Goal: Information Seeking & Learning: Find contact information

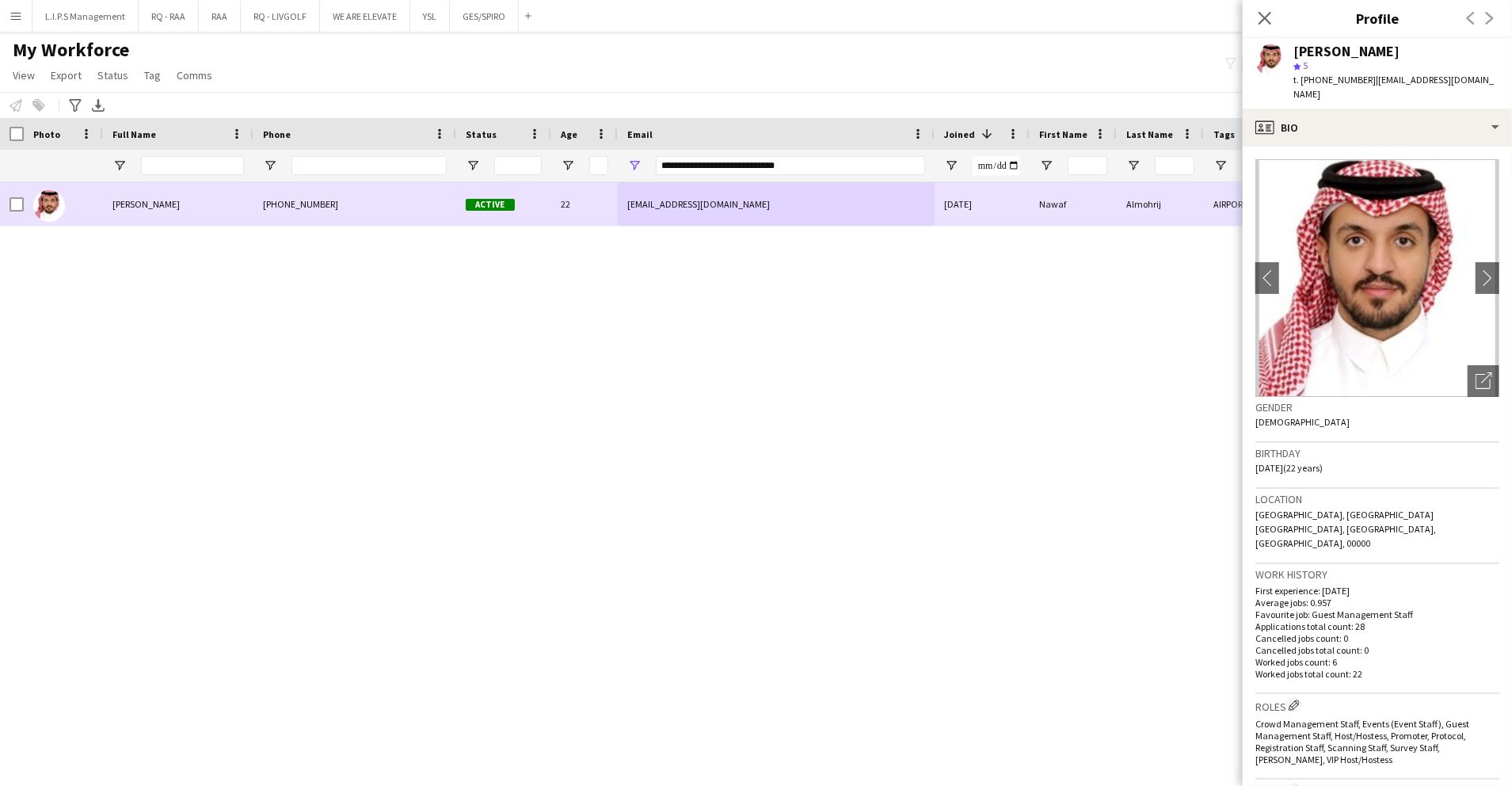
scroll to position [211, 0]
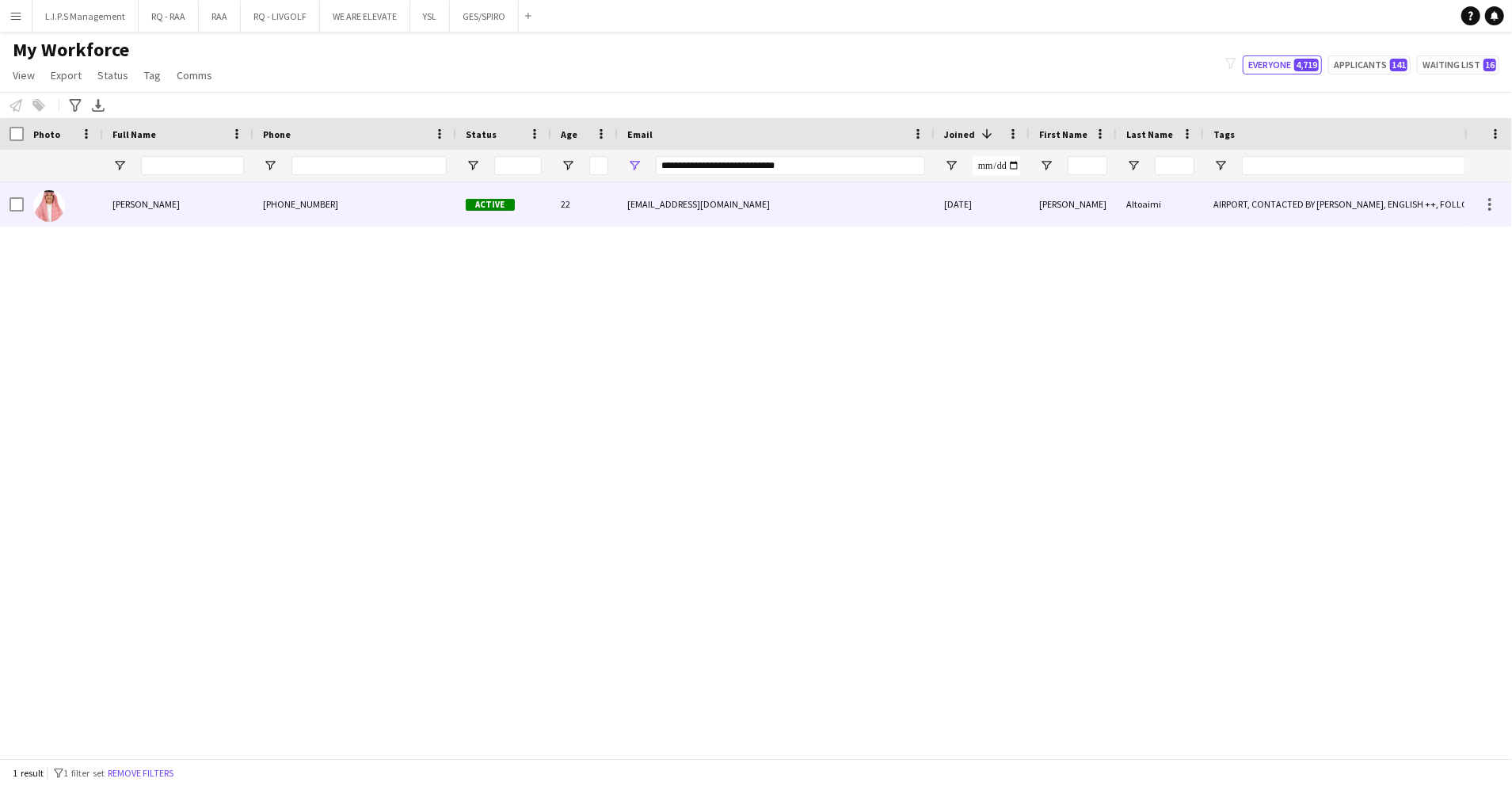
click at [533, 204] on div "Active" at bounding box center [503, 204] width 95 height 44
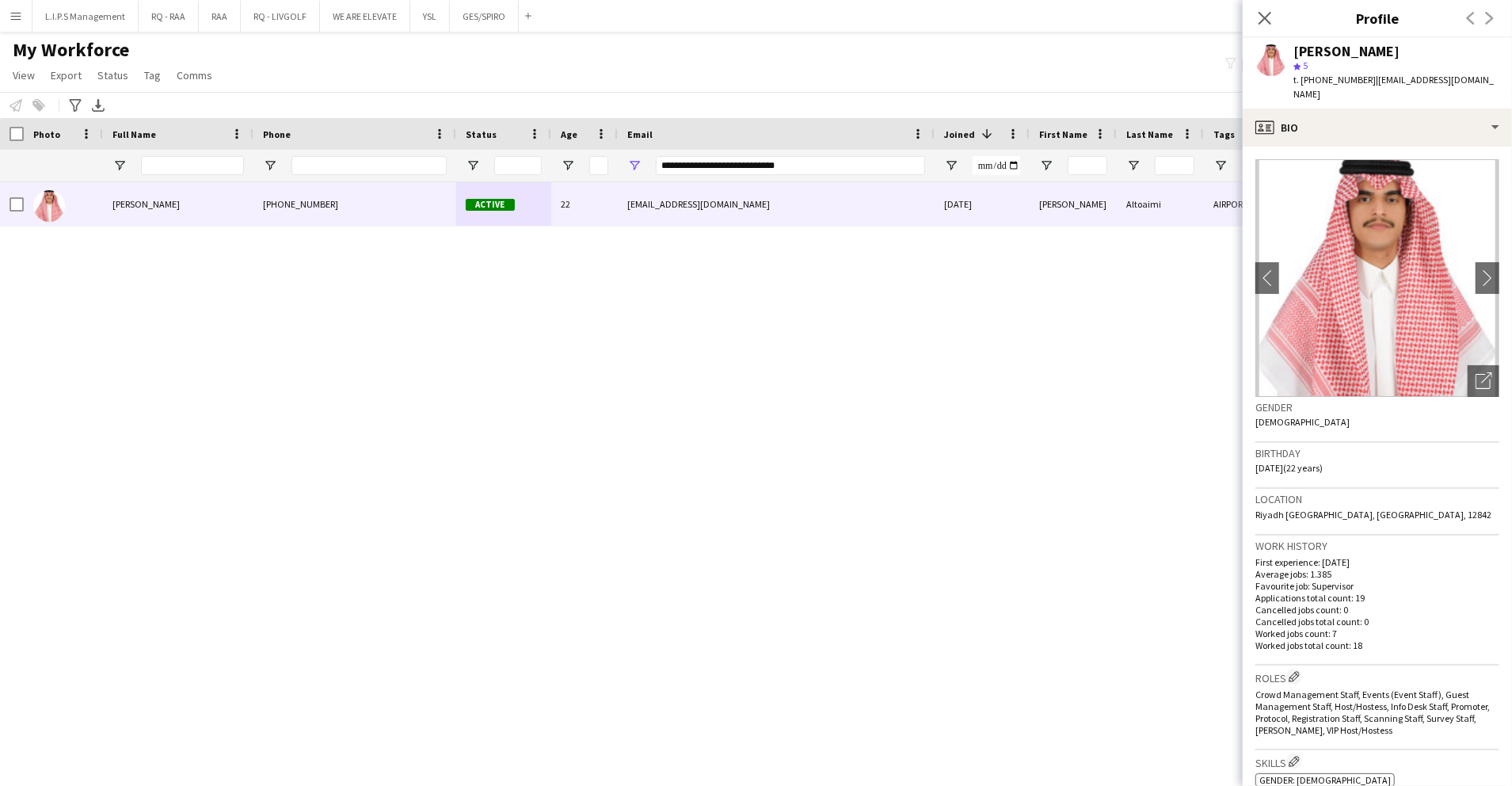
drag, startPoint x: 1461, startPoint y: 378, endPoint x: 1440, endPoint y: 370, distance: 22.5
click at [1468, 376] on div "Open photos pop-in" at bounding box center [1483, 380] width 31 height 31
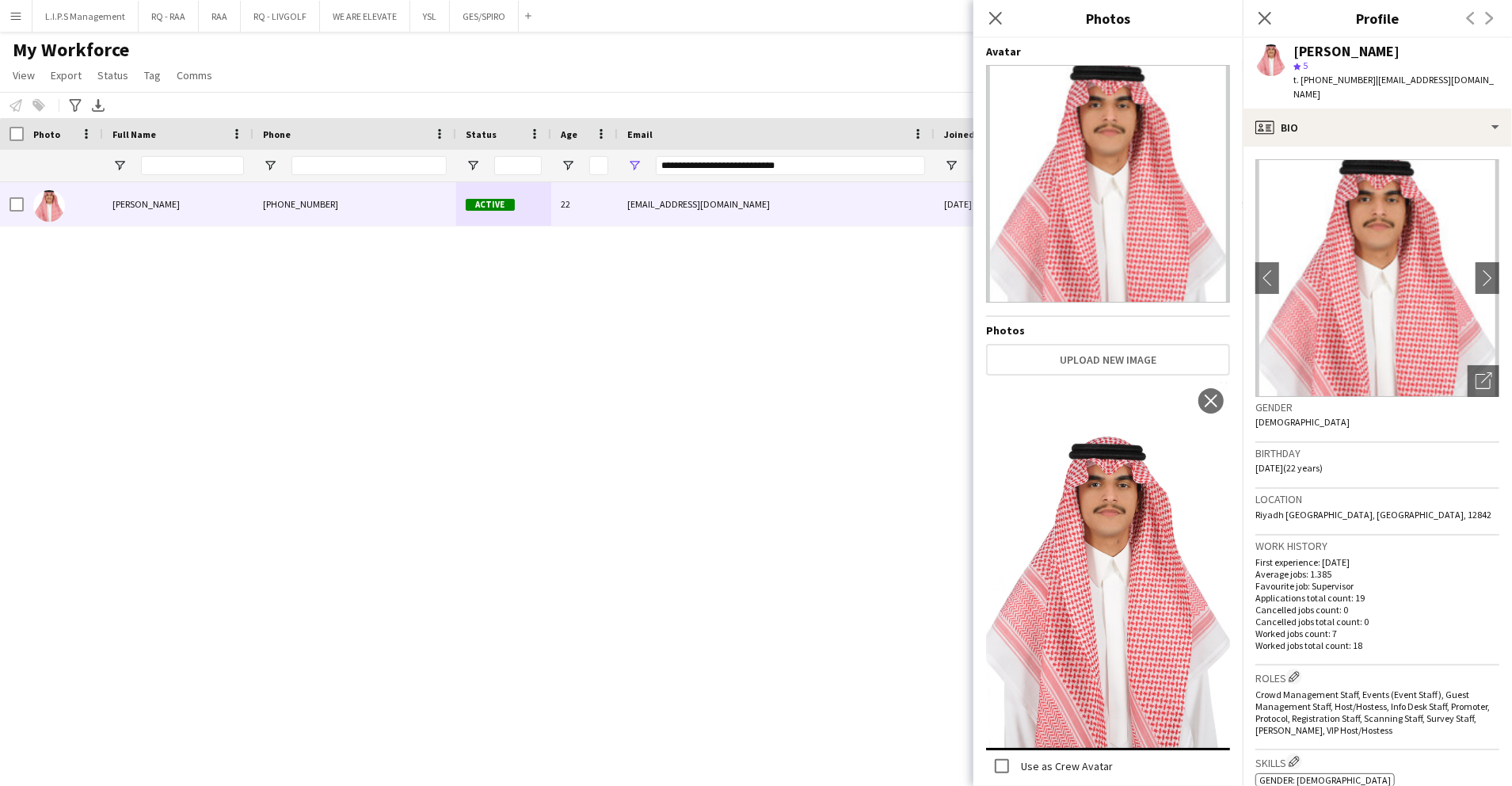
click at [1327, 44] on div "Abdullah Altoaimi" at bounding box center [1347, 51] width 106 height 14
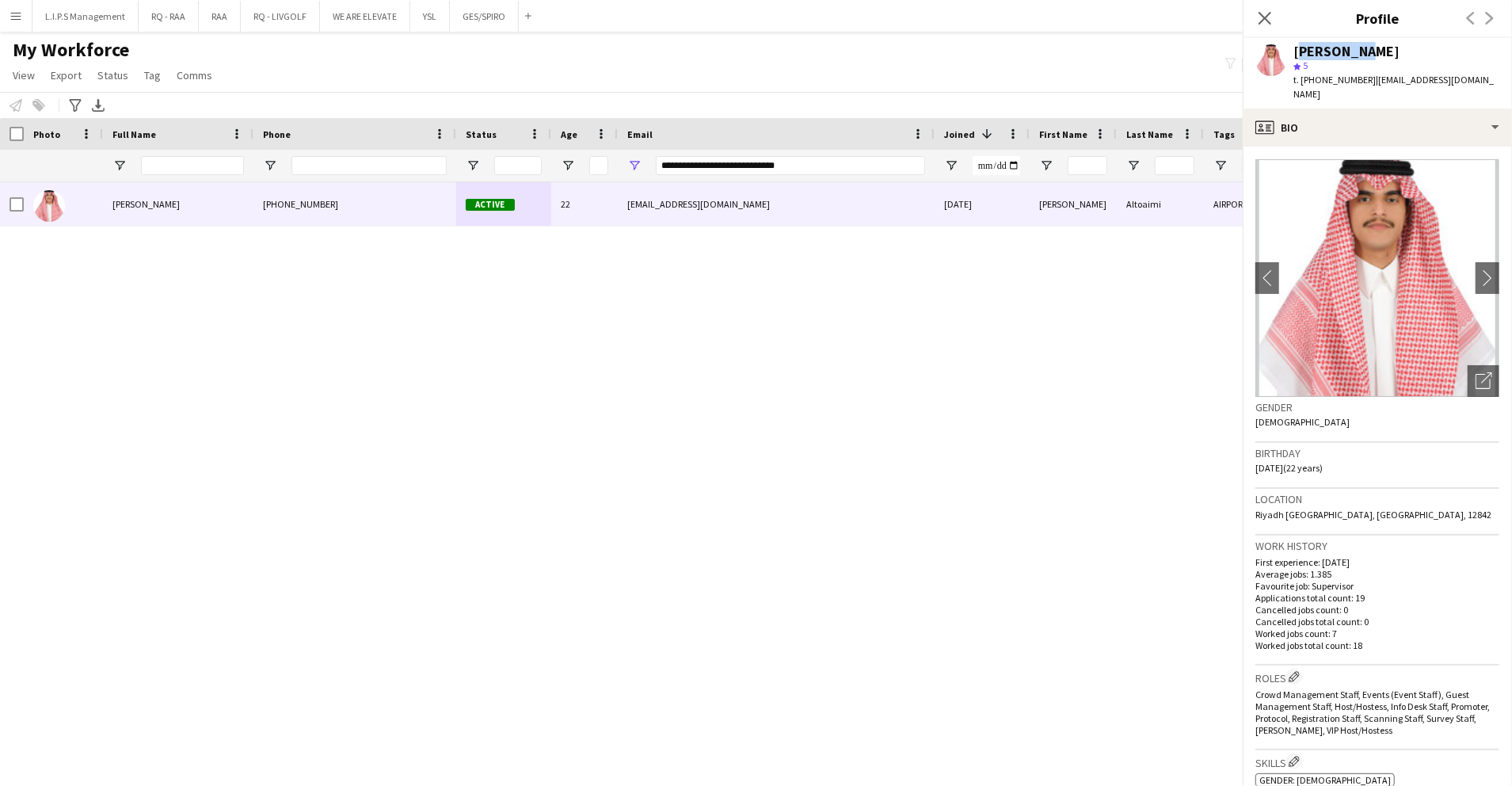
click at [1327, 44] on div "Abdullah Altoaimi" at bounding box center [1347, 51] width 106 height 14
copy div "Abdullah Altoaimi"
click at [1475, 383] on icon "Open photos pop-in" at bounding box center [1484, 381] width 17 height 17
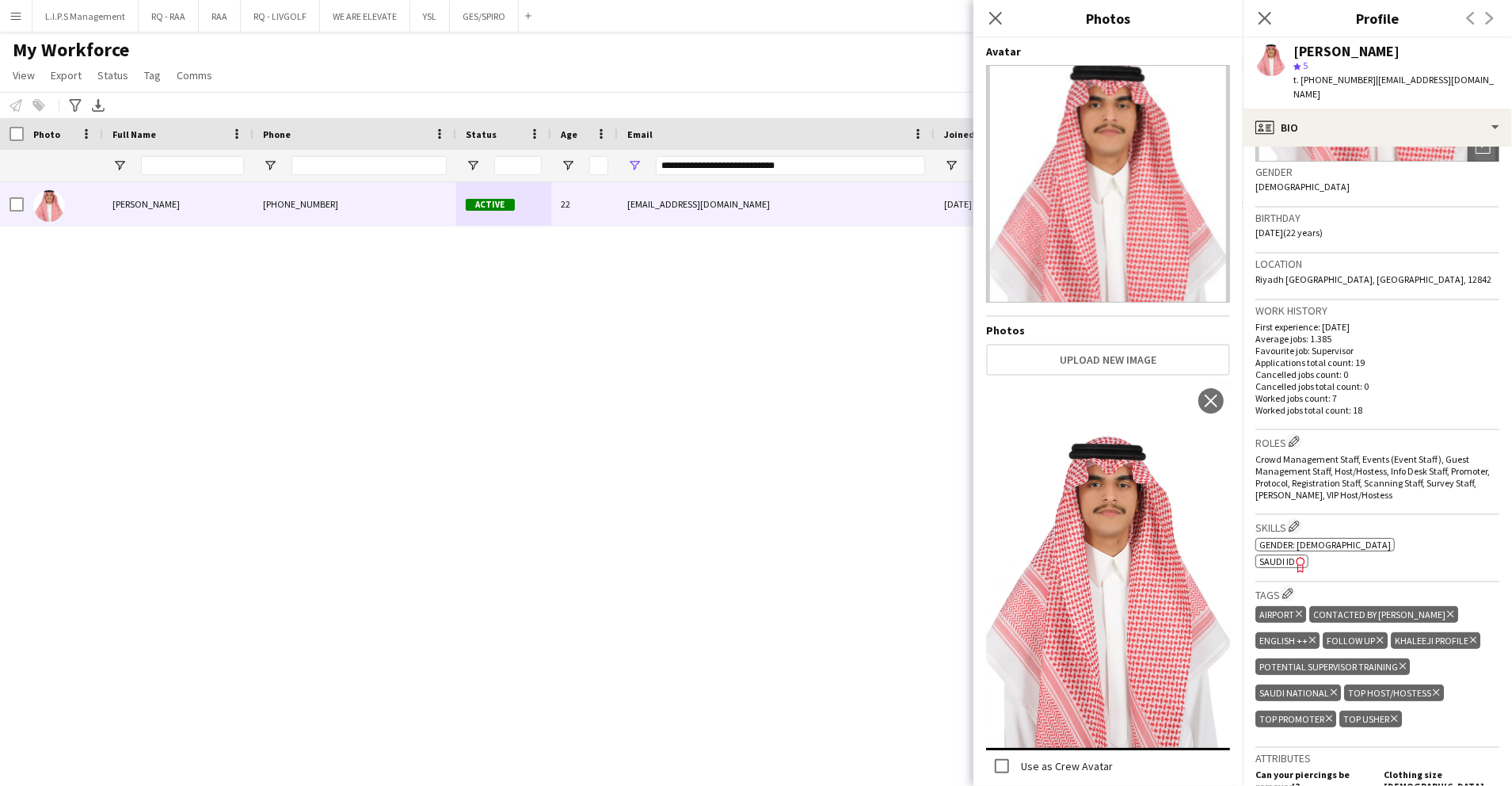
scroll to position [317, 0]
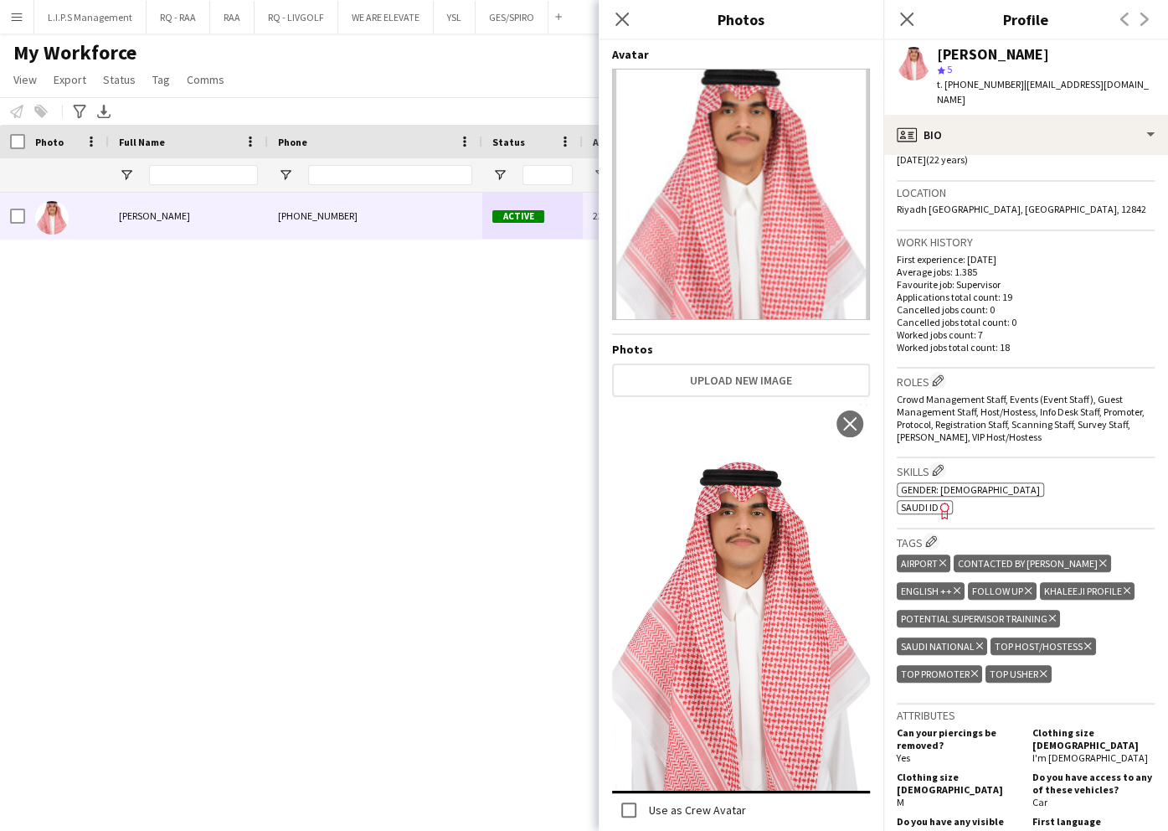
click at [911, 508] on span "SAUDI ID" at bounding box center [920, 507] width 38 height 13
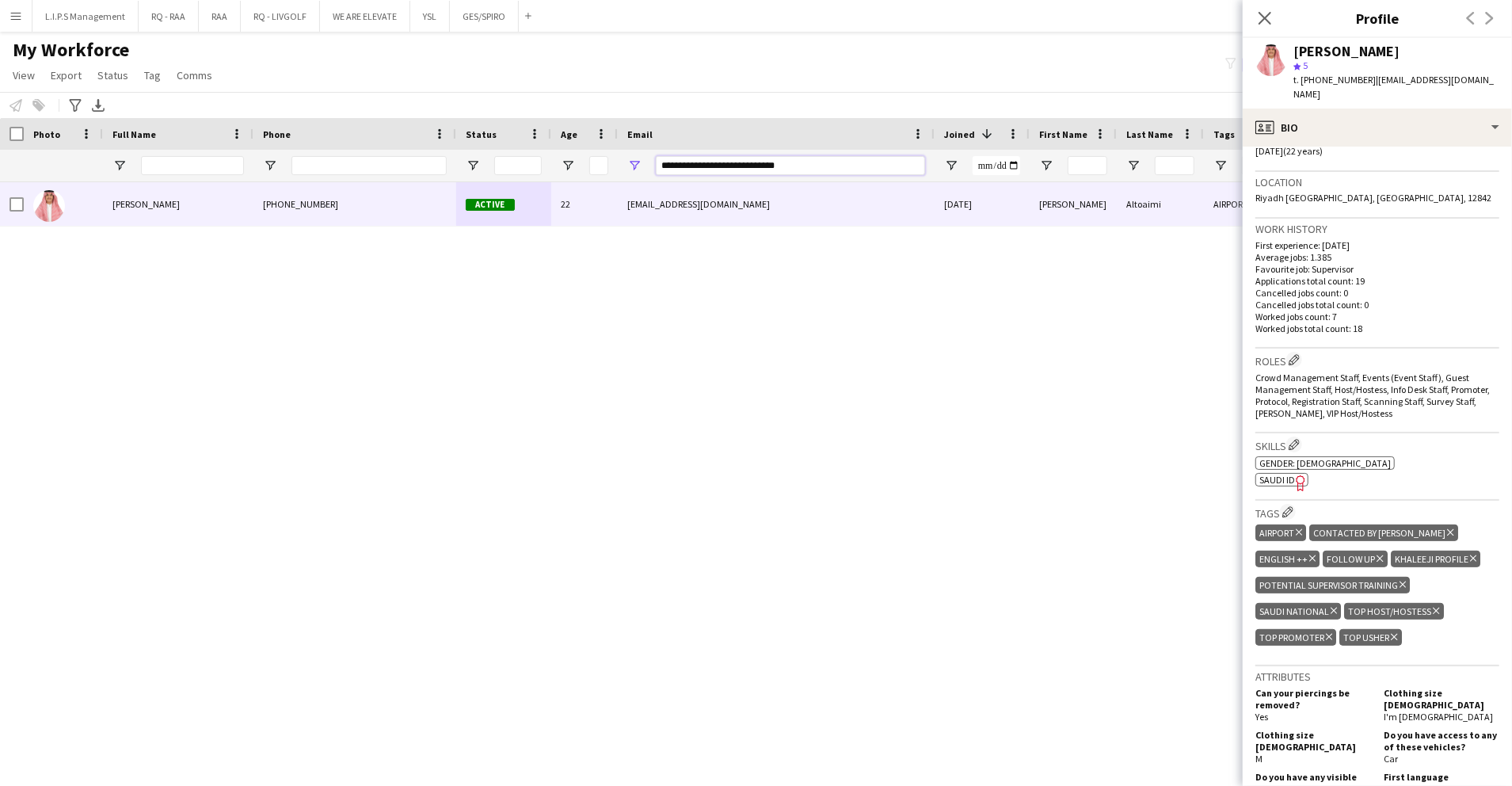
paste input "Email Filter Input"
drag, startPoint x: 807, startPoint y: 160, endPoint x: 446, endPoint y: 162, distance: 361.0
click at [445, 160] on div "**********" at bounding box center [1103, 165] width 2205 height 31
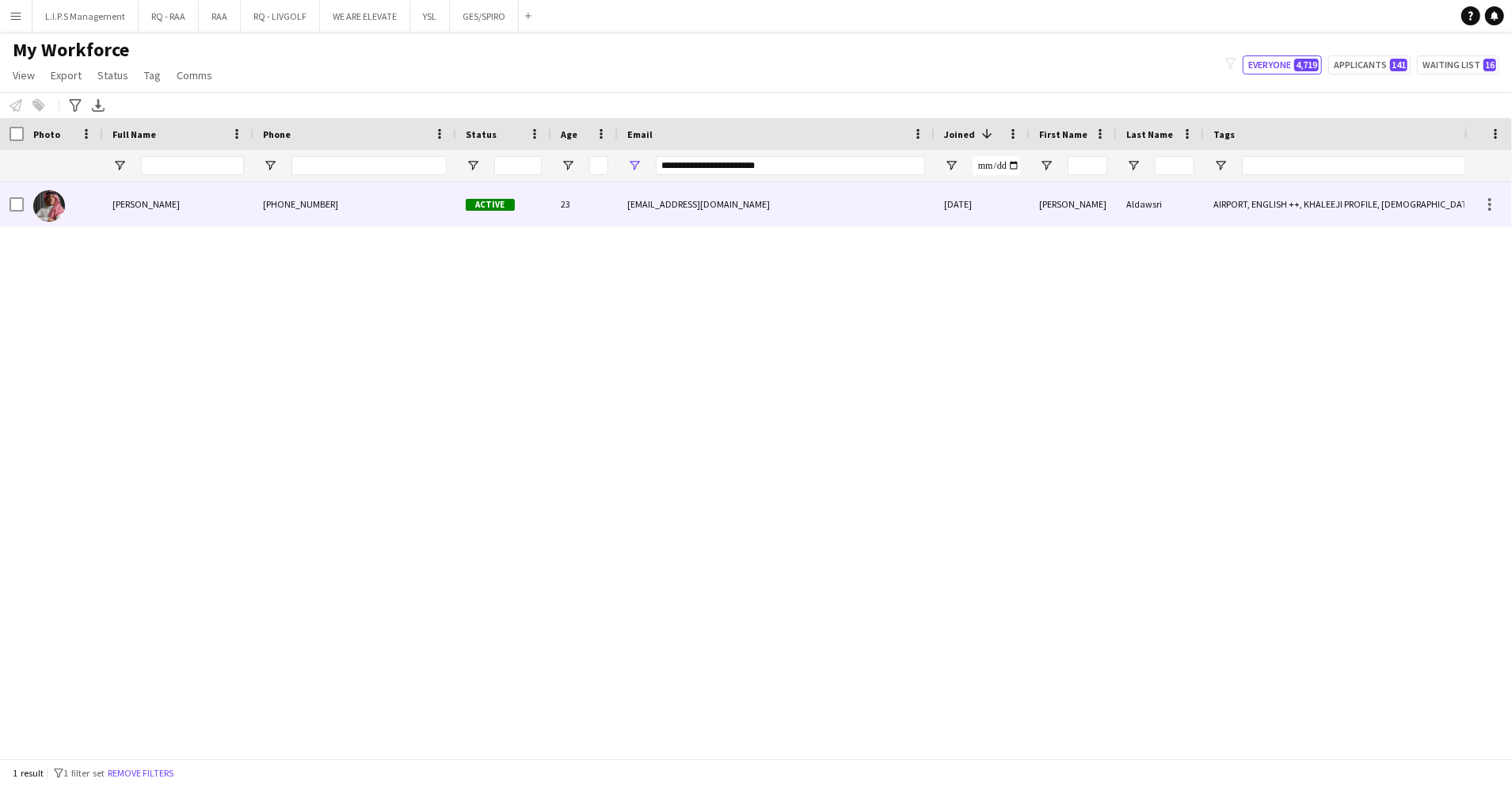
click at [509, 207] on span "Active" at bounding box center [490, 204] width 49 height 12
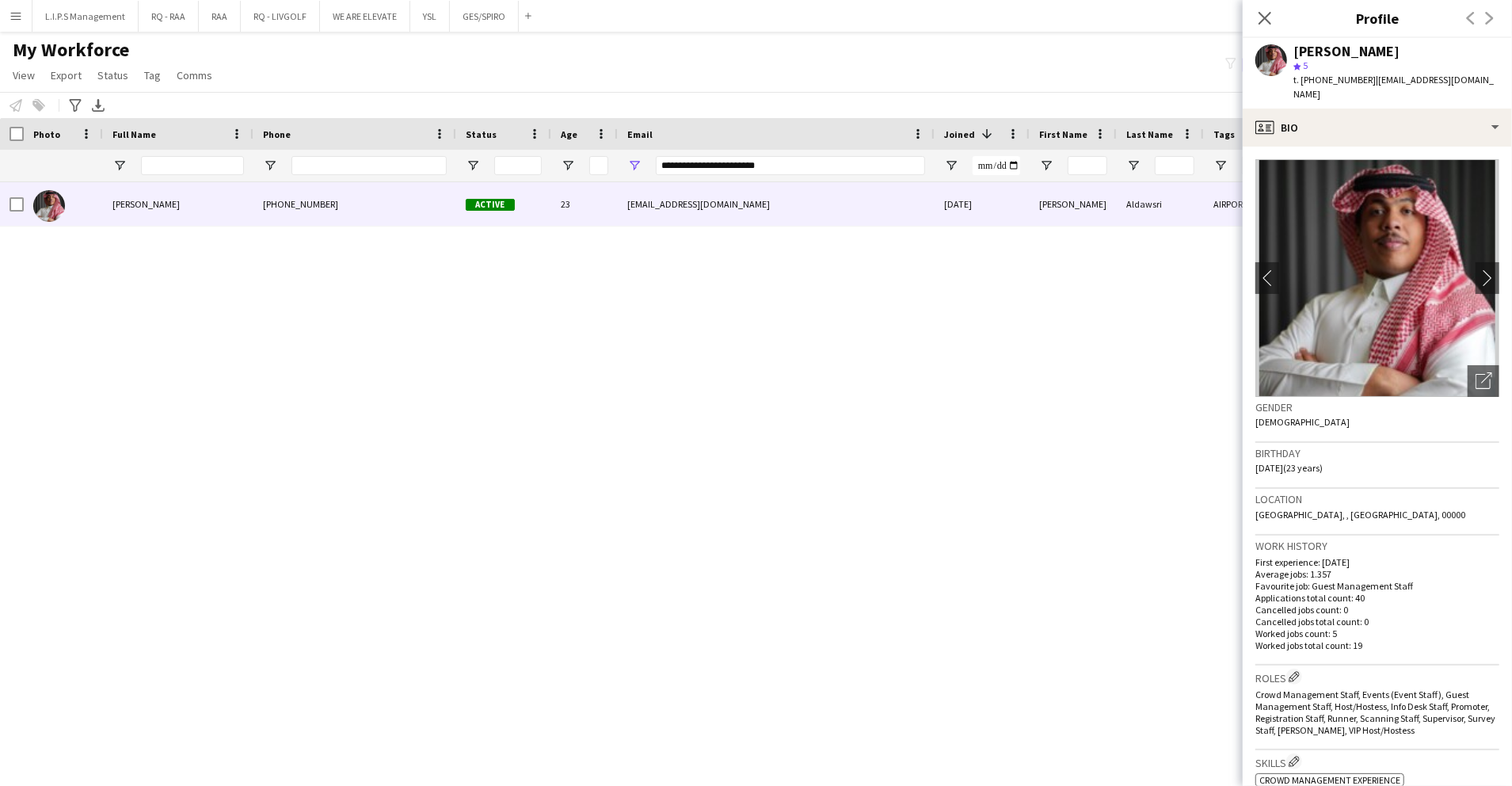
click at [1457, 397] on div "Gender Male" at bounding box center [1377, 420] width 244 height 46
click at [1468, 376] on div "Open photos pop-in" at bounding box center [1483, 380] width 31 height 31
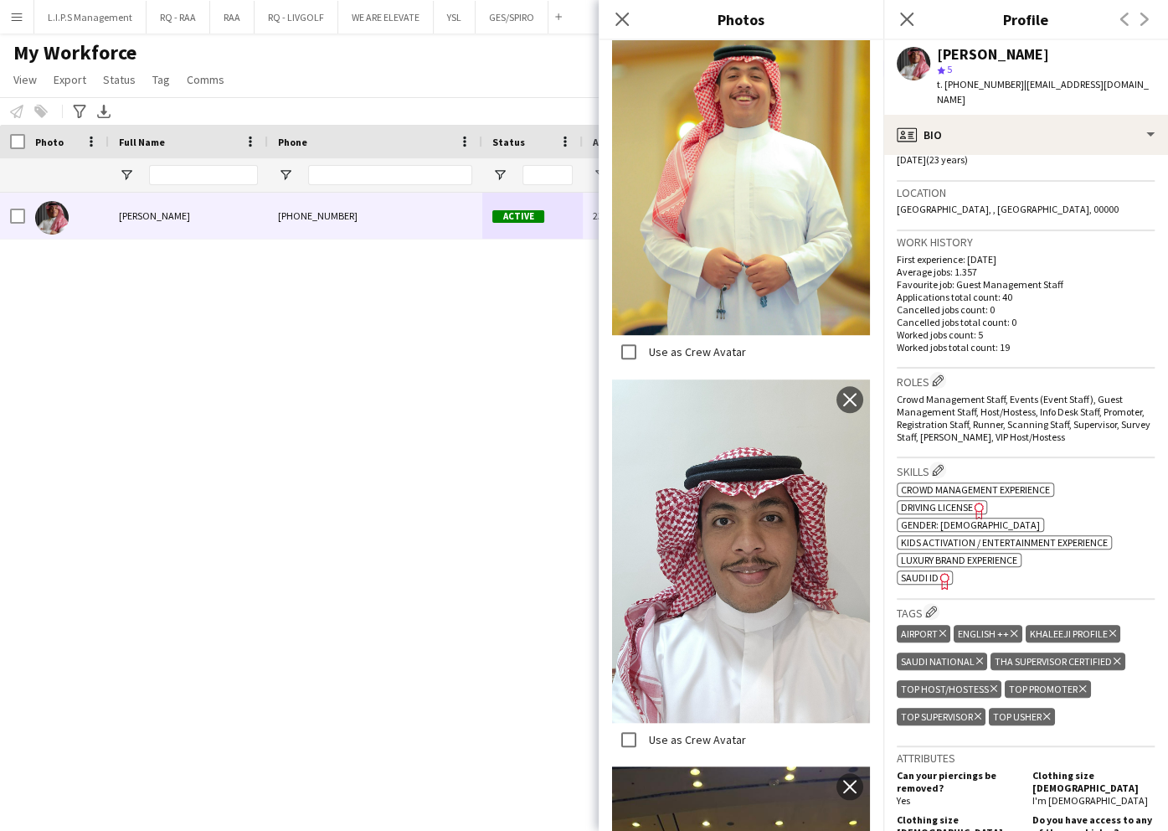
click at [936, 572] on icon "Freelancer has uploaded a photo validation of skill. Click to see" at bounding box center [945, 581] width 18 height 18
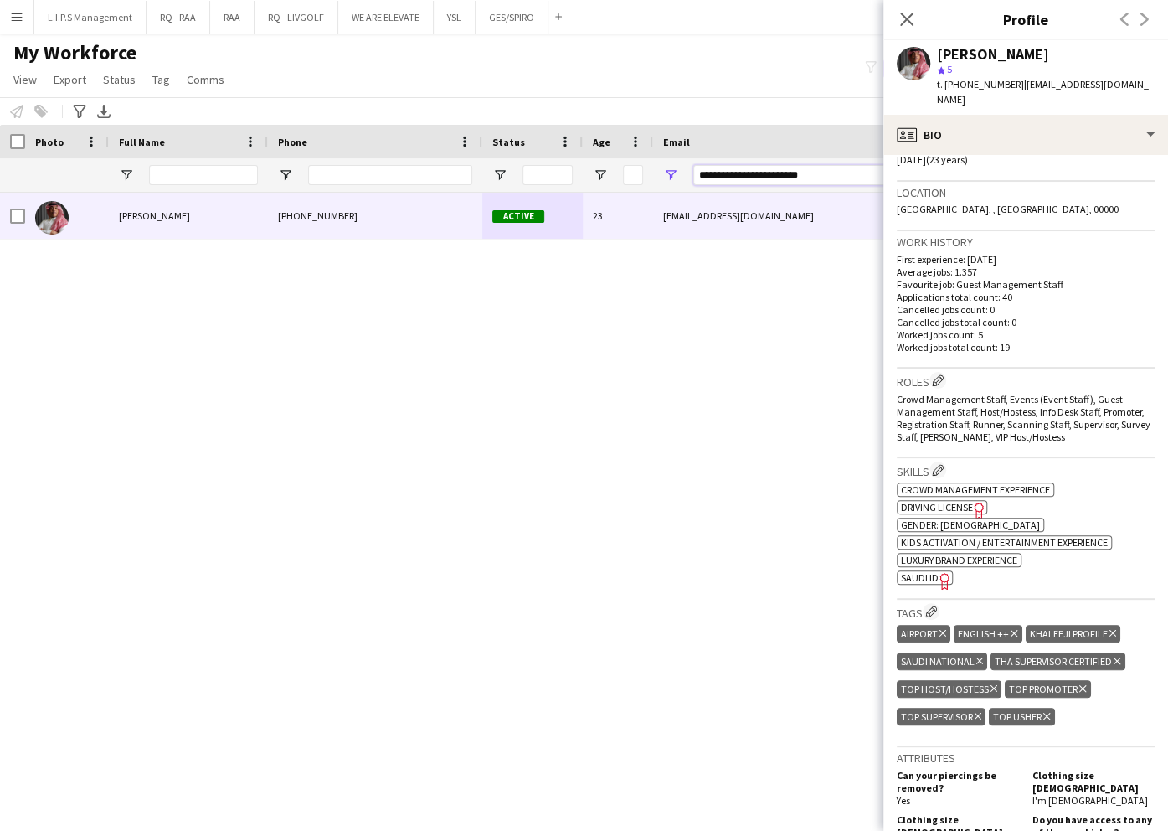
drag, startPoint x: 823, startPoint y: 174, endPoint x: 569, endPoint y: 178, distance: 253.8
click at [569, 178] on div "**********" at bounding box center [1166, 174] width 2332 height 33
paste input "Email Filter Input"
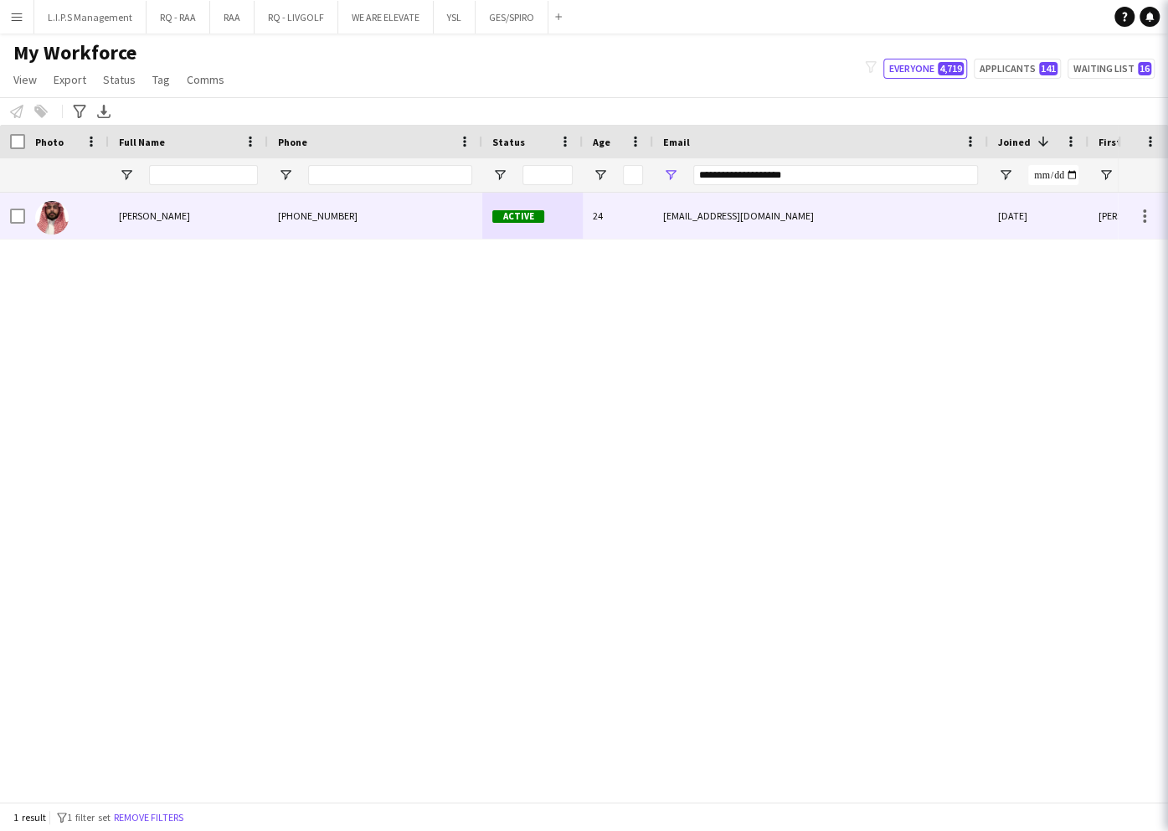
click at [562, 229] on div "Active" at bounding box center [532, 216] width 100 height 46
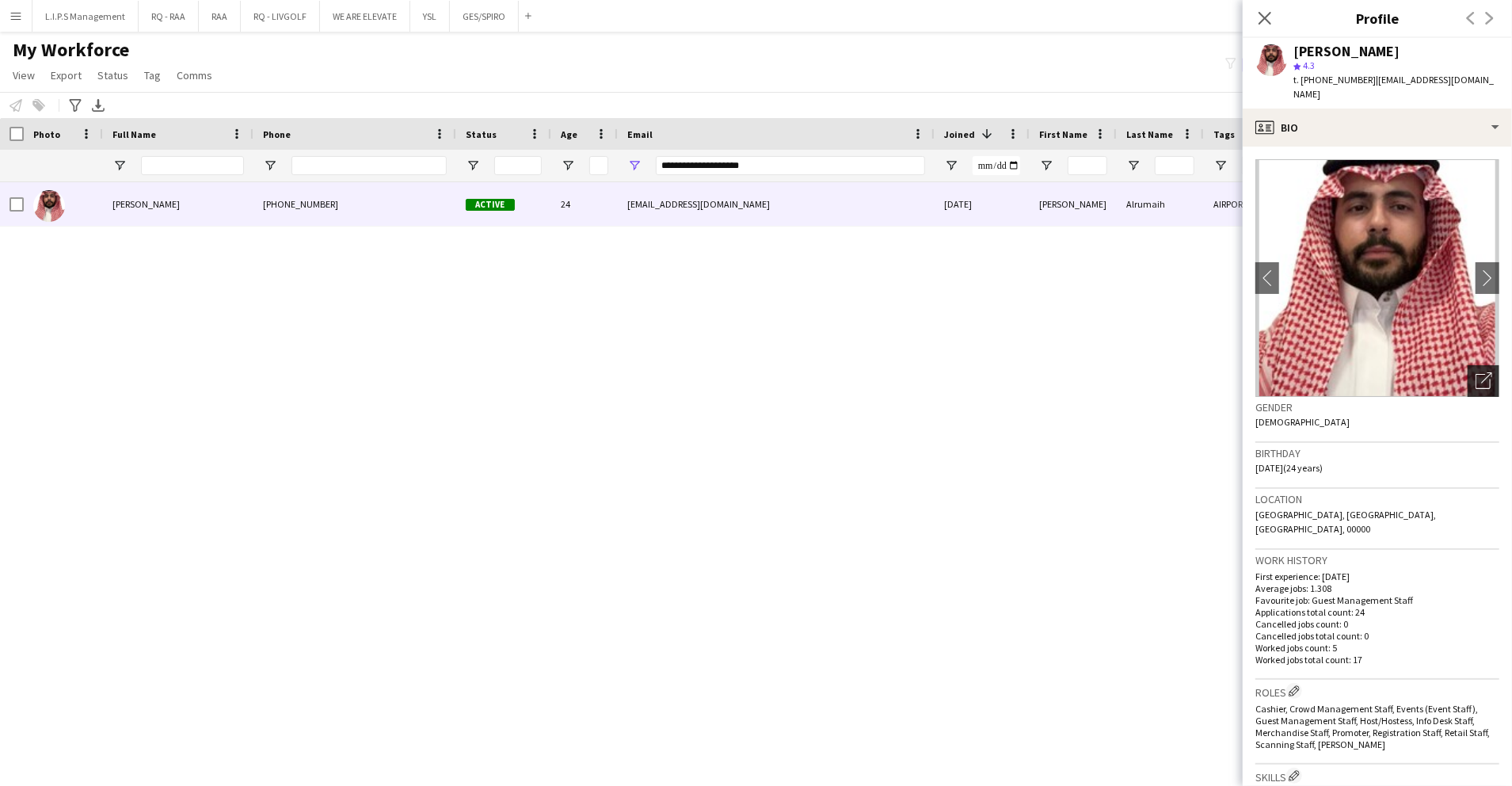
click at [1476, 365] on div "Open photos pop-in" at bounding box center [1483, 380] width 31 height 31
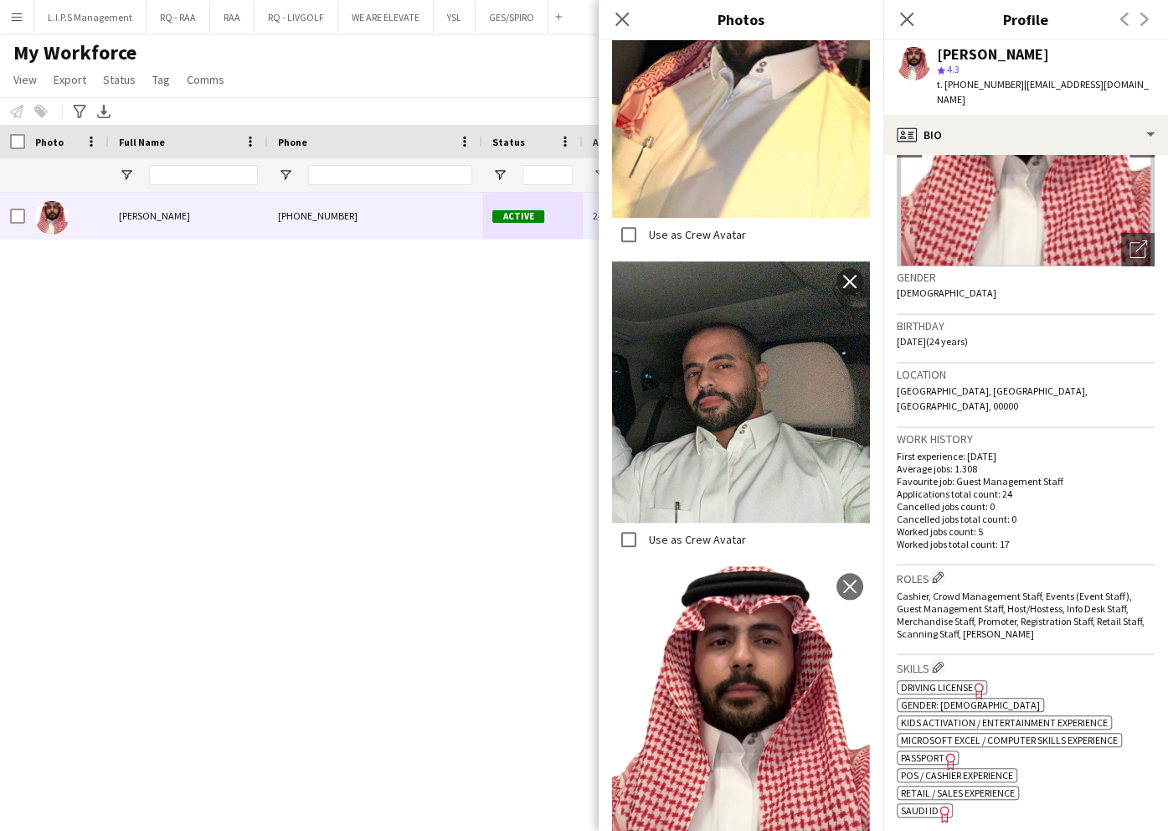
scroll to position [223, 0]
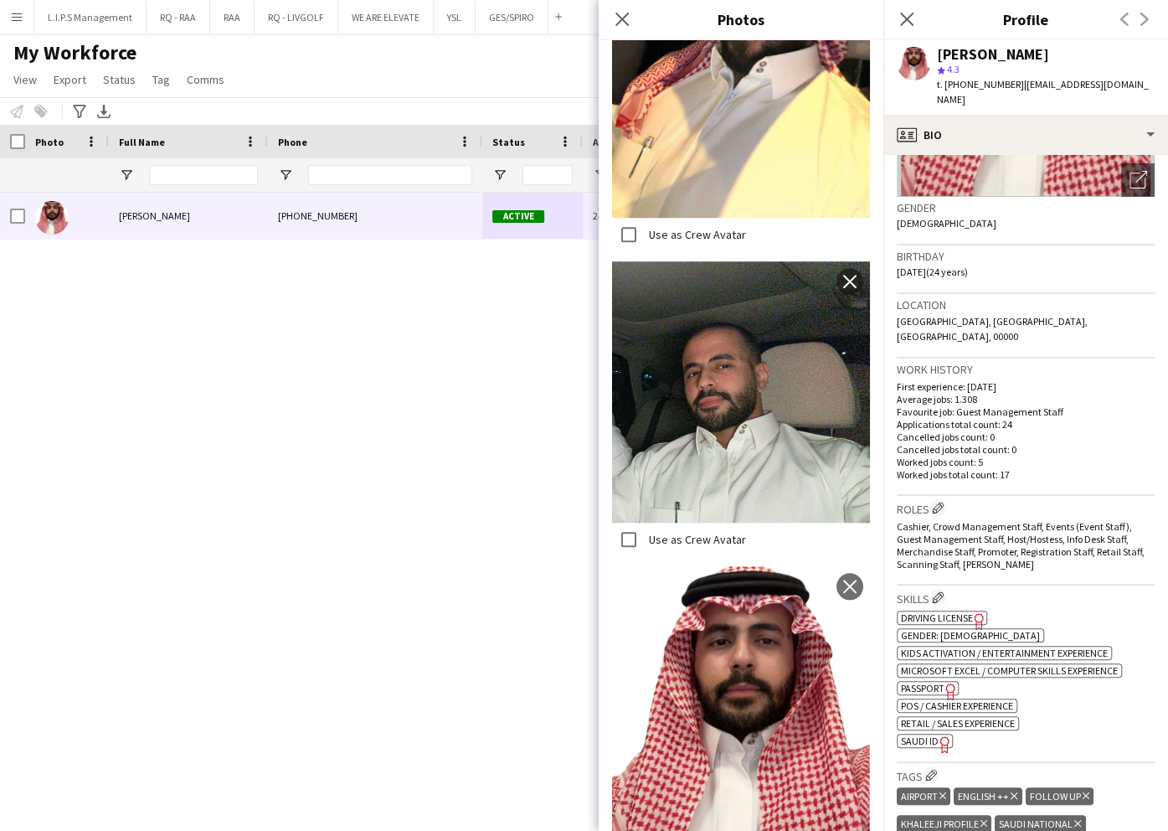
click at [930, 734] on app-spec-pill "ok-circled2 background Layer 1 cross-circle-red background Layer 1 SAUDI ID Fre…" at bounding box center [925, 741] width 56 height 14
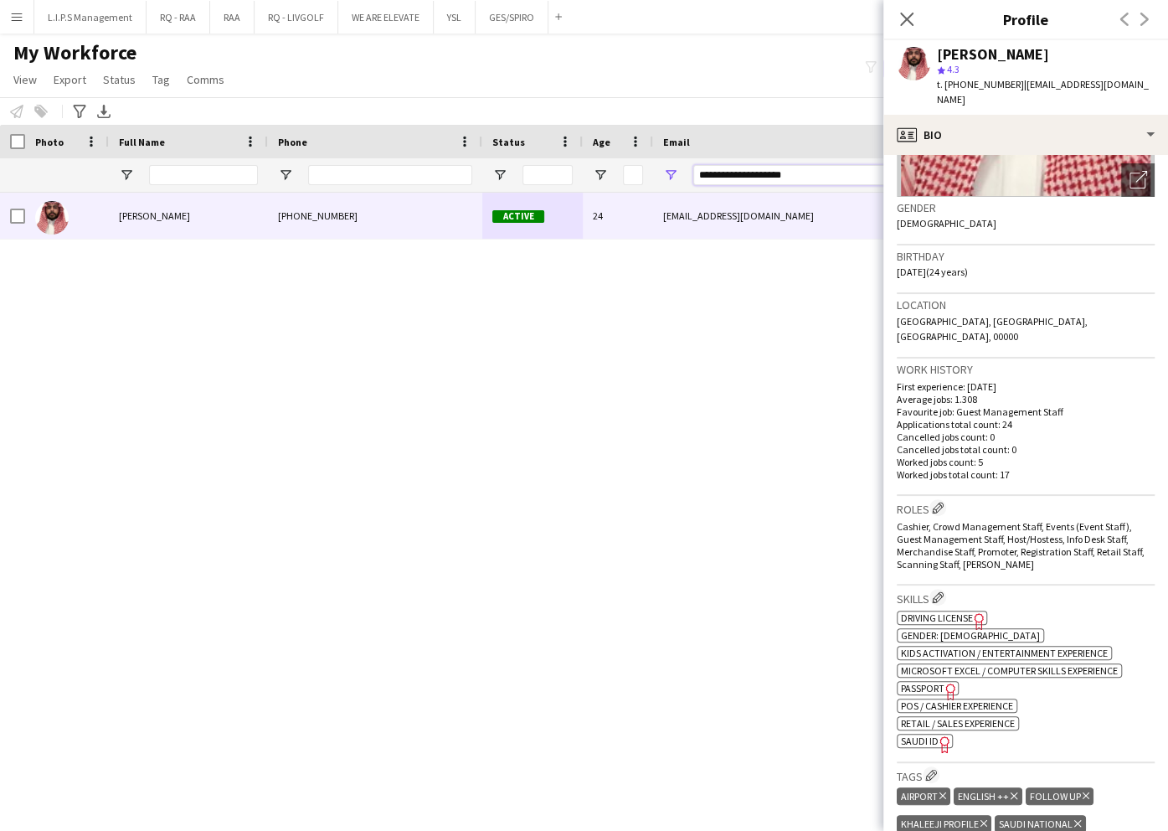
drag, startPoint x: 809, startPoint y: 173, endPoint x: 492, endPoint y: 186, distance: 316.9
click at [492, 186] on div "**********" at bounding box center [1166, 174] width 2332 height 33
paste input "Email Filter Input"
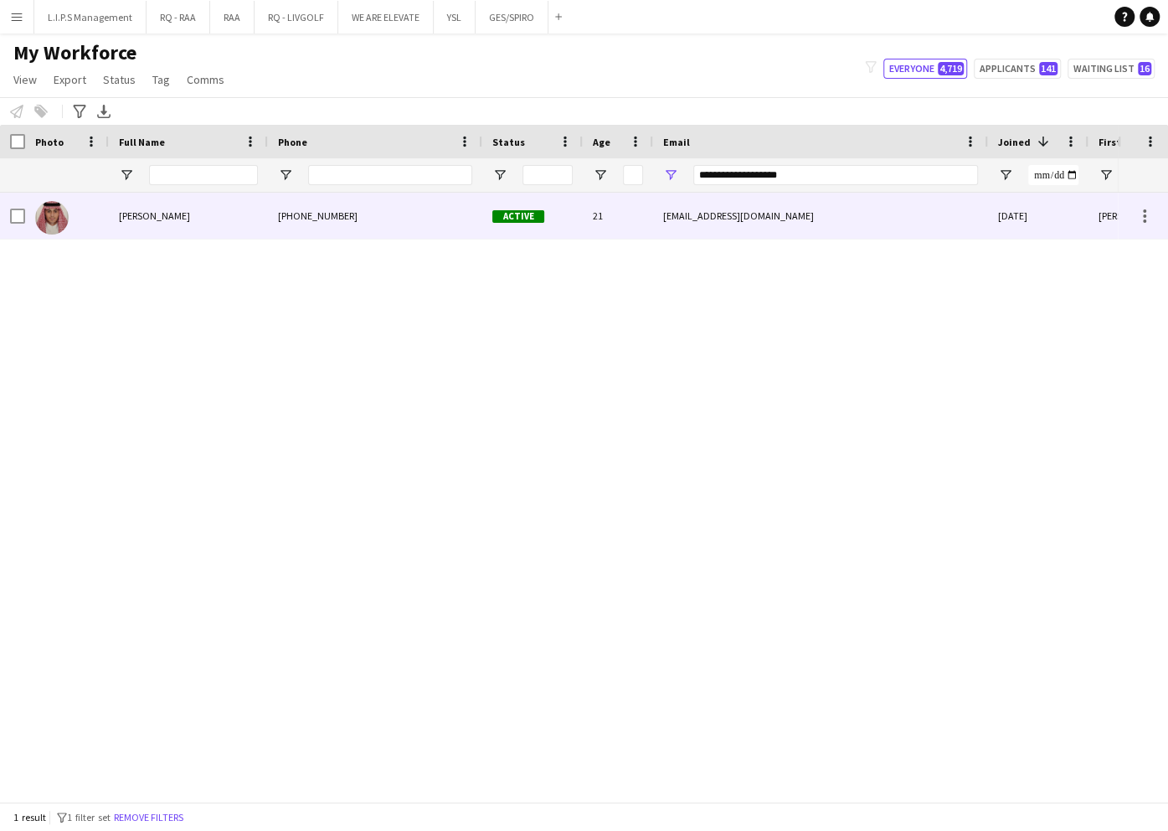
click at [545, 212] on div "Active" at bounding box center [532, 216] width 100 height 46
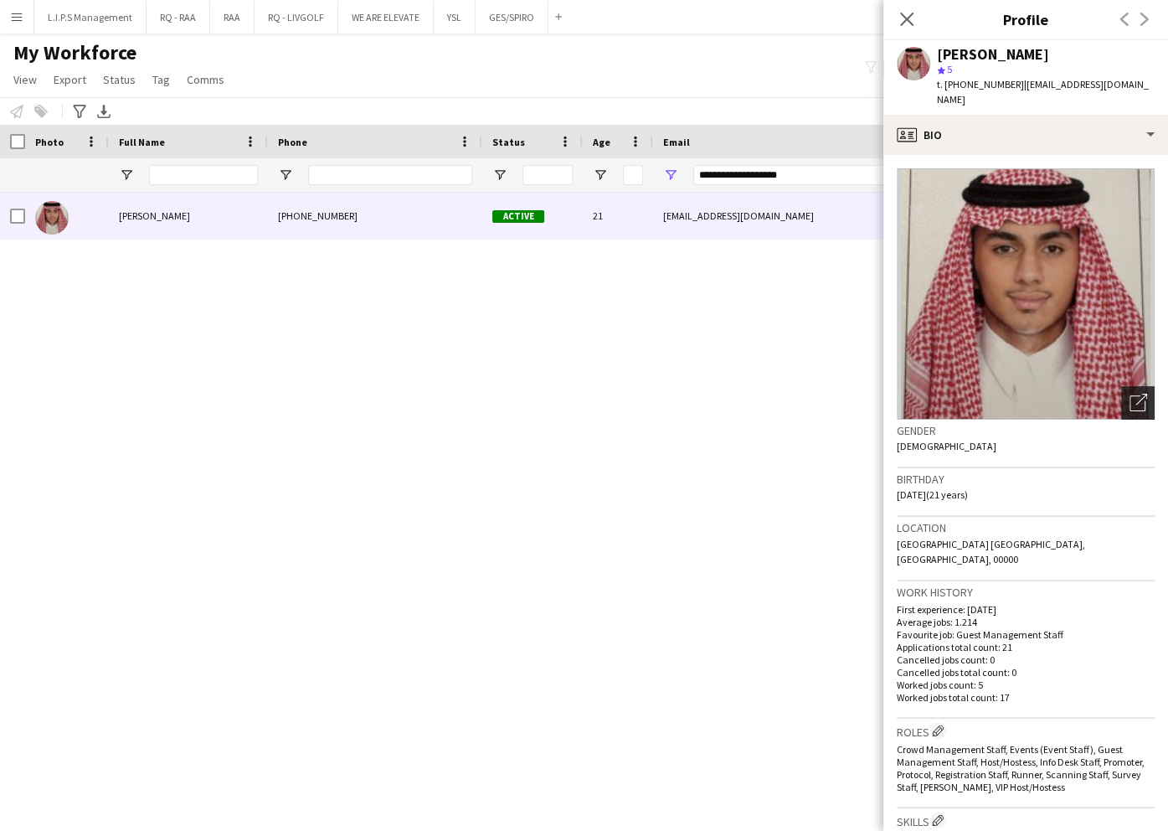
click at [1121, 397] on div "Open photos pop-in" at bounding box center [1137, 402] width 33 height 33
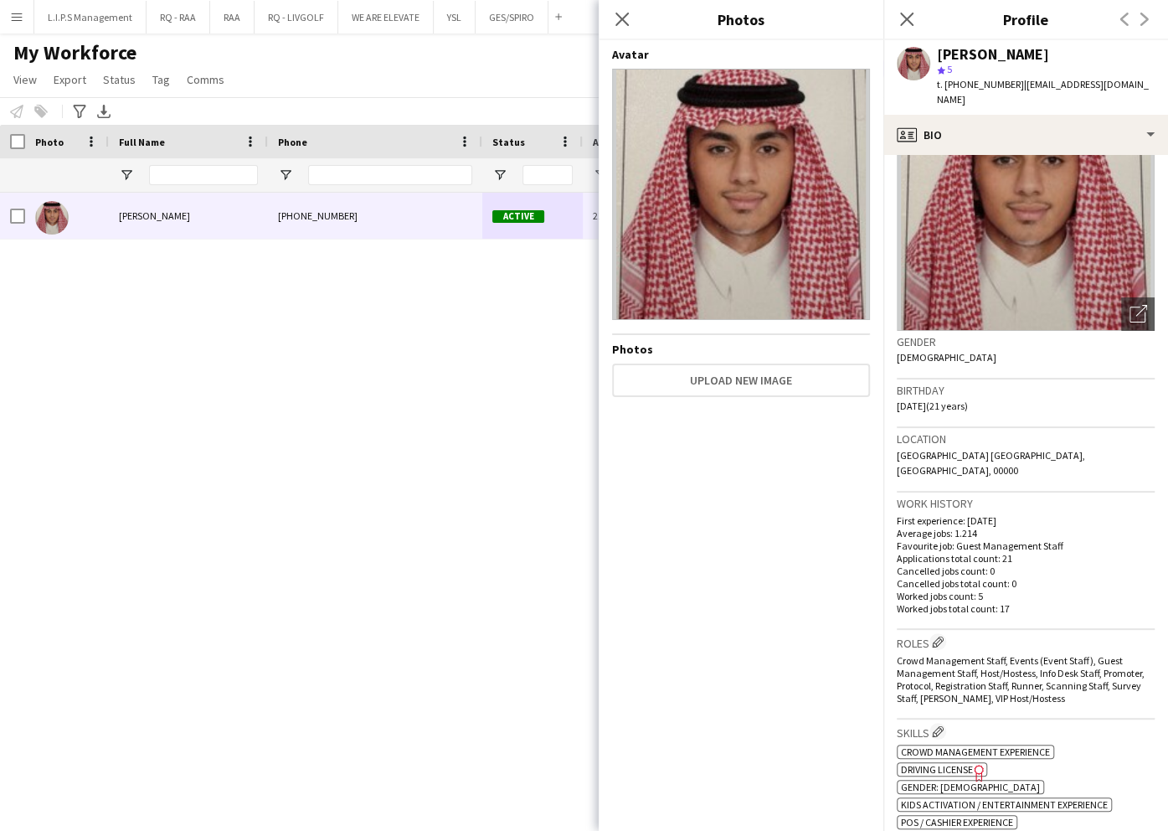
scroll to position [111, 0]
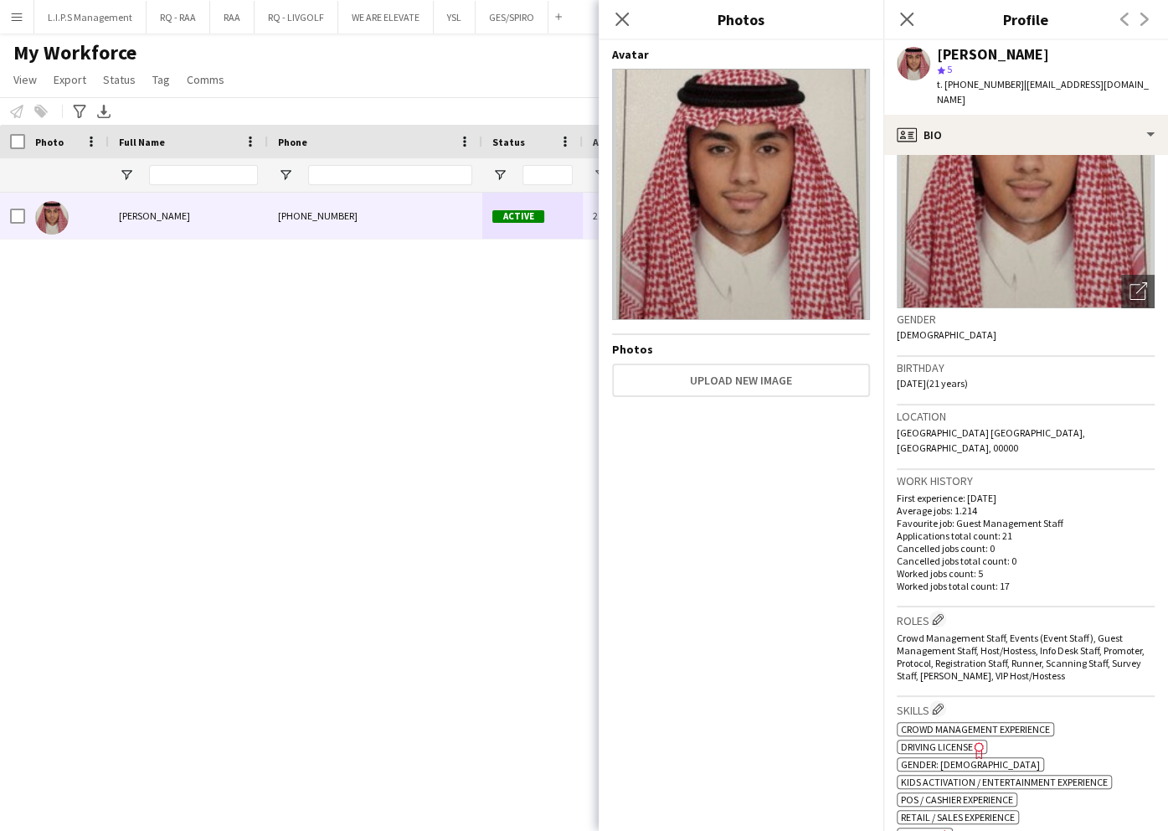
click at [913, 828] on span "SAUDI ID" at bounding box center [920, 834] width 38 height 13
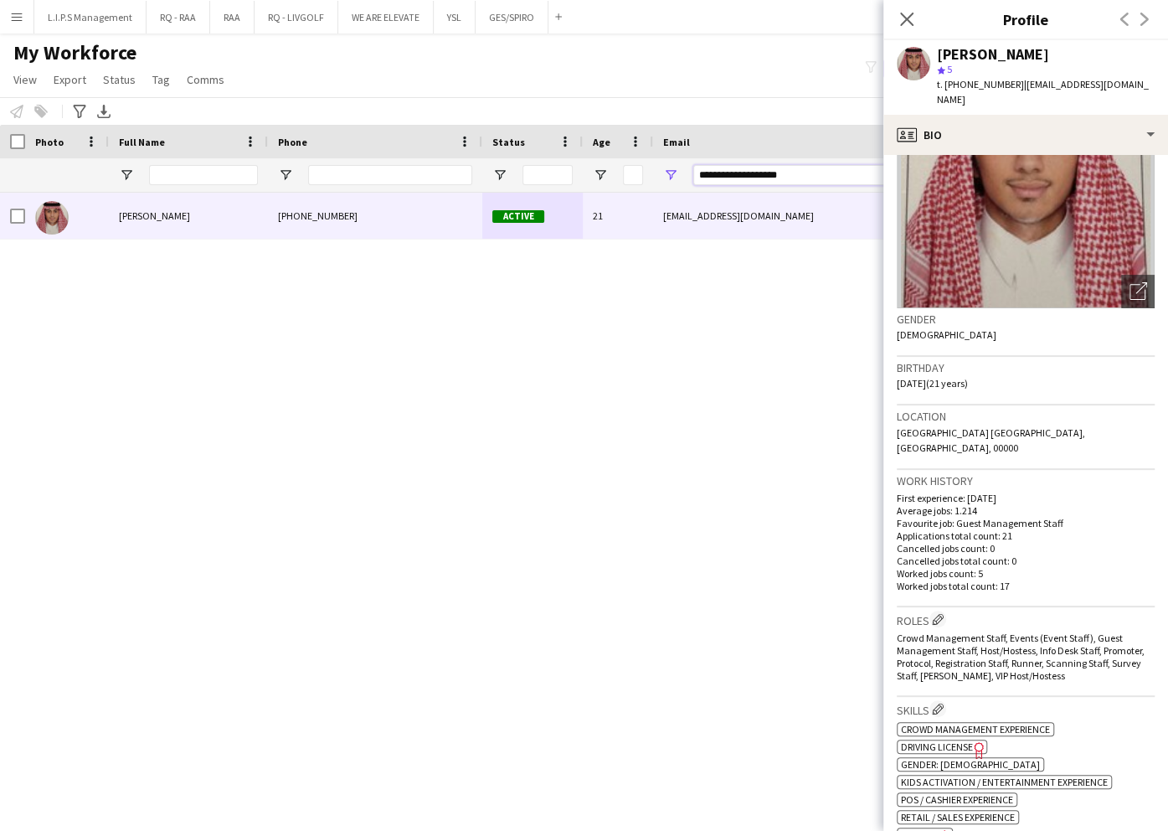
drag, startPoint x: 849, startPoint y: 170, endPoint x: 551, endPoint y: 178, distance: 298.2
click at [551, 178] on div "**********" at bounding box center [1166, 174] width 2332 height 33
paste input "****"
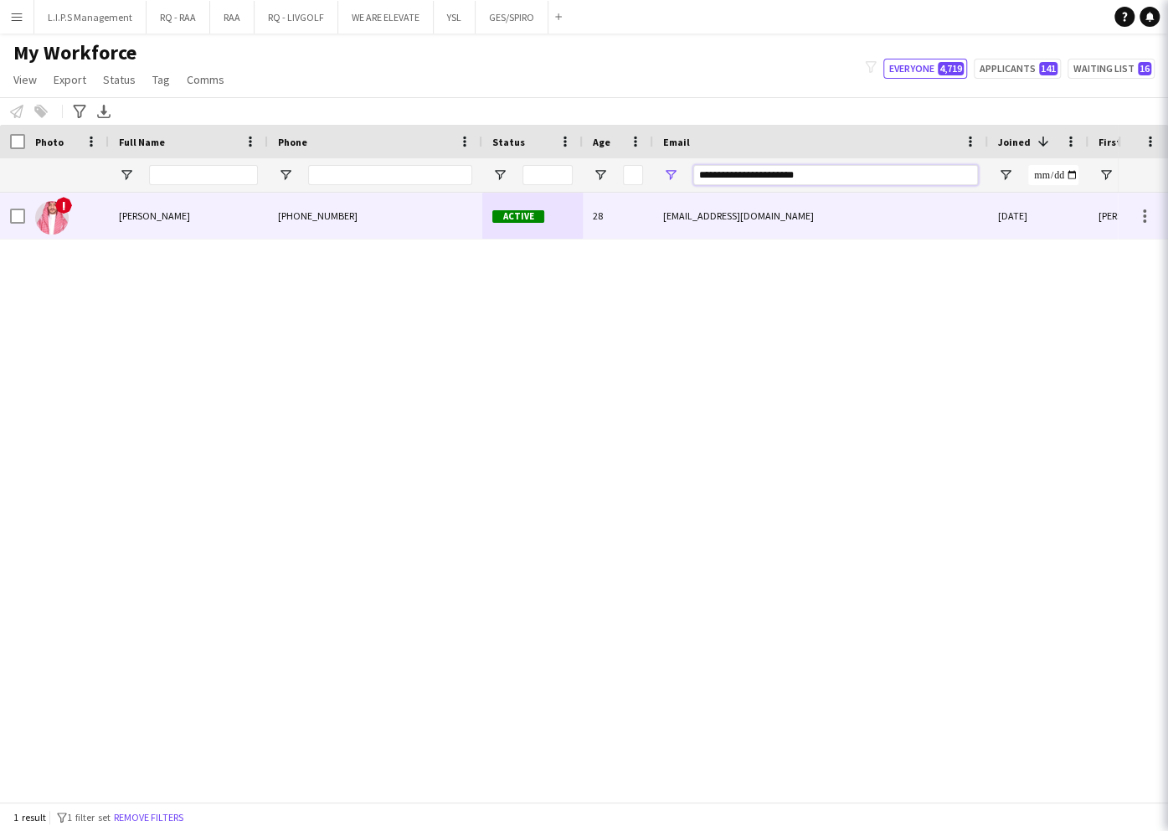
type input "**********"
drag, startPoint x: 538, startPoint y: 219, endPoint x: 552, endPoint y: 214, distance: 15.1
click at [537, 220] on span "Active" at bounding box center [518, 216] width 52 height 13
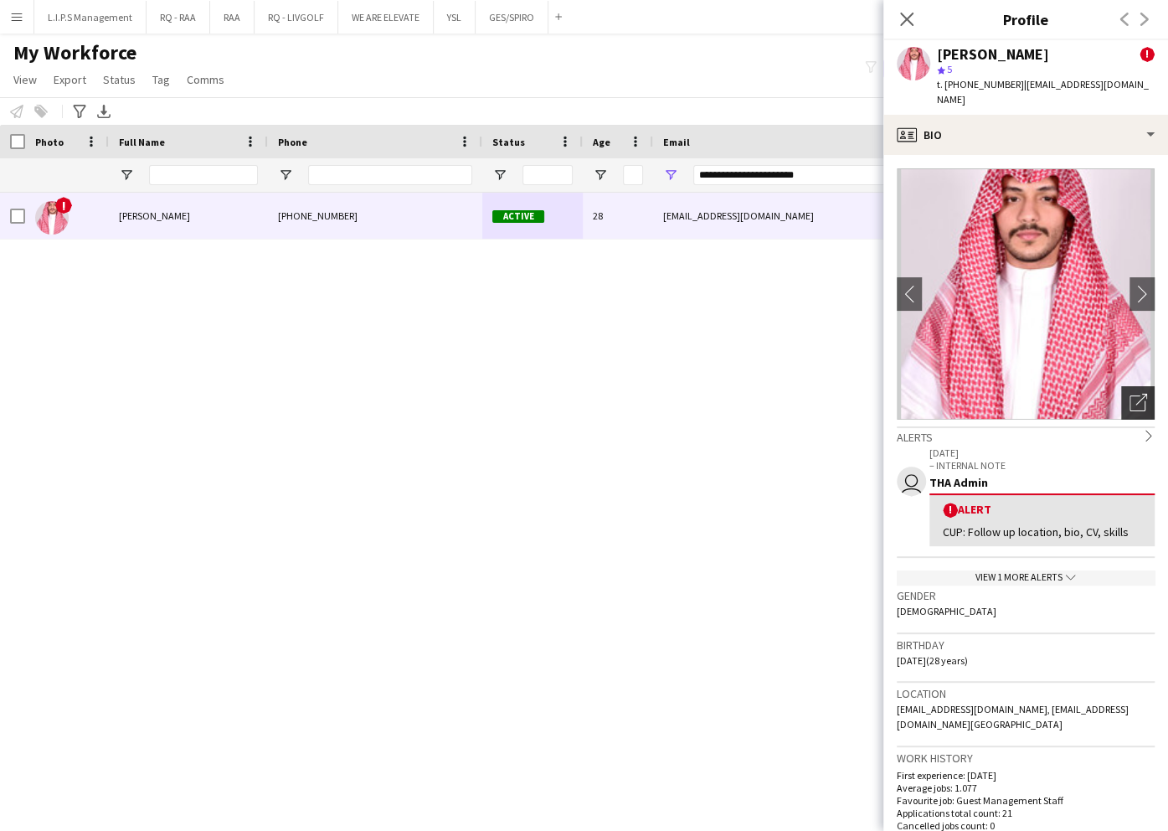
click at [1130, 394] on icon "Open photos pop-in" at bounding box center [1139, 403] width 18 height 18
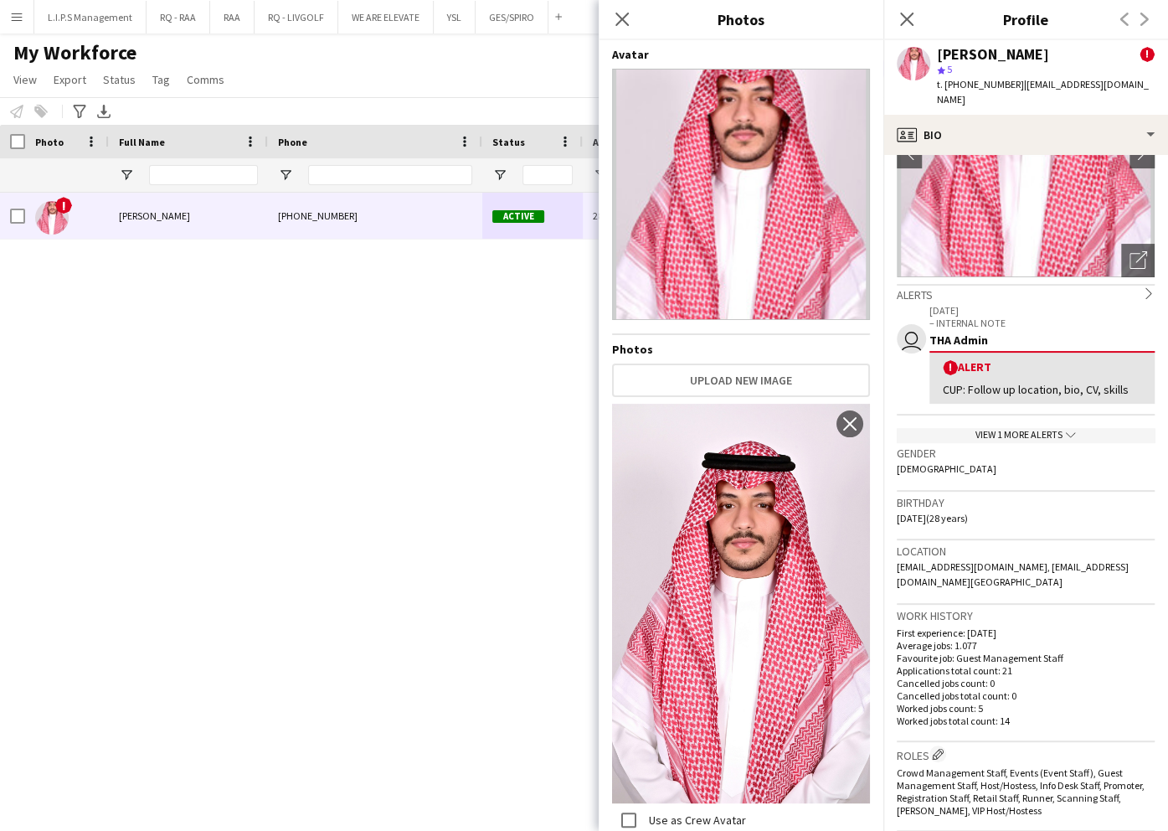
scroll to position [223, 0]
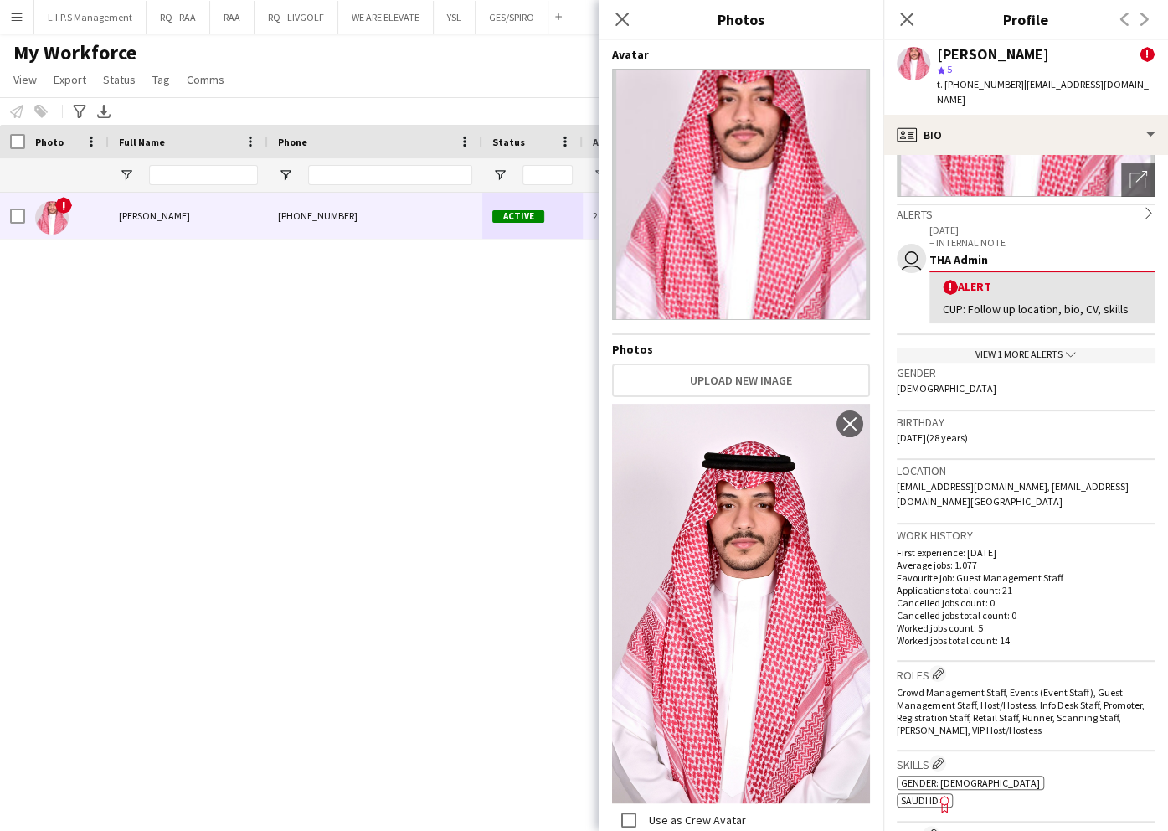
click at [926, 805] on span "SAUDI ID" at bounding box center [920, 800] width 38 height 13
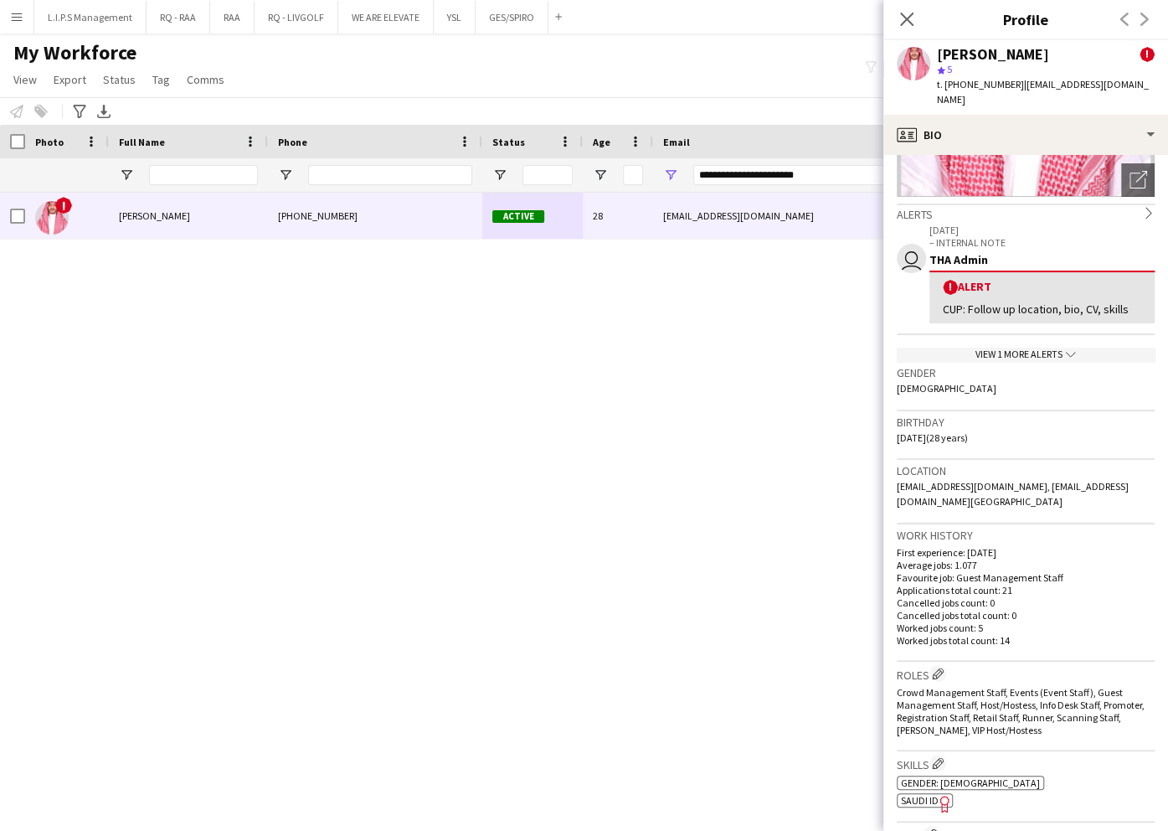
click at [981, 84] on span "t. +966548201186" at bounding box center [980, 84] width 87 height 13
copy span "966548201186"
drag, startPoint x: 836, startPoint y: 165, endPoint x: 518, endPoint y: 165, distance: 318.2
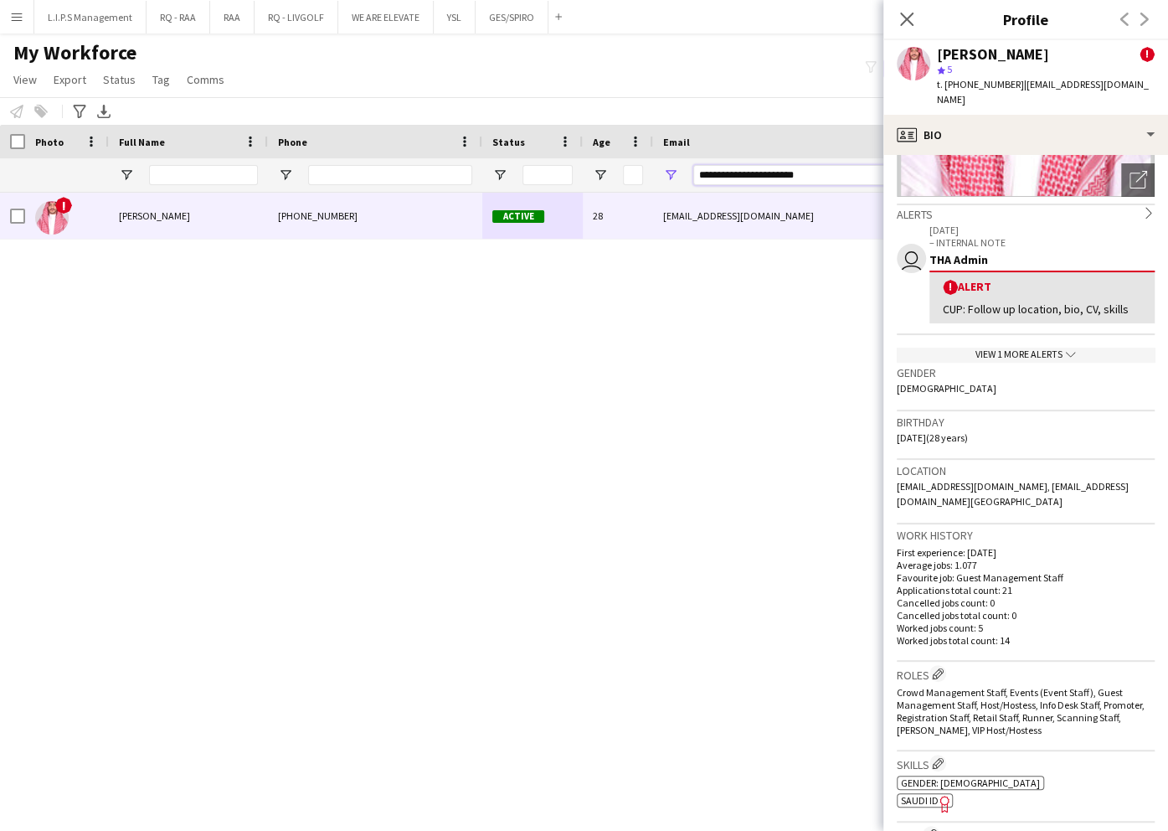
click at [516, 165] on div "**********" at bounding box center [1166, 174] width 2332 height 33
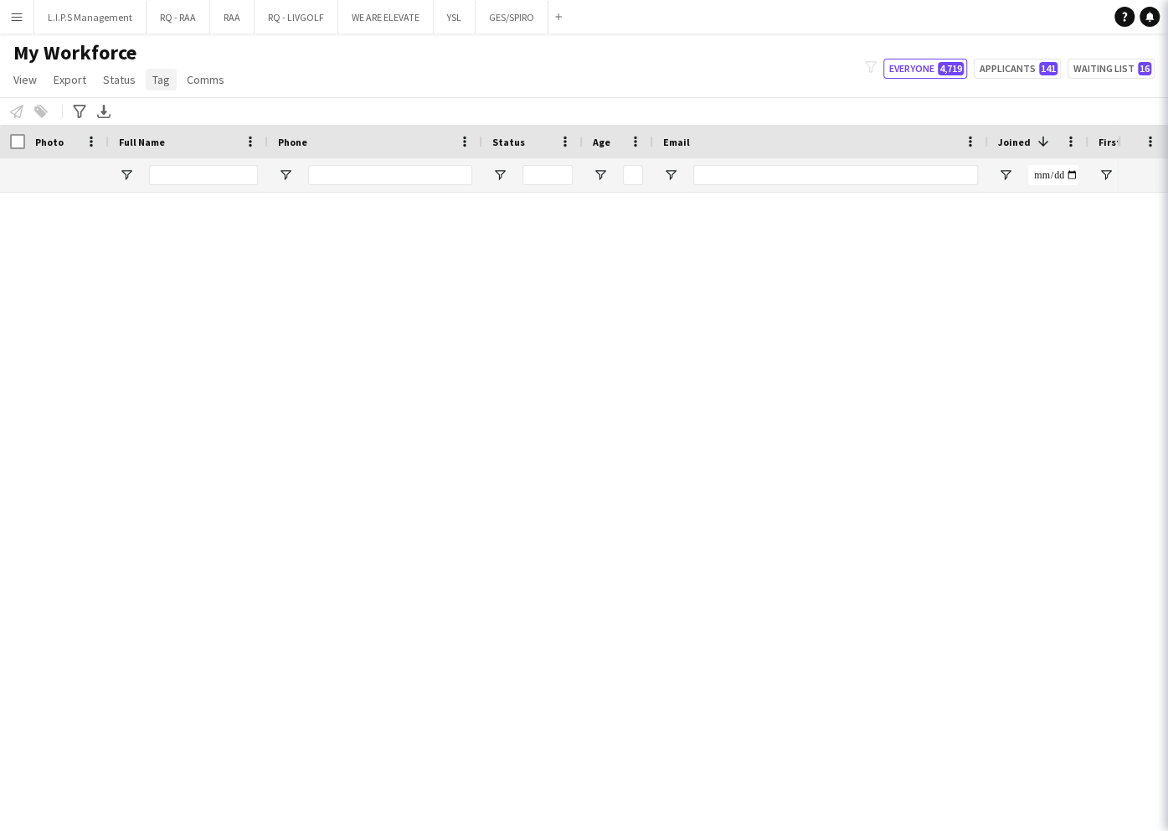
click at [158, 83] on span "Tag" at bounding box center [161, 79] width 18 height 15
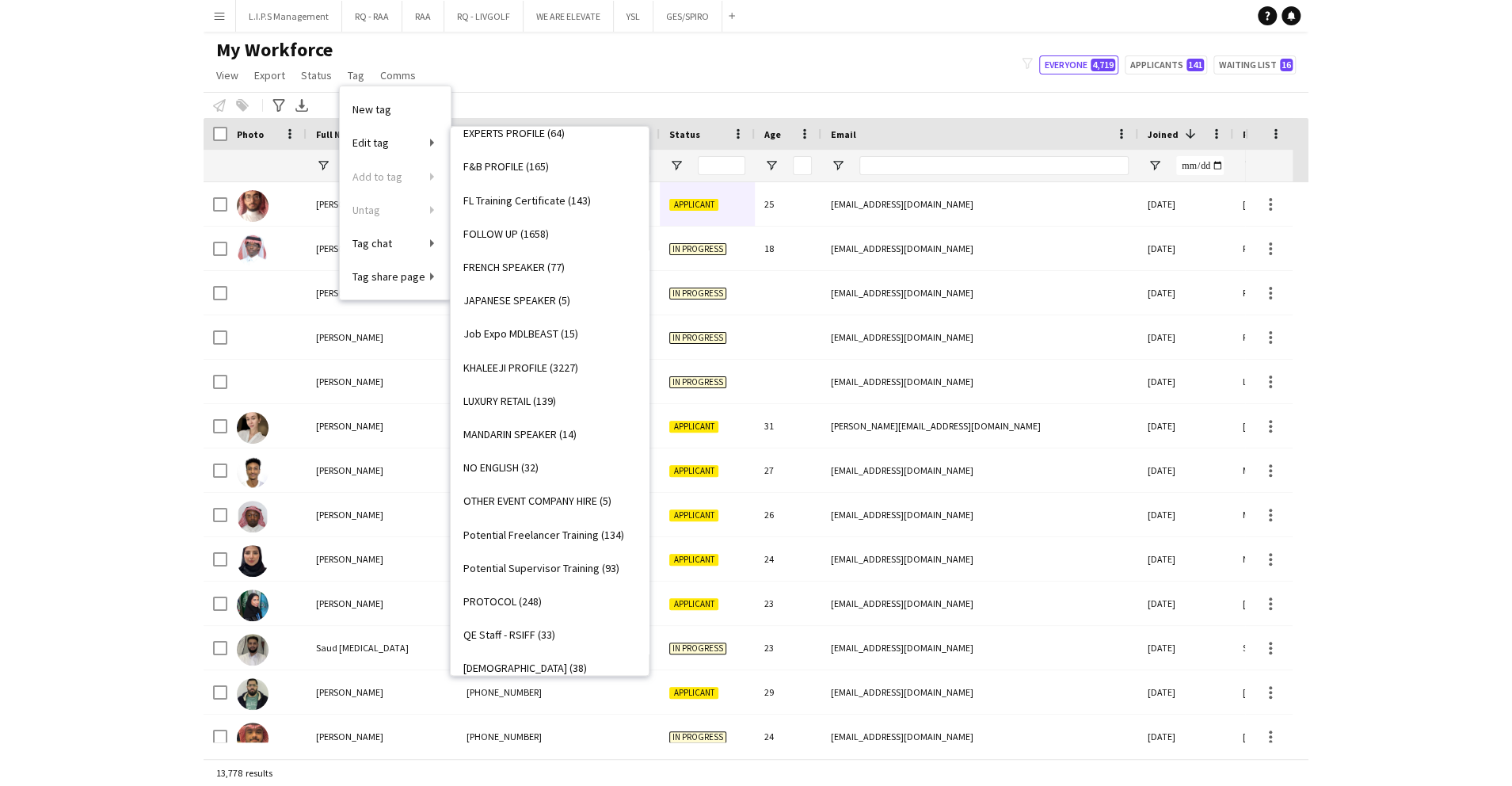
scroll to position [695, 0]
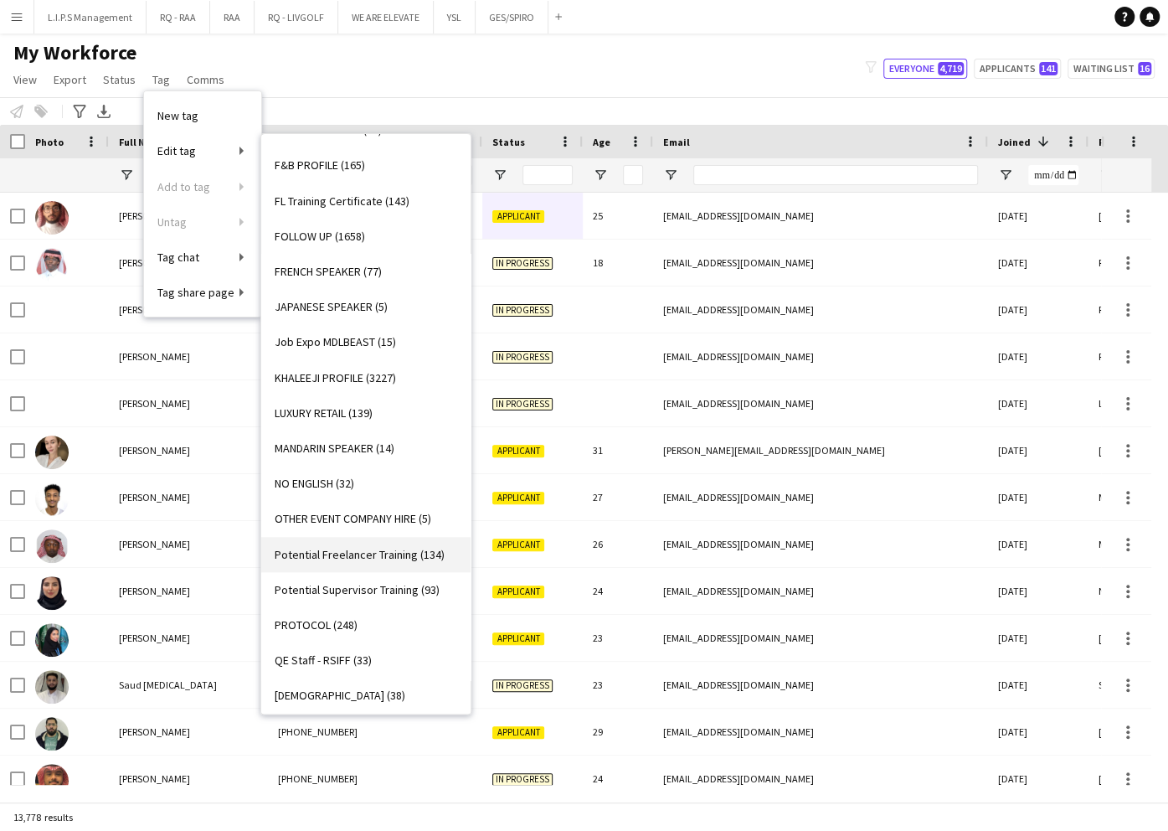
click at [387, 558] on span "Potential Freelancer Training (134)" at bounding box center [360, 554] width 170 height 15
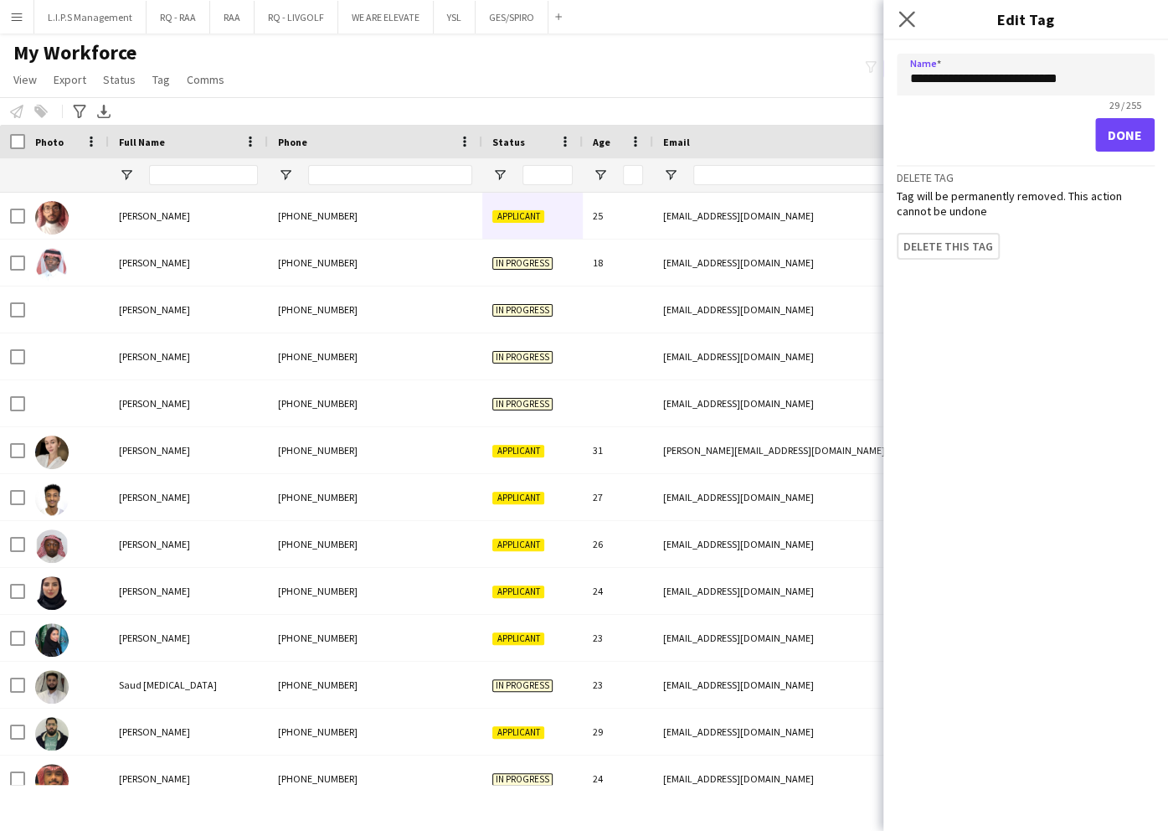
click at [906, 27] on icon "Close pop-in" at bounding box center [907, 19] width 16 height 16
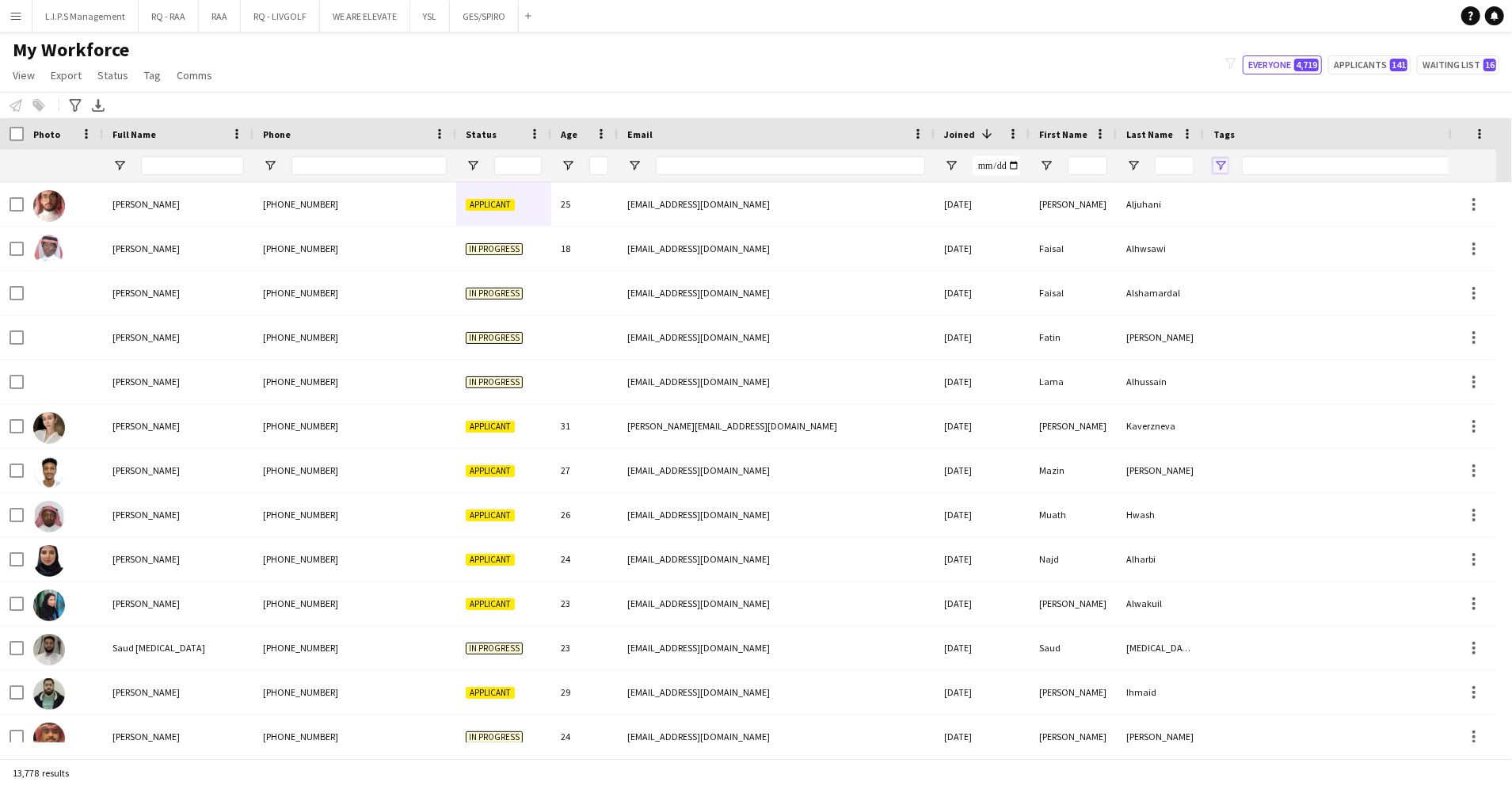
click at [1225, 158] on span "Open Filter Menu" at bounding box center [1220, 165] width 14 height 14
click at [1257, 256] on div "(Select All)" at bounding box center [1301, 262] width 125 height 12
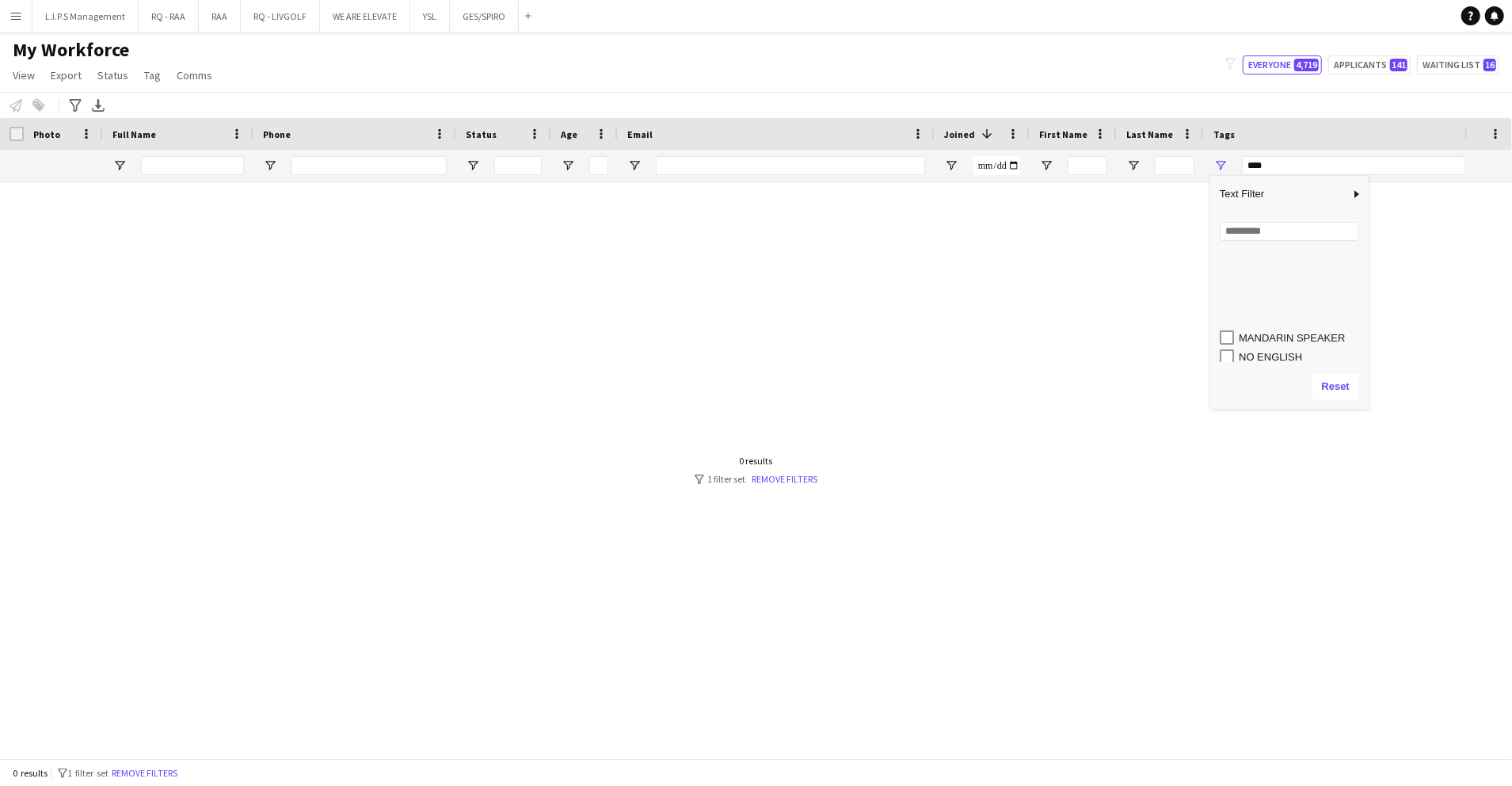
scroll to position [528, 0]
click at [1272, 305] on div "Potential Freelancer Training" at bounding box center [1301, 306] width 125 height 12
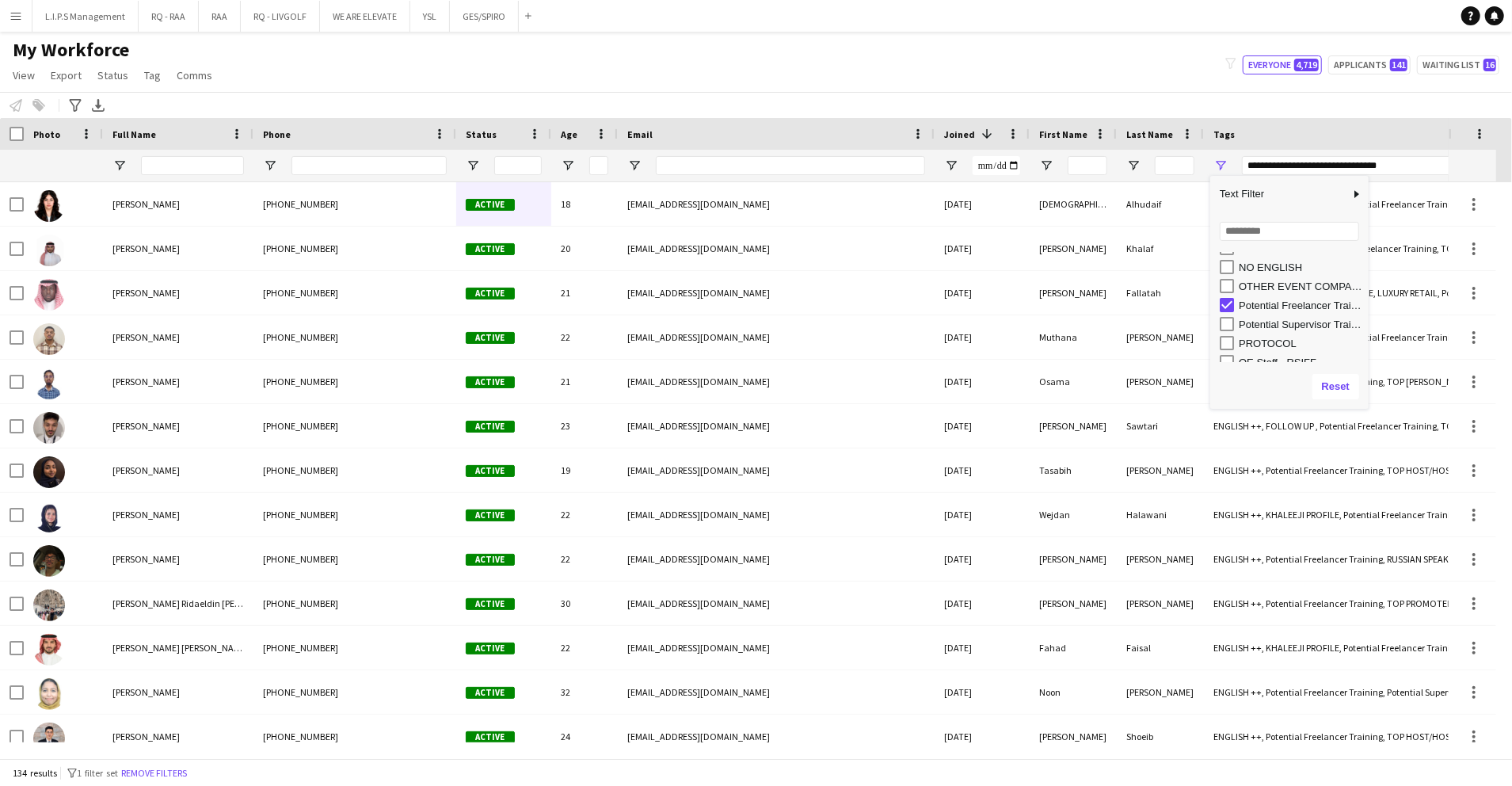
click at [1295, 305] on div "Potential Freelancer Training" at bounding box center [1301, 306] width 125 height 12
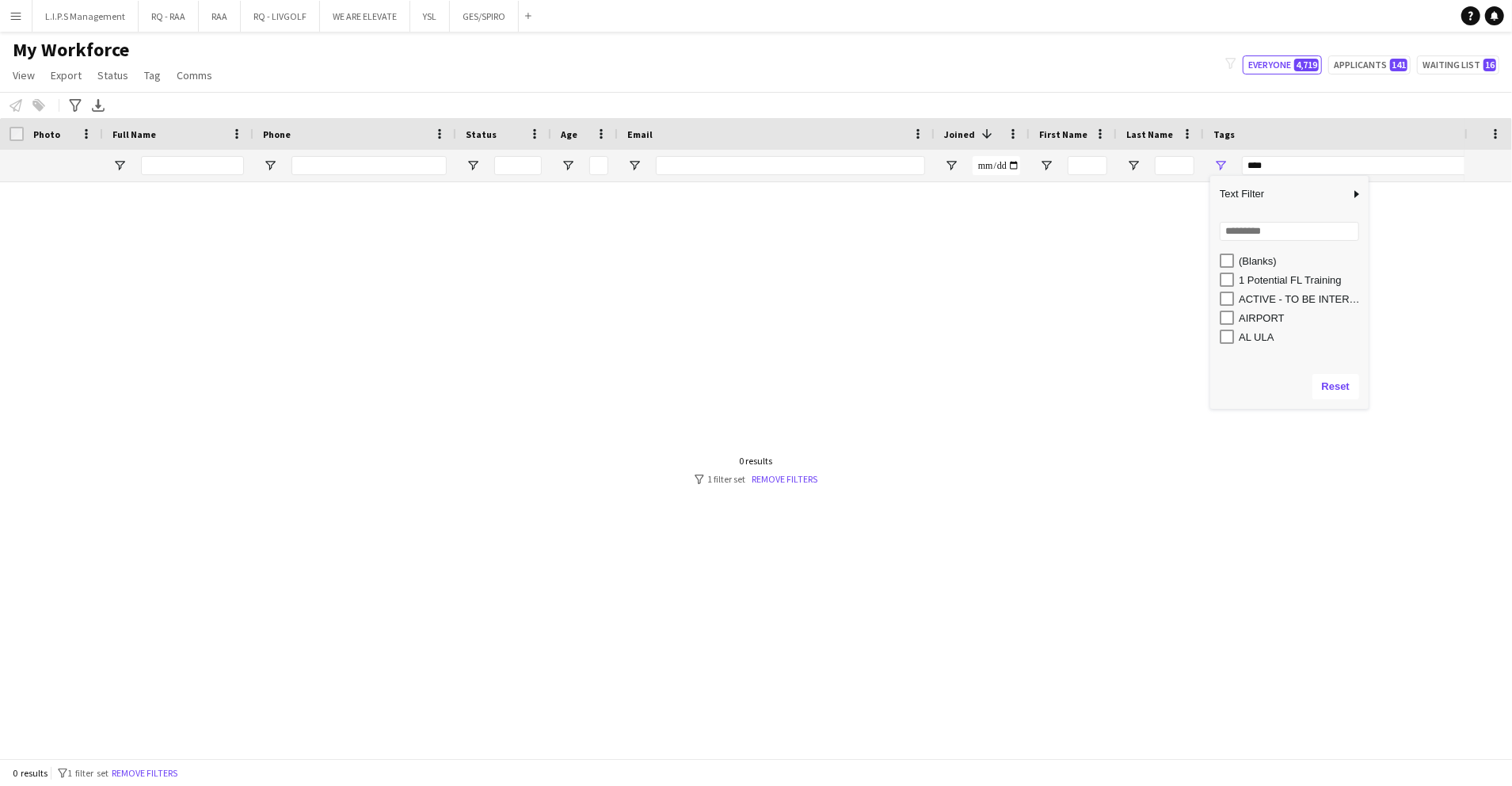
scroll to position [0, 0]
click at [1292, 297] on div "1 Potential FL Training" at bounding box center [1301, 301] width 125 height 12
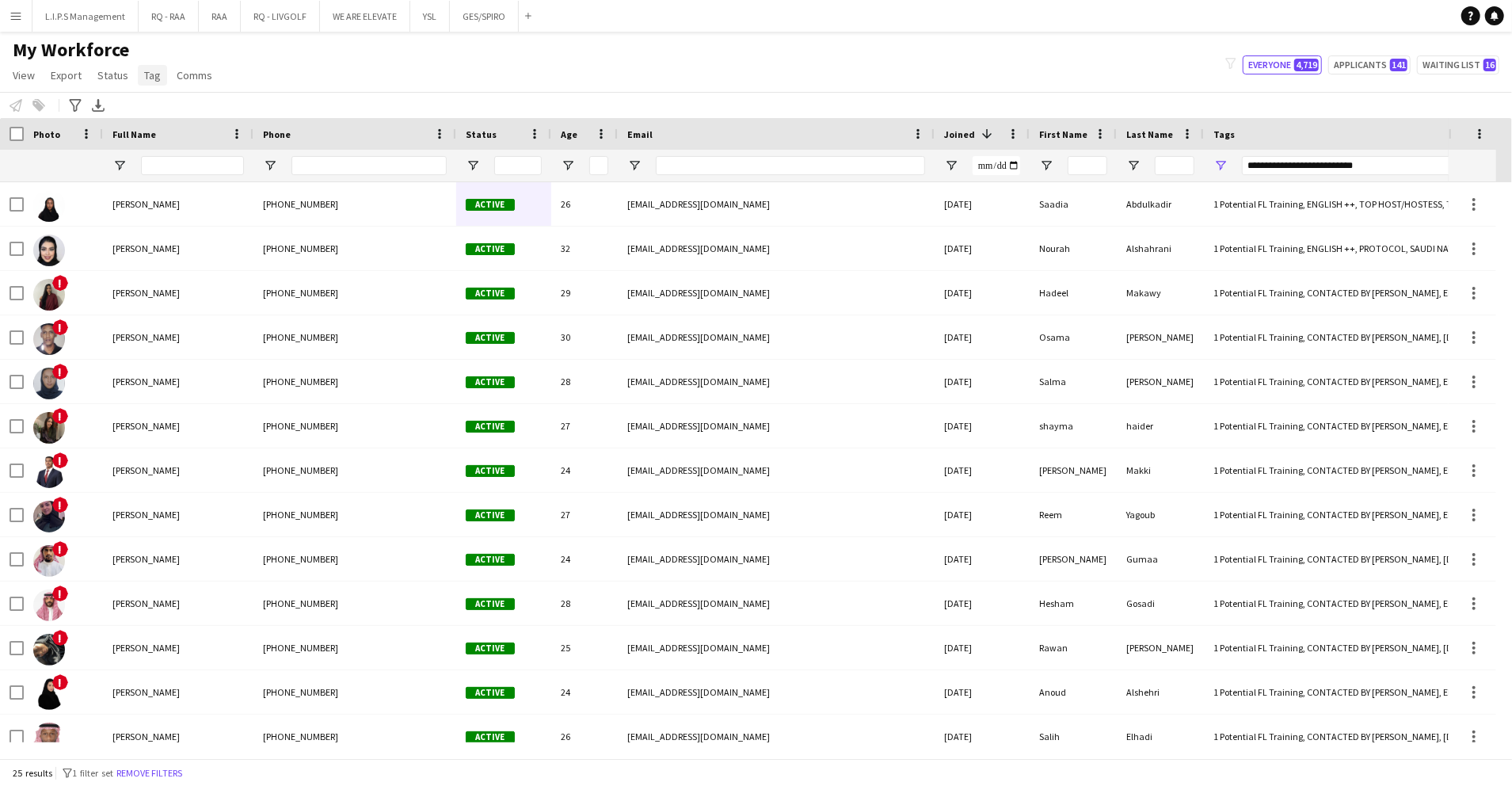
click at [146, 71] on span "Tag" at bounding box center [152, 75] width 17 height 14
click at [9, 131] on div at bounding box center [11, 133] width 24 height 31
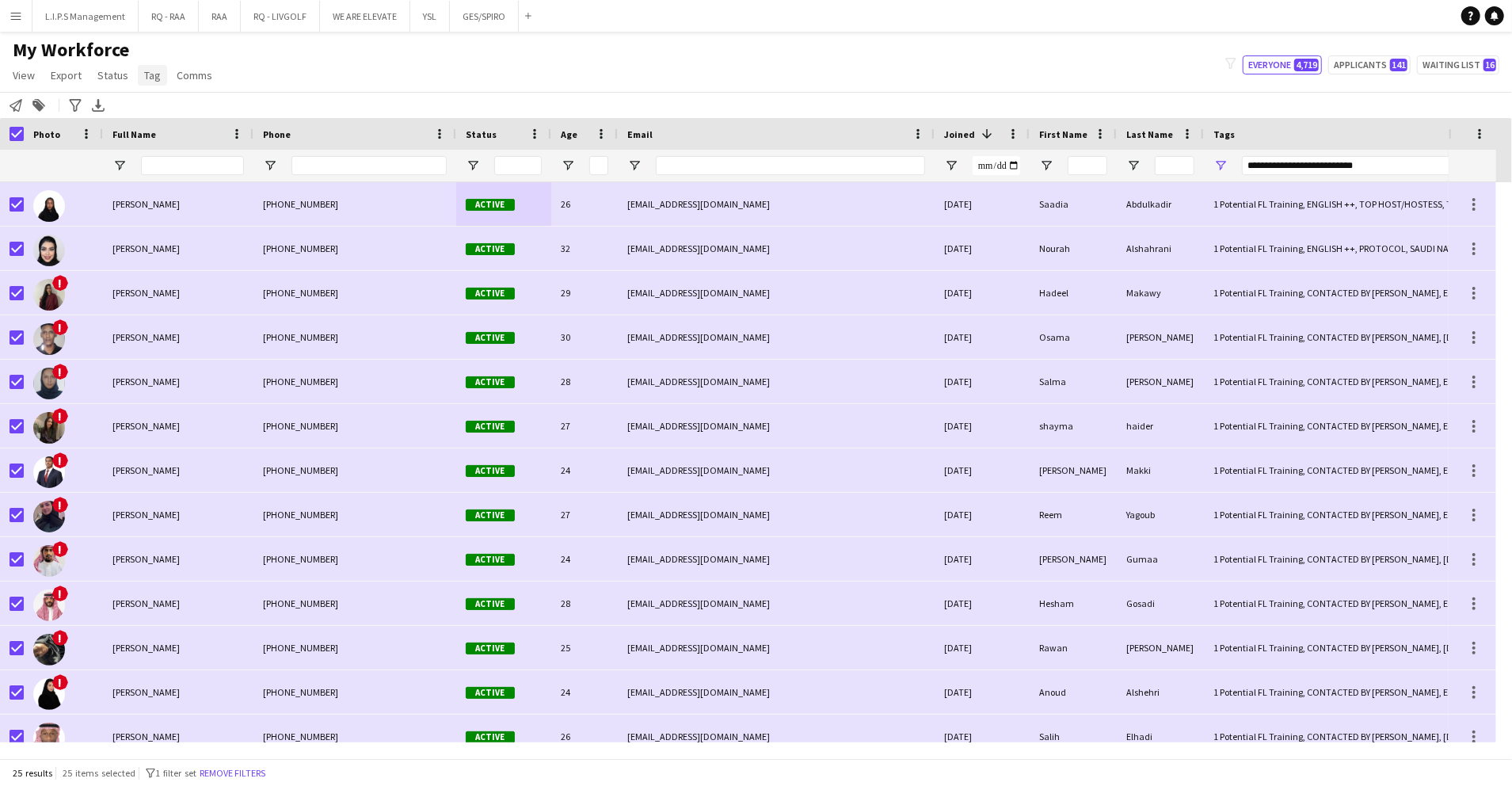
click at [158, 78] on link "Tag" at bounding box center [152, 76] width 29 height 21
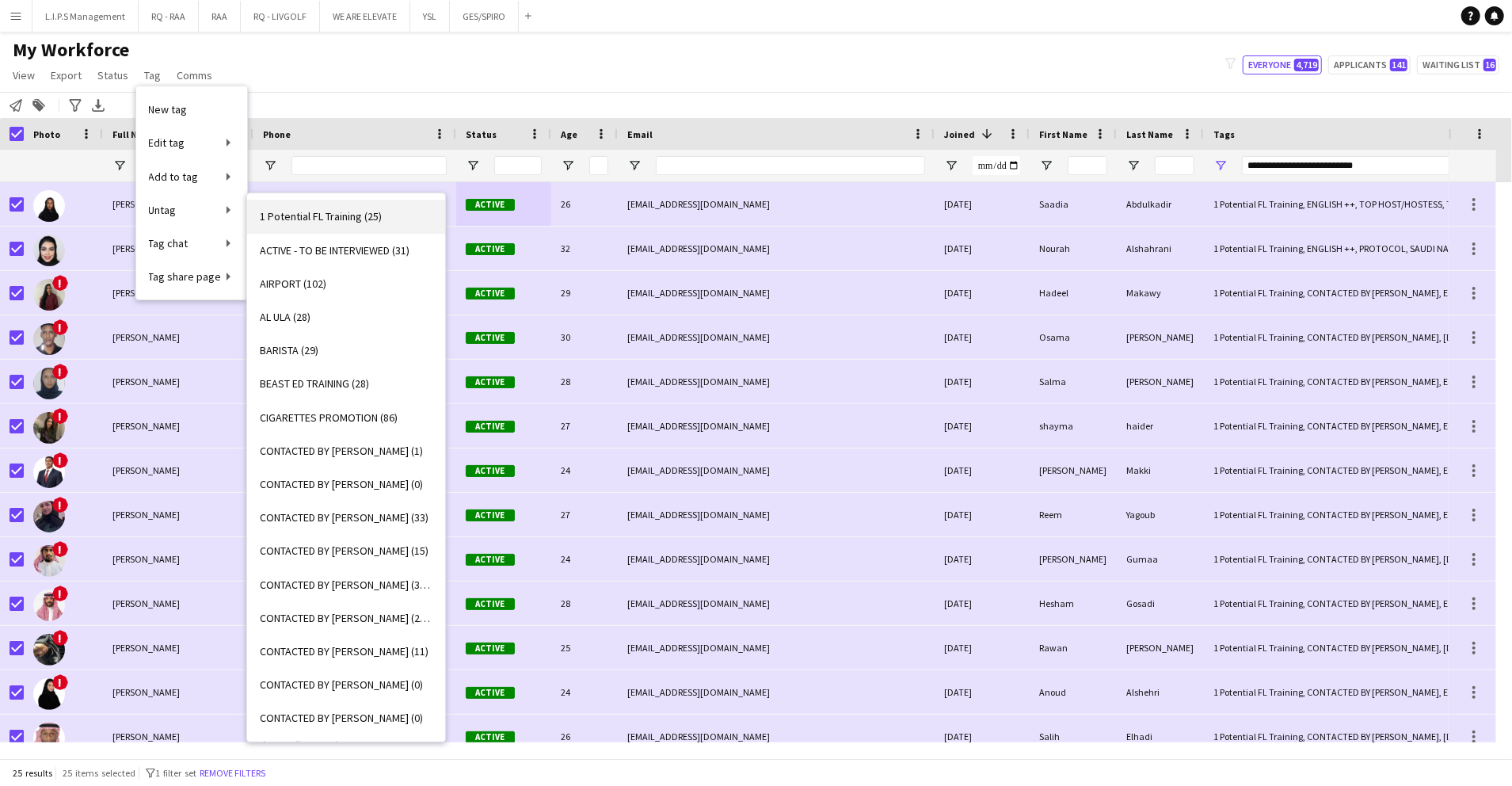
click at [301, 212] on span "1 Potential FL Training (25)" at bounding box center [321, 216] width 122 height 14
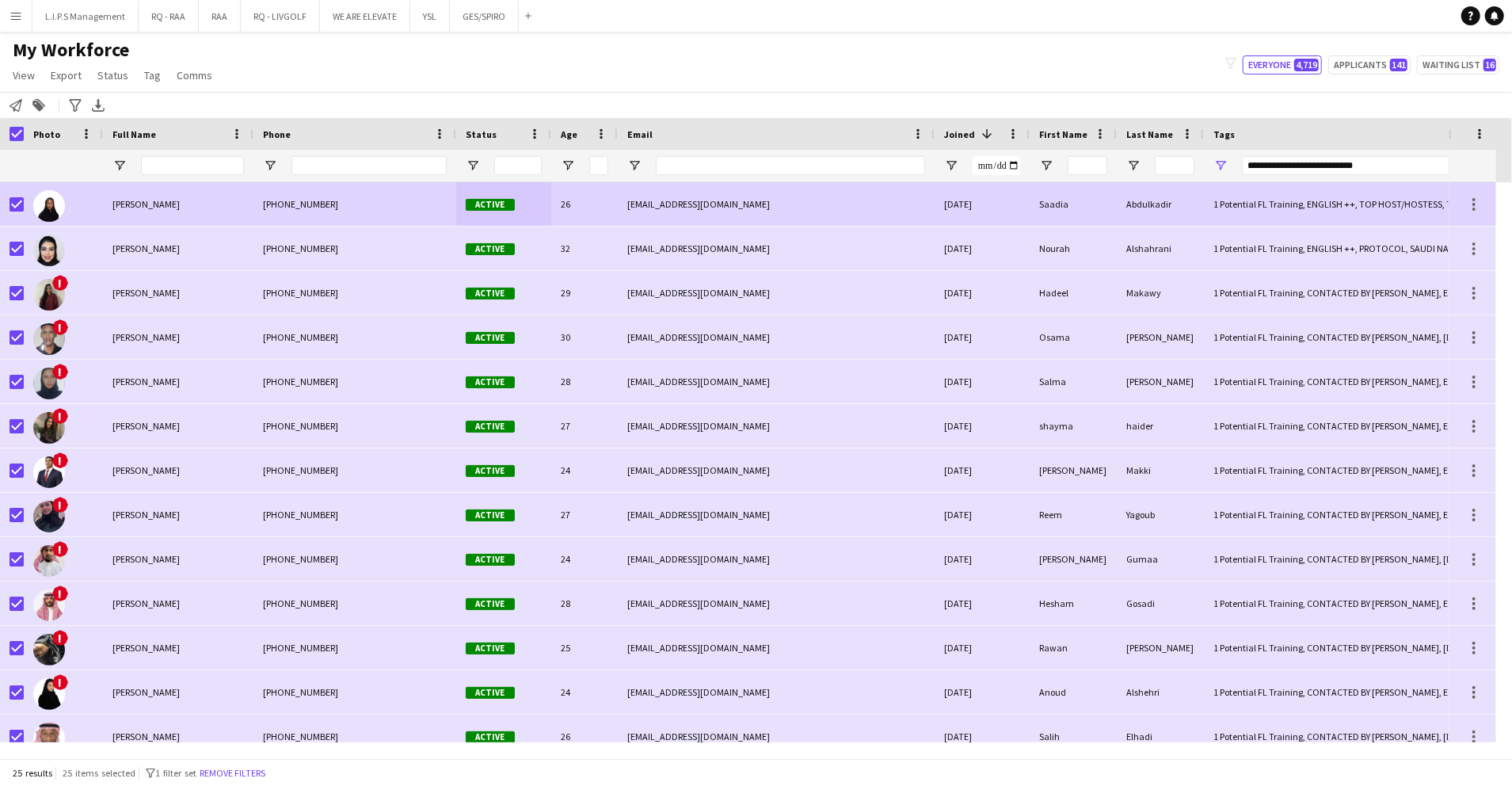
type input "***"
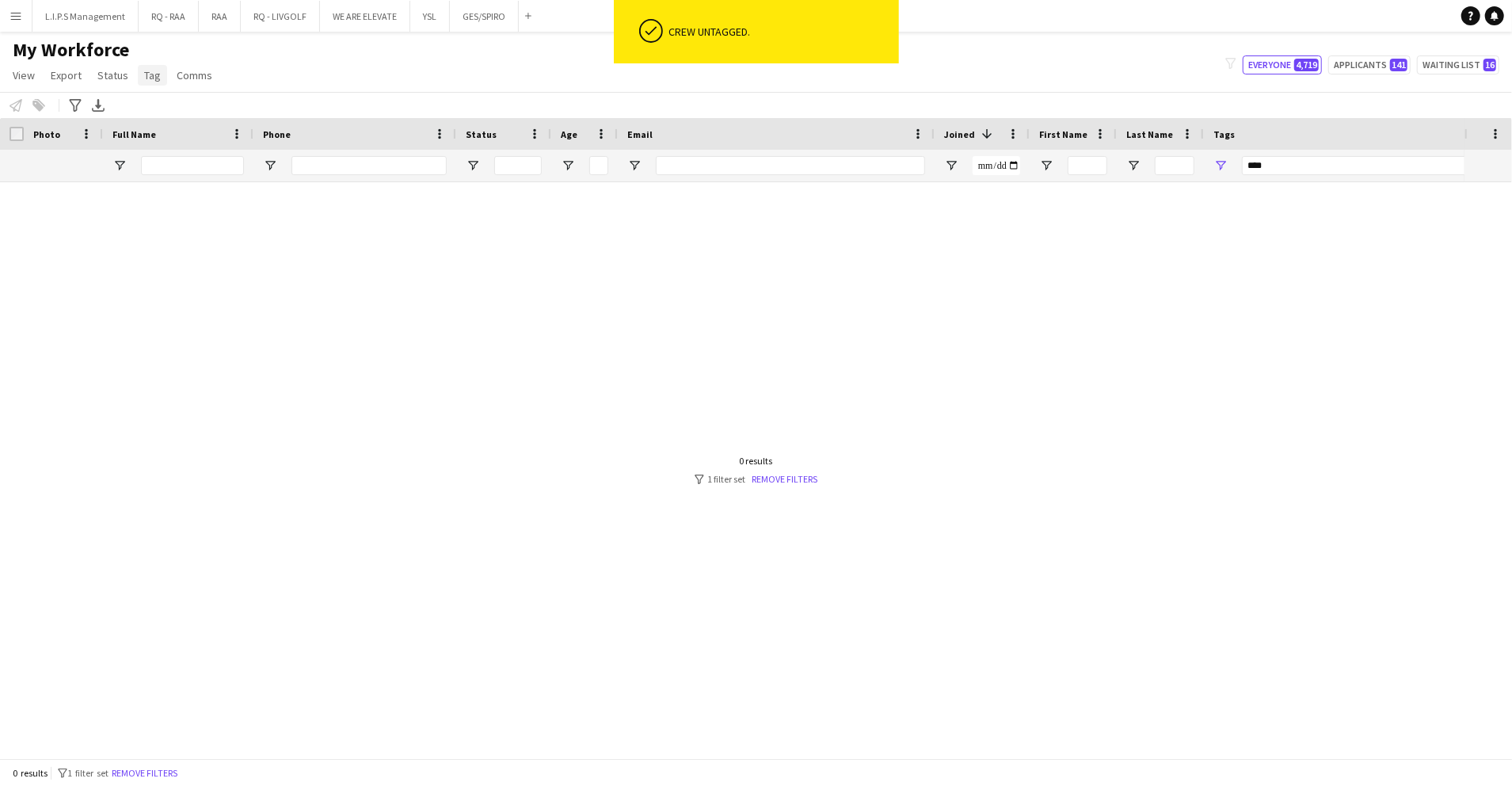
click at [148, 71] on span "Tag" at bounding box center [152, 75] width 17 height 14
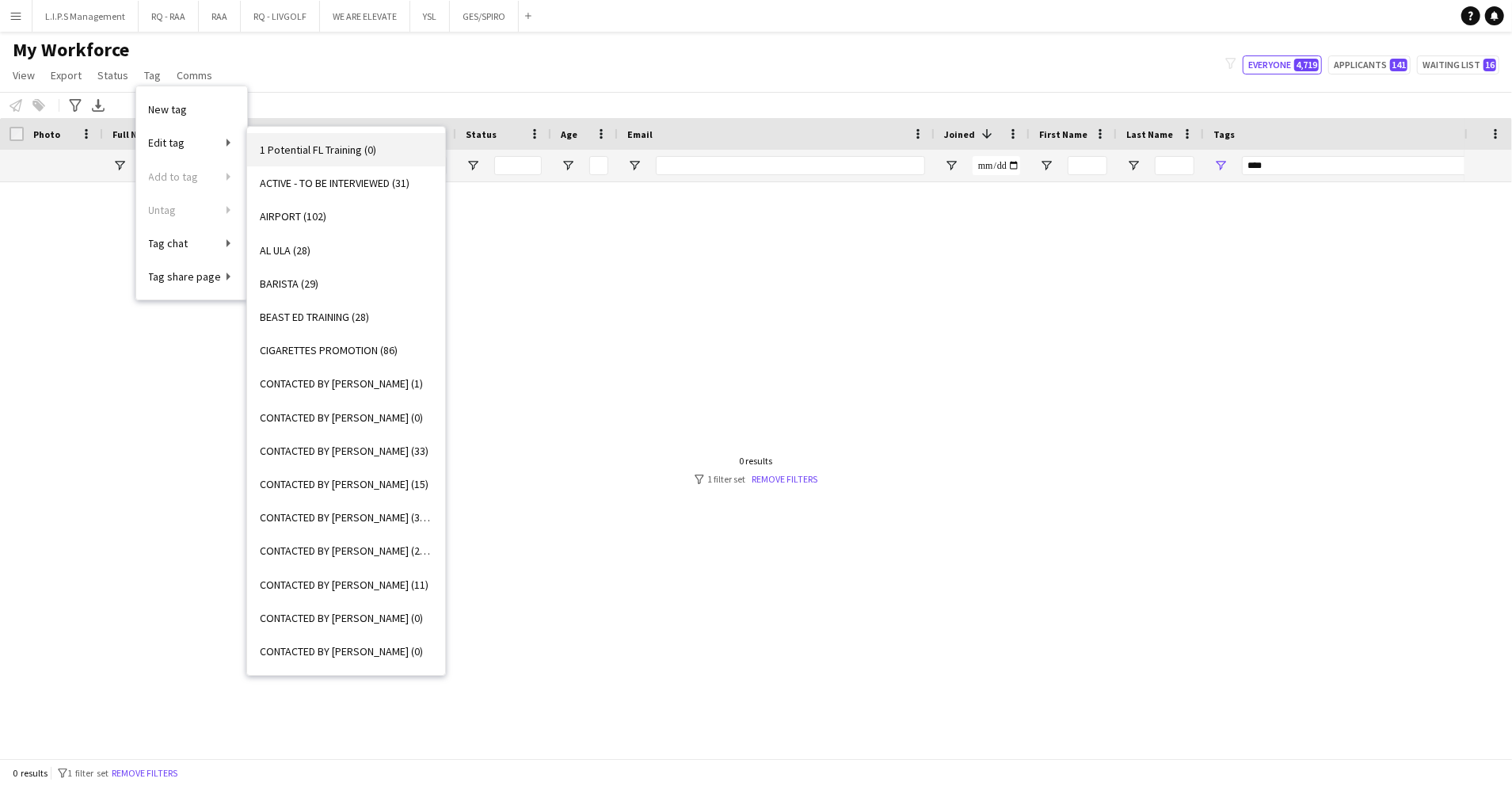
click at [307, 150] on span "1 Potential FL Training (0)" at bounding box center [318, 149] width 116 height 14
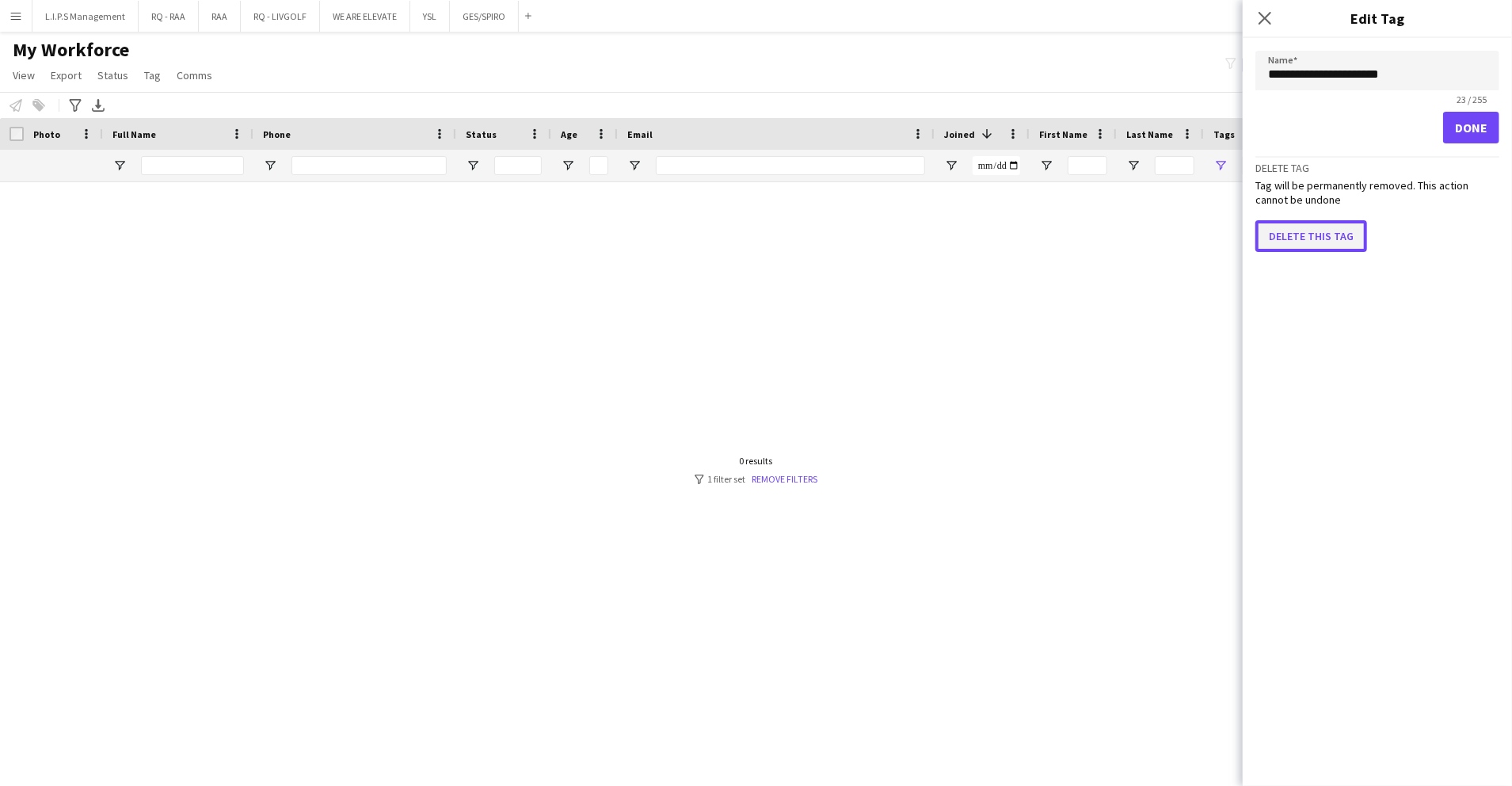
click at [1312, 236] on button "Delete this tag" at bounding box center [1311, 236] width 112 height 31
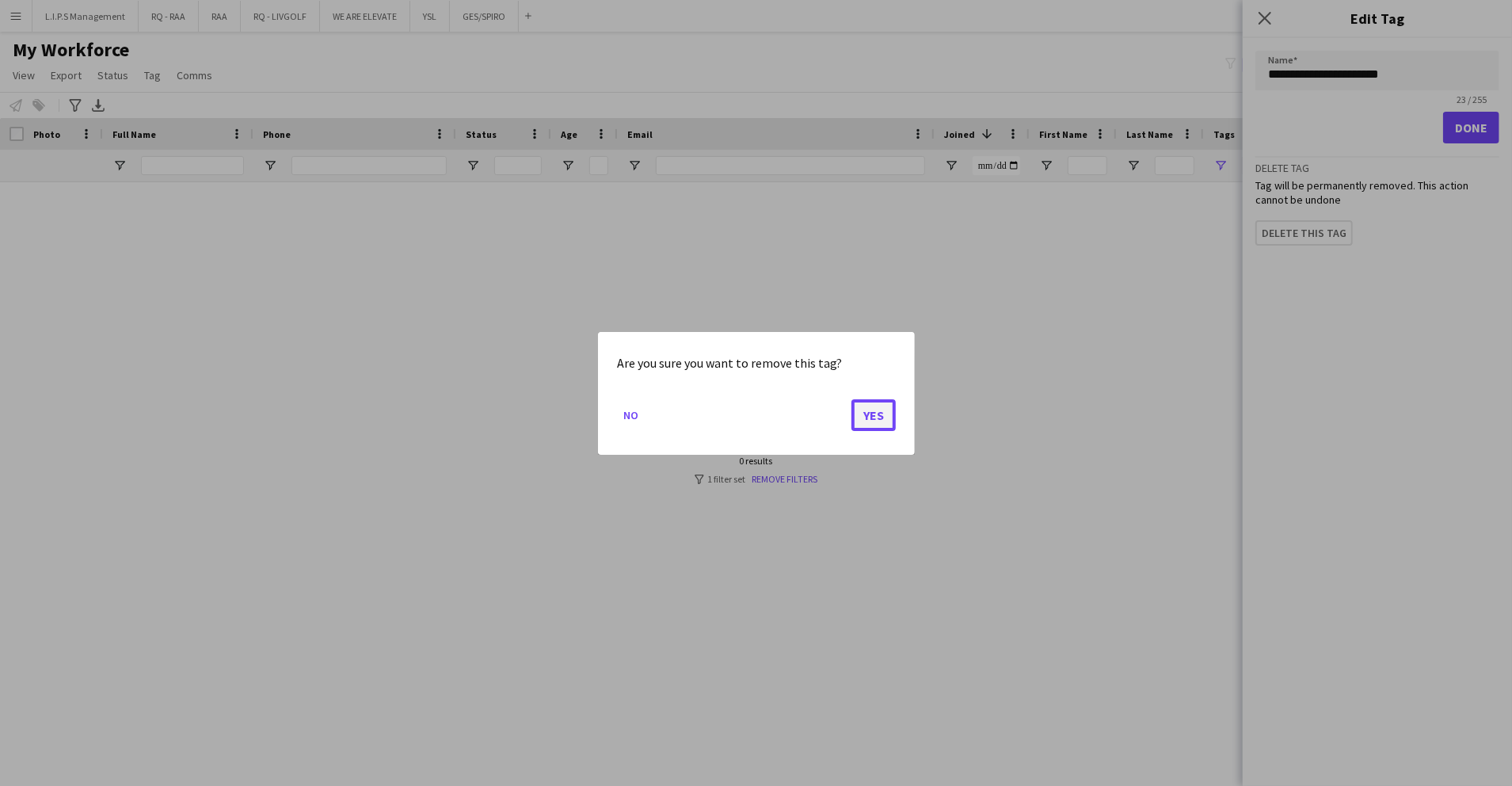
click at [876, 423] on button "Yes" at bounding box center [873, 413] width 44 height 31
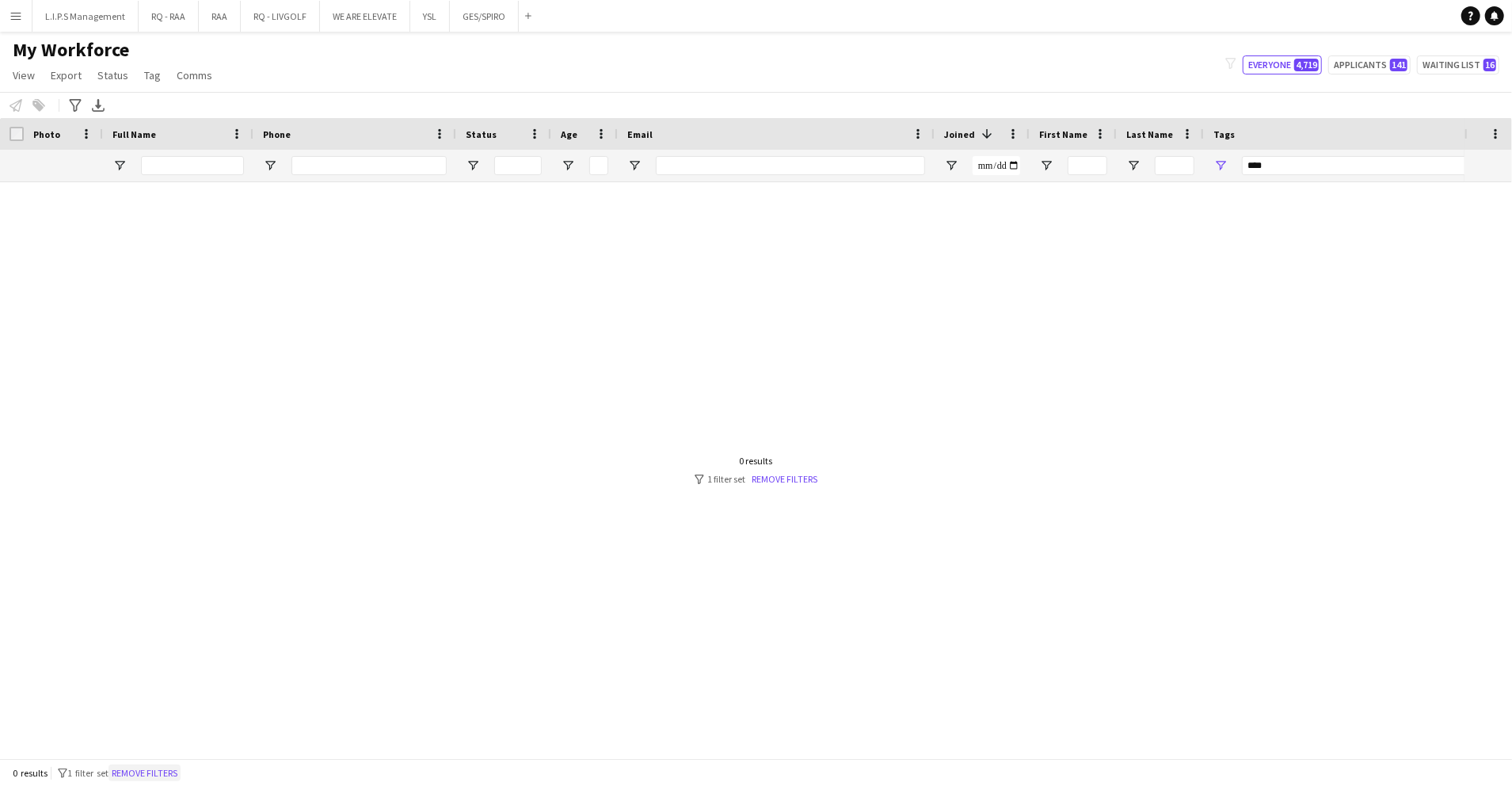
click at [143, 773] on button "Remove filters" at bounding box center [145, 773] width 72 height 17
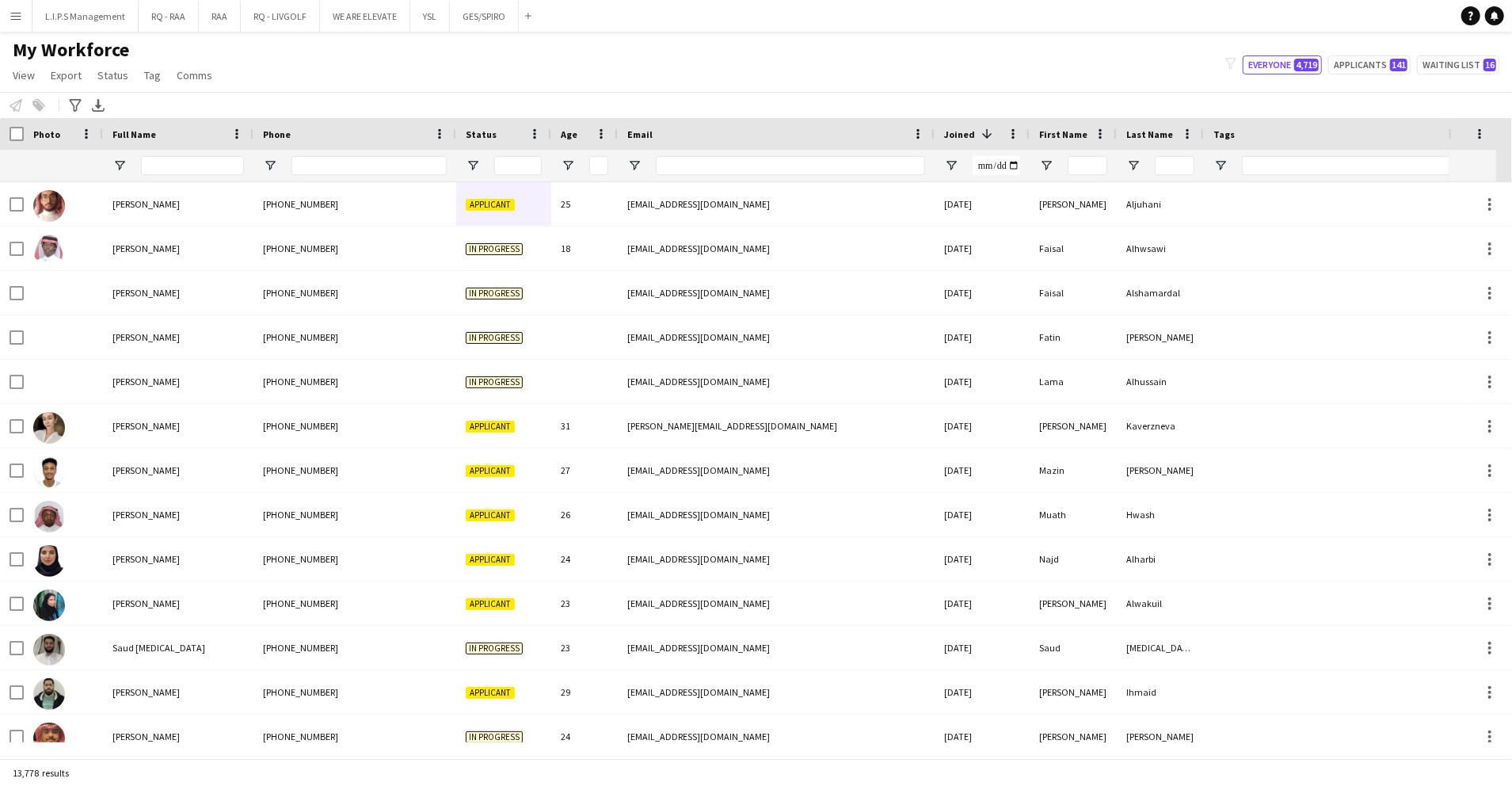
click at [714, 161] on div at bounding box center [790, 165] width 269 height 31
click at [713, 162] on input "Email Filter Input" at bounding box center [790, 166] width 269 height 19
paste input "**********"
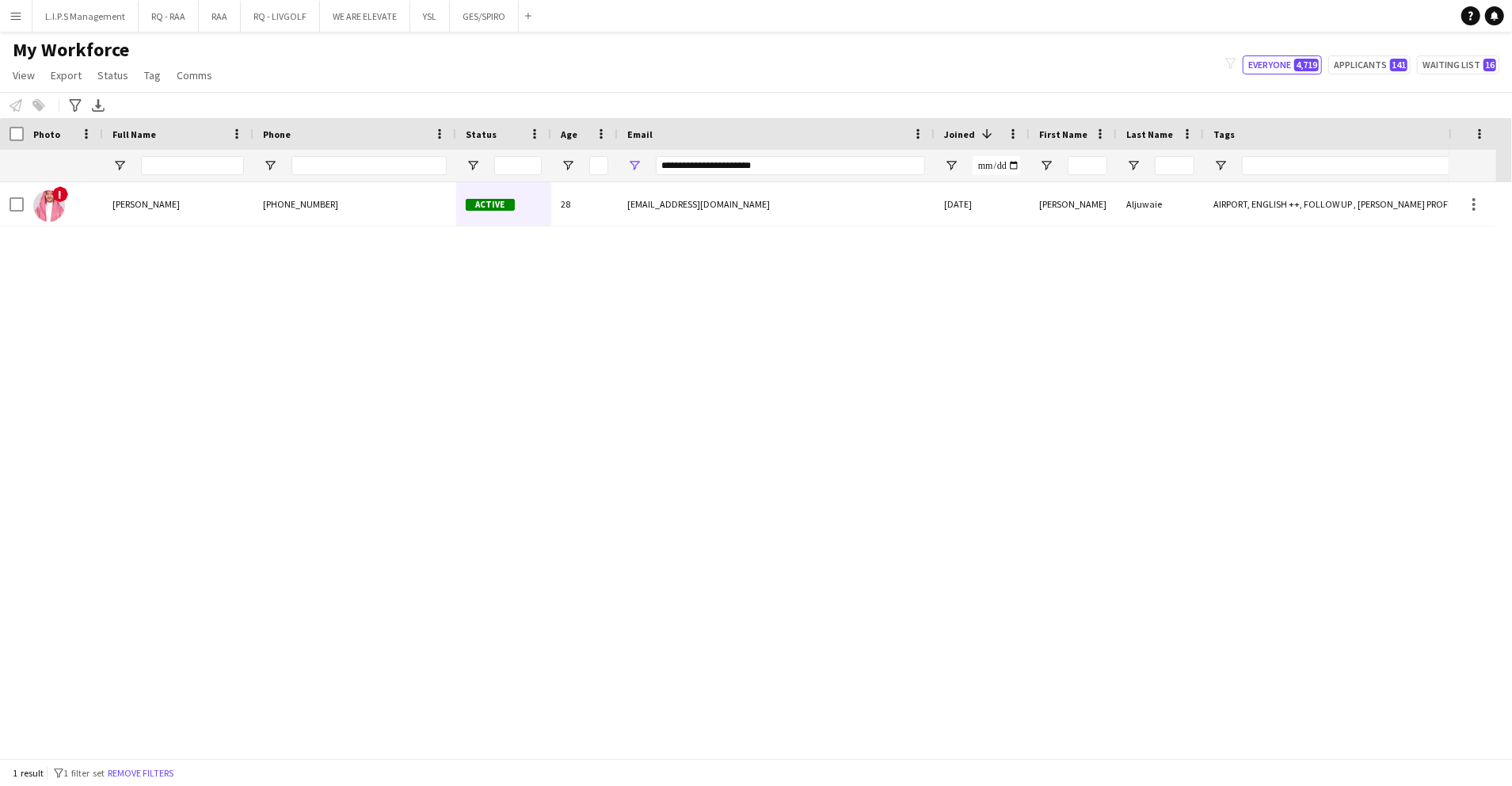
drag, startPoint x: 592, startPoint y: 233, endPoint x: 594, endPoint y: 223, distance: 10.2
click at [592, 233] on div "! Ibrahim Aljuwaie +966548201186 Active 28 ibra.aljuwaie@gmail.com 08-09-2023 I…" at bounding box center [724, 463] width 1449 height 560
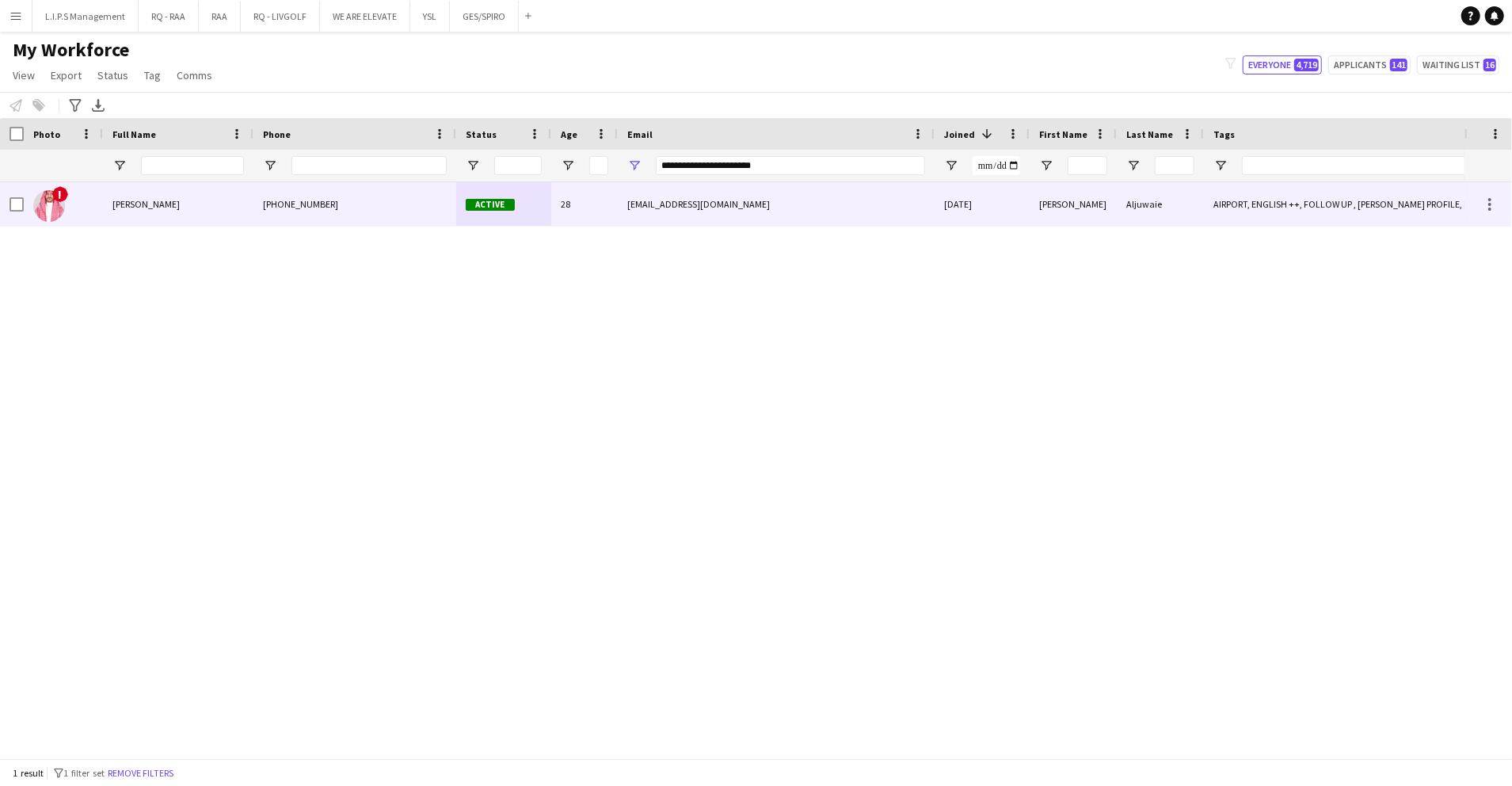
drag, startPoint x: 600, startPoint y: 208, endPoint x: 632, endPoint y: 207, distance: 32.0
click at [600, 207] on div "28" at bounding box center [584, 204] width 66 height 44
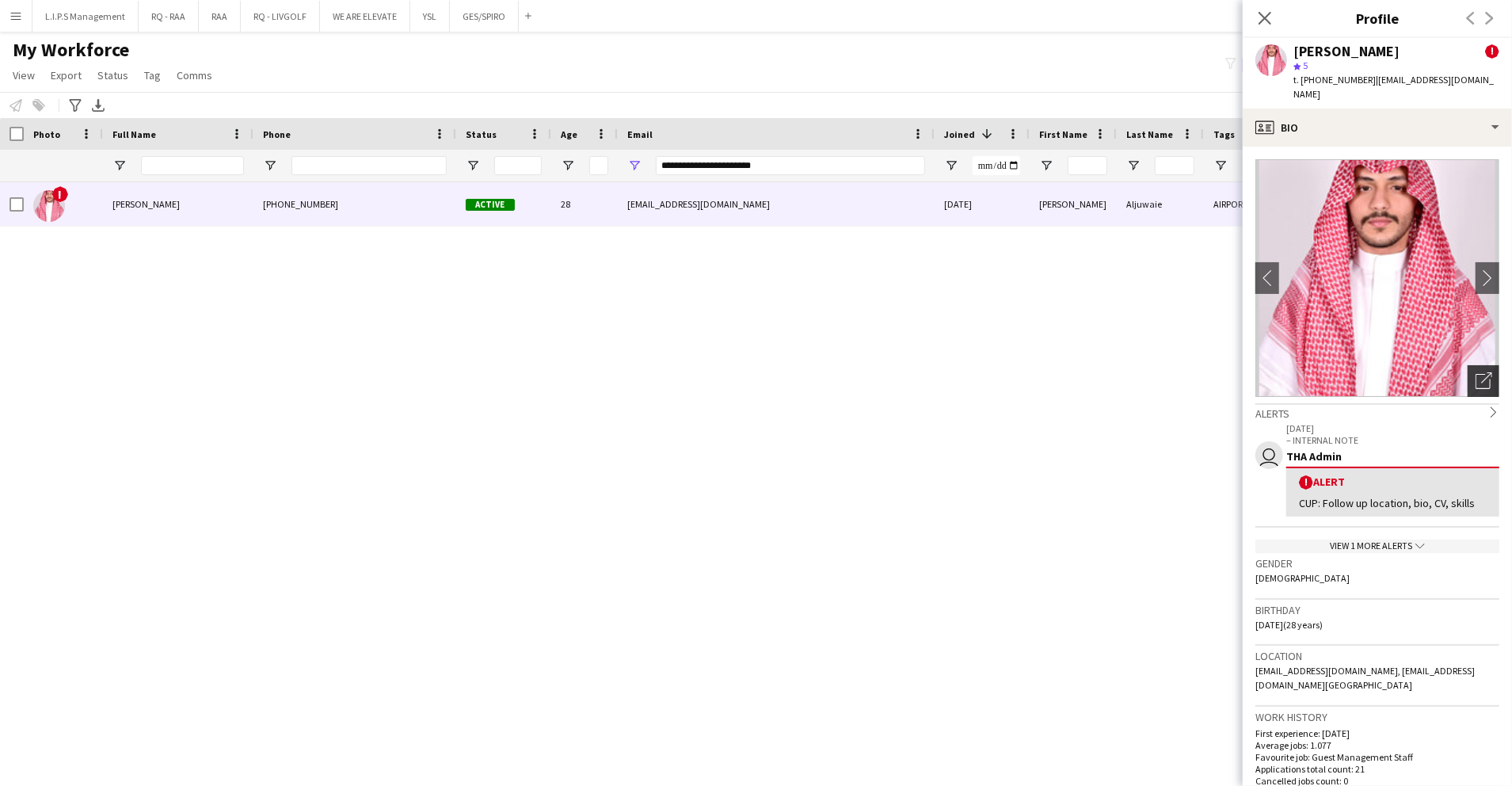
click at [1475, 373] on icon "Open photos pop-in" at bounding box center [1484, 381] width 17 height 17
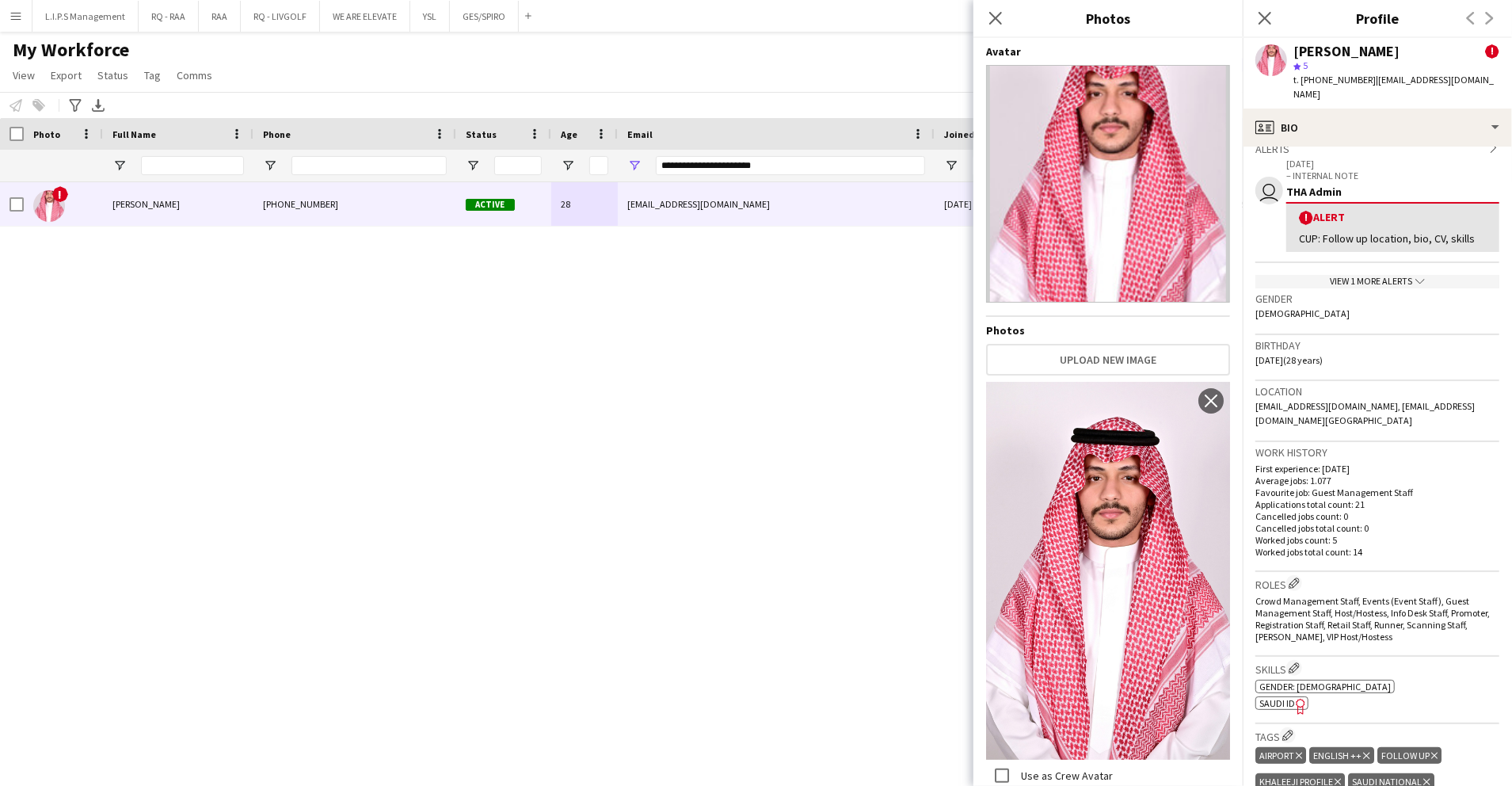
scroll to position [317, 0]
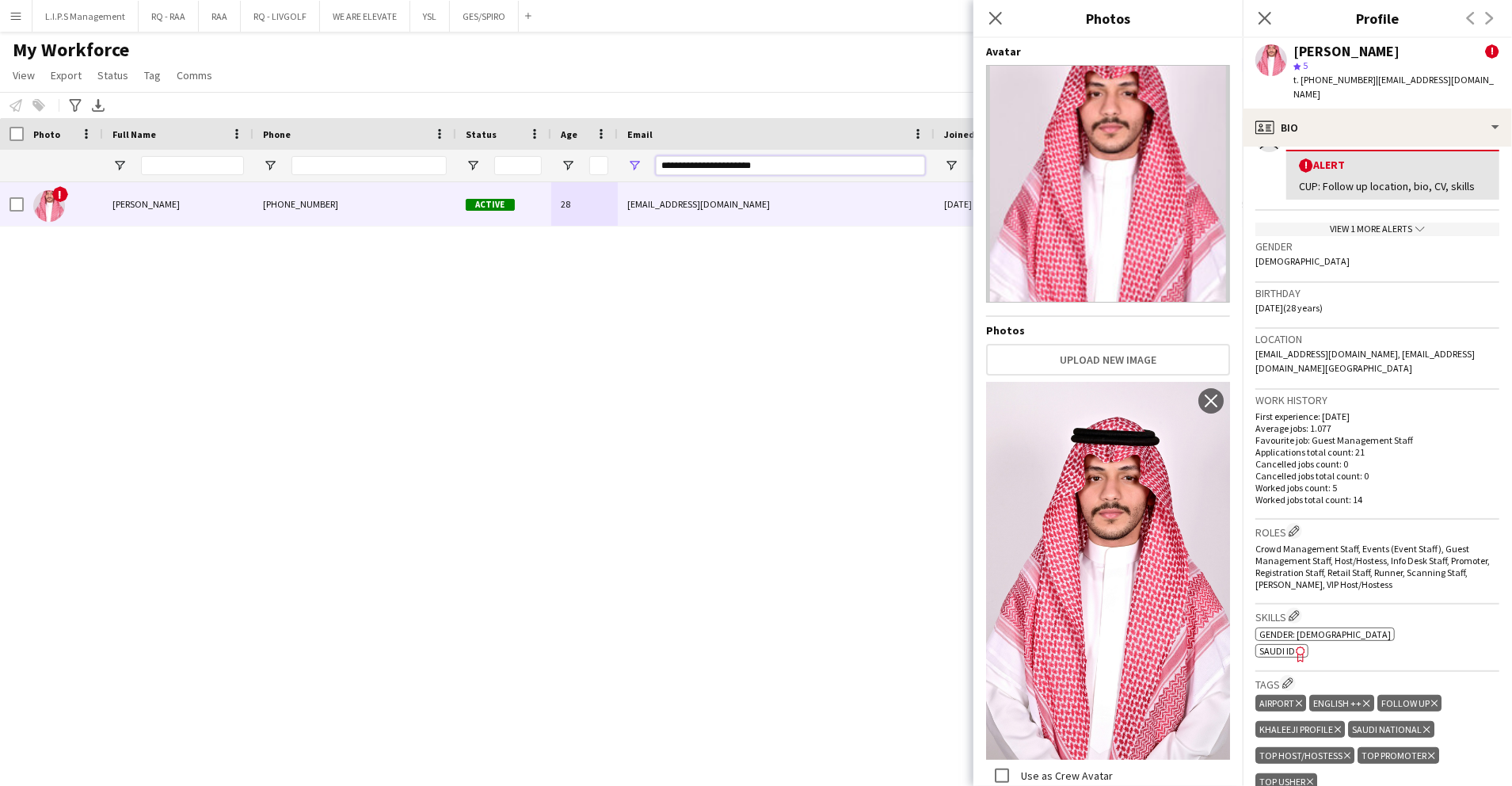
drag, startPoint x: 773, startPoint y: 162, endPoint x: 500, endPoint y: 138, distance: 274.1
click at [500, 137] on div "Workforce Details Photo Full Name Age" at bounding box center [1103, 150] width 2205 height 64
paste input "Email Filter Input"
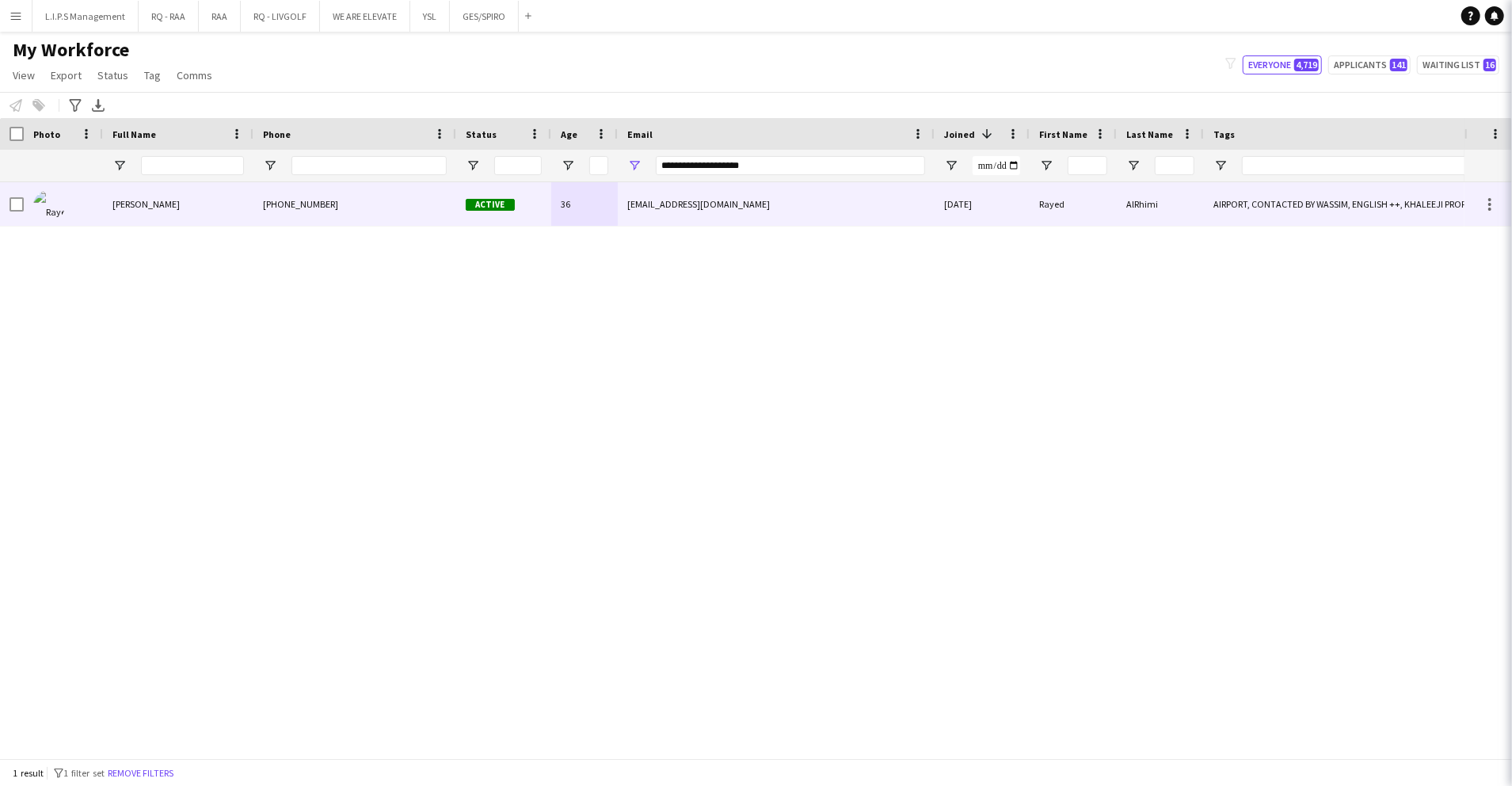
click at [513, 201] on span "Active" at bounding box center [490, 204] width 49 height 12
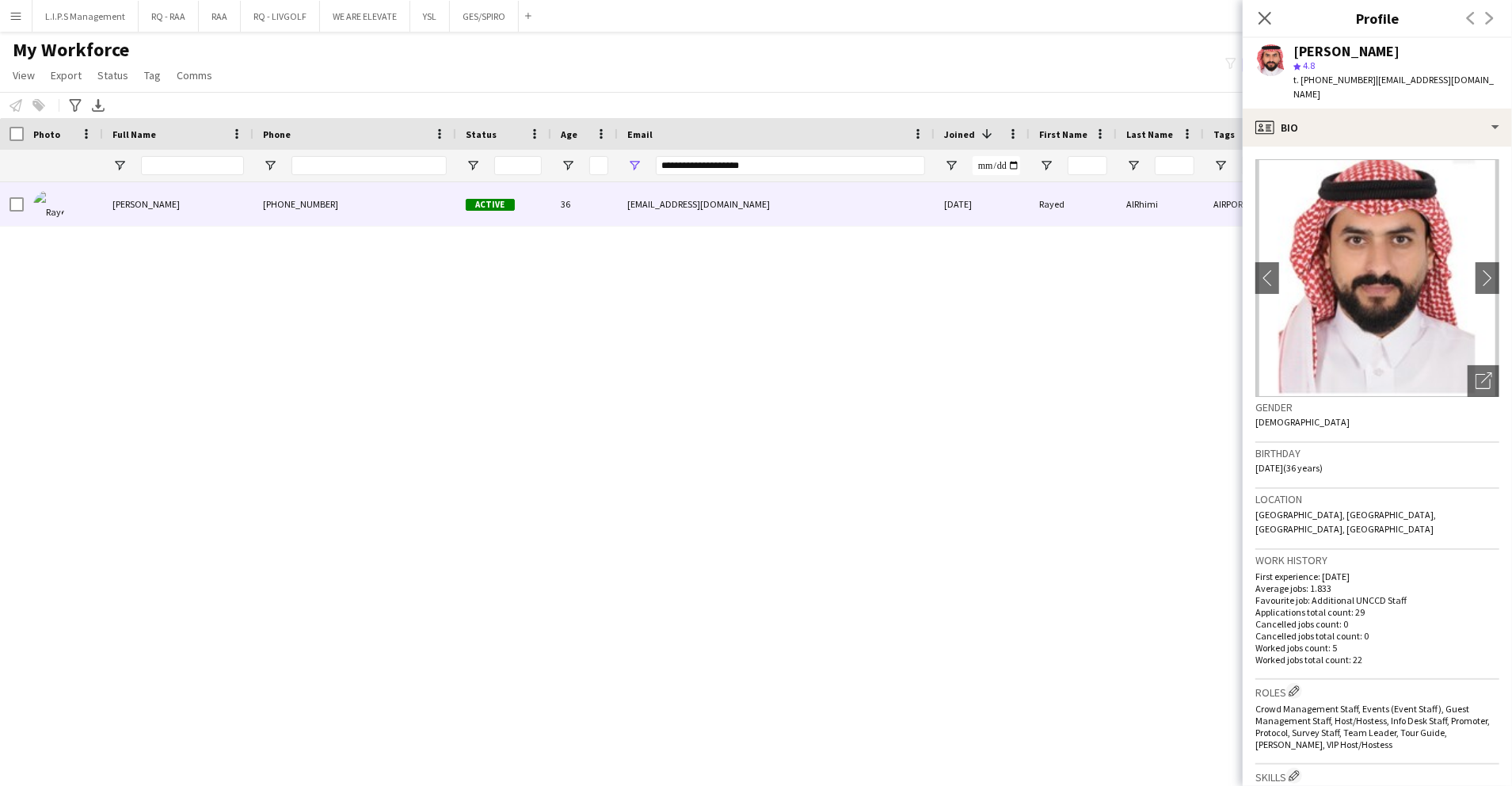
click at [1468, 377] on div "Open photos pop-in" at bounding box center [1483, 380] width 31 height 31
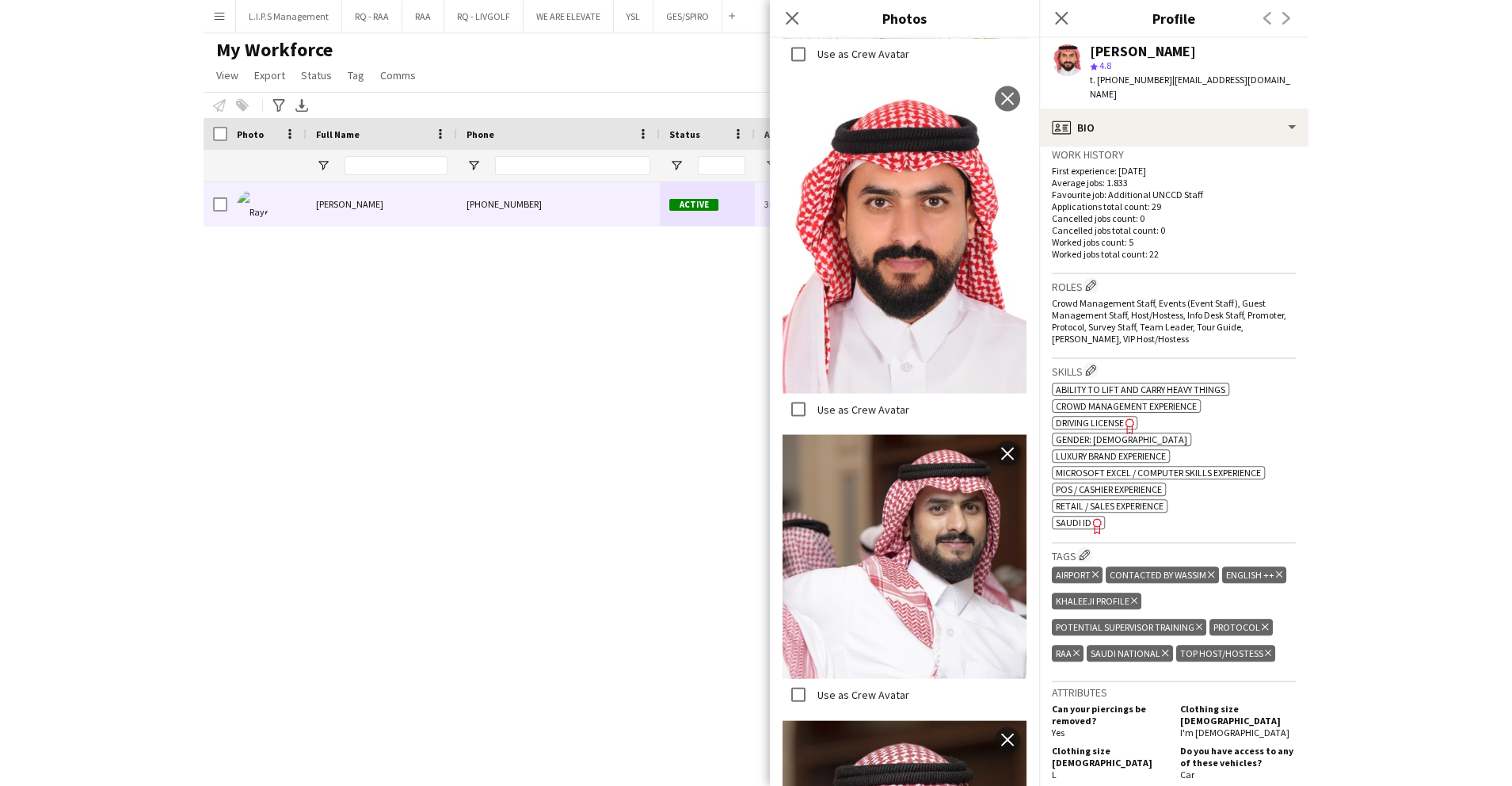
scroll to position [422, 0]
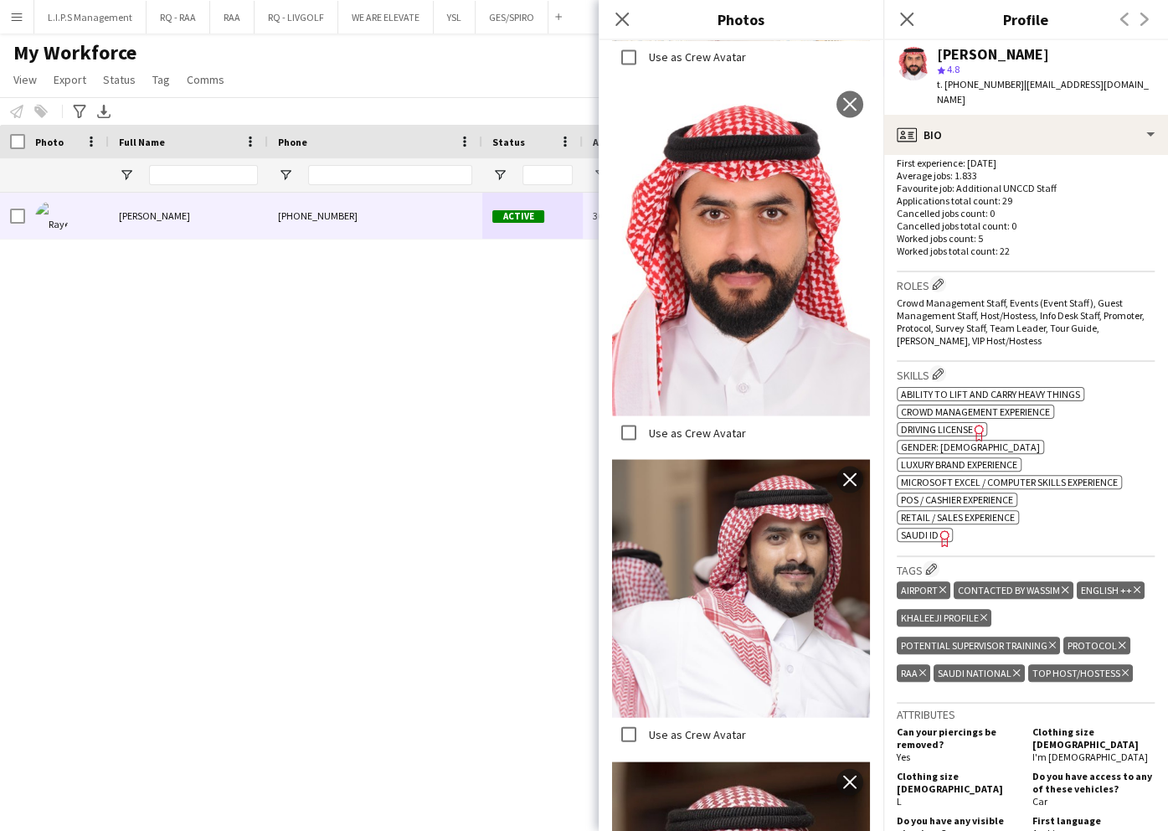
click at [904, 528] on span "SAUDI ID" at bounding box center [920, 534] width 38 height 13
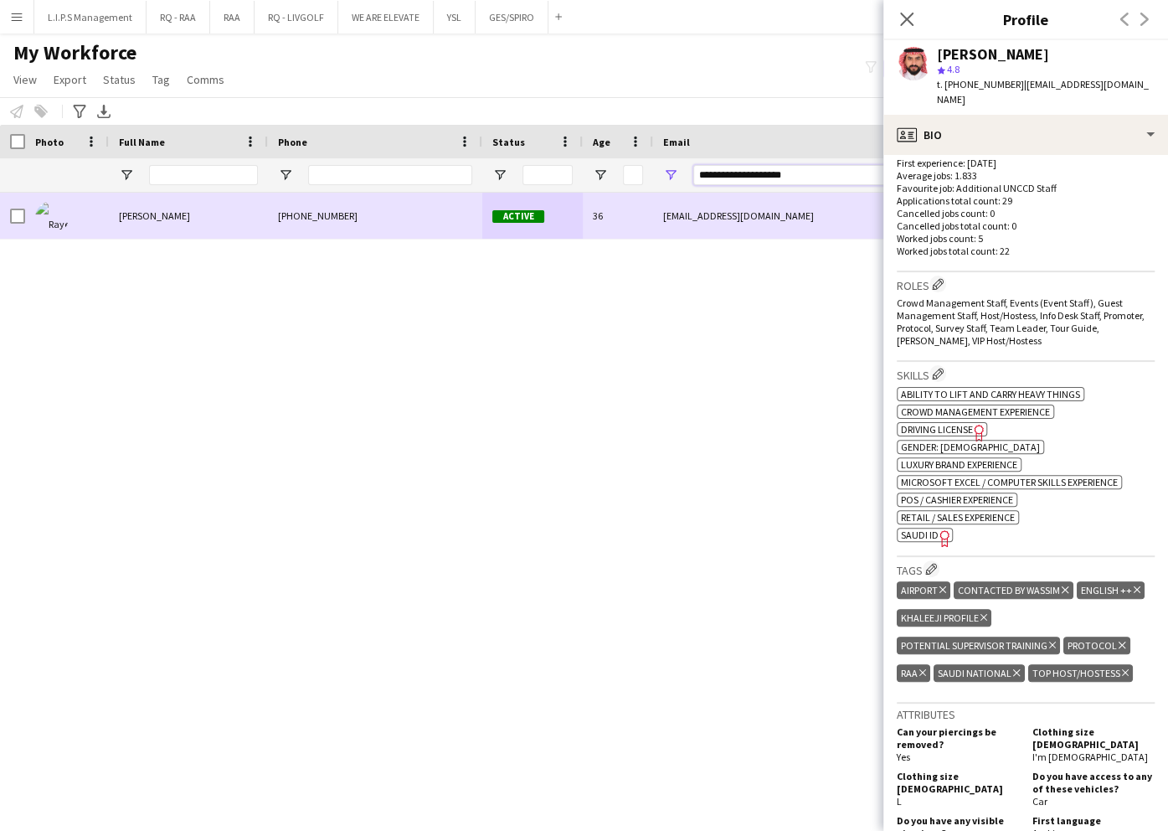
drag, startPoint x: 831, startPoint y: 173, endPoint x: 503, endPoint y: 196, distance: 328.3
click at [503, 196] on div "Workforce Details Photo Full Name" at bounding box center [584, 463] width 1168 height 677
paste input "Email Filter Input"
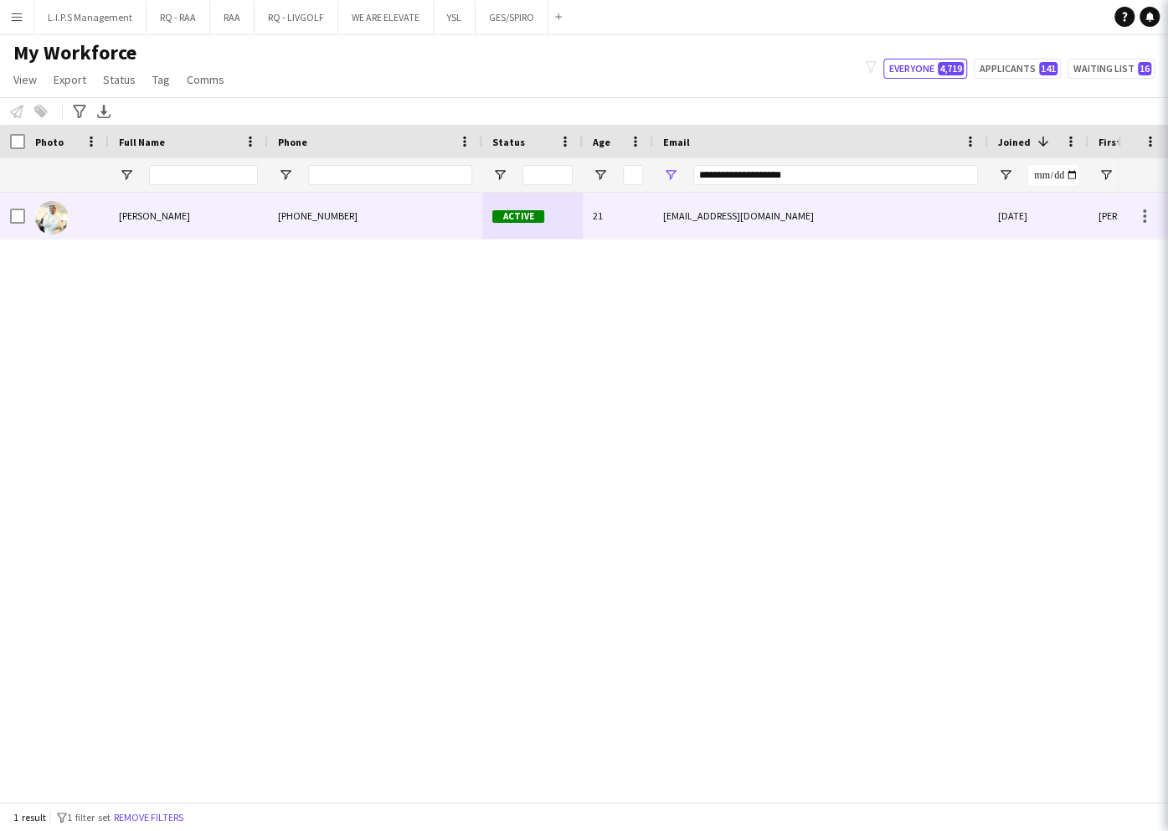
click at [508, 203] on div "Active" at bounding box center [532, 216] width 100 height 46
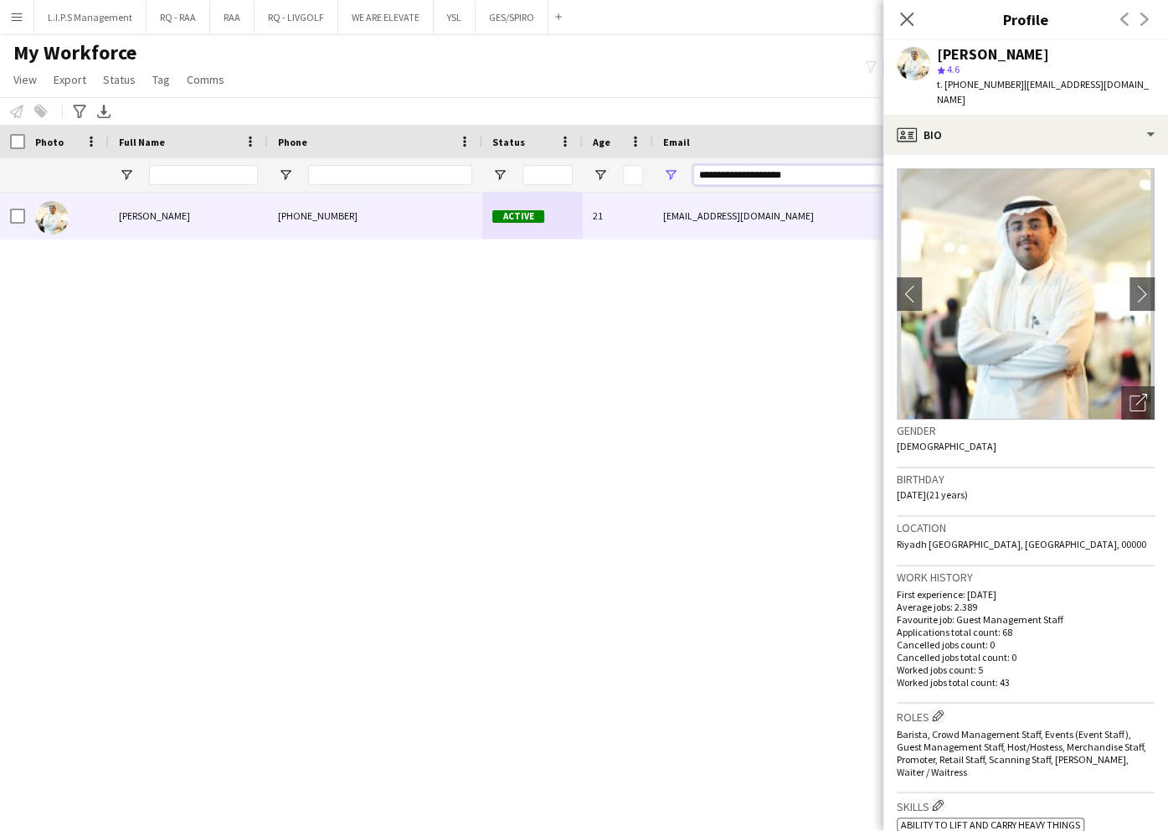
drag, startPoint x: 814, startPoint y: 177, endPoint x: 594, endPoint y: 188, distance: 220.5
click at [594, 188] on div "**********" at bounding box center [1166, 174] width 2332 height 33
paste input "*"
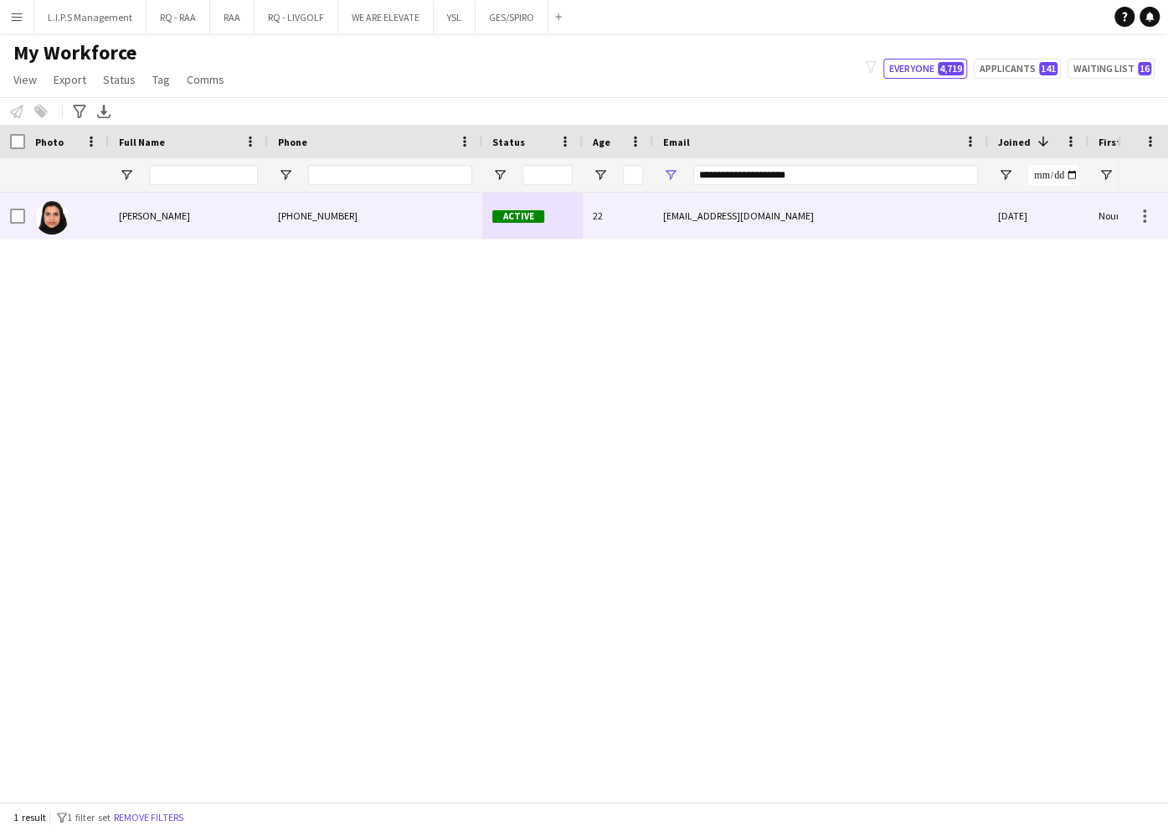
click at [849, 229] on div "nourasd2295@gmail.com" at bounding box center [820, 216] width 335 height 46
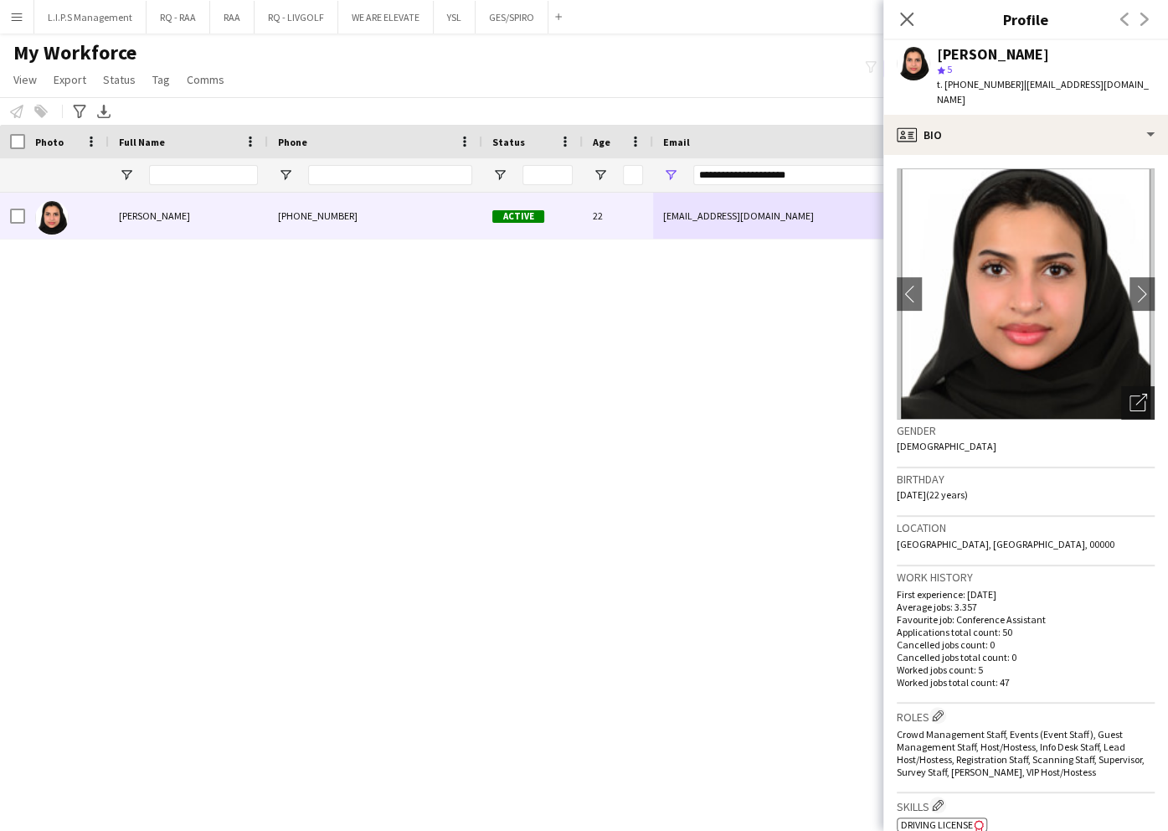
click at [1130, 394] on icon "Open photos pop-in" at bounding box center [1139, 403] width 18 height 18
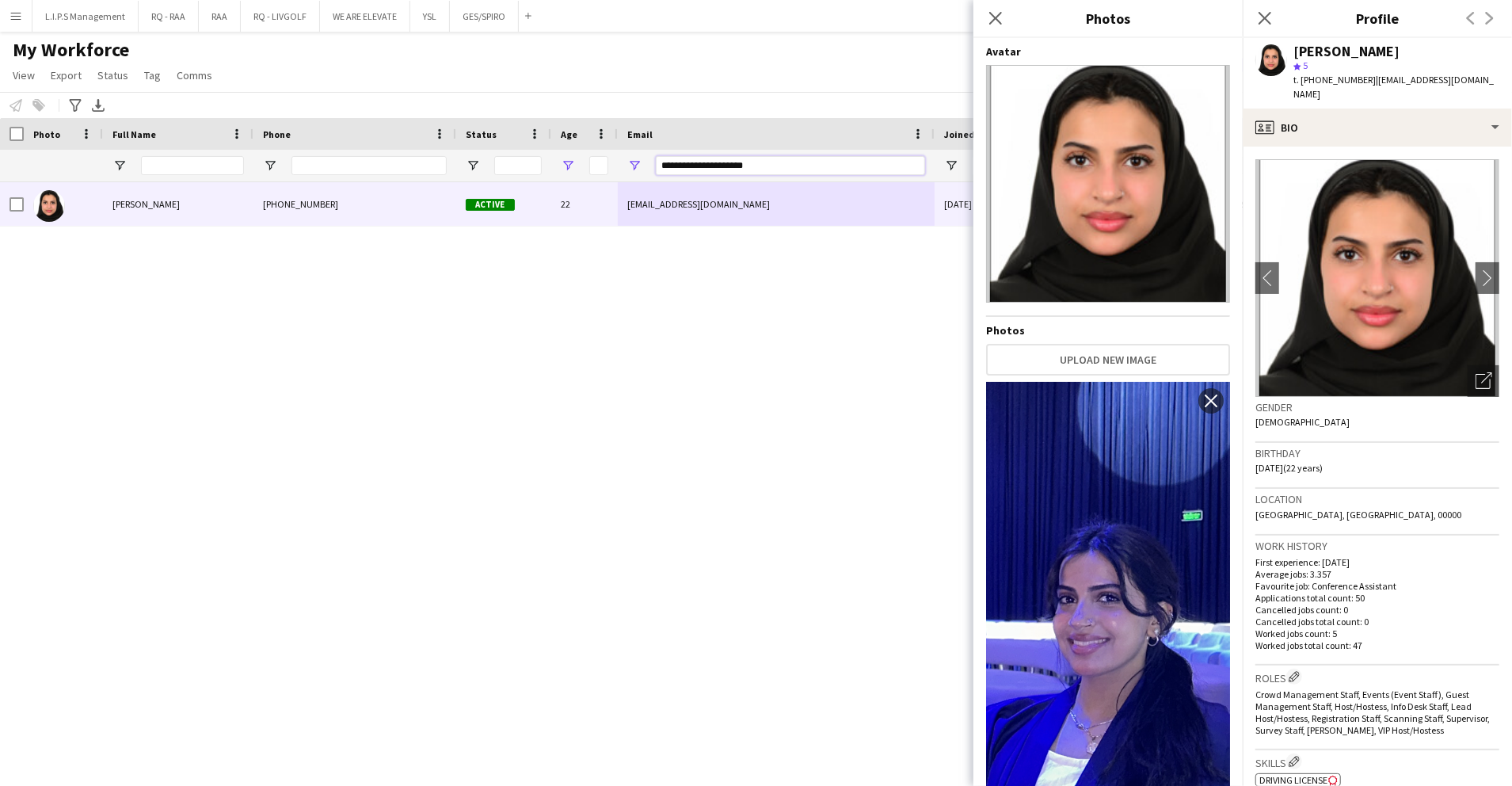
drag, startPoint x: 782, startPoint y: 168, endPoint x: 564, endPoint y: 158, distance: 218.2
click at [564, 158] on div "**********" at bounding box center [1103, 165] width 2205 height 31
paste input "***"
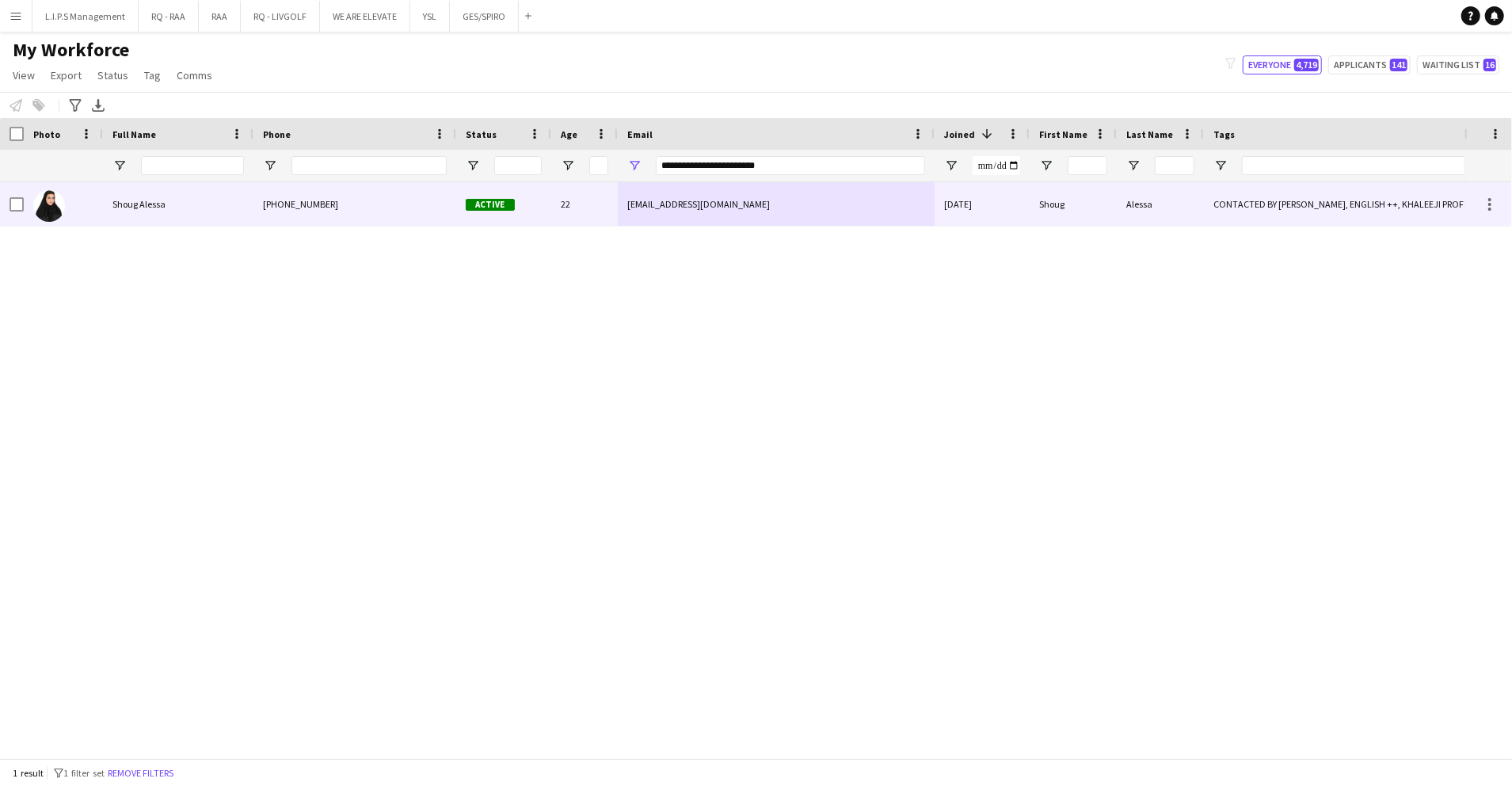
click at [709, 223] on div "shoug.alessa@outlook.com" at bounding box center [775, 204] width 317 height 44
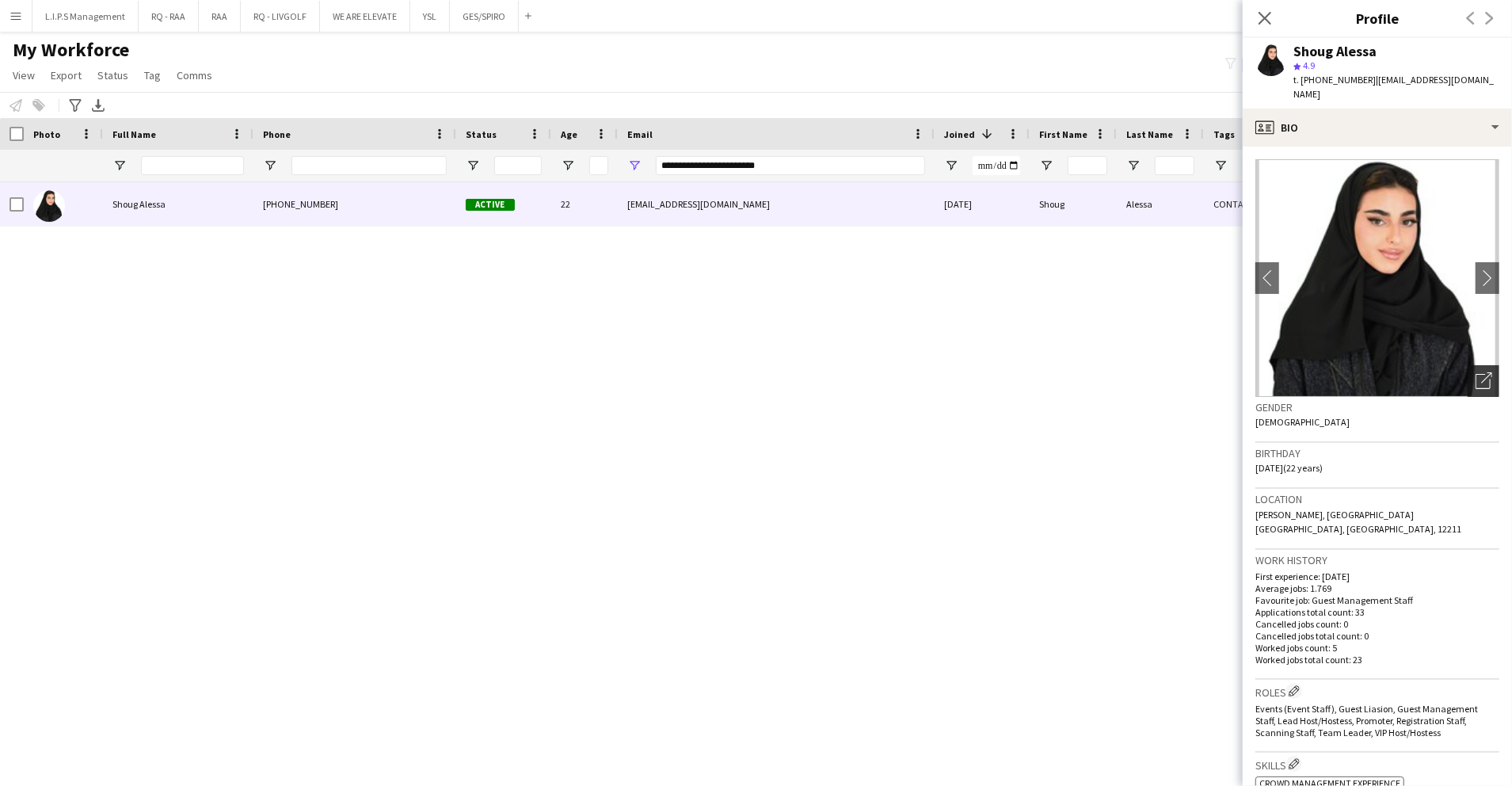
click at [1475, 373] on icon "Open photos pop-in" at bounding box center [1484, 381] width 17 height 17
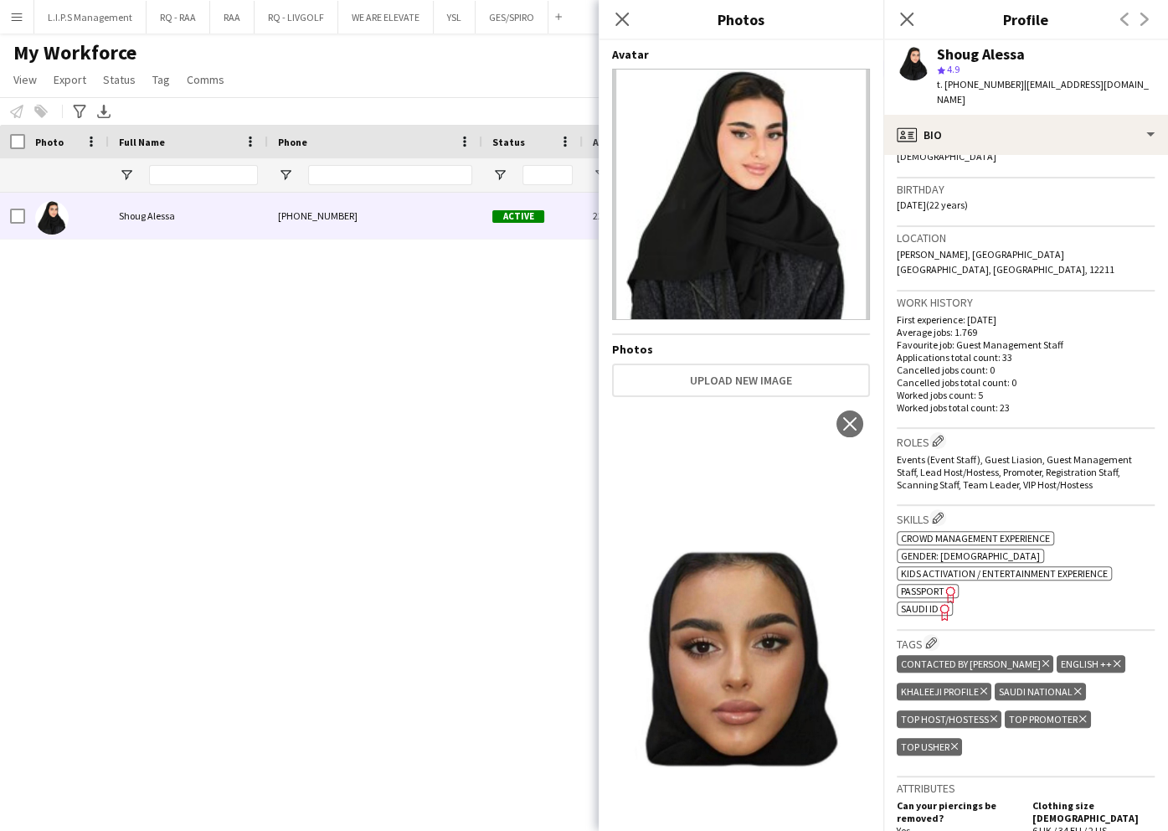
scroll to position [335, 0]
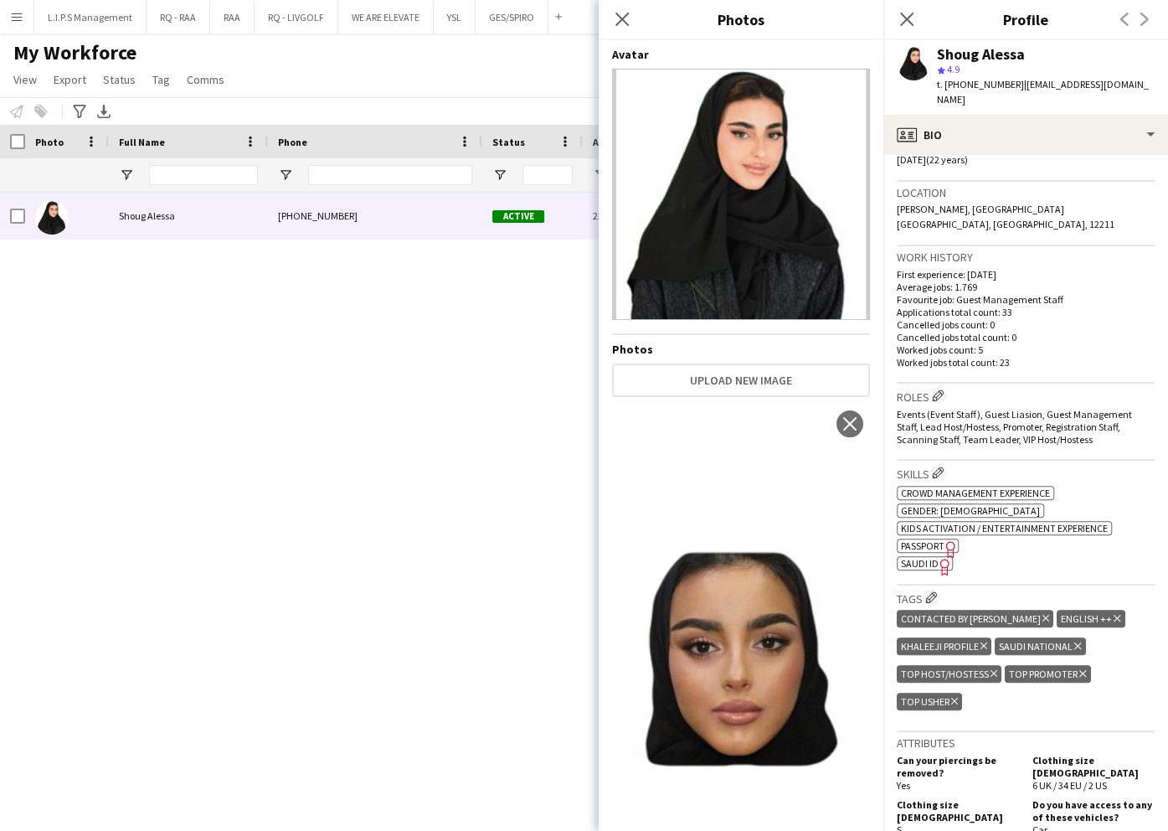
click at [920, 557] on span "SAUDI ID" at bounding box center [920, 563] width 38 height 13
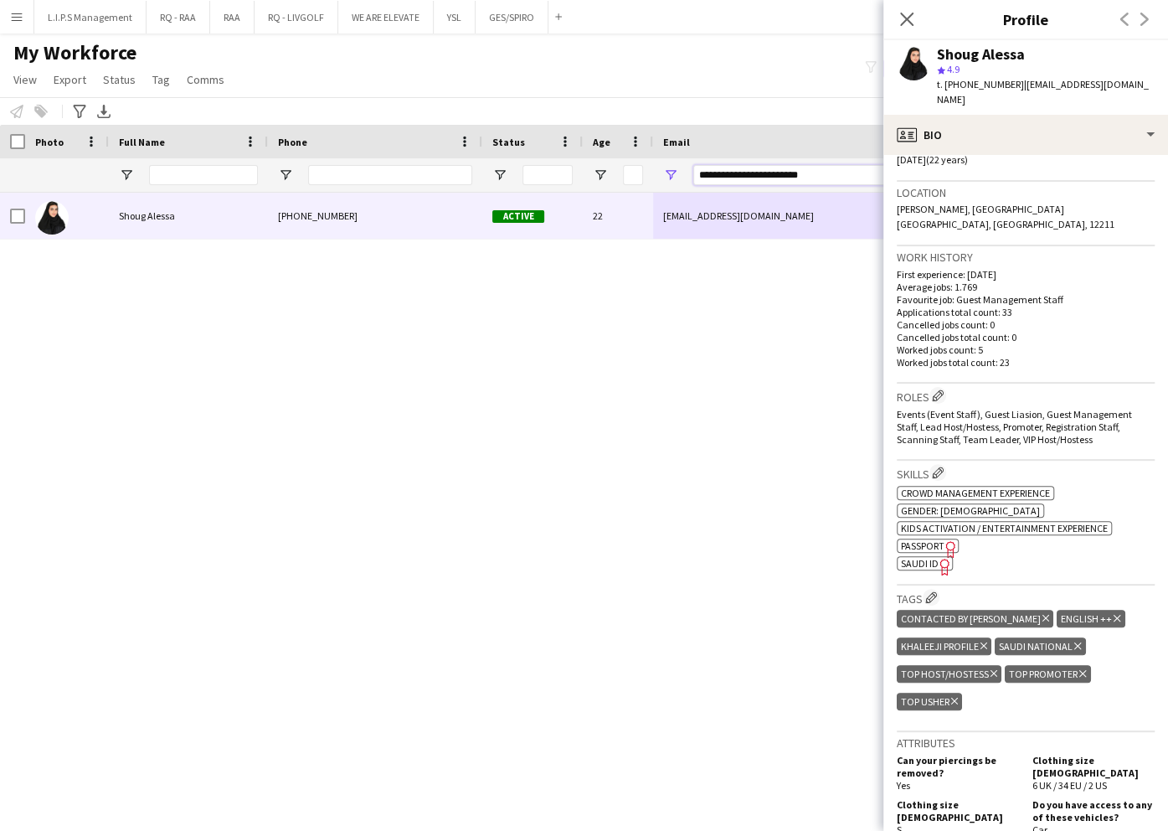
drag, startPoint x: 836, startPoint y: 167, endPoint x: 611, endPoint y: 169, distance: 224.5
click at [611, 169] on div "**********" at bounding box center [1166, 174] width 2332 height 33
paste input "Email Filter Input"
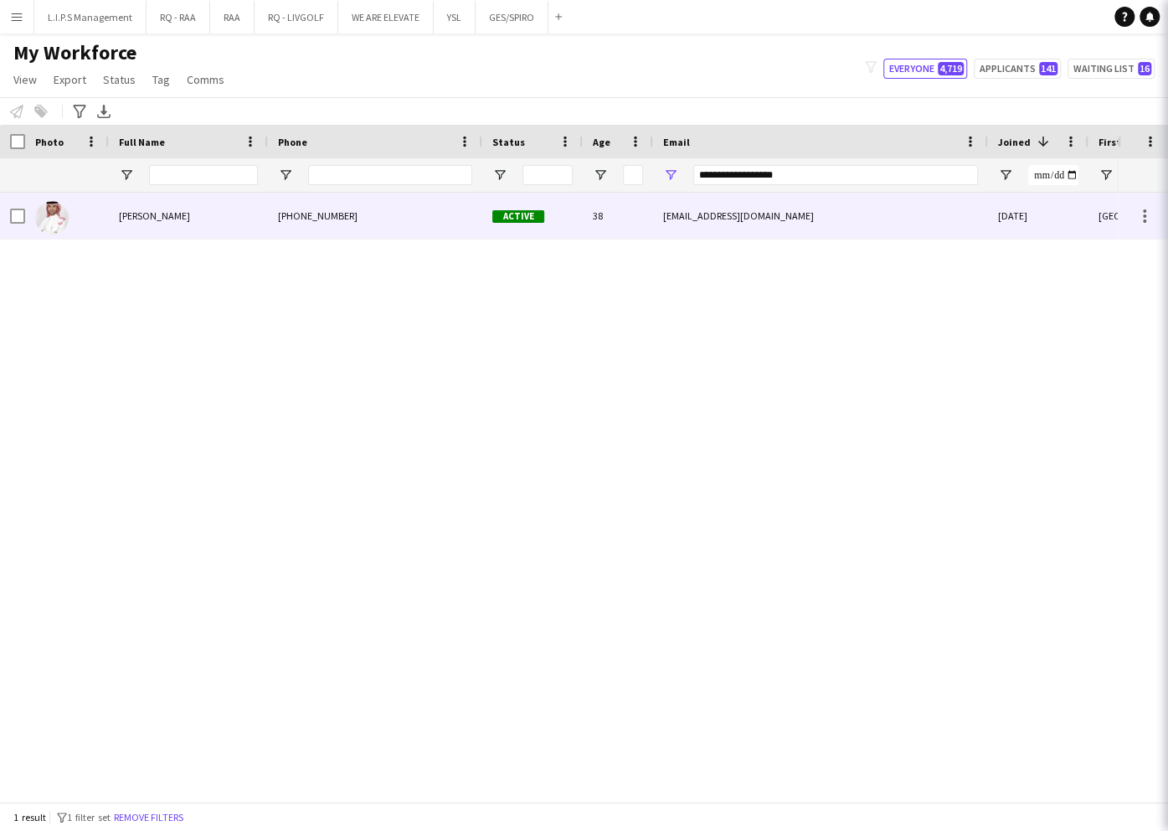
click at [620, 212] on div "38" at bounding box center [618, 216] width 70 height 46
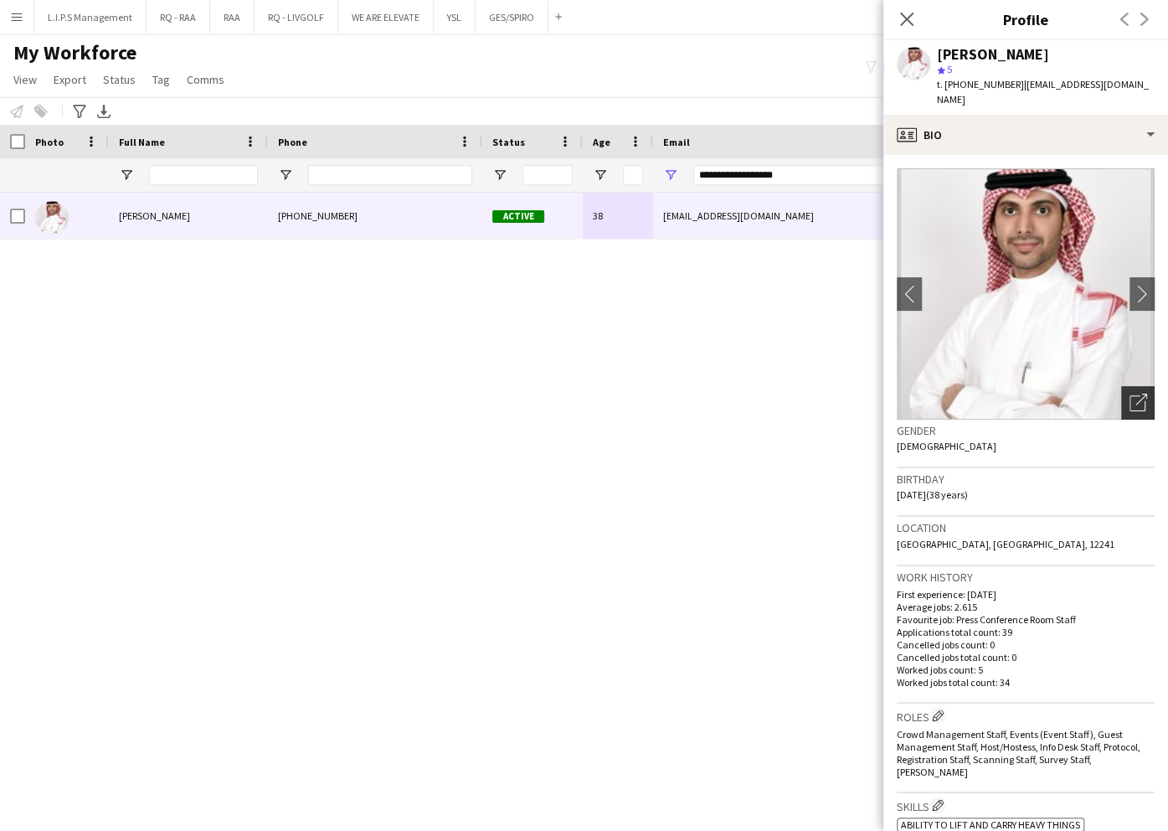
click at [1121, 386] on div "Open photos pop-in" at bounding box center [1137, 402] width 33 height 33
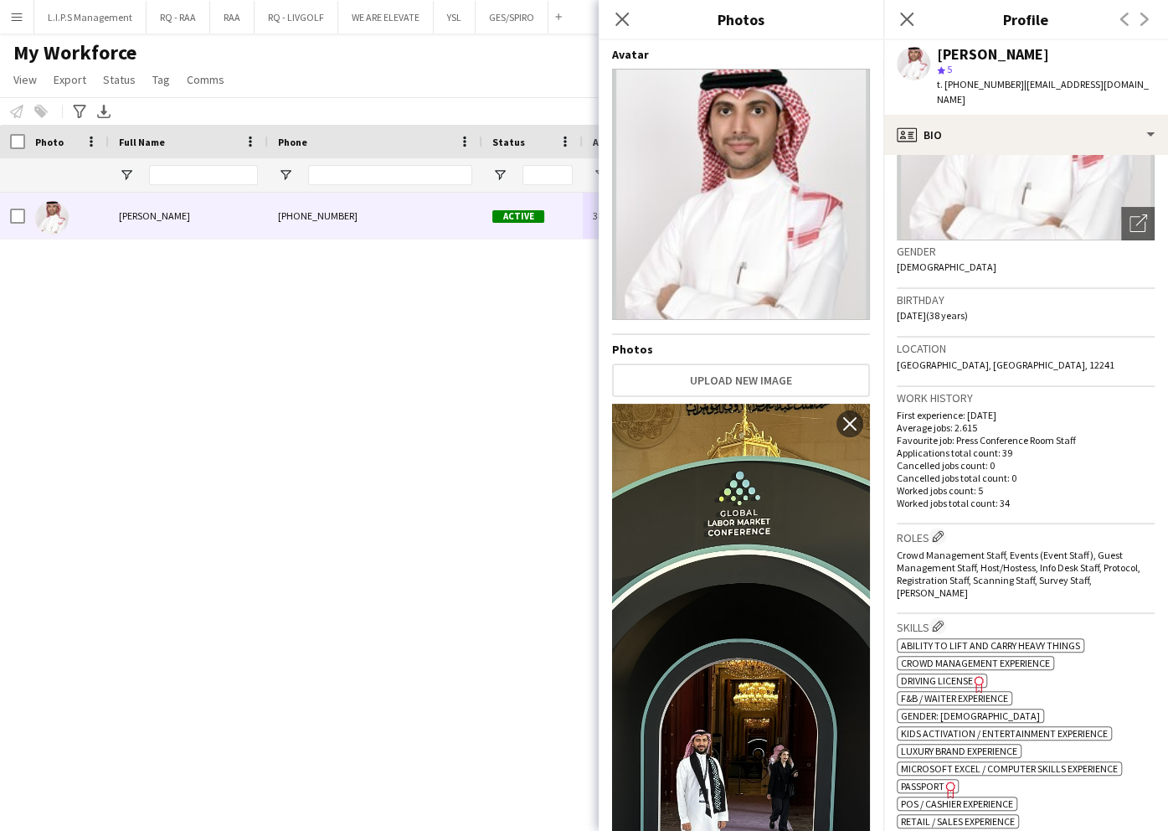
scroll to position [223, 0]
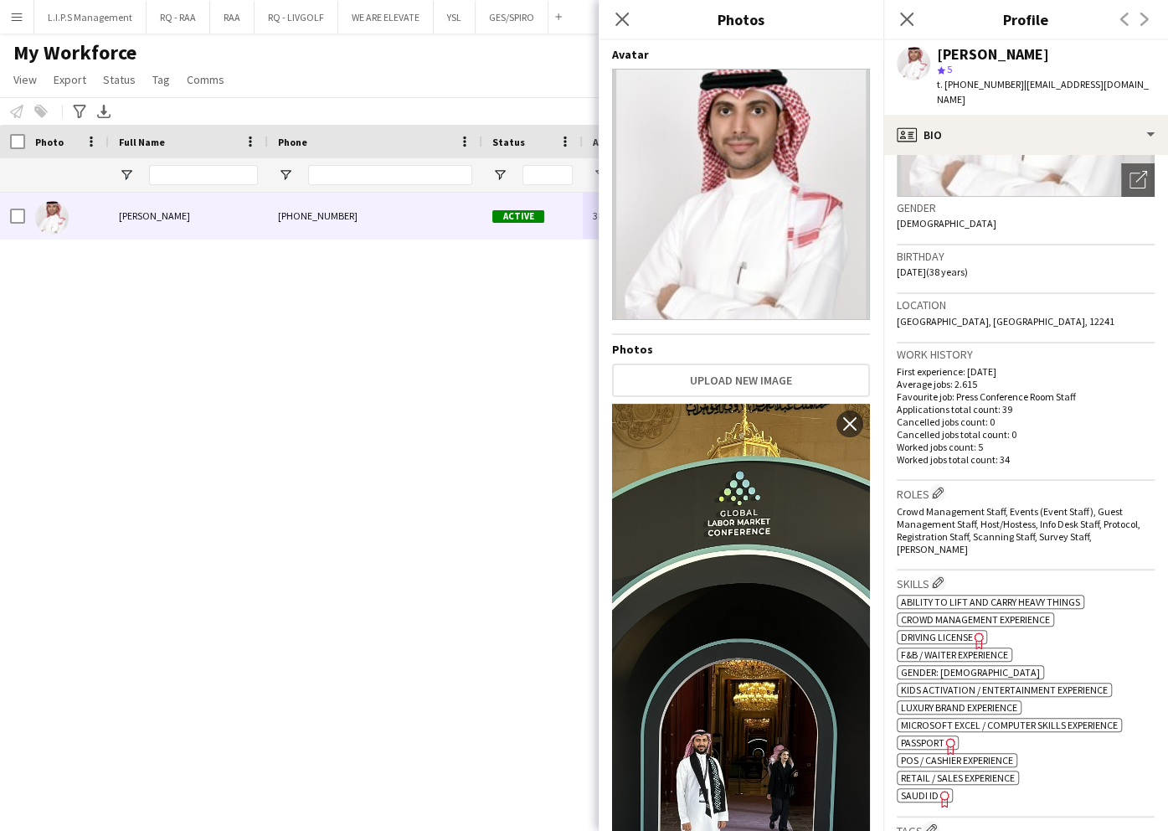
click at [930, 789] on span "SAUDI ID" at bounding box center [920, 795] width 38 height 13
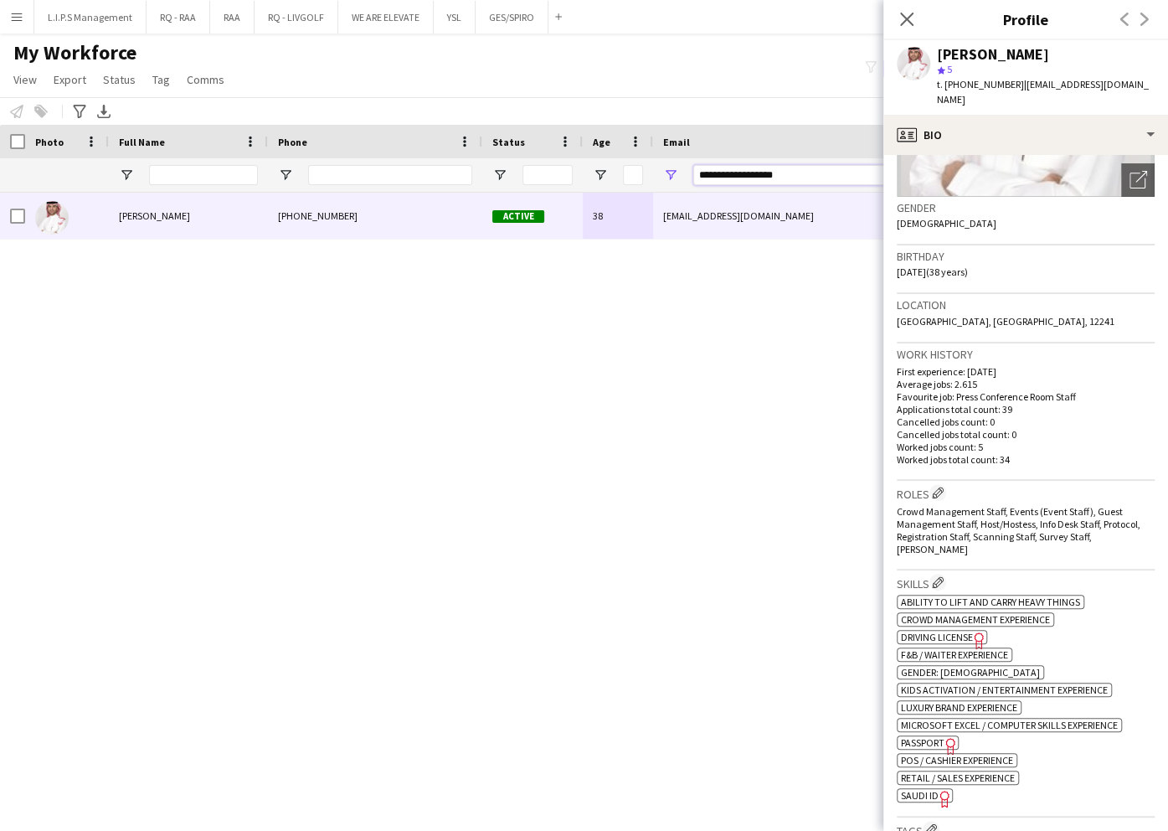
drag, startPoint x: 802, startPoint y: 174, endPoint x: 546, endPoint y: 178, distance: 256.3
click at [547, 178] on div "**********" at bounding box center [1166, 174] width 2332 height 33
paste input "********"
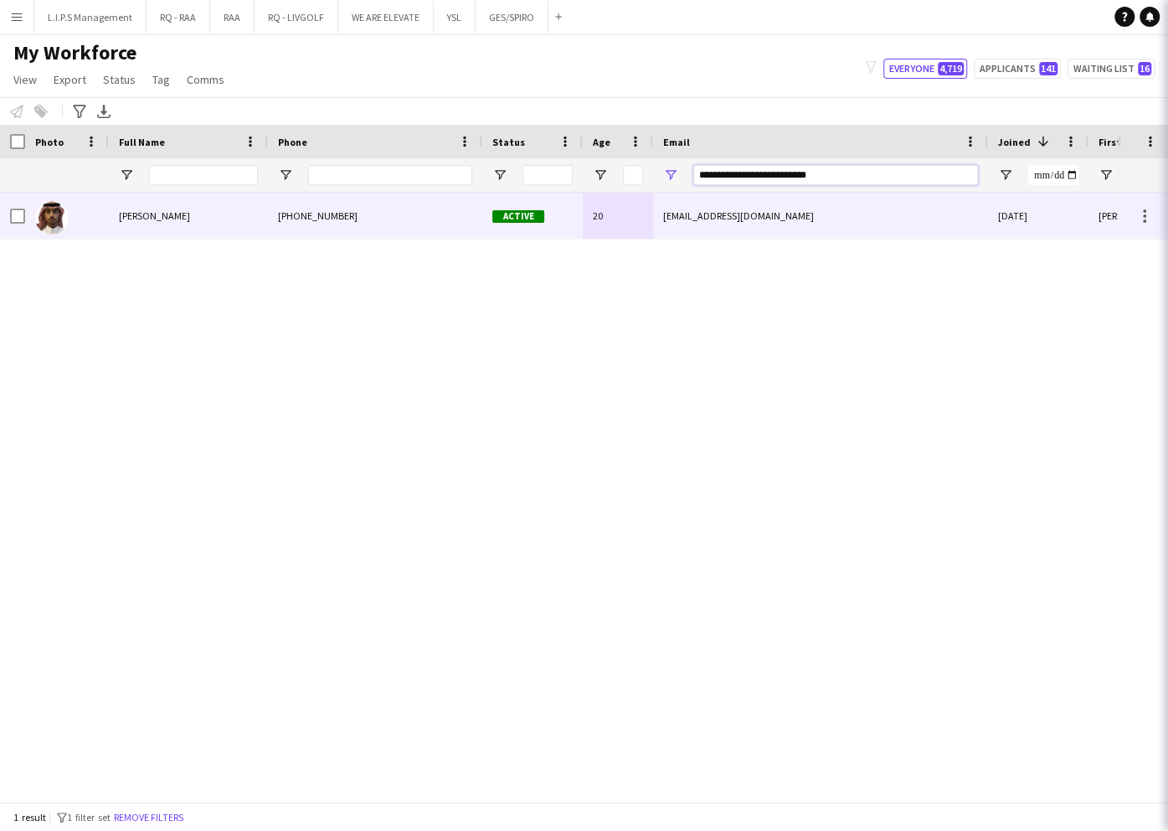
type input "**********"
click at [508, 217] on span "Active" at bounding box center [518, 216] width 52 height 13
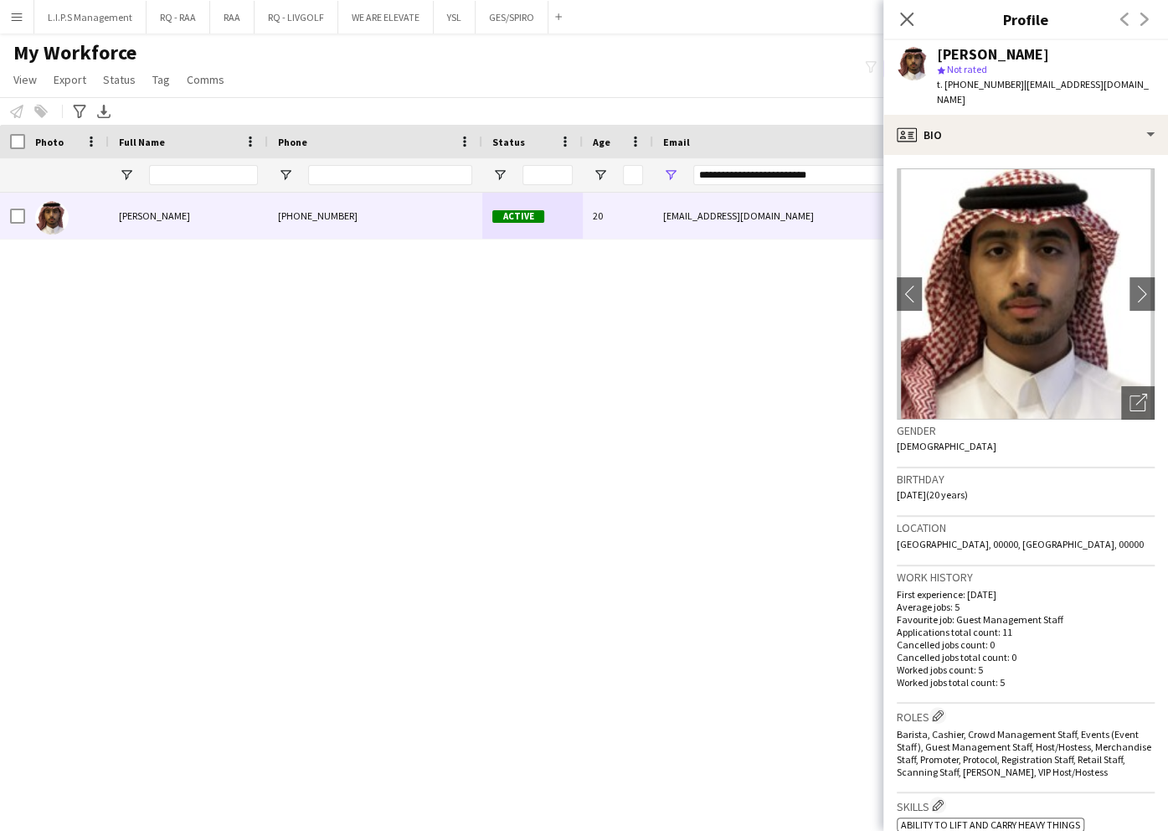
click at [1104, 389] on img at bounding box center [1026, 293] width 258 height 251
click at [1121, 397] on div "Open photos pop-in" at bounding box center [1137, 402] width 33 height 33
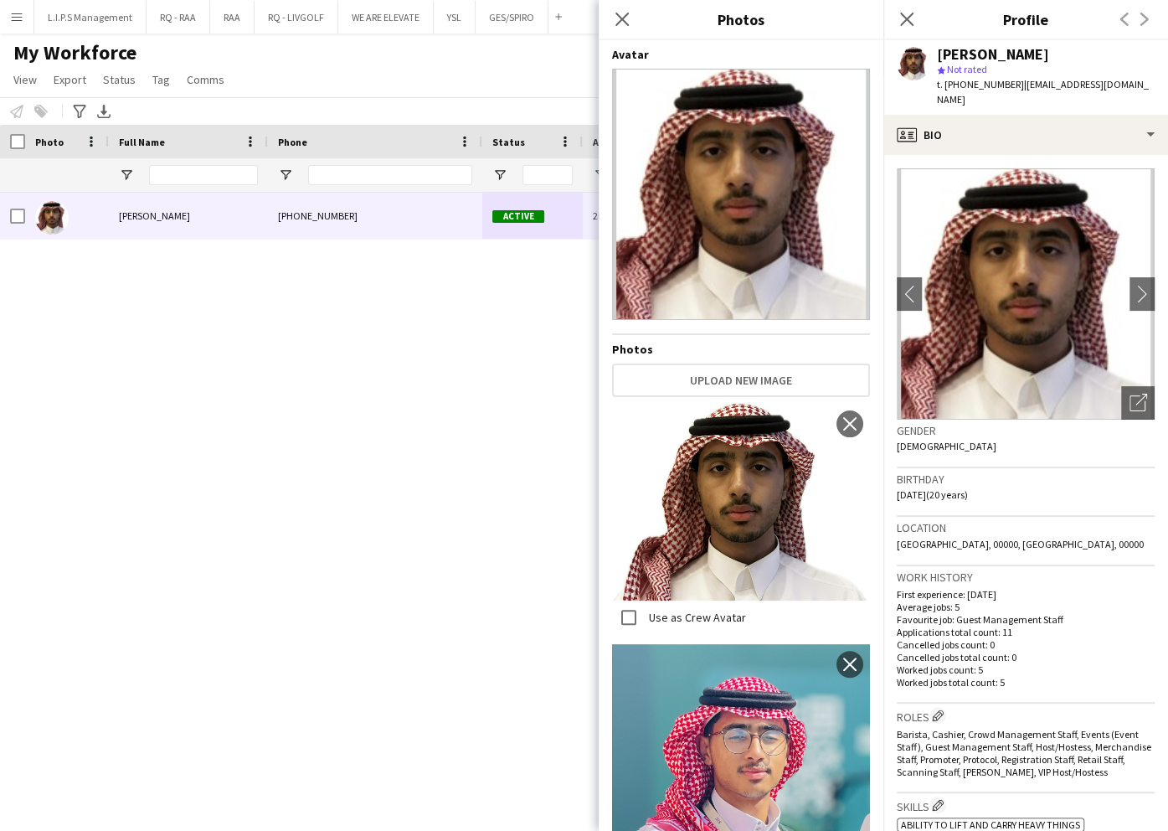
scroll to position [335, 0]
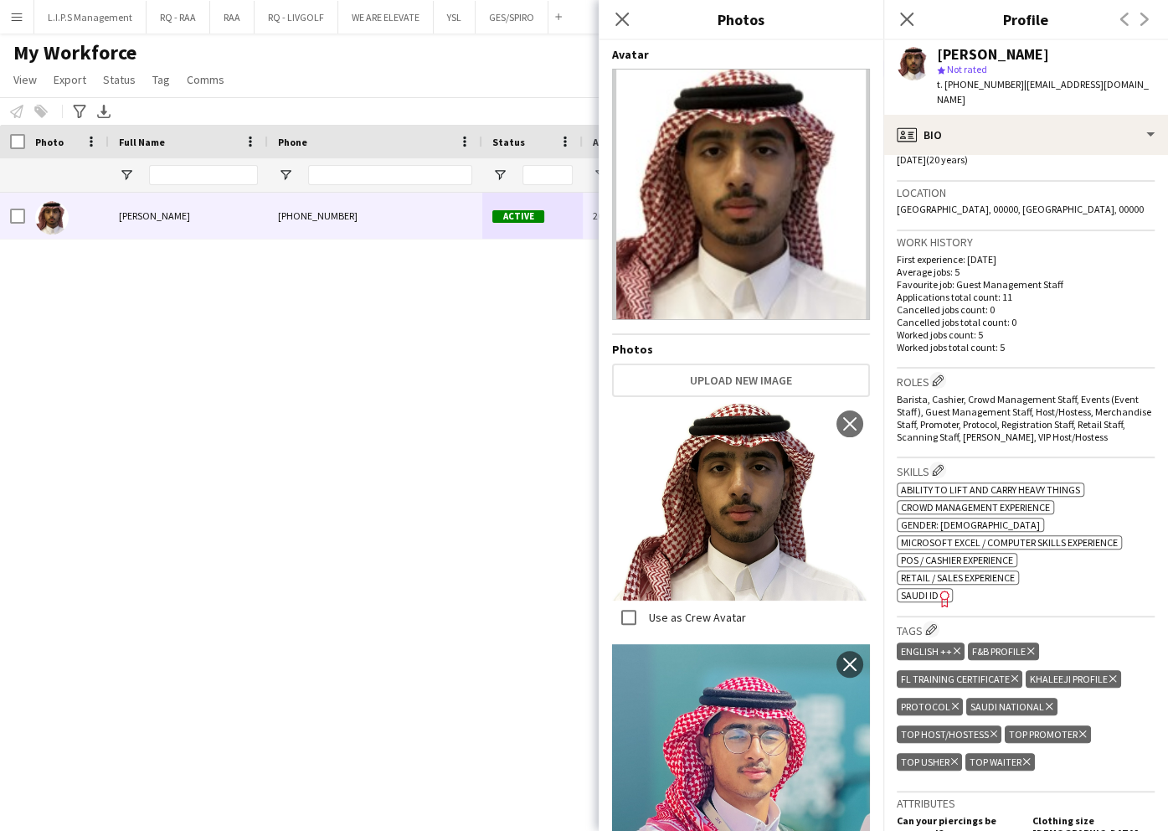
click at [926, 589] on span "SAUDI ID" at bounding box center [920, 595] width 38 height 13
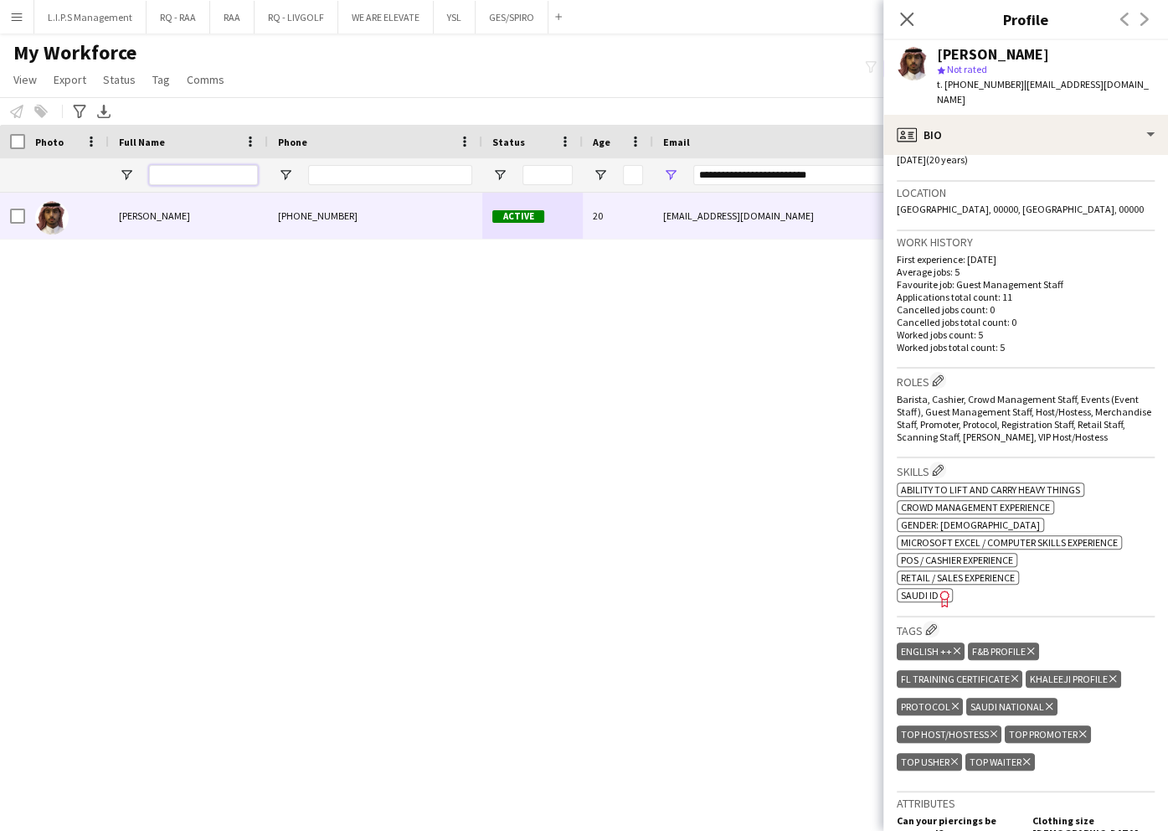
click at [224, 176] on input "Full Name Filter Input" at bounding box center [203, 175] width 109 height 20
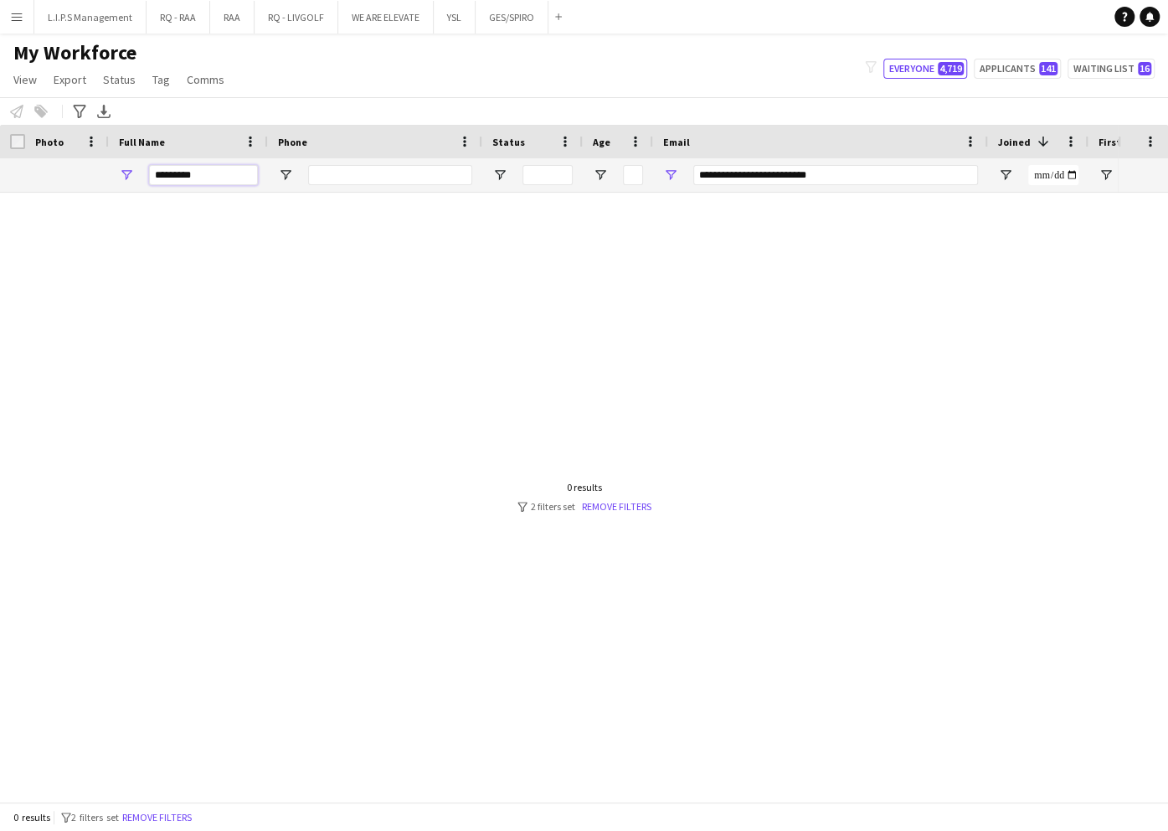
type input "*********"
drag, startPoint x: 871, startPoint y: 181, endPoint x: 515, endPoint y: 167, distance: 356.2
click at [522, 167] on div "**********" at bounding box center [1166, 174] width 2332 height 33
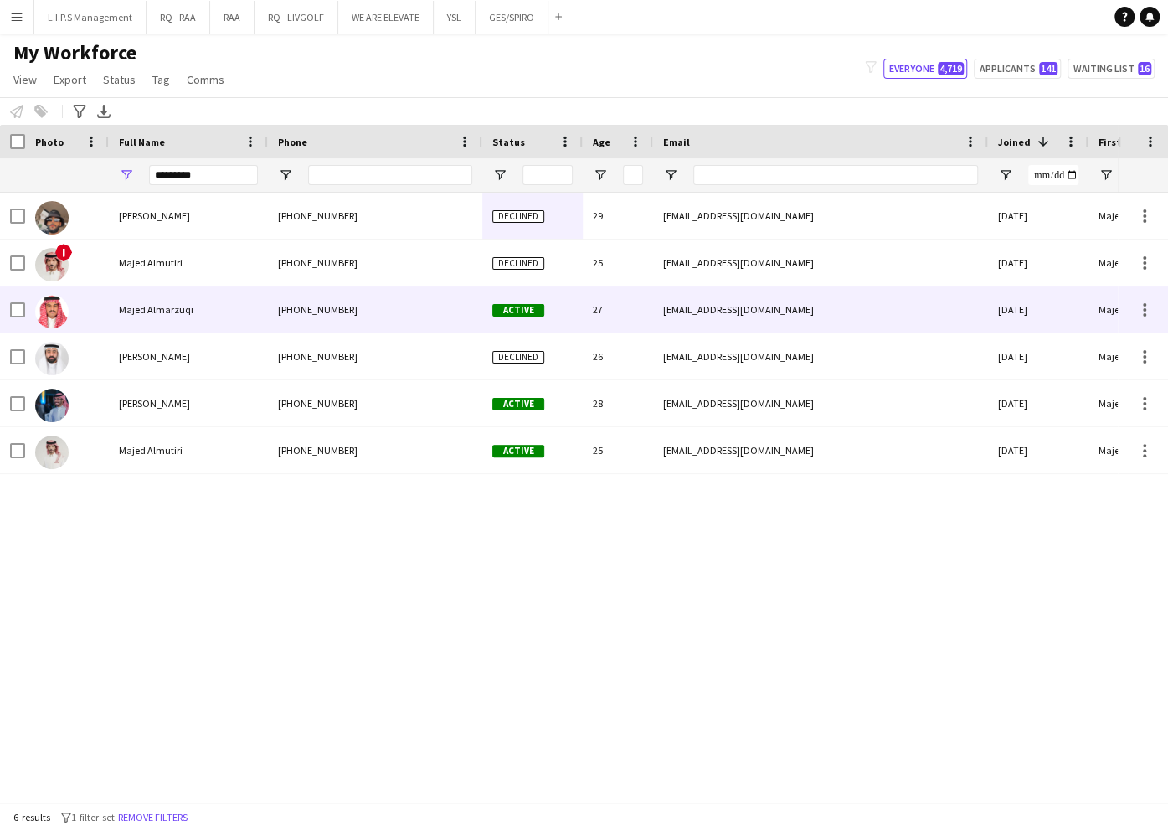
click at [353, 317] on div "+966557385566" at bounding box center [375, 309] width 214 height 46
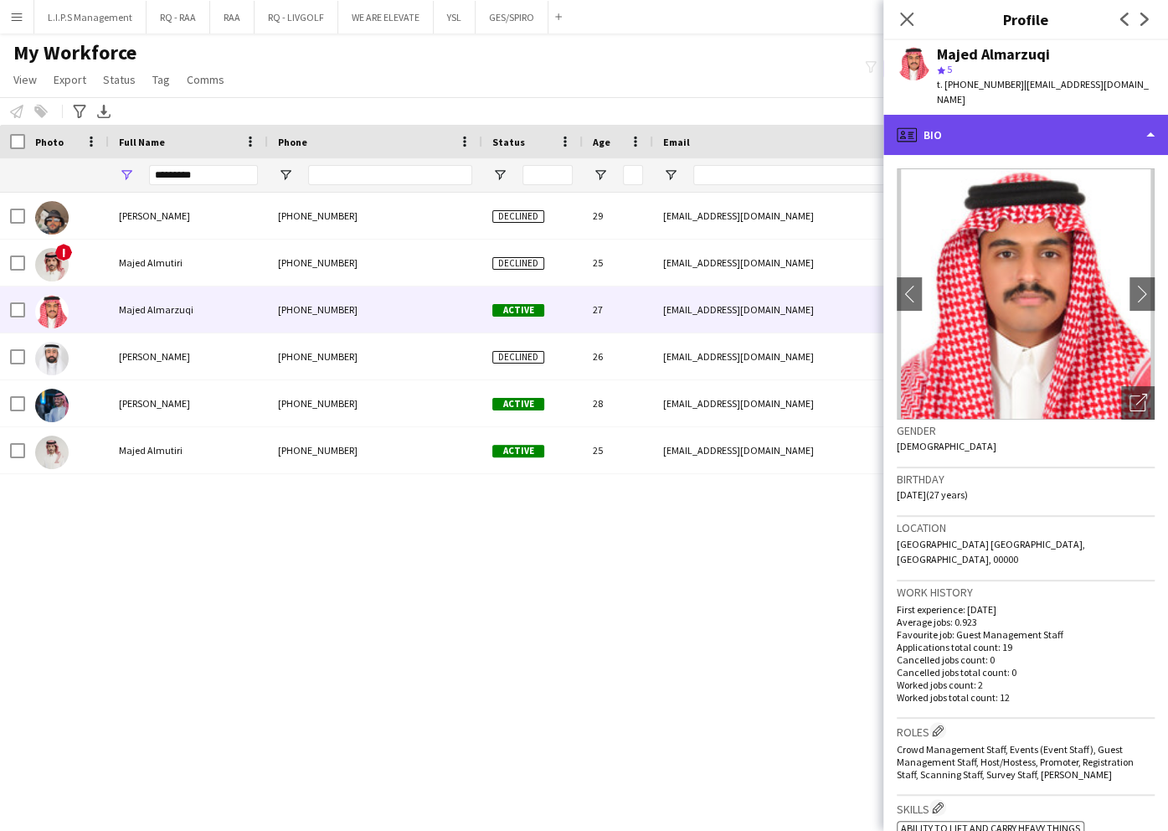
click at [1040, 115] on div "profile Bio" at bounding box center [1026, 135] width 285 height 40
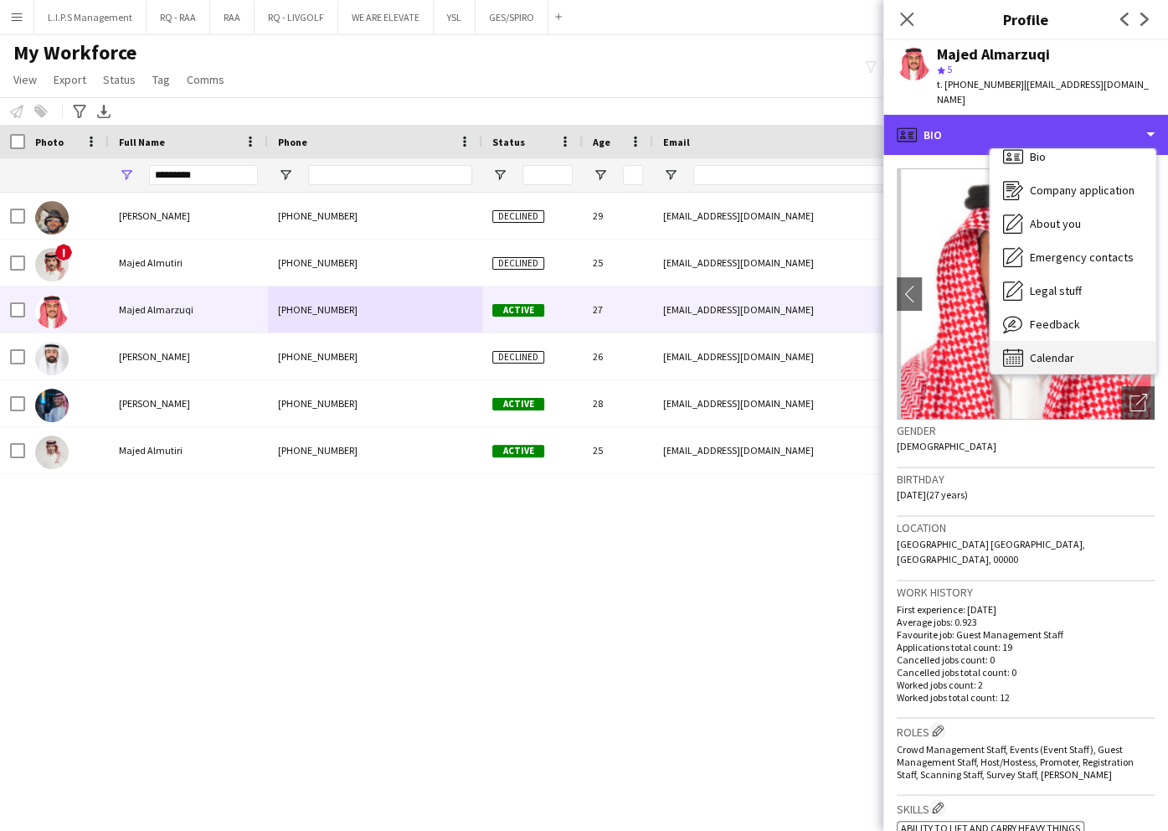
scroll to position [23, 0]
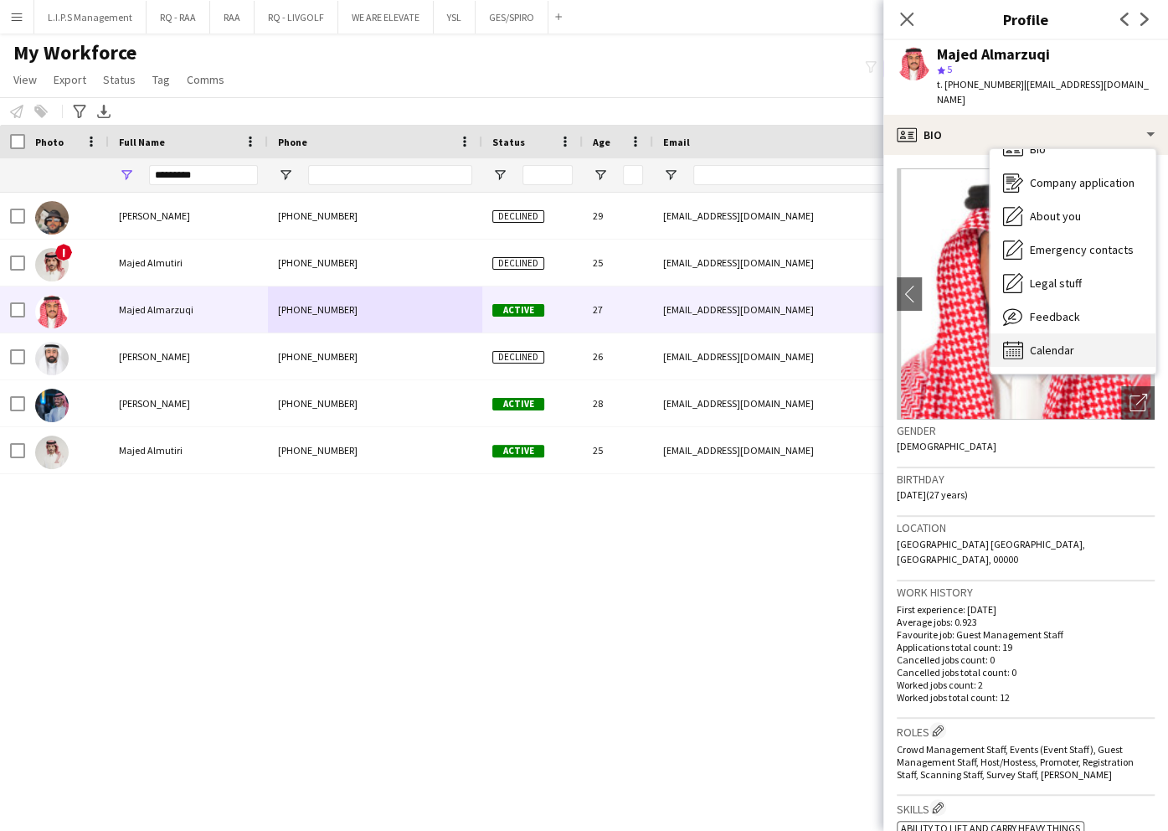
click at [1064, 343] on span "Calendar" at bounding box center [1052, 350] width 44 height 15
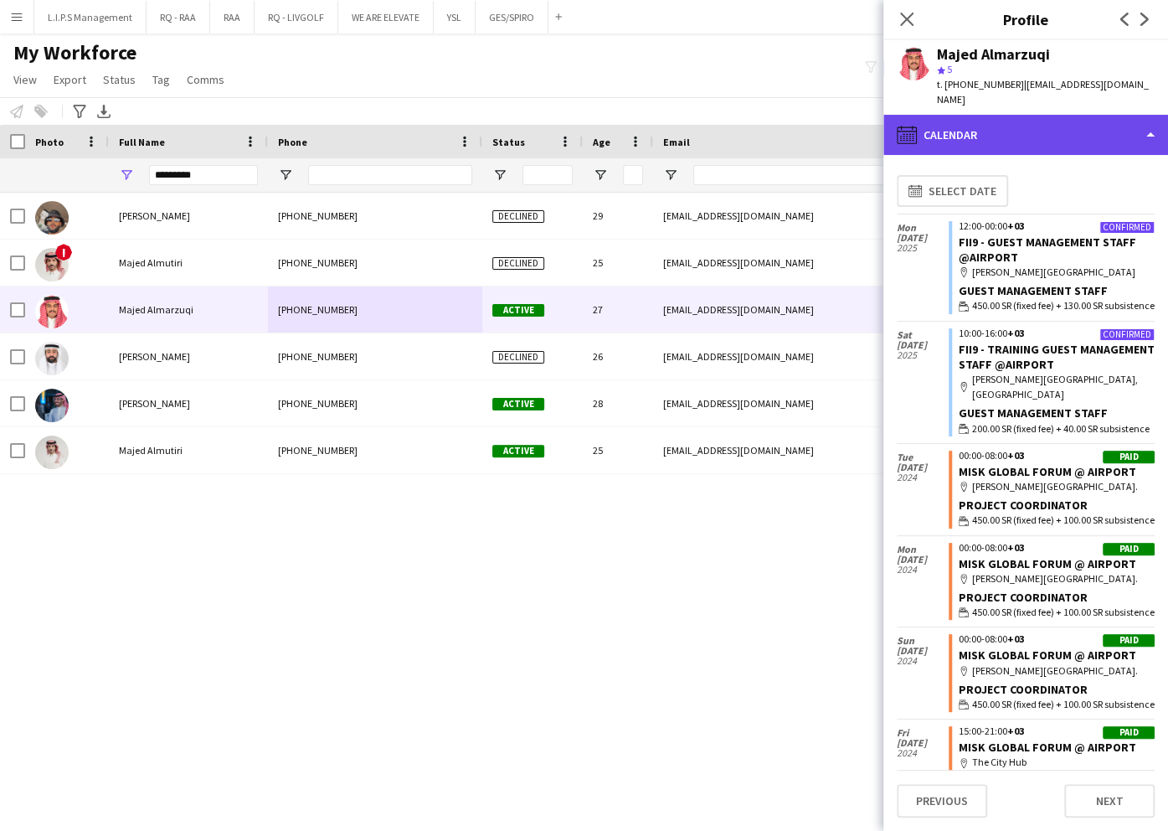
click at [1008, 121] on div "calendar-full Calendar" at bounding box center [1026, 135] width 285 height 40
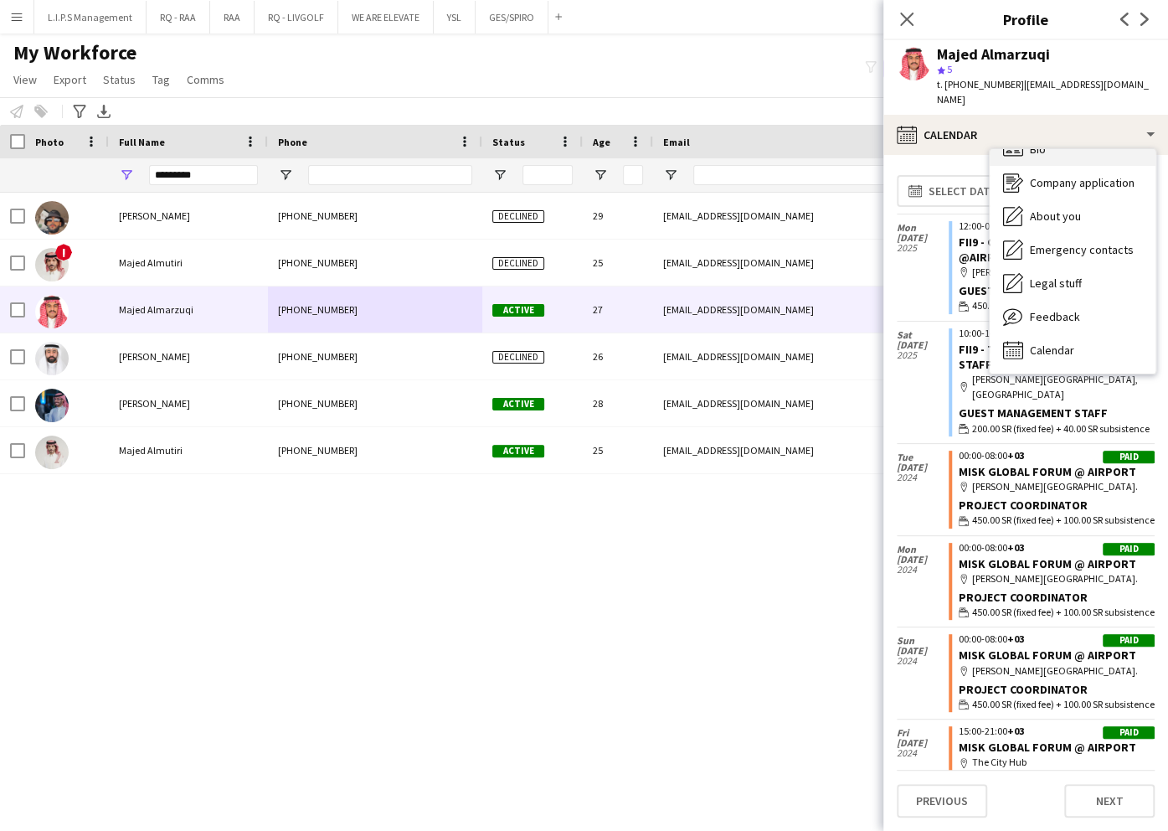
click at [1052, 135] on div "Bio Bio" at bounding box center [1073, 148] width 166 height 33
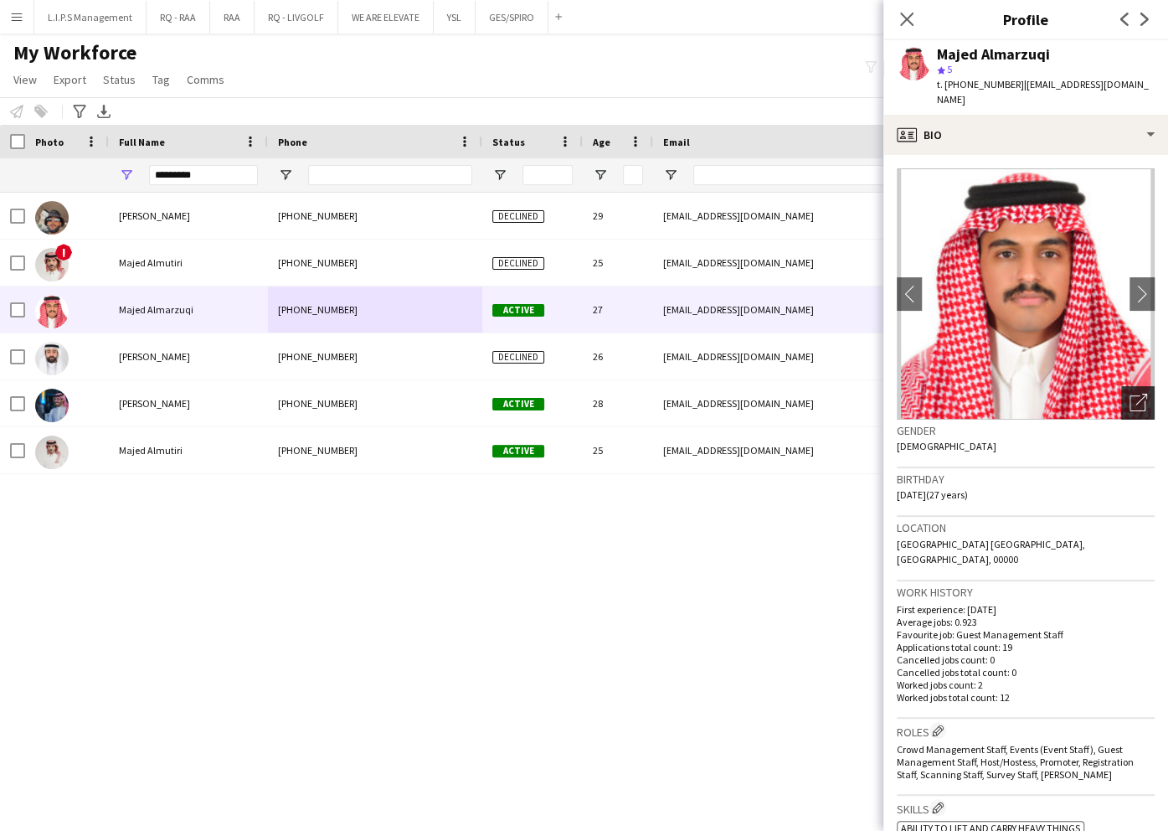
click at [1130, 394] on icon "Open photos pop-in" at bounding box center [1139, 403] width 18 height 18
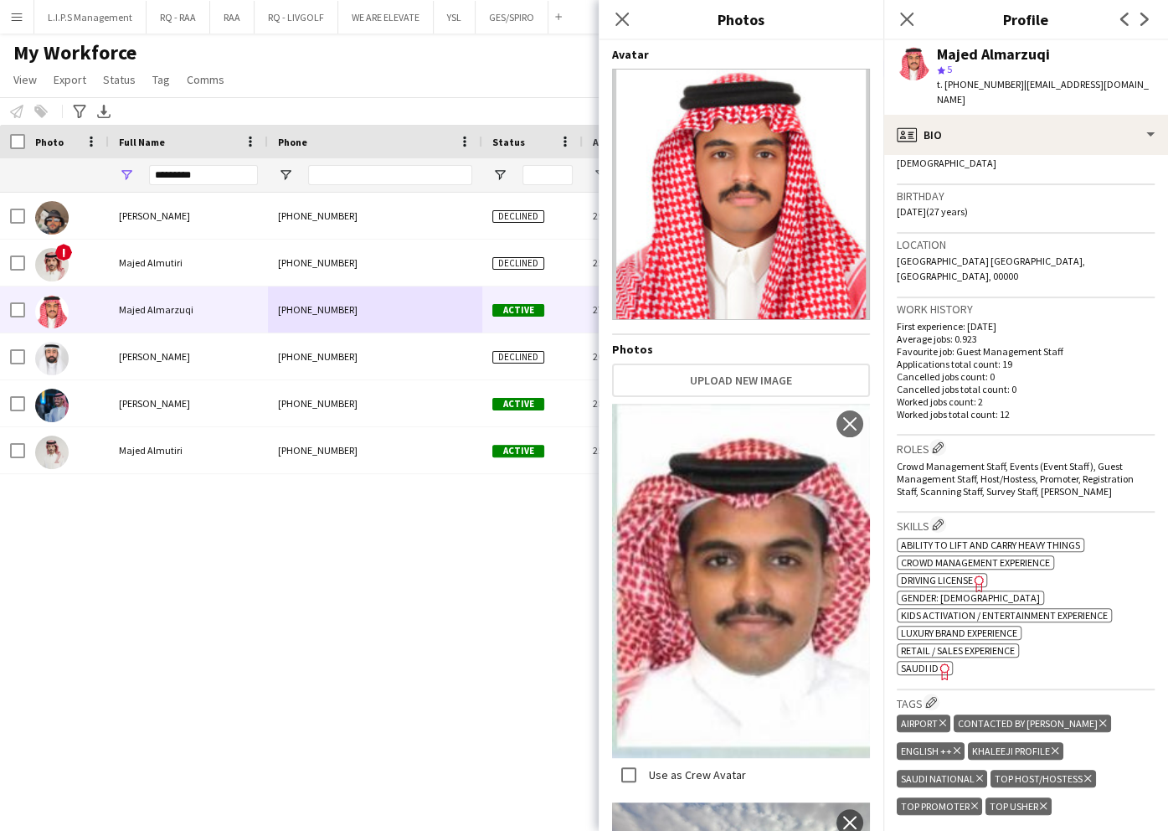
scroll to position [446, 0]
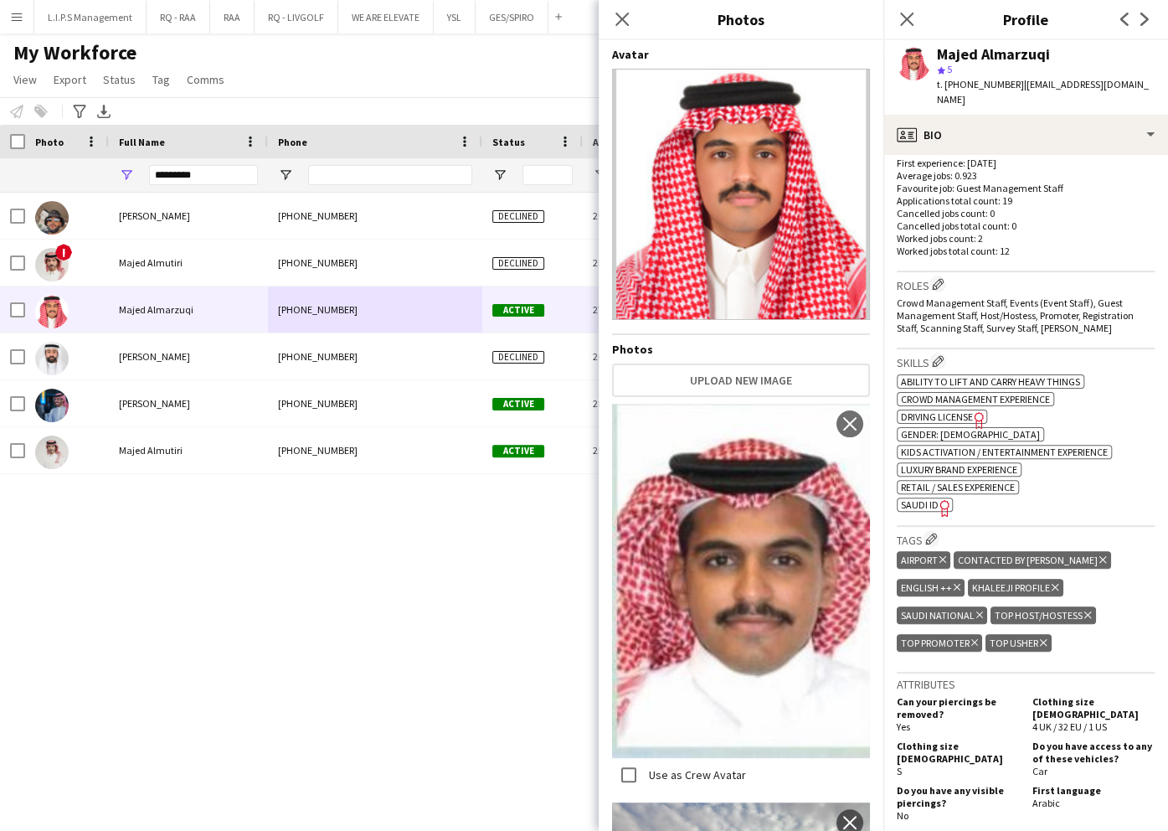
click at [906, 498] on span "SAUDI ID" at bounding box center [920, 504] width 38 height 13
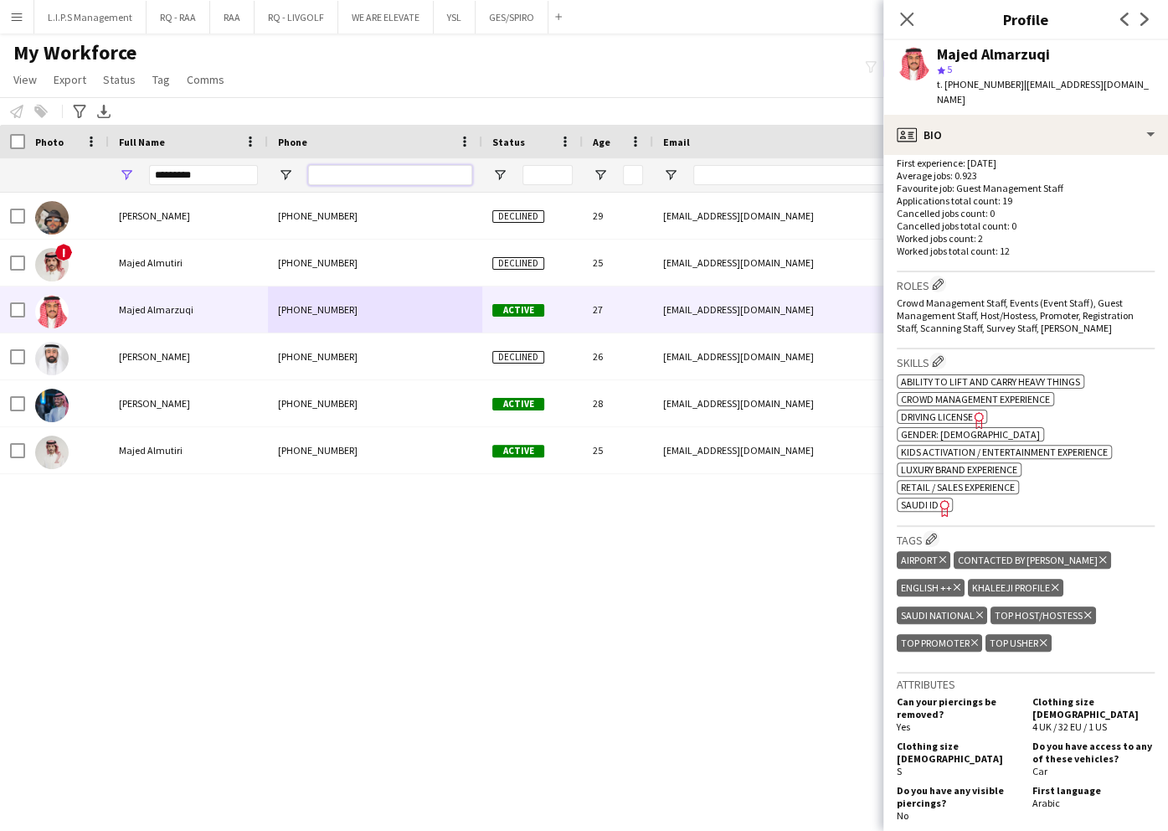
click at [399, 181] on input "Phone Filter Input" at bounding box center [390, 175] width 164 height 20
drag, startPoint x: 789, startPoint y: 174, endPoint x: 759, endPoint y: 167, distance: 30.9
click at [787, 174] on input "Email Filter Input" at bounding box center [835, 175] width 285 height 20
paste input "**********"
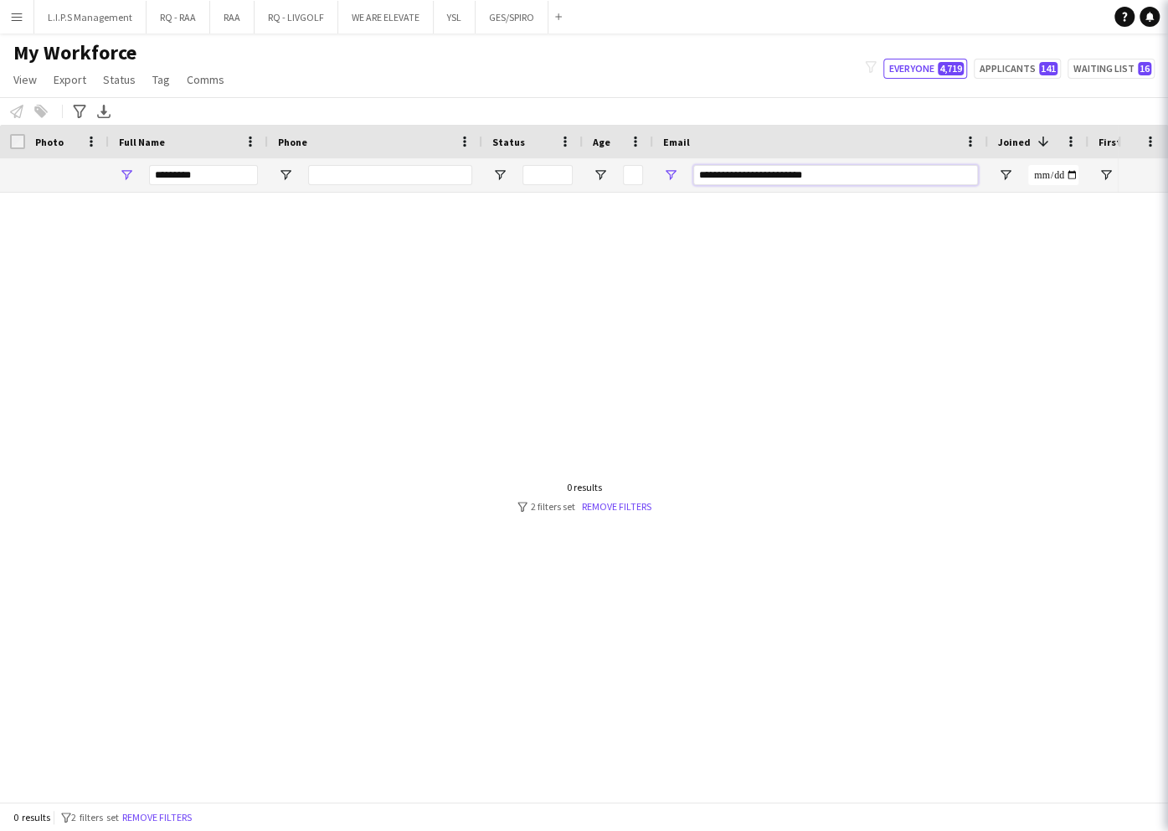
type input "**********"
drag, startPoint x: 231, startPoint y: 169, endPoint x: -5, endPoint y: 171, distance: 236.2
click at [0, 171] on html "Menu Boards Boards Boards All jobs Status Workforce Workforce My Workforce Recr…" at bounding box center [584, 435] width 1168 height 870
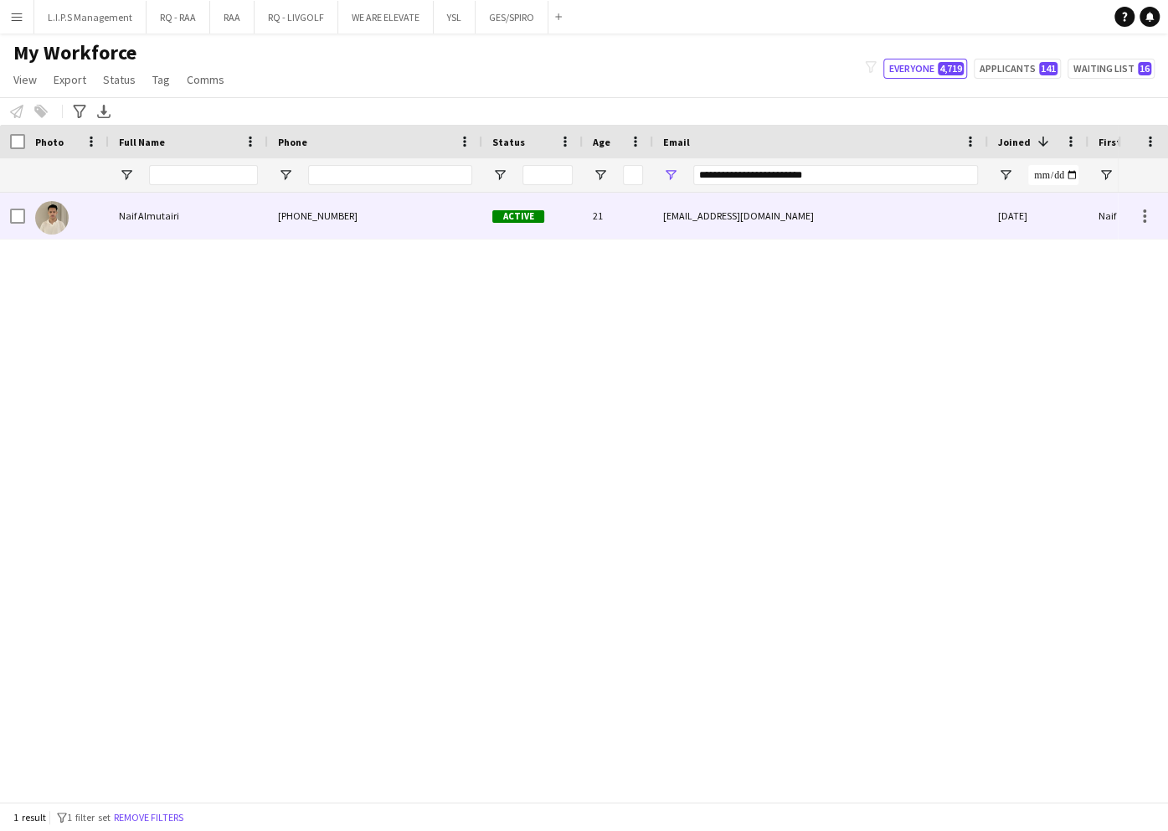
click at [131, 218] on span "Naif Almutairi" at bounding box center [149, 215] width 60 height 13
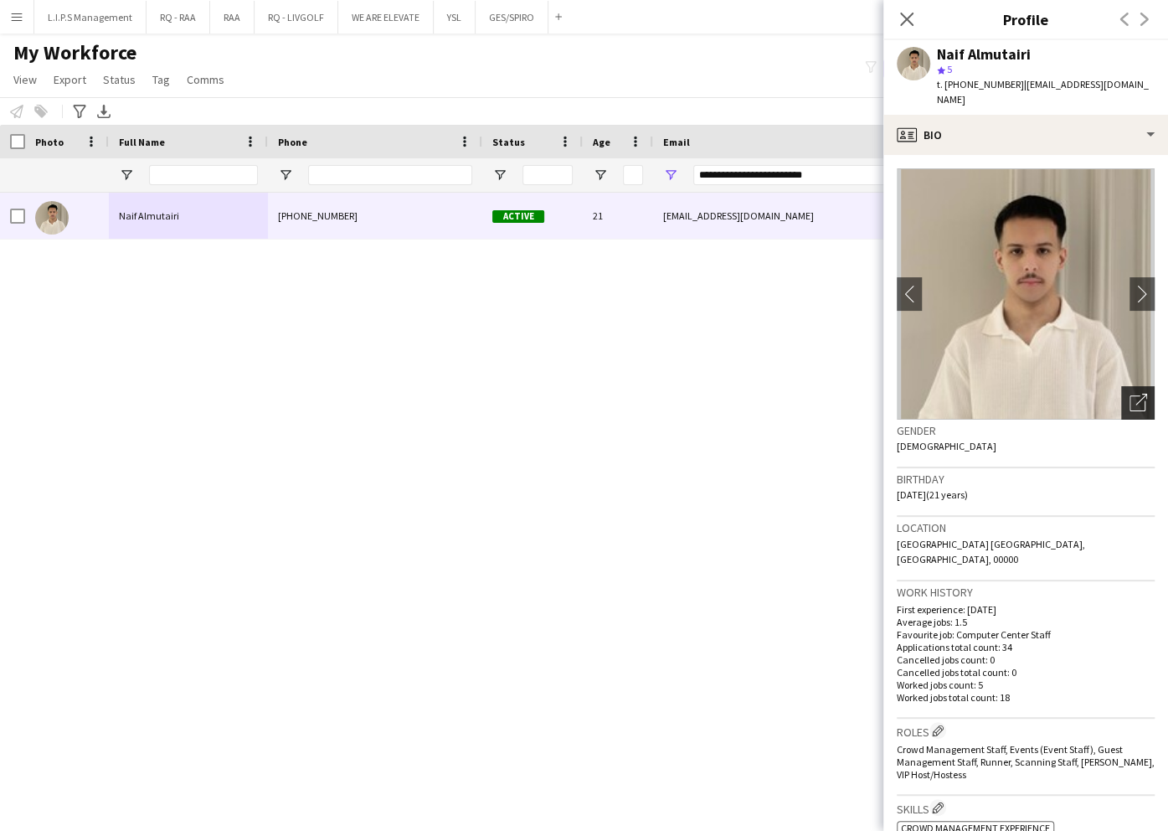
click at [1130, 395] on icon at bounding box center [1138, 403] width 16 height 16
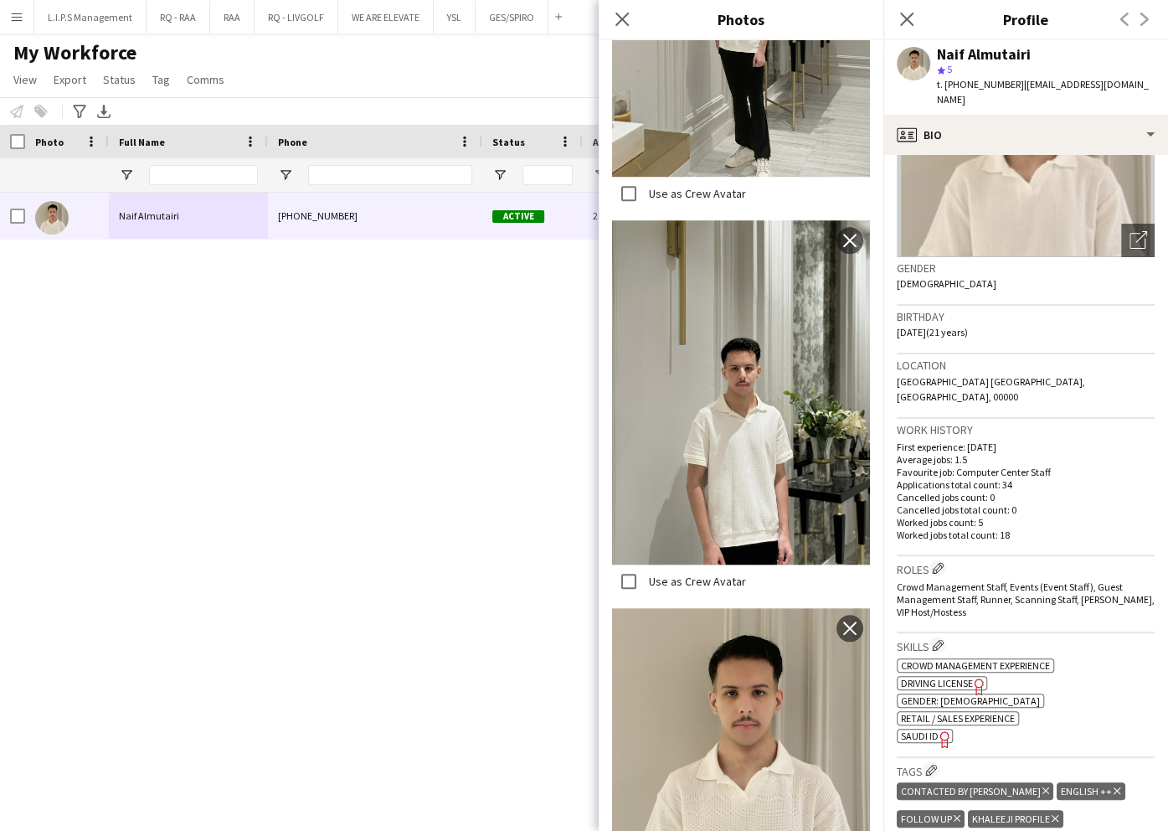
scroll to position [223, 0]
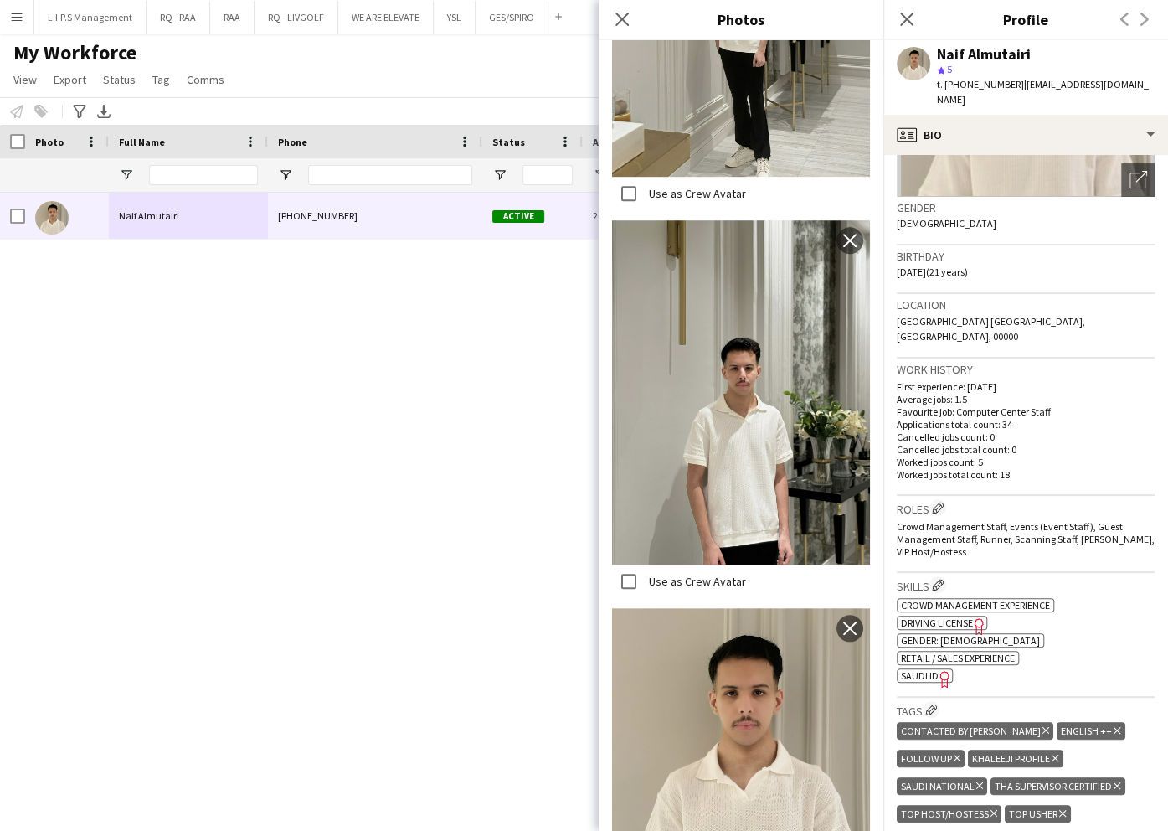
click at [934, 669] on span "SAUDI ID" at bounding box center [920, 675] width 38 height 13
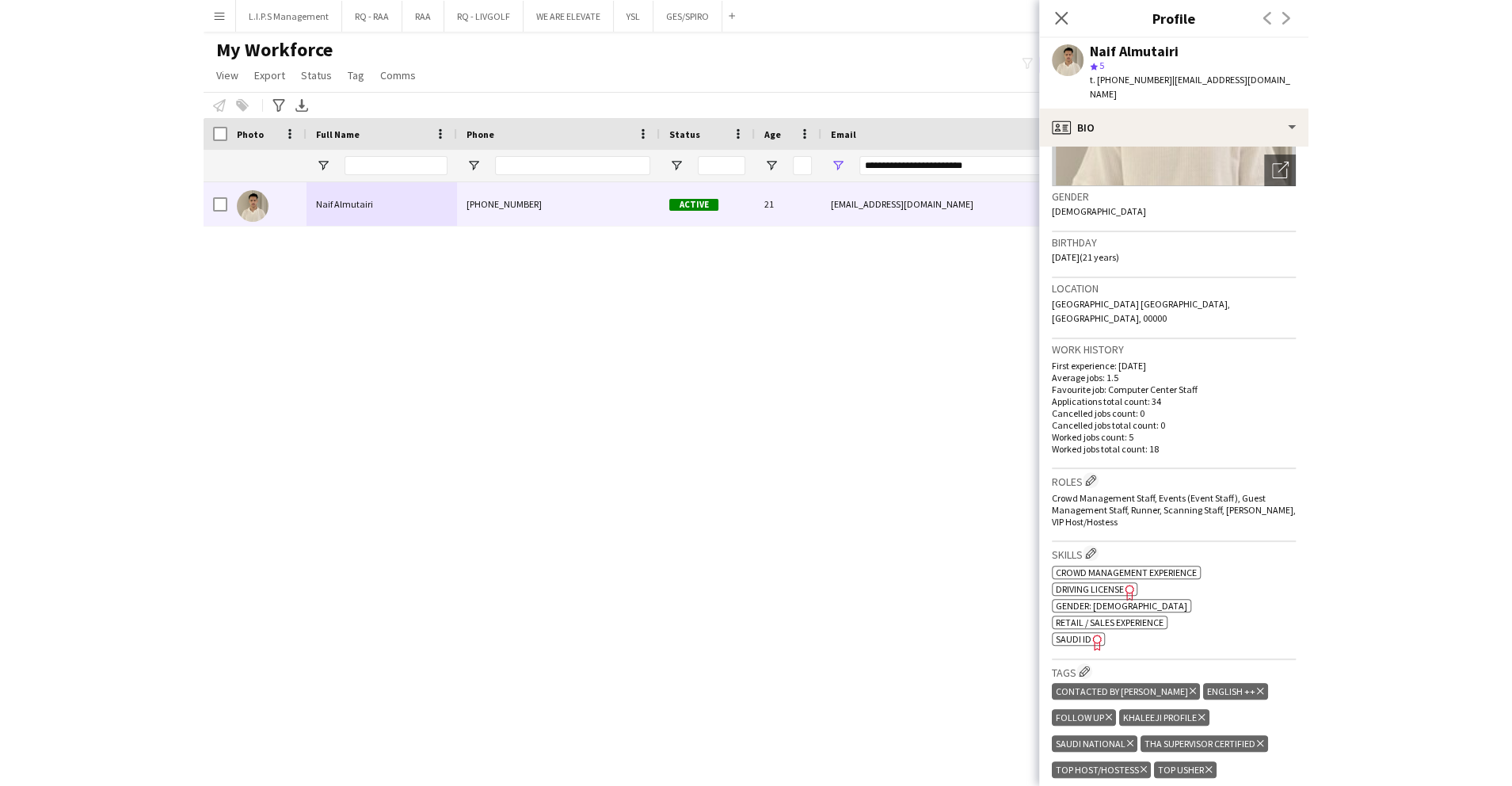
scroll to position [0, 0]
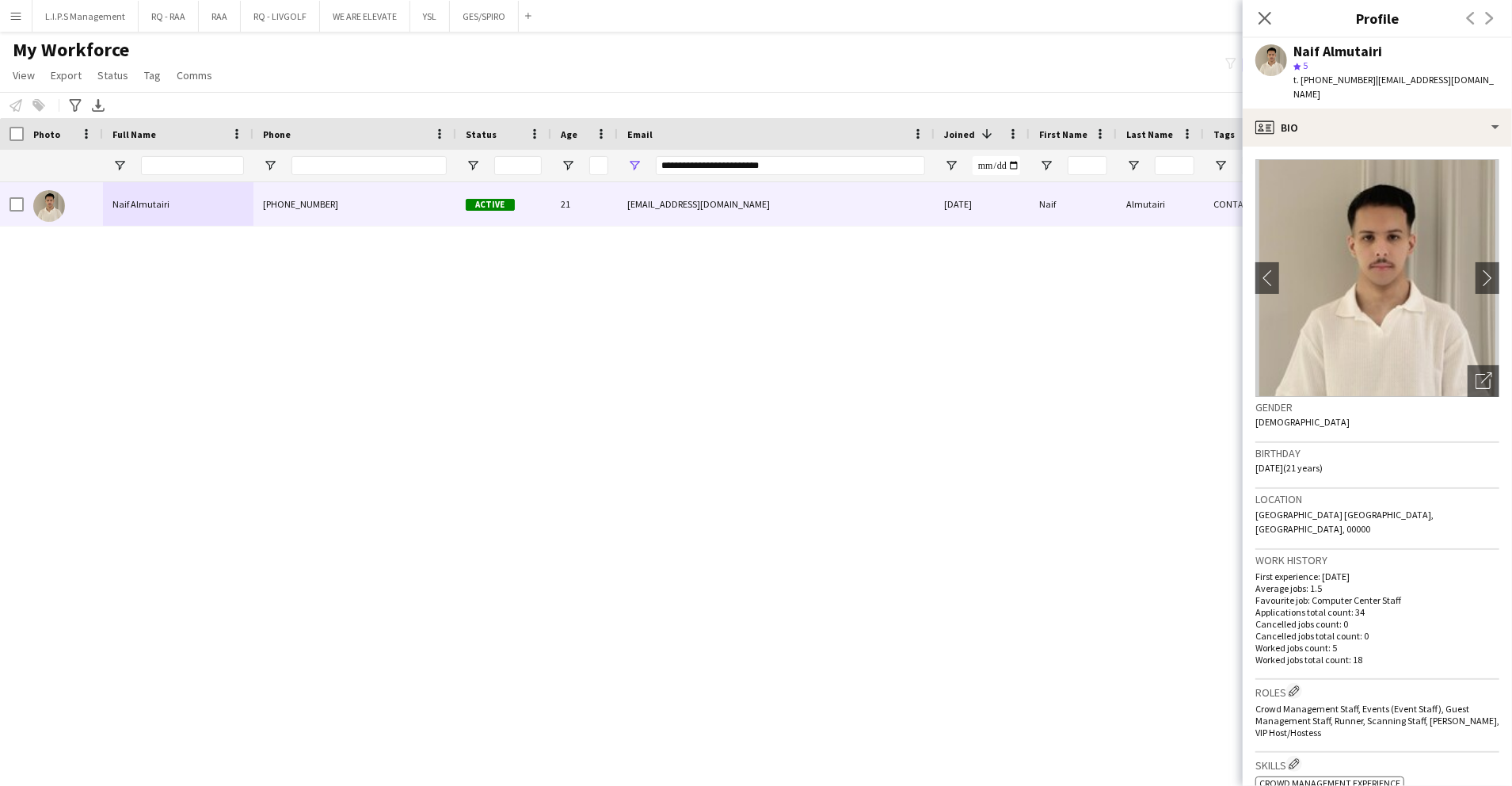
drag, startPoint x: 799, startPoint y: 177, endPoint x: 785, endPoint y: 166, distance: 17.8
click at [785, 166] on div "**********" at bounding box center [790, 165] width 269 height 31
drag, startPoint x: 781, startPoint y: 164, endPoint x: 569, endPoint y: 148, distance: 212.6
click at [572, 146] on div "Workforce Details Photo Full Name Age" at bounding box center [1103, 150] width 2205 height 64
paste input "Email Filter Input"
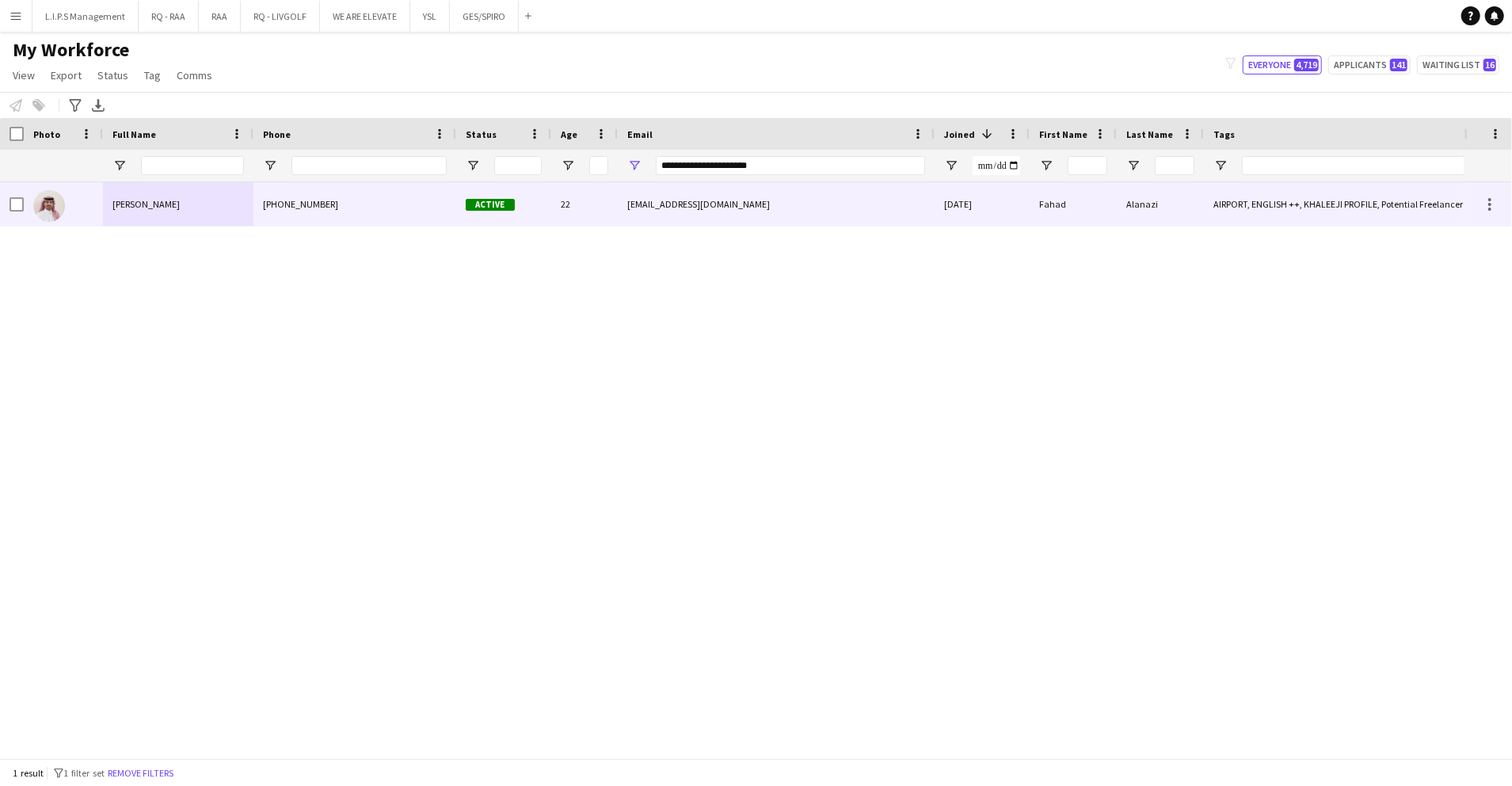
click at [599, 209] on div "22" at bounding box center [584, 204] width 66 height 44
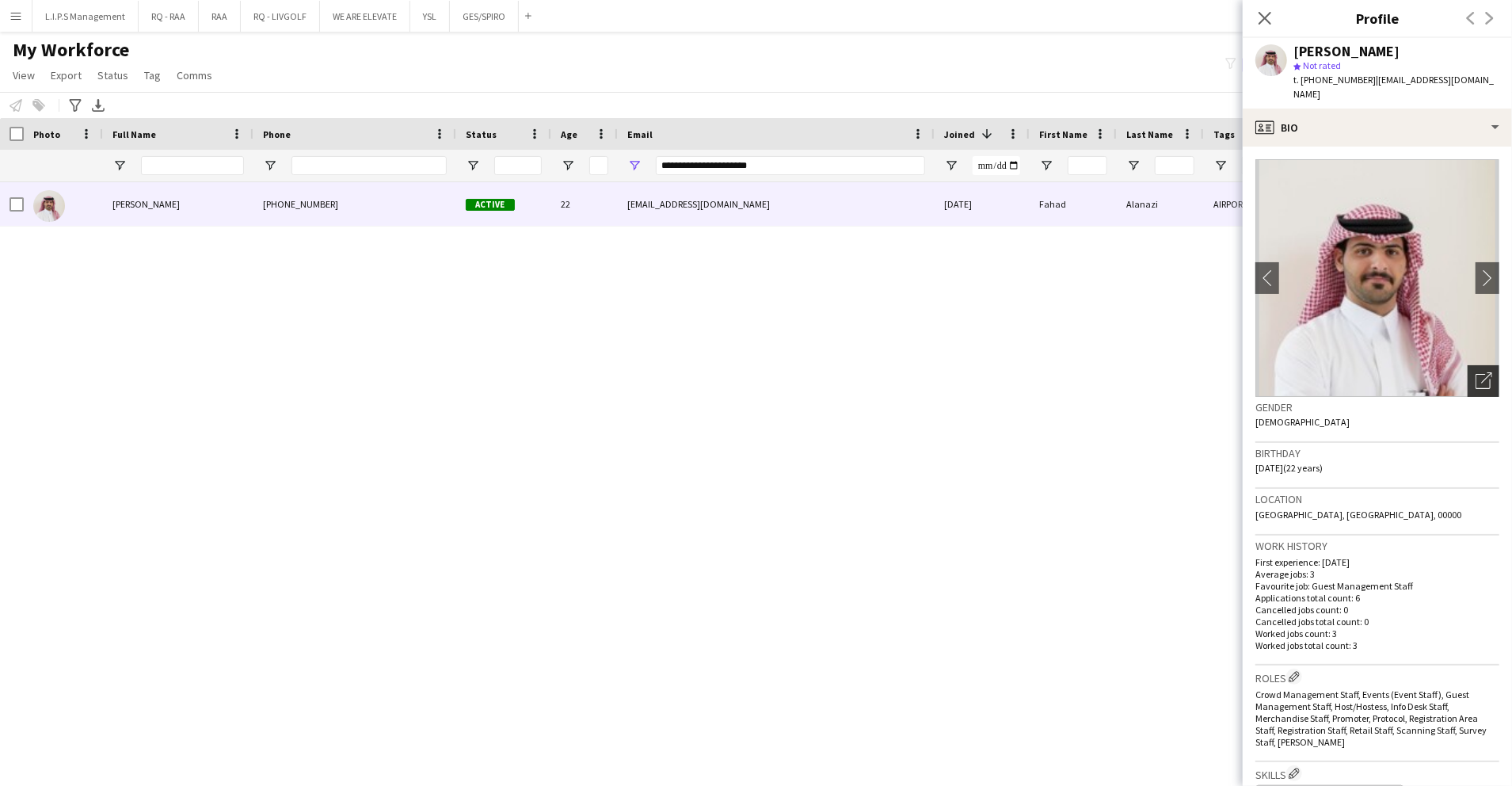
click at [1475, 373] on icon "Open photos pop-in" at bounding box center [1484, 381] width 17 height 17
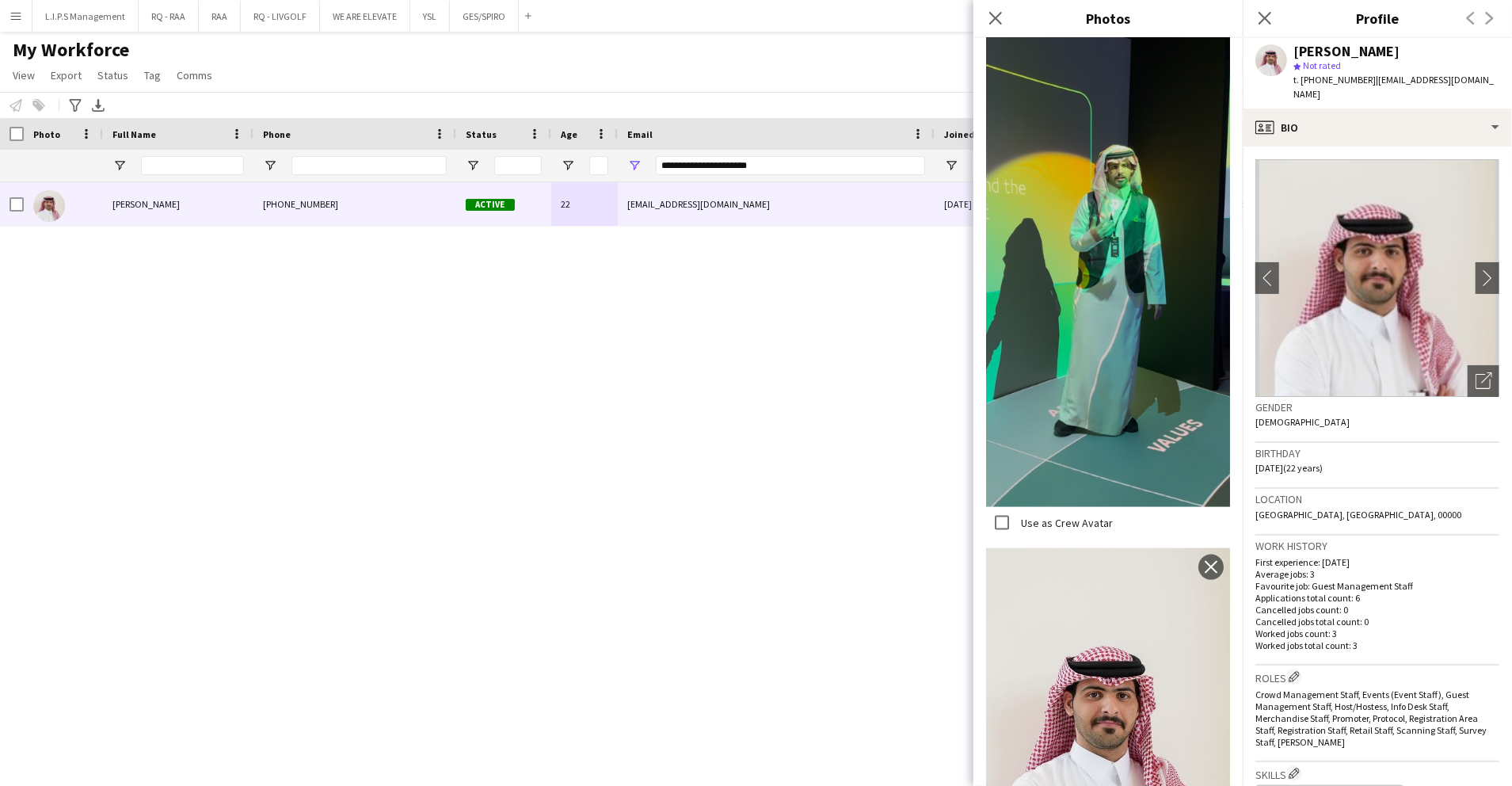
scroll to position [1450, 0]
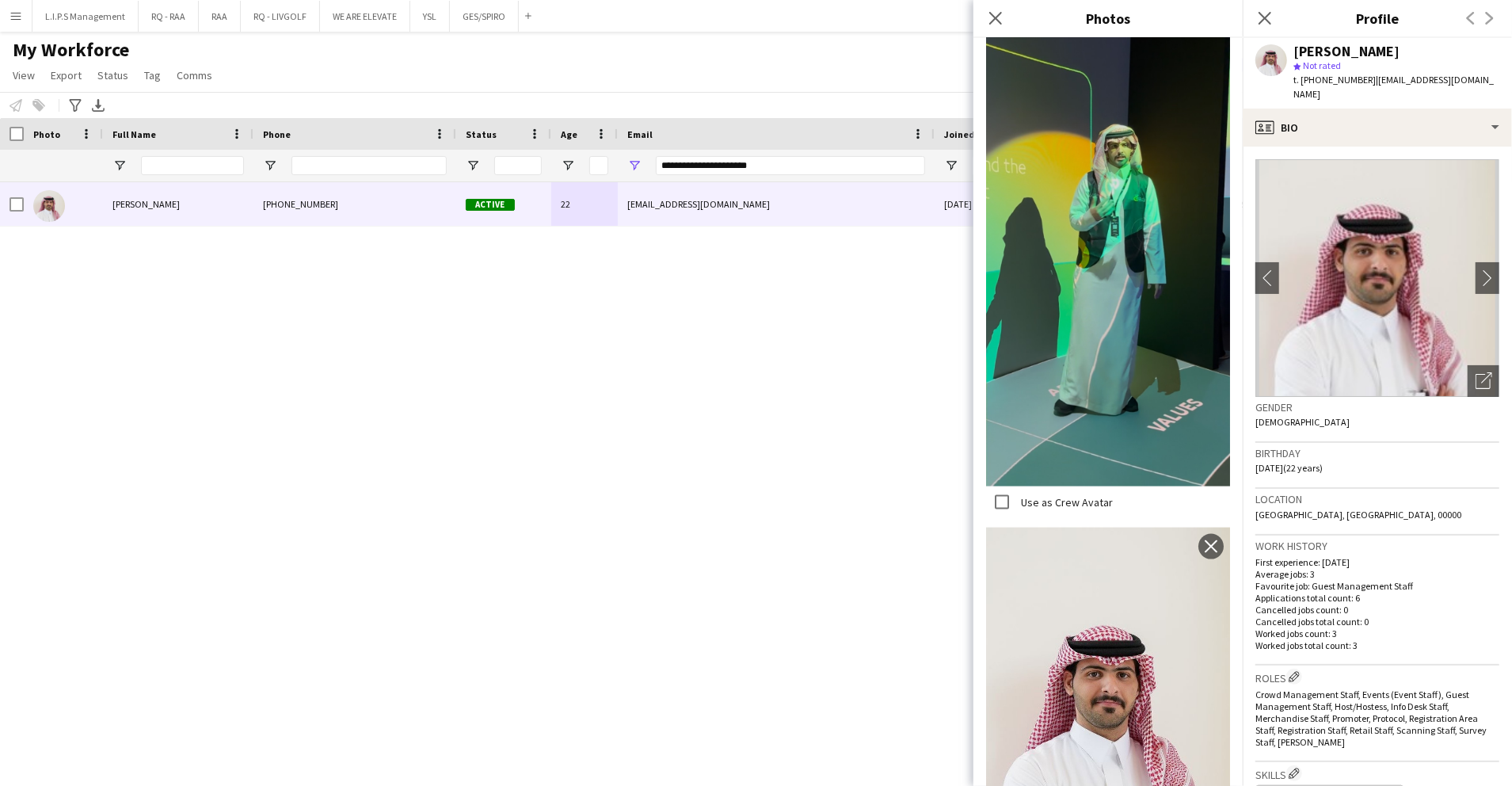
drag, startPoint x: 1143, startPoint y: 514, endPoint x: 1143, endPoint y: 499, distance: 15.0
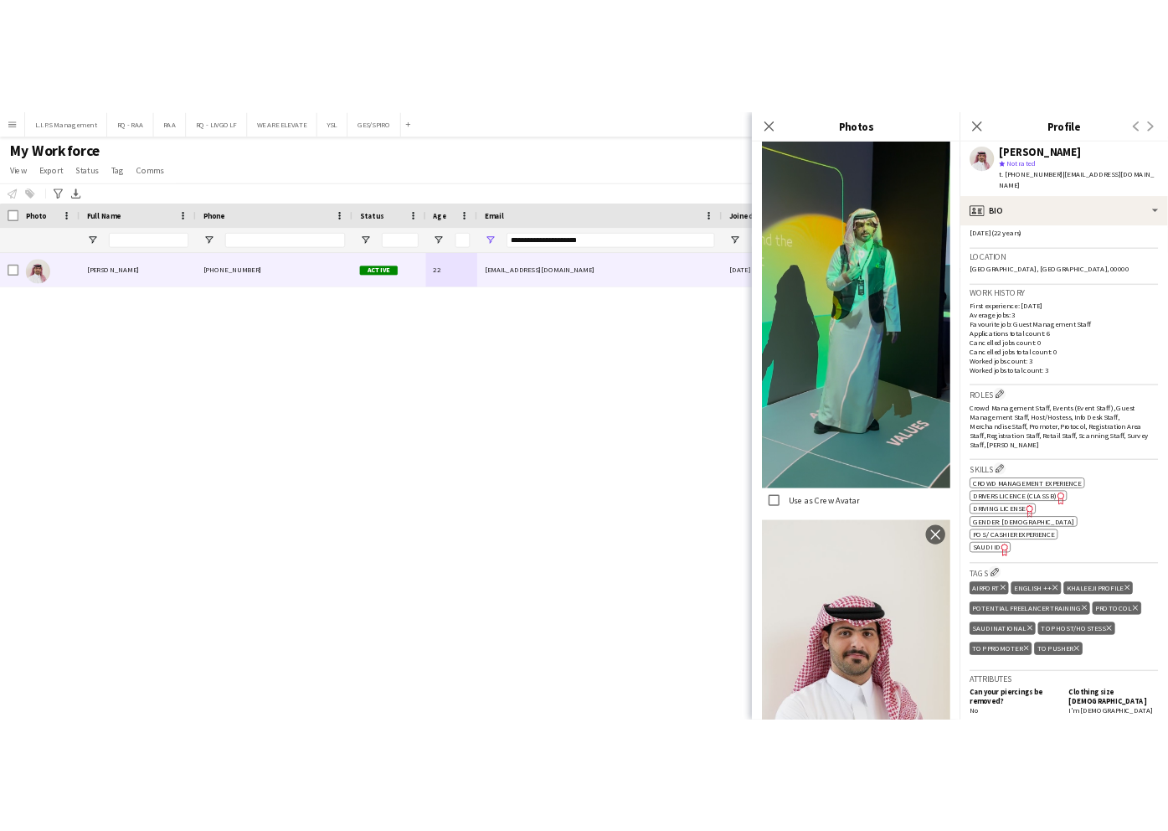
scroll to position [446, 0]
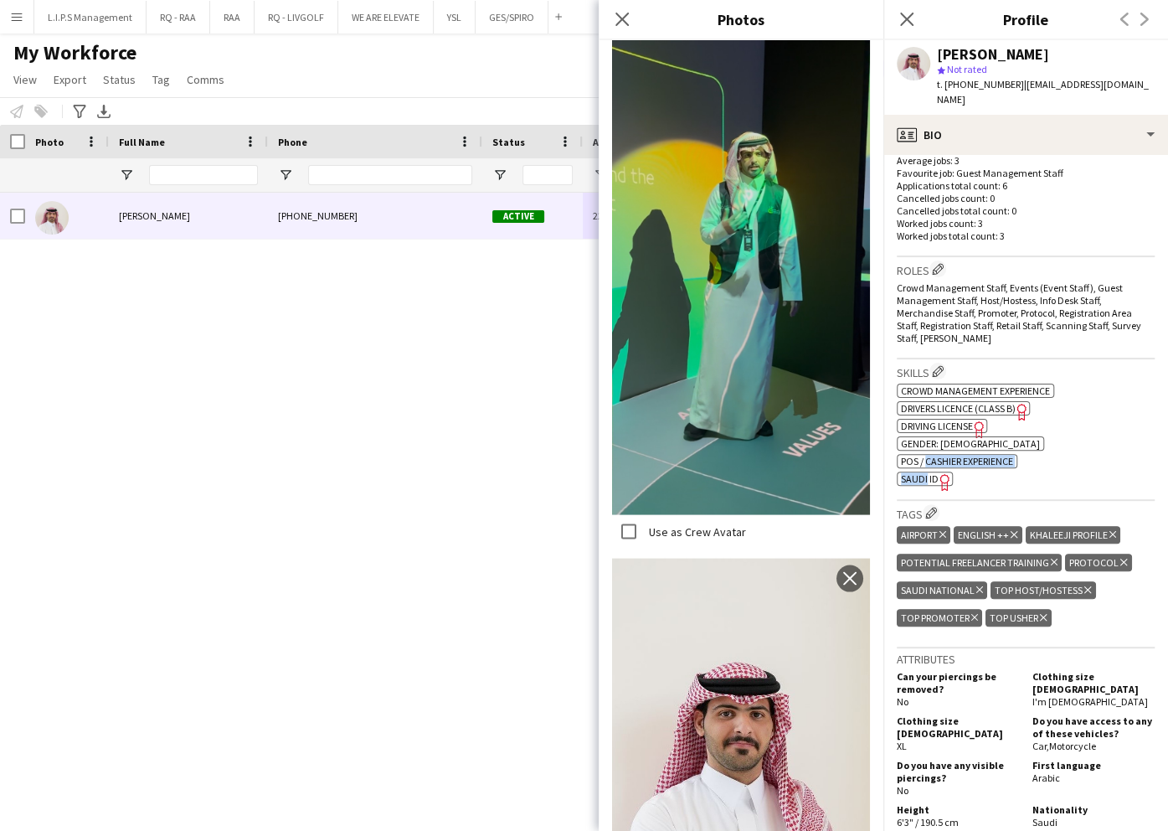
click at [926, 460] on div "ok-circled2 background Layer 1 cross-circle-red background Layer 1 Crowd manage…" at bounding box center [1026, 433] width 258 height 106
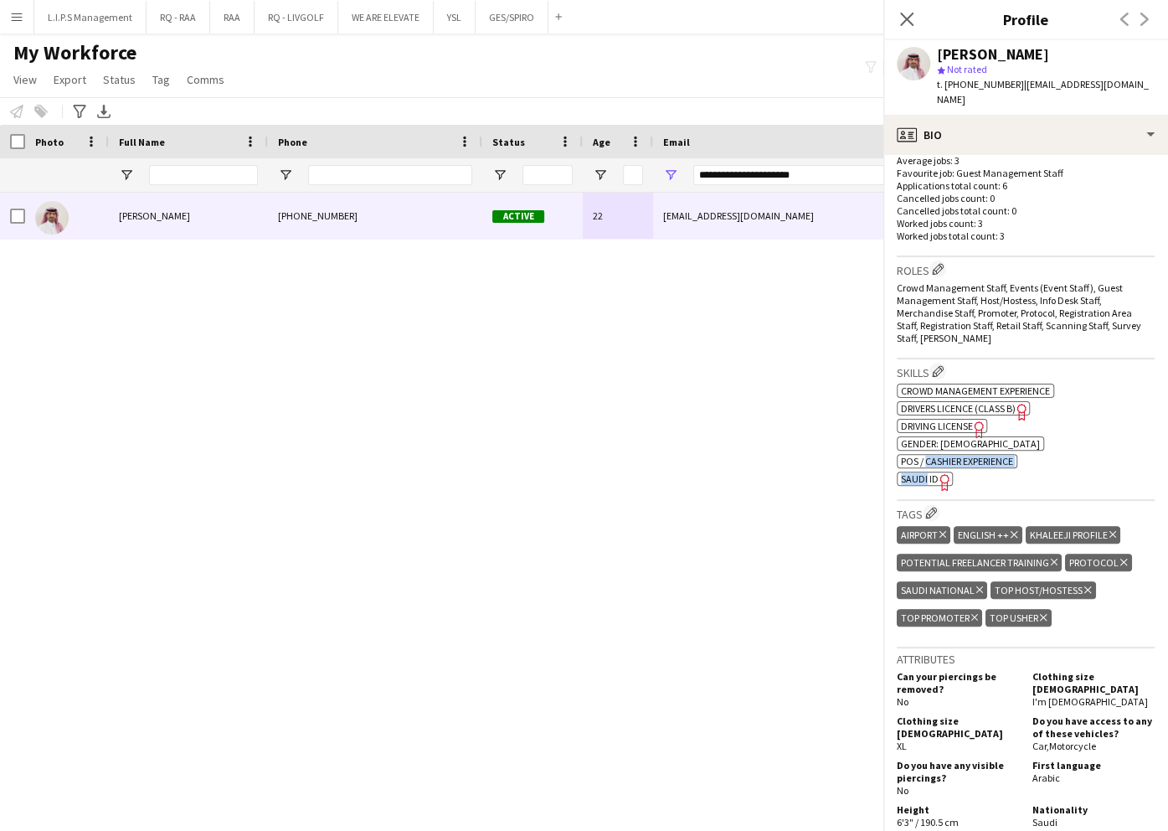
click at [926, 472] on span "SAUDI ID" at bounding box center [920, 478] width 38 height 13
drag, startPoint x: 853, startPoint y: 171, endPoint x: 597, endPoint y: 164, distance: 255.5
click at [597, 164] on div "**********" at bounding box center [1166, 174] width 2332 height 33
paste input "*"
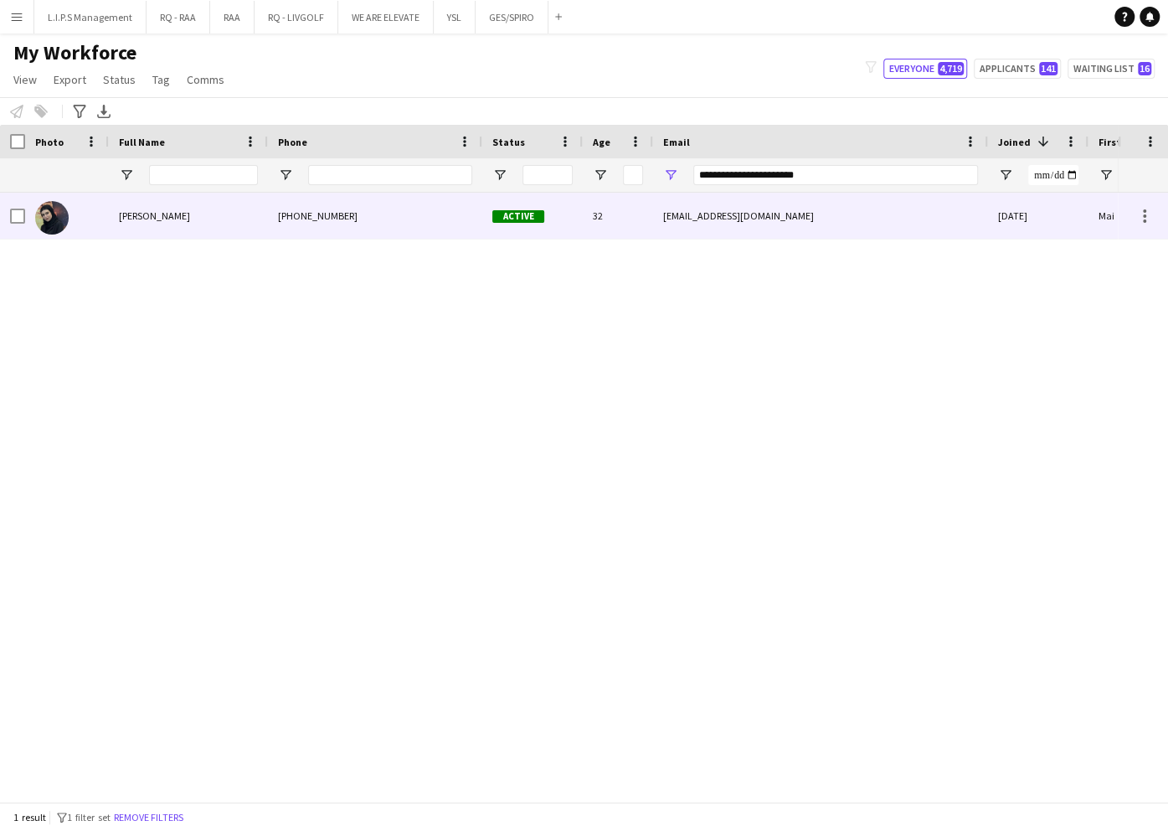
click at [729, 231] on div "maialharbi535@gmail.com" at bounding box center [820, 216] width 335 height 46
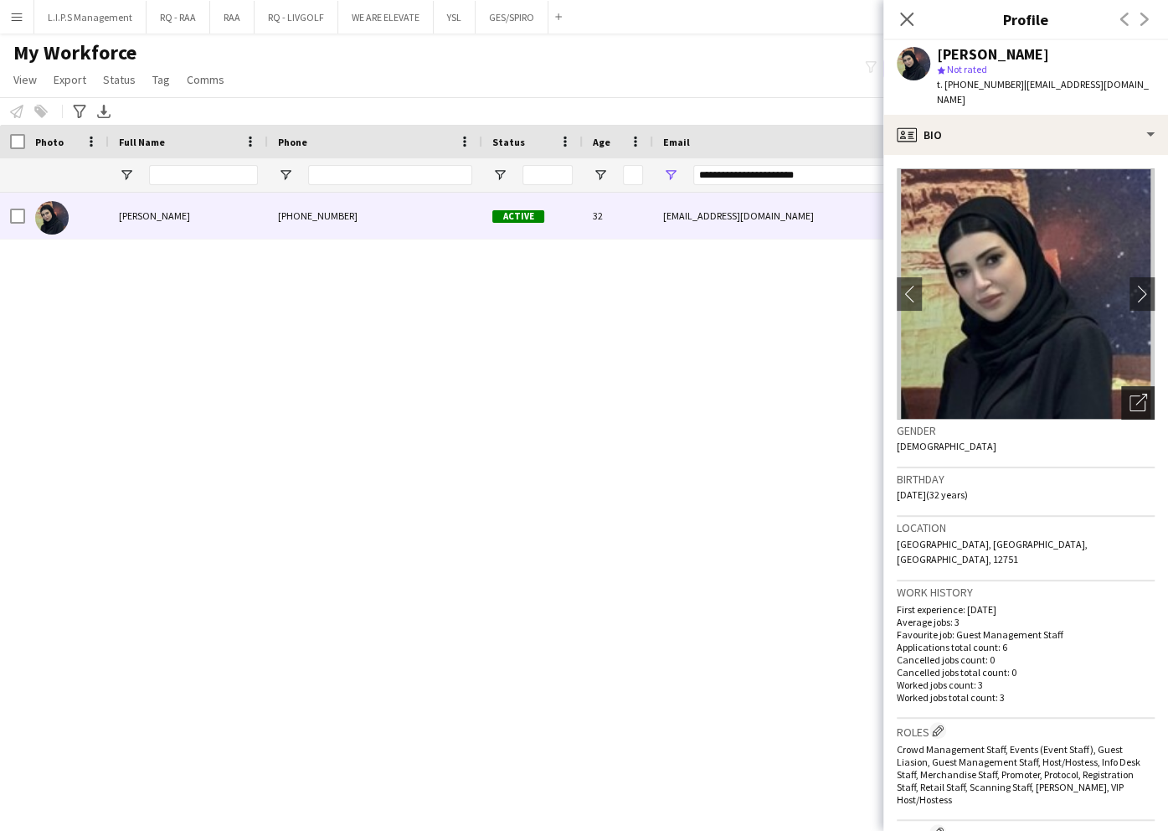
click at [1130, 394] on icon "Open photos pop-in" at bounding box center [1139, 403] width 18 height 18
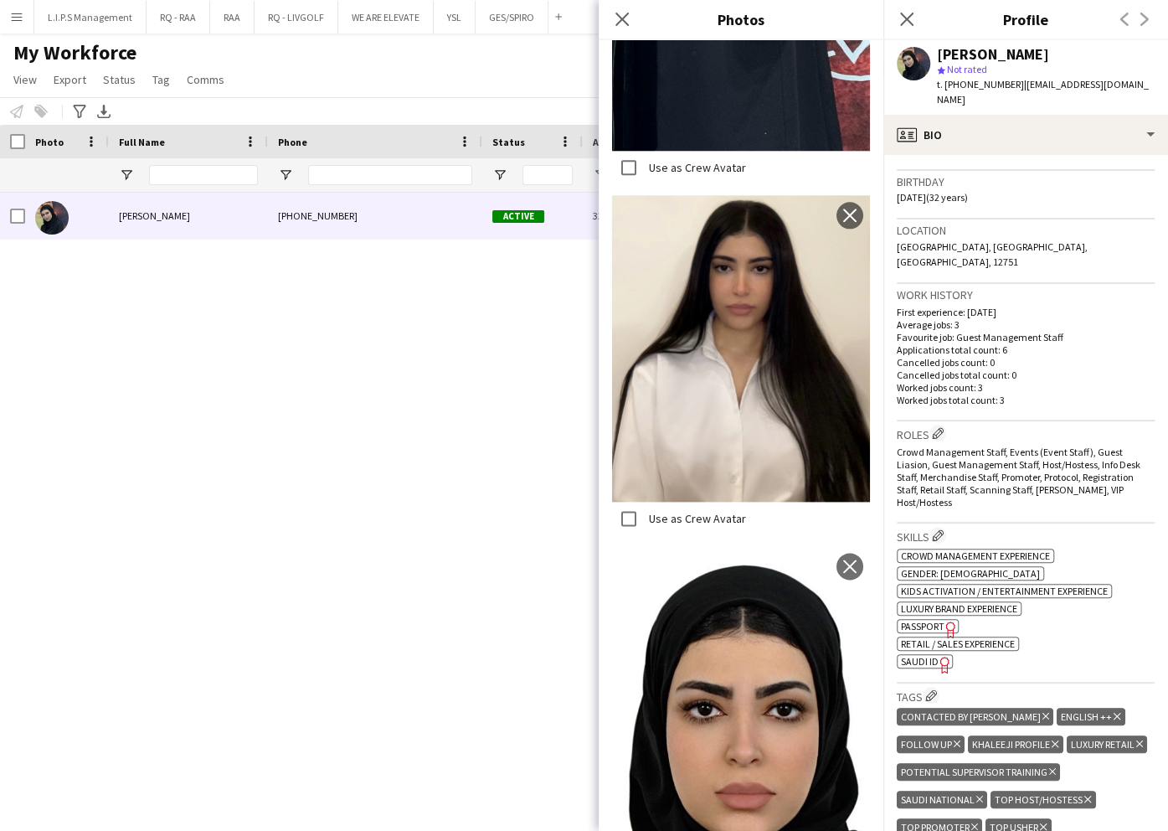
scroll to position [446, 0]
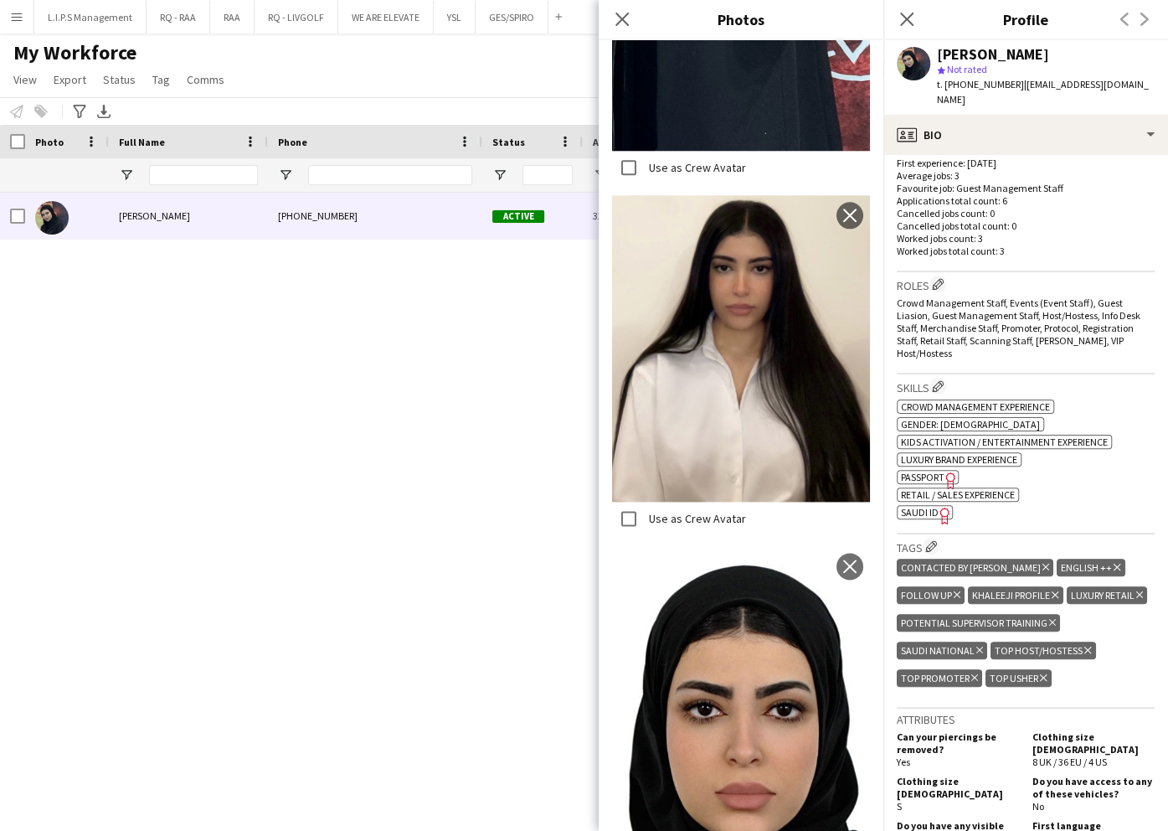
click at [938, 507] on icon "Freelancer has uploaded a photo validation of skill. Click to see" at bounding box center [945, 516] width 18 height 18
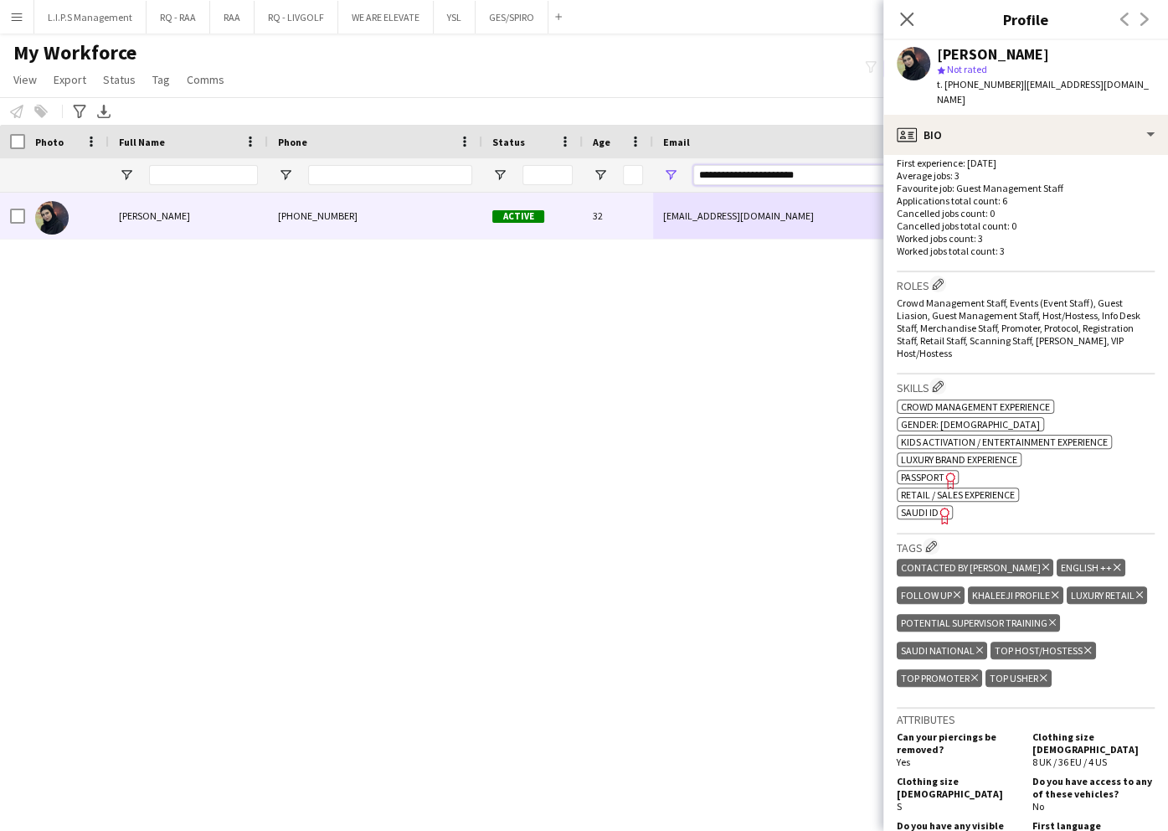
drag, startPoint x: 825, startPoint y: 169, endPoint x: 442, endPoint y: 188, distance: 383.2
click at [439, 183] on div "**********" at bounding box center [1166, 174] width 2332 height 33
paste input "*"
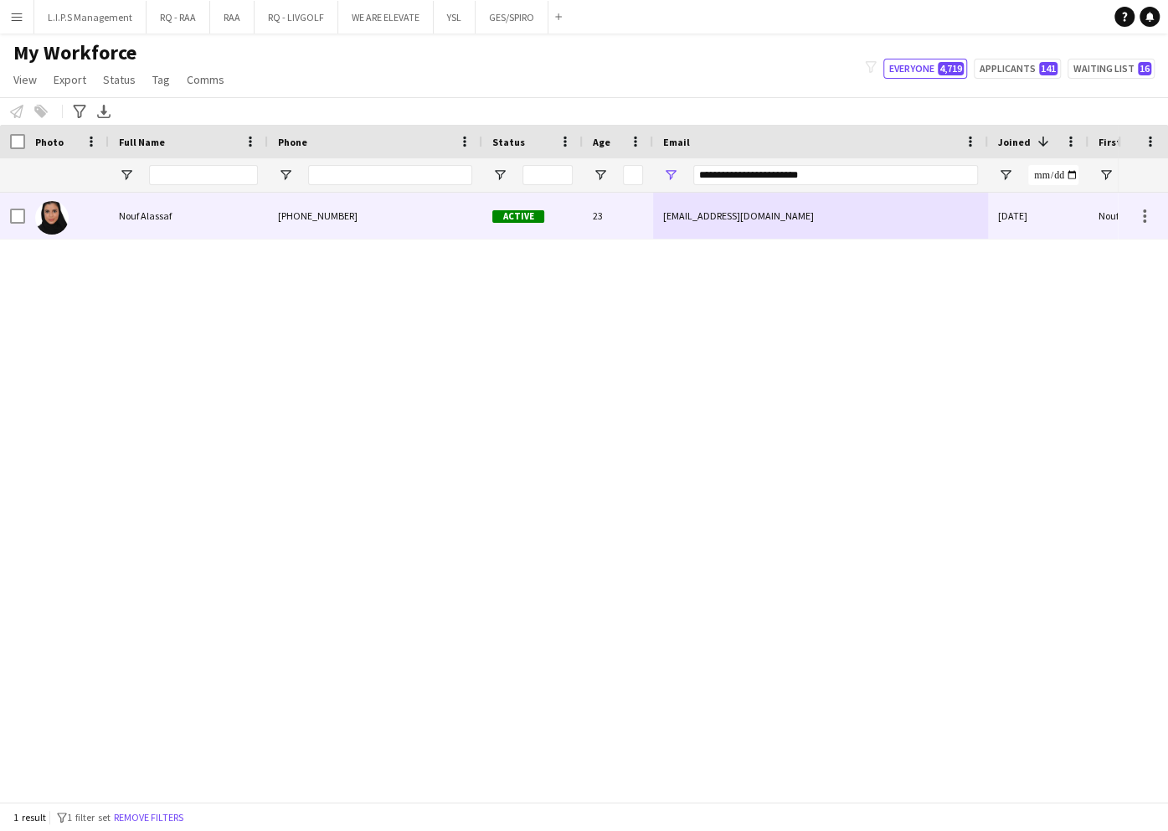
click at [553, 203] on div "Active" at bounding box center [532, 216] width 100 height 46
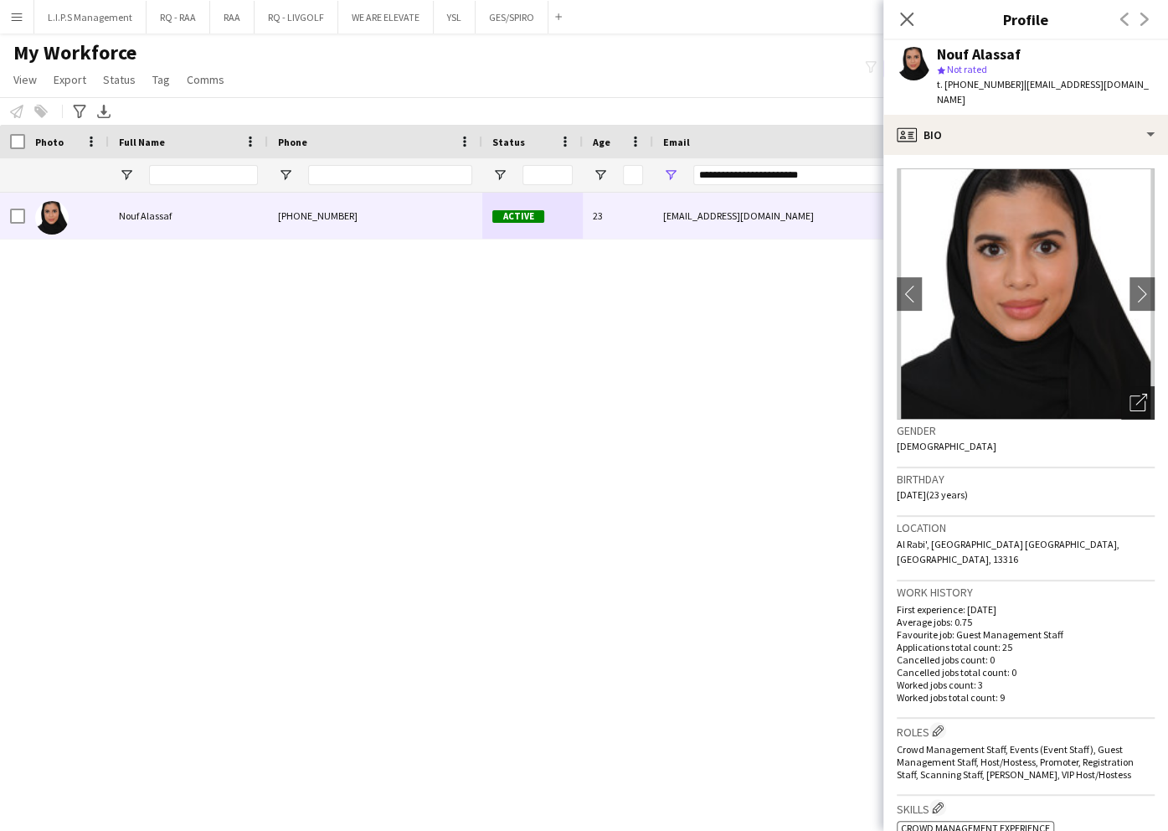
click at [1130, 394] on icon "Open photos pop-in" at bounding box center [1139, 403] width 18 height 18
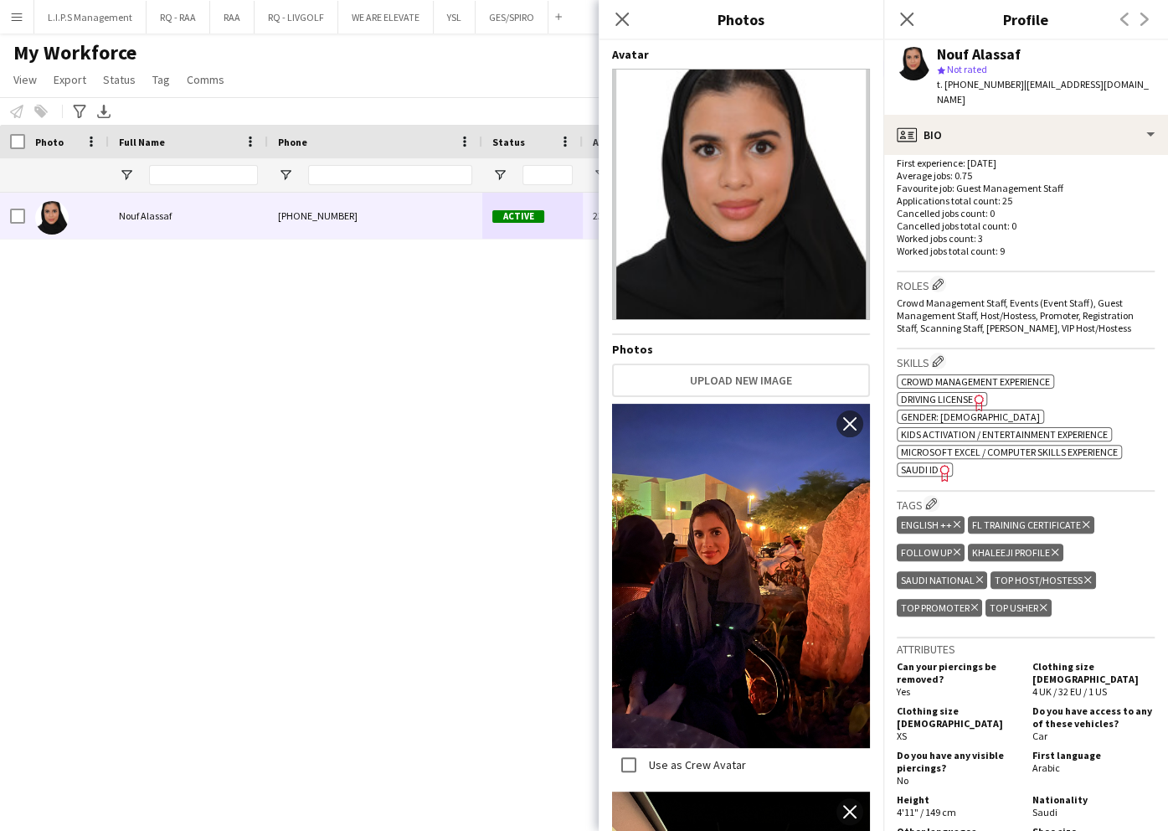
click at [925, 463] on span "SAUDI ID" at bounding box center [920, 469] width 38 height 13
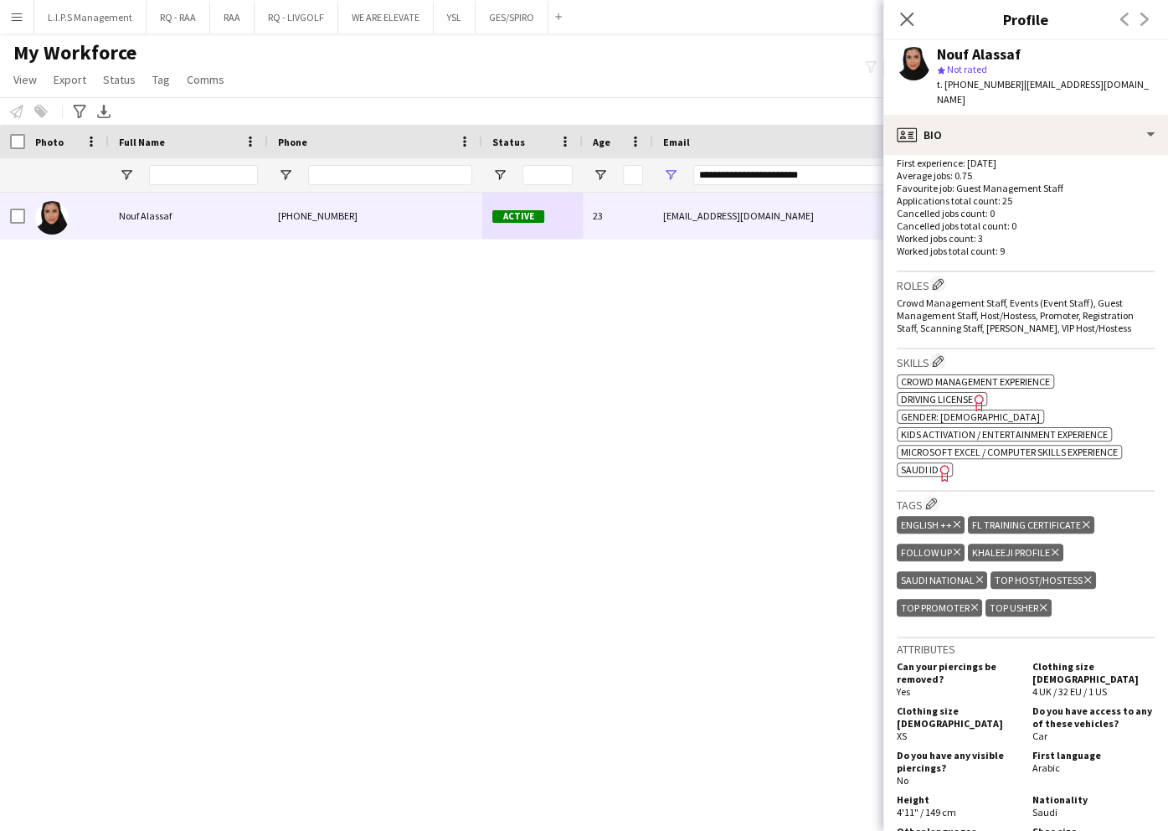
click at [961, 90] on span "t. [PHONE_NUMBER]" at bounding box center [980, 84] width 87 height 13
copy span "966597166717"
drag, startPoint x: 841, startPoint y: 179, endPoint x: 526, endPoint y: 168, distance: 315.1
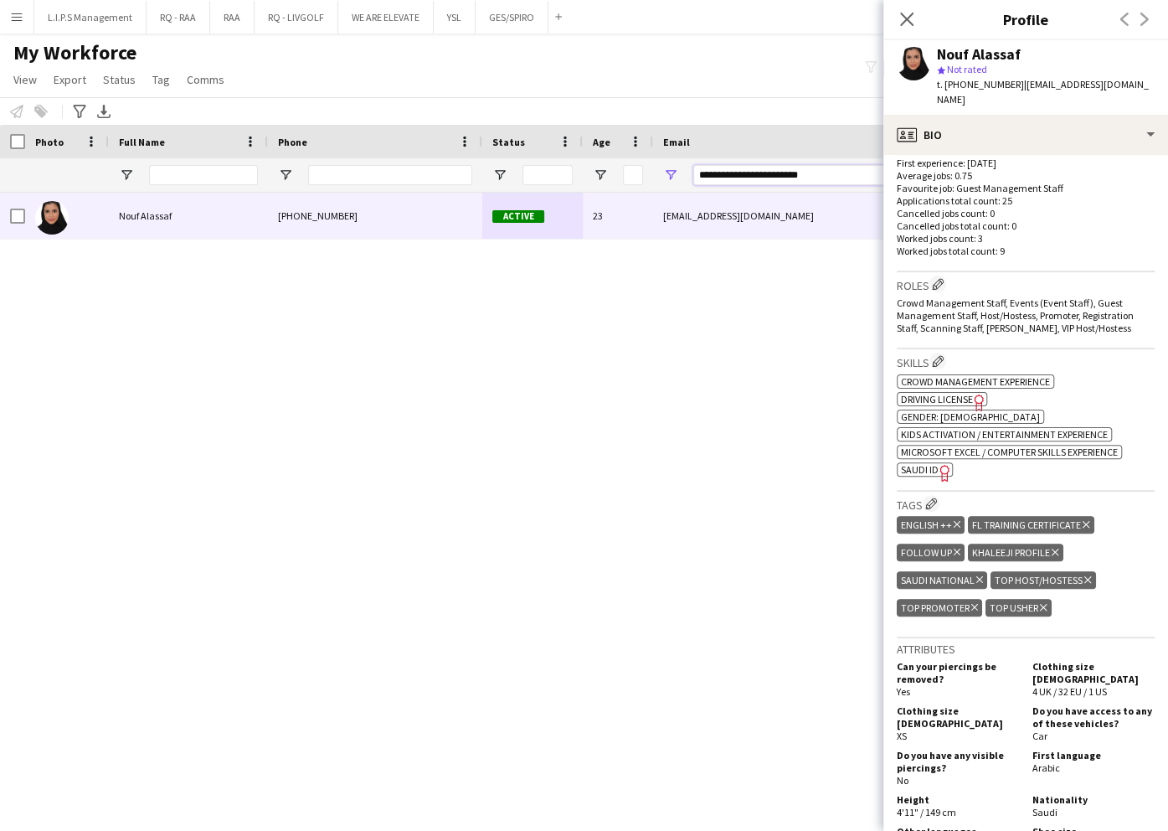
click at [526, 168] on div "**********" at bounding box center [1166, 174] width 2332 height 33
paste input "****"
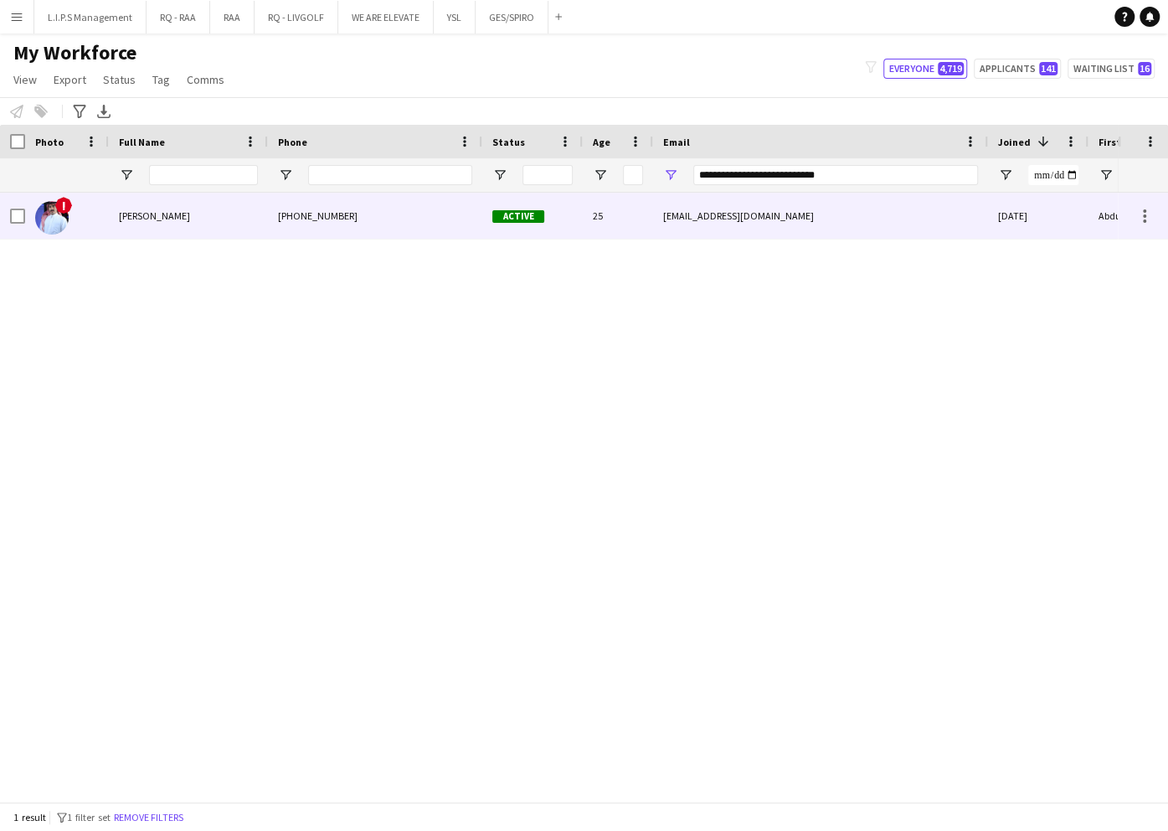
click at [662, 215] on div "abdullelahalnassar@gmail.com" at bounding box center [820, 216] width 335 height 46
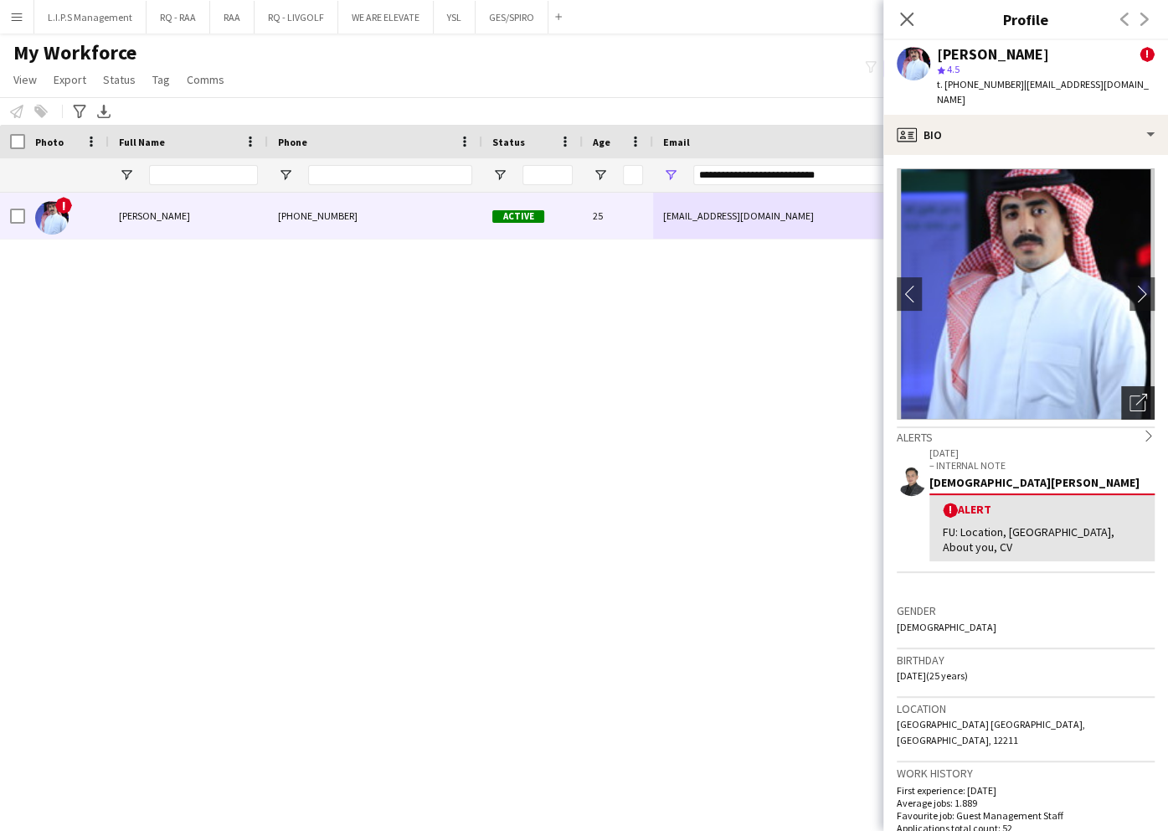
click at [1130, 394] on icon "Open photos pop-in" at bounding box center [1139, 403] width 18 height 18
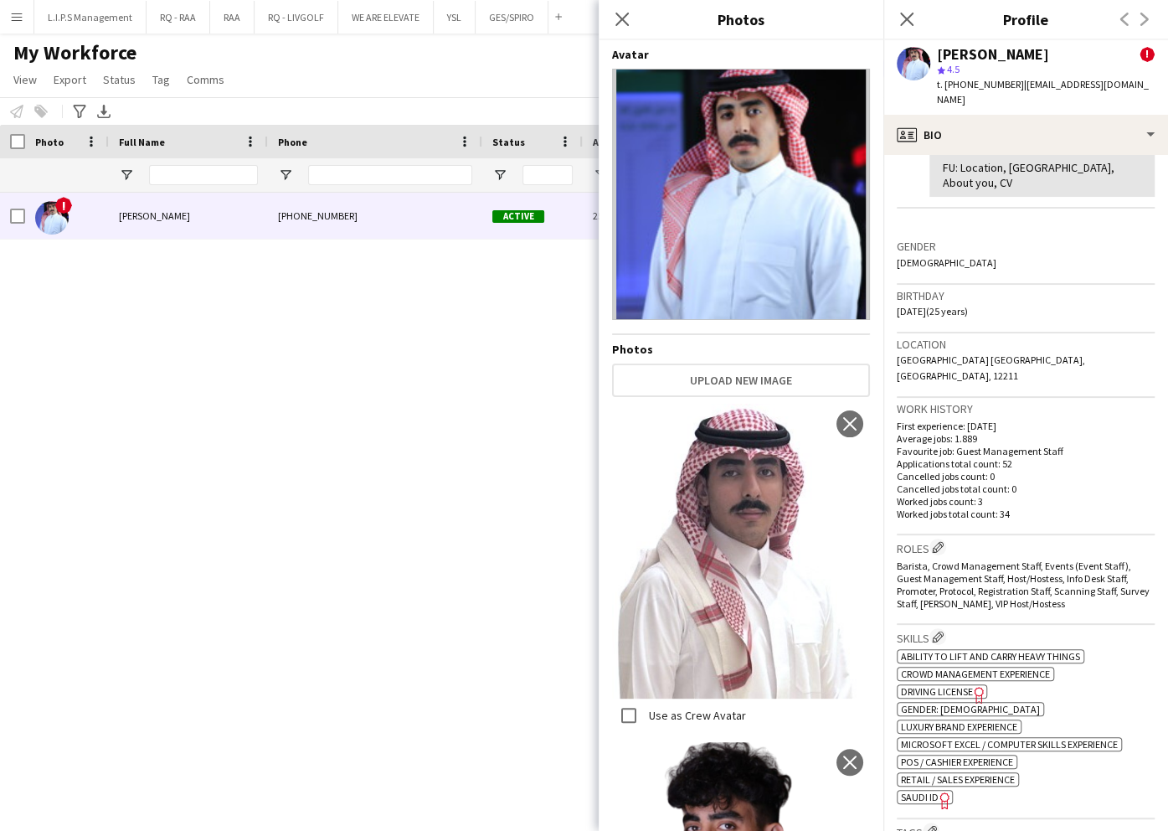
scroll to position [558, 0]
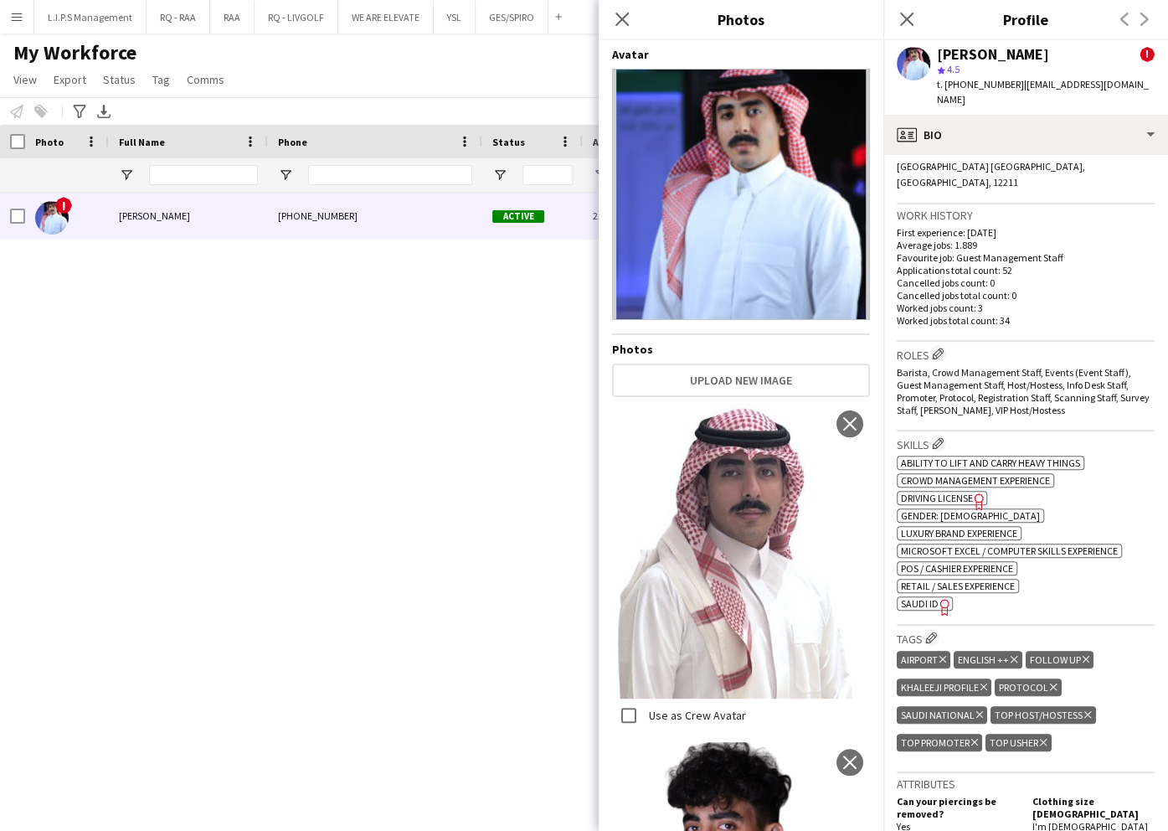
click at [931, 597] on span "SAUDI ID" at bounding box center [920, 603] width 38 height 13
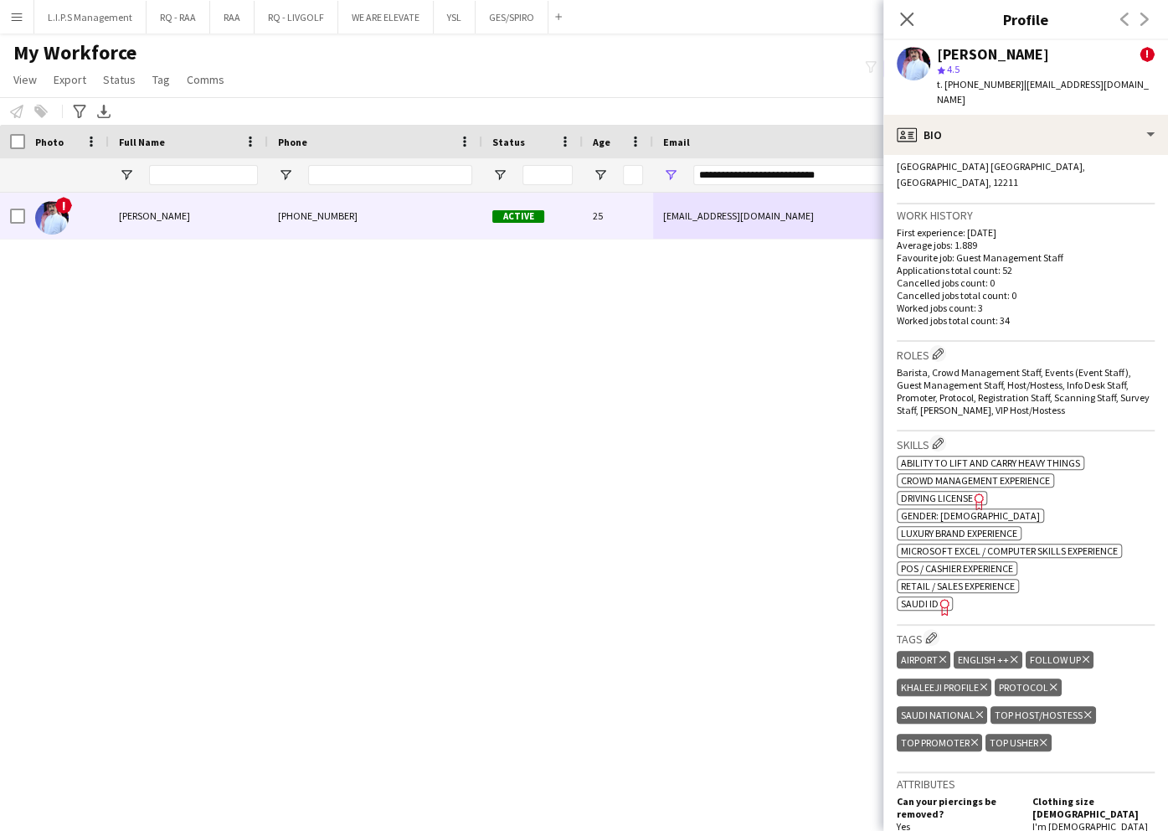
click at [990, 86] on span "t. +966556326608" at bounding box center [980, 84] width 87 height 13
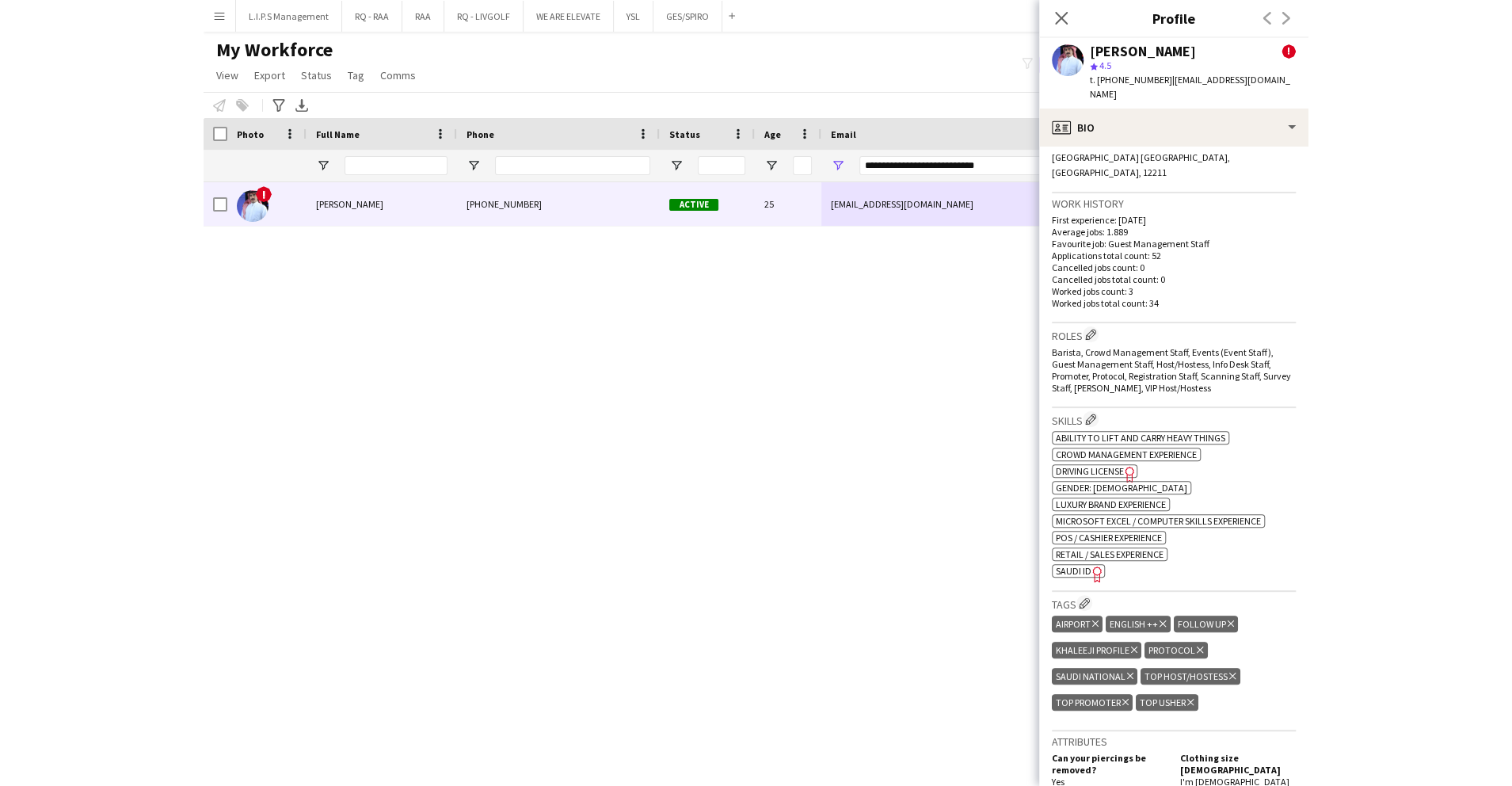
scroll to position [0, 0]
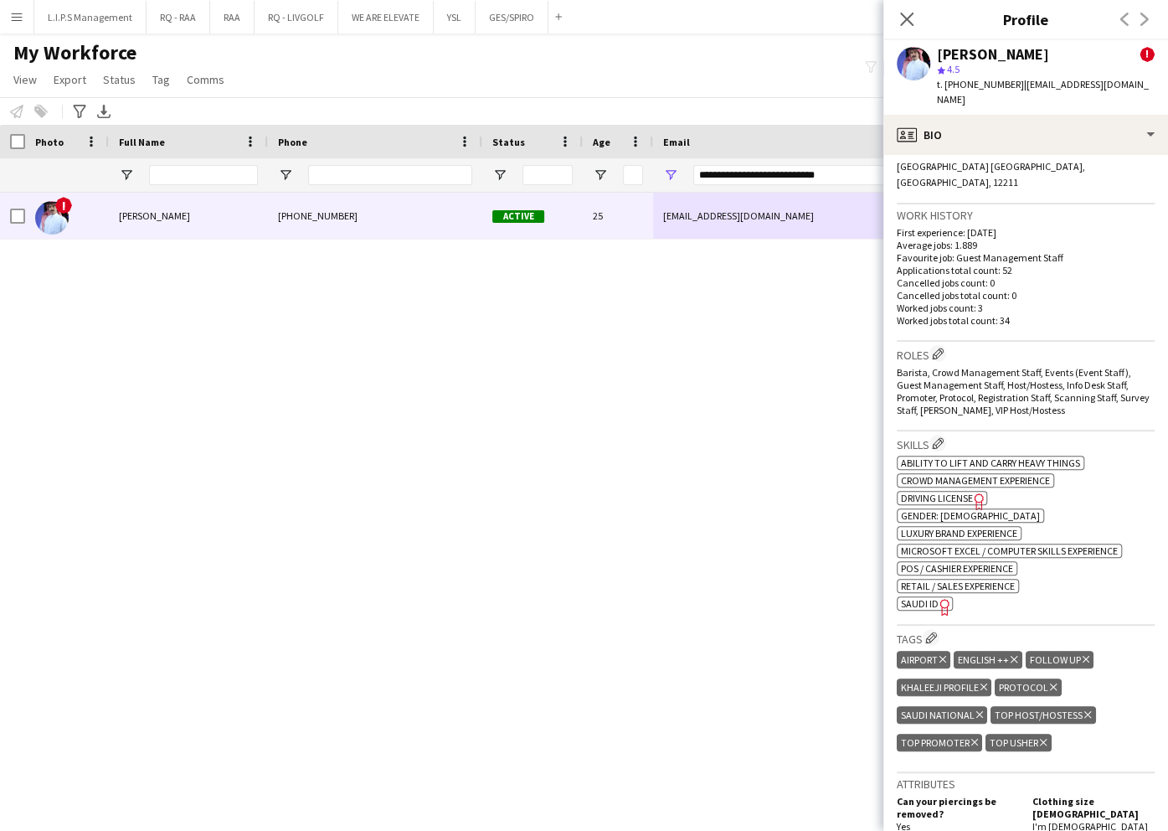
copy span "966556326608"
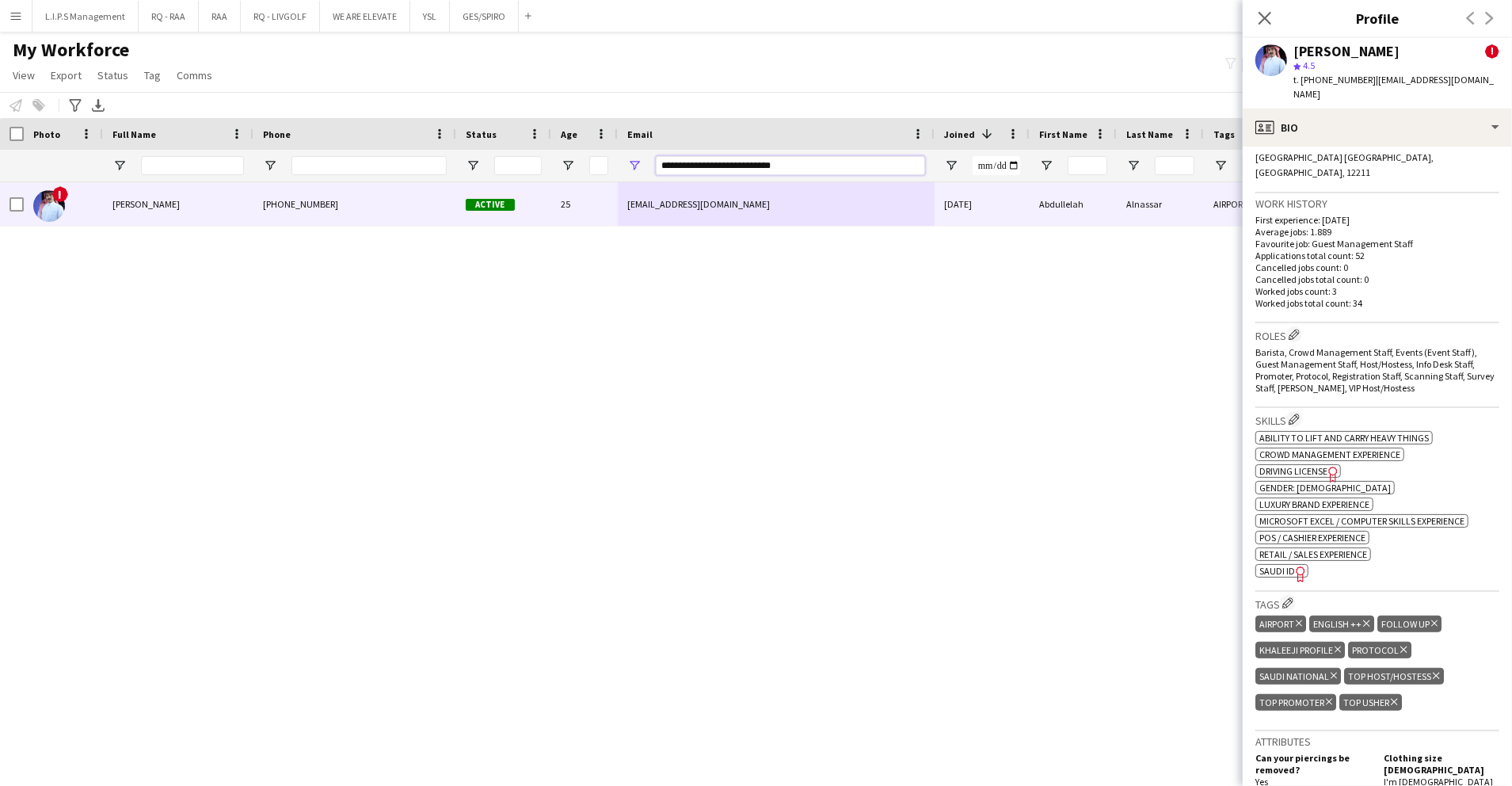
paste input "Email Filter Input"
drag, startPoint x: 831, startPoint y: 166, endPoint x: 429, endPoint y: 162, distance: 402.0
click at [425, 160] on div "**********" at bounding box center [1103, 165] width 2205 height 31
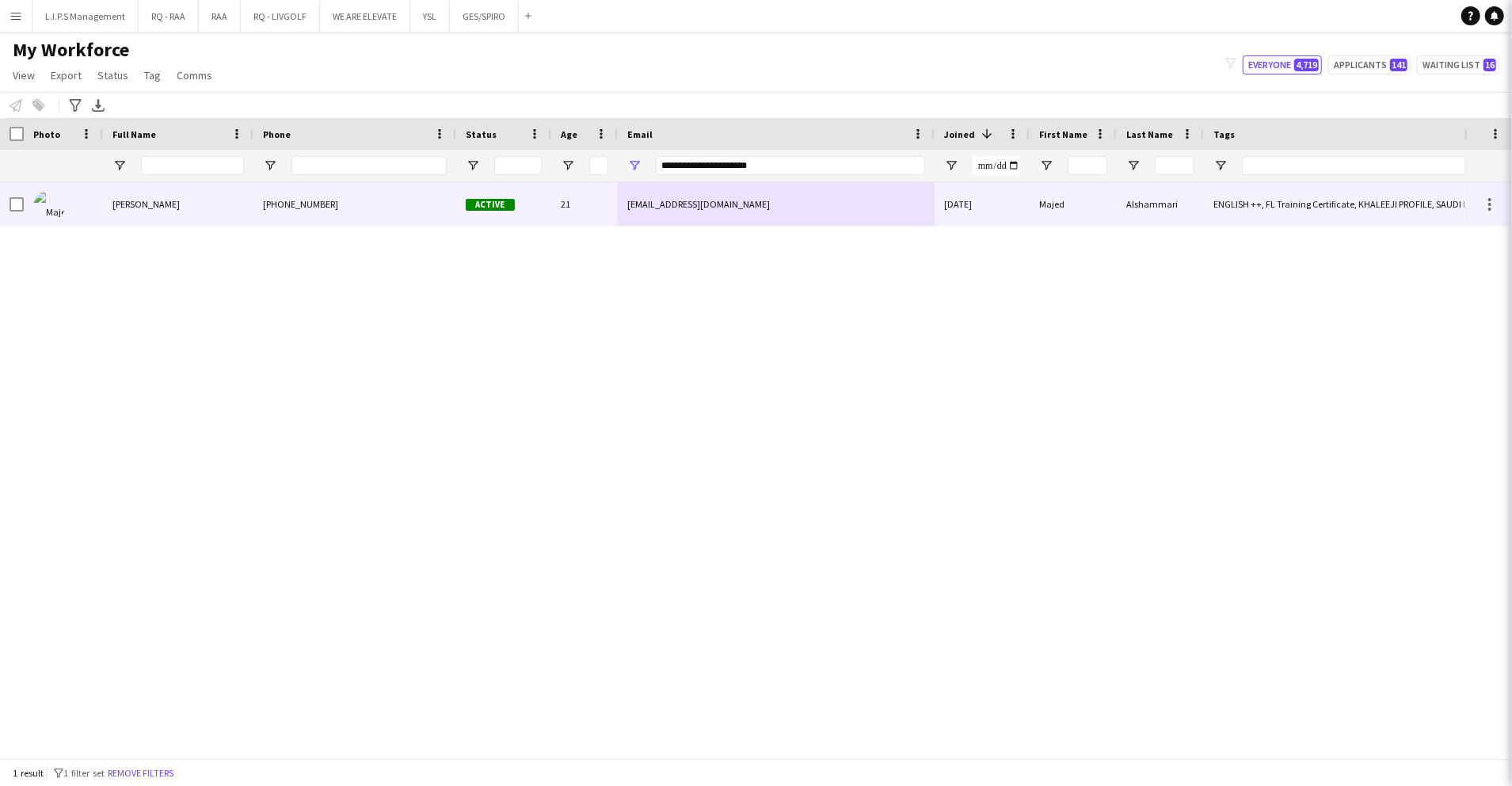
click at [521, 207] on div "Active" at bounding box center [503, 204] width 95 height 44
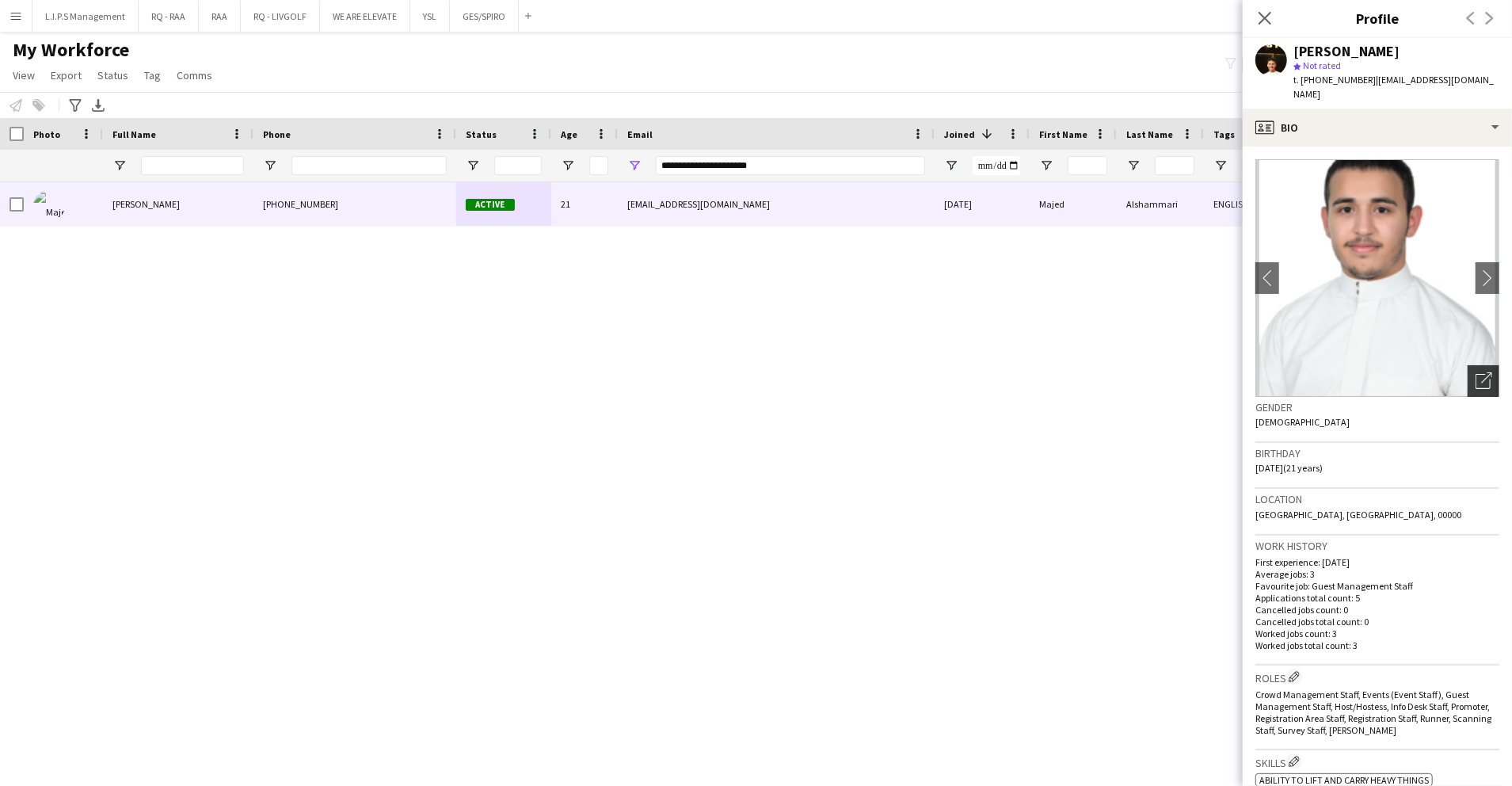
click at [1475, 373] on icon "Open photos pop-in" at bounding box center [1484, 381] width 17 height 17
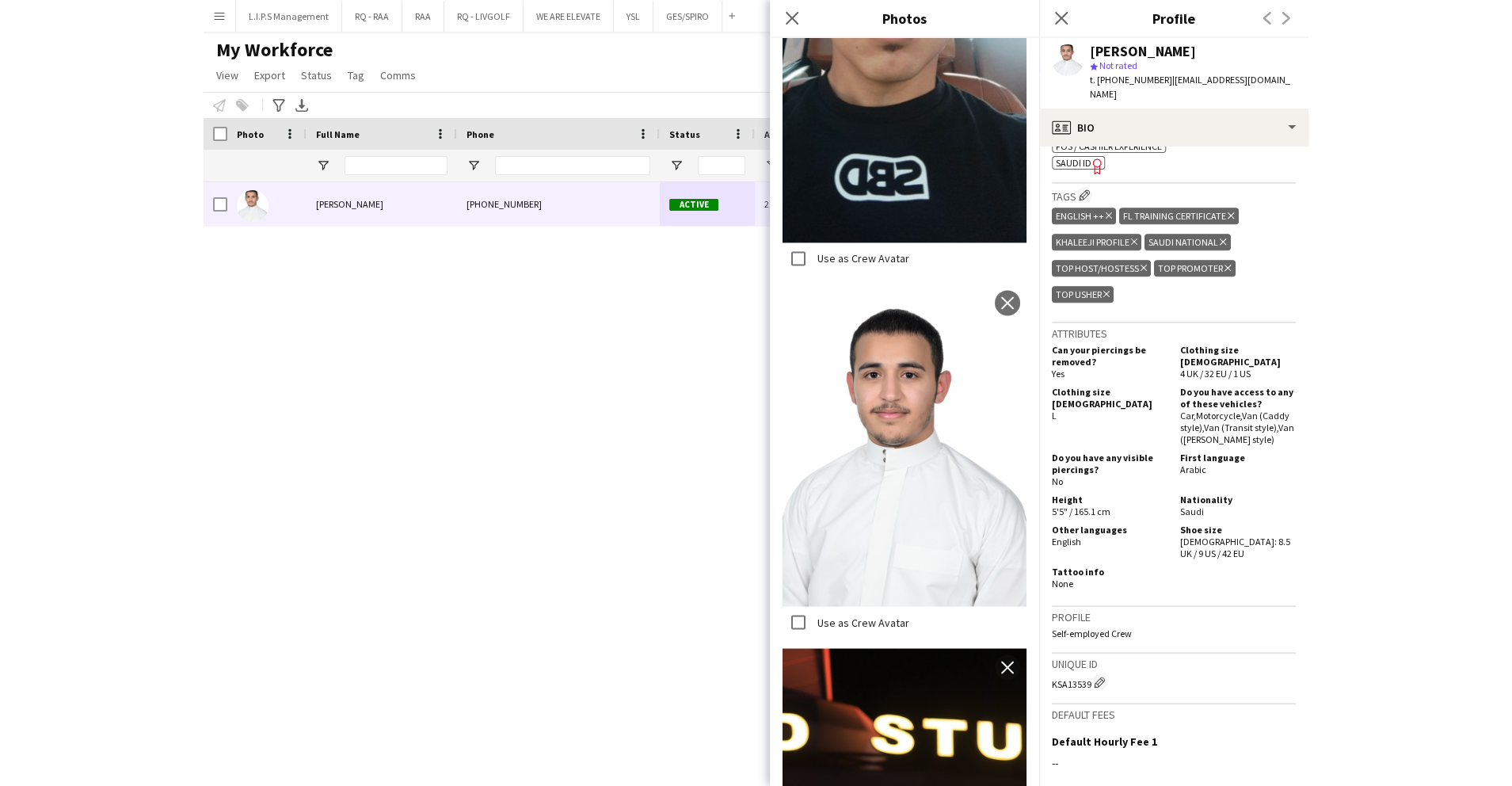
scroll to position [725, 0]
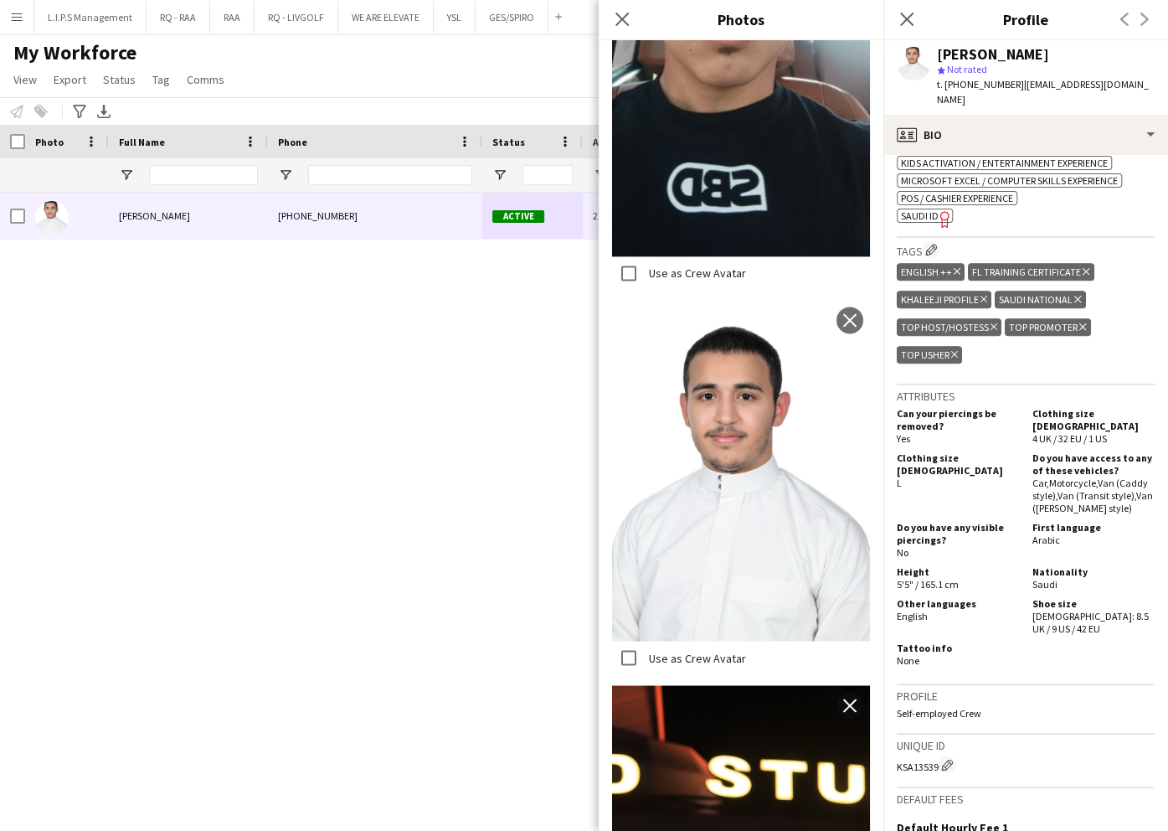
click at [919, 209] on app-spec-pill "ok-circled2 background Layer 1 cross-circle-red background Layer 1 SAUDI ID Fre…" at bounding box center [925, 216] width 56 height 14
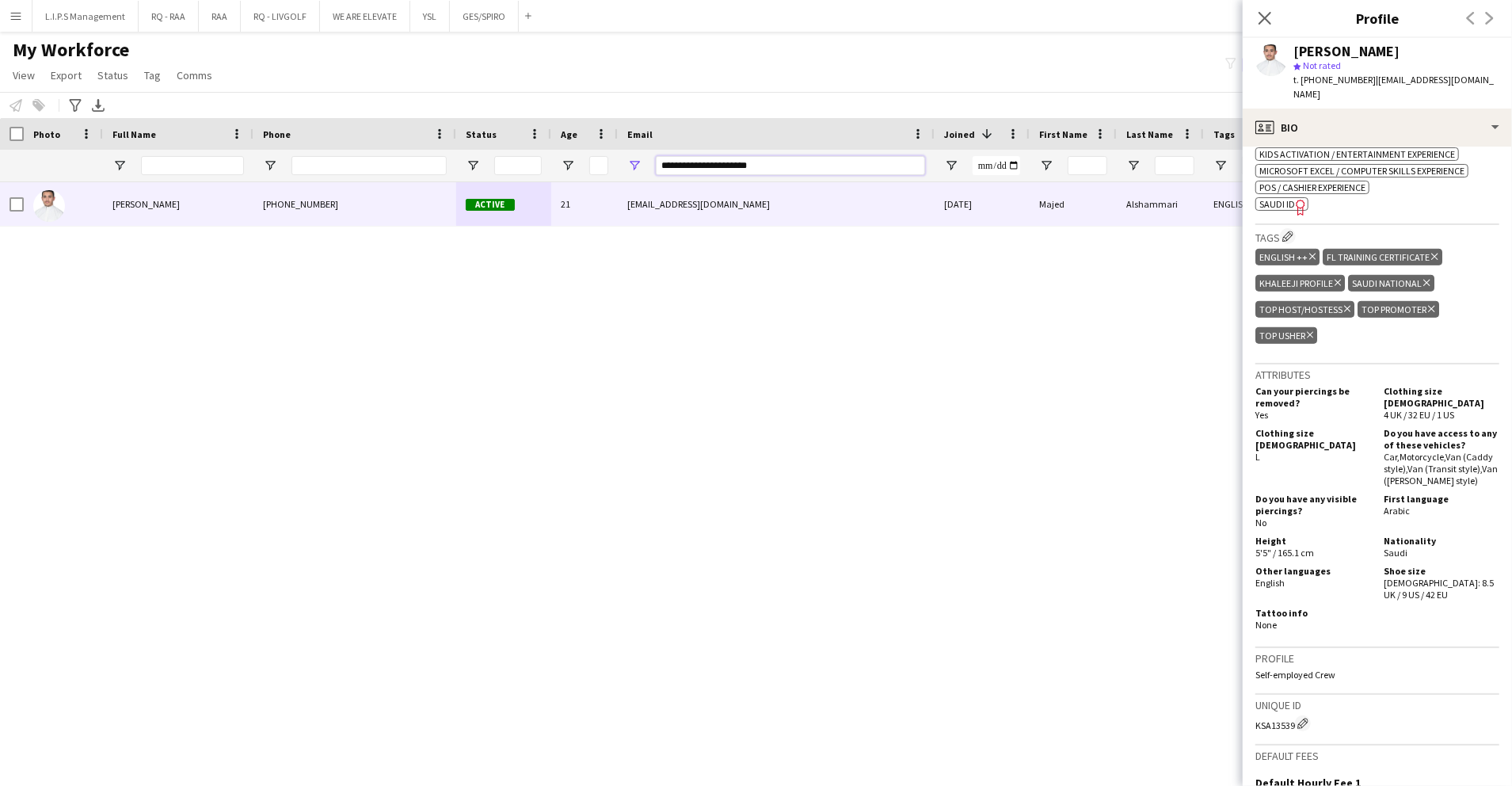
drag, startPoint x: 773, startPoint y: 164, endPoint x: 428, endPoint y: 173, distance: 345.1
click at [428, 173] on div "**********" at bounding box center [1103, 165] width 2205 height 31
paste input "******"
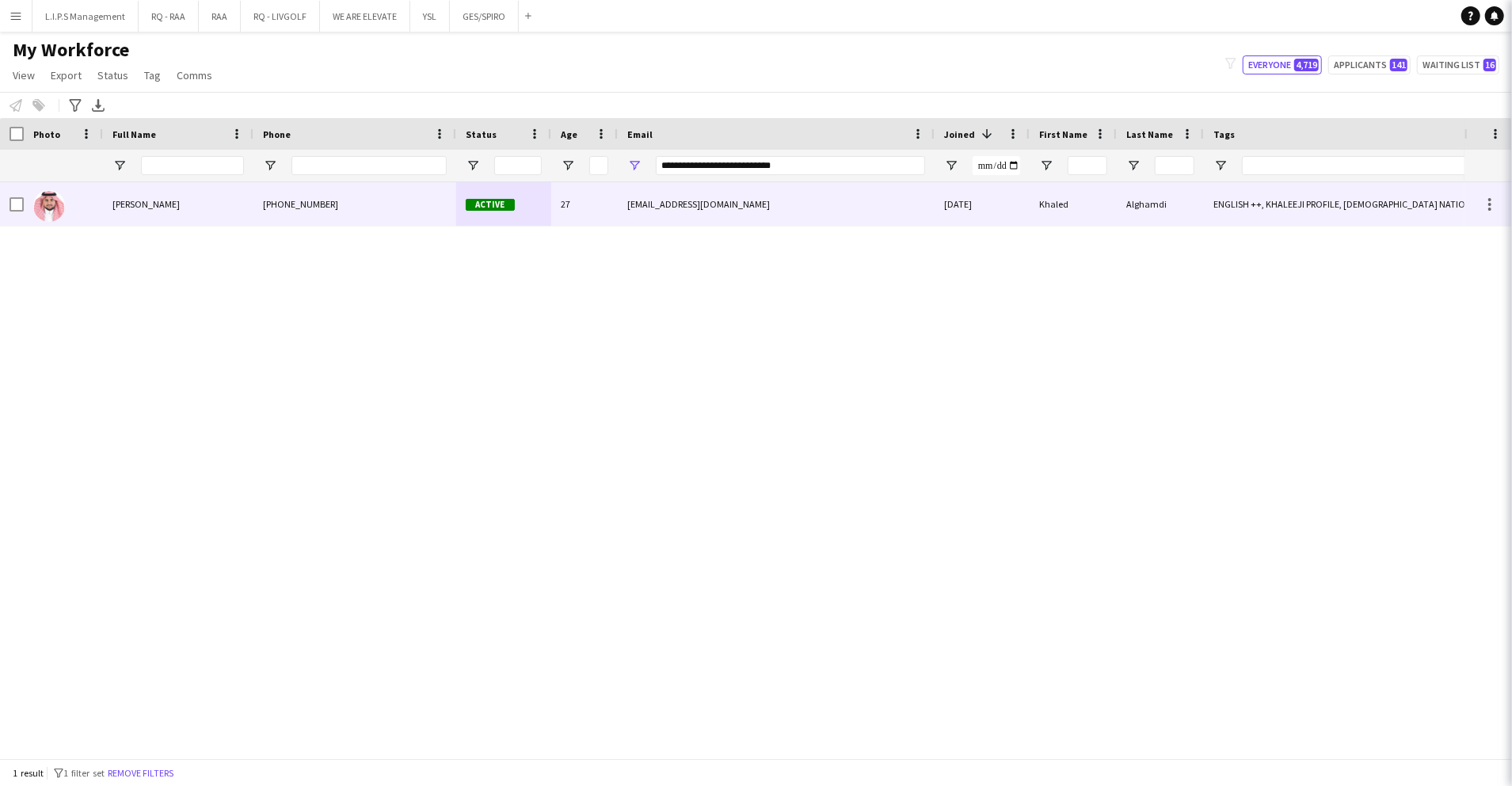
click at [660, 193] on div "khaled.alghamdi652@gmail.com" at bounding box center [775, 204] width 317 height 44
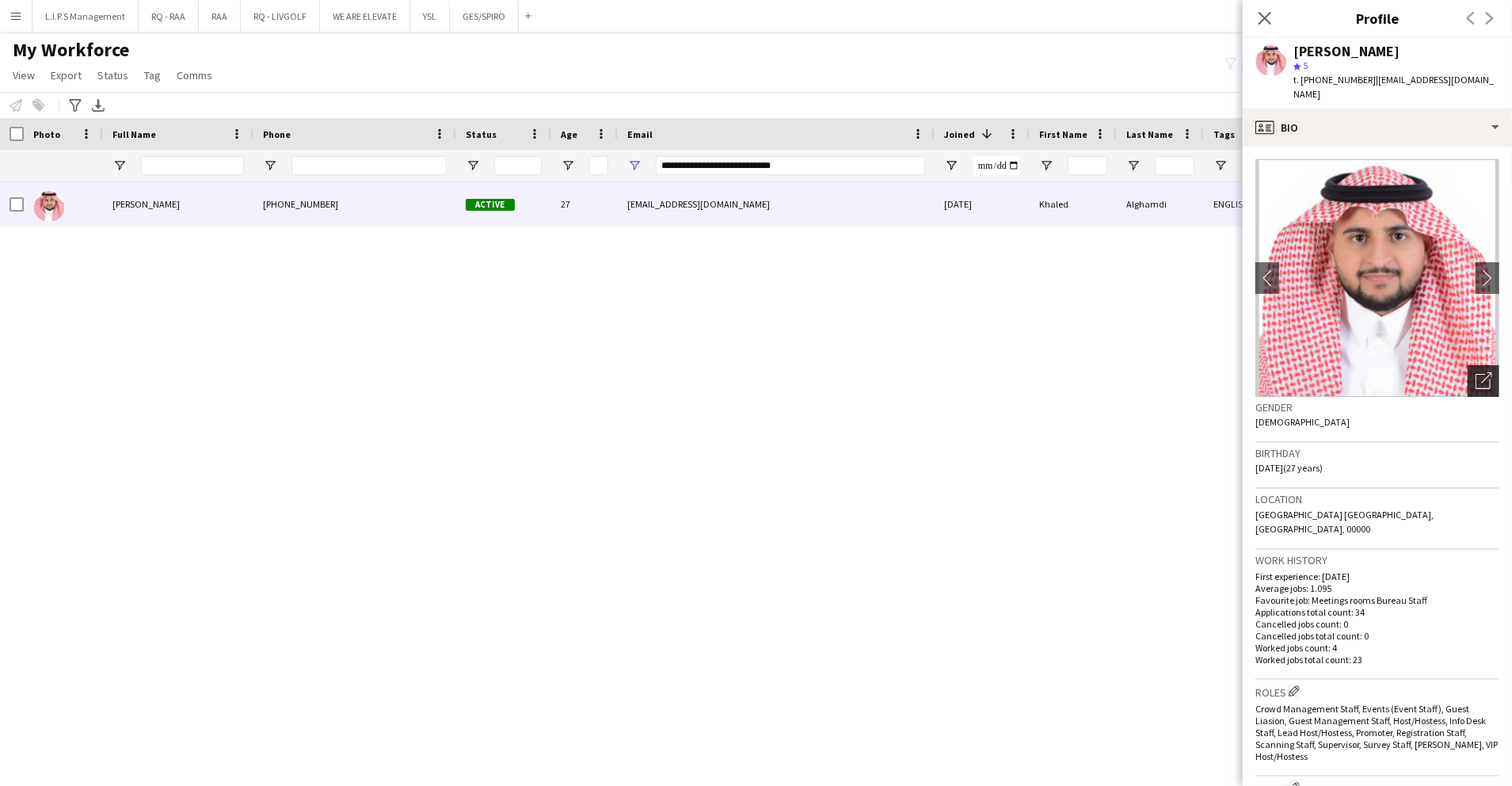
click at [1475, 373] on icon "Open photos pop-in" at bounding box center [1484, 381] width 17 height 17
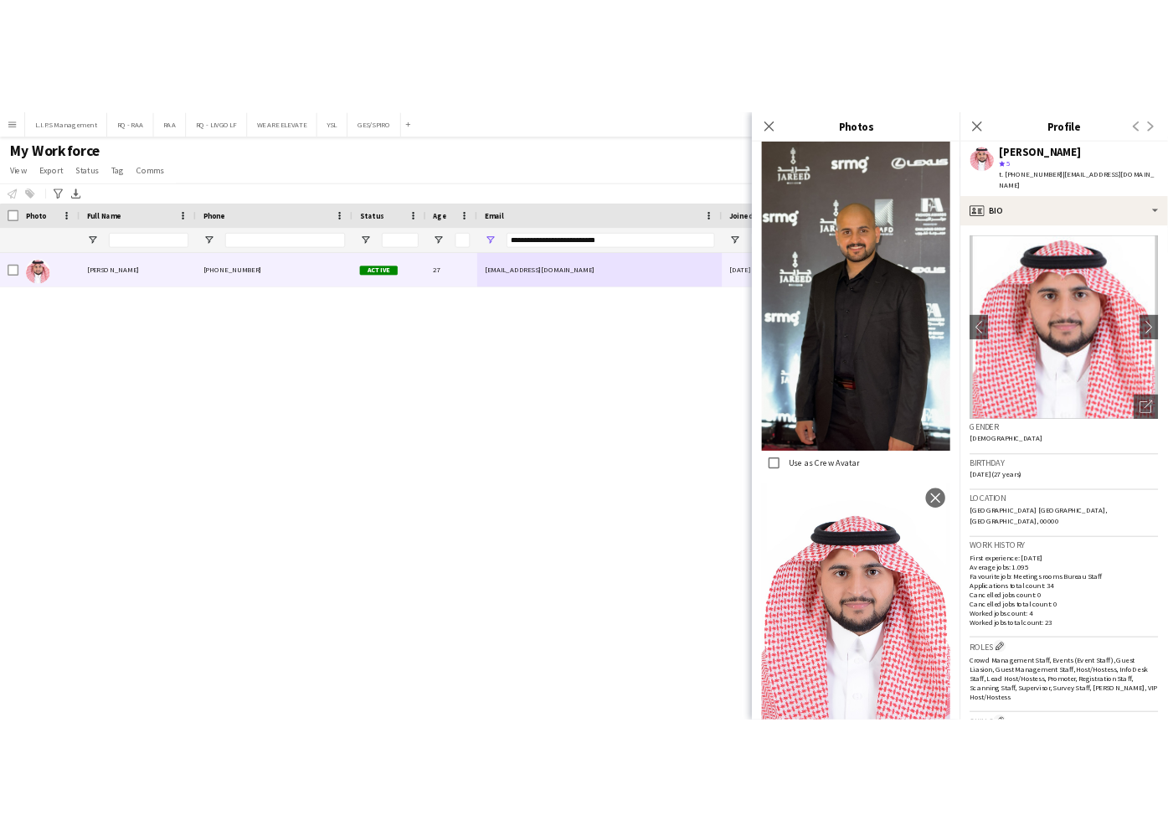
scroll to position [335, 0]
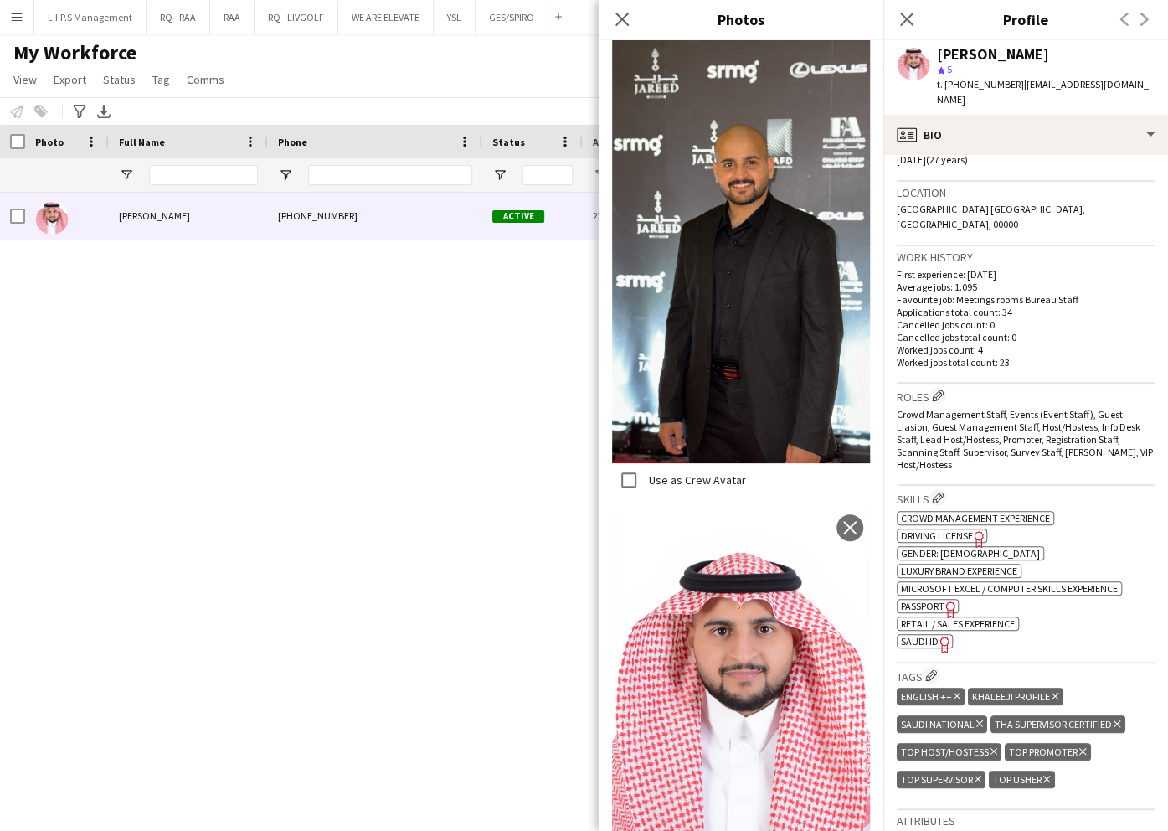
click at [923, 635] on span "SAUDI ID" at bounding box center [920, 641] width 38 height 13
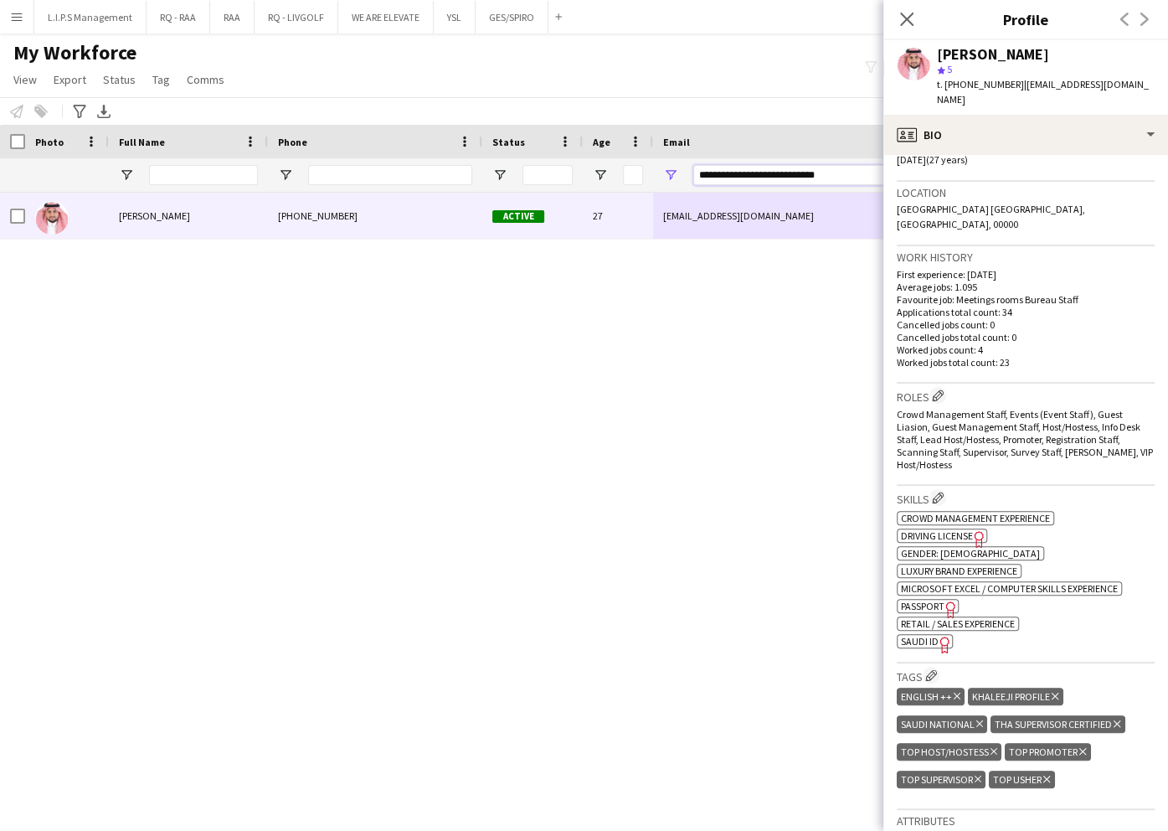
paste input "Email Filter Input"
drag, startPoint x: 868, startPoint y: 168, endPoint x: 569, endPoint y: 177, distance: 298.3
click at [569, 177] on div "**********" at bounding box center [1166, 174] width 2332 height 33
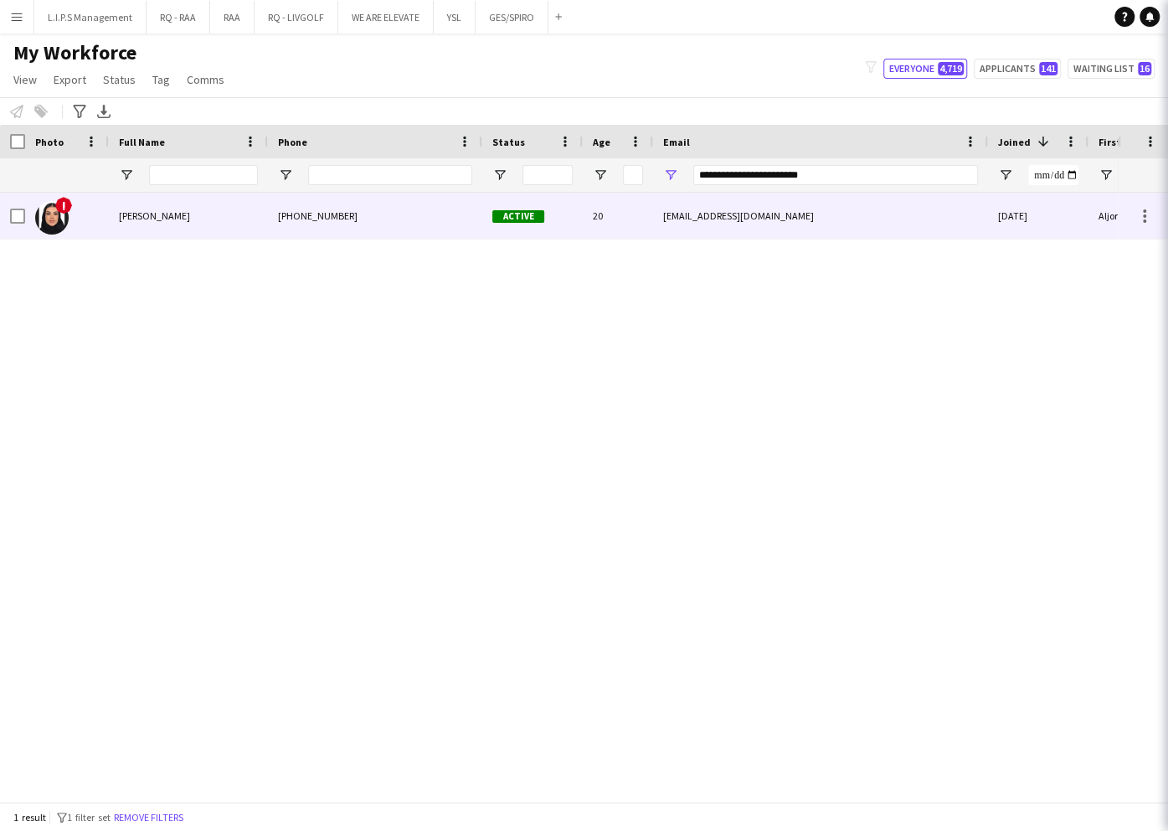
click at [589, 225] on div "20" at bounding box center [618, 216] width 70 height 46
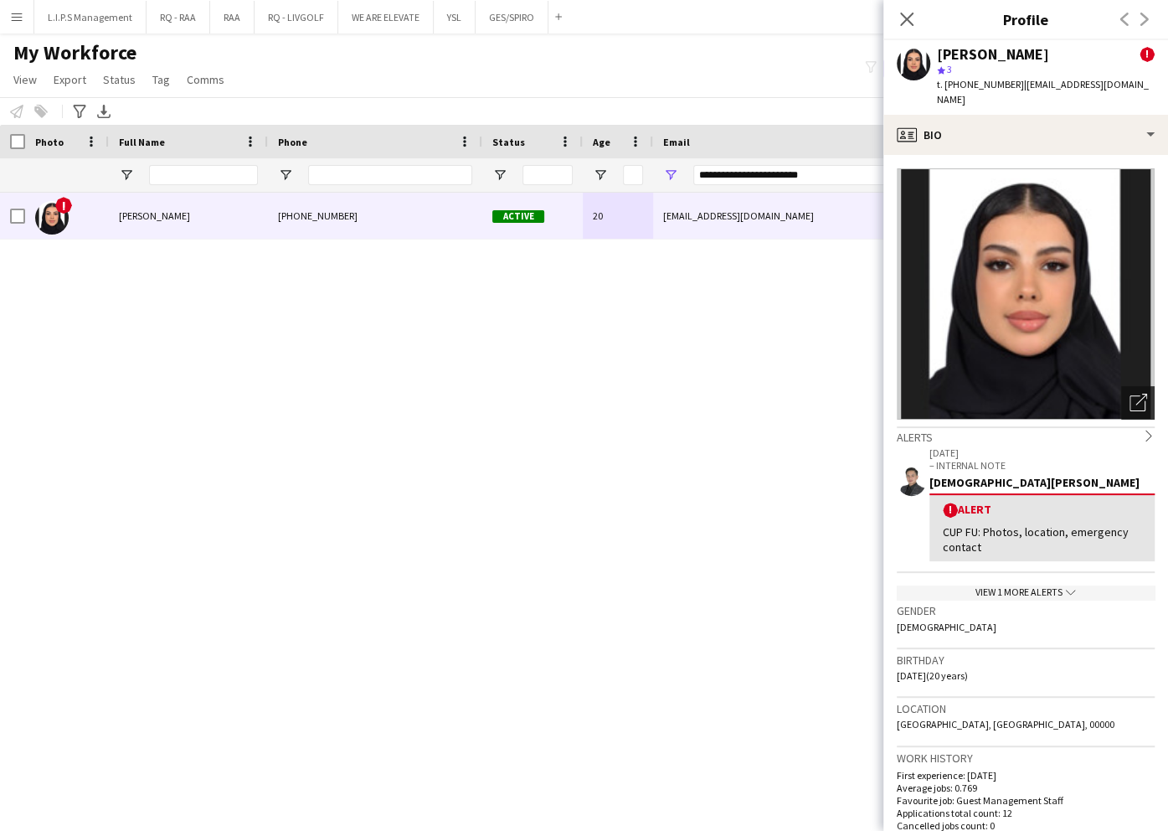
click at [1135, 392] on div "Open photos pop-in" at bounding box center [1137, 402] width 33 height 33
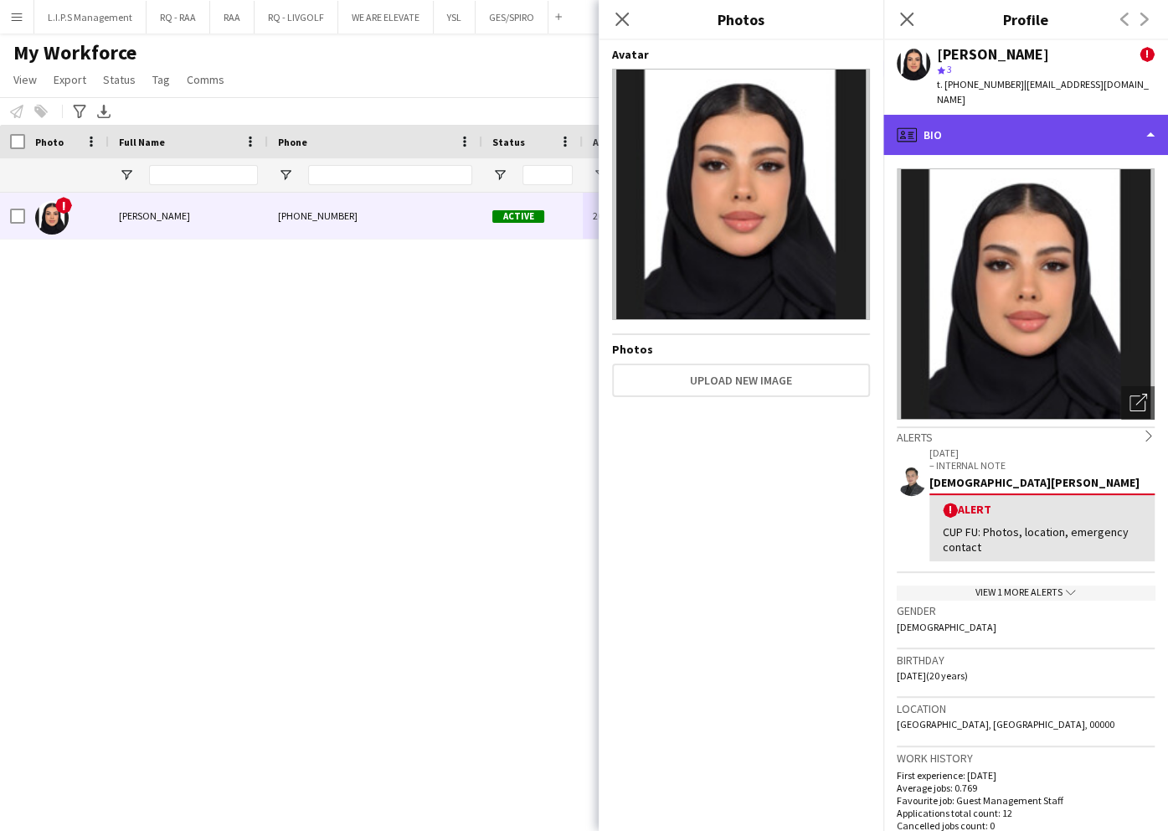
click at [1073, 117] on div "profile Bio" at bounding box center [1026, 135] width 285 height 40
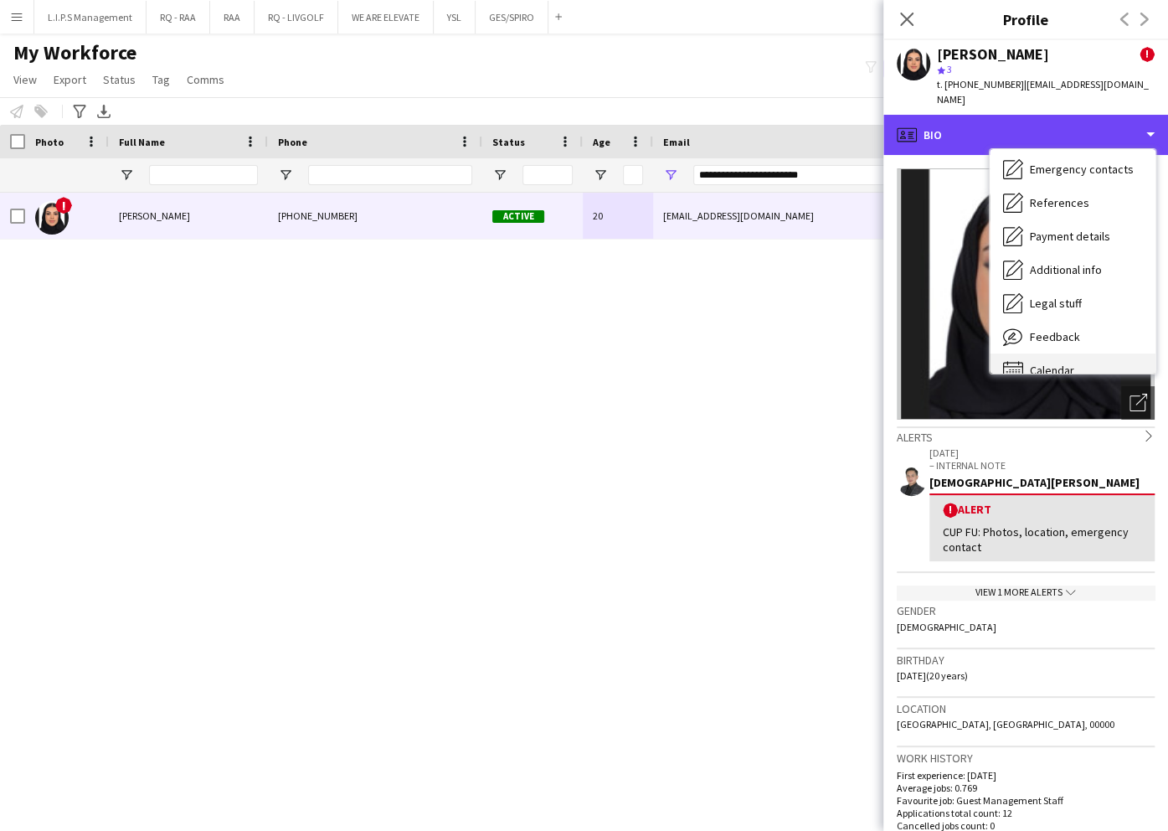
scroll to position [157, 0]
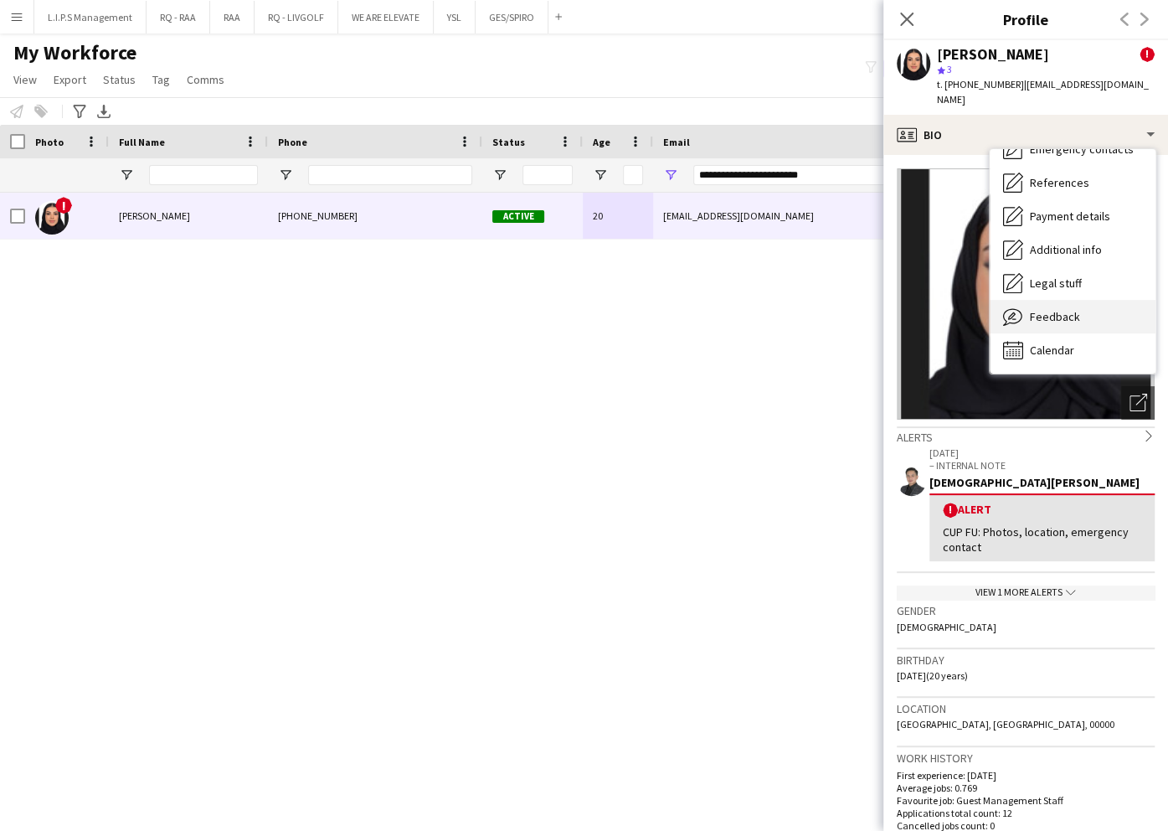
click at [1079, 304] on div "Feedback Feedback" at bounding box center [1073, 316] width 166 height 33
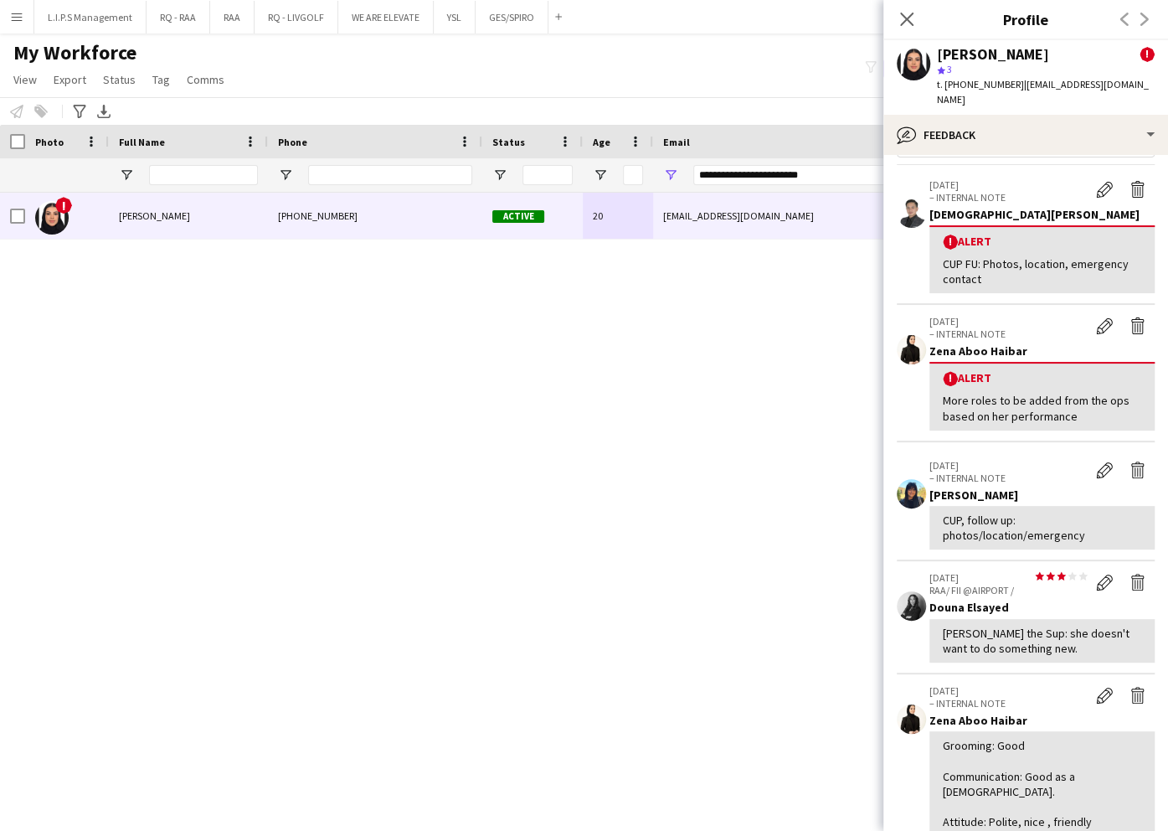
scroll to position [111, 0]
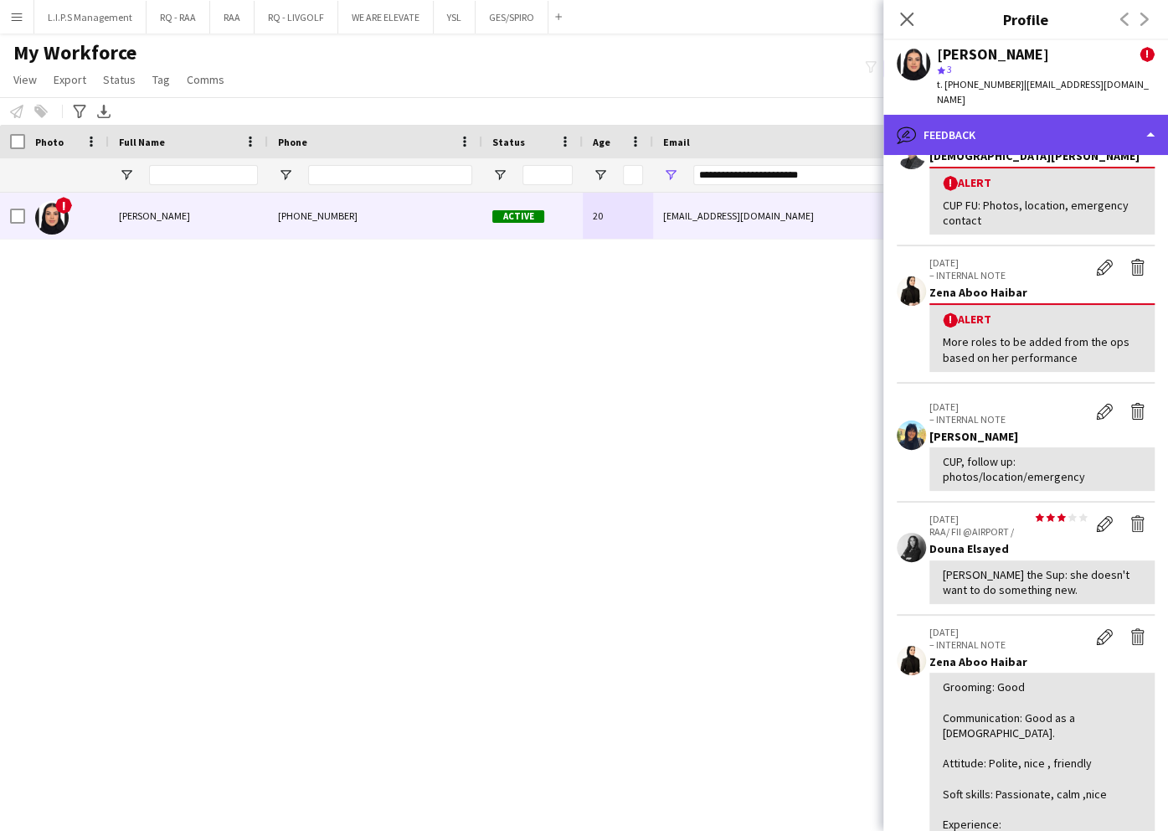
click at [1092, 131] on div "bubble-pencil Feedback" at bounding box center [1026, 135] width 285 height 40
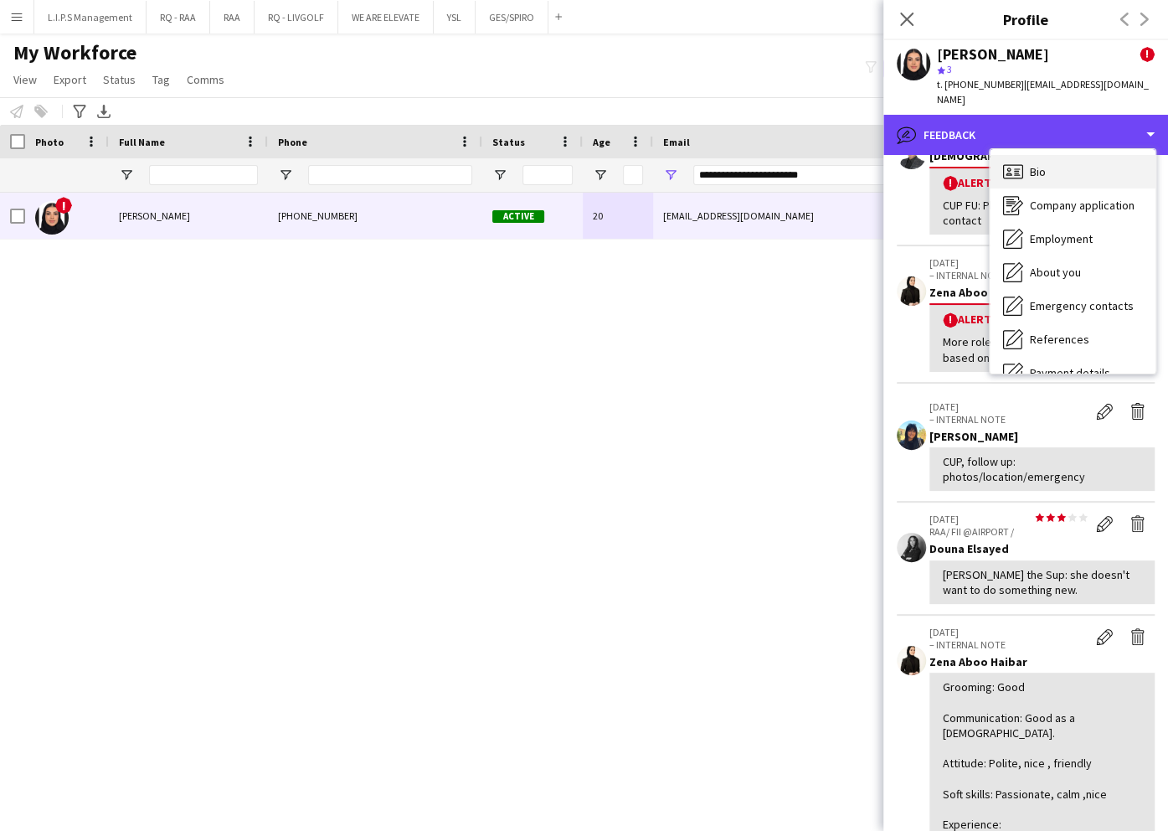
scroll to position [0, 0]
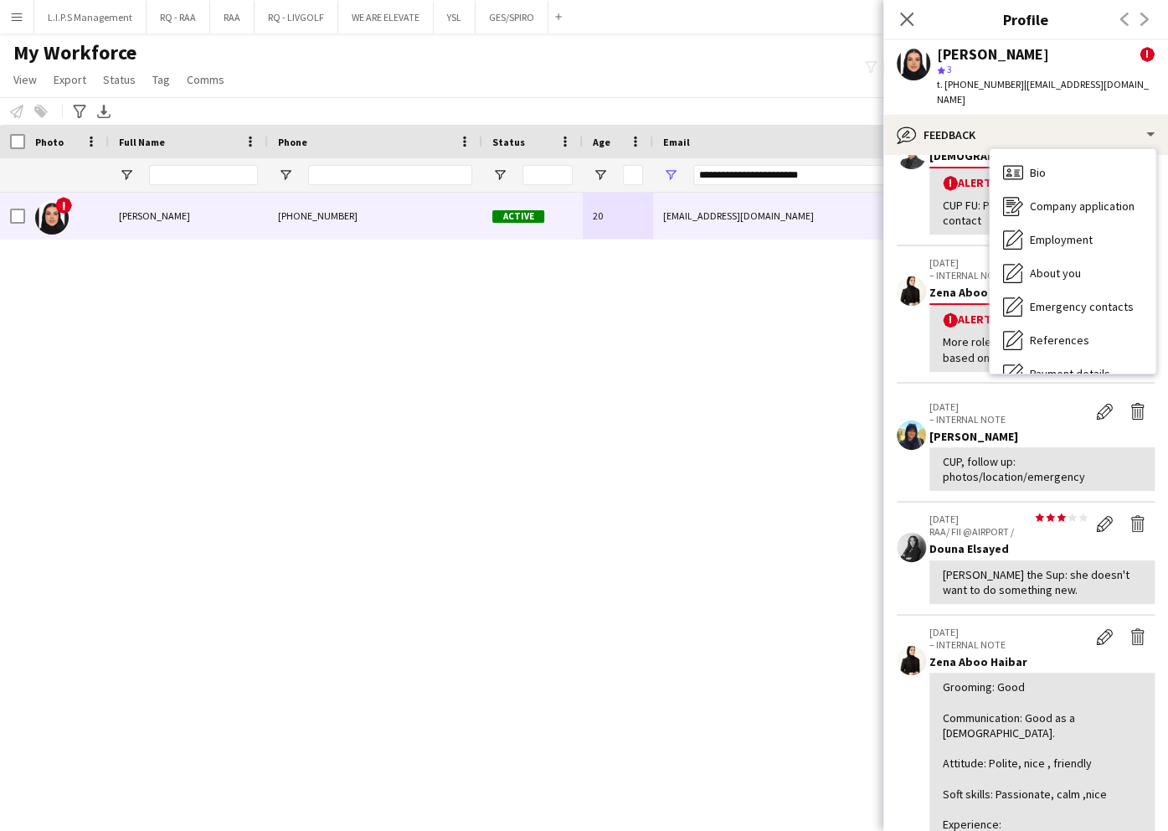
click at [1018, 85] on span "| aljory.muteb@hotmail.com" at bounding box center [1043, 92] width 212 height 28
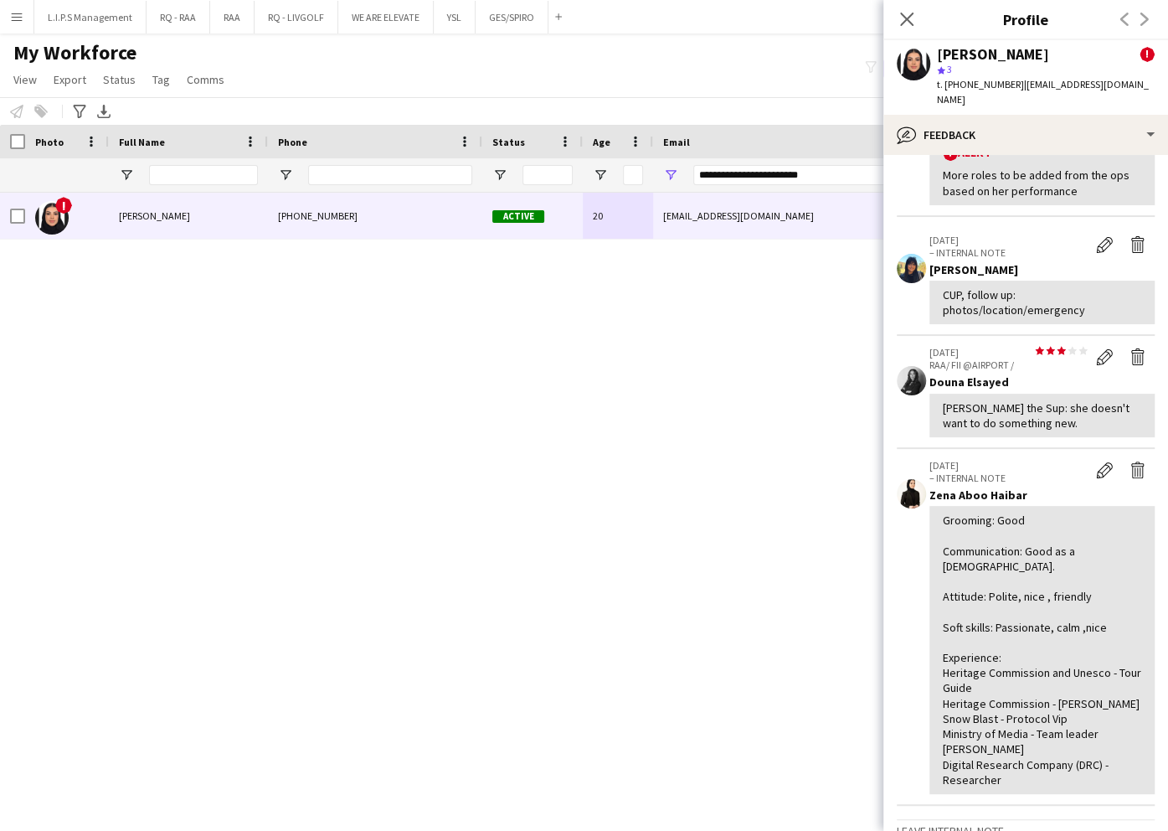
scroll to position [446, 0]
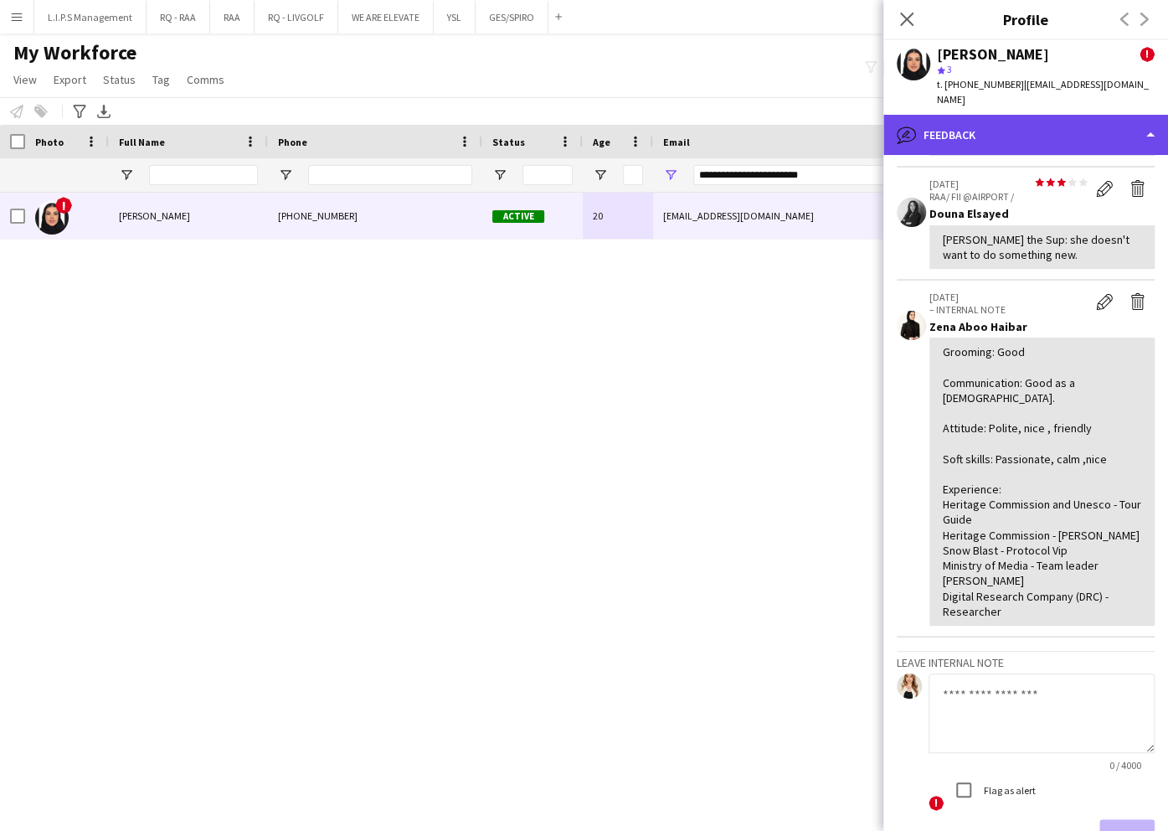
click at [1015, 116] on div "bubble-pencil Feedback" at bounding box center [1026, 135] width 285 height 40
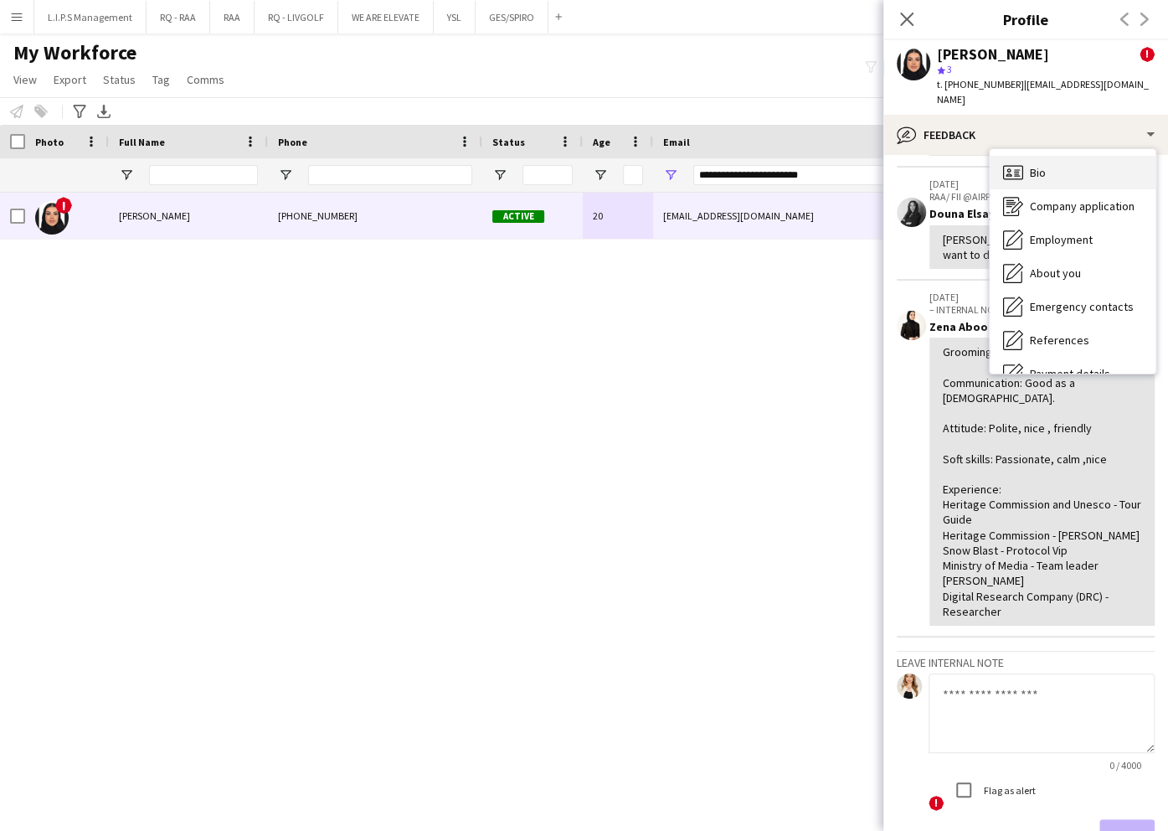
click at [1050, 156] on div "Bio Bio" at bounding box center [1073, 172] width 166 height 33
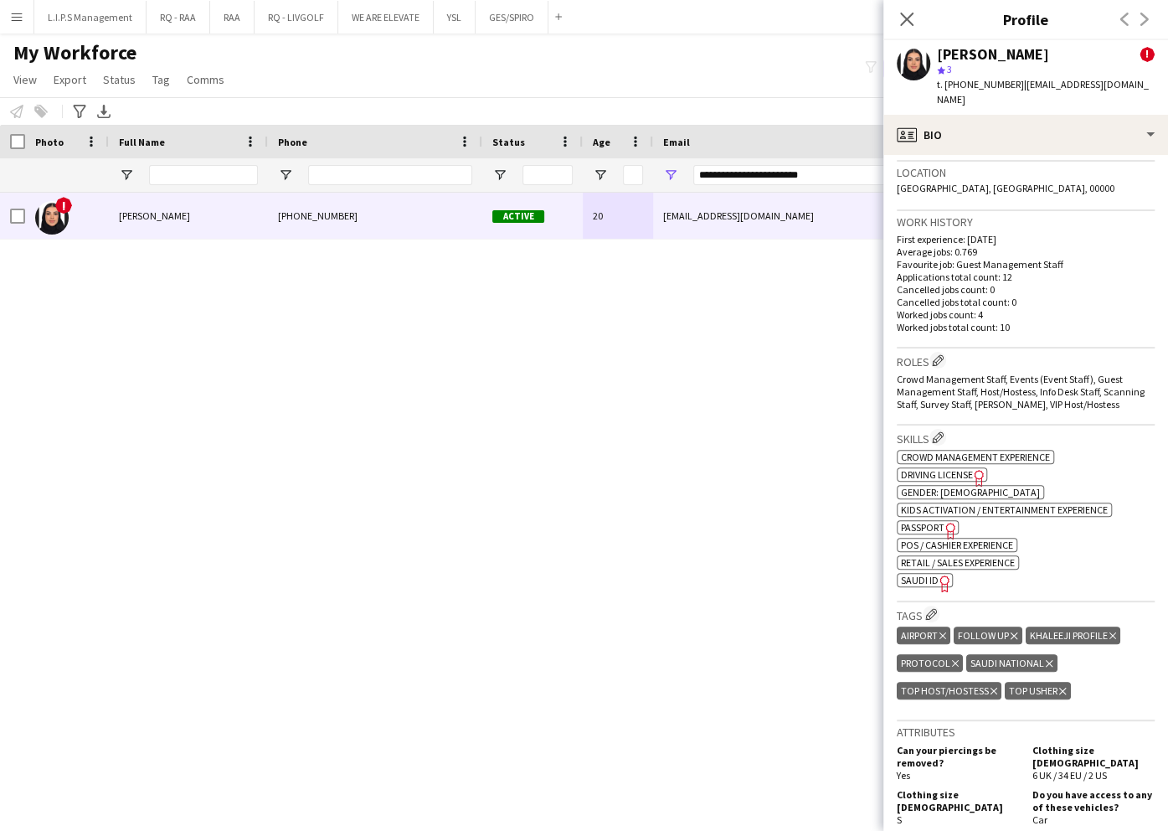
scroll to position [558, 0]
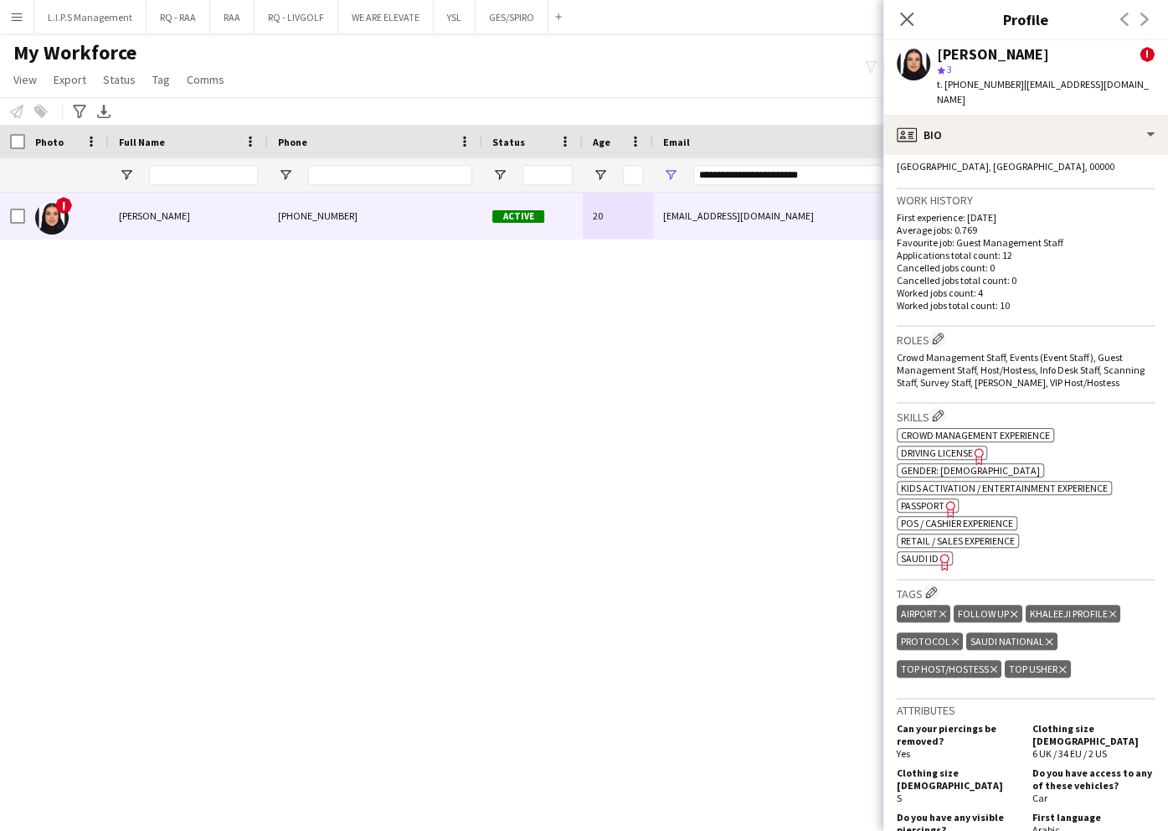
click at [920, 552] on span "SAUDI ID" at bounding box center [920, 558] width 38 height 13
click at [975, 77] on div "t. +966581346984 | aljory.muteb@hotmail.com" at bounding box center [1046, 92] width 218 height 30
copy span "966581346984"
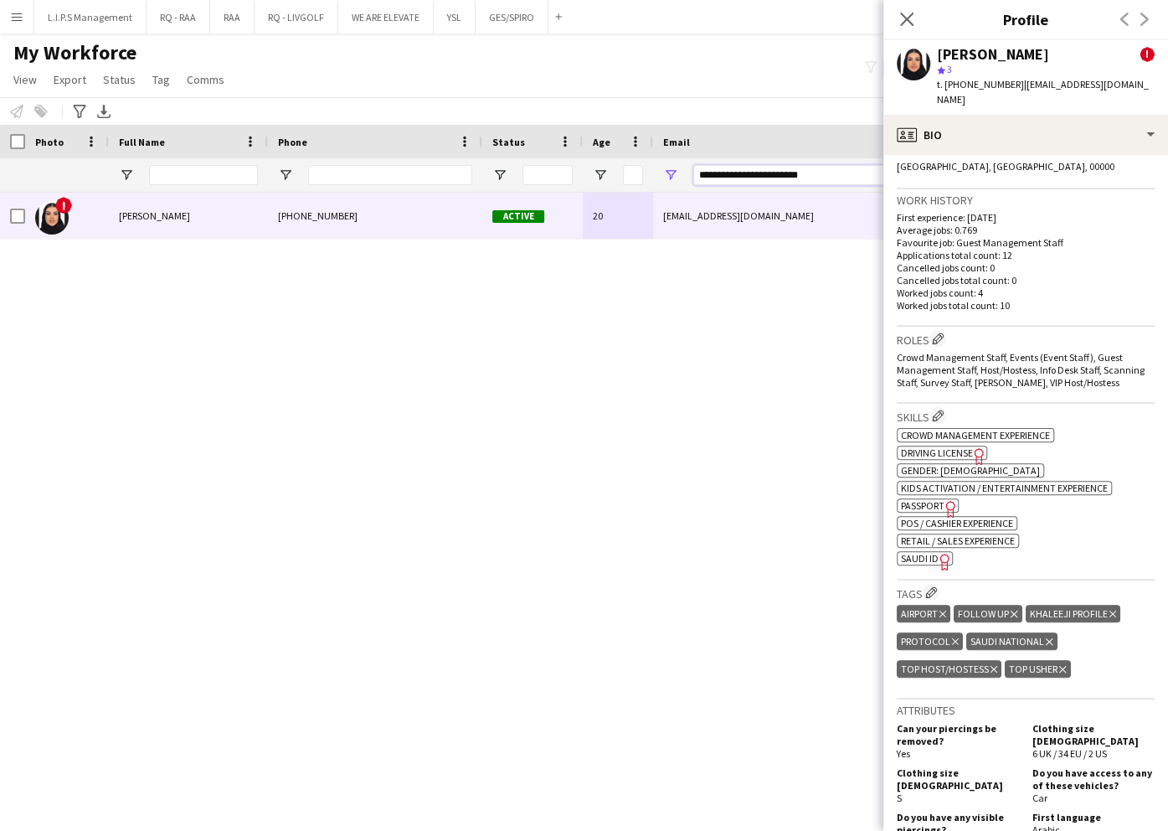
drag, startPoint x: 873, startPoint y: 168, endPoint x: 664, endPoint y: 155, distance: 209.0
click at [665, 153] on div "Workforce Details Photo Full Name Age" at bounding box center [1166, 159] width 2332 height 68
paste input "Email Filter Input"
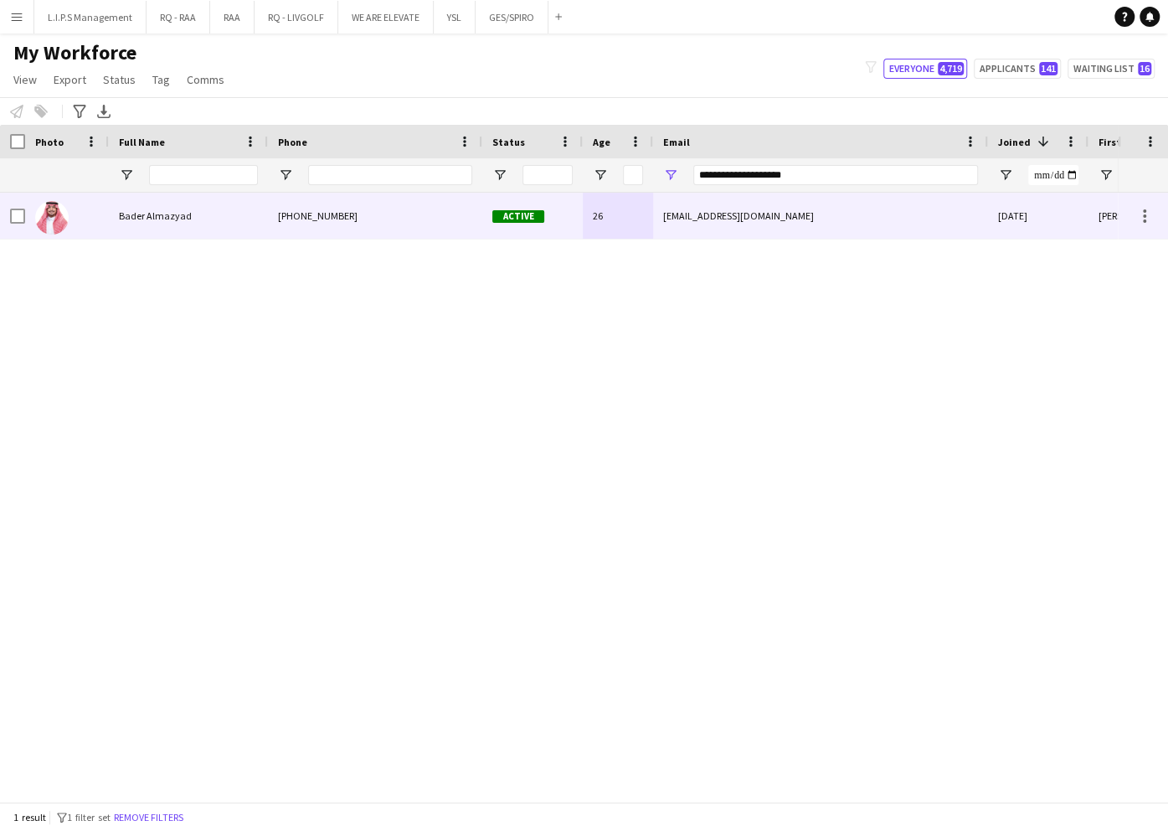
click at [624, 210] on div "26" at bounding box center [618, 216] width 70 height 46
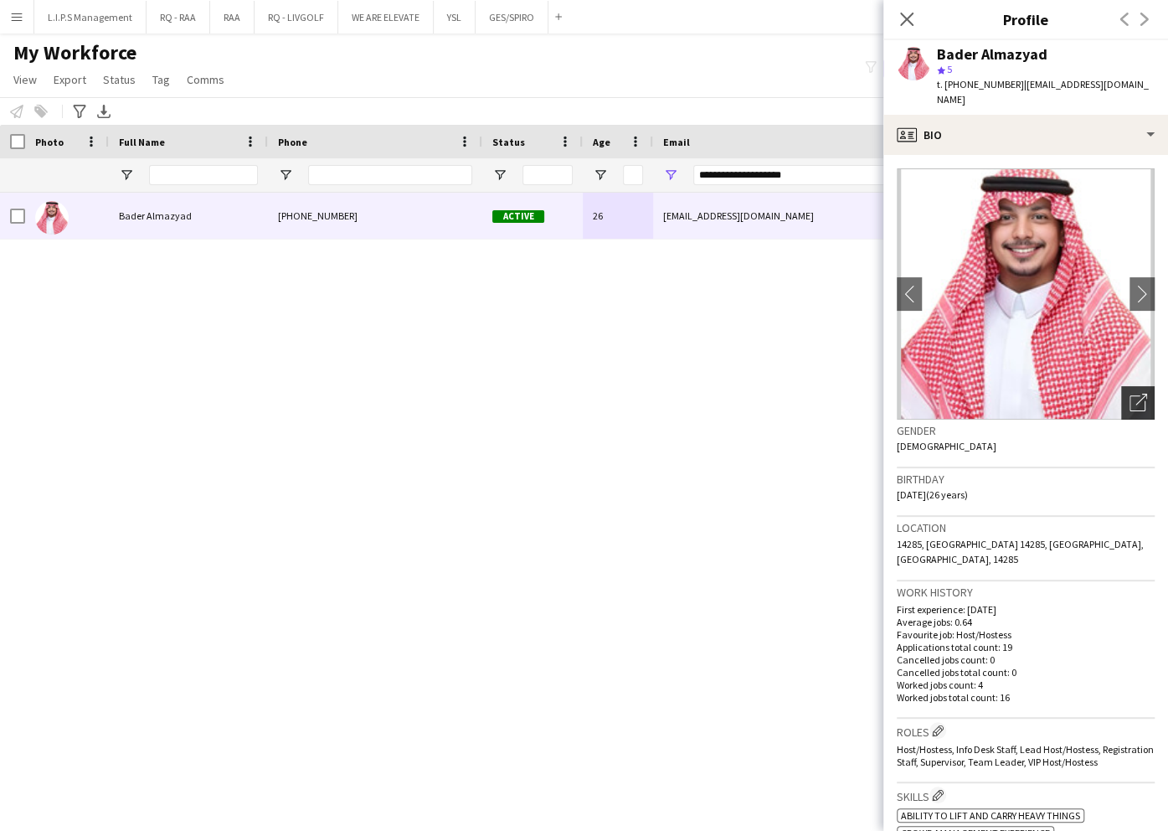
click at [1130, 394] on icon "Open photos pop-in" at bounding box center [1139, 403] width 18 height 18
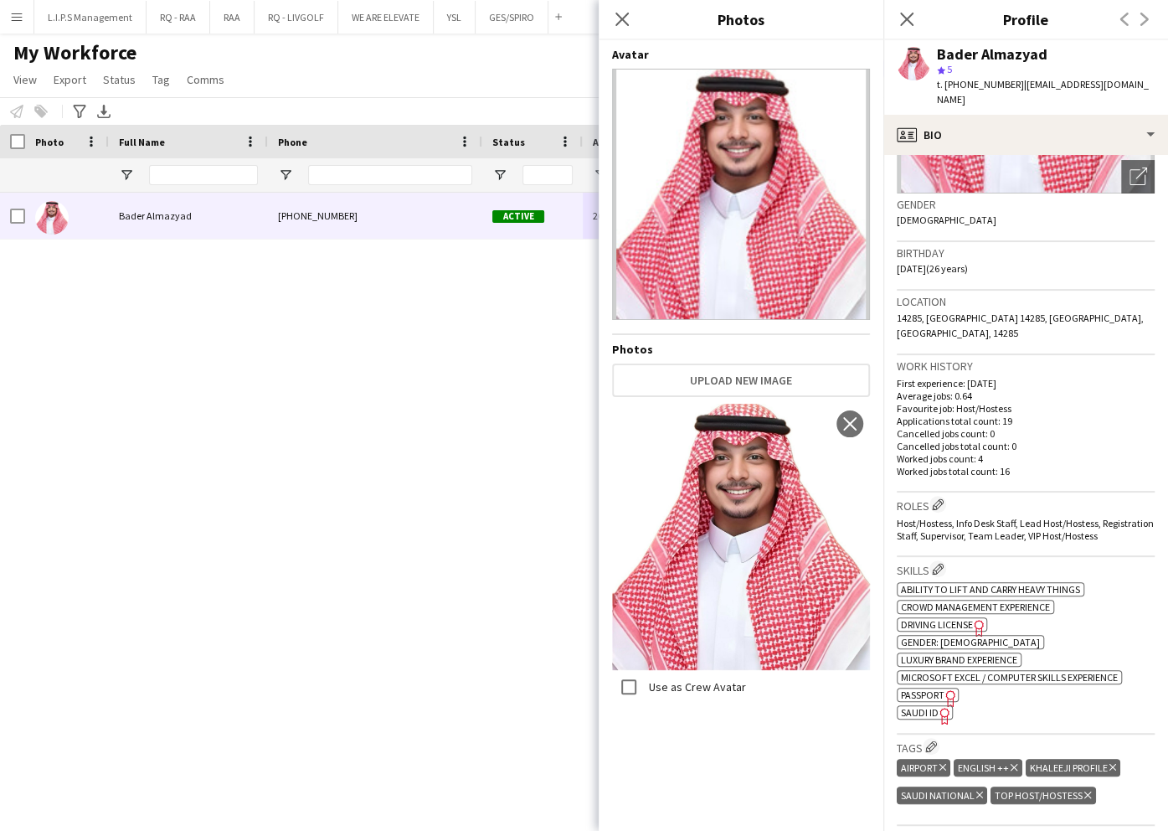
scroll to position [446, 0]
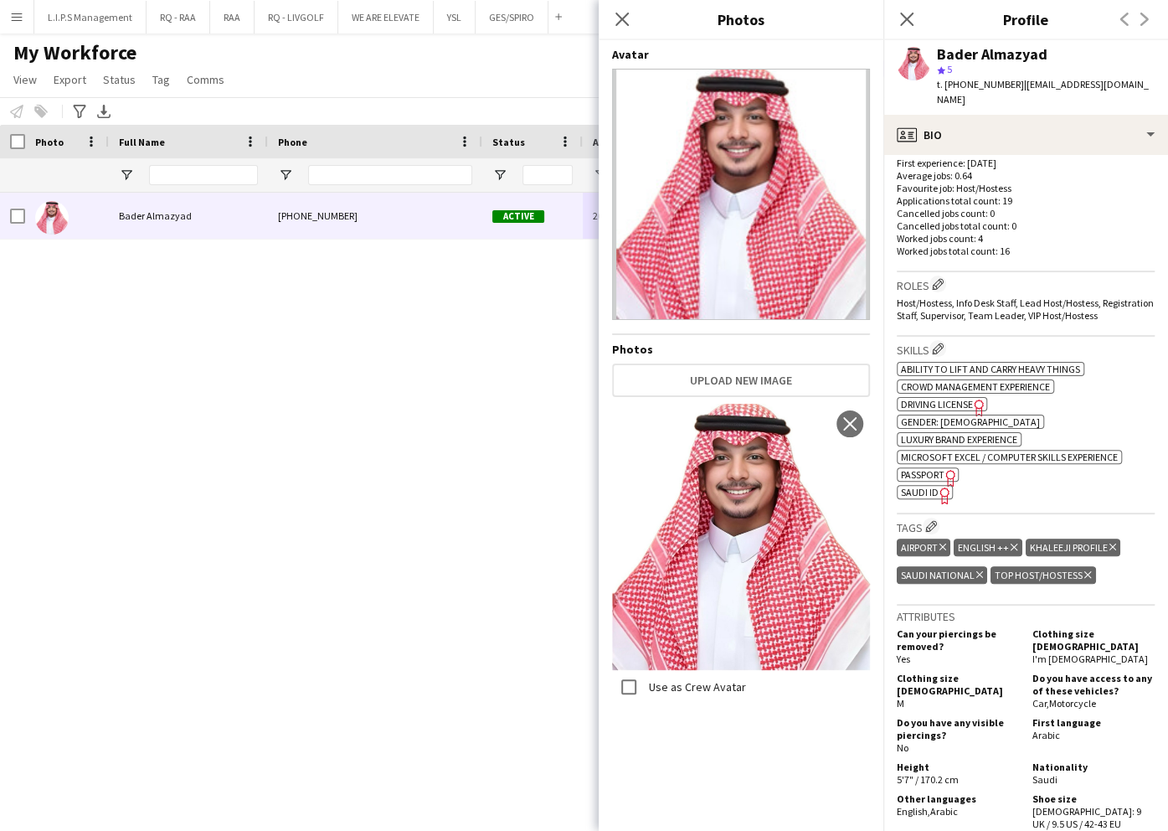
click at [927, 485] on app-spec-pill "ok-circled2 background Layer 1 cross-circle-red background Layer 1 SAUDI ID Fre…" at bounding box center [925, 492] width 56 height 14
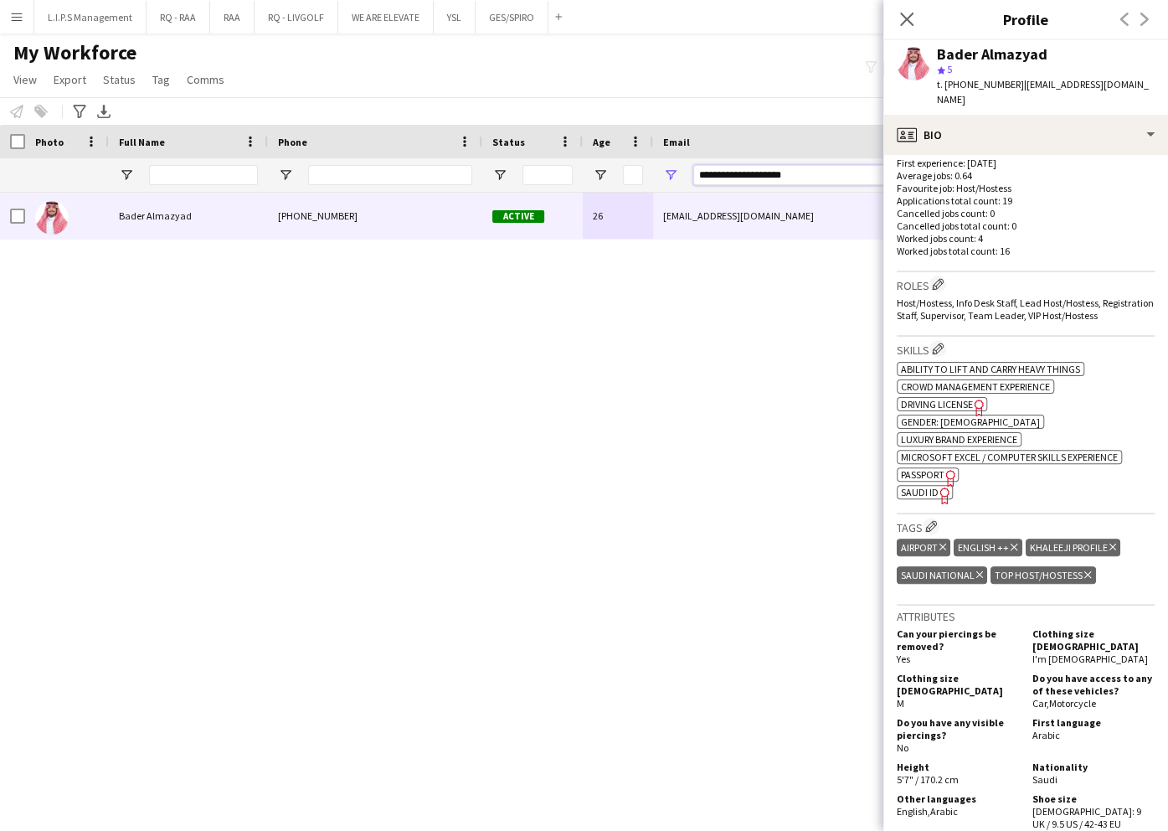
drag, startPoint x: 838, startPoint y: 177, endPoint x: 546, endPoint y: 173, distance: 292.3
click at [547, 174] on div "**********" at bounding box center [1166, 174] width 2332 height 33
paste input "*****"
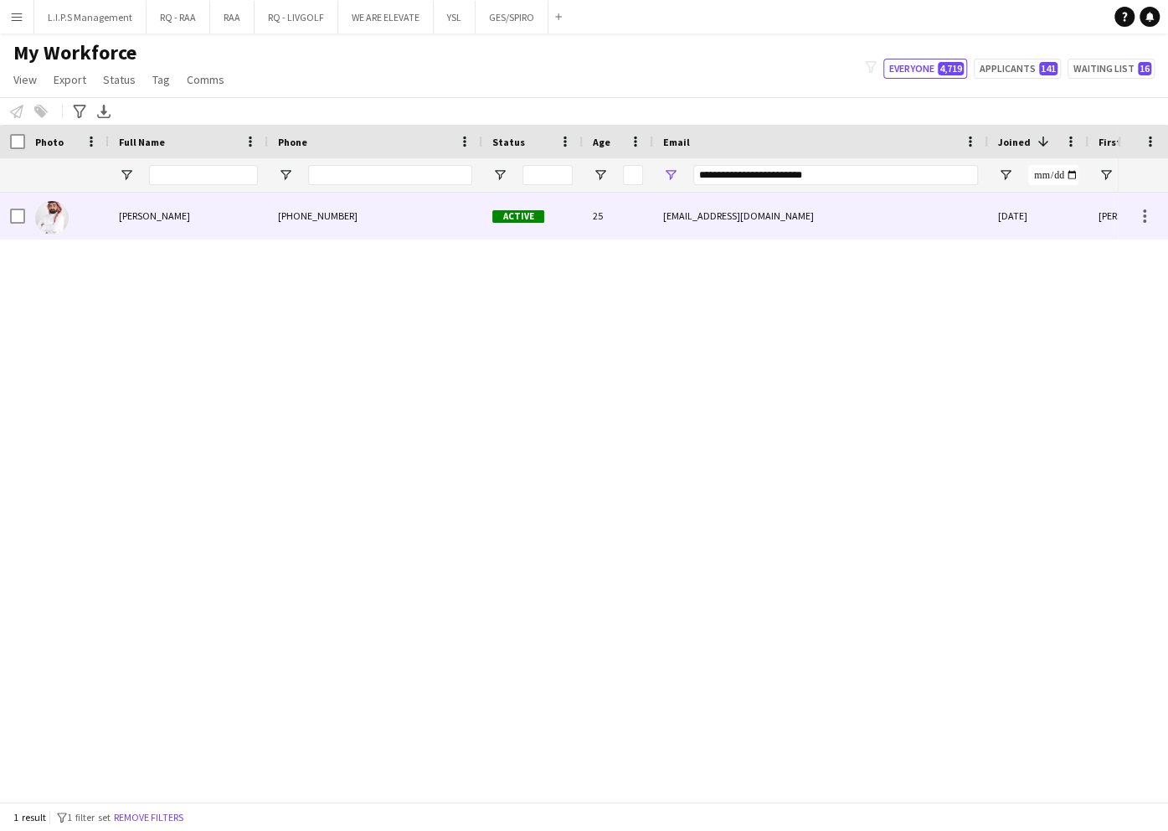
click at [580, 203] on div "Active" at bounding box center [532, 216] width 100 height 46
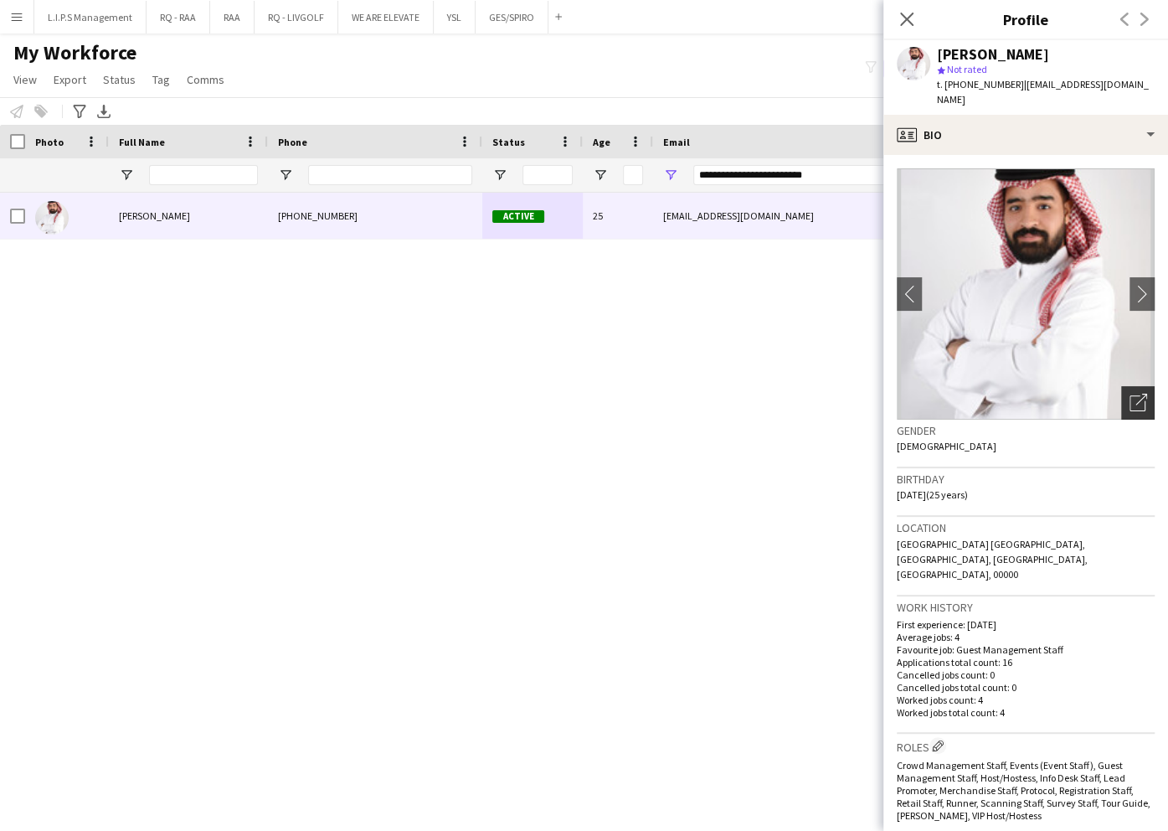
click at [1130, 394] on icon "Open photos pop-in" at bounding box center [1139, 403] width 18 height 18
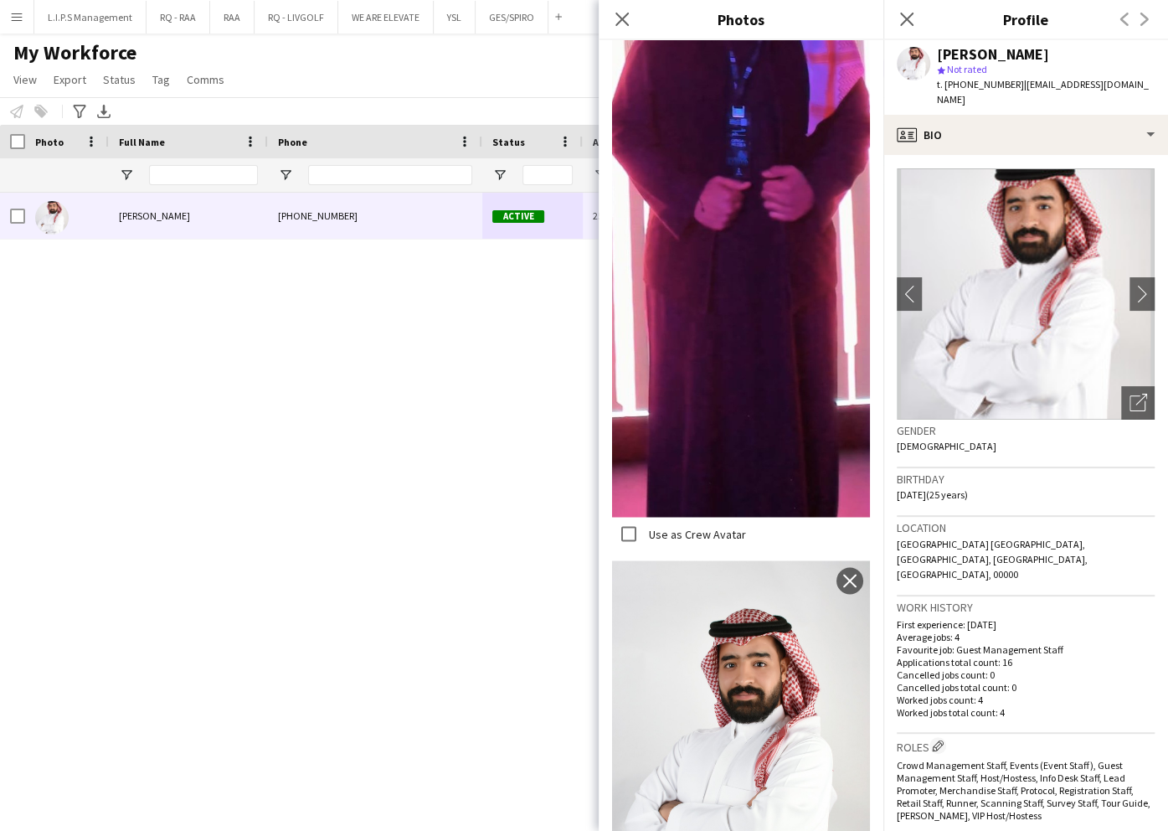
scroll to position [1410, 0]
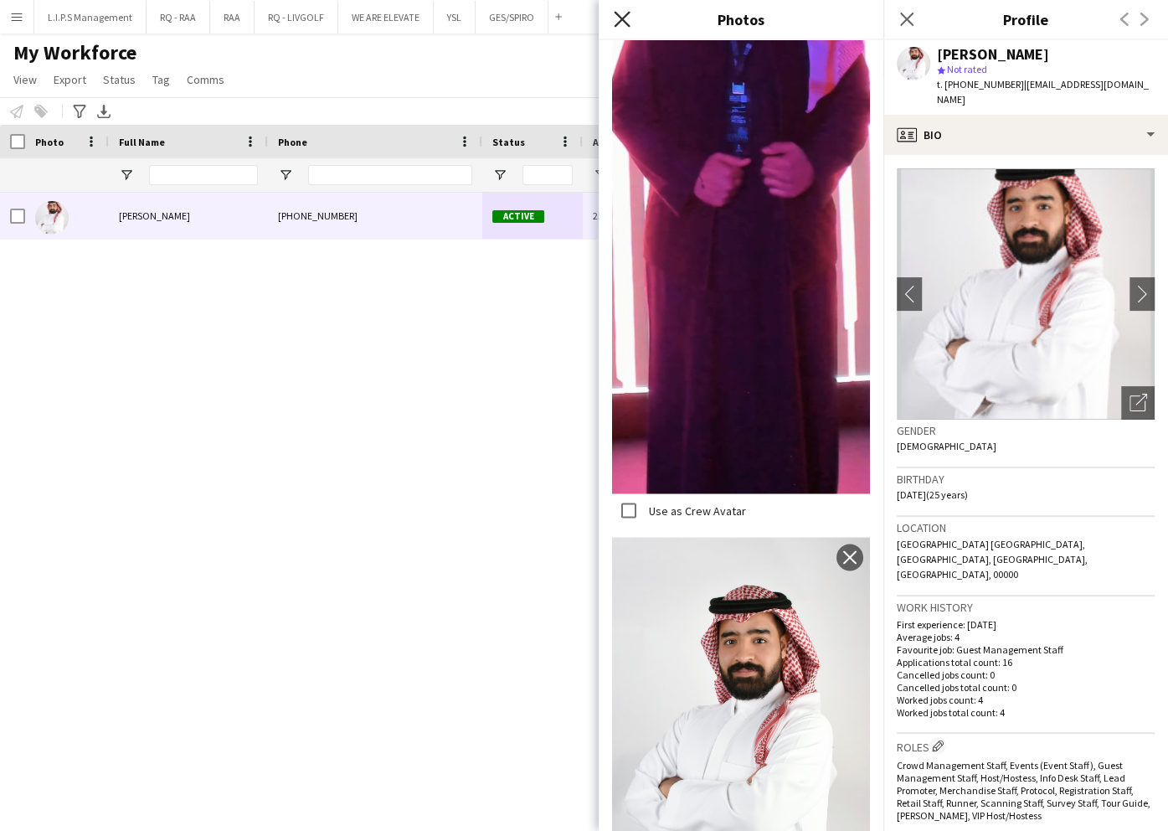
click at [627, 17] on icon "Close pop-in" at bounding box center [622, 19] width 16 height 16
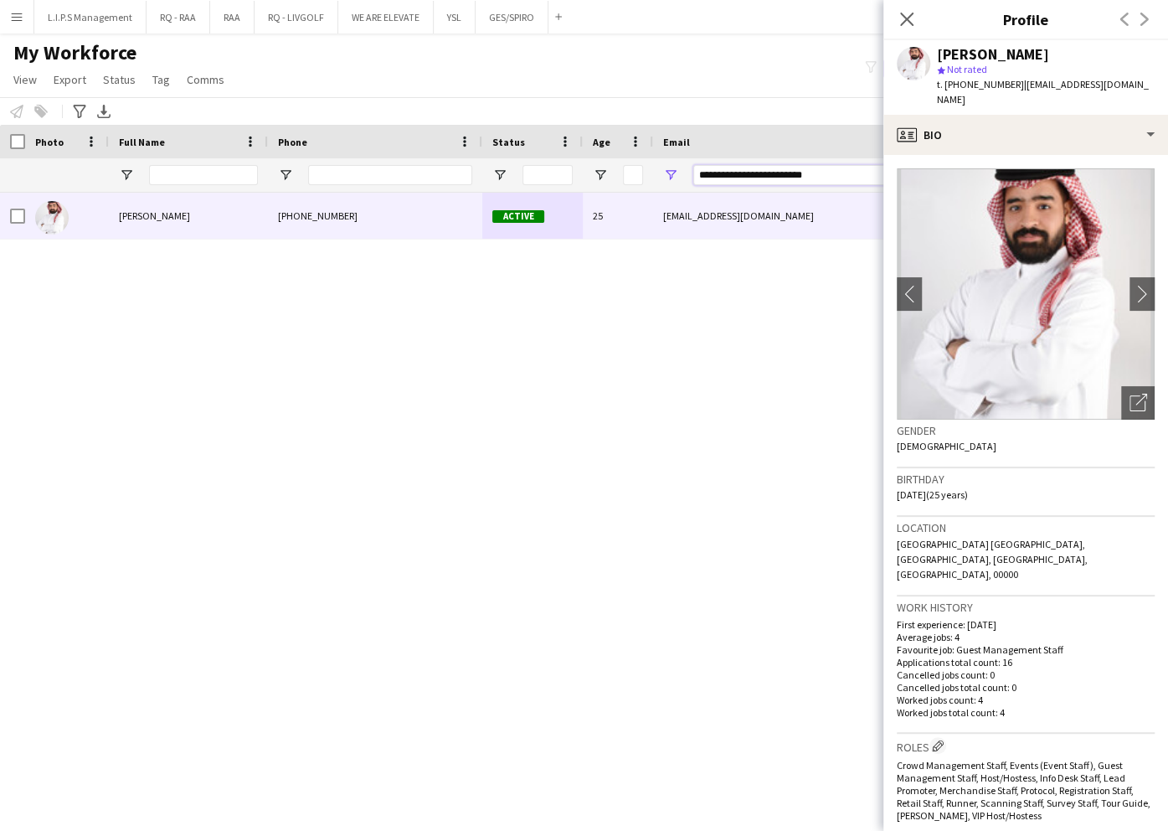
drag, startPoint x: 834, startPoint y: 178, endPoint x: 464, endPoint y: 175, distance: 370.2
click at [464, 171] on div "**********" at bounding box center [1166, 174] width 2332 height 33
paste input "***"
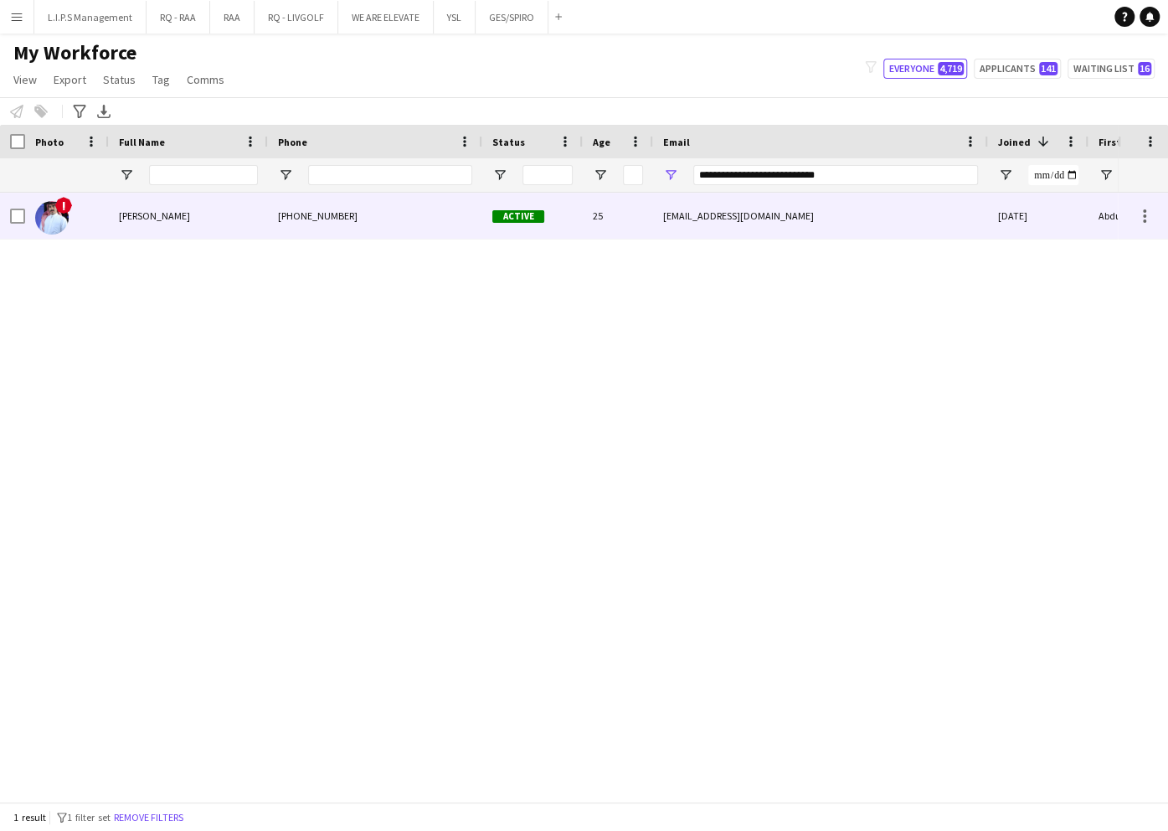
click at [483, 231] on div "Active" at bounding box center [532, 216] width 100 height 46
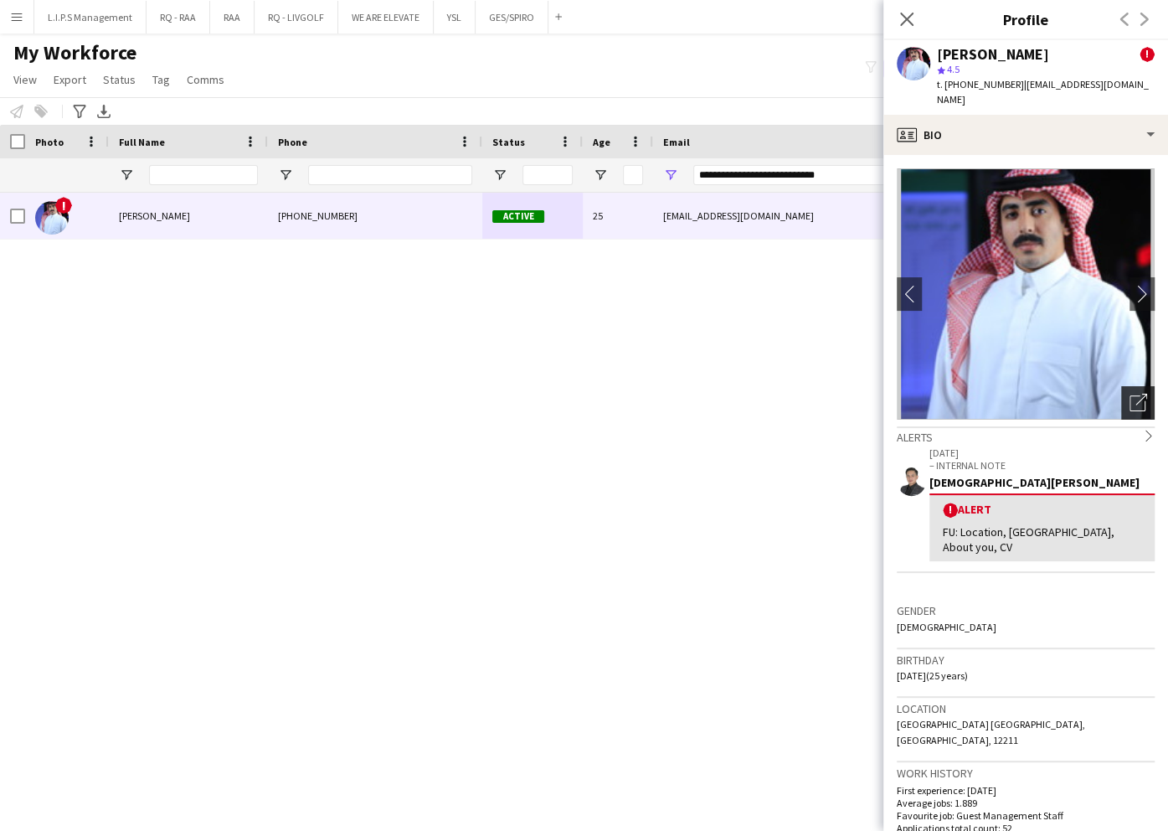
click at [1130, 394] on icon "Open photos pop-in" at bounding box center [1139, 403] width 18 height 18
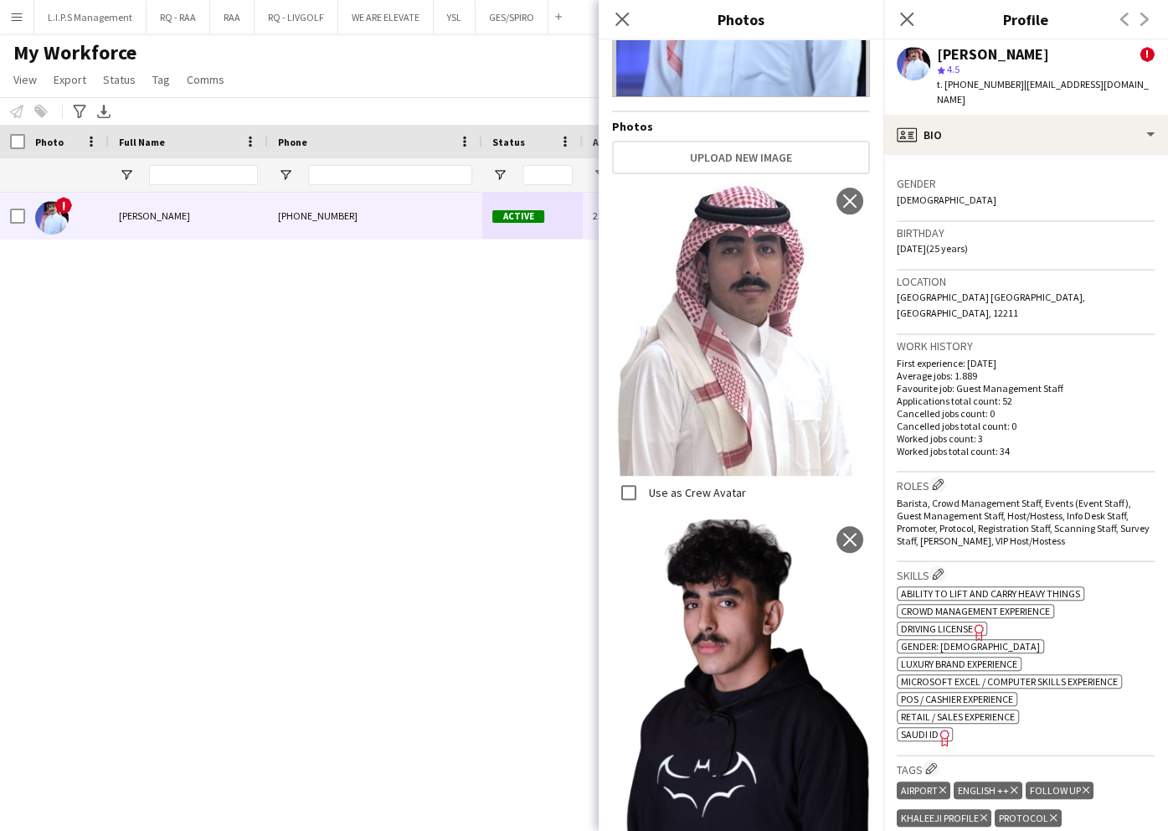
scroll to position [558, 0]
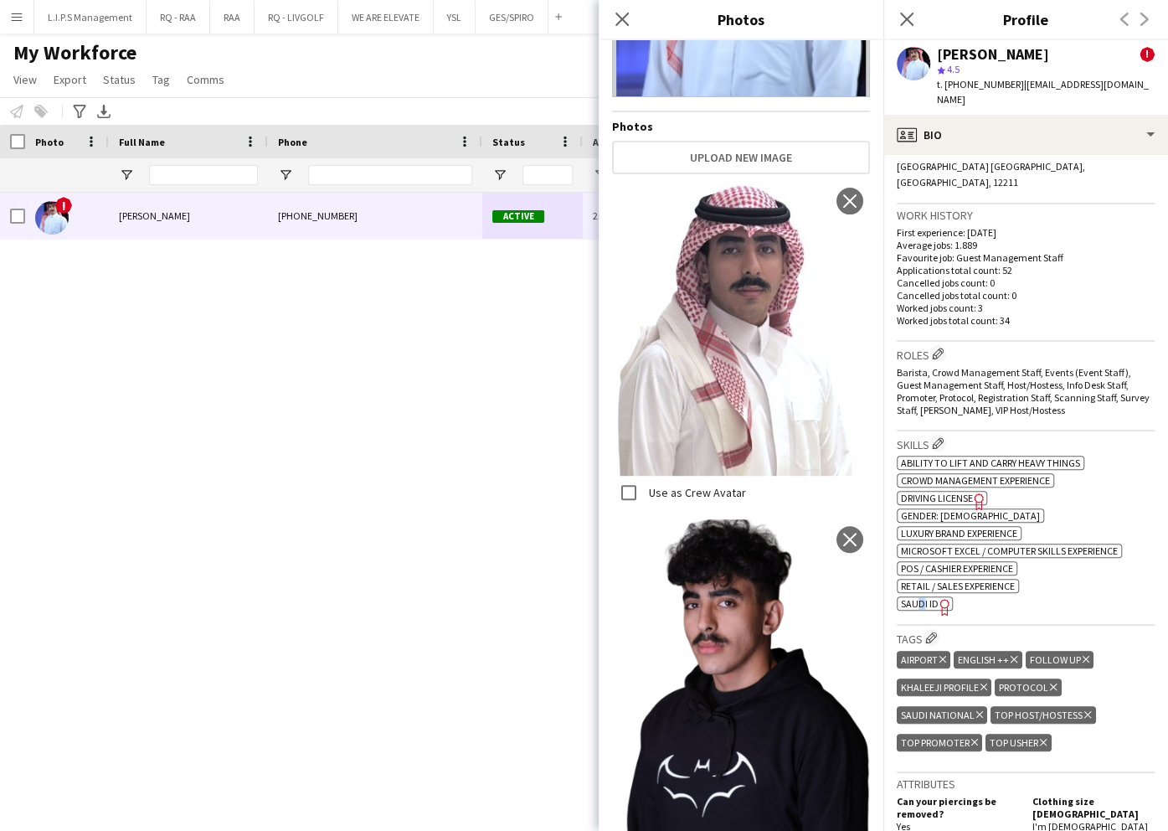
click at [923, 555] on div "ok-circled2 background Layer 1 cross-circle-red background Layer 1 Ability to l…" at bounding box center [1026, 531] width 258 height 158
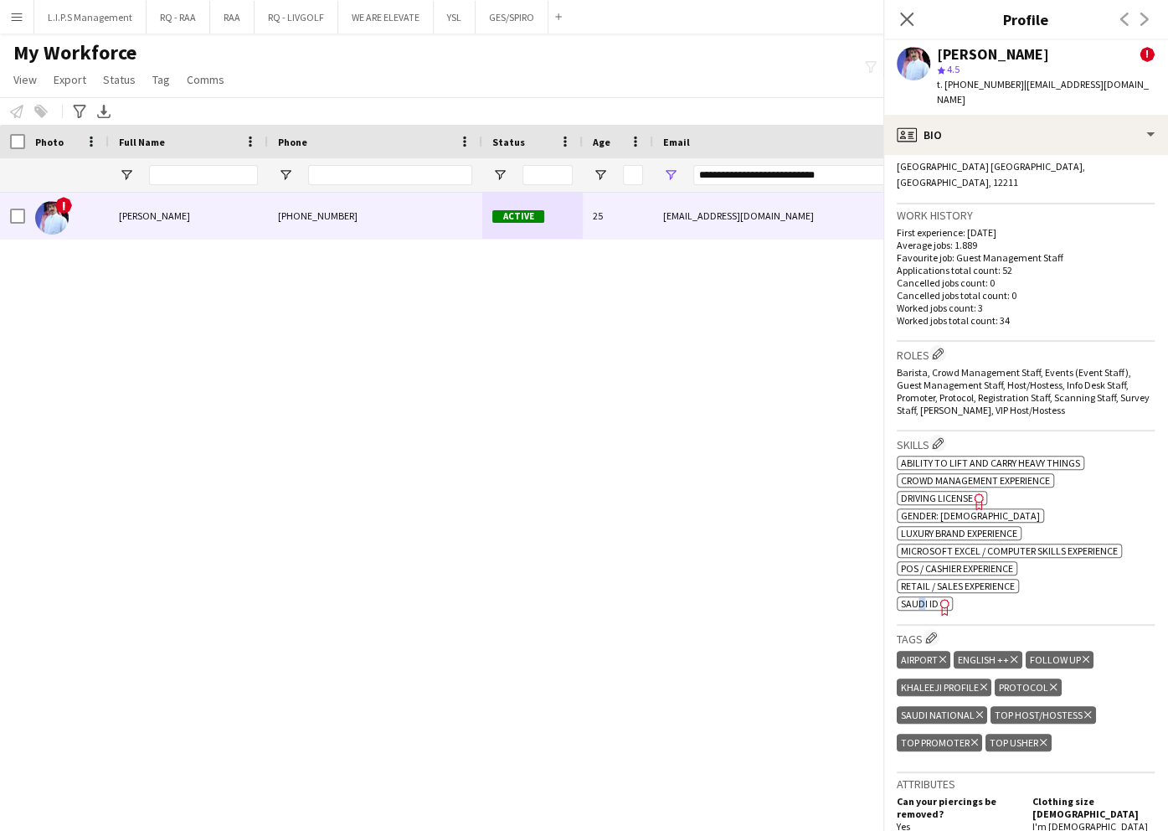
click at [923, 597] on span "SAUDI ID" at bounding box center [920, 603] width 38 height 13
drag, startPoint x: 862, startPoint y: 166, endPoint x: 528, endPoint y: 178, distance: 334.4
click at [528, 178] on div "**********" at bounding box center [1166, 174] width 2332 height 33
paste input "Email Filter Input"
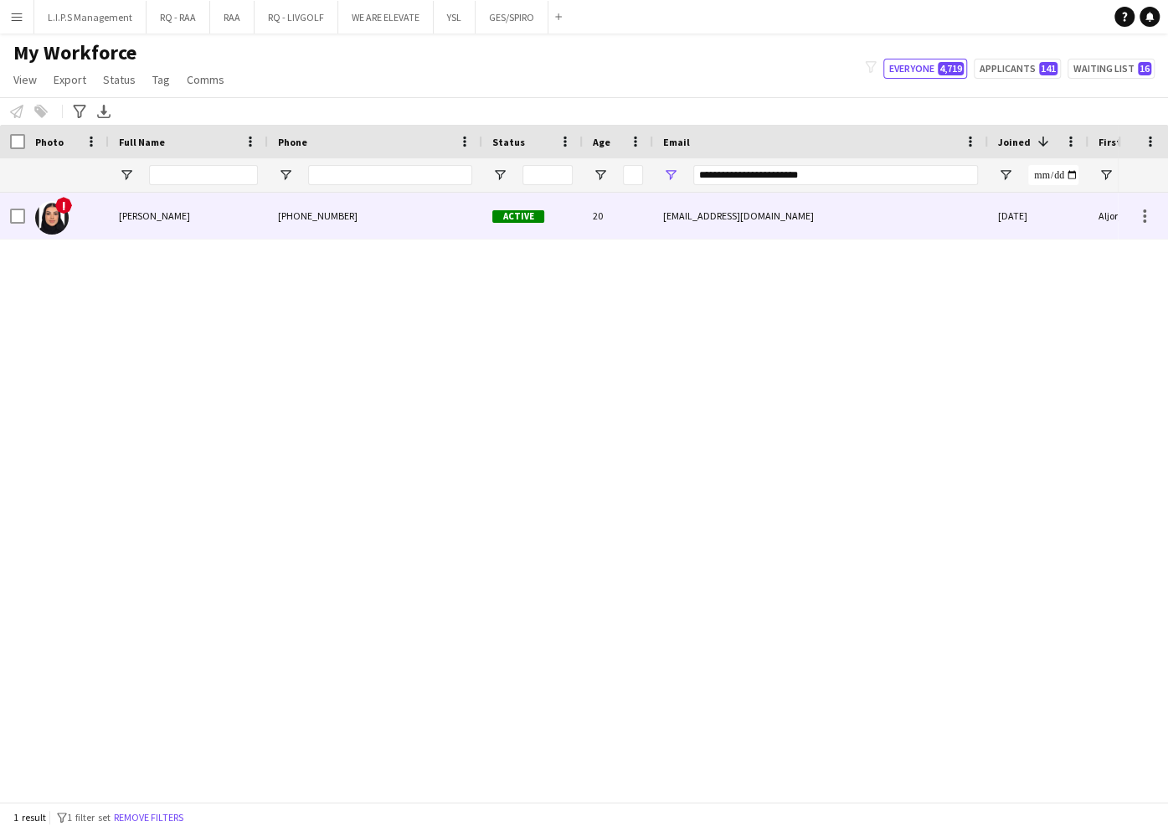
click at [494, 219] on span "Active" at bounding box center [518, 216] width 52 height 13
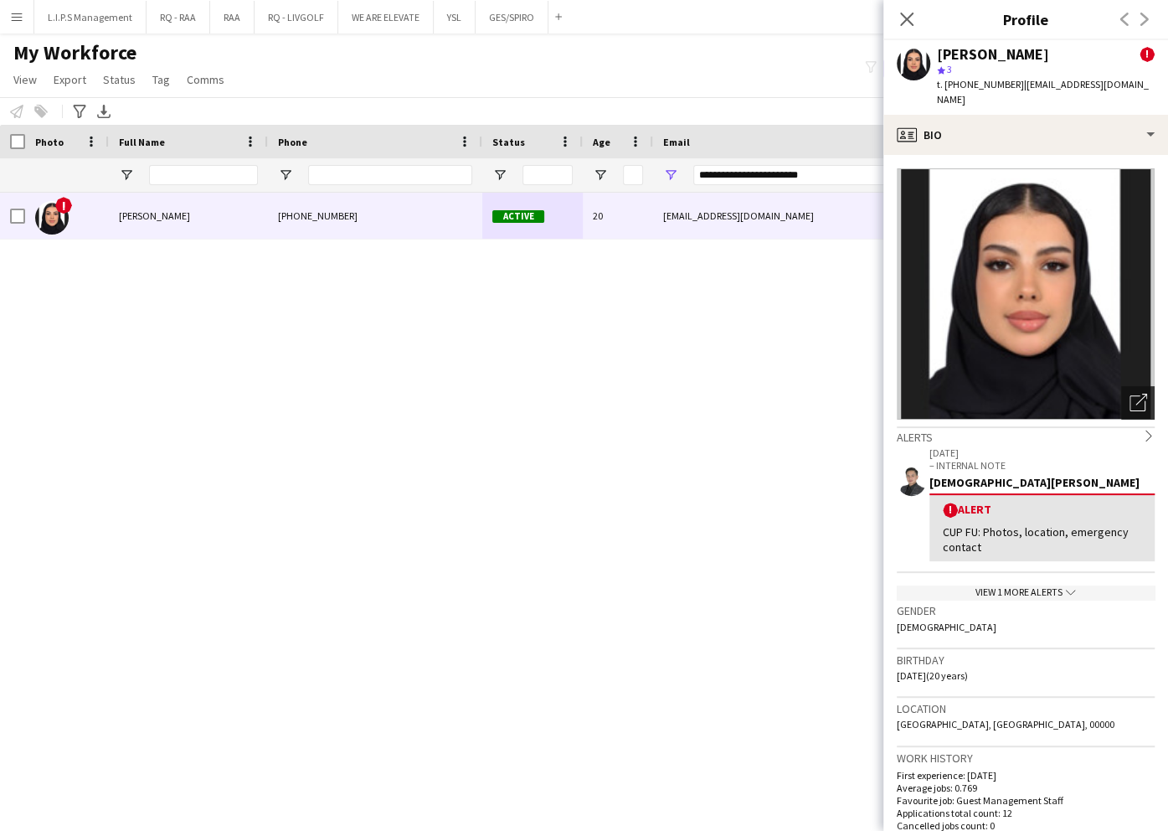
click at [1126, 402] on div "Open photos pop-in" at bounding box center [1137, 402] width 33 height 33
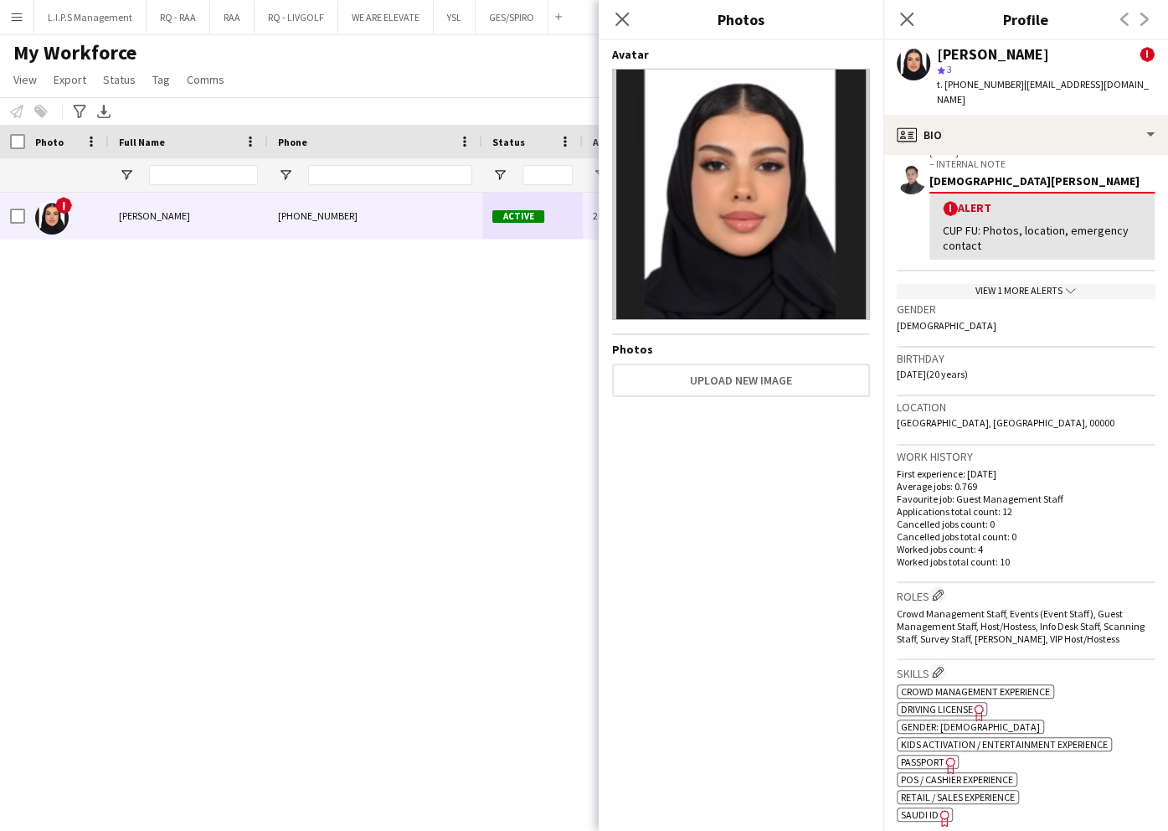
scroll to position [335, 0]
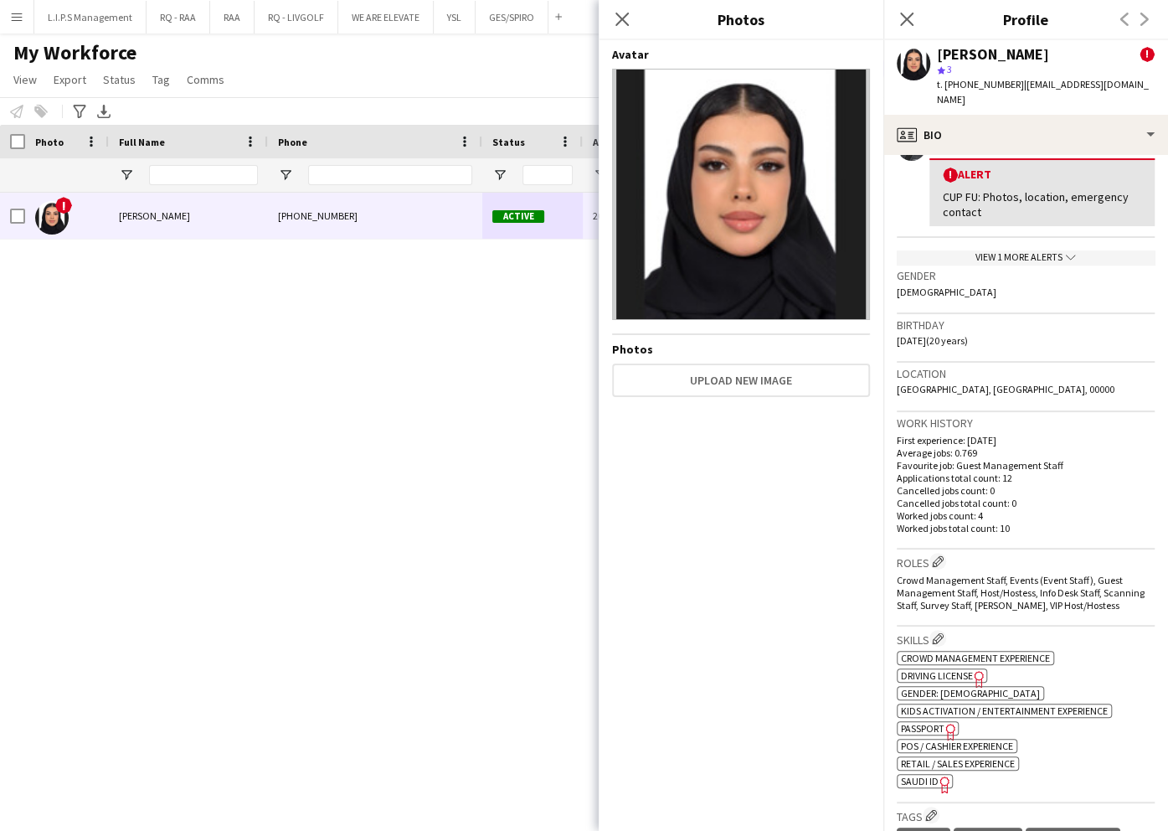
click at [916, 775] on span "SAUDI ID" at bounding box center [920, 781] width 38 height 13
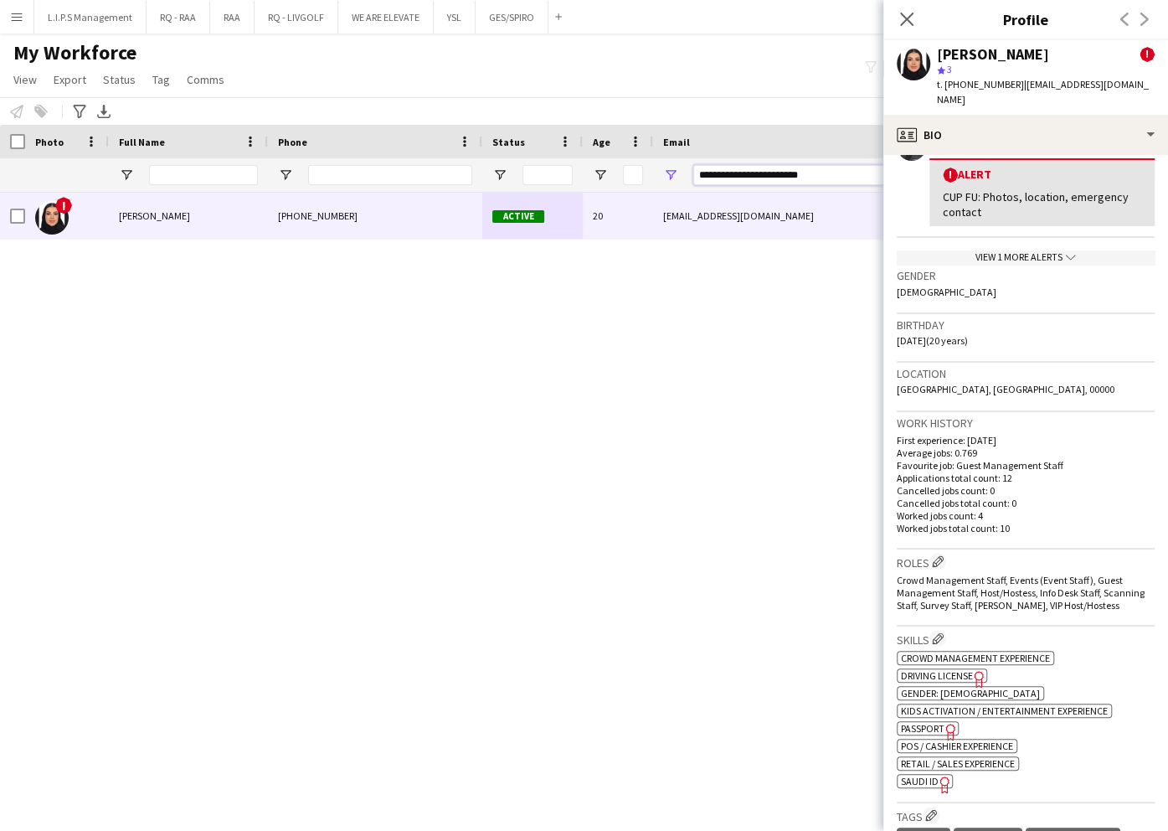
drag, startPoint x: 829, startPoint y: 166, endPoint x: 519, endPoint y: 189, distance: 310.8
click at [519, 189] on div "**********" at bounding box center [1166, 174] width 2332 height 33
paste input "*"
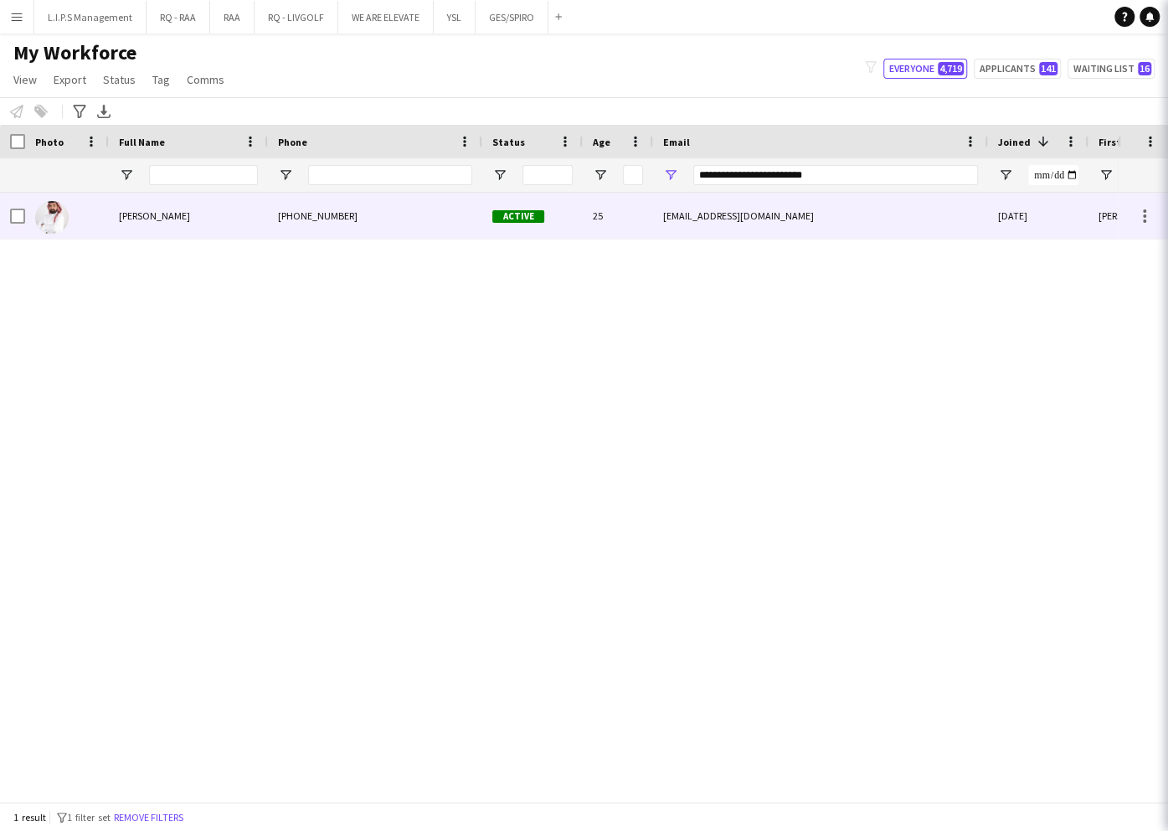
click at [531, 210] on span "Active" at bounding box center [518, 216] width 52 height 13
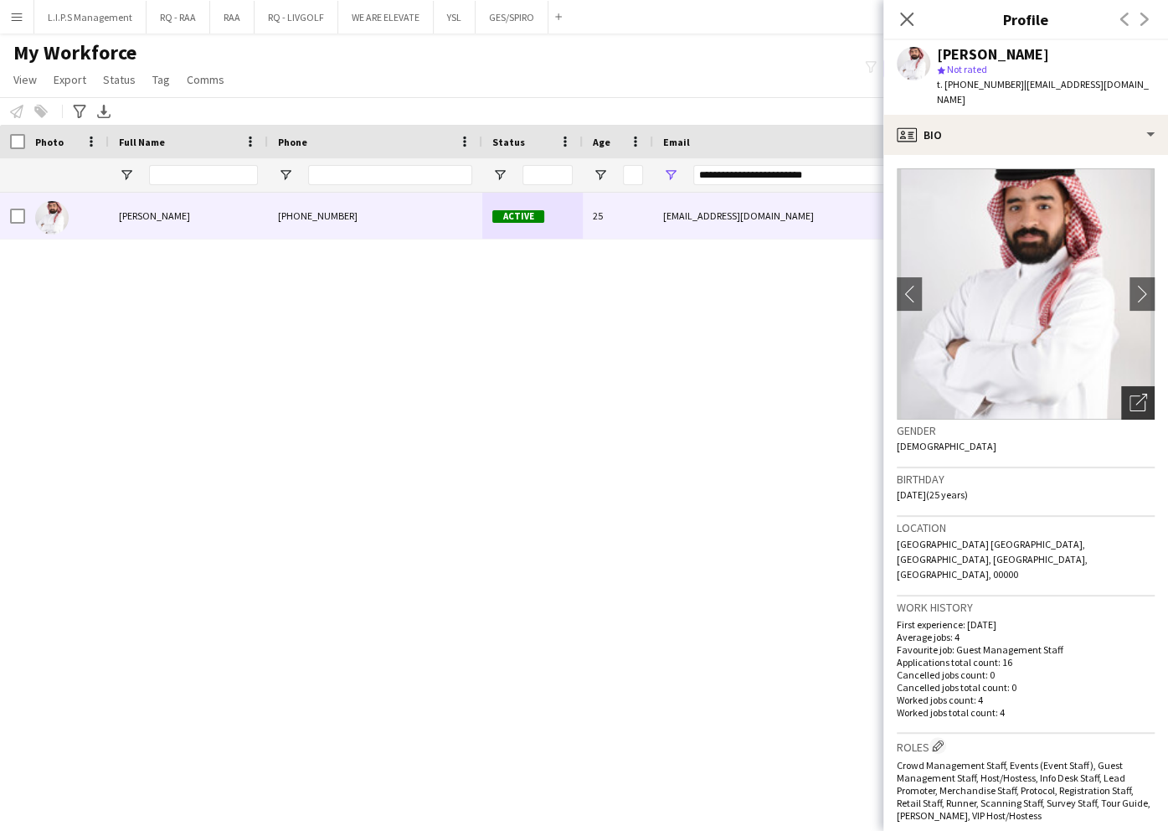
click at [1130, 394] on icon "Open photos pop-in" at bounding box center [1139, 403] width 18 height 18
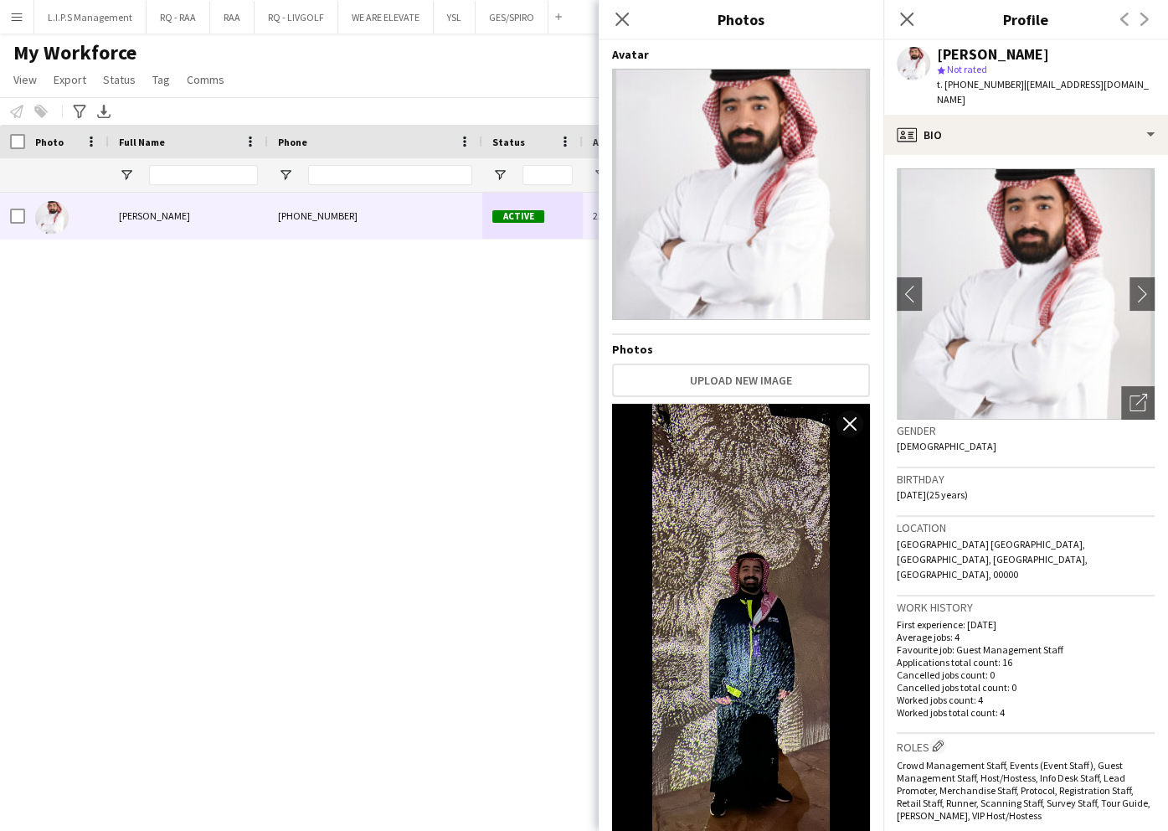
scroll to position [446, 0]
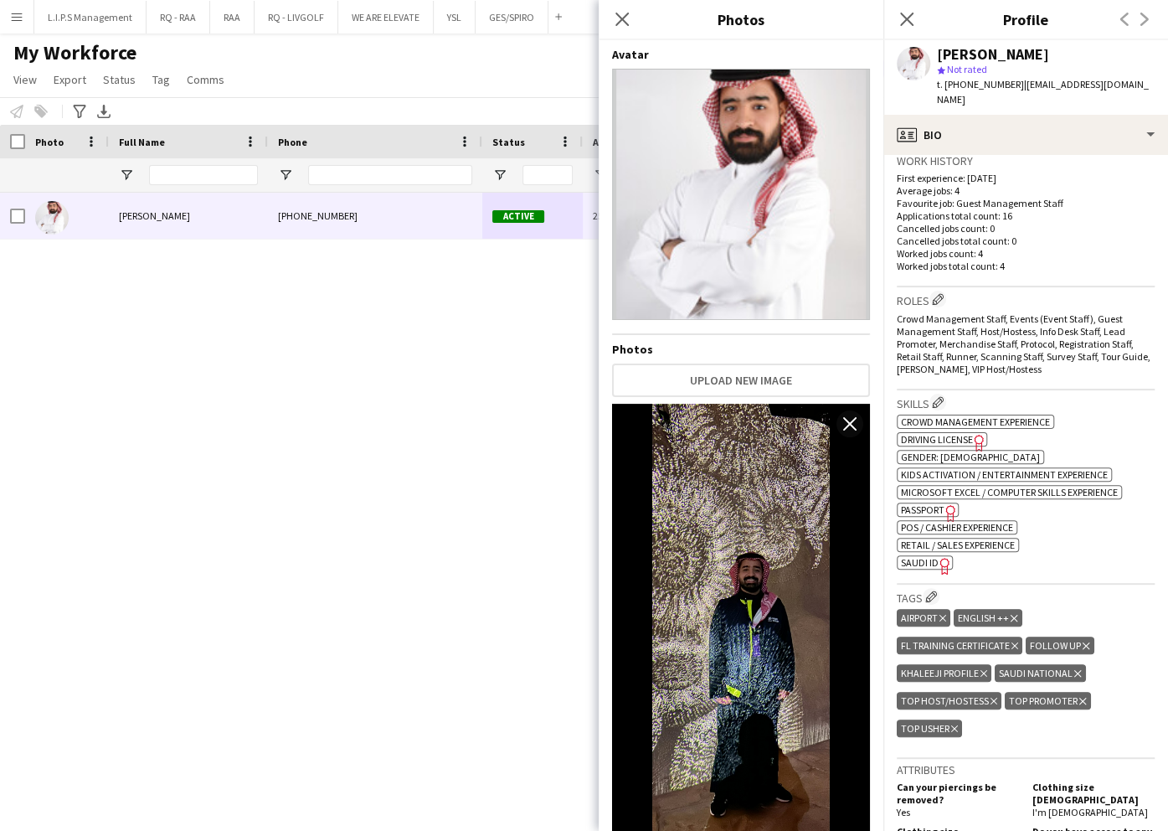
click at [936, 557] on icon "Freelancer has uploaded a photo validation of skill. Click to see" at bounding box center [945, 566] width 18 height 18
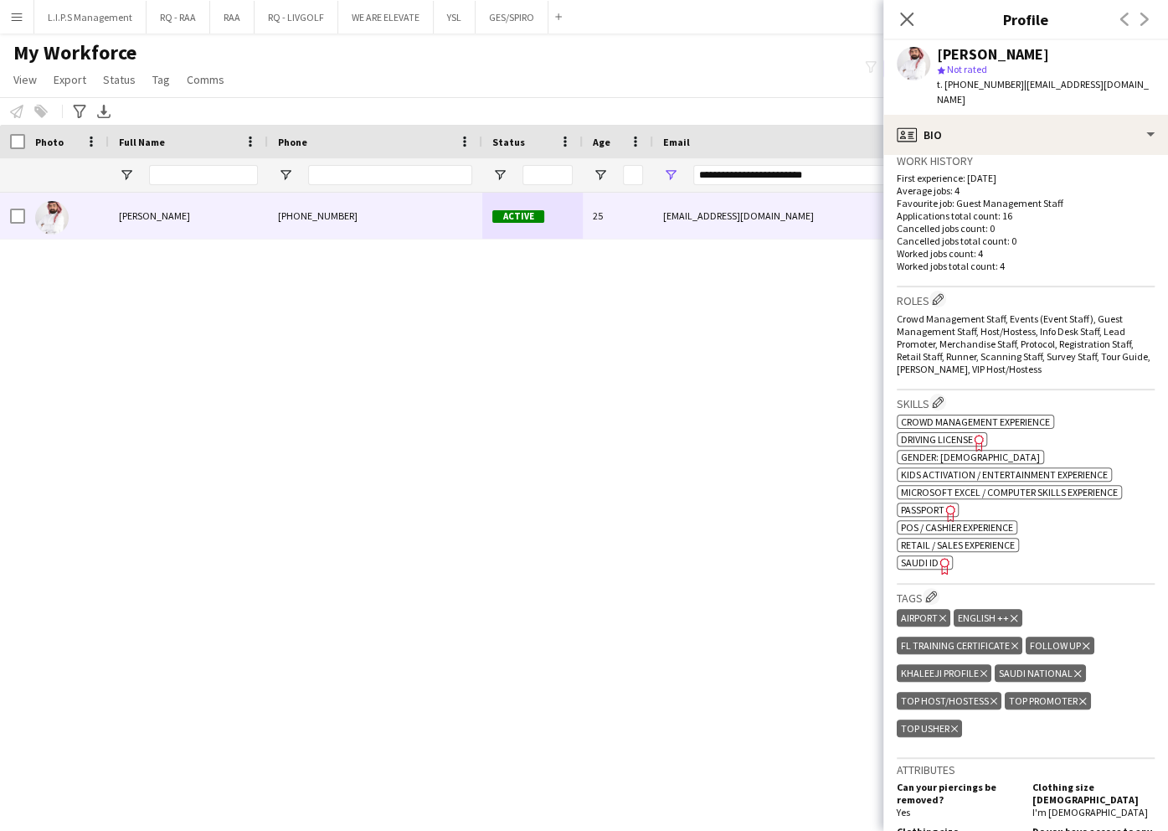
click at [966, 89] on span "t. +966583704985" at bounding box center [980, 84] width 87 height 13
copy span "966583704985"
click at [1048, 54] on div "Abdullah ALDRAIWISH" at bounding box center [993, 54] width 112 height 15
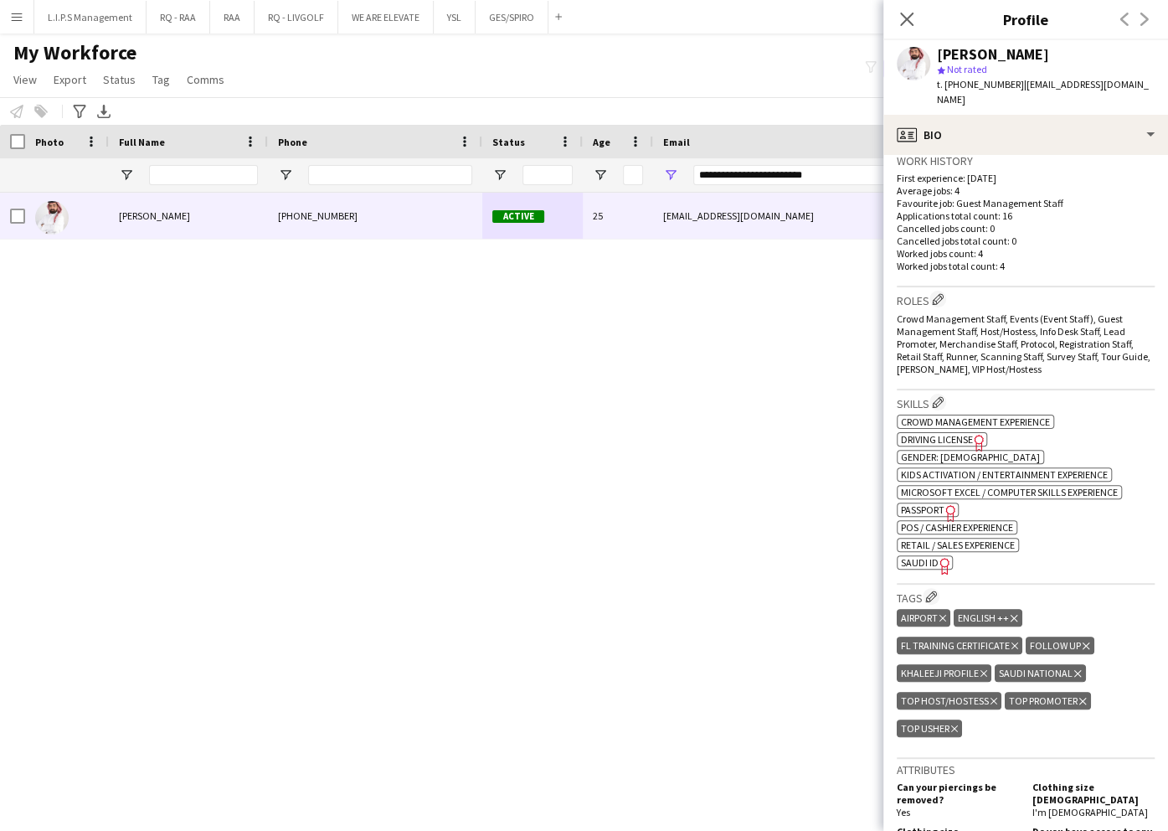
click at [1048, 54] on div "Abdullah ALDRAIWISH" at bounding box center [993, 54] width 112 height 15
copy div "Abdullah ALDRAIWISH"
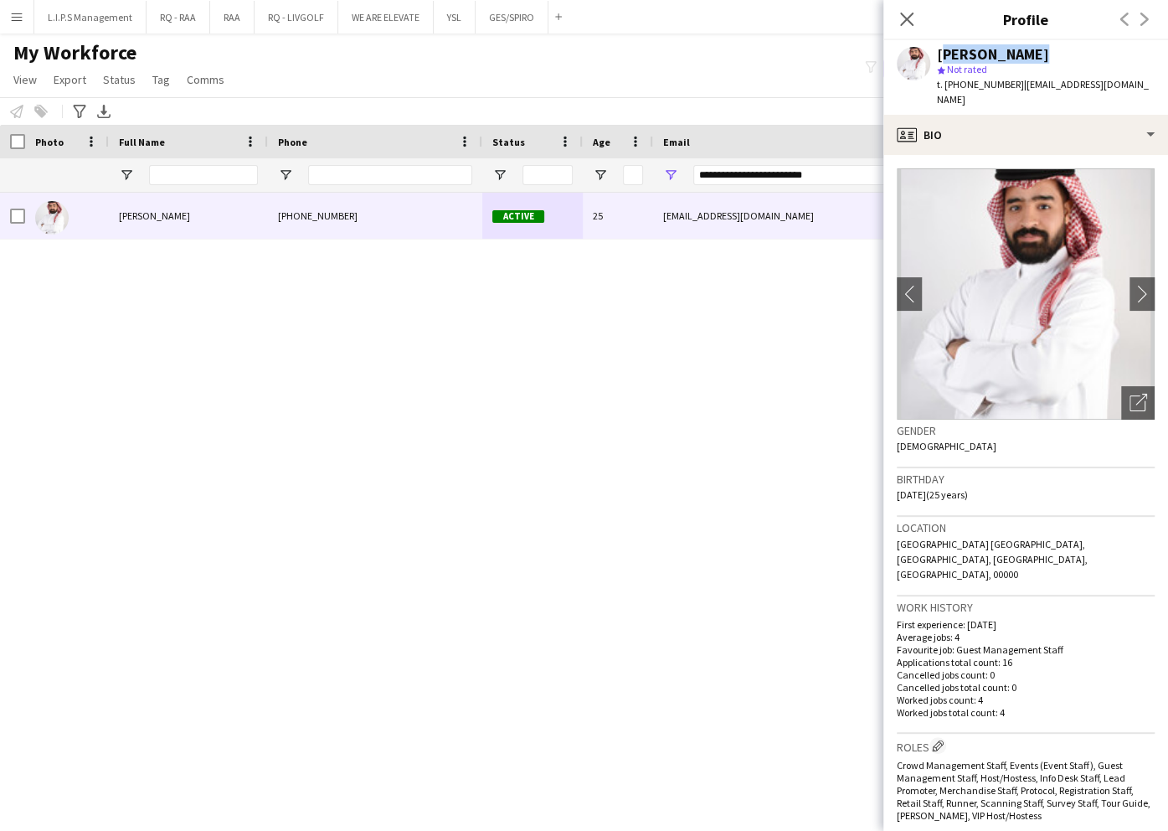
drag, startPoint x: 1116, startPoint y: 363, endPoint x: 1116, endPoint y: 375, distance: 12.6
click at [1116, 363] on img at bounding box center [1026, 293] width 258 height 251
click at [1121, 386] on div "Open photos pop-in" at bounding box center [1137, 402] width 33 height 33
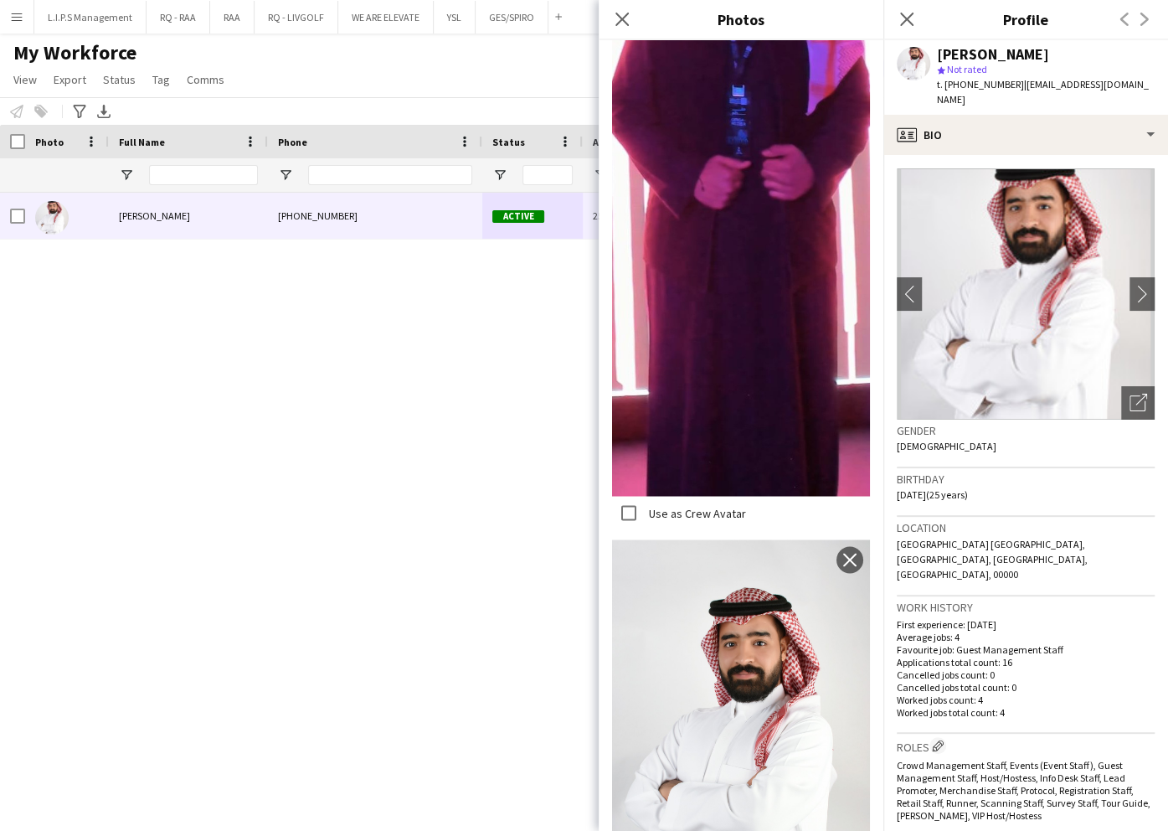
scroll to position [1410, 0]
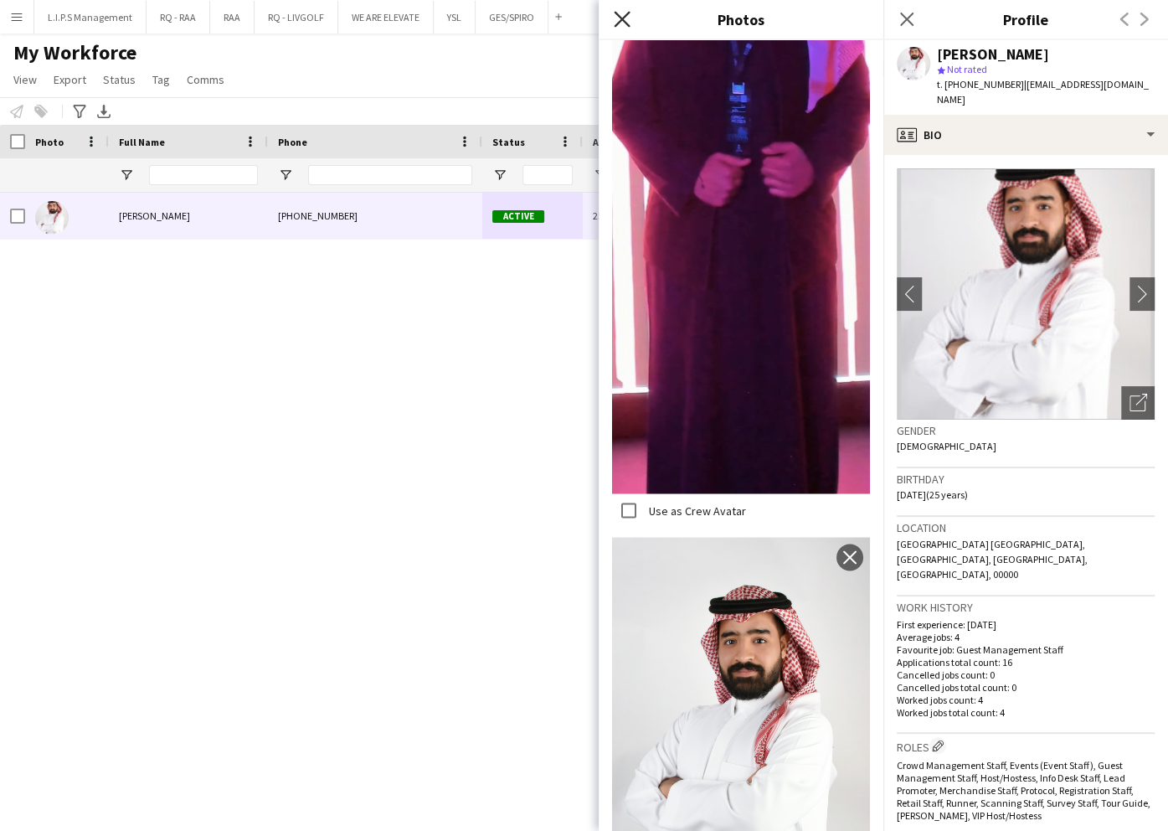
click at [614, 15] on icon "Close pop-in" at bounding box center [622, 19] width 16 height 16
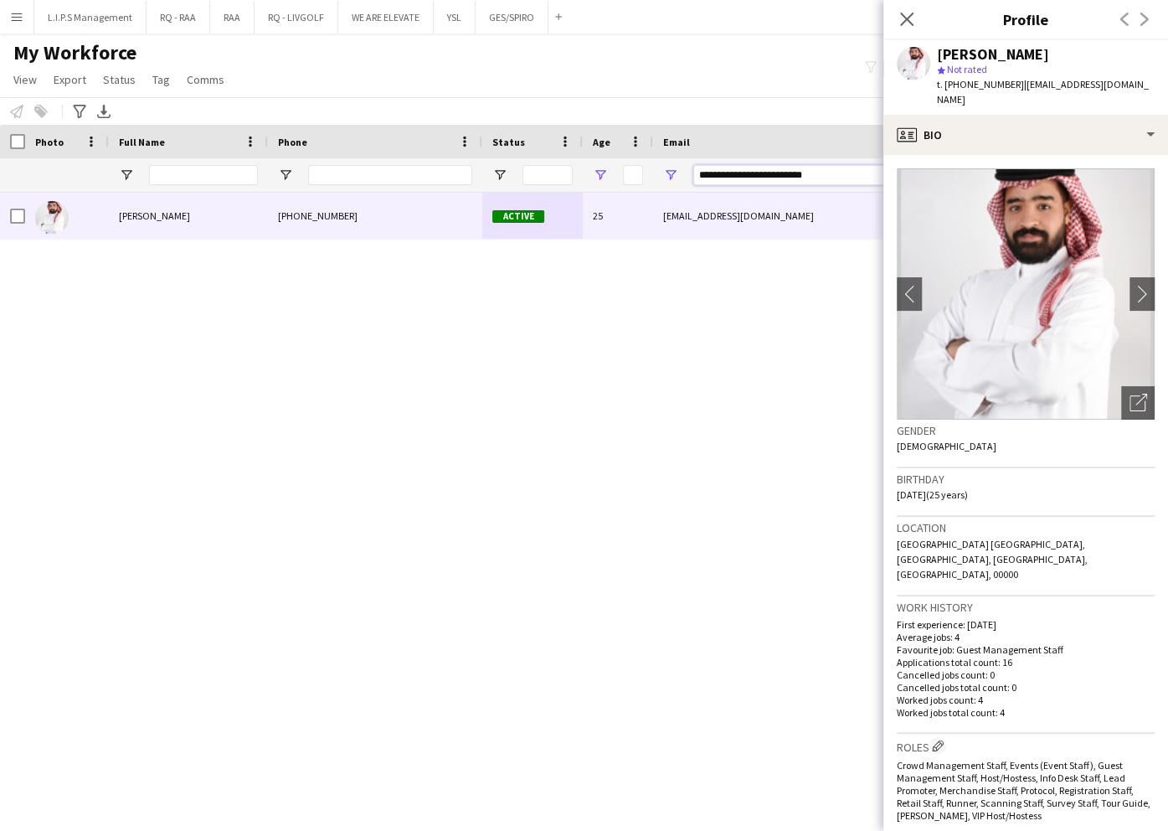
drag, startPoint x: 637, startPoint y: 161, endPoint x: 598, endPoint y: 171, distance: 40.6
click at [598, 171] on div "**********" at bounding box center [1166, 174] width 2332 height 33
paste input "Email Filter Input"
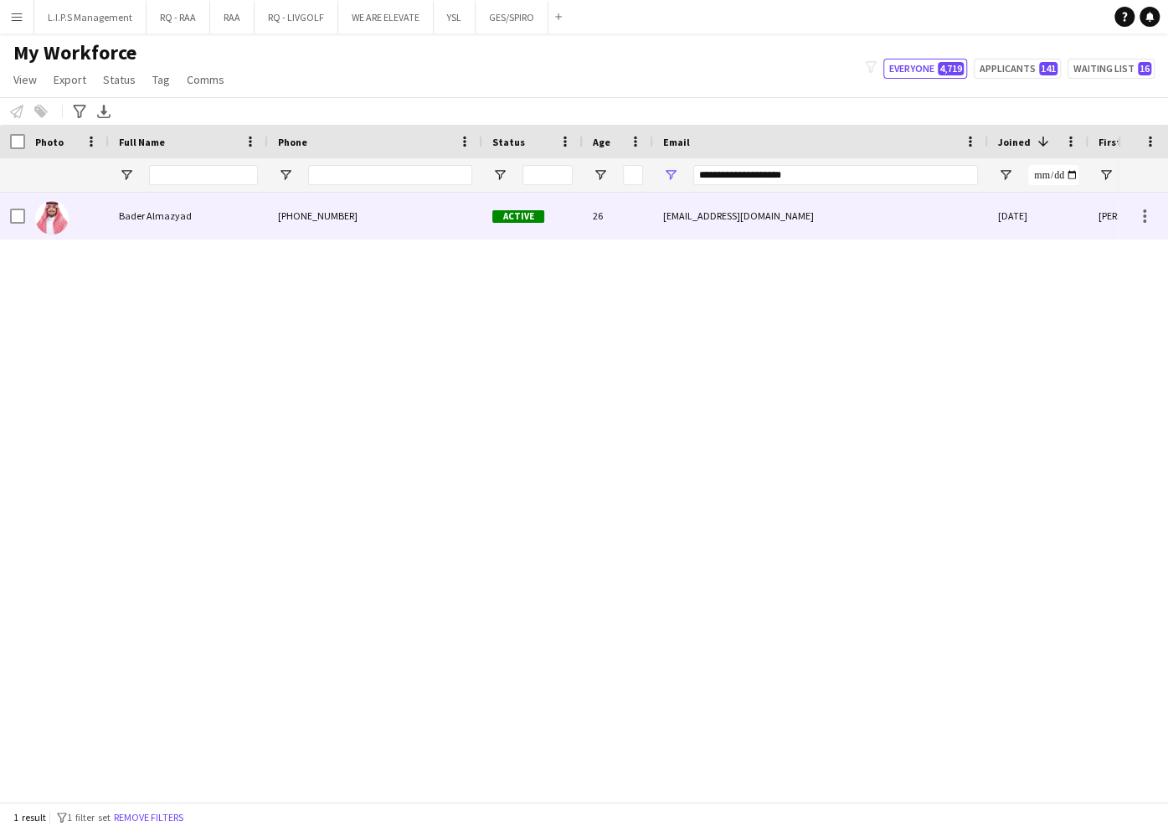
click at [523, 221] on span "Active" at bounding box center [518, 216] width 52 height 13
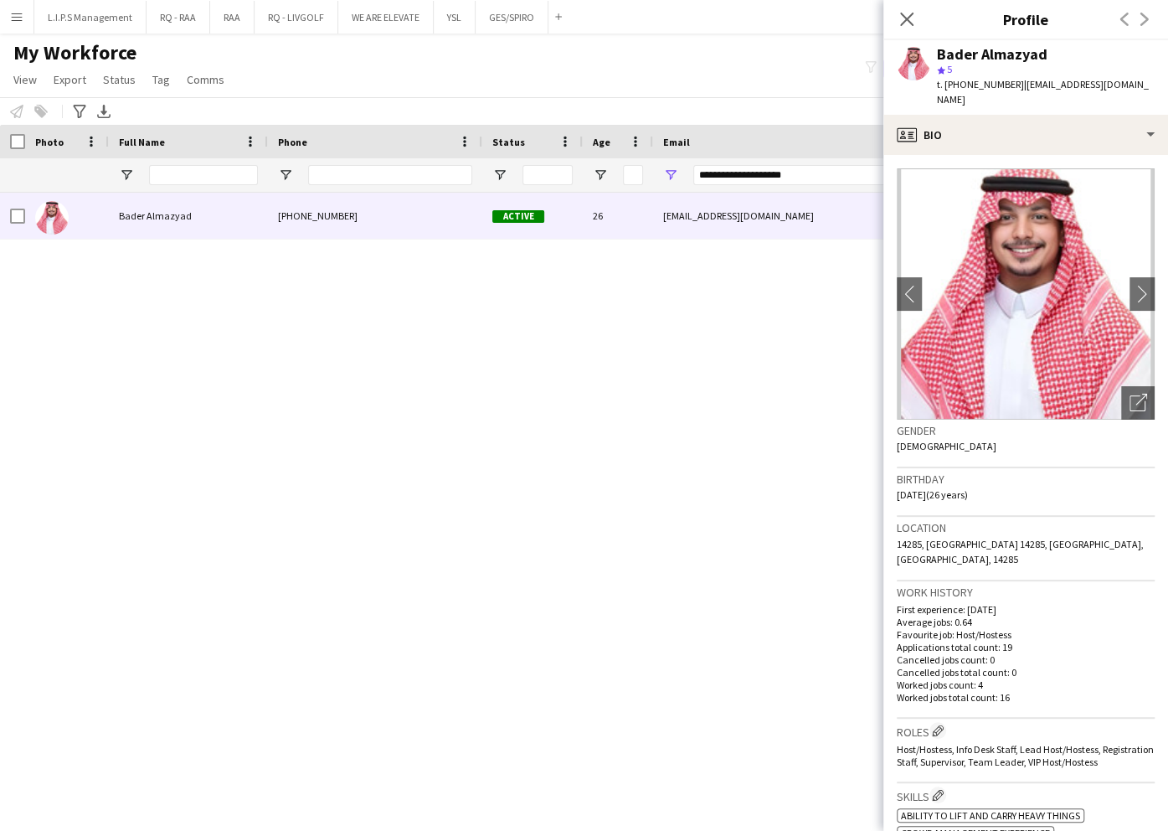
scroll to position [446, 0]
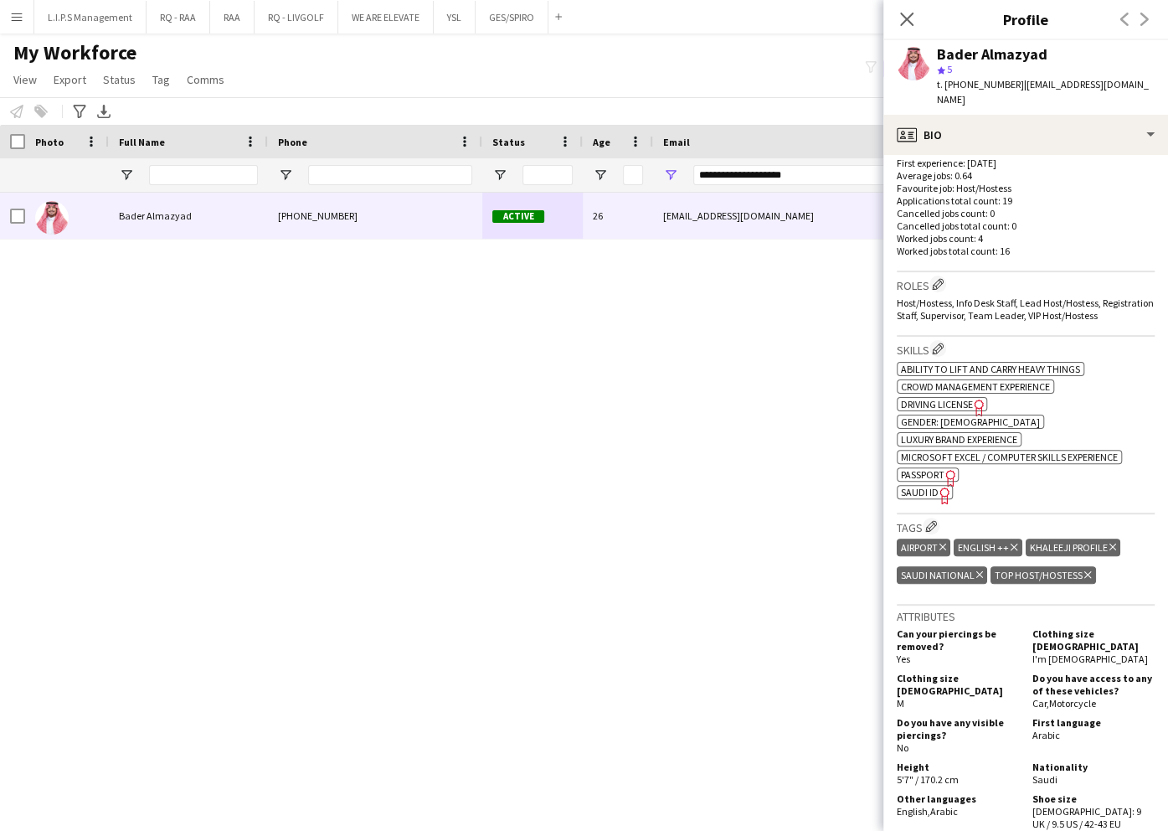
click at [918, 486] on span "SAUDI ID" at bounding box center [920, 492] width 38 height 13
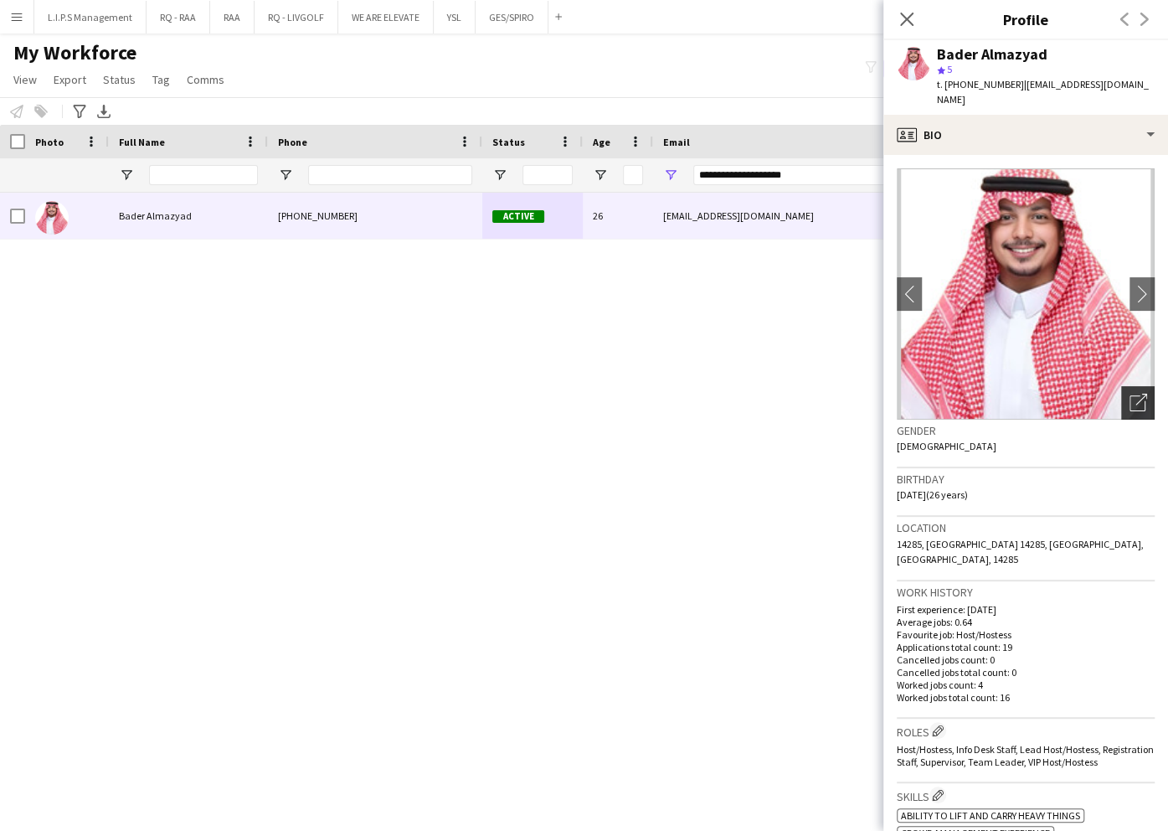
click at [1130, 394] on icon "Open photos pop-in" at bounding box center [1139, 403] width 18 height 18
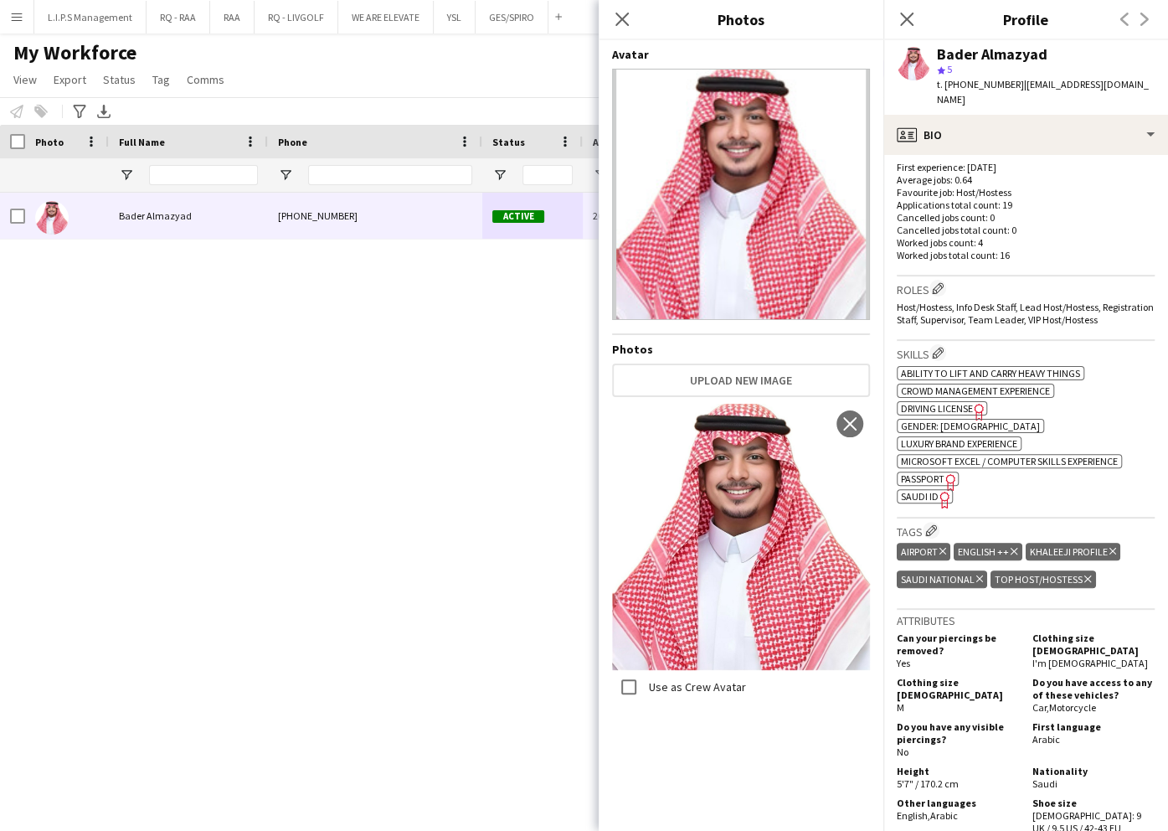
scroll to position [446, 0]
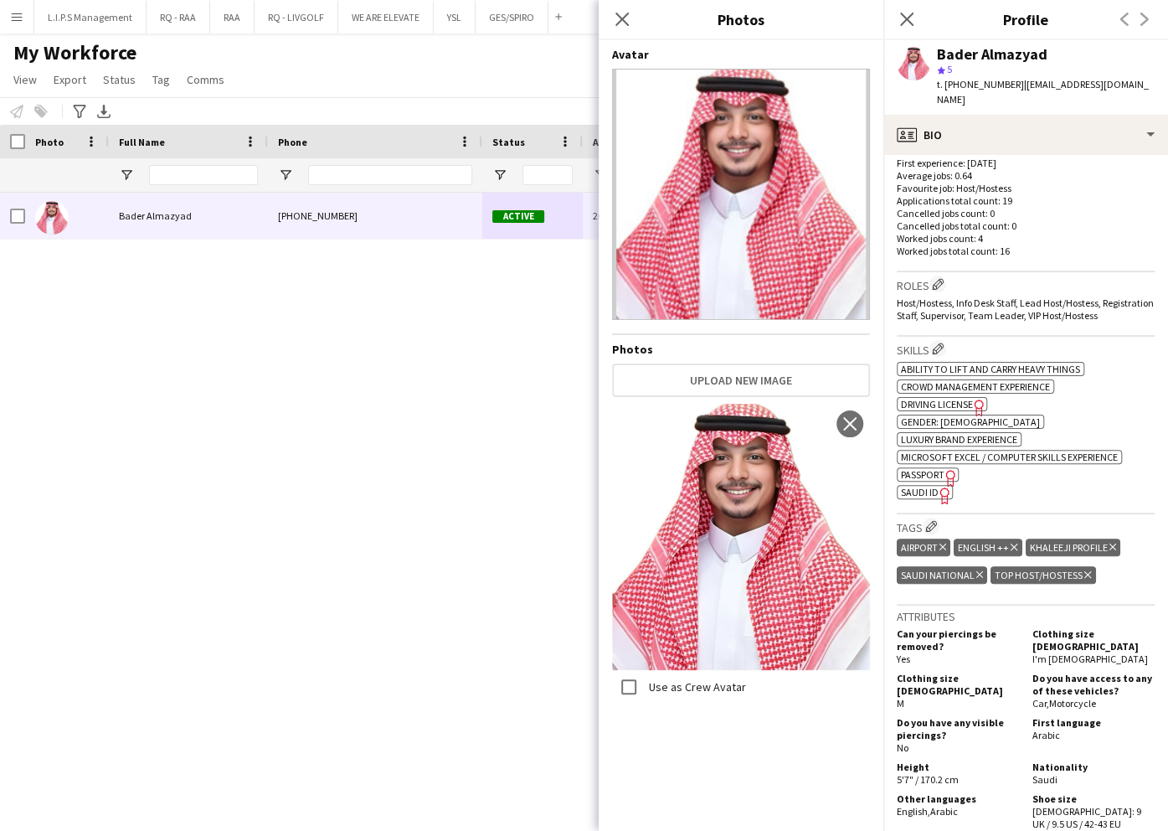
click at [924, 486] on span "SAUDI ID" at bounding box center [920, 492] width 38 height 13
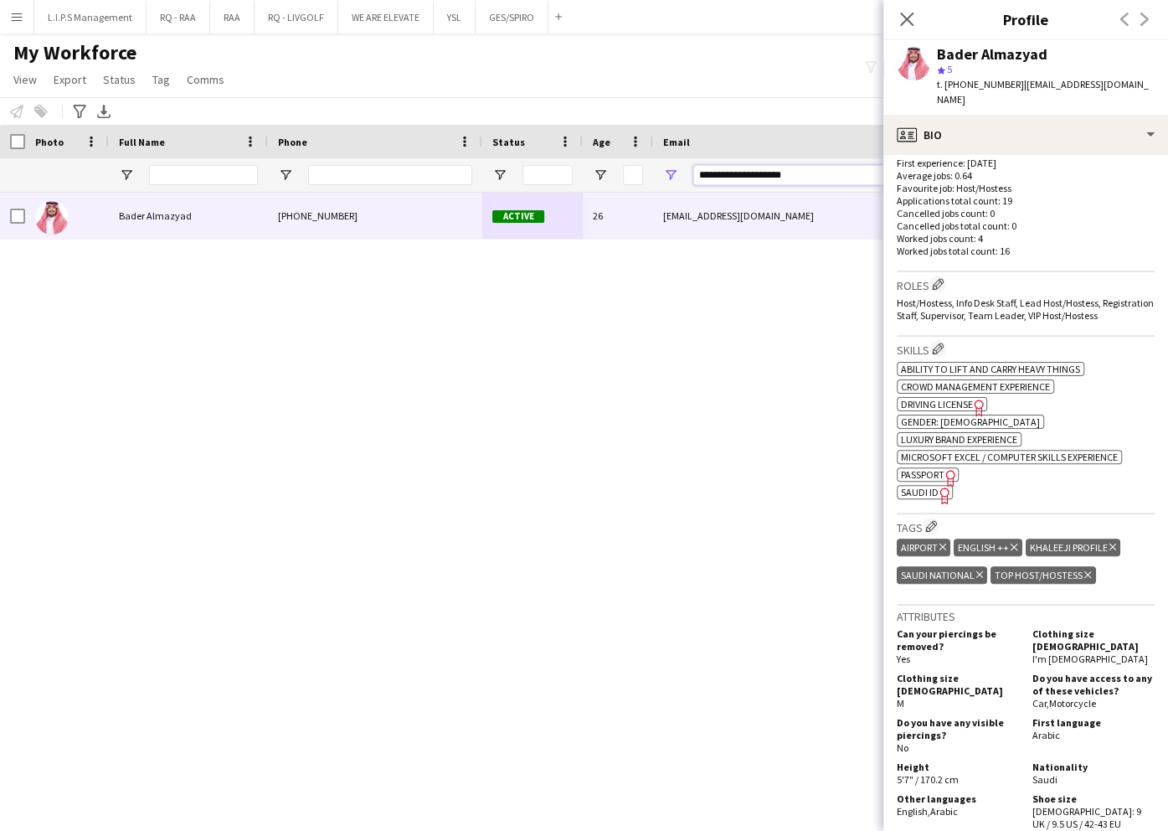
drag, startPoint x: 835, startPoint y: 166, endPoint x: 509, endPoint y: 152, distance: 326.1
click at [509, 152] on div "Workforce Details Photo Full Name Age" at bounding box center [1166, 159] width 2332 height 68
paste input "**********"
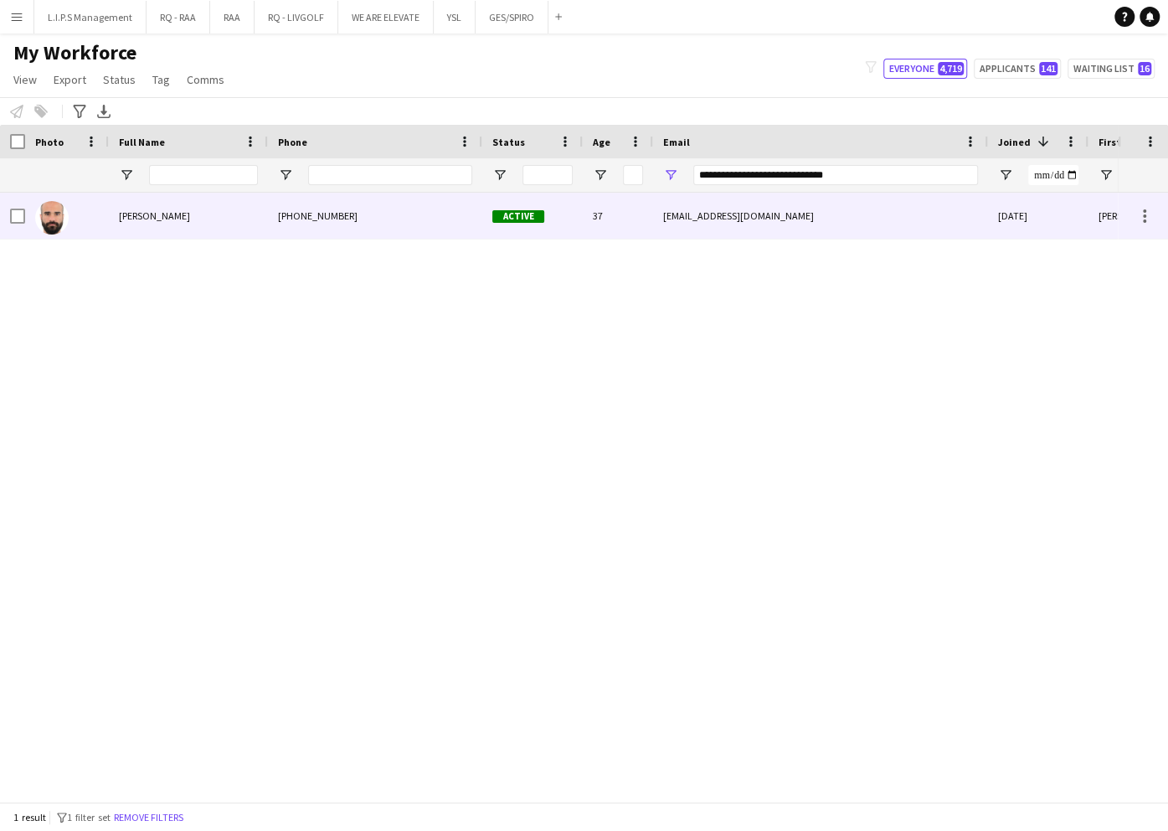
click at [520, 224] on div "Active" at bounding box center [532, 216] width 100 height 46
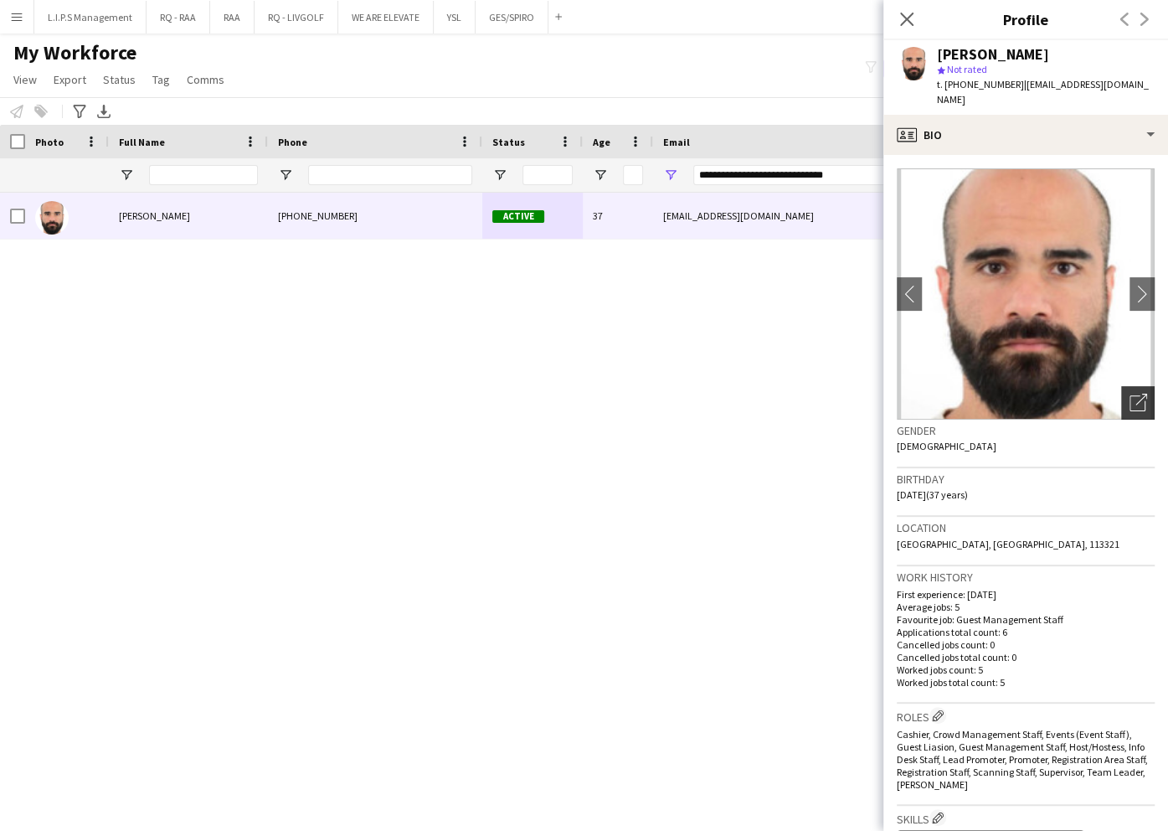
click at [1121, 404] on div "Open photos pop-in" at bounding box center [1137, 402] width 33 height 33
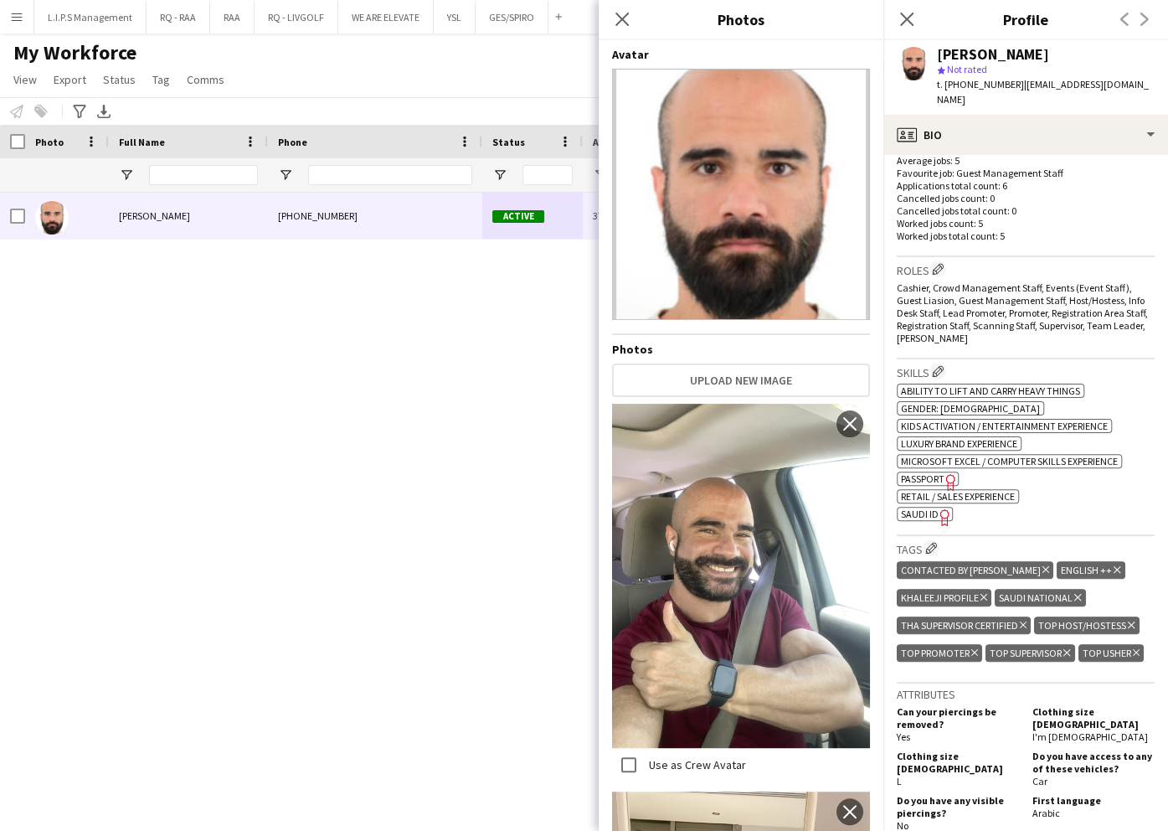
click at [923, 511] on span "SAUDI ID" at bounding box center [920, 514] width 38 height 13
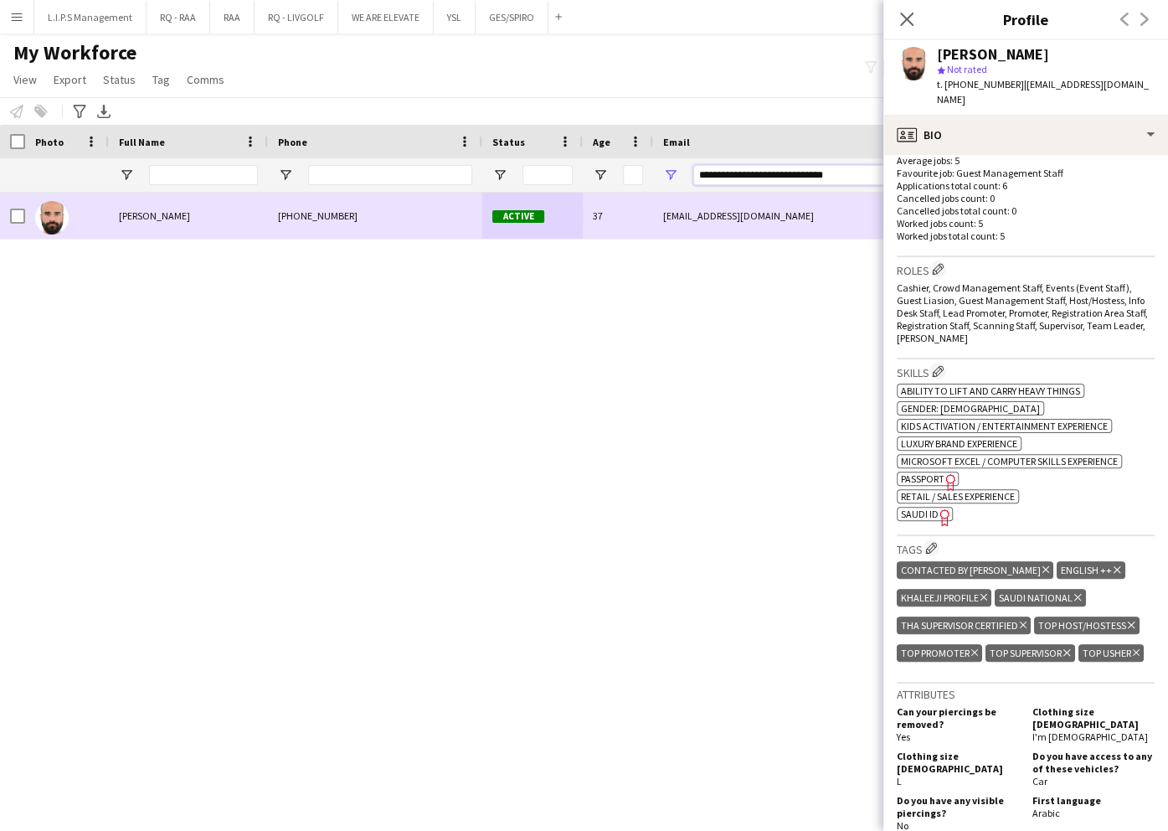
drag, startPoint x: 867, startPoint y: 178, endPoint x: 464, endPoint y: 214, distance: 404.4
click at [465, 214] on div "Workforce Details Photo Full Name" at bounding box center [584, 463] width 1168 height 677
paste input "Email Filter Input"
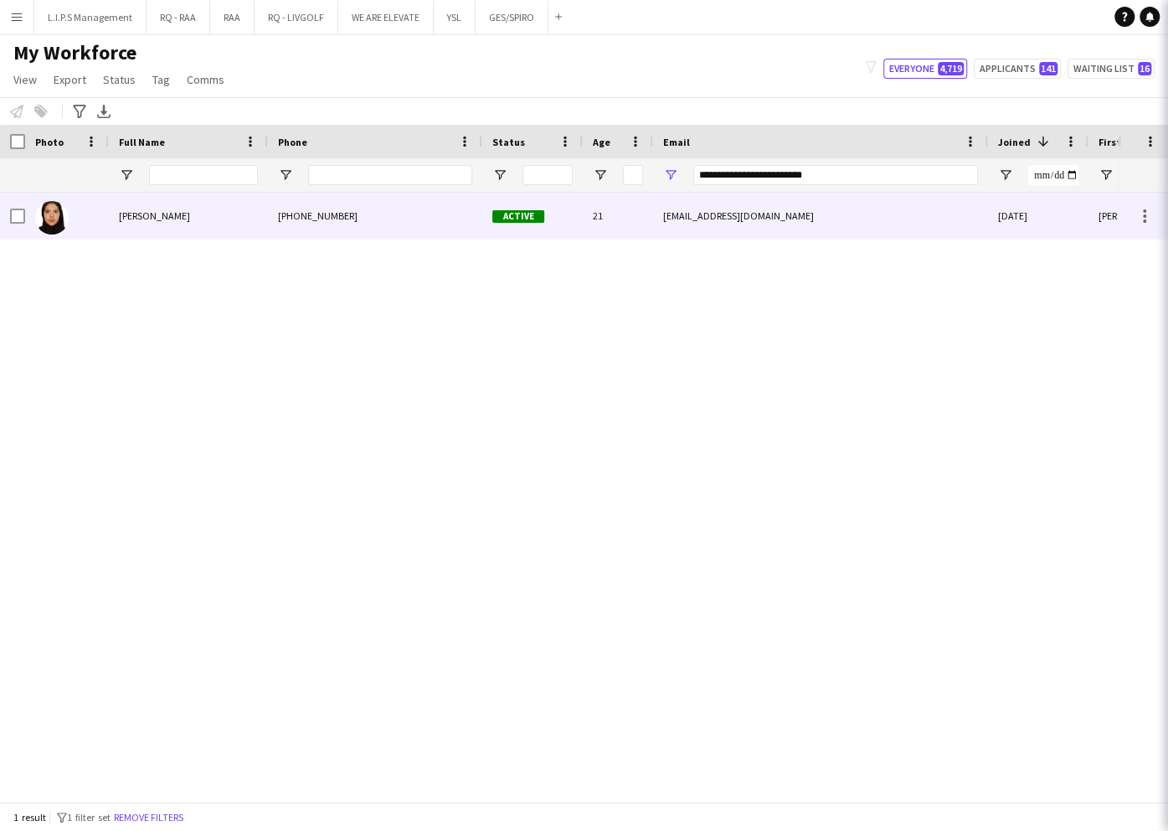
click at [452, 223] on div "+966504526965" at bounding box center [375, 216] width 214 height 46
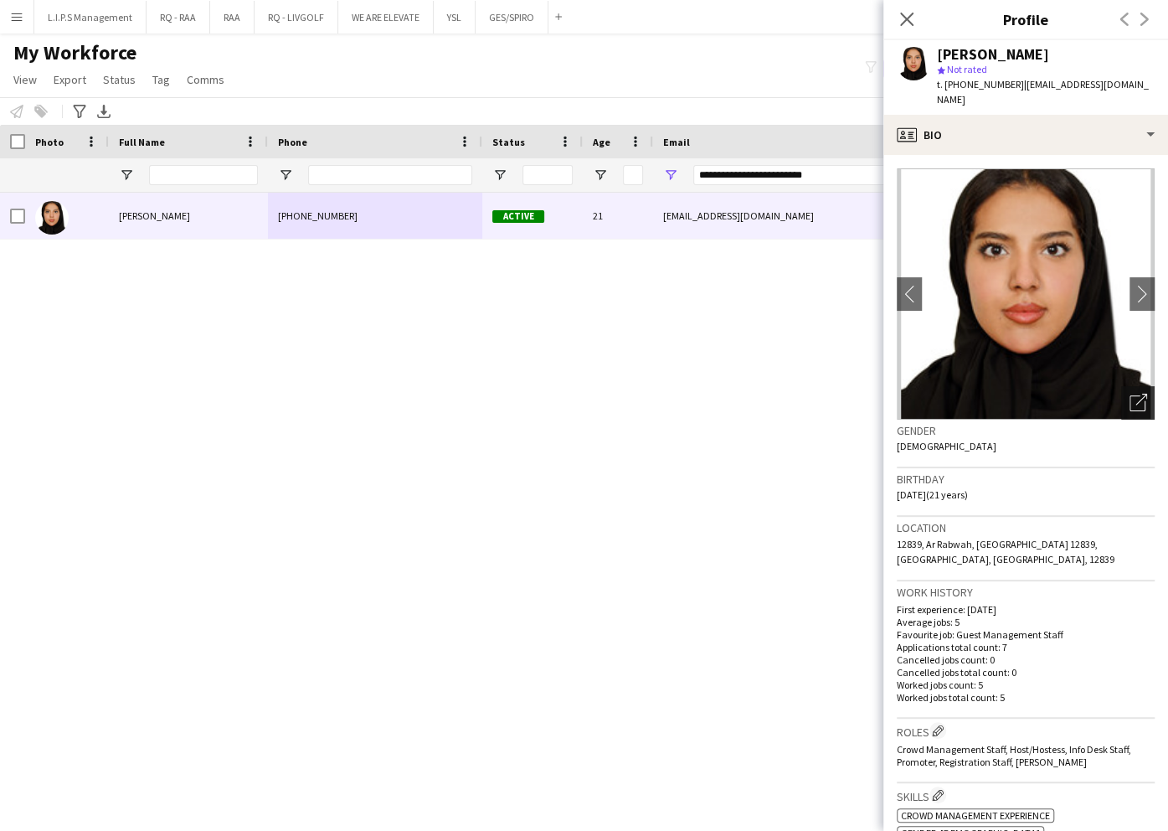
click at [1132, 397] on div "Open photos pop-in" at bounding box center [1137, 402] width 33 height 33
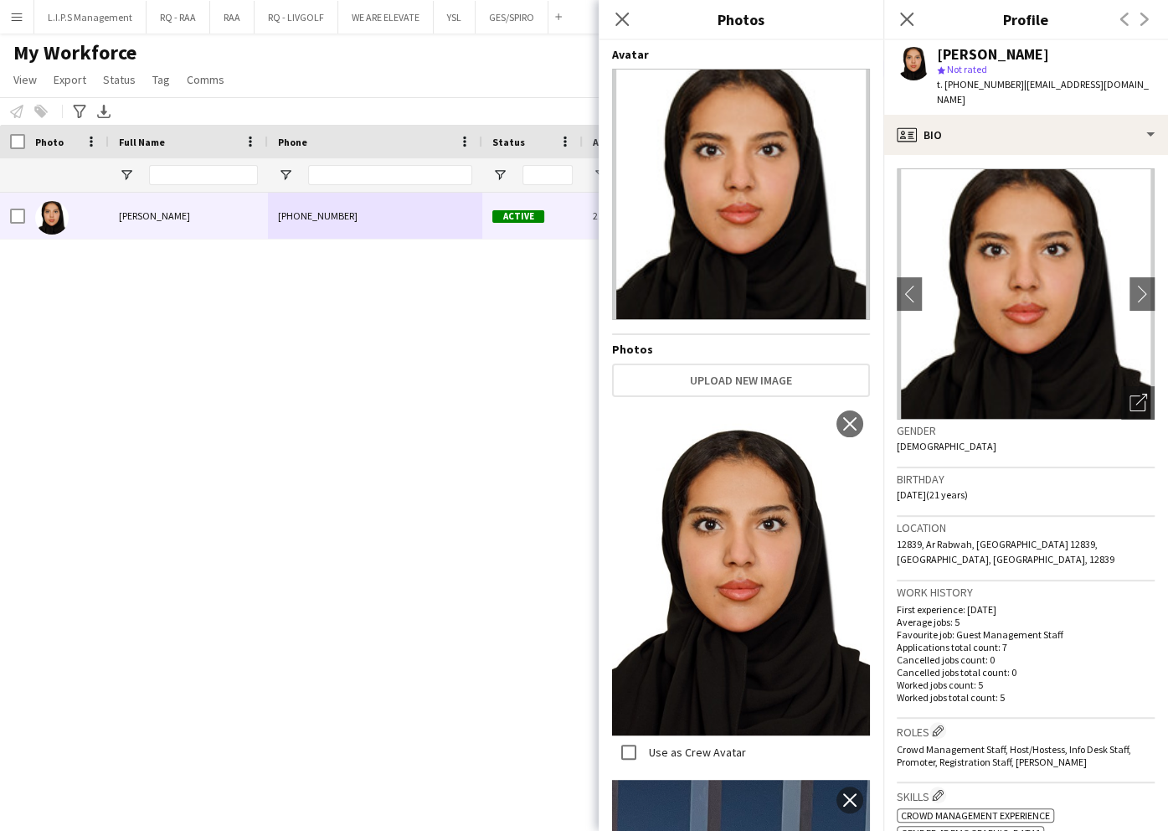
scroll to position [335, 0]
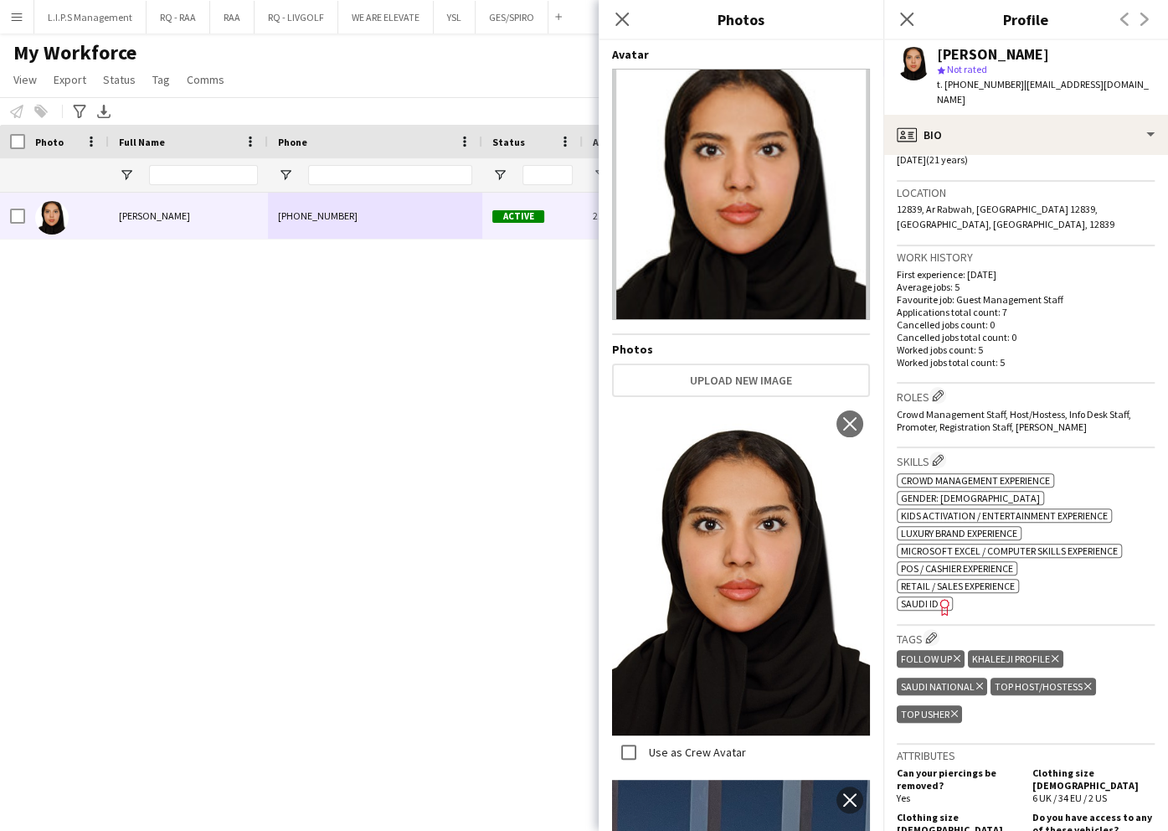
click at [911, 597] on span "SAUDI ID" at bounding box center [920, 603] width 38 height 13
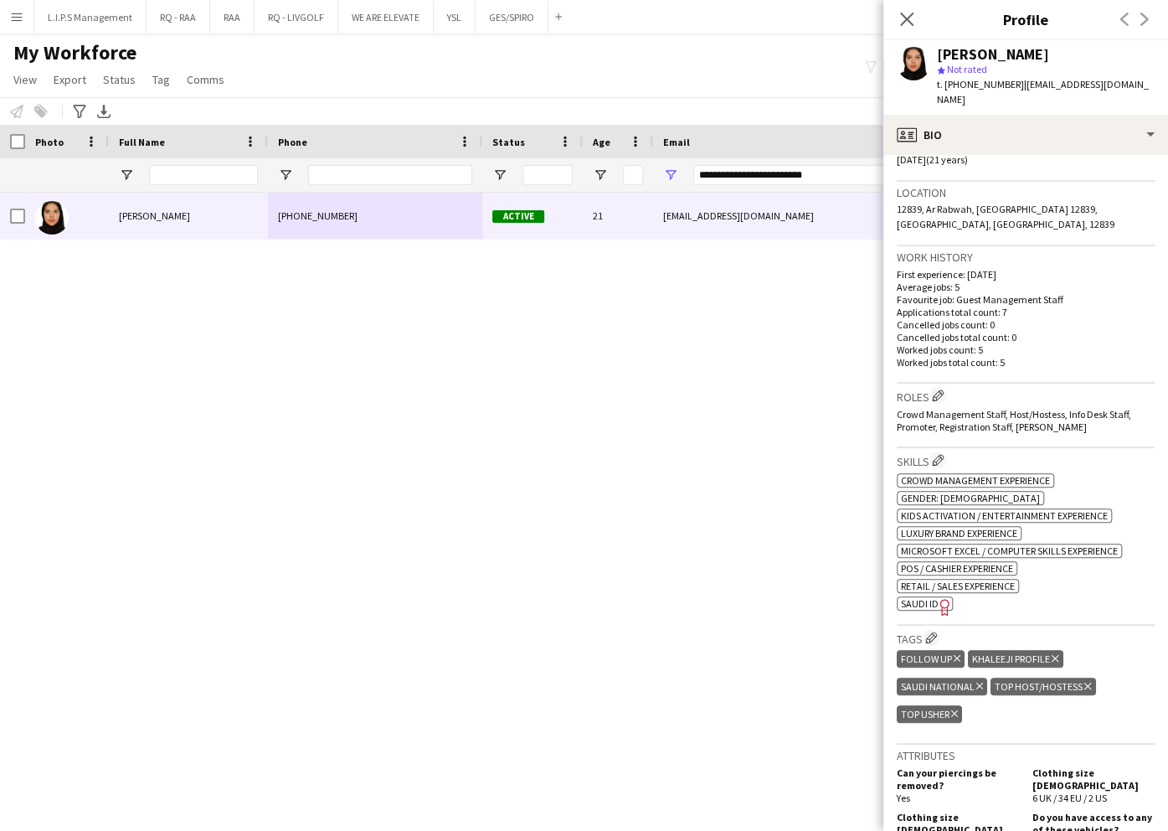
click at [988, 80] on span "t. +966504526965" at bounding box center [980, 84] width 87 height 13
copy span "966504526965"
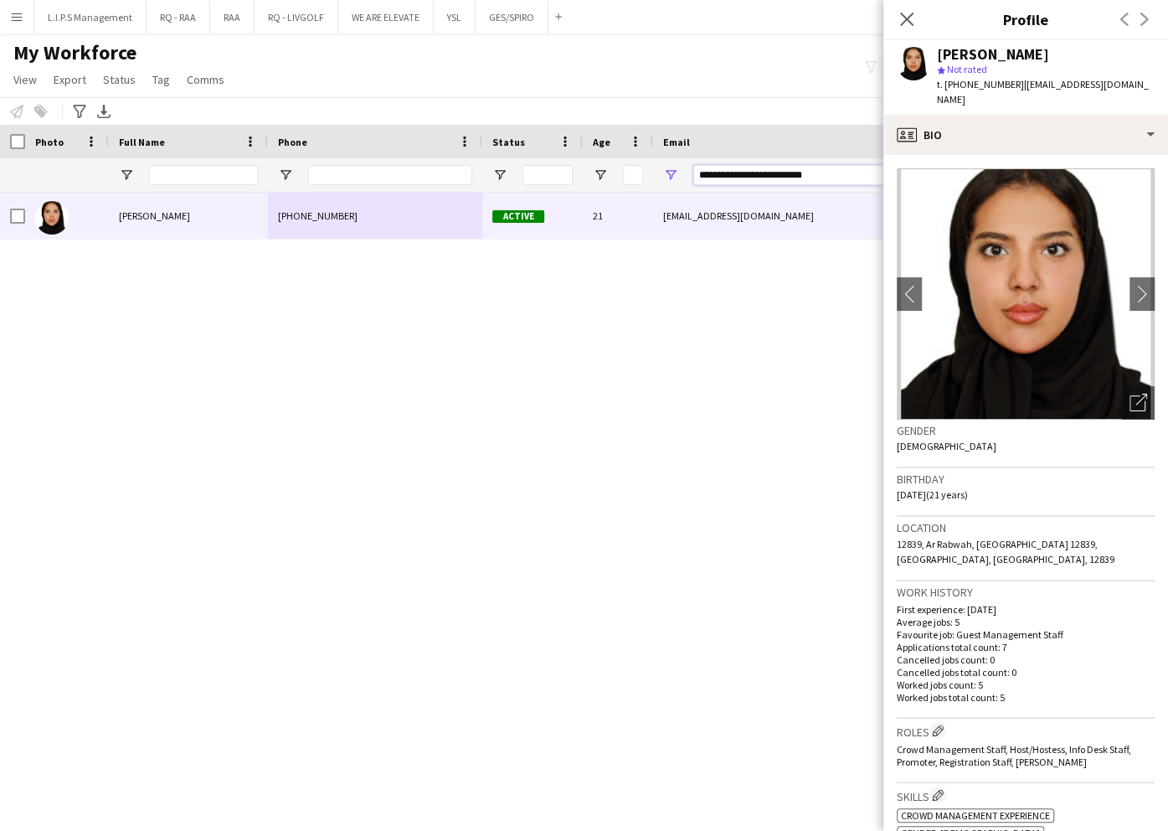
drag, startPoint x: 849, startPoint y: 166, endPoint x: 621, endPoint y: 168, distance: 227.8
click at [621, 167] on div "**********" at bounding box center [1166, 174] width 2332 height 33
paste input "Email Filter Input"
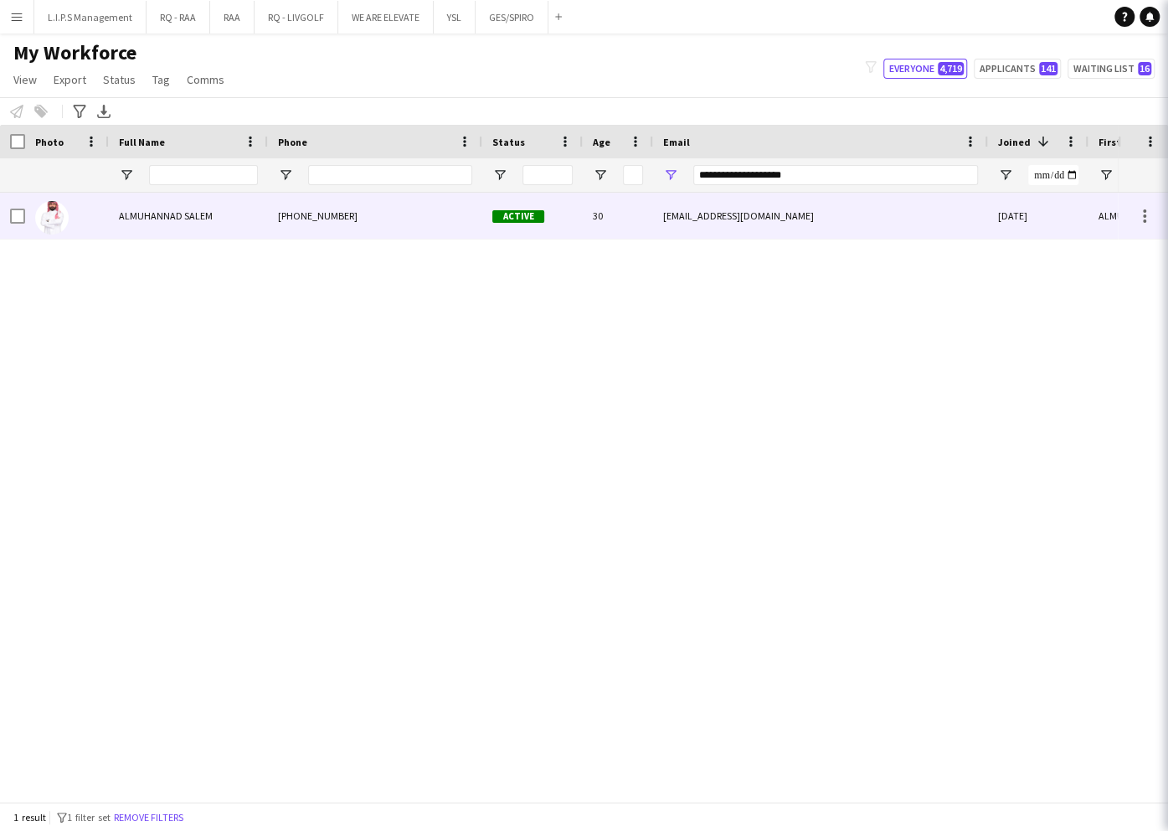
click at [622, 213] on div "30" at bounding box center [618, 216] width 70 height 46
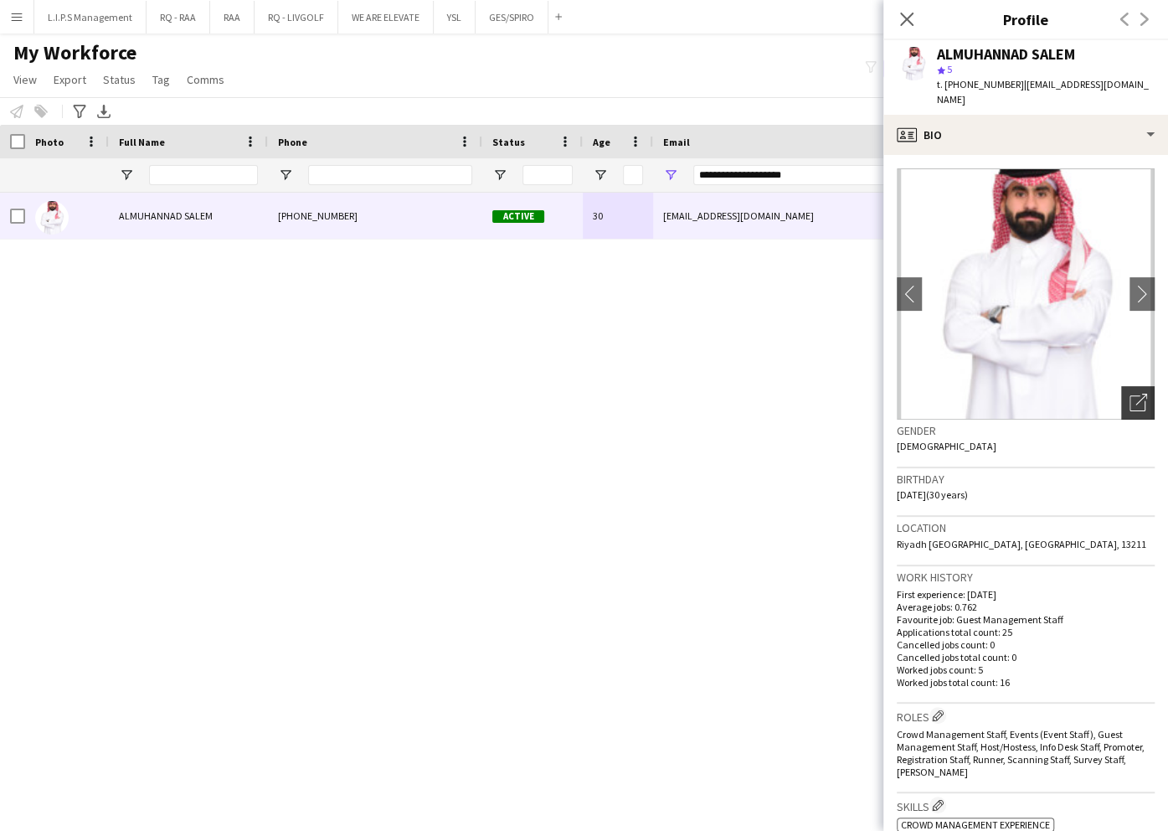
click at [1130, 394] on icon "Open photos pop-in" at bounding box center [1139, 403] width 18 height 18
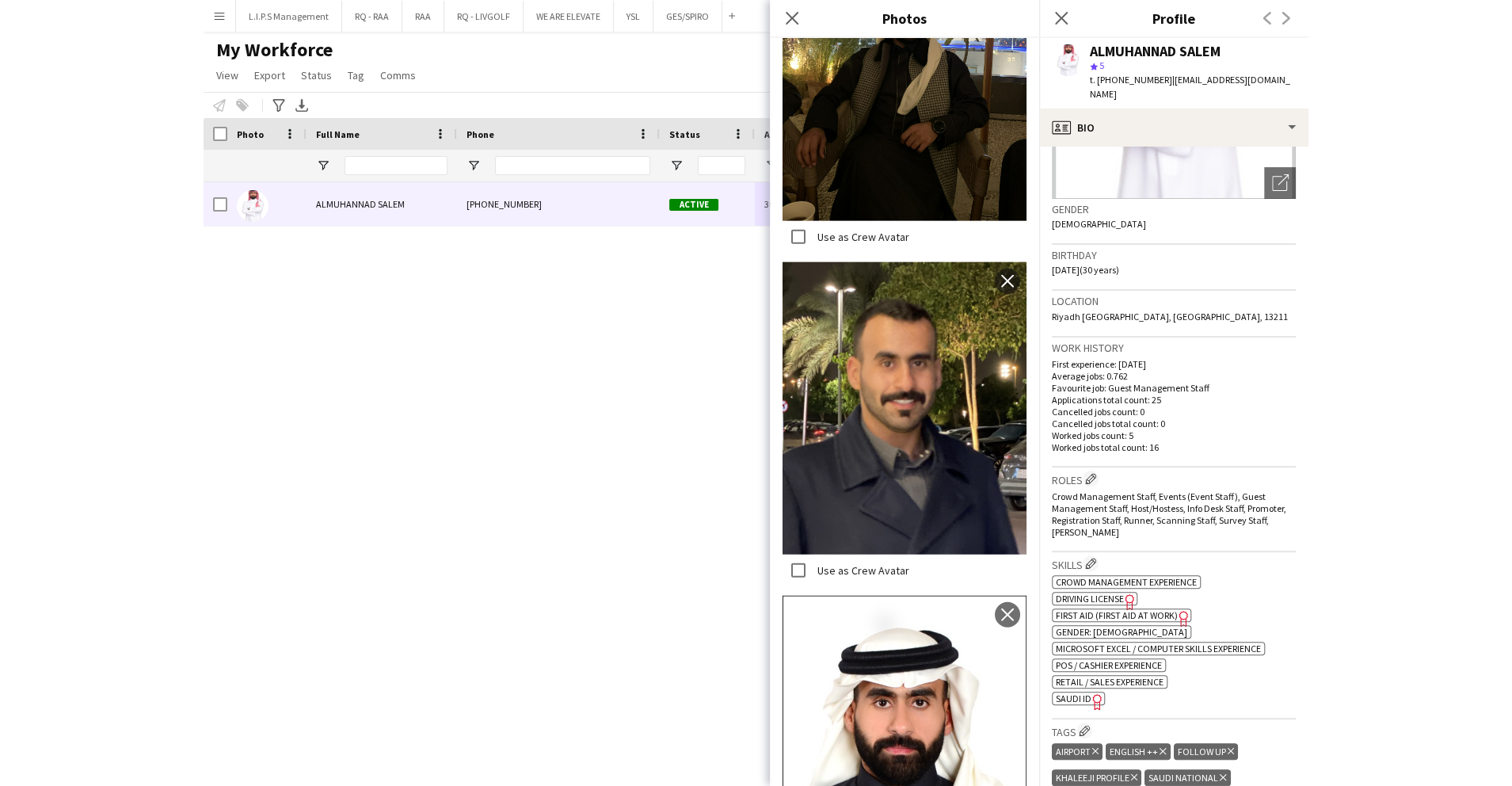
scroll to position [528, 0]
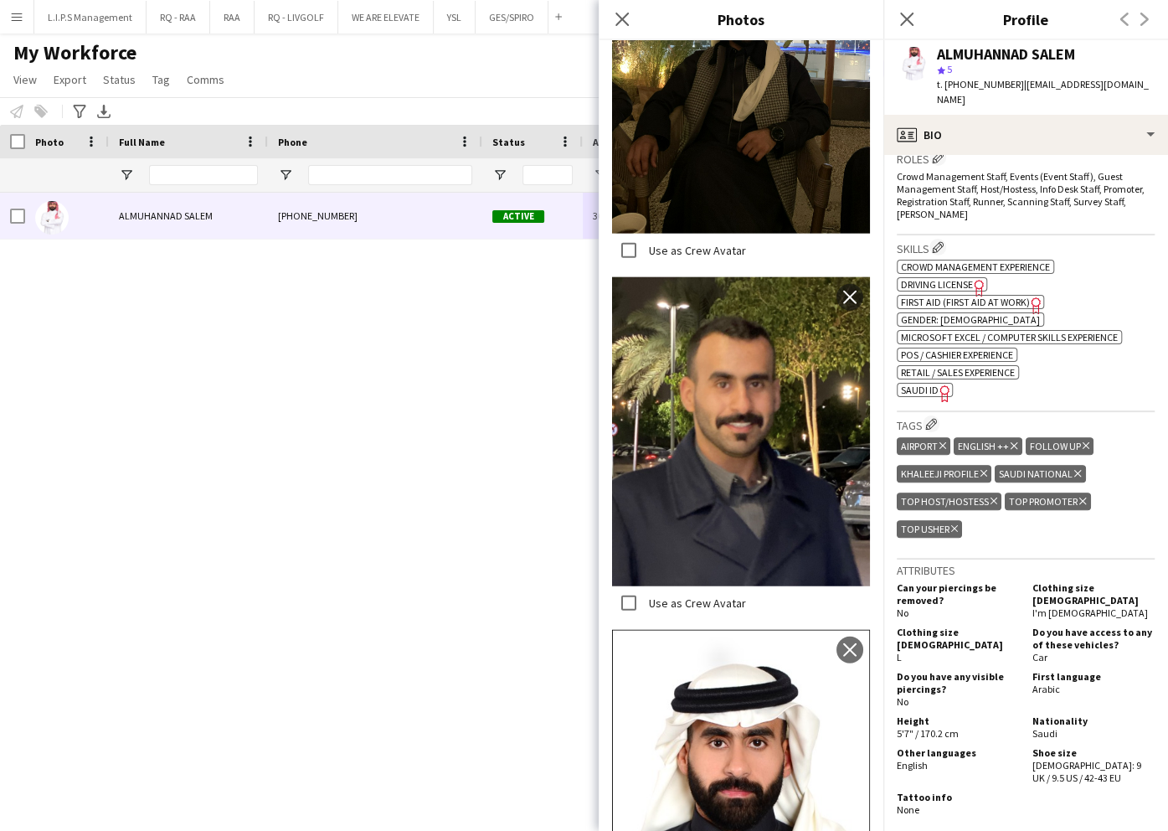
click at [918, 384] on span "SAUDI ID" at bounding box center [920, 390] width 38 height 13
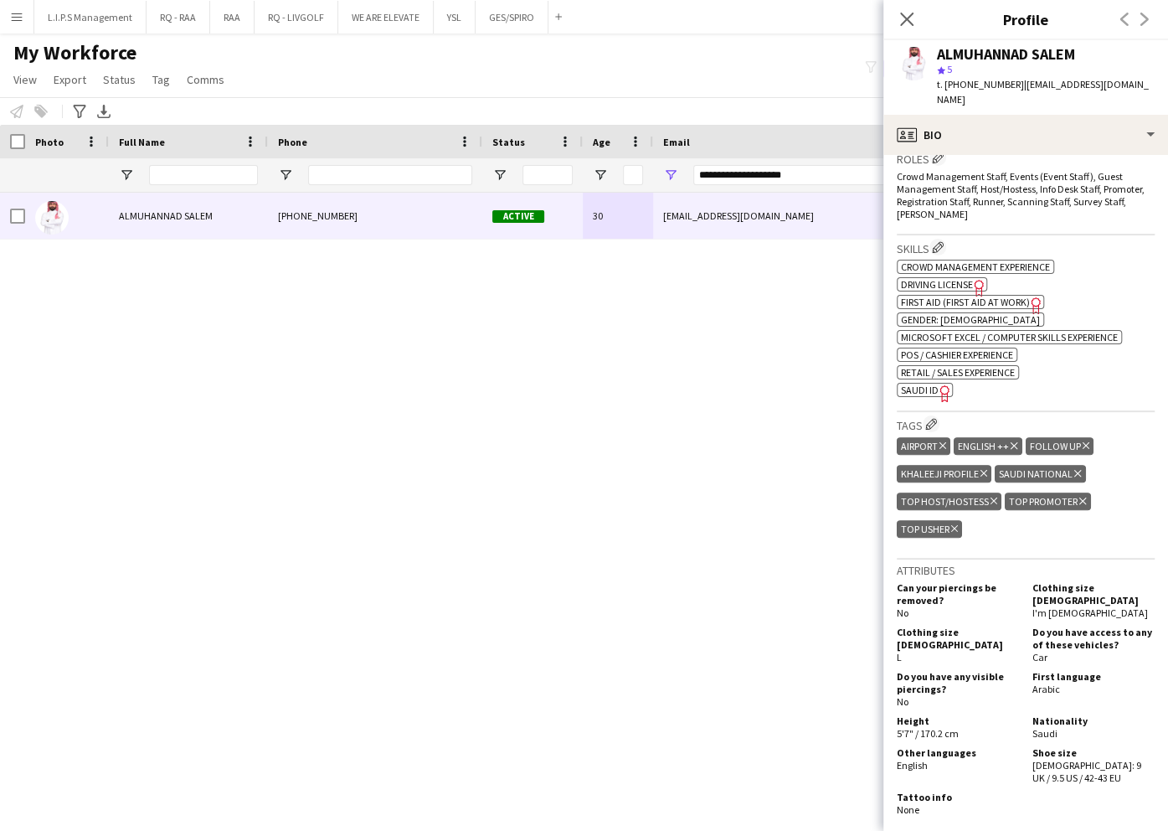
click at [932, 384] on span "SAUDI ID" at bounding box center [920, 390] width 38 height 13
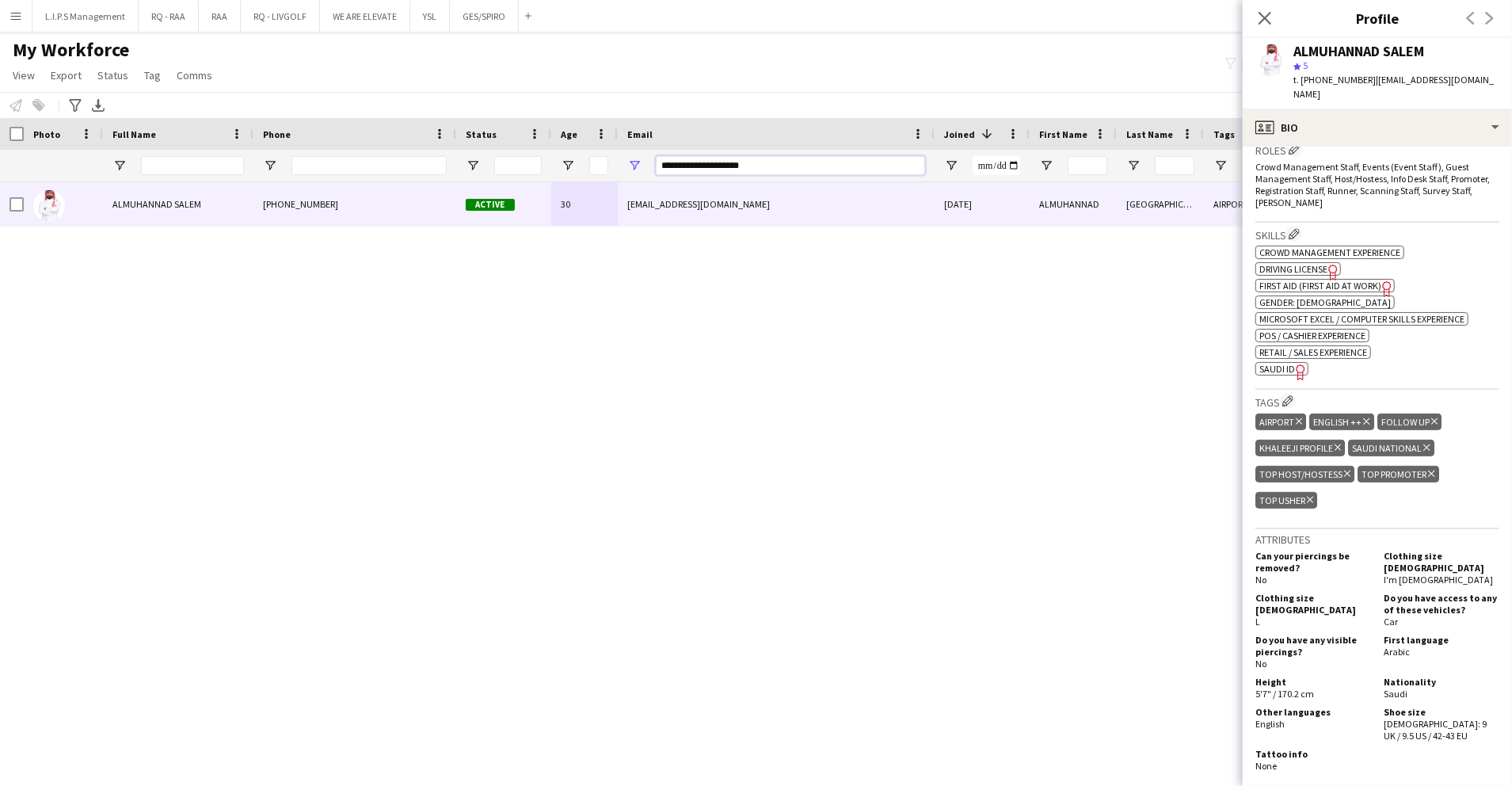
paste input "*****"
drag, startPoint x: 652, startPoint y: 179, endPoint x: 349, endPoint y: 210, distance: 304.6
click at [349, 210] on div "Workforce Details Photo Full Name" at bounding box center [756, 438] width 1512 height 640
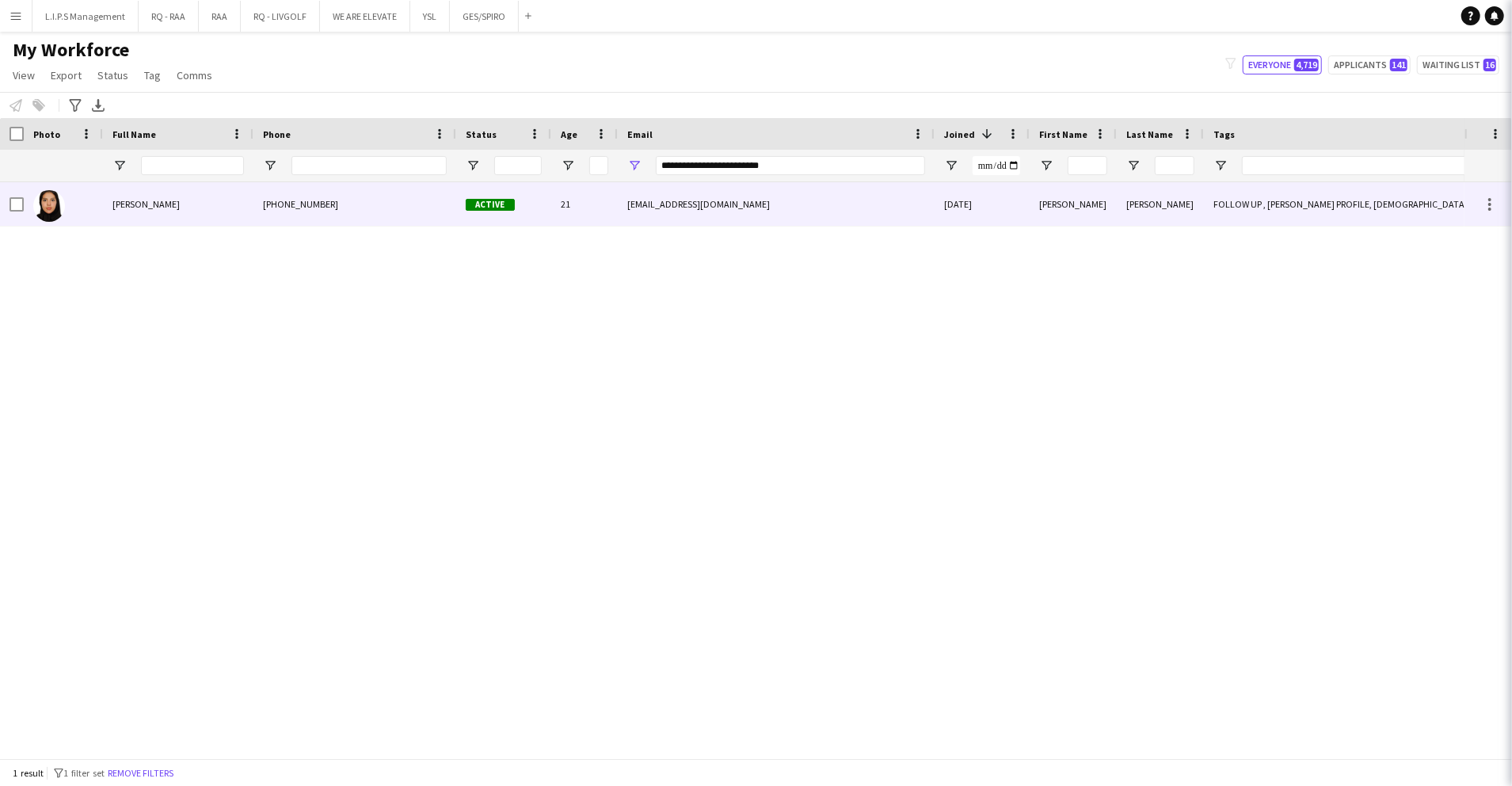
click at [417, 202] on div "+966504526965" at bounding box center [355, 204] width 202 height 44
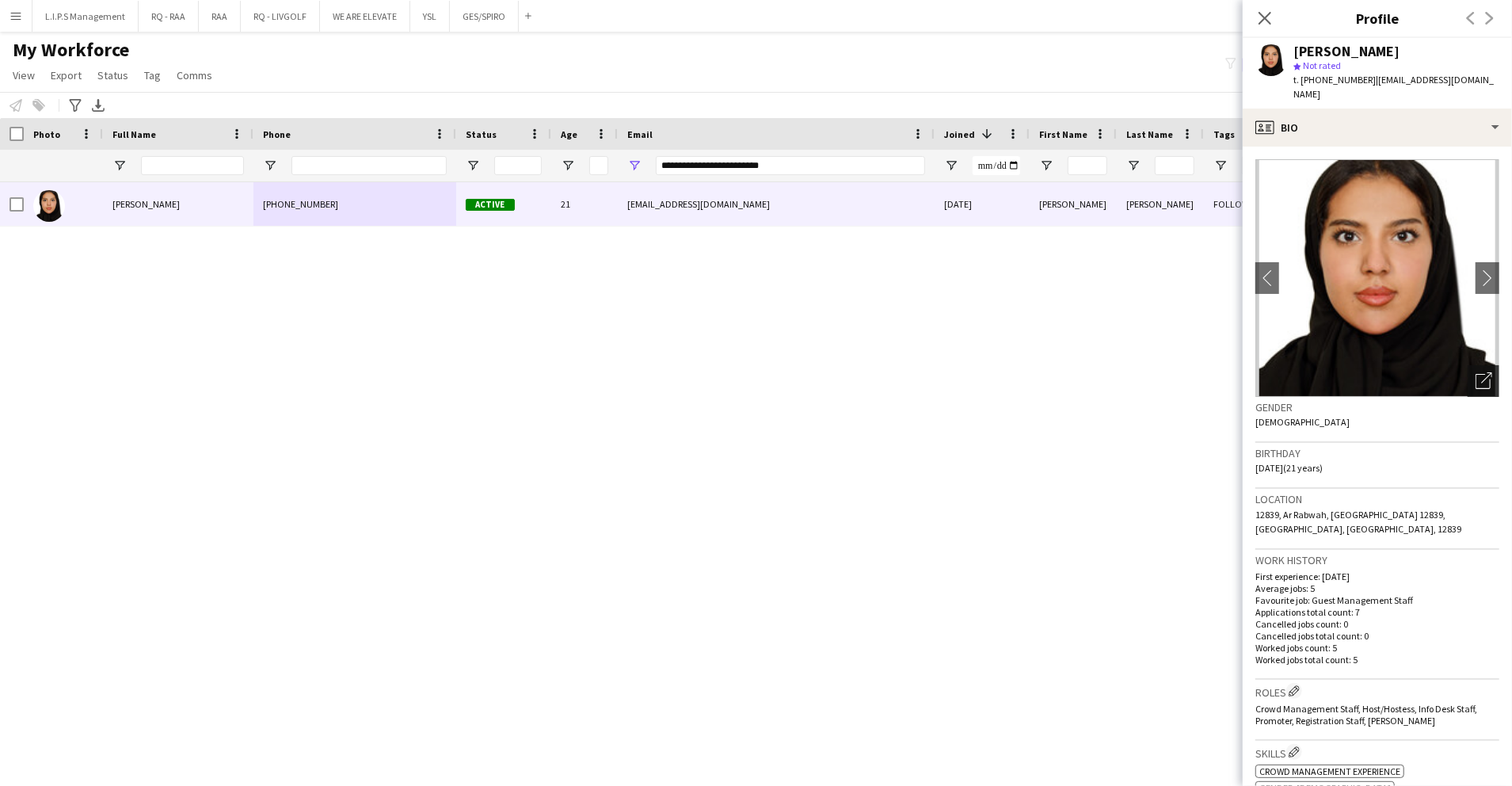
click at [1475, 373] on icon "Open photos pop-in" at bounding box center [1484, 381] width 17 height 17
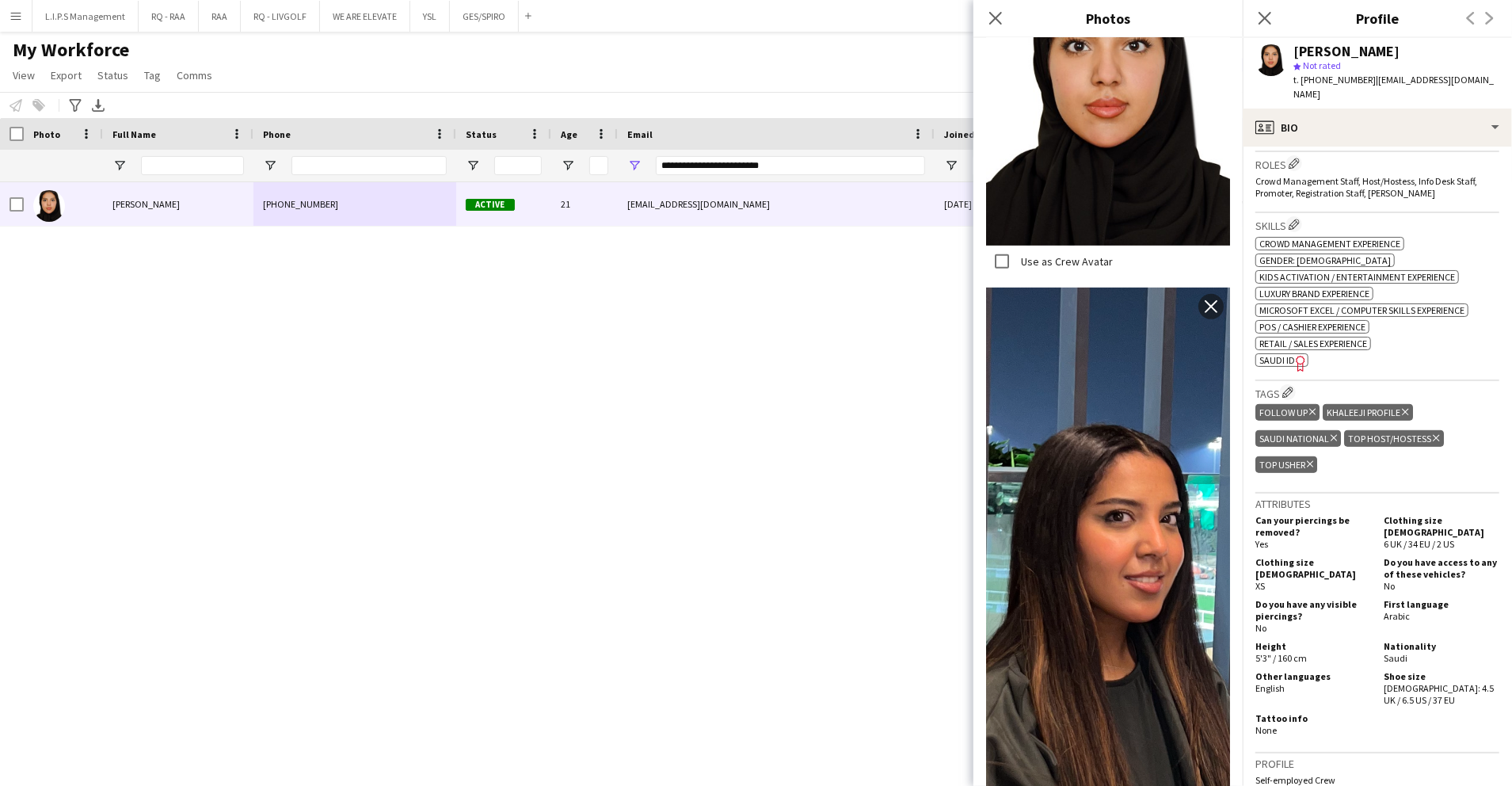
click at [1277, 354] on span "SAUDI ID" at bounding box center [1277, 359] width 36 height 12
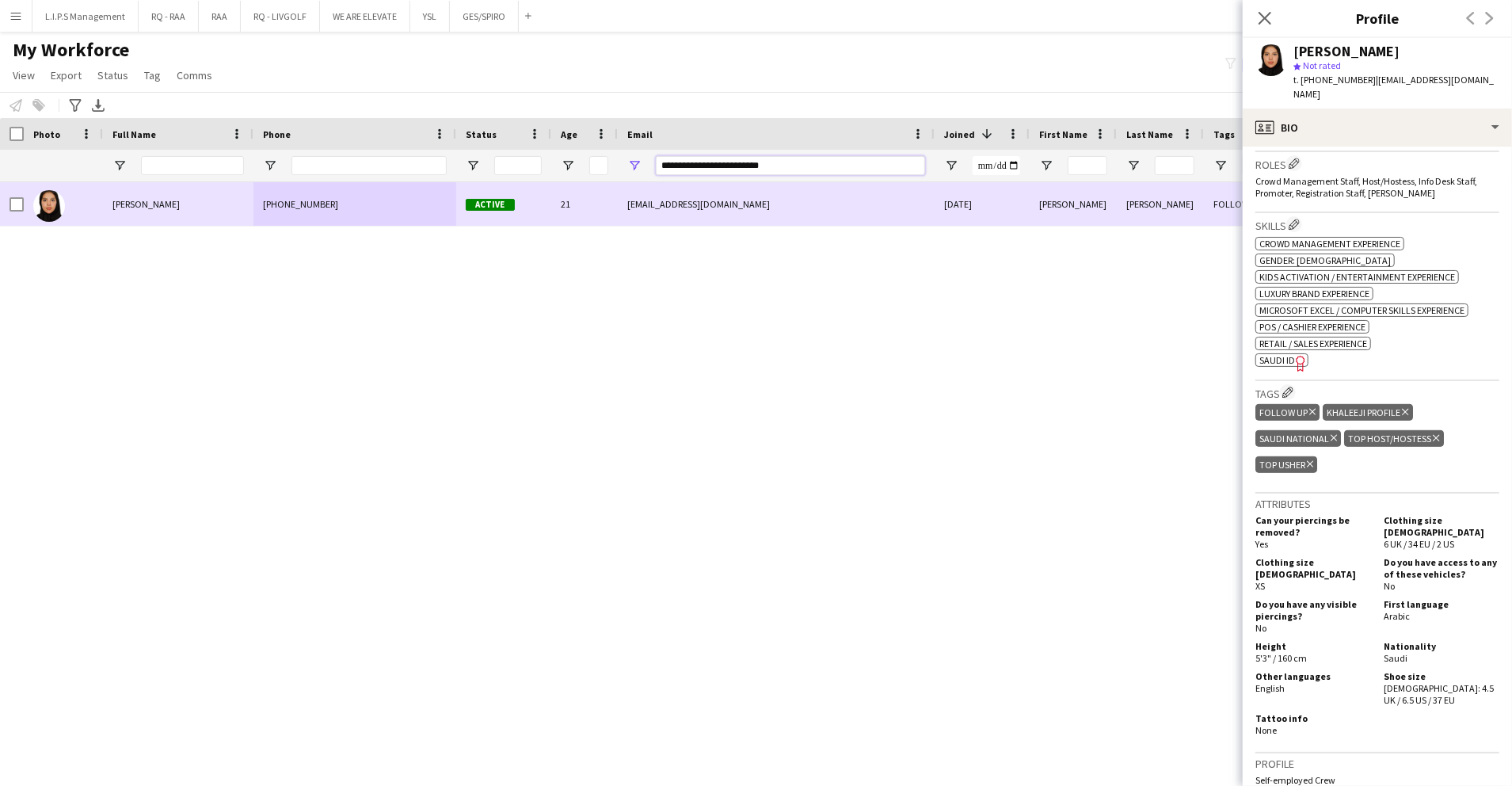
paste input "Email Filter Input"
drag, startPoint x: 800, startPoint y: 166, endPoint x: 427, endPoint y: 202, distance: 374.7
click at [422, 202] on div "Workforce Details Photo Full Name" at bounding box center [756, 438] width 1512 height 640
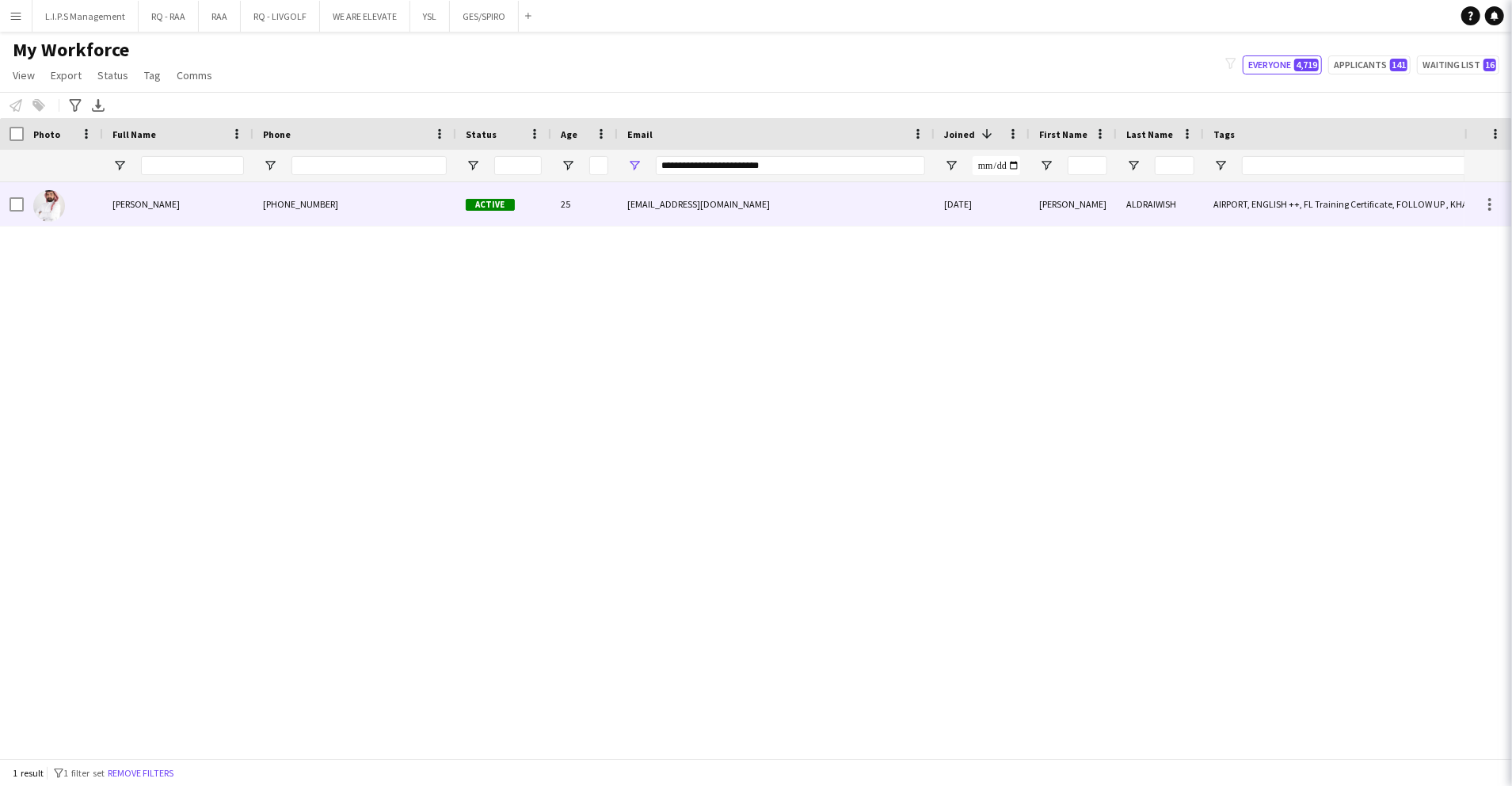
click at [488, 211] on div "Active" at bounding box center [503, 204] width 95 height 44
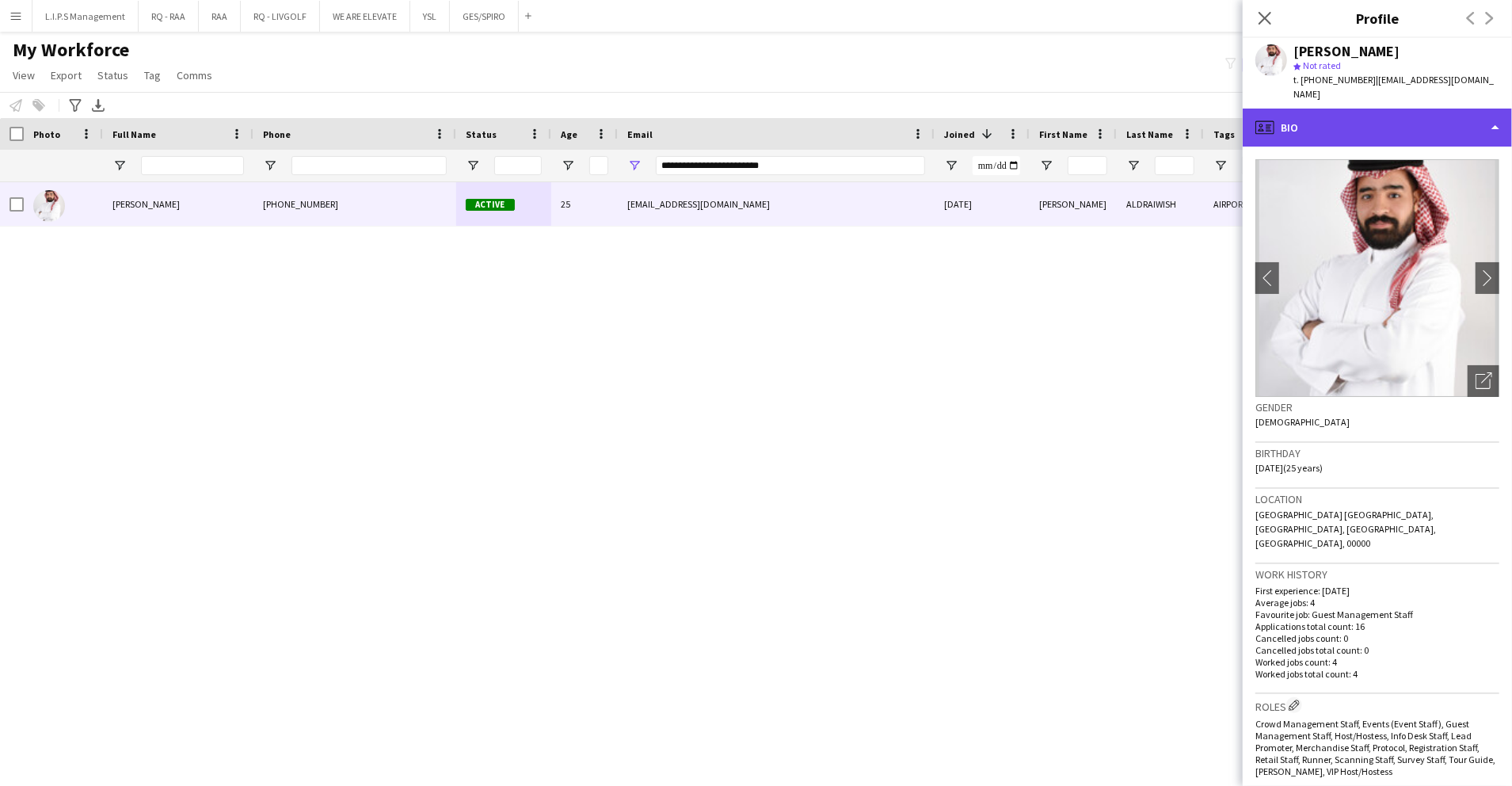
click at [1429, 109] on div "profile Bio" at bounding box center [1377, 128] width 269 height 38
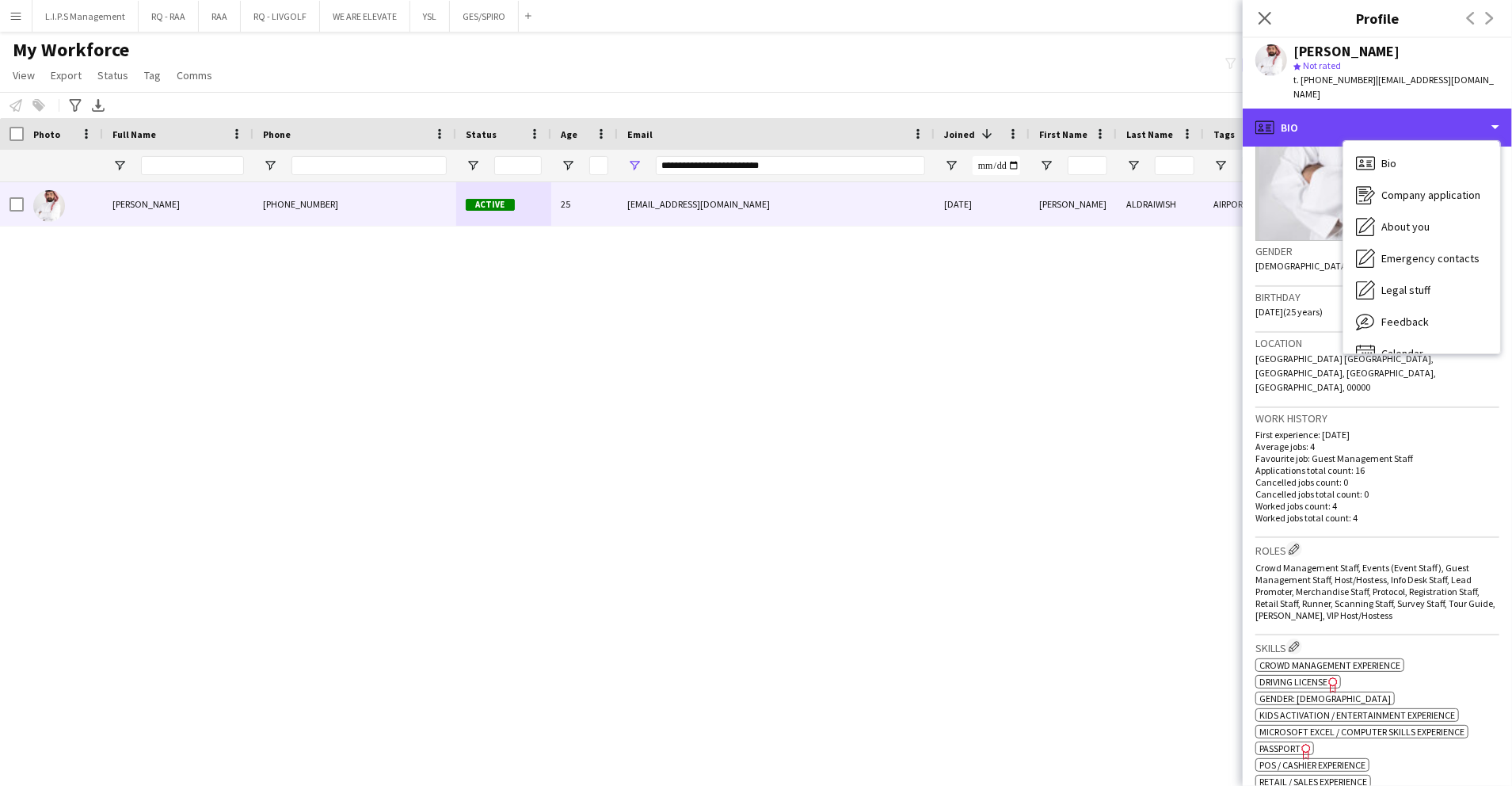
scroll to position [211, 0]
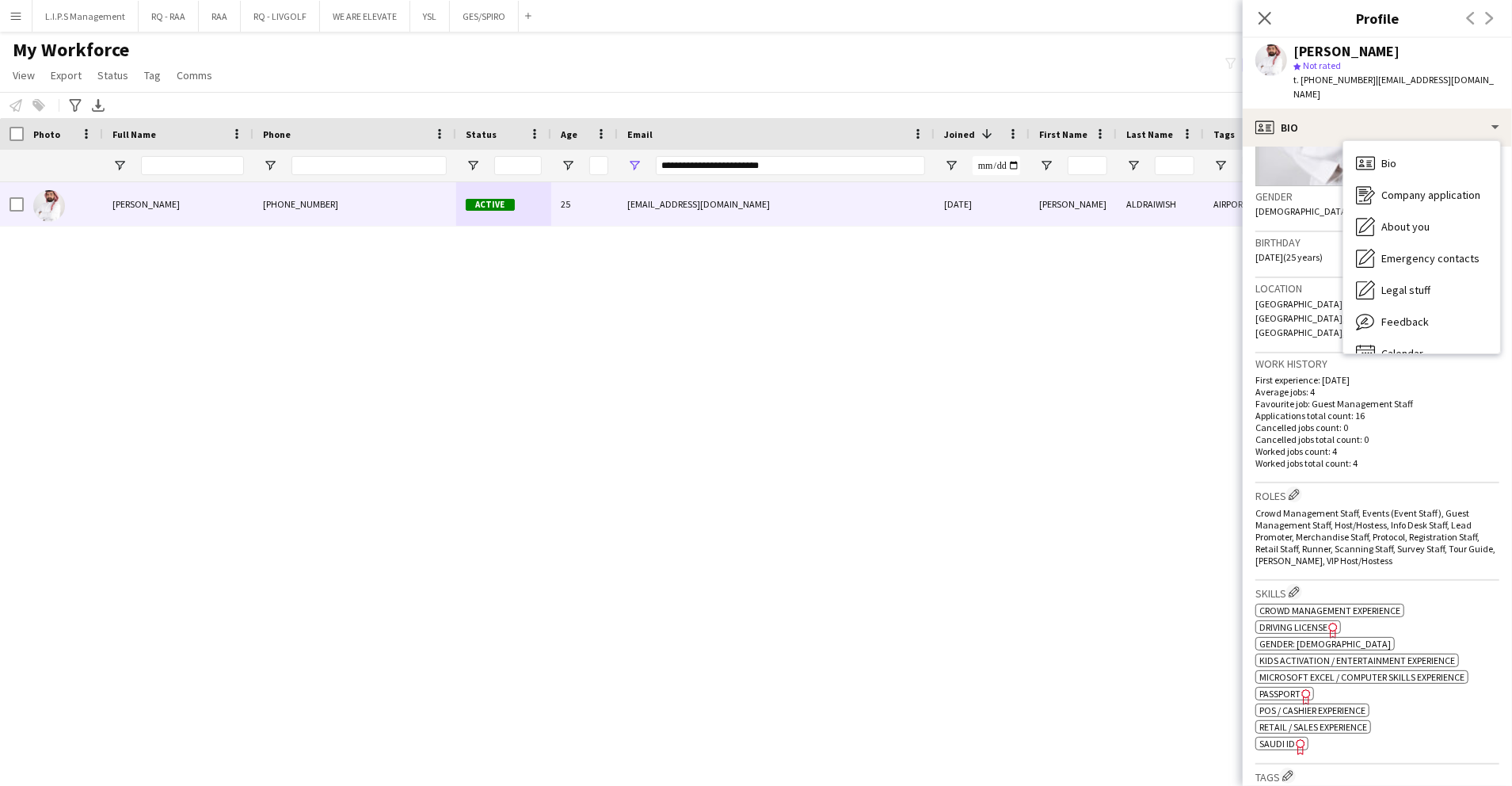
click at [1277, 738] on span "SAUDI ID" at bounding box center [1277, 743] width 36 height 12
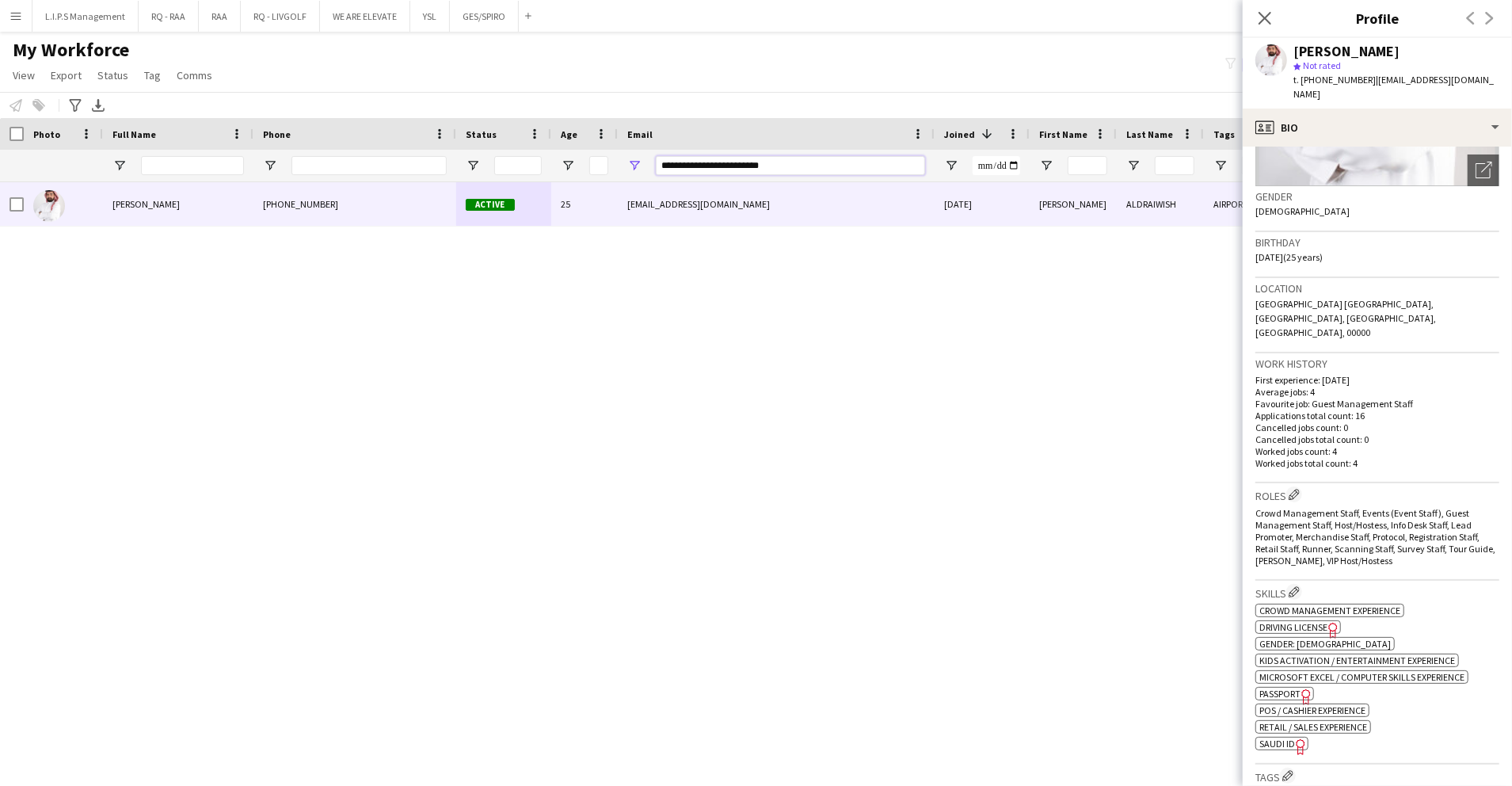
drag, startPoint x: 857, startPoint y: 166, endPoint x: 432, endPoint y: 191, distance: 425.7
click at [432, 190] on div "Workforce Details Photo Full Name" at bounding box center [756, 438] width 1512 height 640
paste input "Email Filter Input"
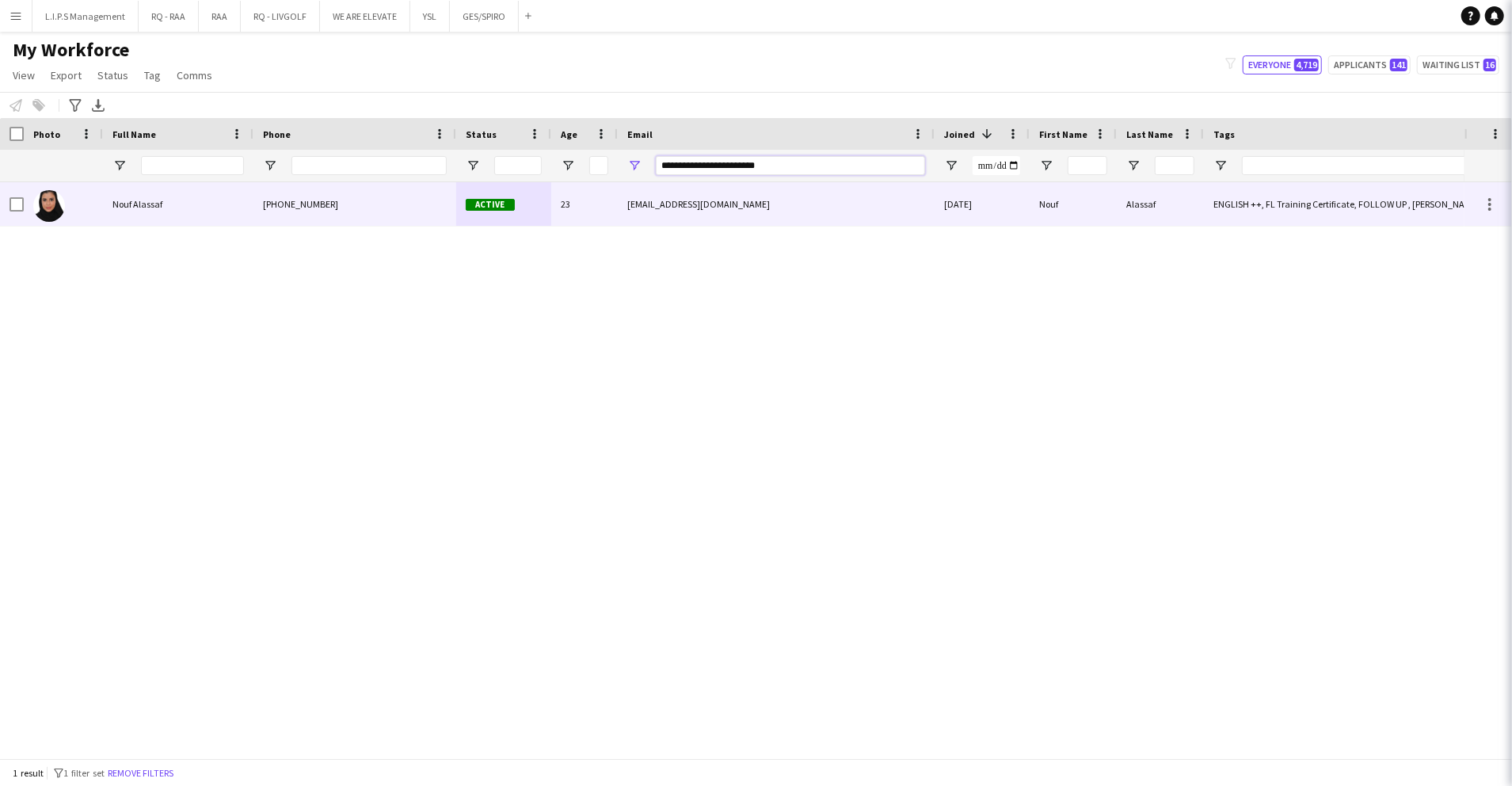
type input "**********"
click at [455, 207] on div "[PHONE_NUMBER]" at bounding box center [355, 204] width 202 height 44
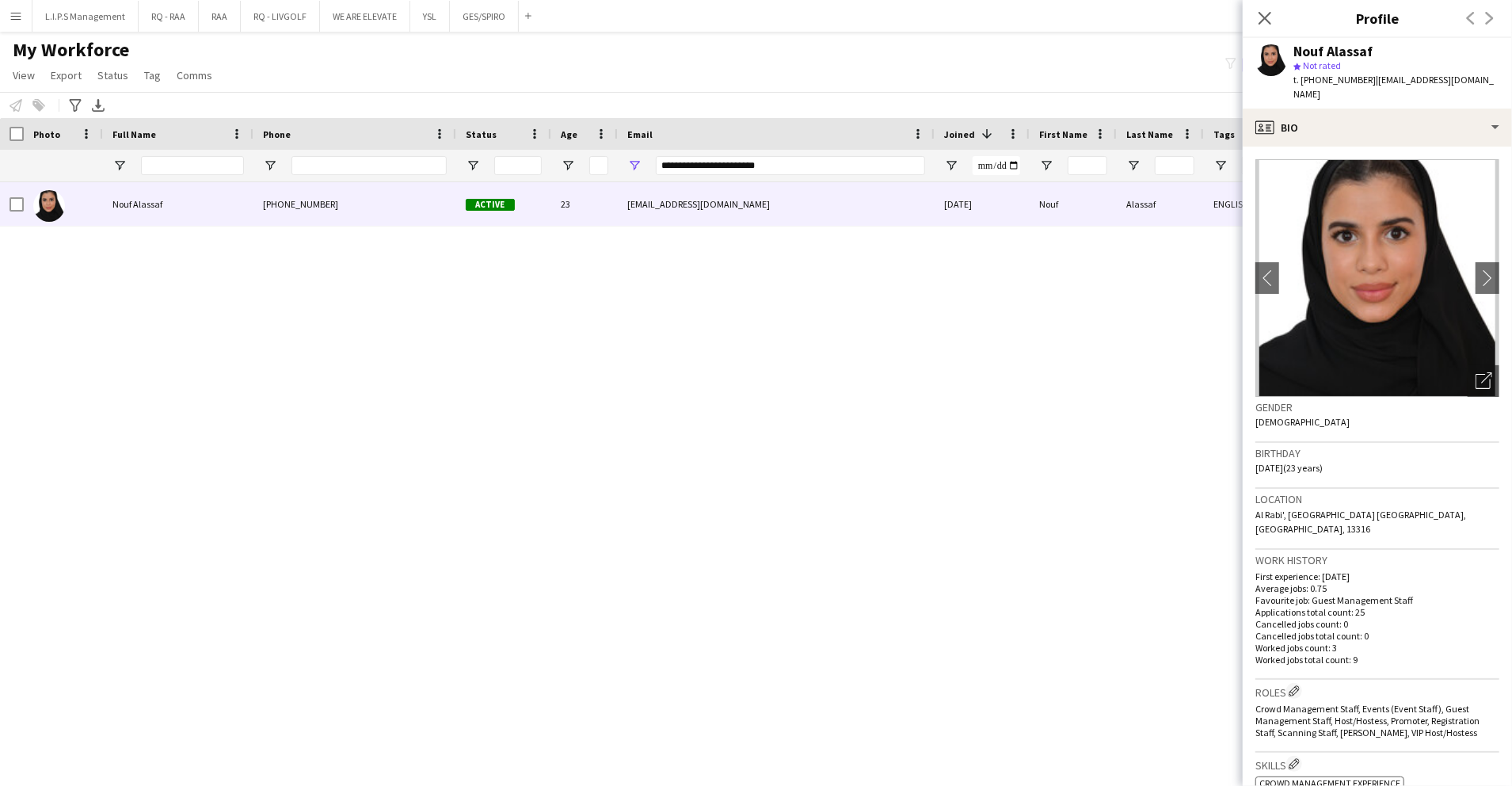
click at [1316, 68] on span "Not rated" at bounding box center [1322, 65] width 38 height 12
click at [1318, 78] on span "t. [PHONE_NUMBER]" at bounding box center [1334, 79] width 82 height 12
copy span "966597166717"
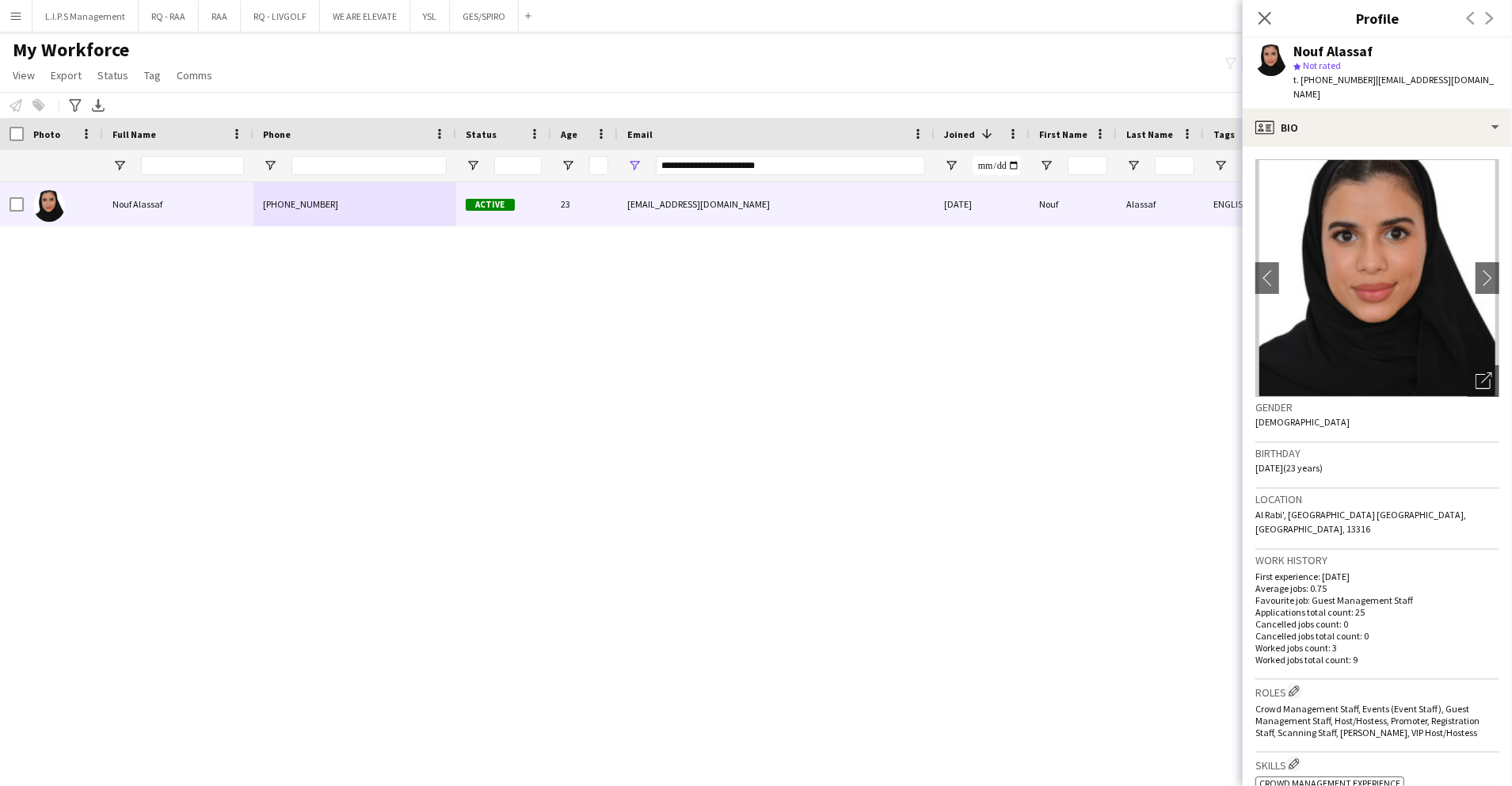
click at [1309, 44] on div "Nouf Alassaf" at bounding box center [1333, 51] width 79 height 14
click at [1308, 44] on div "Nouf Alassaf" at bounding box center [1333, 51] width 79 height 14
copy div "Nouf Alassaf"
click at [1481, 373] on icon at bounding box center [1486, 378] width 11 height 11
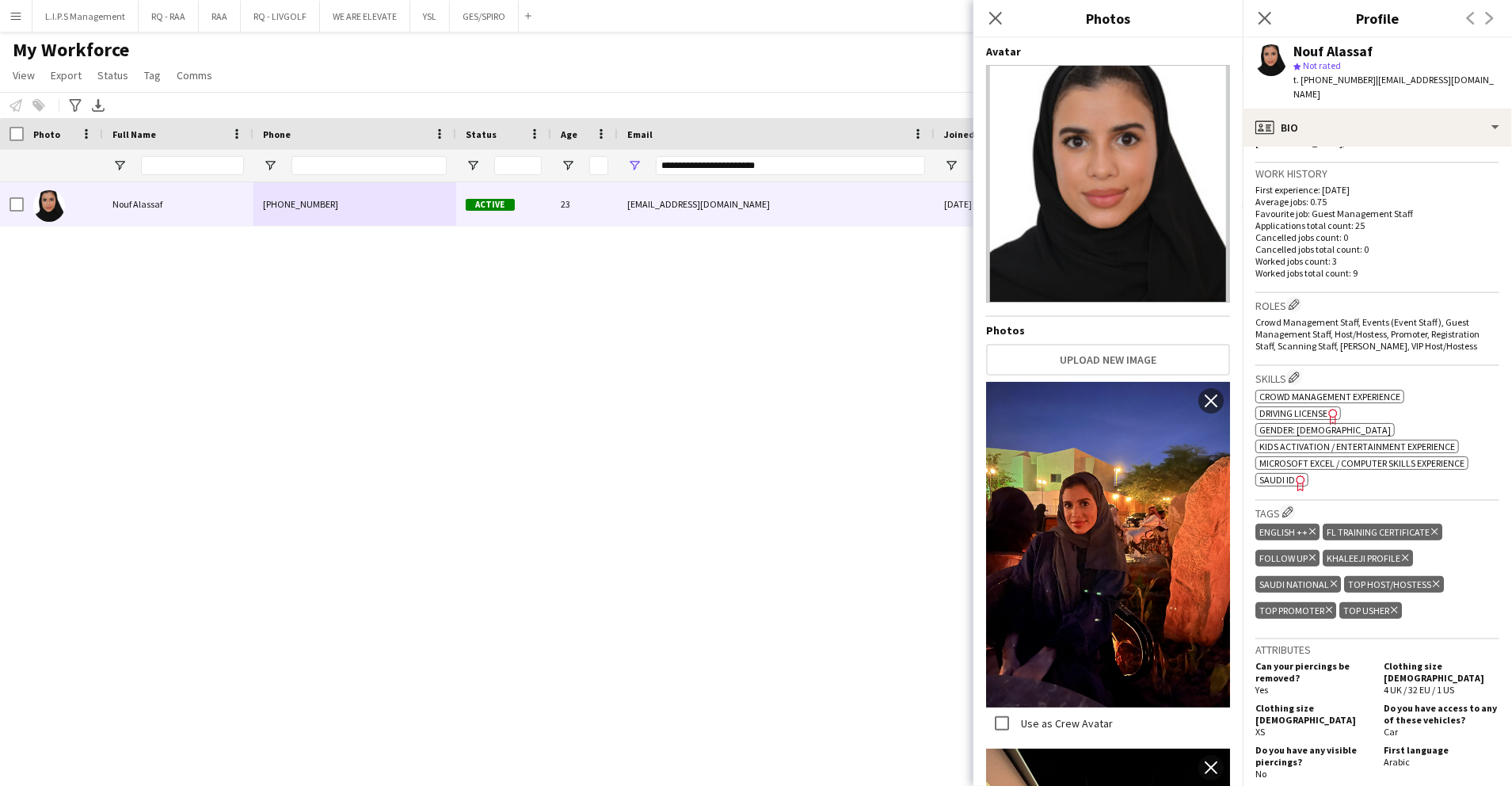
scroll to position [528, 0]
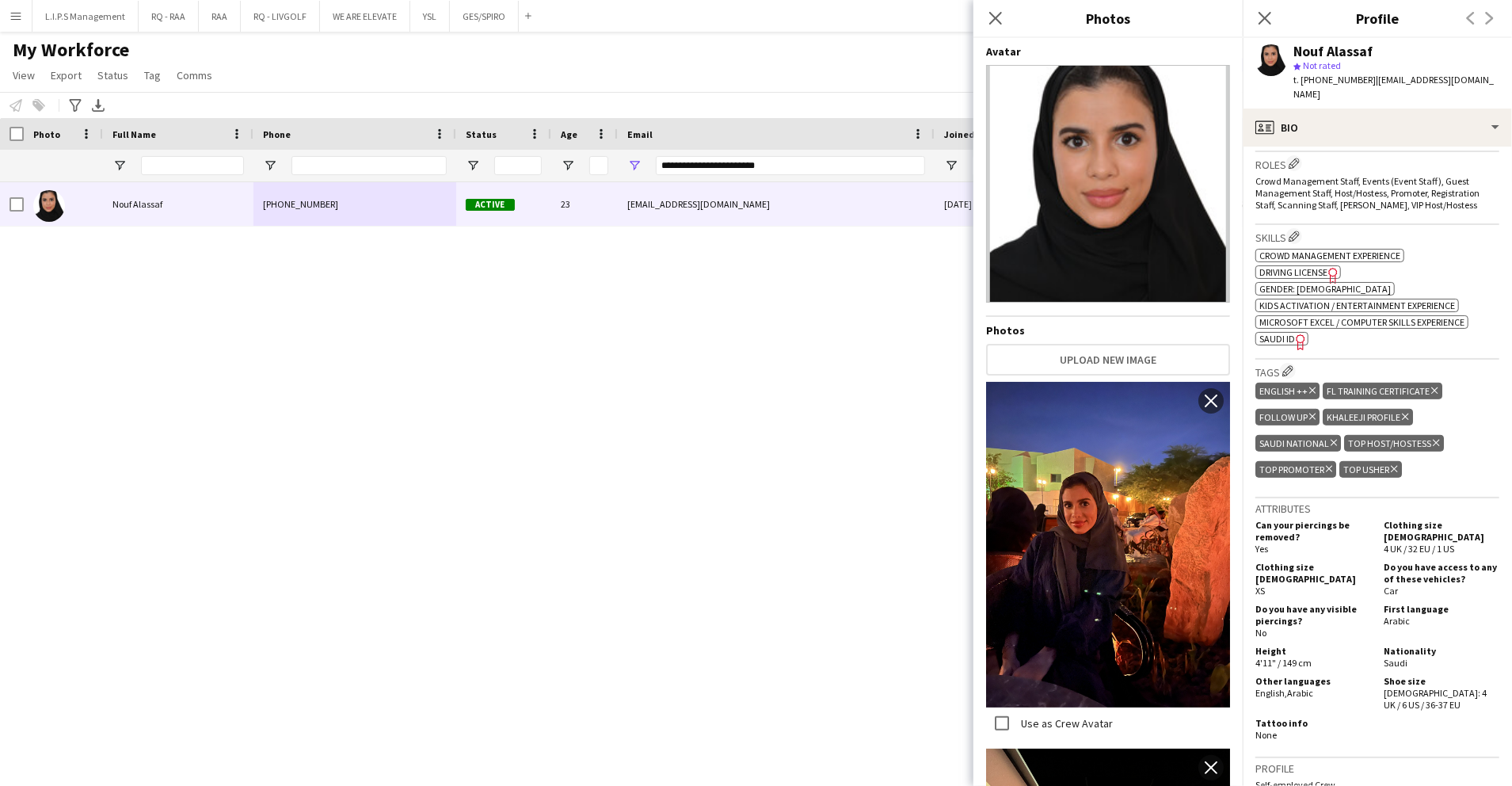
click at [1273, 333] on span "SAUDI ID" at bounding box center [1277, 339] width 36 height 12
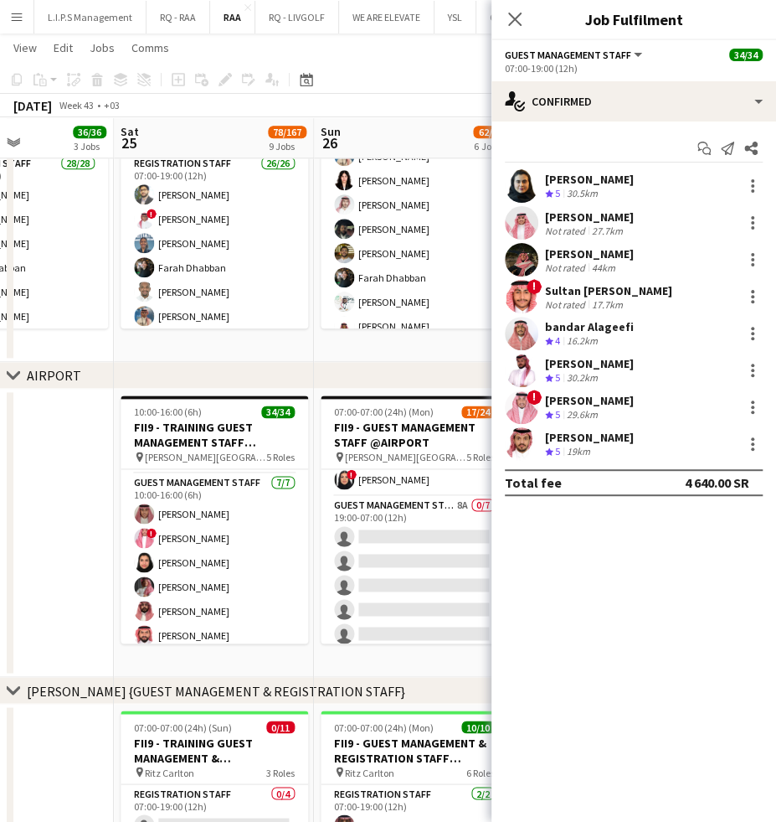
drag, startPoint x: 397, startPoint y: 482, endPoint x: 71, endPoint y: 443, distance: 328.2
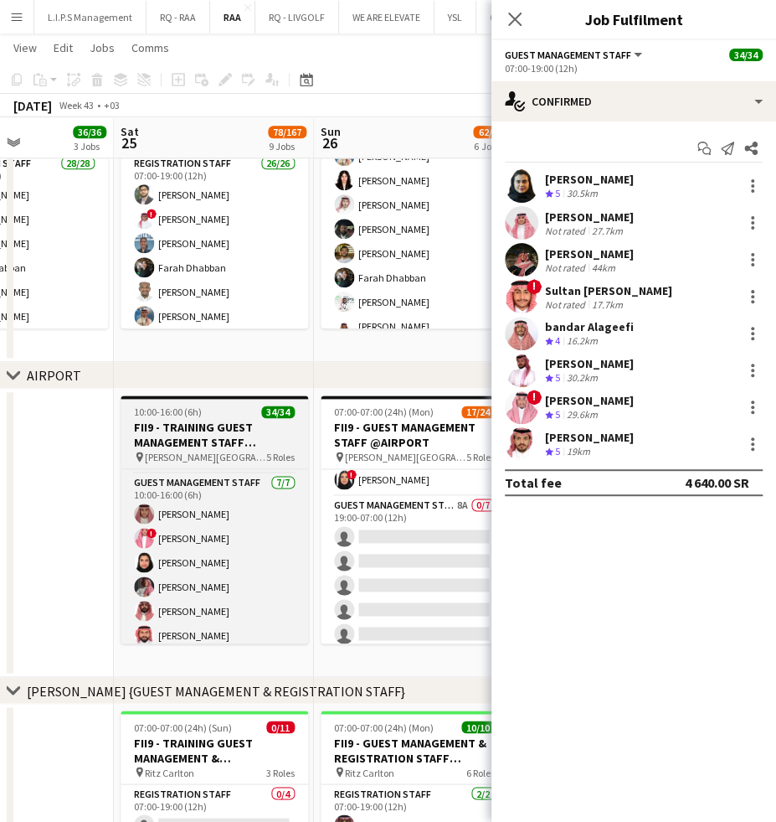
scroll to position [0, 683]
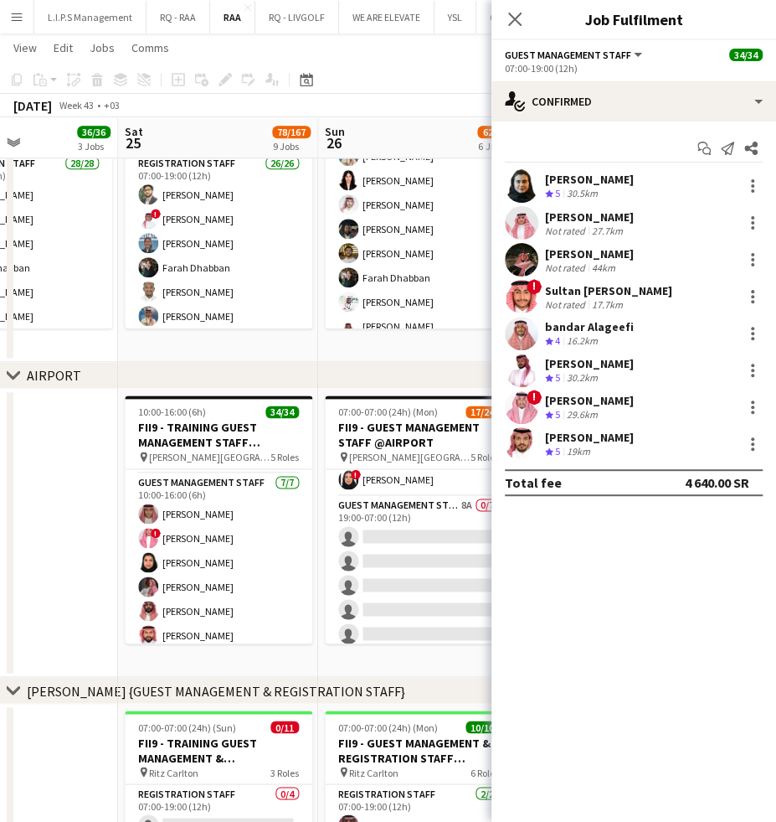
drag, startPoint x: 363, startPoint y: 377, endPoint x: 245, endPoint y: 370, distance: 119.1
click at [245, 370] on div "chevron-right AIRPORT" at bounding box center [388, 375] width 776 height 27
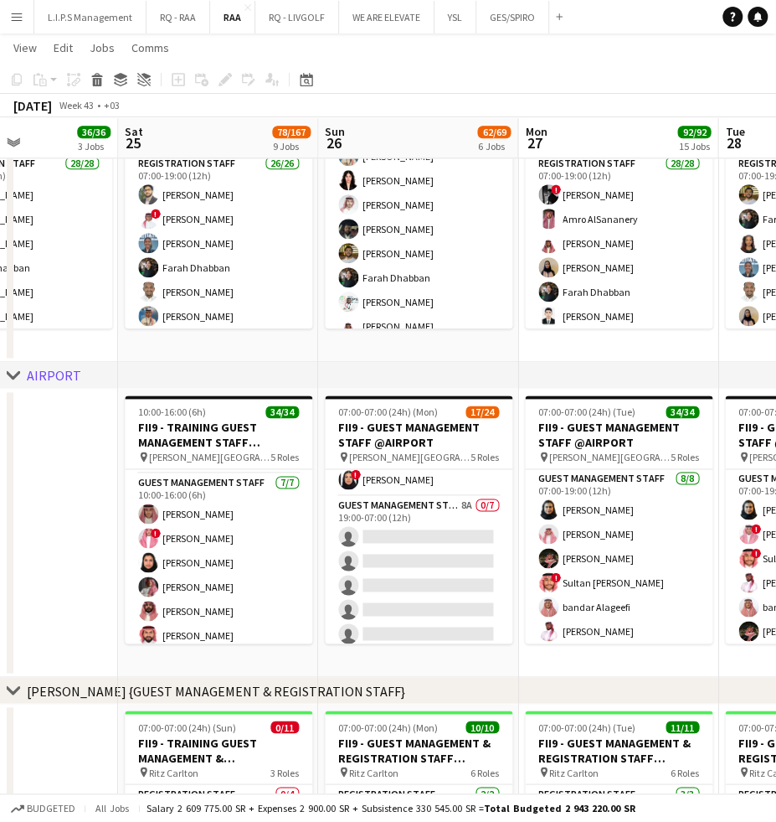
scroll to position [0, 543]
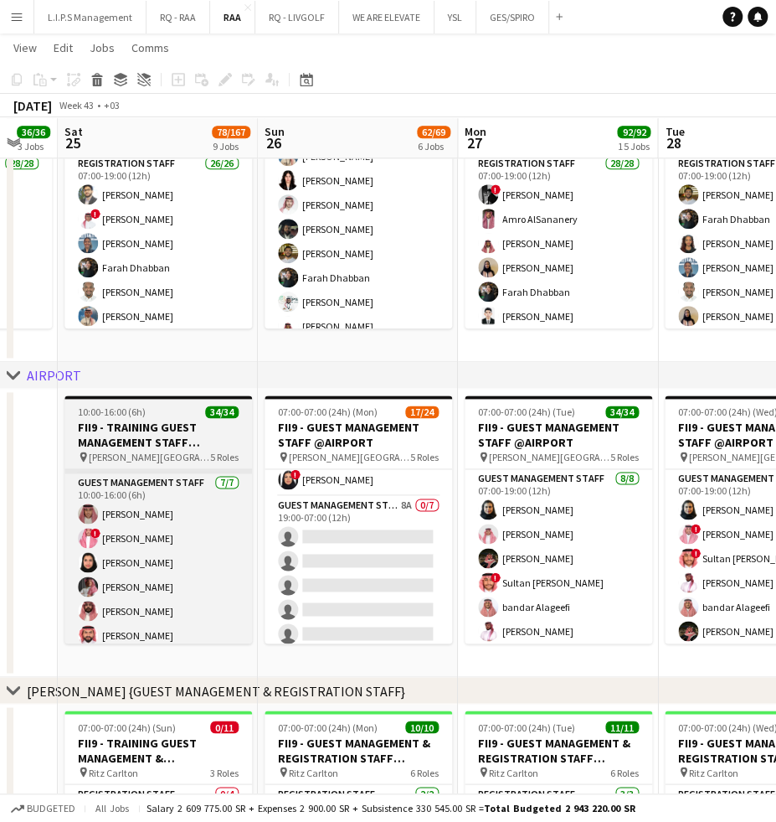
drag, startPoint x: 66, startPoint y: 510, endPoint x: 203, endPoint y: 469, distance: 142.5
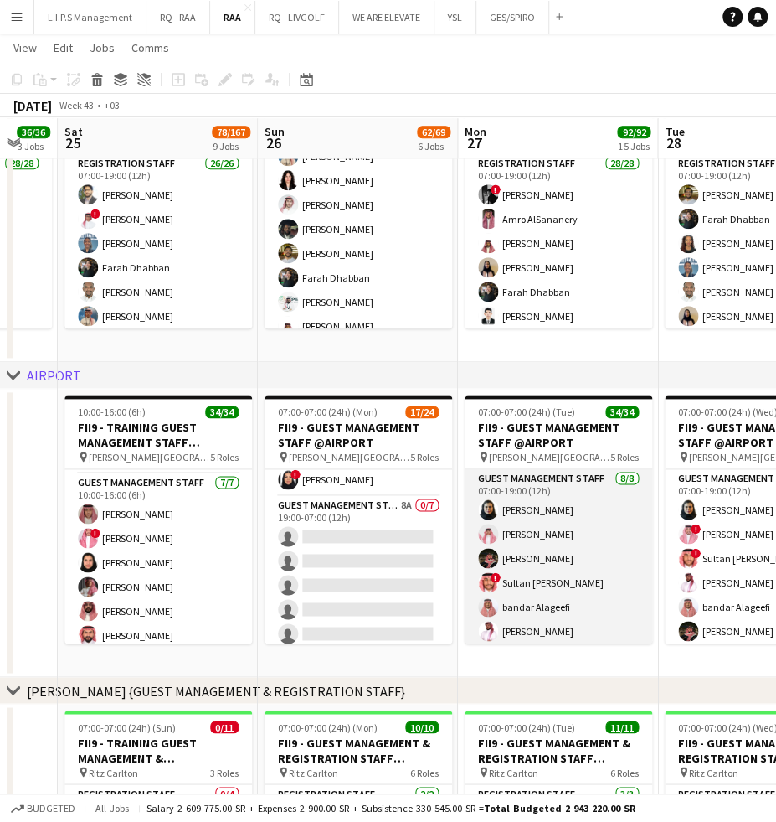
click at [568, 539] on app-card-role "Guest Management Staff 8/8 07:00-19:00 (12h) Noura Alsadoun Abdullah Alshehri H…" at bounding box center [559, 582] width 188 height 227
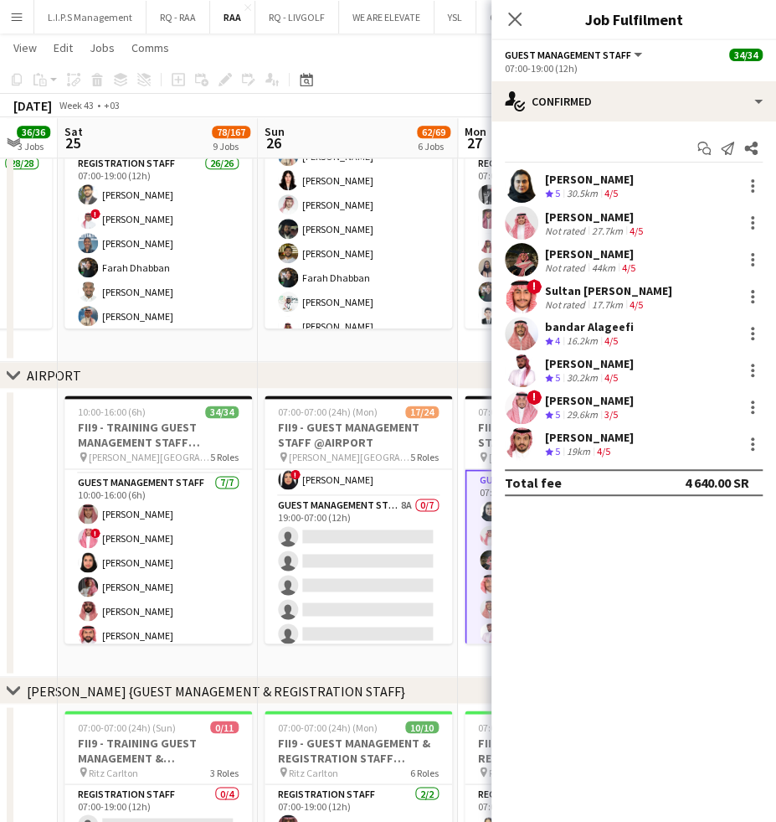
click at [588, 372] on div "30.2km" at bounding box center [583, 378] width 38 height 14
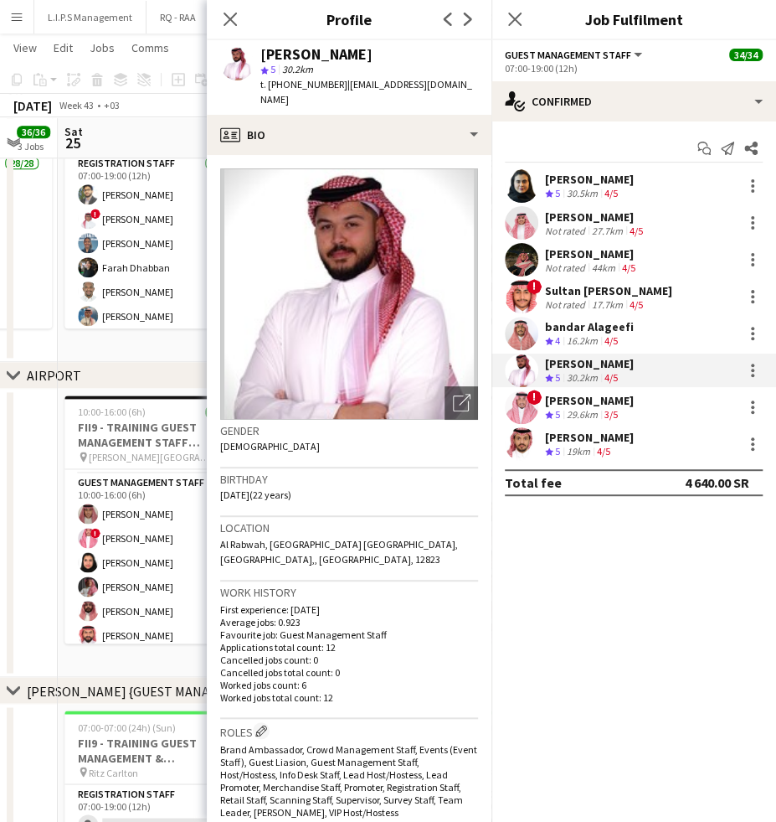
click at [315, 47] on div "Mohammed Ibrahim" at bounding box center [316, 54] width 112 height 15
click at [373, 52] on div "Mohammed Ibrahim" at bounding box center [316, 54] width 112 height 15
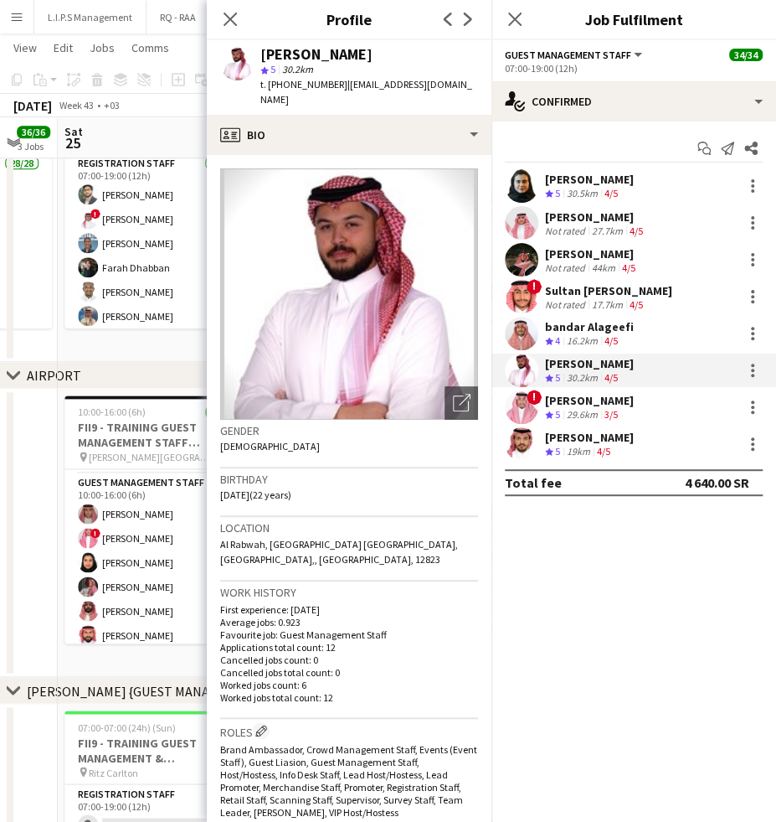
click at [373, 52] on div "Mohammed Ibrahim" at bounding box center [316, 54] width 112 height 15
drag, startPoint x: 342, startPoint y: 79, endPoint x: 479, endPoint y: 80, distance: 137.4
click at [479, 80] on div "Mohammed Ibrahim star 5 30.2km t. +966549409826 | mohammediaref2@gmail.com" at bounding box center [349, 77] width 285 height 75
copy span "mohammediaref2@gmail.com"
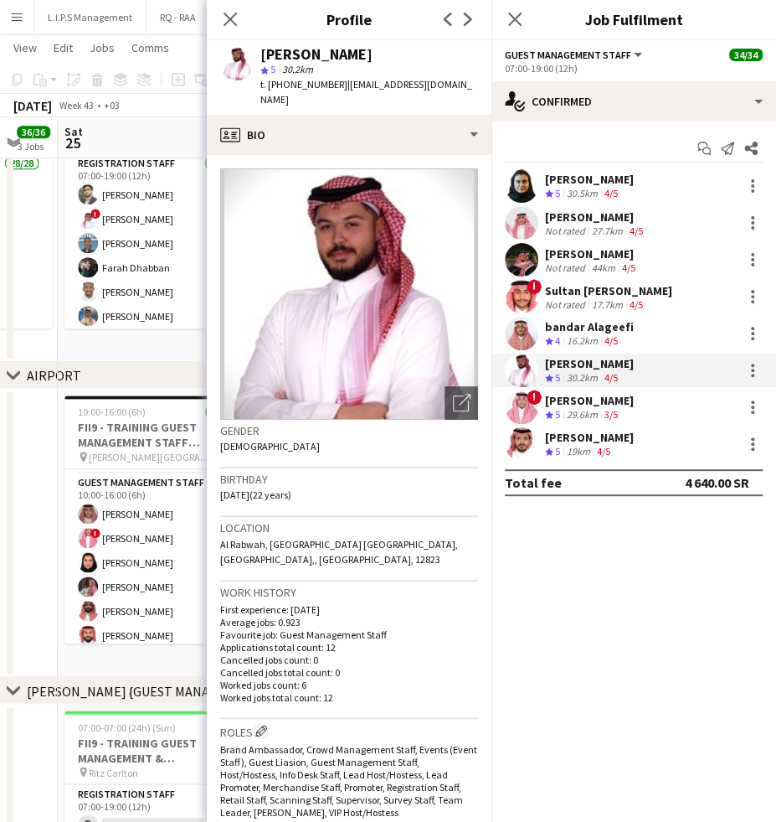
click at [312, 90] on span "t. +966549409826" at bounding box center [303, 84] width 87 height 13
click at [312, 85] on span "t. +966549409826" at bounding box center [303, 84] width 87 height 13
copy span "966549409826"
click at [284, 57] on div "Mohammed Ibrahim" at bounding box center [316, 54] width 112 height 15
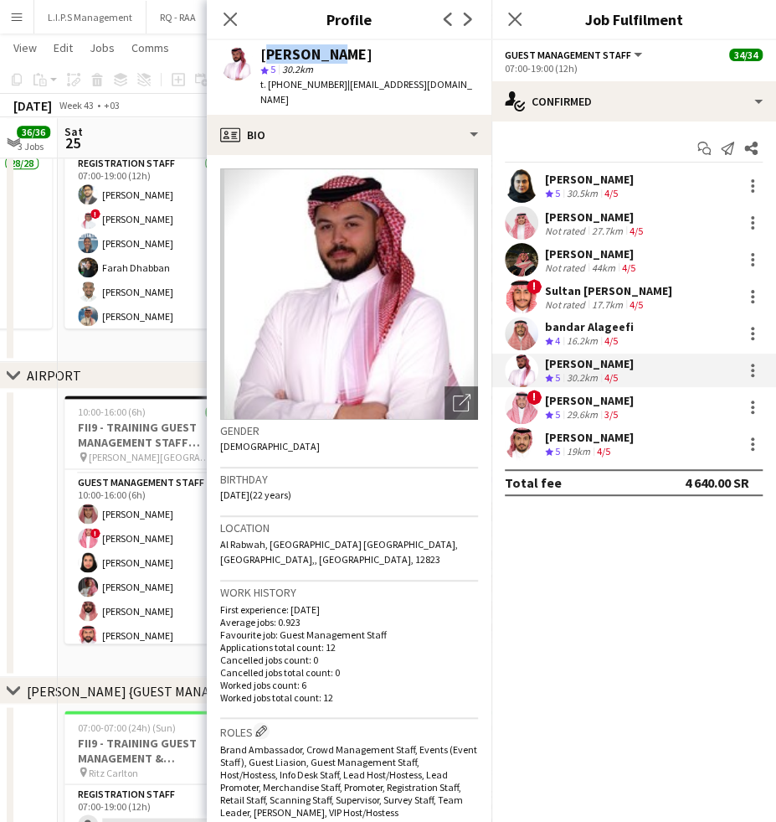
click at [284, 57] on div "Mohammed Ibrahim" at bounding box center [316, 54] width 112 height 15
copy div "Mohammed Ibrahim"
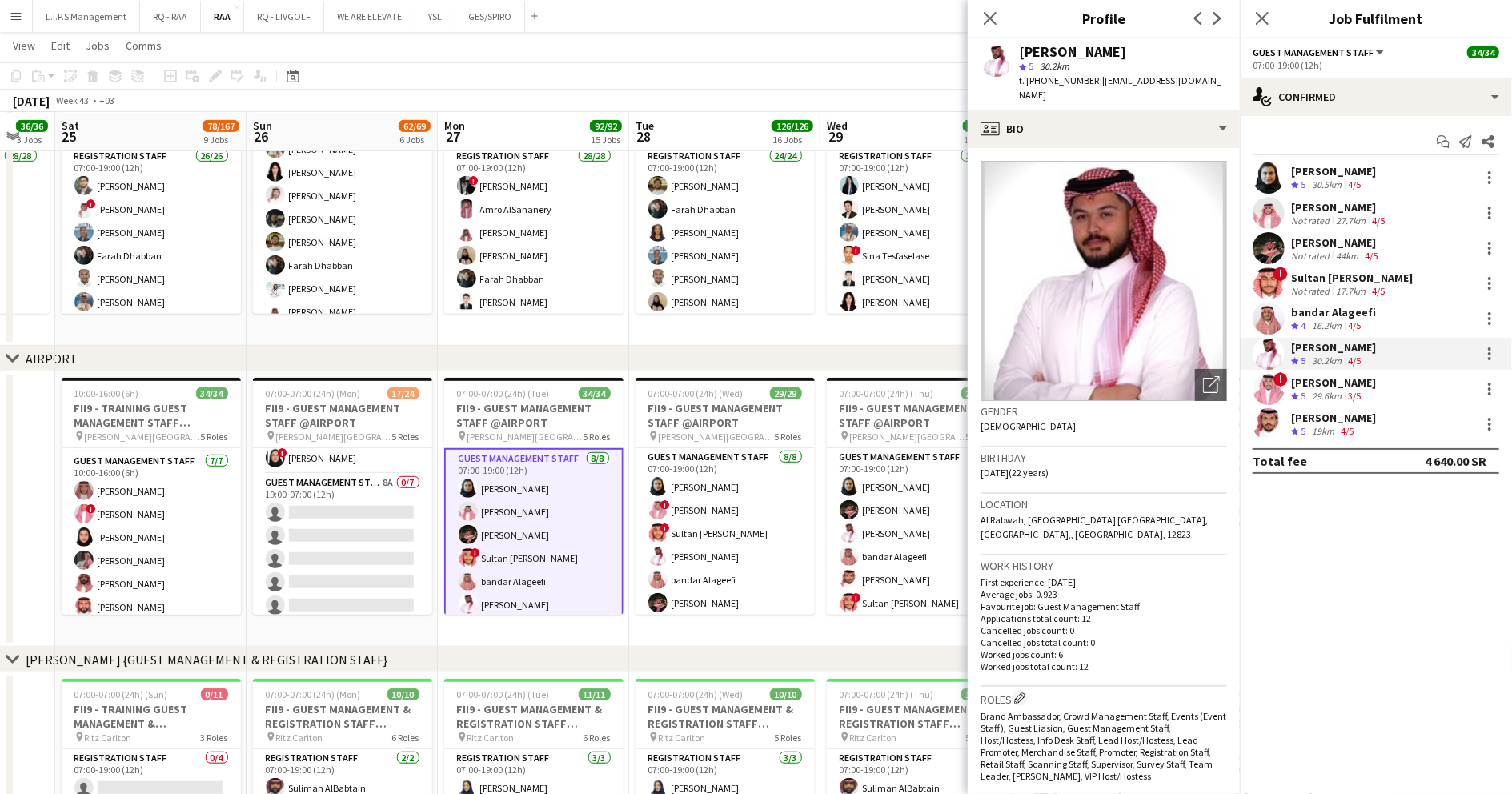
click at [1100, 404] on h3 "Gender" at bounding box center [1104, 411] width 247 height 14
click at [1100, 379] on div "Open photos pop-in" at bounding box center [1210, 384] width 32 height 32
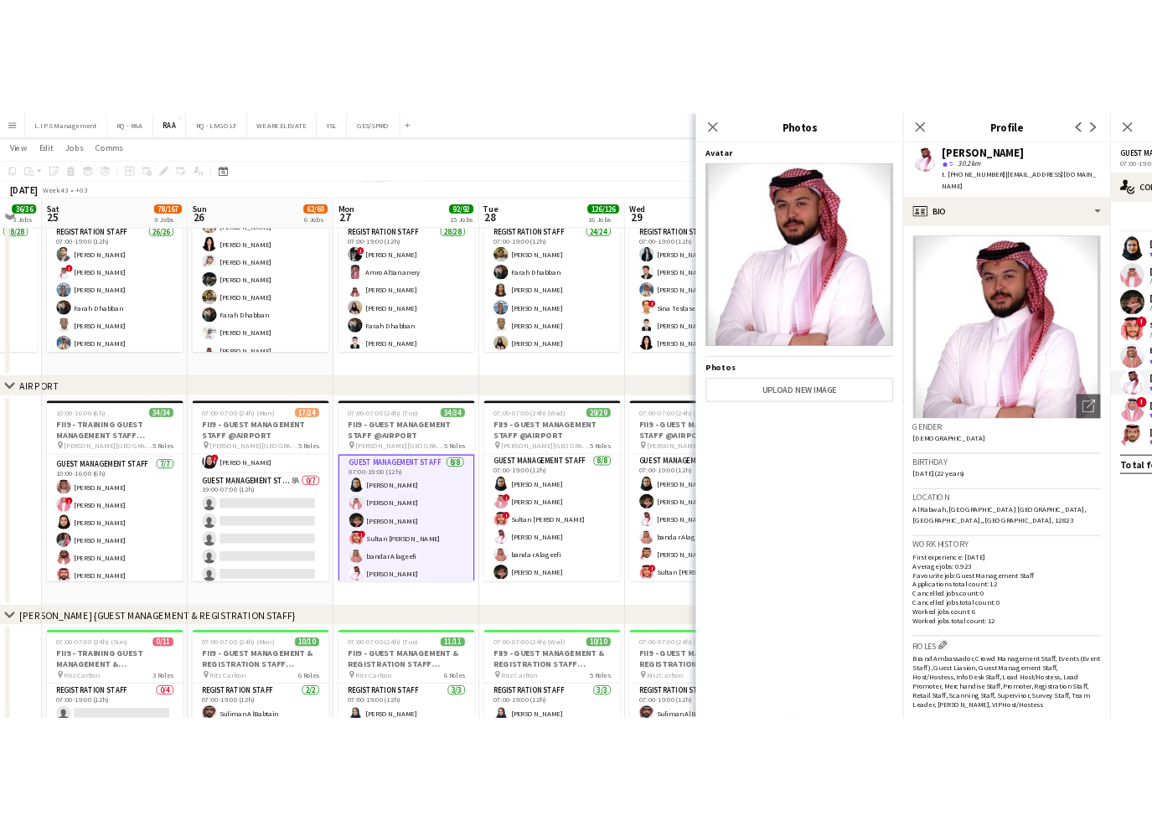
scroll to position [335, 0]
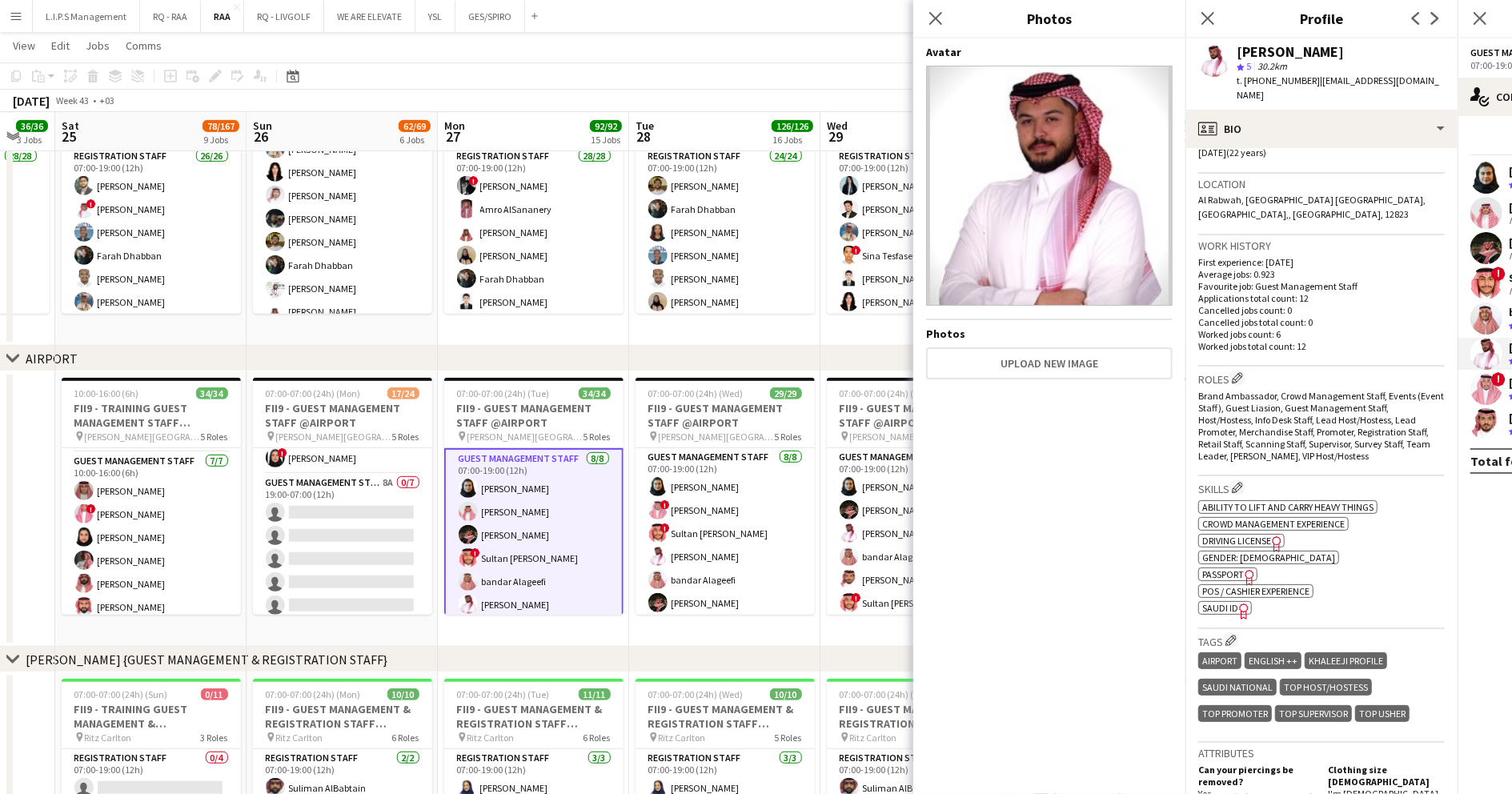
click at [1100, 602] on span "SAUDI ID" at bounding box center [1220, 608] width 36 height 12
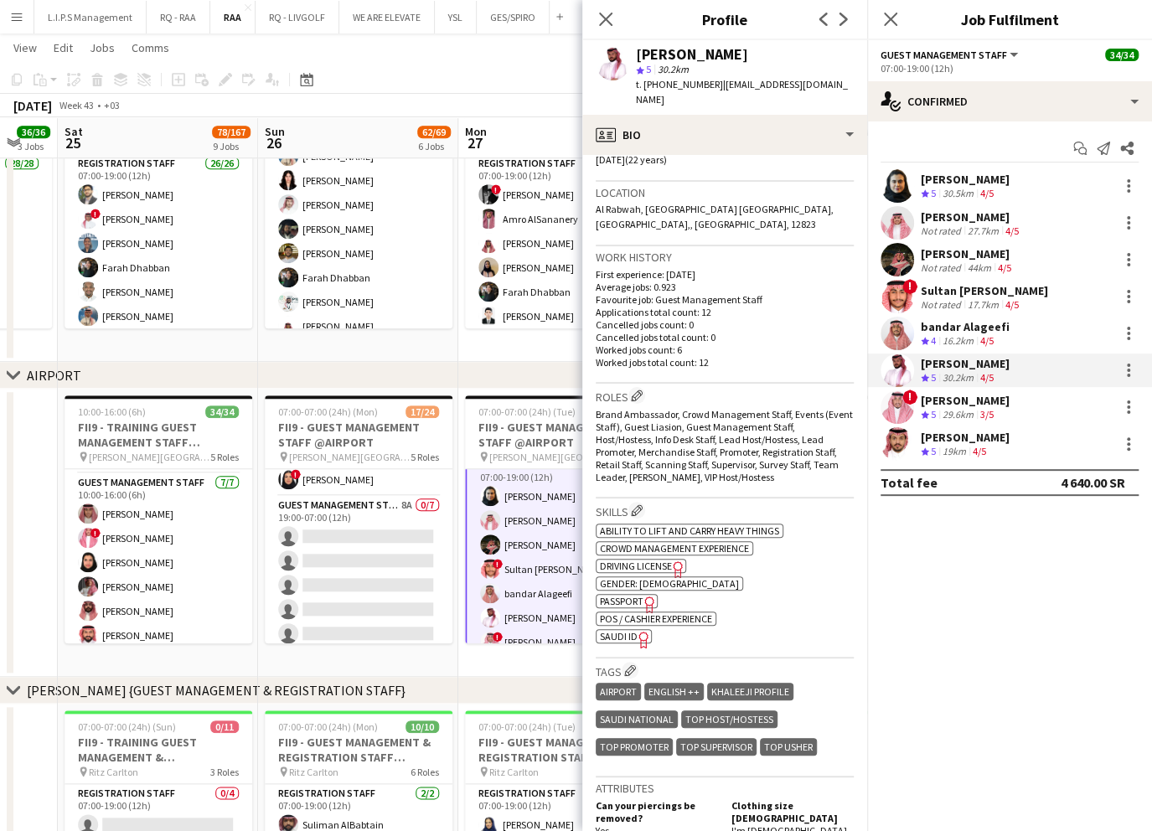
scroll to position [0, 0]
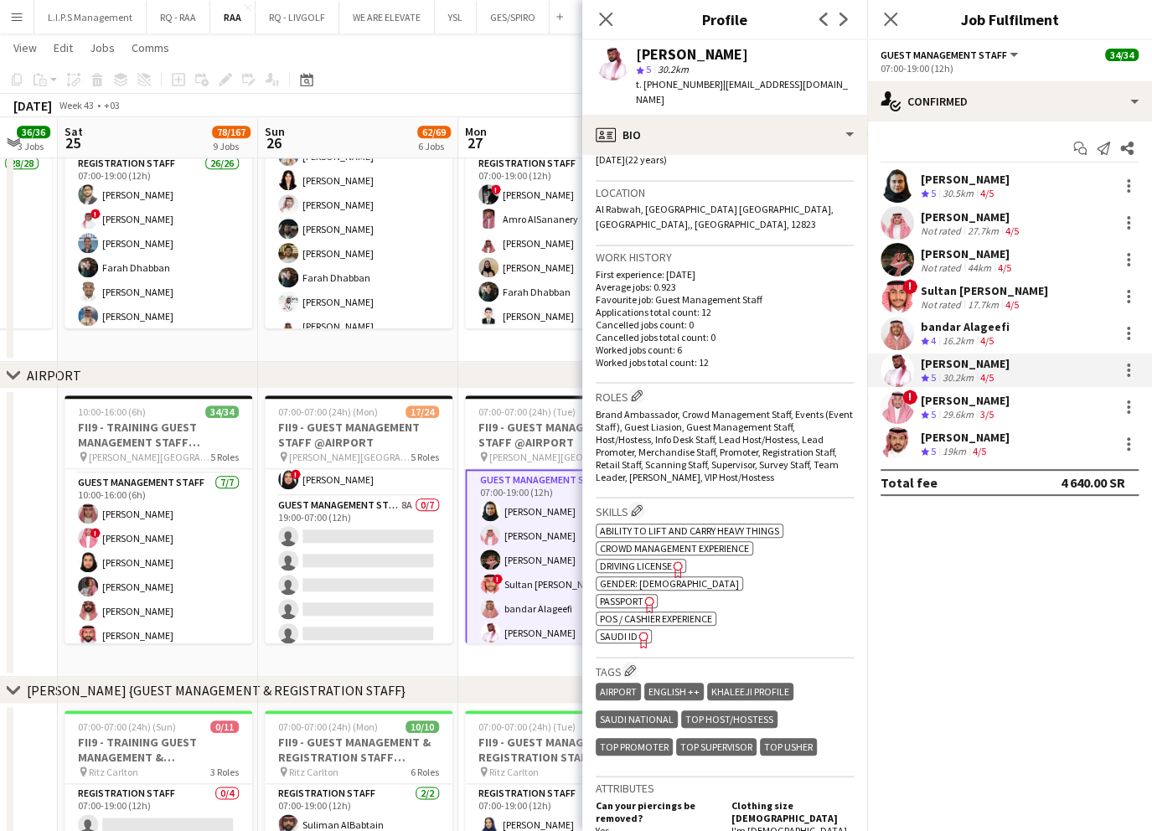
click at [961, 452] on div "19km" at bounding box center [954, 452] width 30 height 14
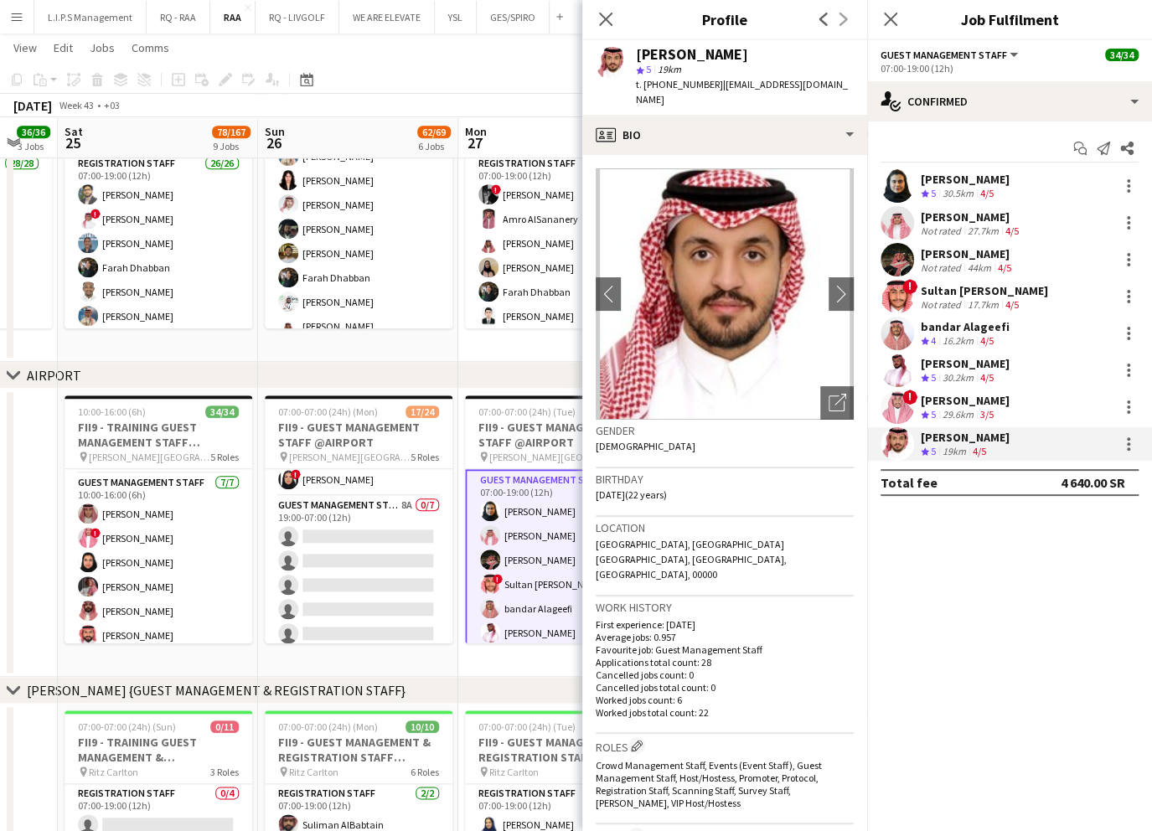
click at [950, 193] on div "30.5km" at bounding box center [958, 194] width 38 height 14
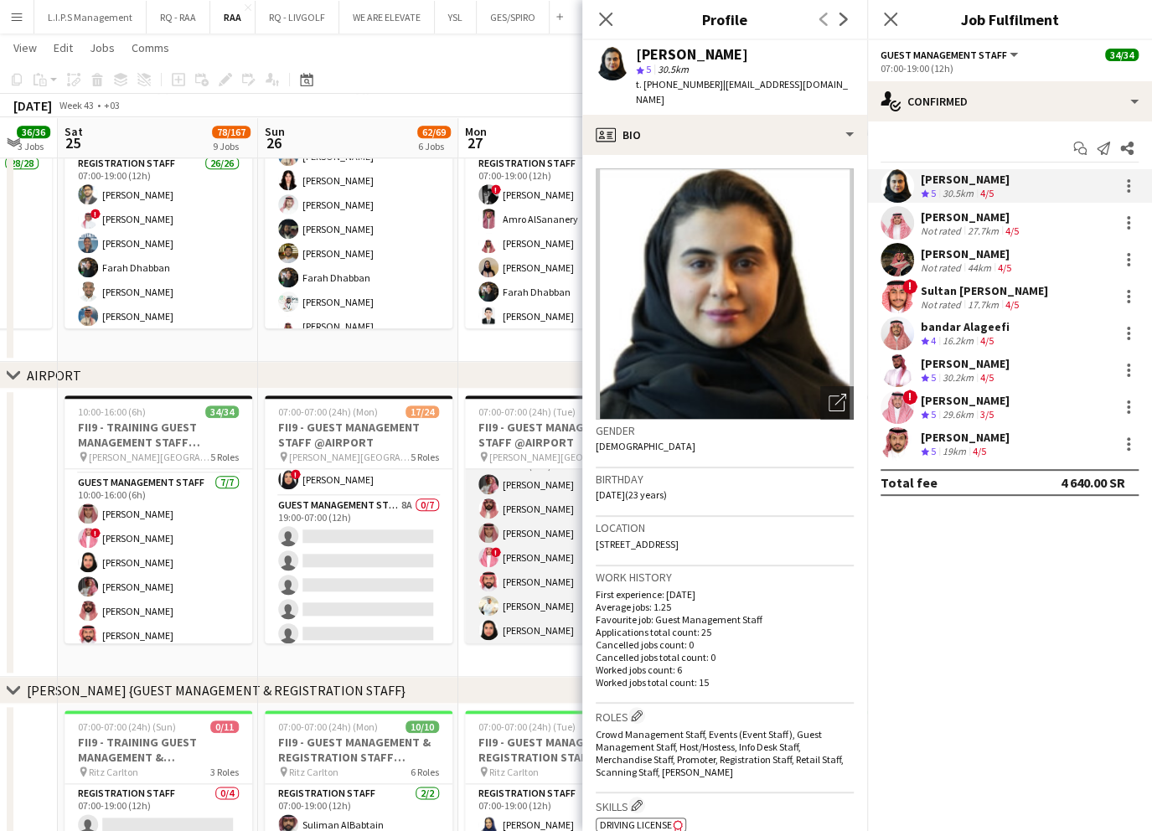
scroll to position [781, 0]
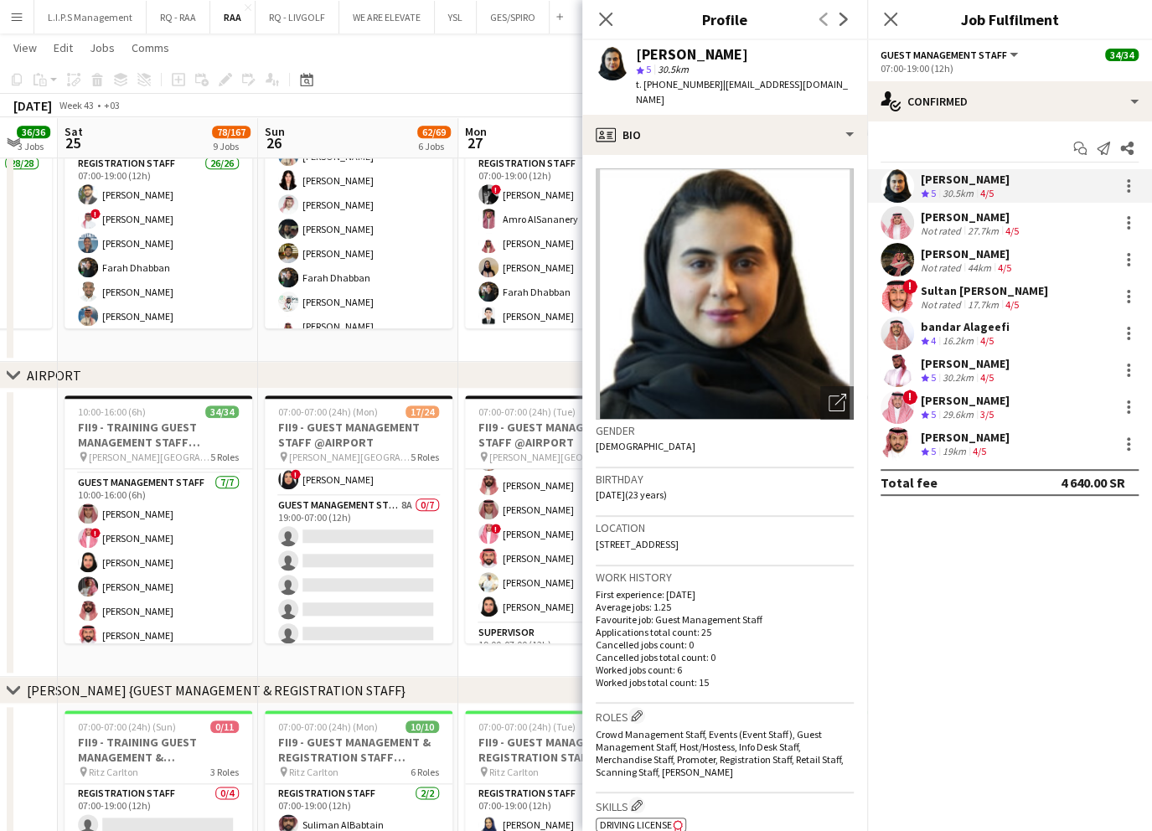
click at [997, 406] on div "ABDULAZIZ JARJEER" at bounding box center [964, 400] width 89 height 15
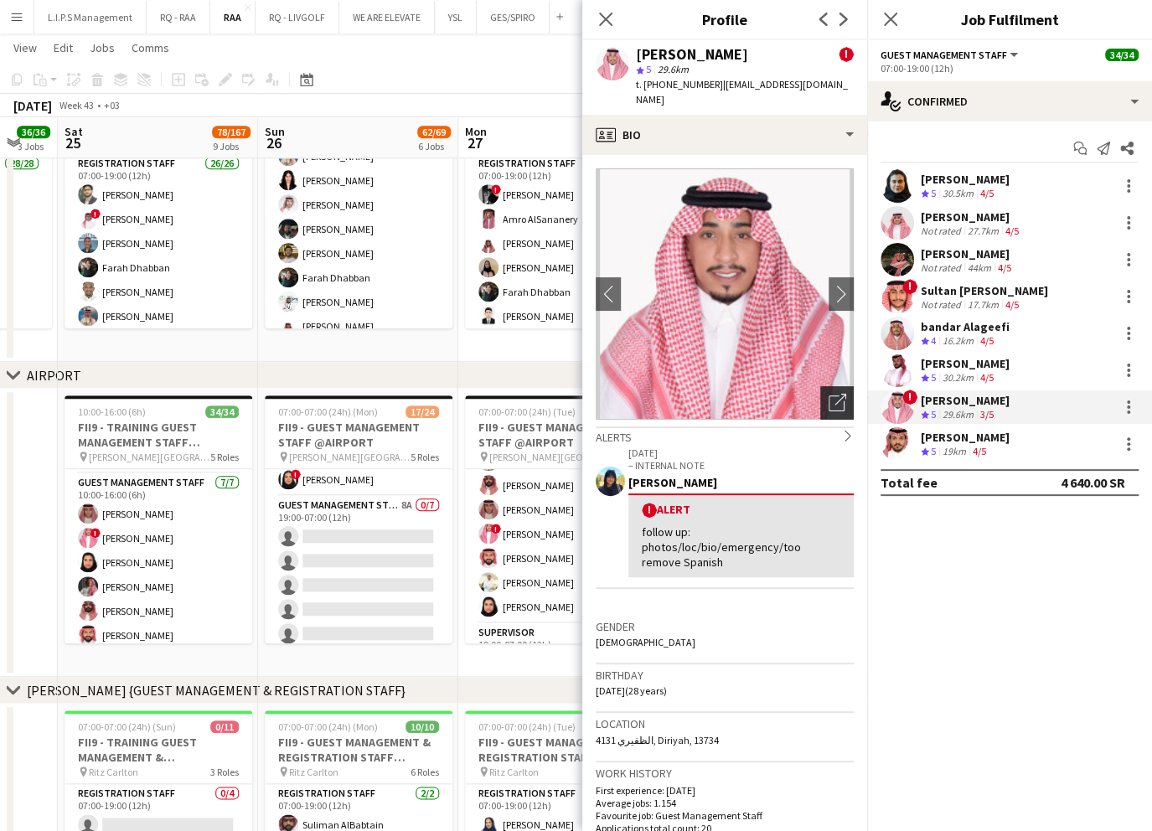
click at [830, 387] on div "Open photos pop-in" at bounding box center [836, 402] width 33 height 33
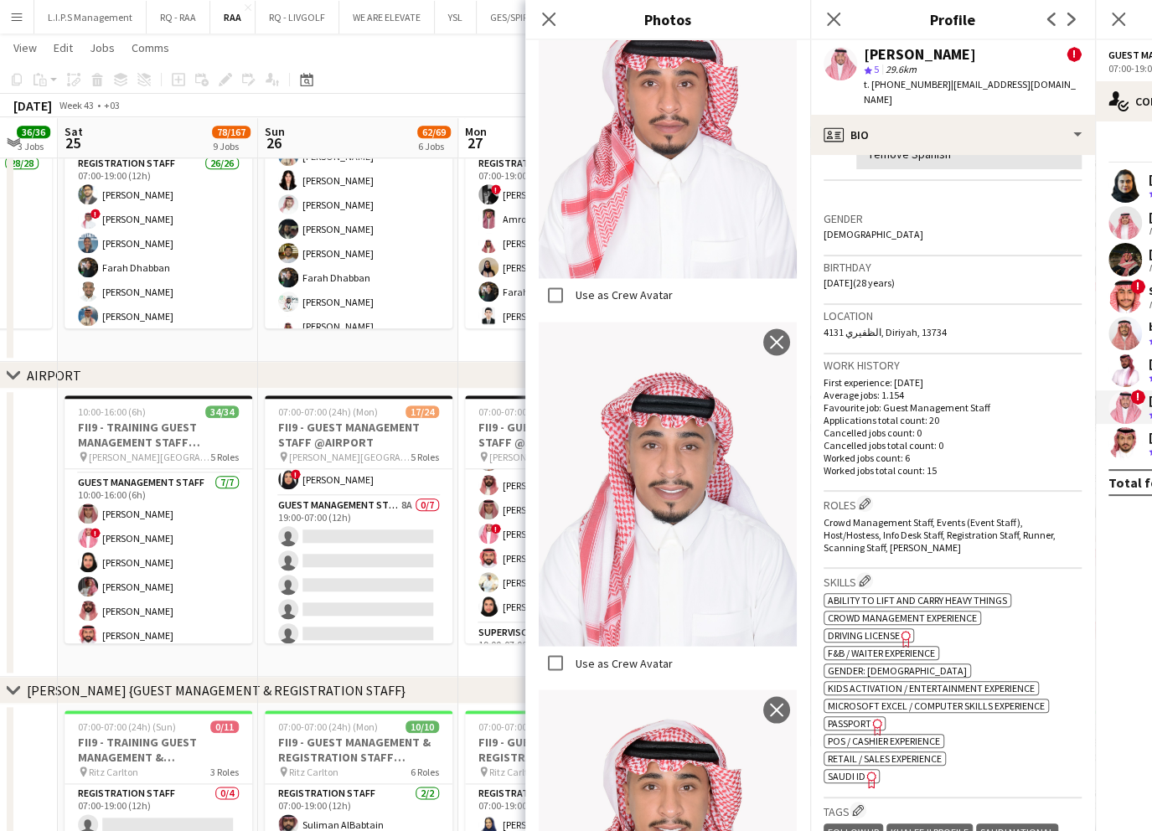
scroll to position [446, 0]
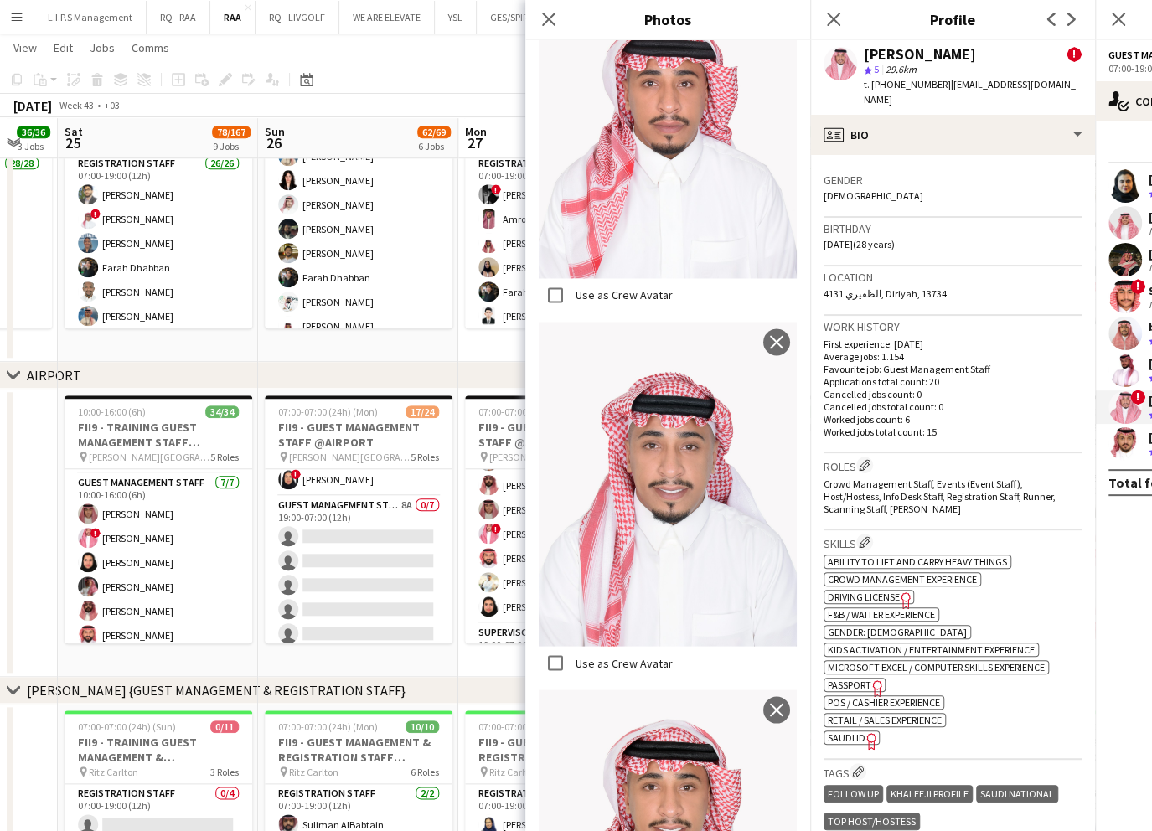
click at [852, 731] on span "SAUDI ID" at bounding box center [846, 737] width 38 height 13
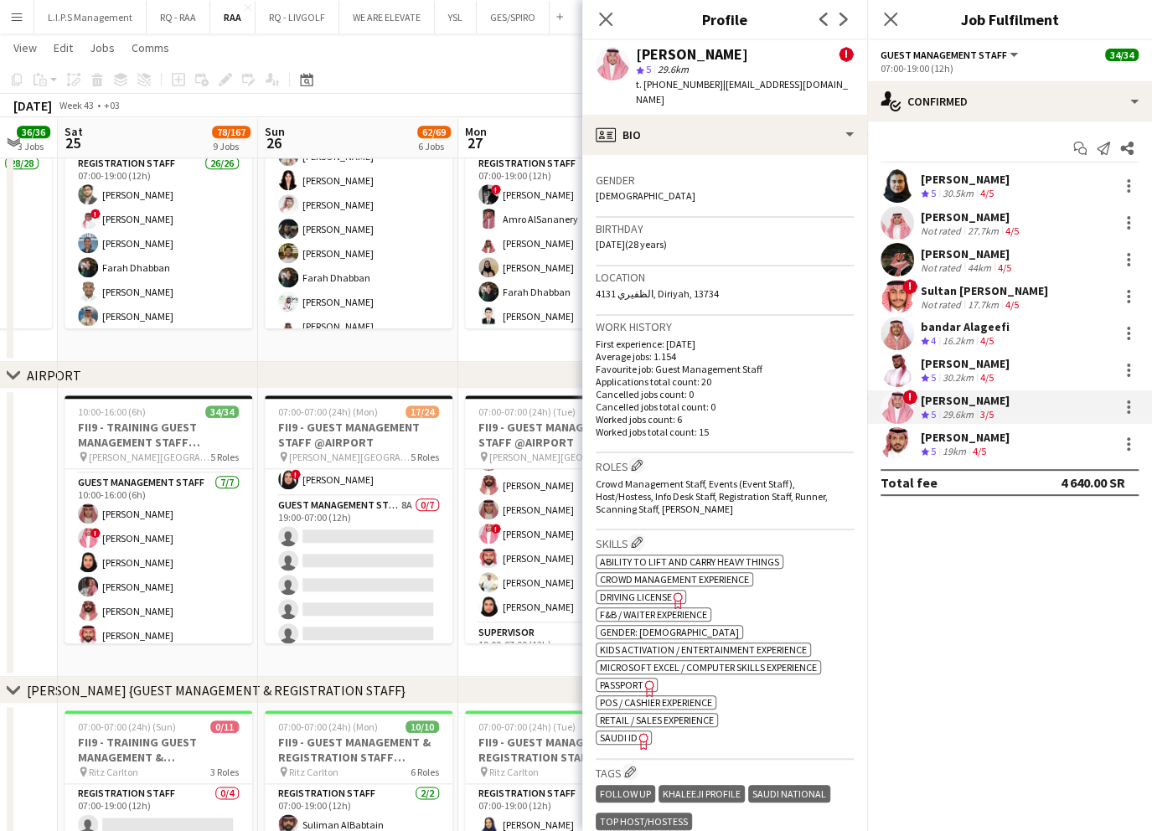
click at [721, 54] on div "ABDULAZIZ JARJEER" at bounding box center [692, 54] width 112 height 15
copy div "ABDULAZIZ JARJEER"
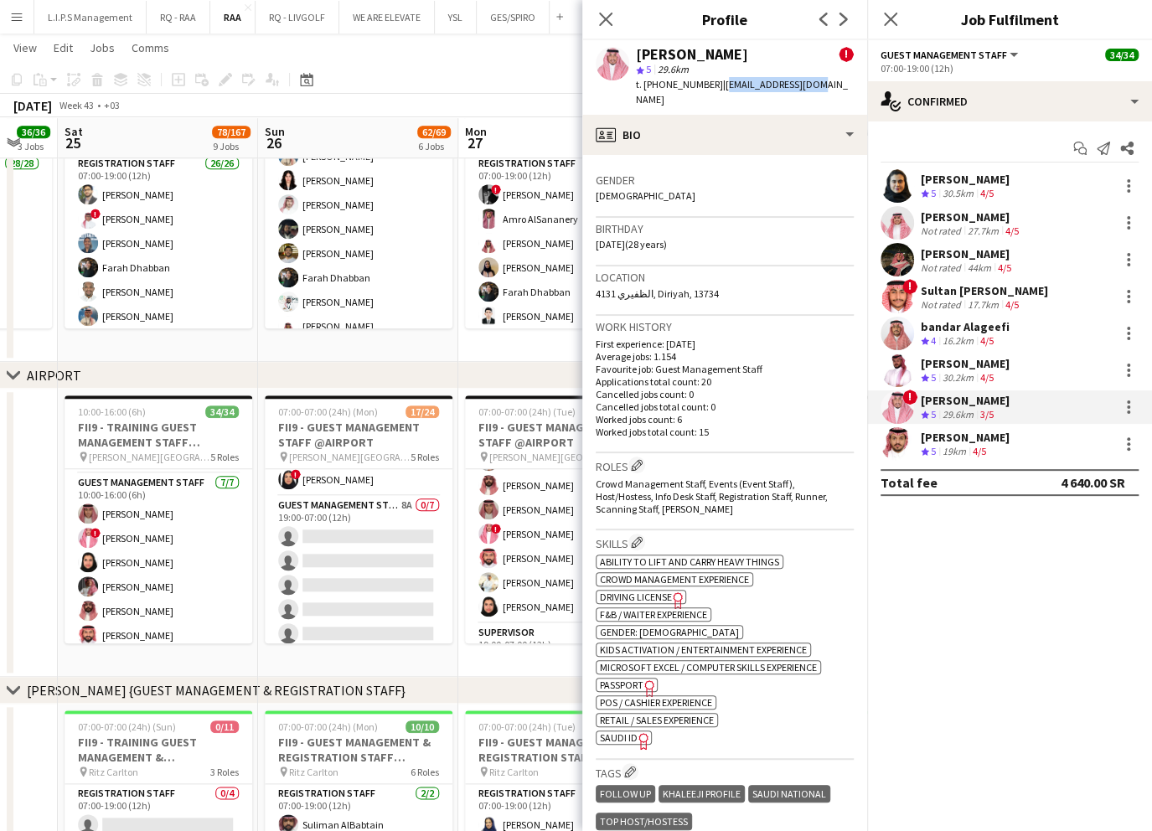
drag, startPoint x: 805, startPoint y: 85, endPoint x: 715, endPoint y: 80, distance: 89.8
click at [715, 80] on div "ABDULAZIZ JARJEER ! star 5 29.6km t. +966532888554 | az.6a904@gmail.com" at bounding box center [724, 77] width 285 height 75
copy span "az.6a904@gmail.com"
click at [678, 85] on span "t. +966532888554" at bounding box center [679, 84] width 87 height 13
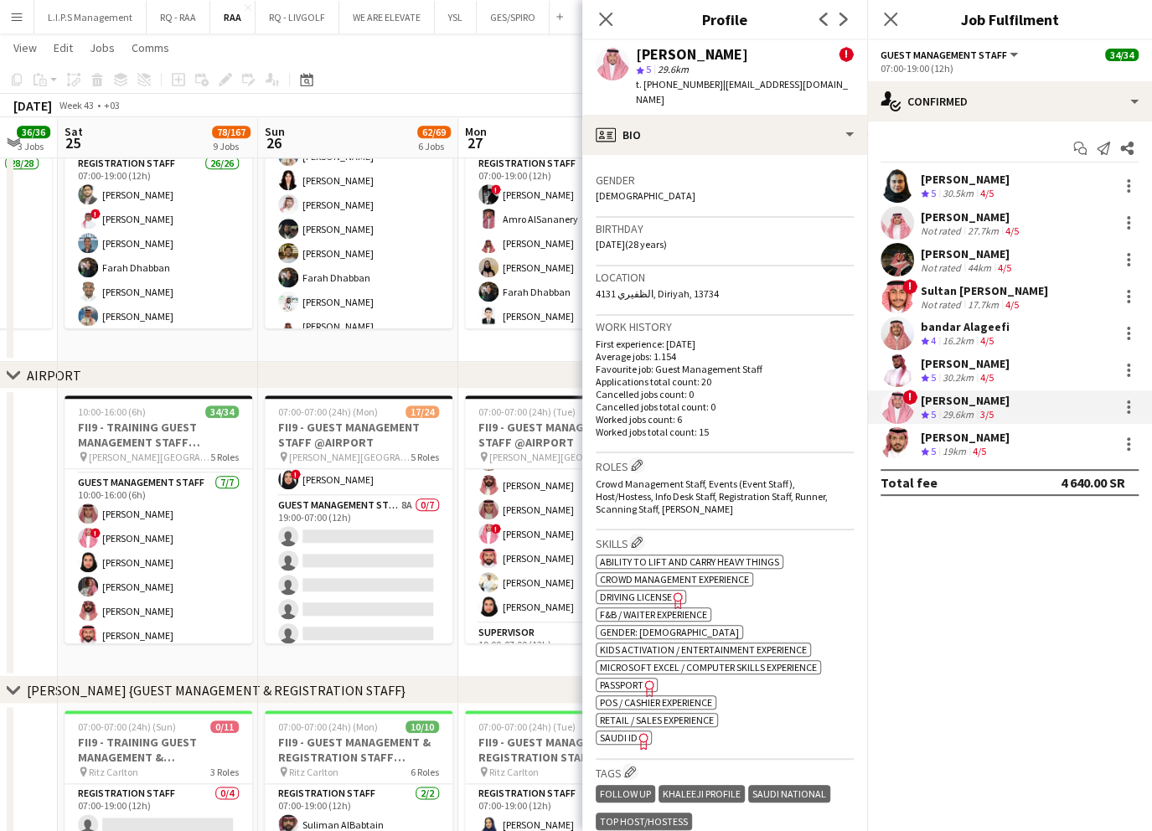
copy span "966532888554"
click at [26, 13] on button "Menu" at bounding box center [16, 16] width 33 height 33
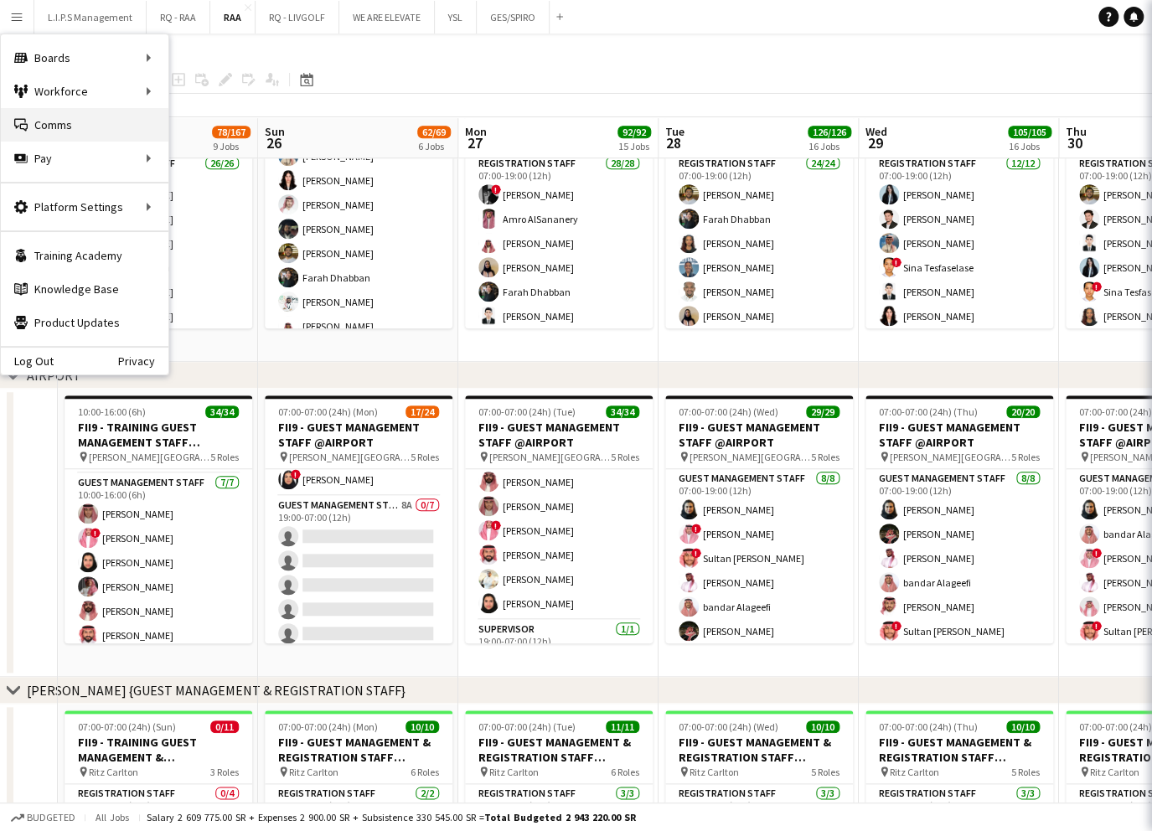
scroll to position [778, 0]
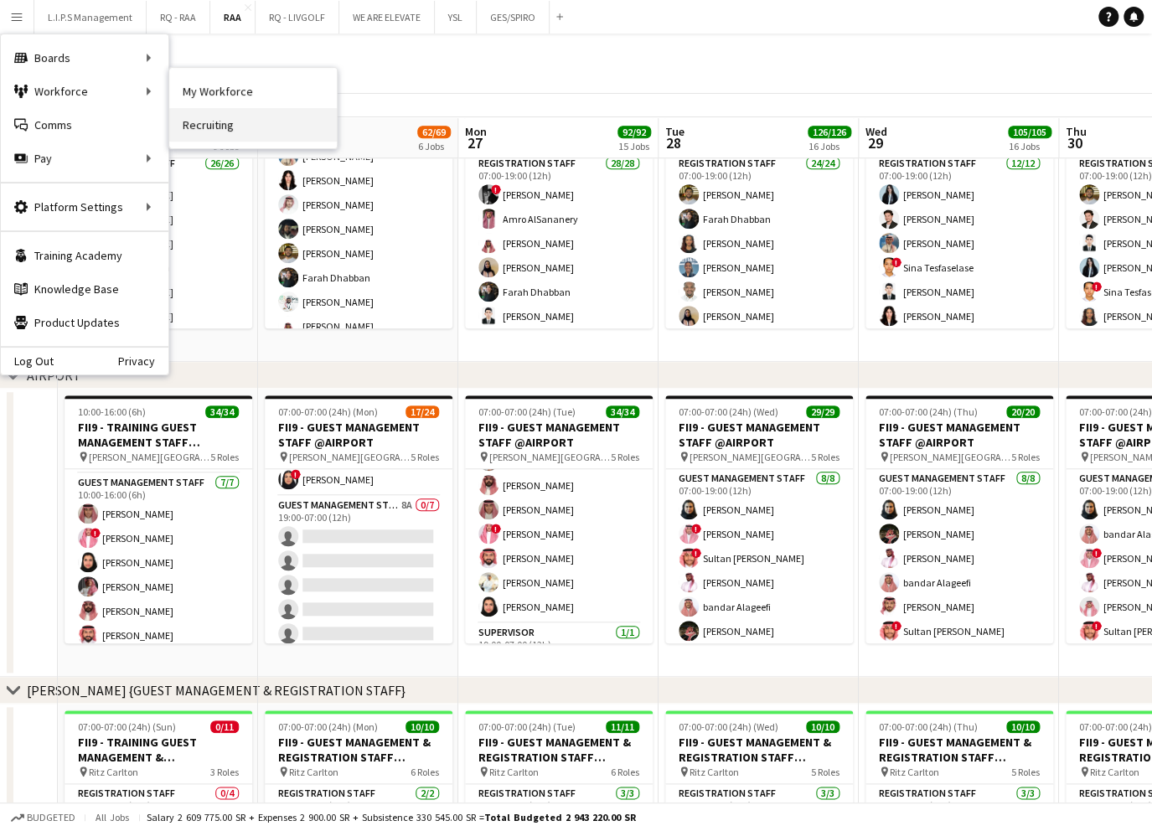
click at [203, 122] on link "Recruiting" at bounding box center [252, 124] width 167 height 33
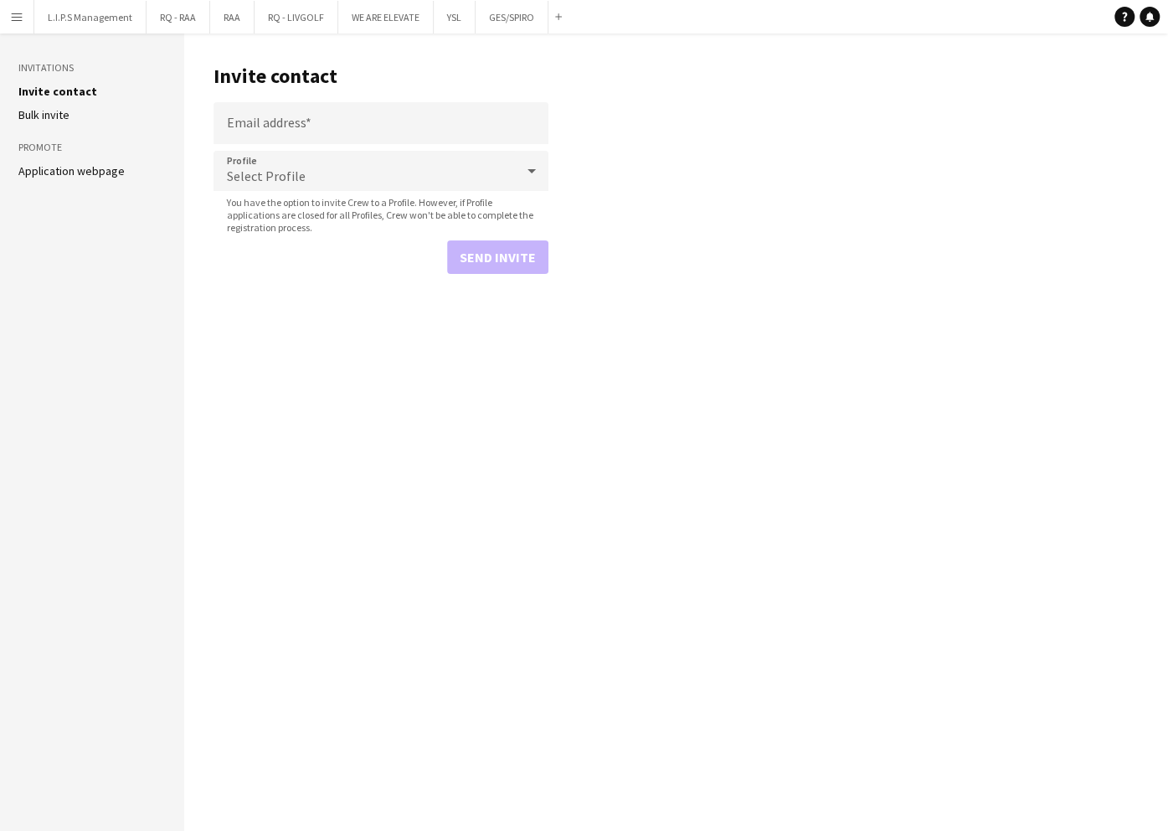
click at [85, 114] on li "Bulk invite" at bounding box center [91, 114] width 147 height 15
click at [121, 169] on link "Application webpage" at bounding box center [71, 170] width 106 height 15
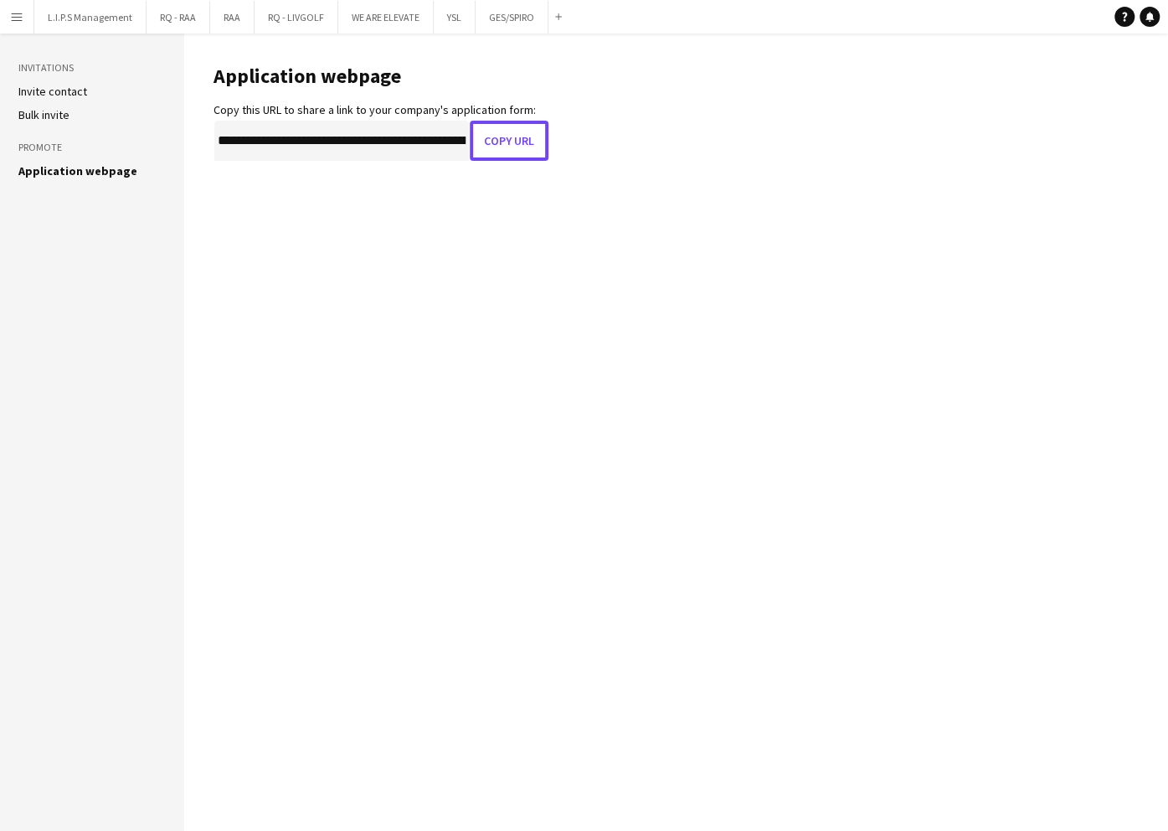
drag, startPoint x: 519, startPoint y: 130, endPoint x: 484, endPoint y: 90, distance: 52.8
click at [519, 129] on button "Copy URL" at bounding box center [509, 141] width 79 height 40
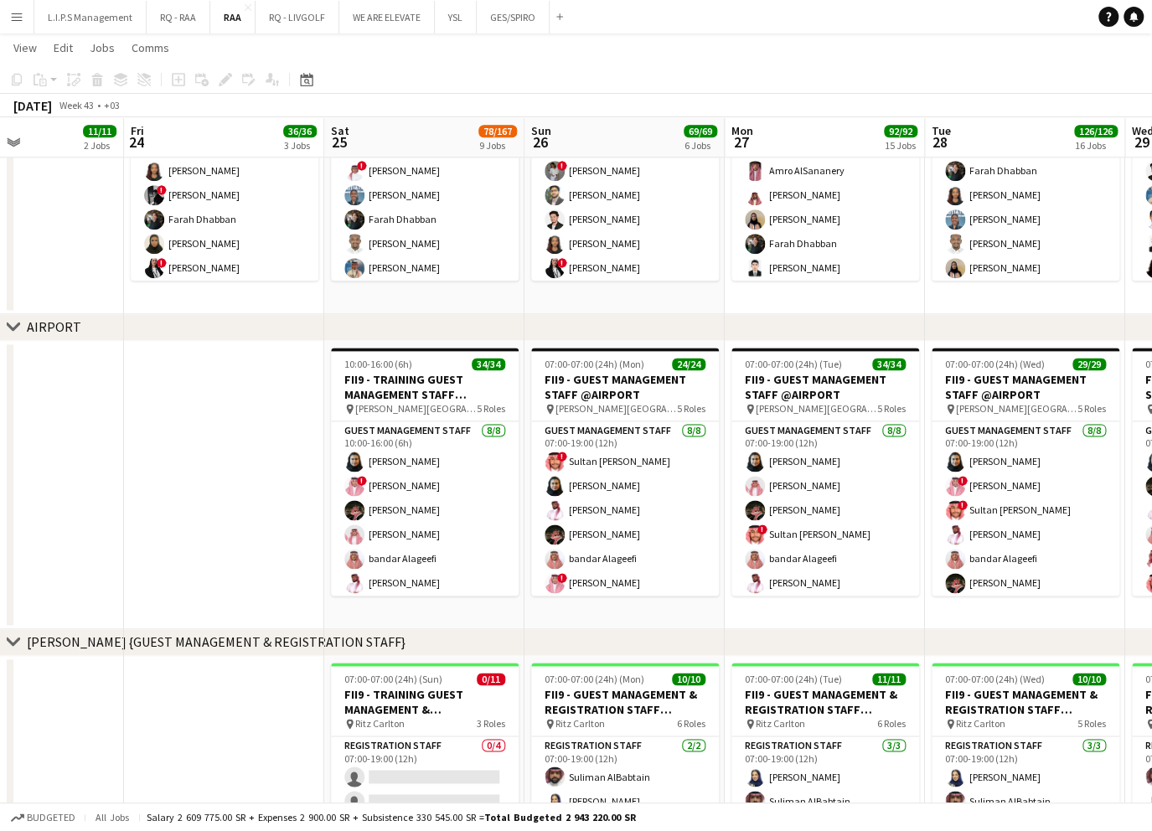
scroll to position [0, 476]
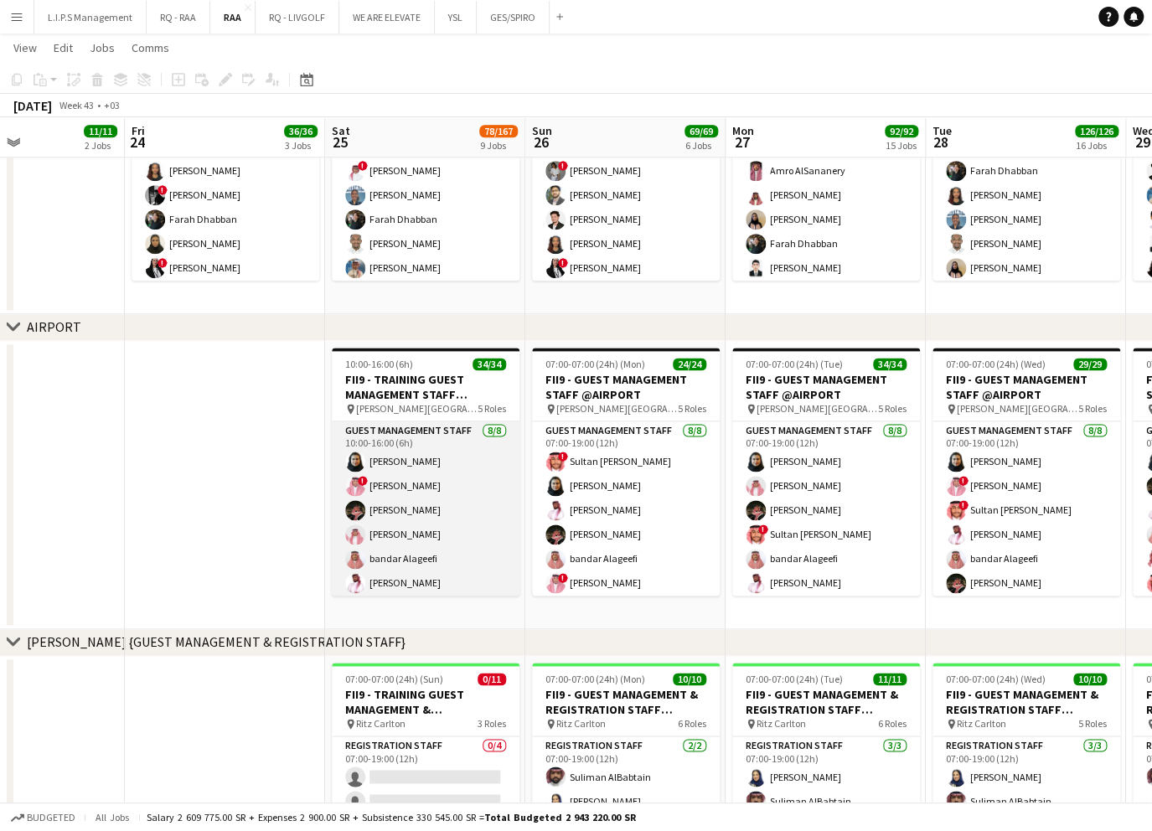
click at [362, 425] on app-card-role "Guest Management Staff 8/8 10:00-16:00 (6h) Noura Alsadoun ! ABDULAZIZ JARJEER …" at bounding box center [426, 534] width 188 height 227
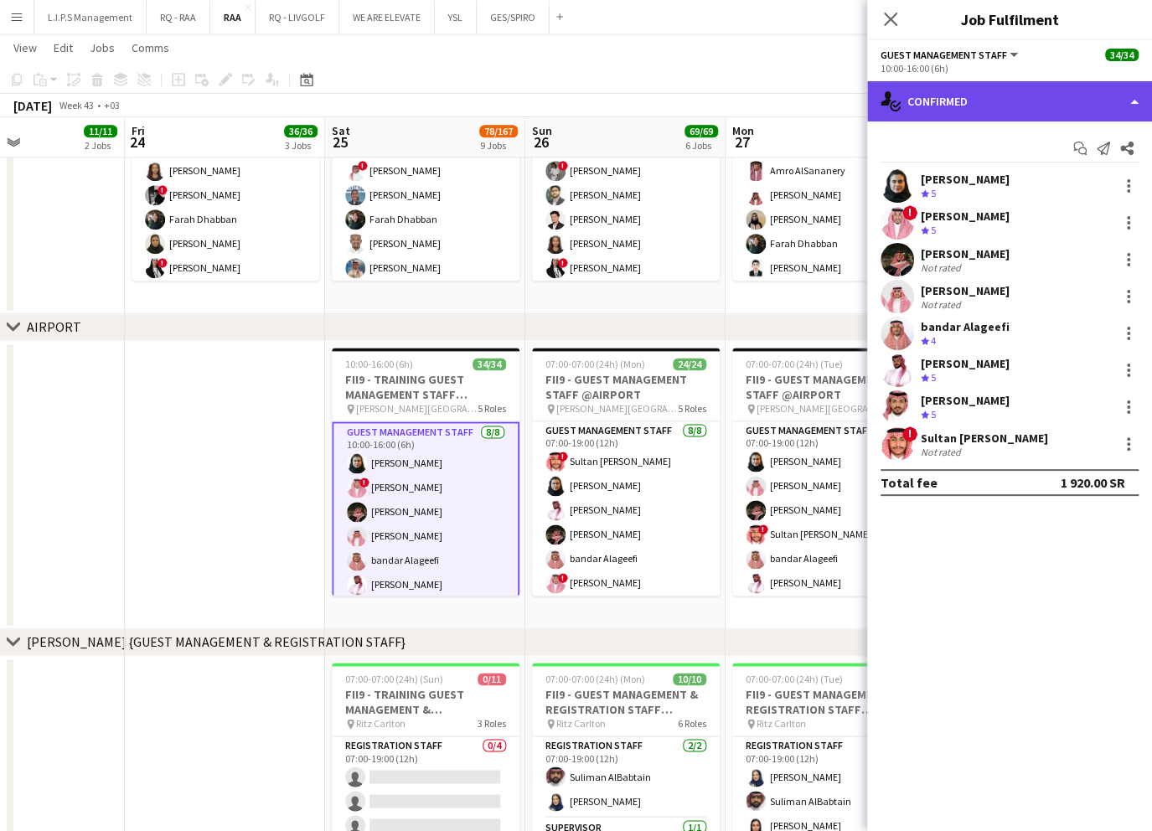
click at [990, 85] on div "single-neutral-actions-check-2 Confirmed" at bounding box center [1009, 101] width 285 height 40
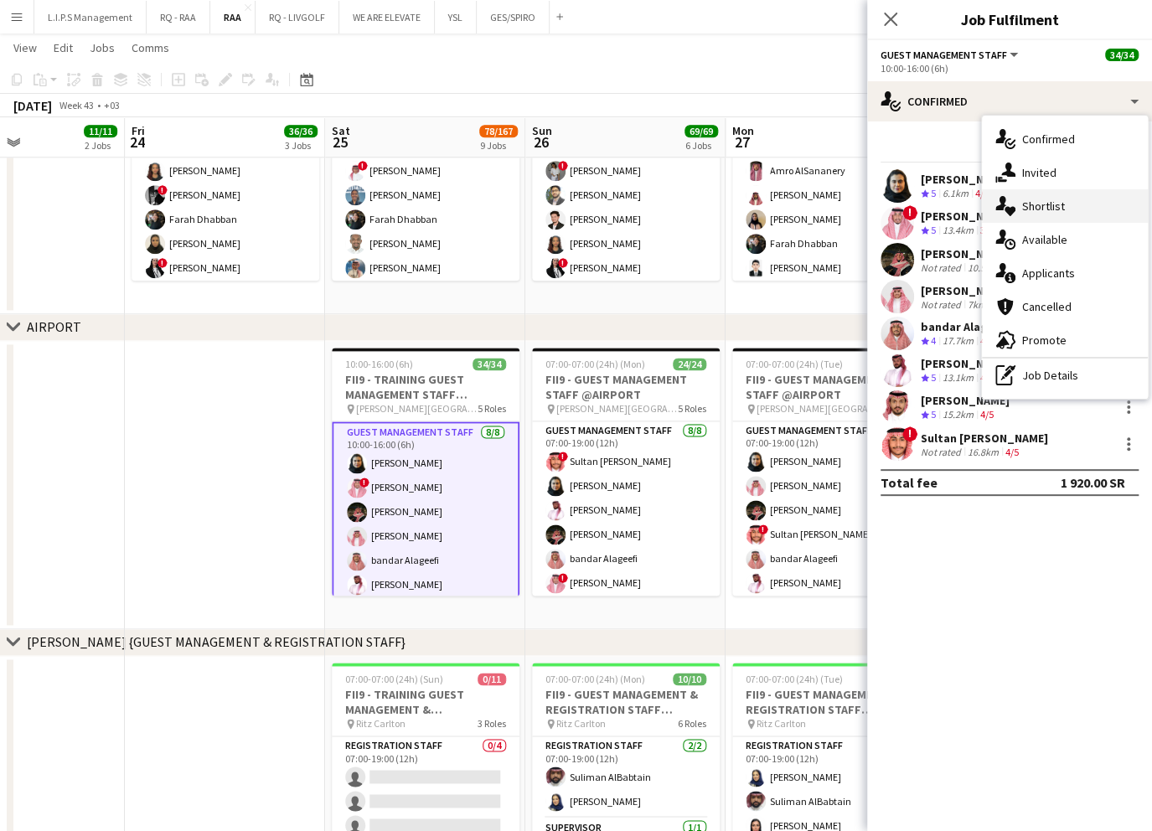
click at [1059, 221] on div "single-neutral-actions-heart Shortlist" at bounding box center [1065, 205] width 166 height 33
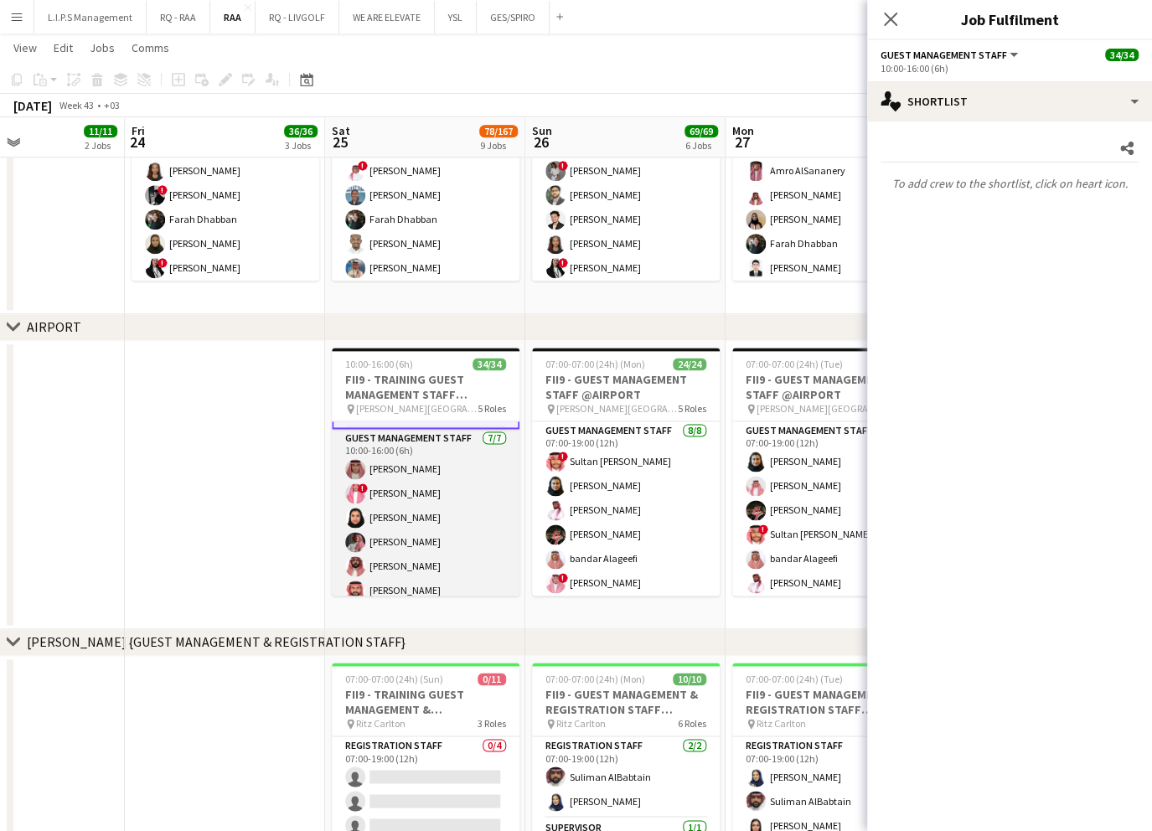
click at [437, 505] on app-card-role "Guest Management Staff 7/7 10:00-16:00 (6h) Abdulrahman Aljabr ! Ibrahim Aljuwa…" at bounding box center [426, 530] width 188 height 203
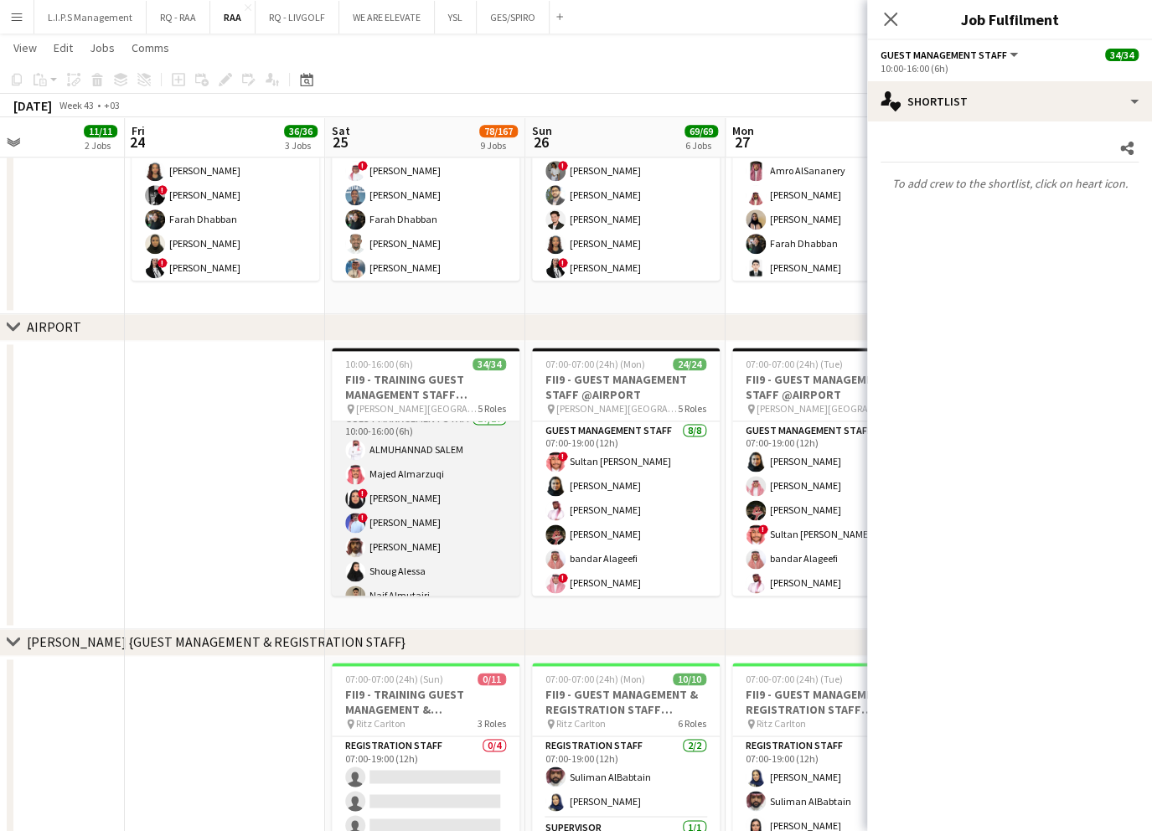
click at [441, 508] on app-card-role "Guest Management Staff 17/17 10:00-16:00 (6h) ALMUHANNAD SALEM Majed Almarzuqi …" at bounding box center [426, 633] width 188 height 446
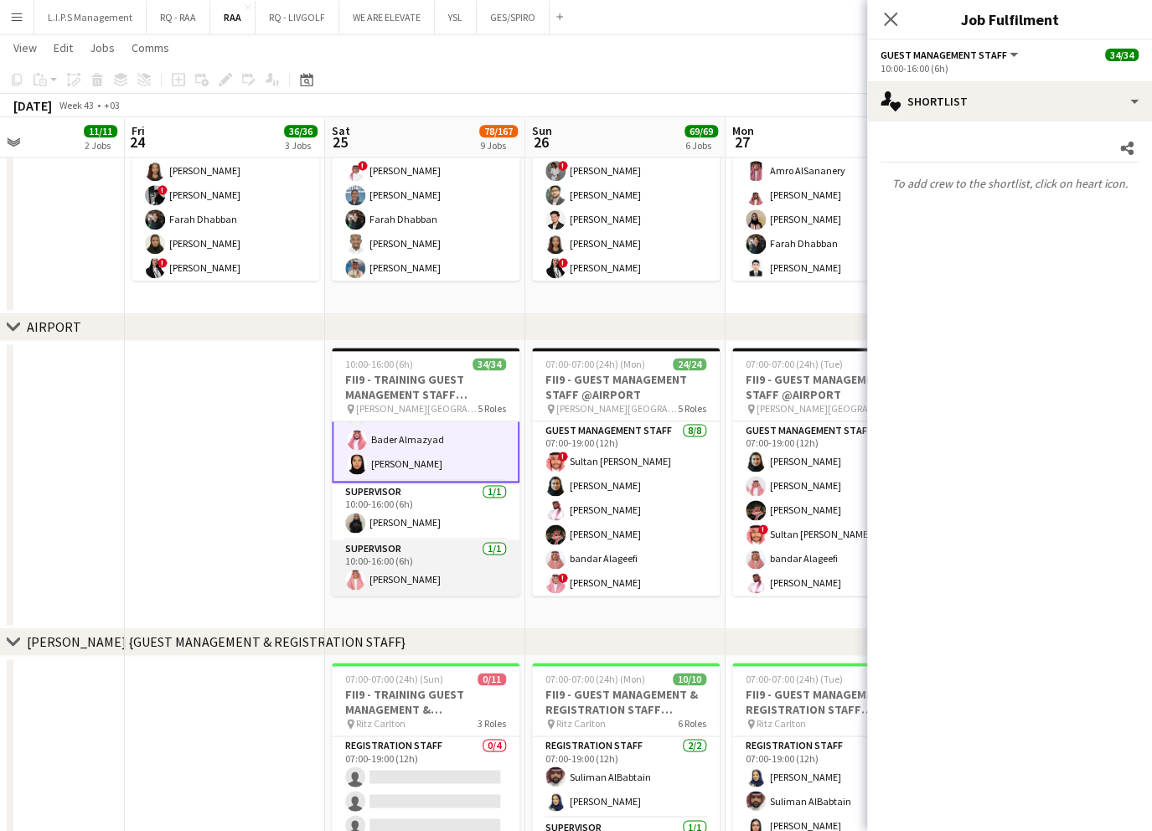
click at [436, 560] on app-card-role "Supervisor 1/1 10:00-16:00 (6h) Abdullah Altoaimi" at bounding box center [426, 567] width 188 height 57
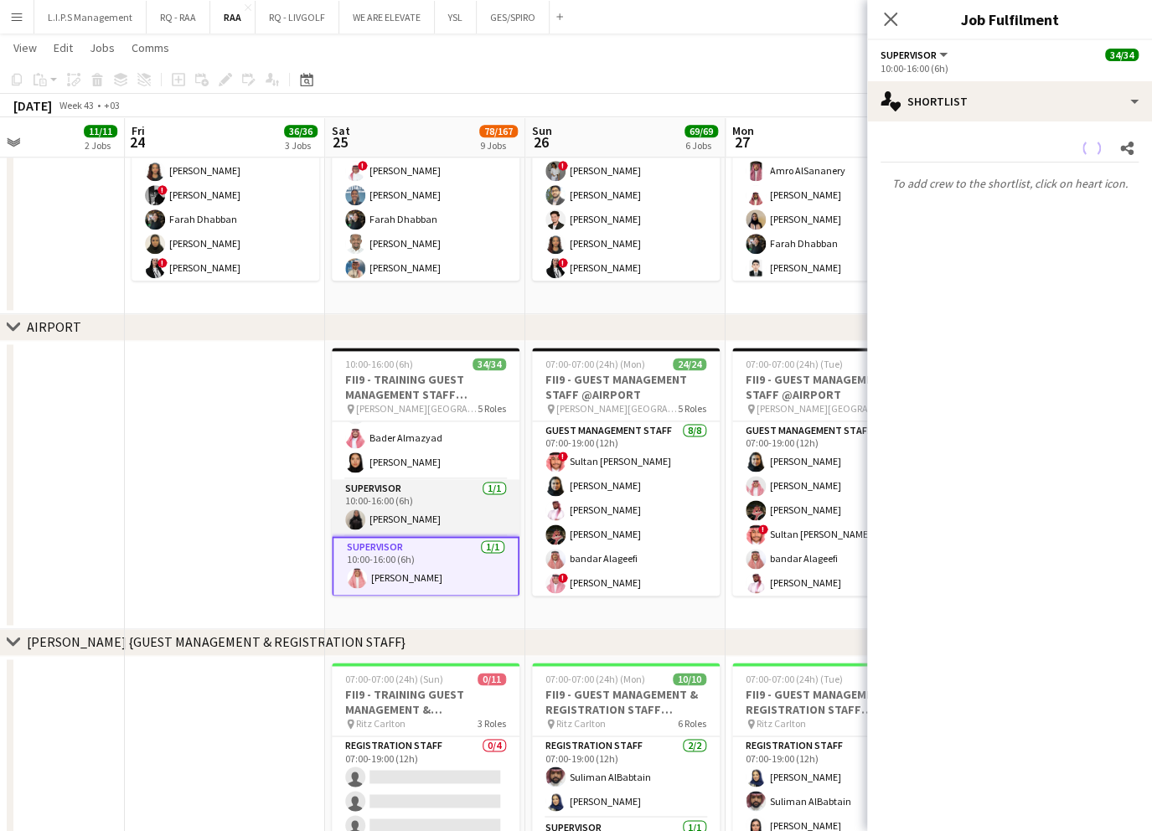
scroll to position [816, 0]
click at [451, 504] on app-card-role "Supervisor 1/1 10:00-16:00 (6h) Mariam Abdullah alasiga" at bounding box center [426, 509] width 188 height 57
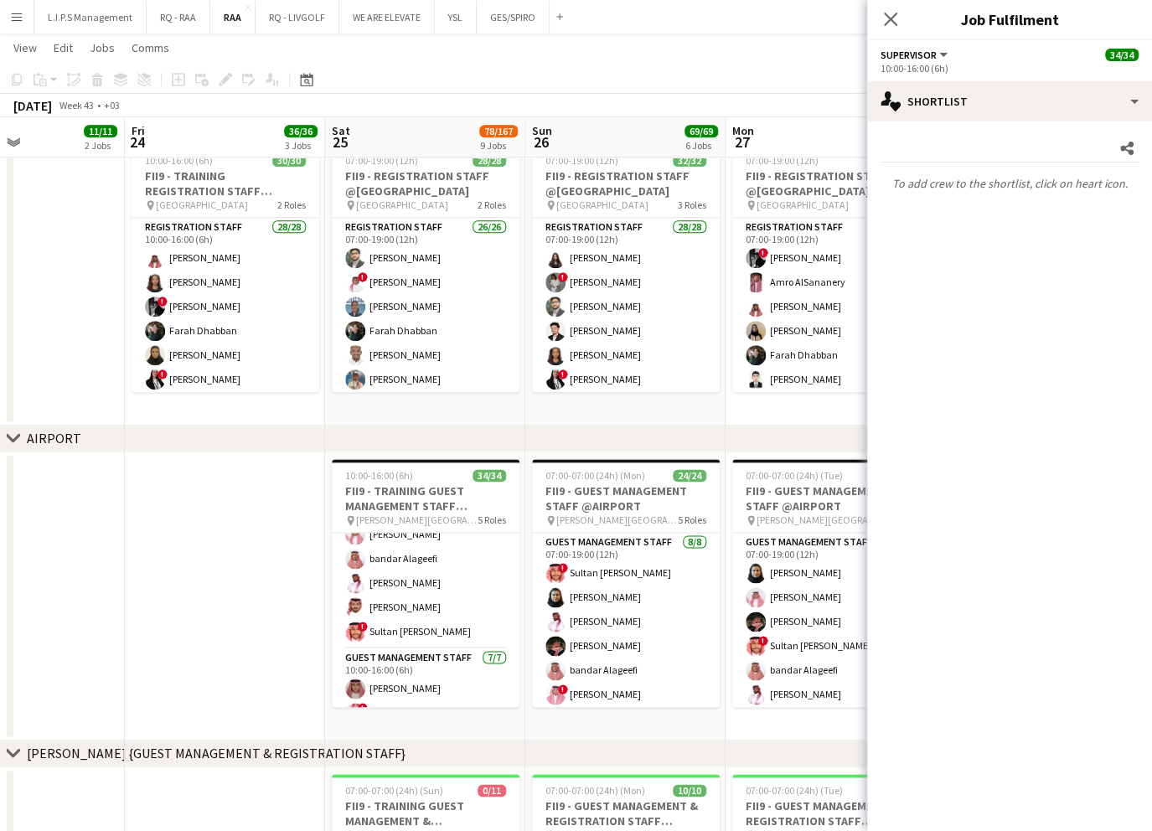
scroll to position [809, 0]
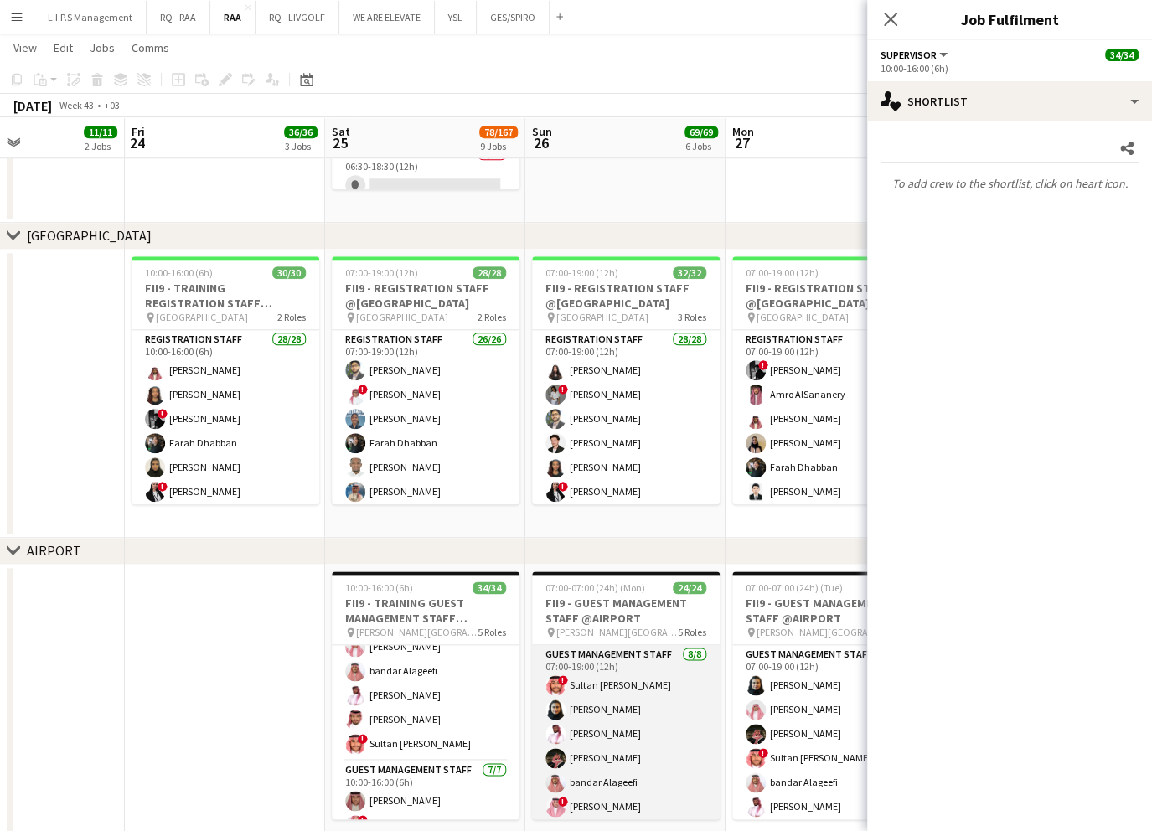
click at [633, 645] on app-card-role "Guest Management Staff 8/8 07:00-19:00 (12h) ! Sultan Bin Turki Alageefi Noura …" at bounding box center [626, 758] width 188 height 227
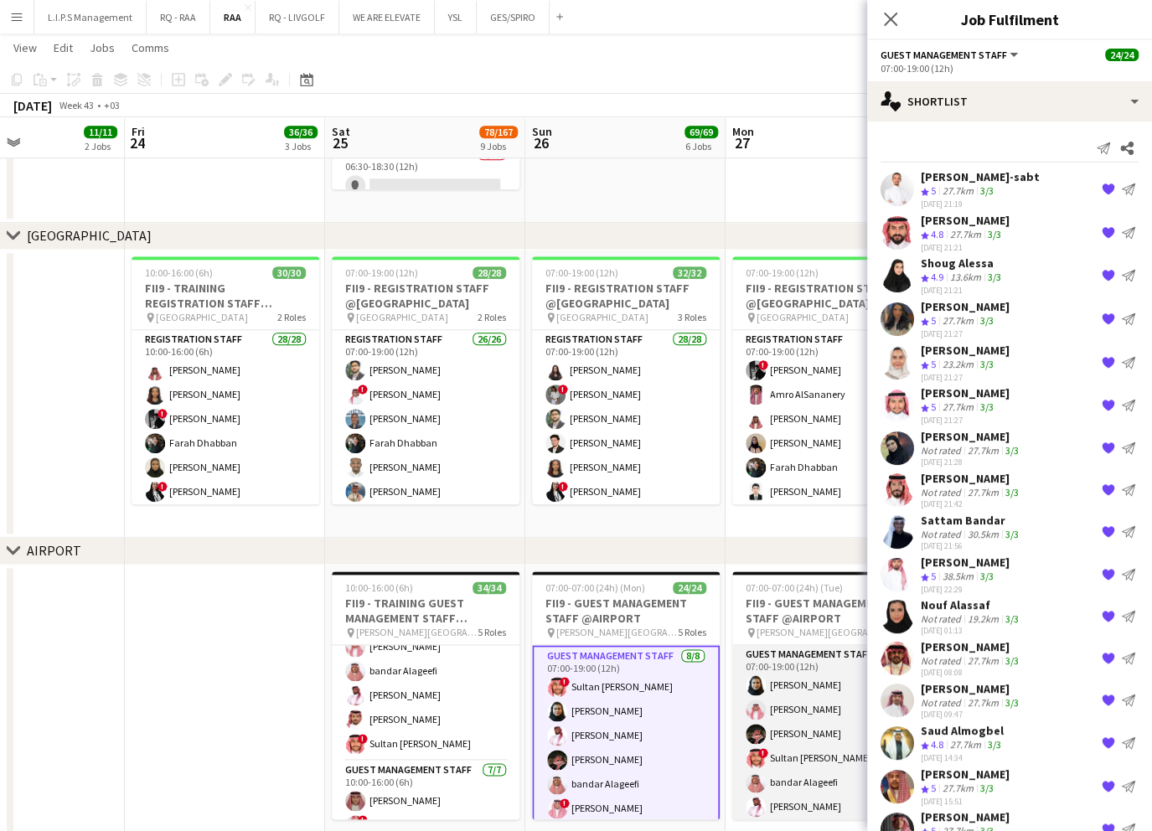
click at [787, 697] on app-card-role "Guest Management Staff 8/8 07:00-19:00 (12h) Noura Alsadoun Abdullah Alshehri H…" at bounding box center [826, 758] width 188 height 227
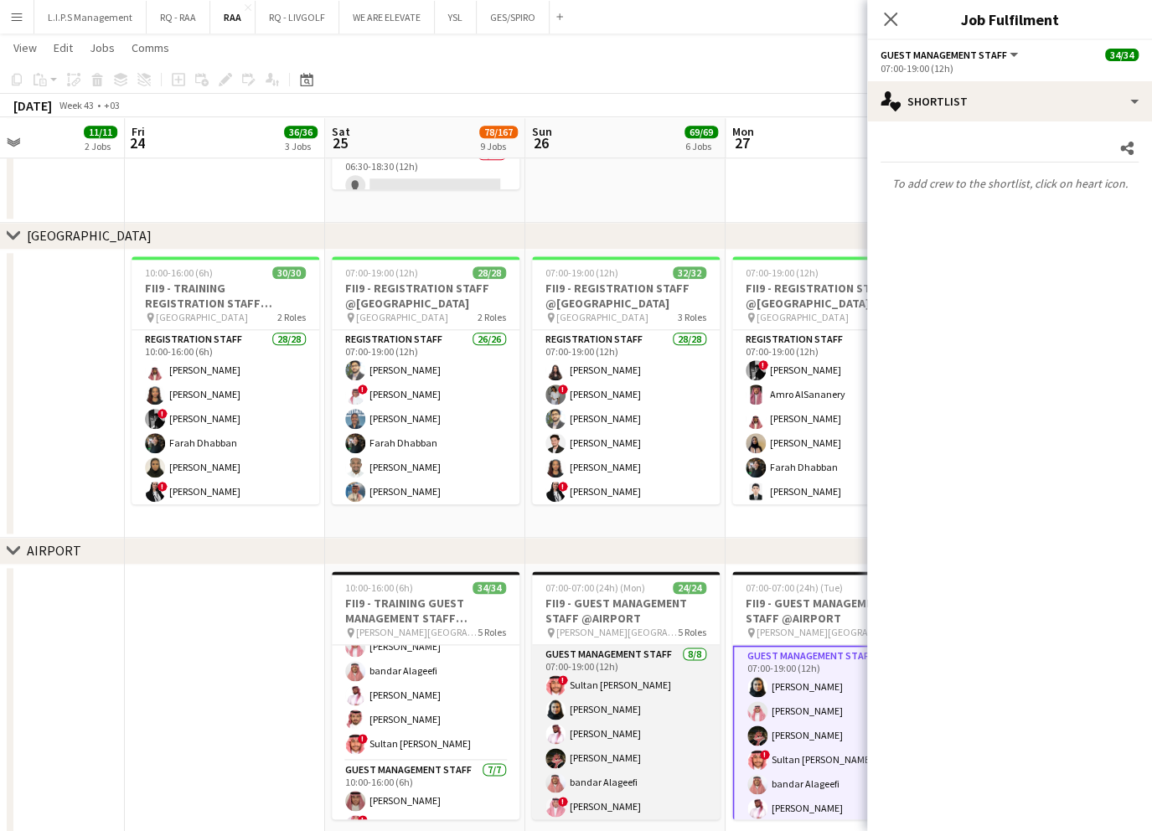
click at [624, 688] on app-card-role "Guest Management Staff 8/8 07:00-19:00 (12h) ! Sultan Bin Turki Alageefi Noura …" at bounding box center [626, 758] width 188 height 227
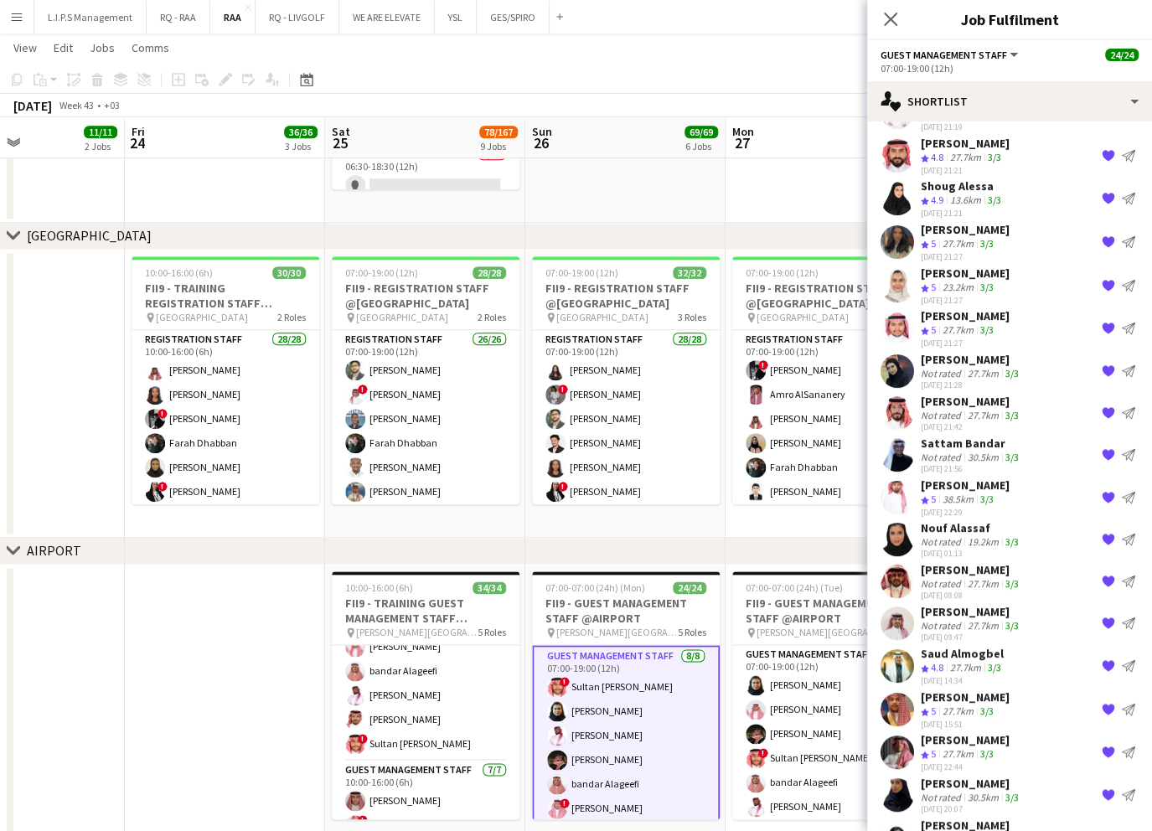
scroll to position [156, 0]
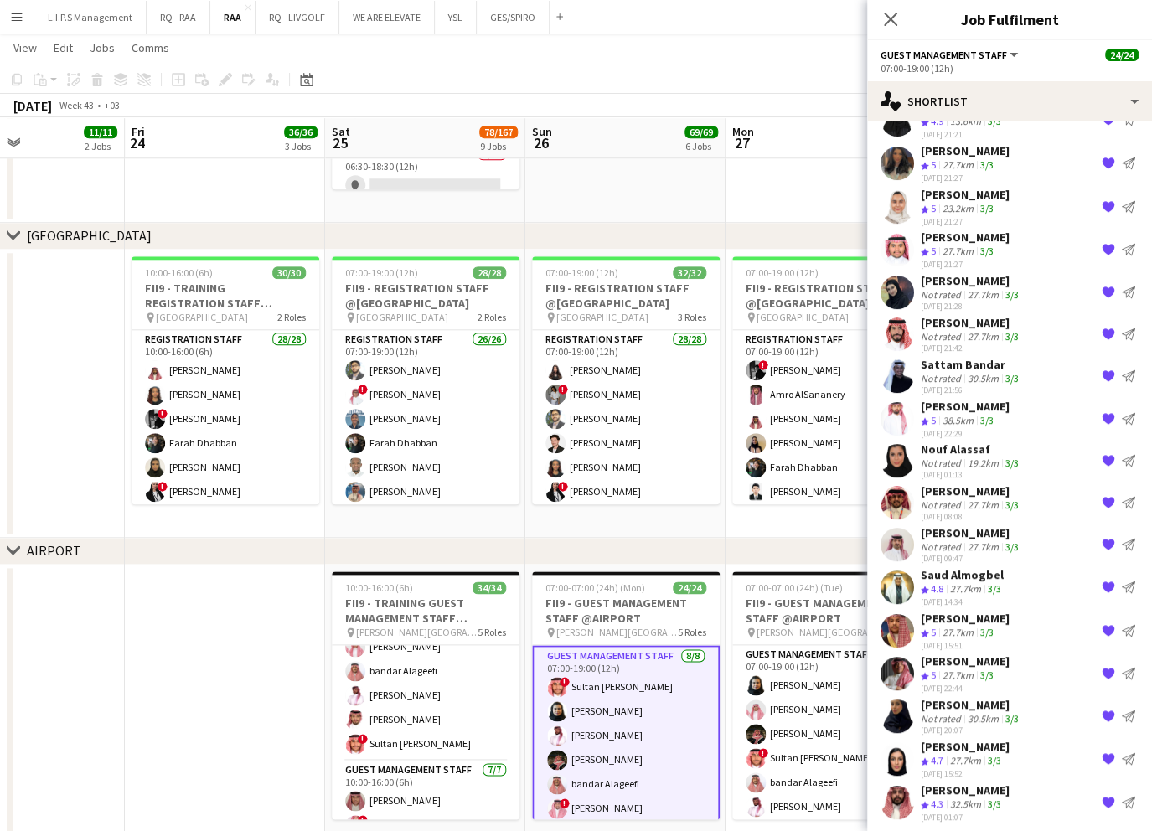
click at [979, 754] on div "27.7km" at bounding box center [965, 761] width 38 height 14
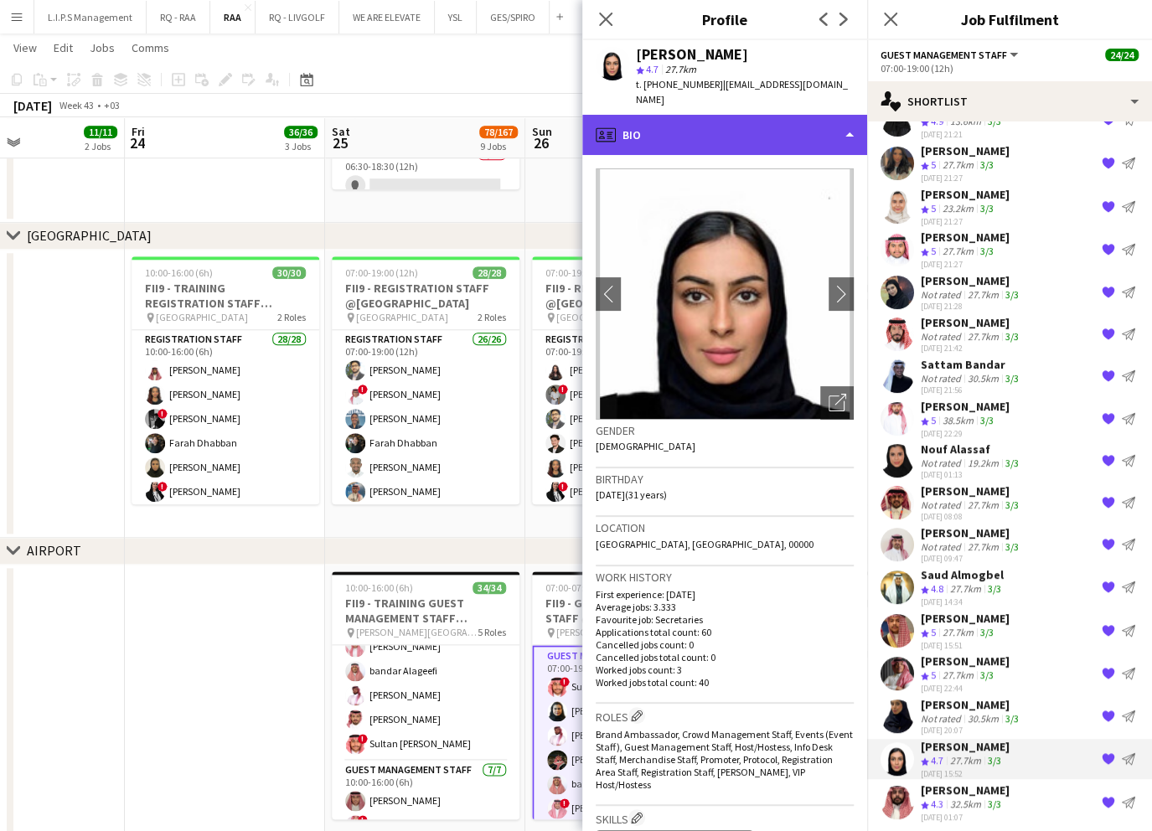
click at [754, 117] on div "profile Bio" at bounding box center [724, 135] width 285 height 40
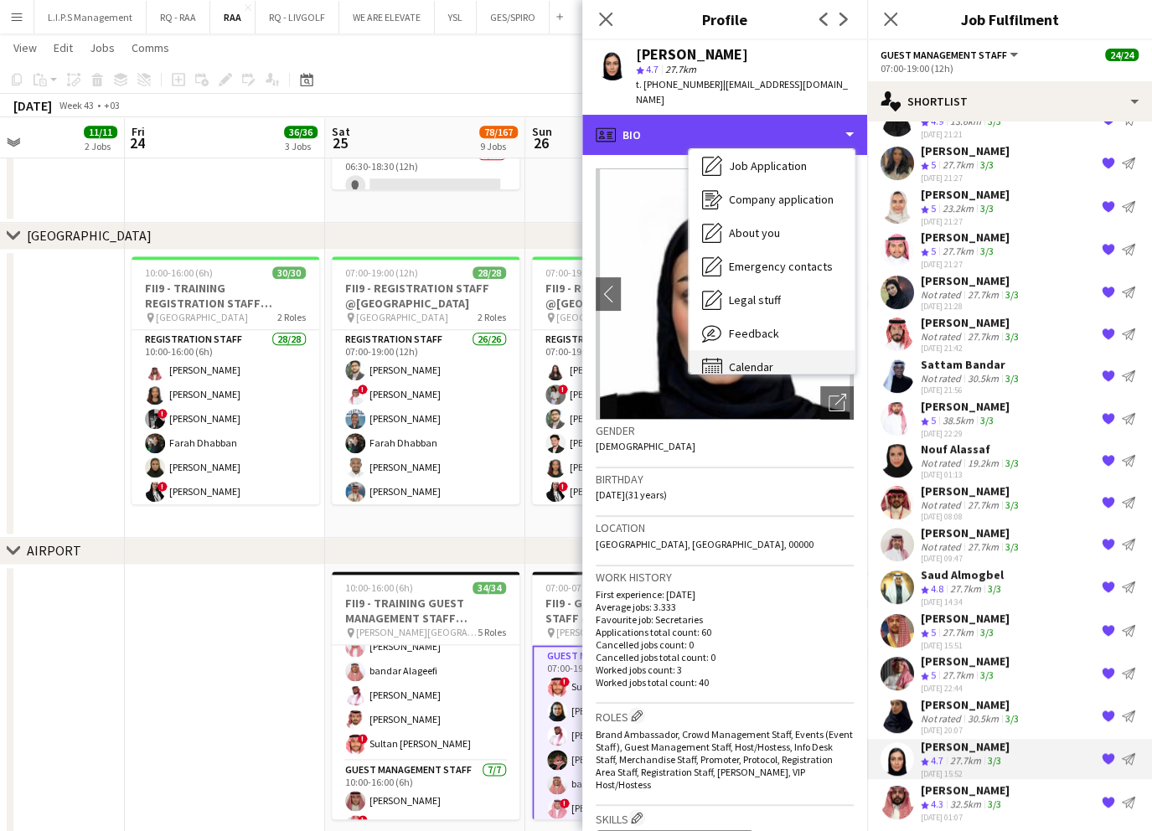
scroll to position [57, 0]
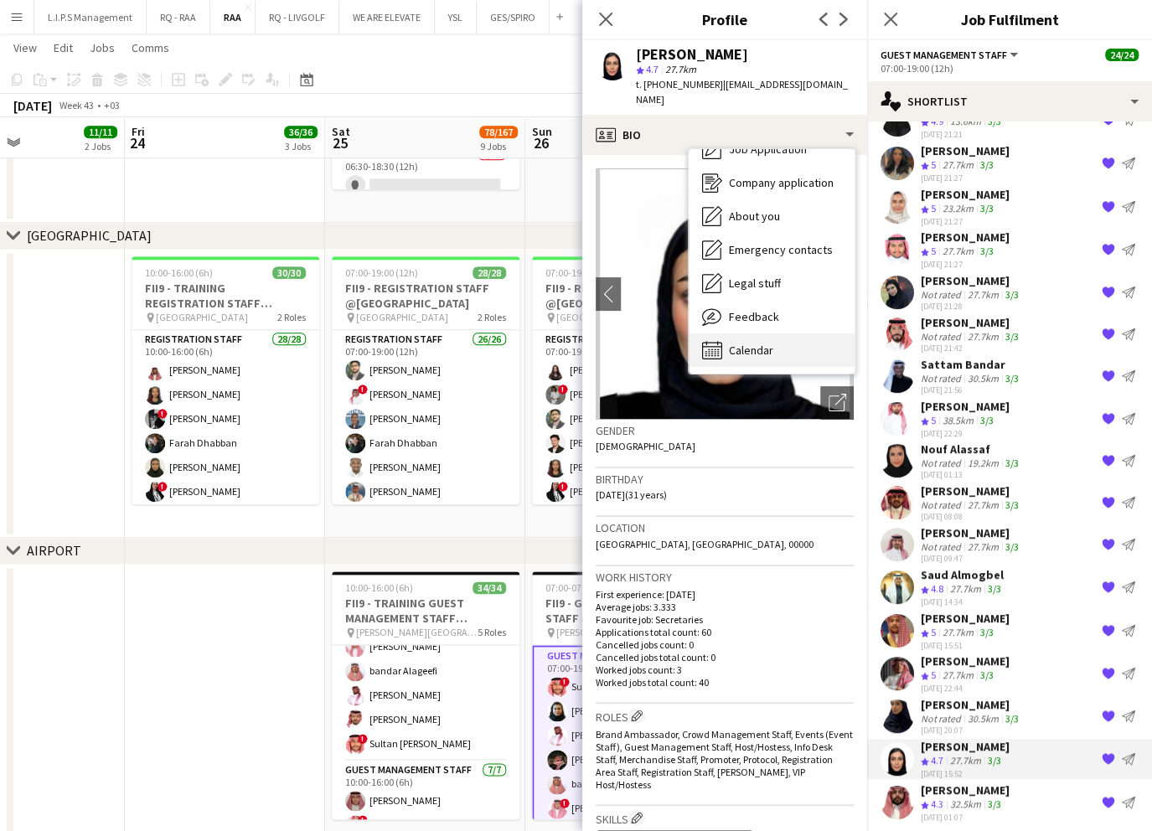
click at [777, 333] on div "Calendar Calendar" at bounding box center [771, 349] width 166 height 33
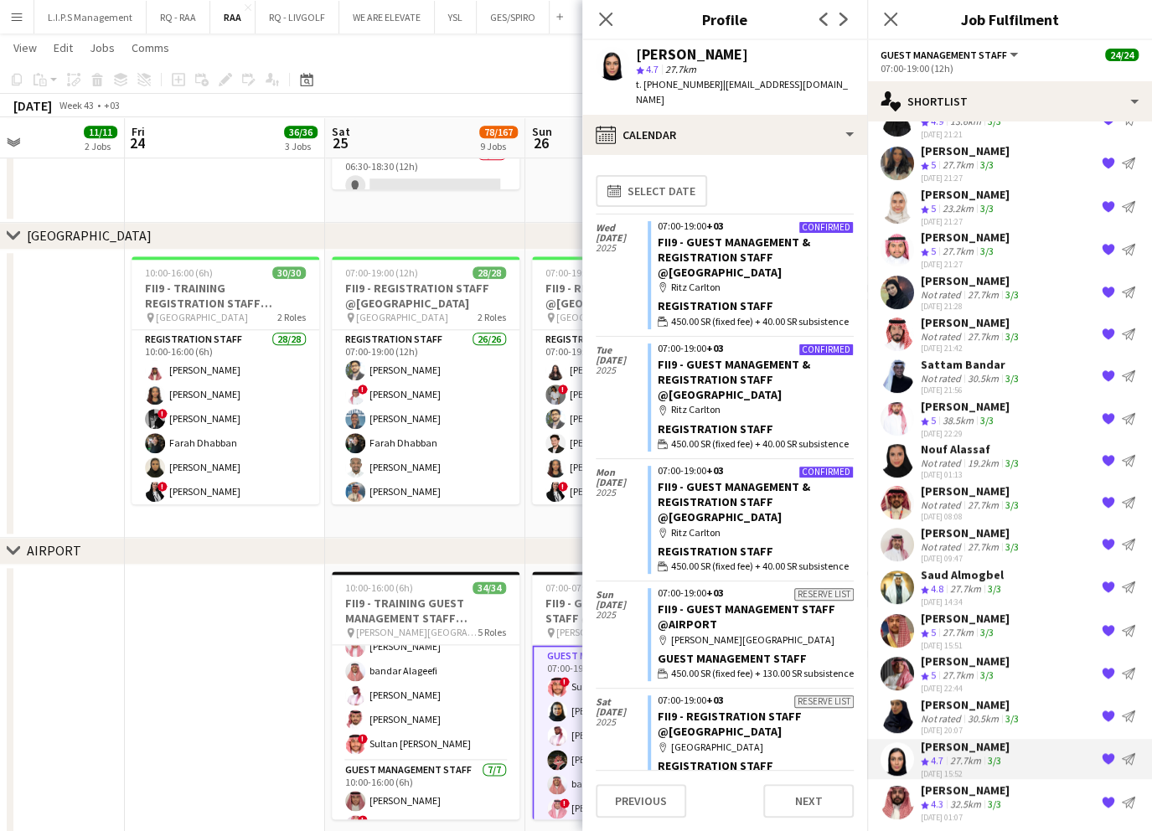
click at [966, 630] on div "27.7km" at bounding box center [958, 633] width 38 height 14
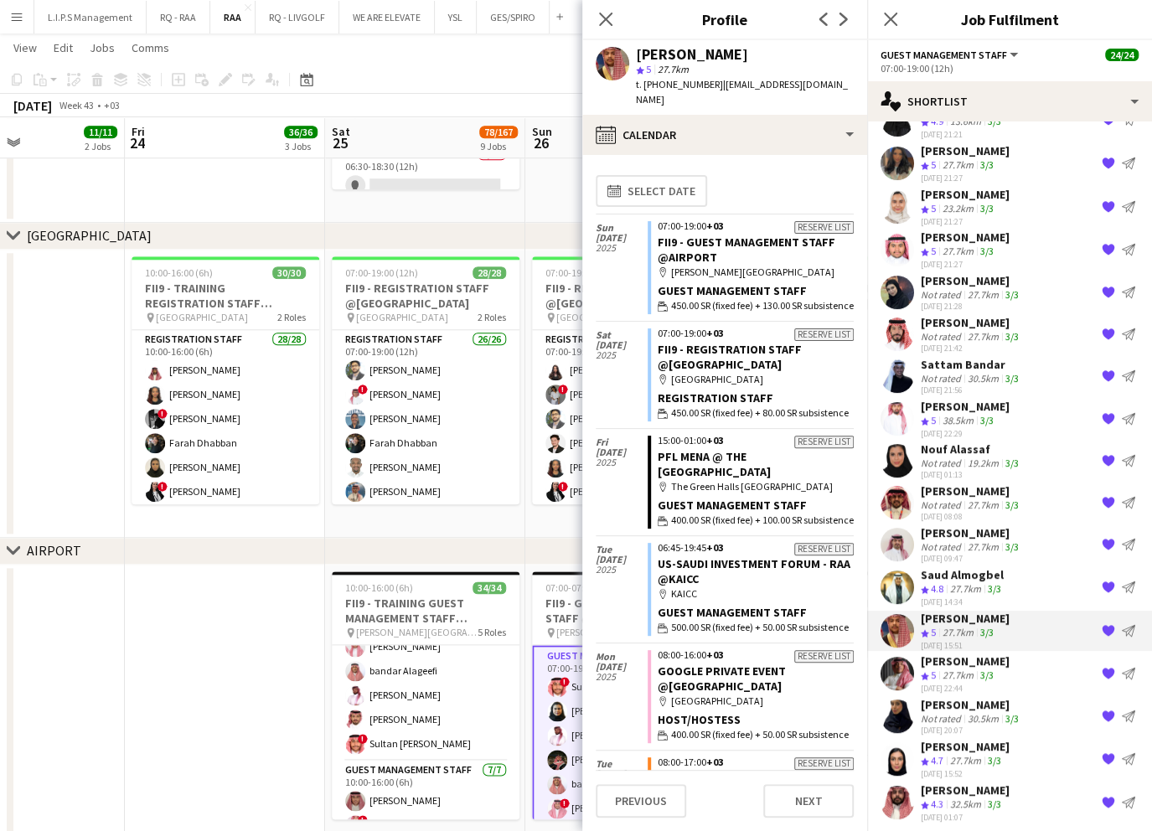
click at [983, 585] on div "27.7km" at bounding box center [965, 589] width 38 height 14
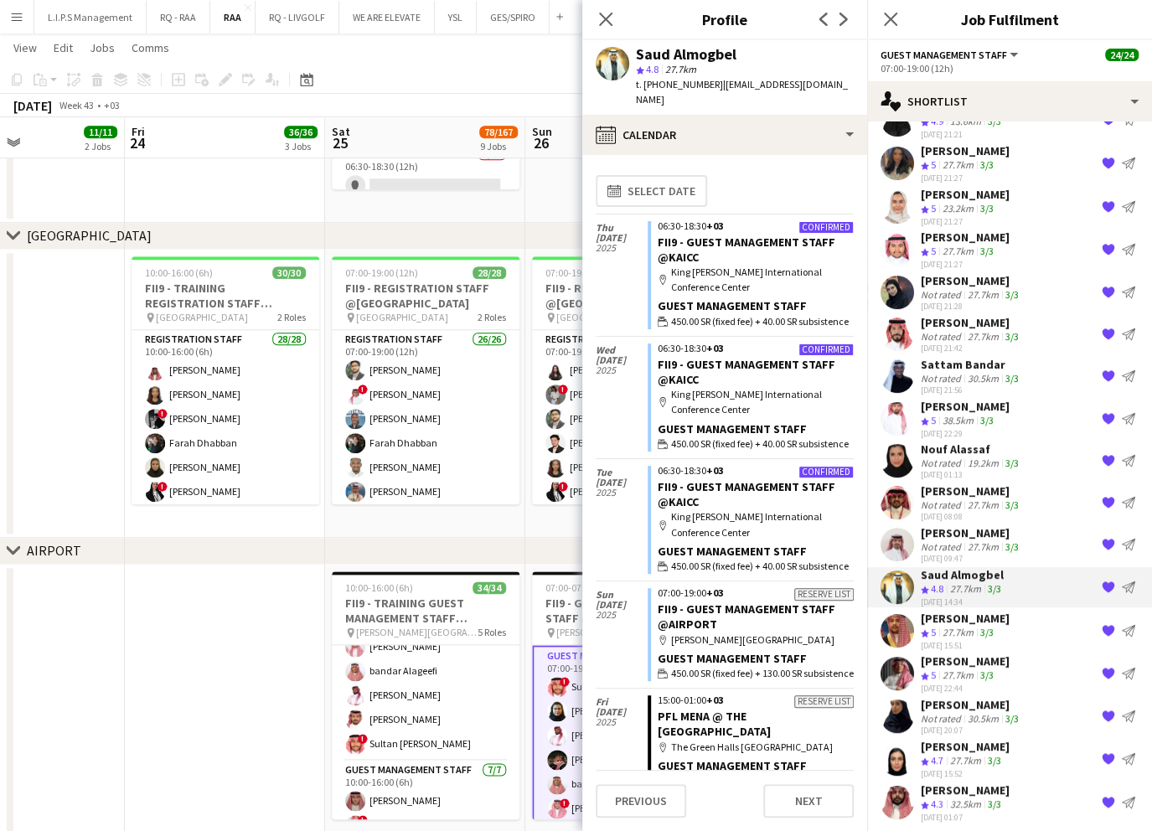
click at [981, 544] on div "27.7km" at bounding box center [983, 546] width 38 height 13
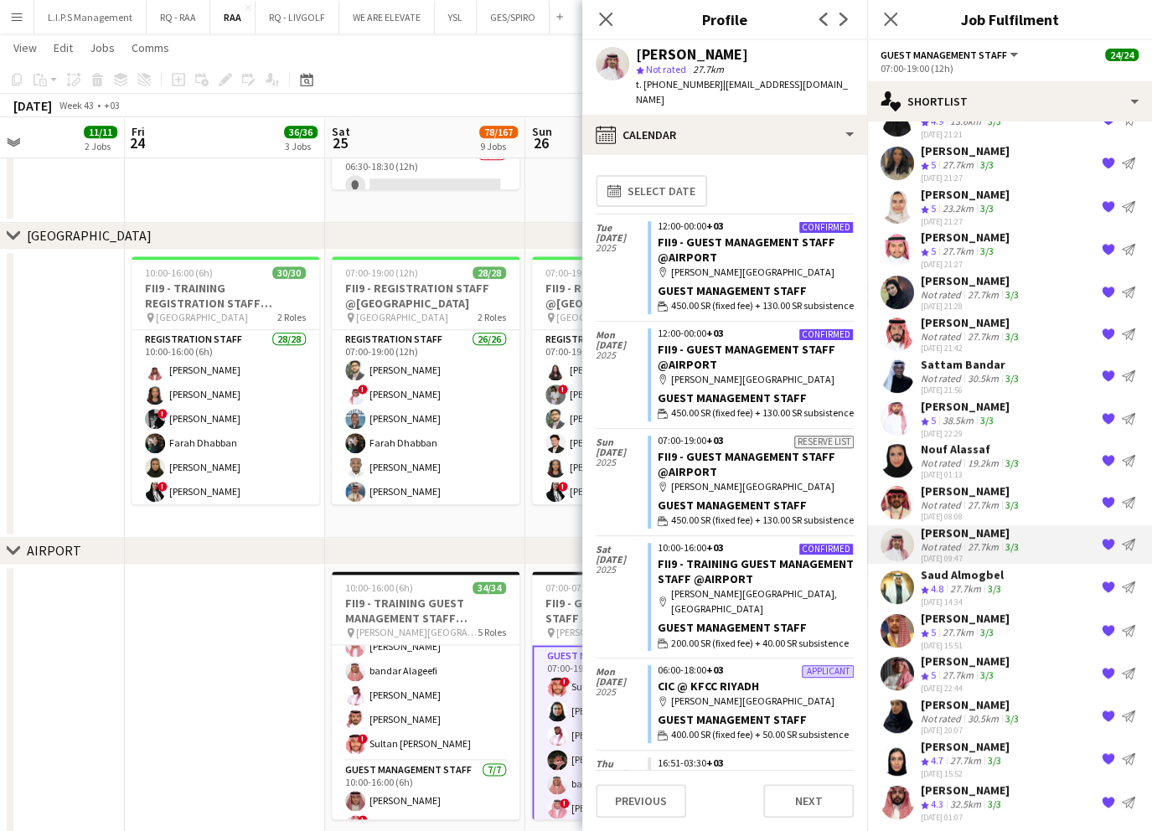
click at [982, 499] on div "27.7km" at bounding box center [983, 504] width 38 height 13
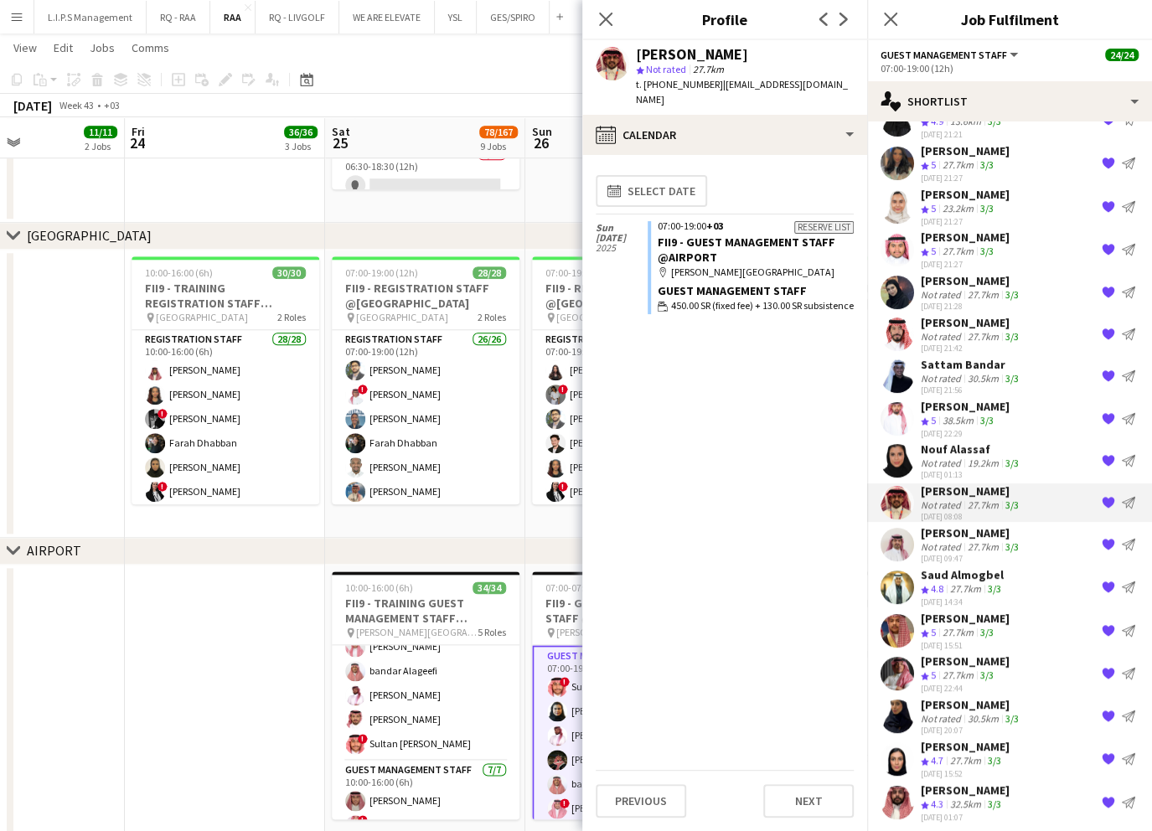
click at [995, 456] on div "19.2km" at bounding box center [983, 462] width 38 height 13
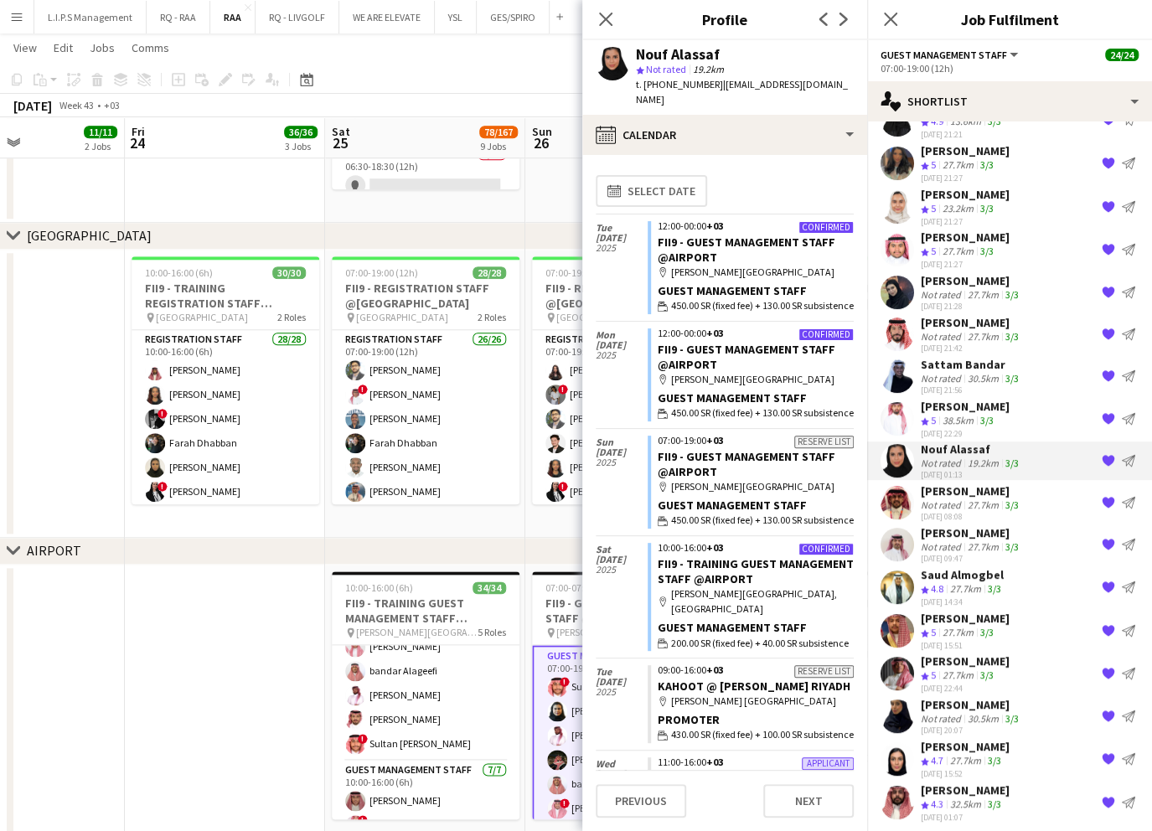
click at [1002, 411] on div "Adel Almutairi Crew rating 5 38.5km 3/3 02-08-2025 22:29 {{ spriteTitle }} Send…" at bounding box center [1009, 419] width 285 height 40
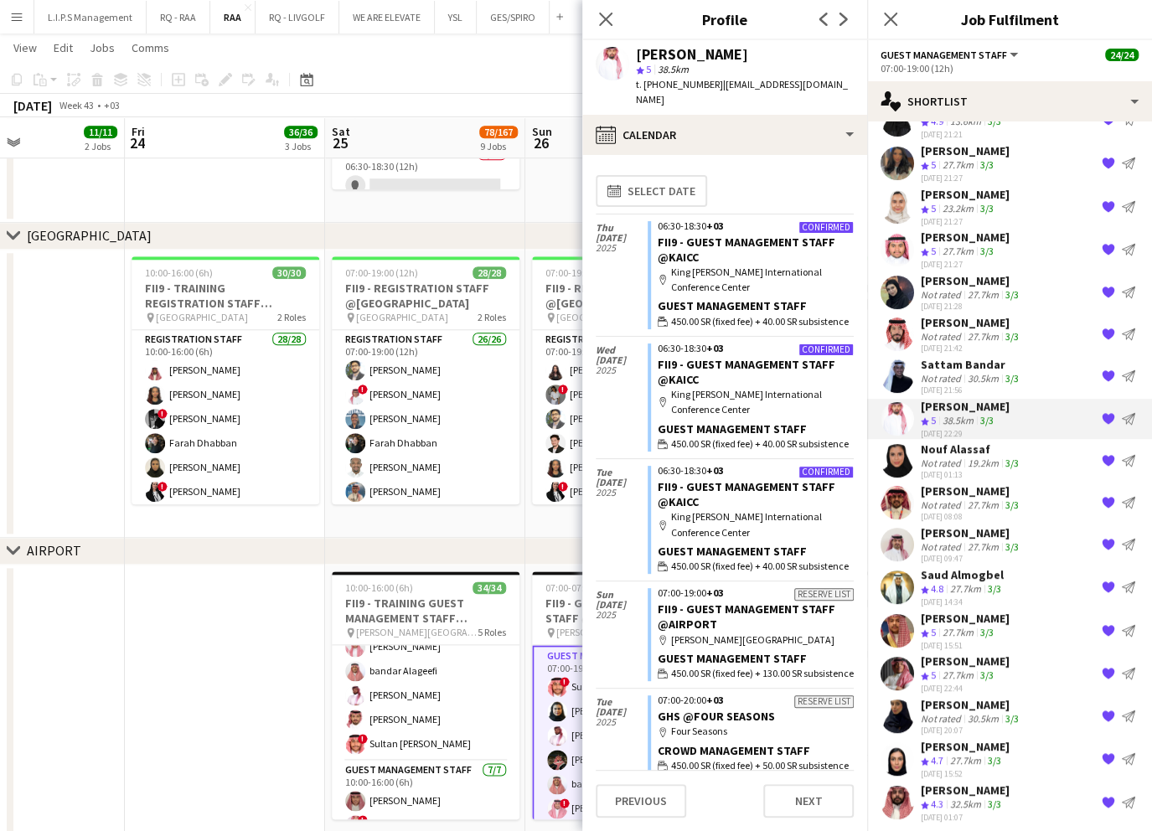
click at [998, 375] on div "30.5km" at bounding box center [983, 378] width 38 height 13
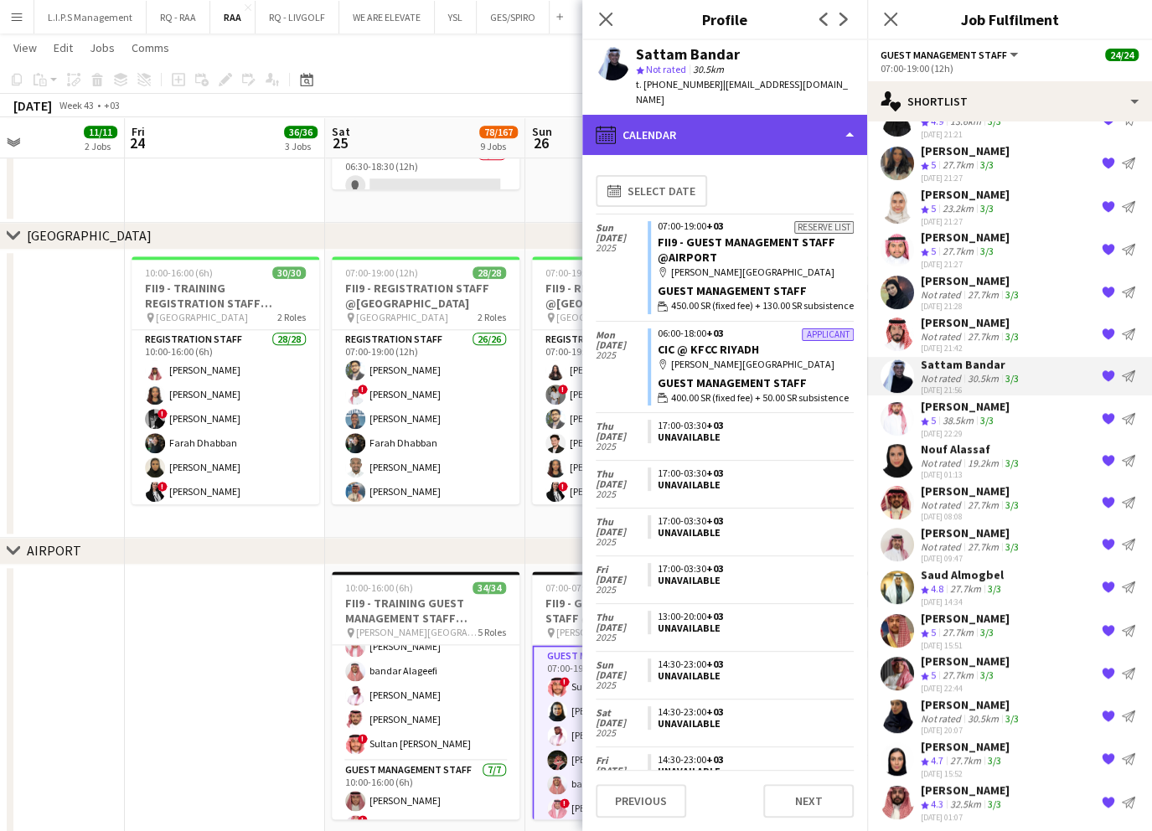
click at [779, 131] on div "calendar-full Calendar" at bounding box center [724, 135] width 285 height 40
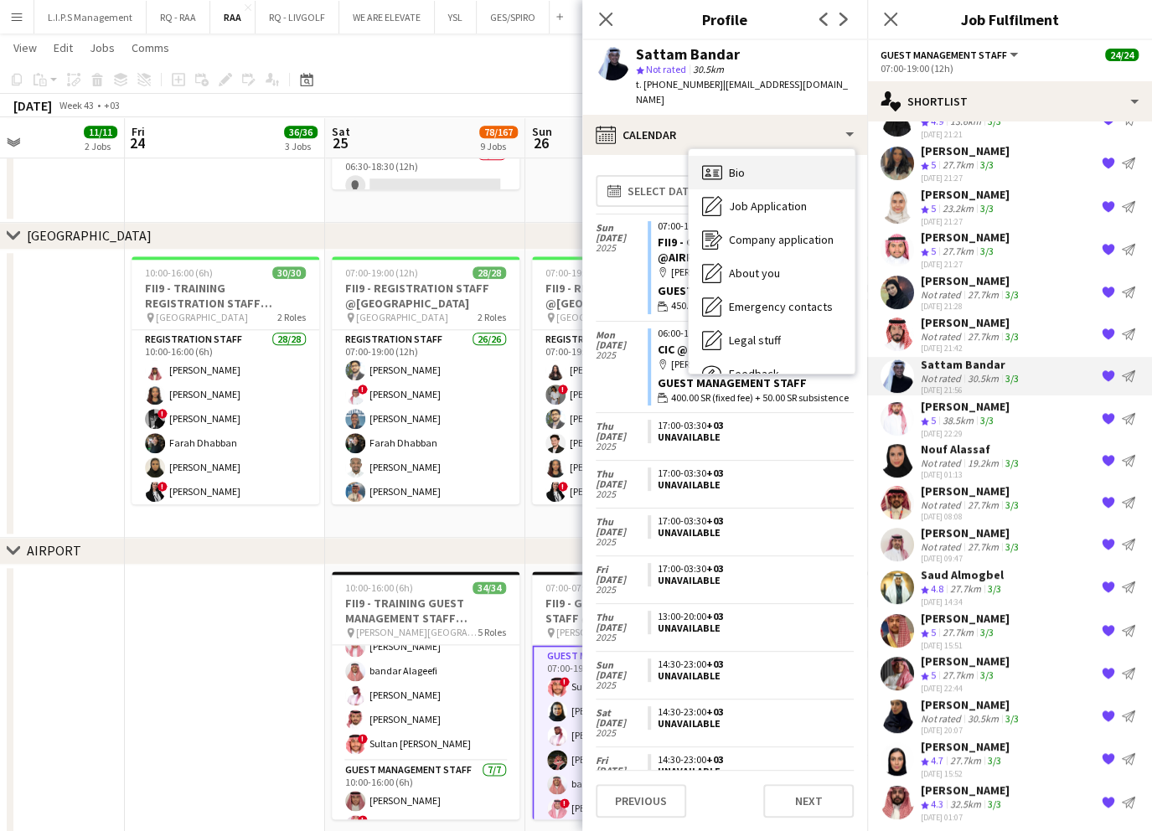
click at [765, 156] on div "Bio Bio" at bounding box center [771, 172] width 166 height 33
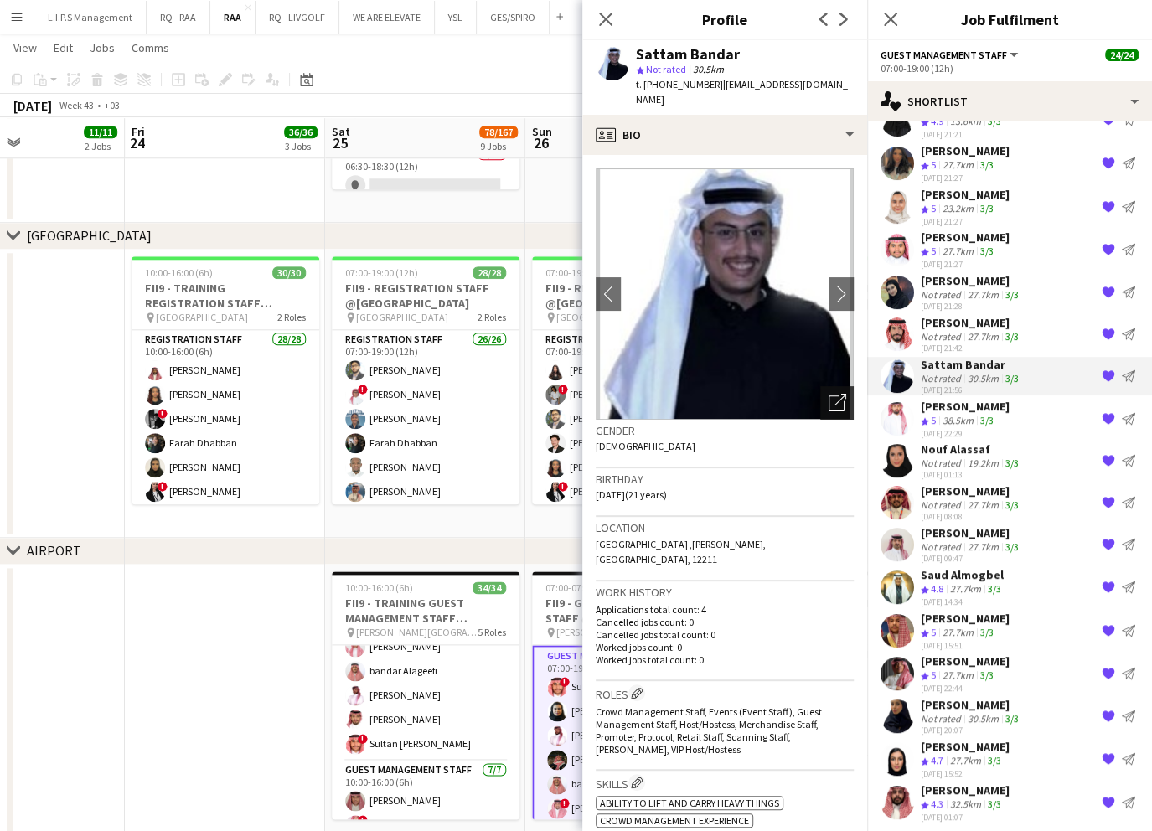
click at [828, 394] on icon "Open photos pop-in" at bounding box center [837, 403] width 18 height 18
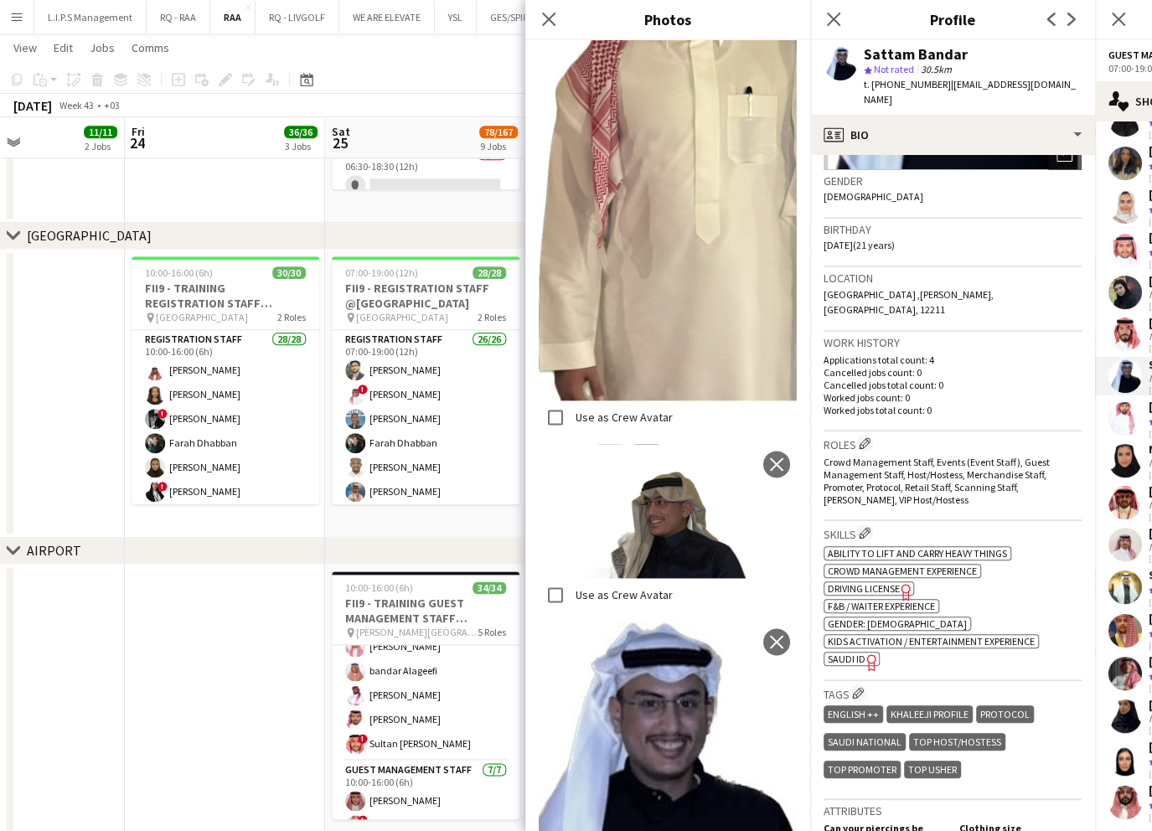
scroll to position [335, 0]
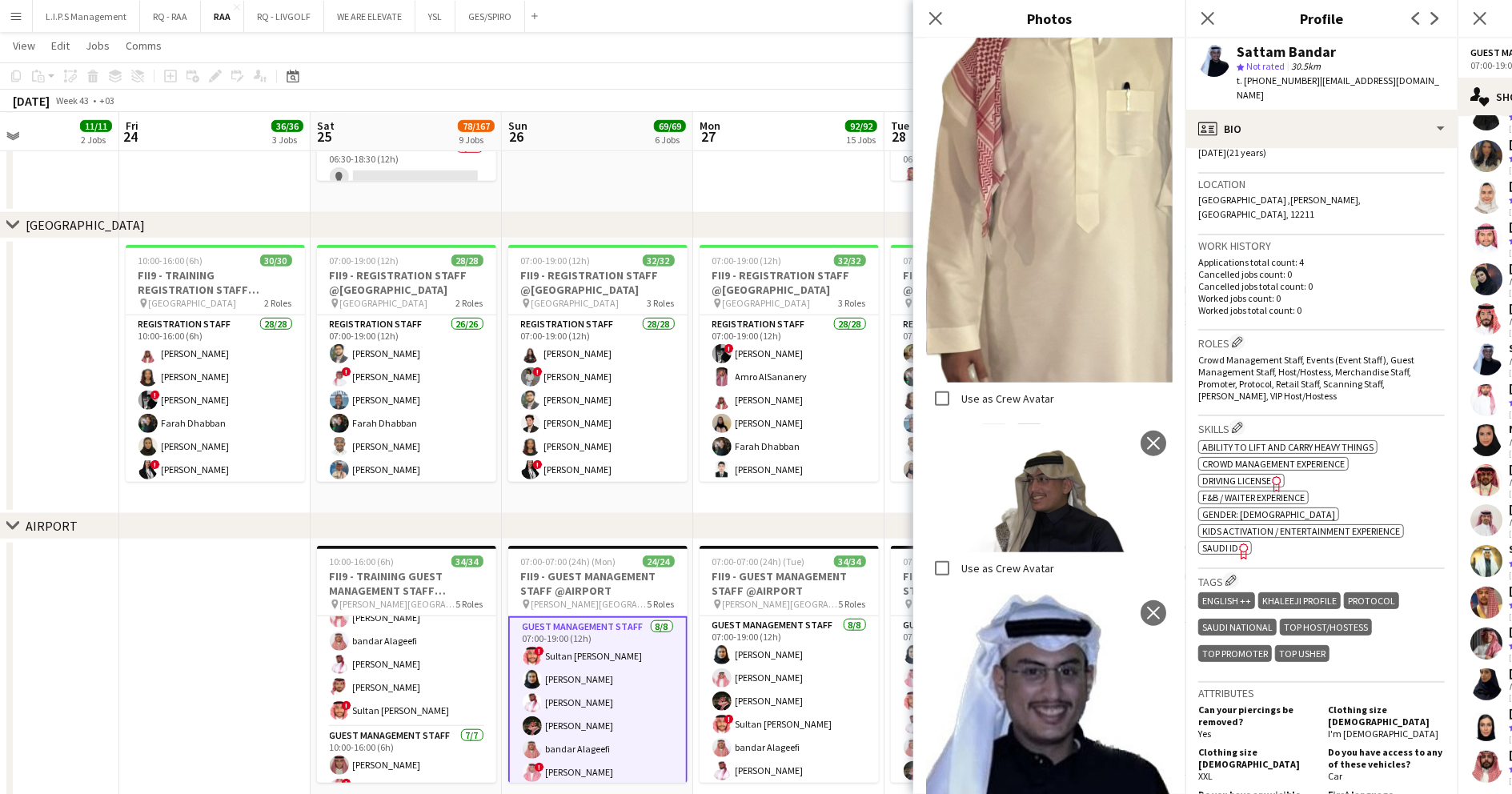
scroll to position [150, 0]
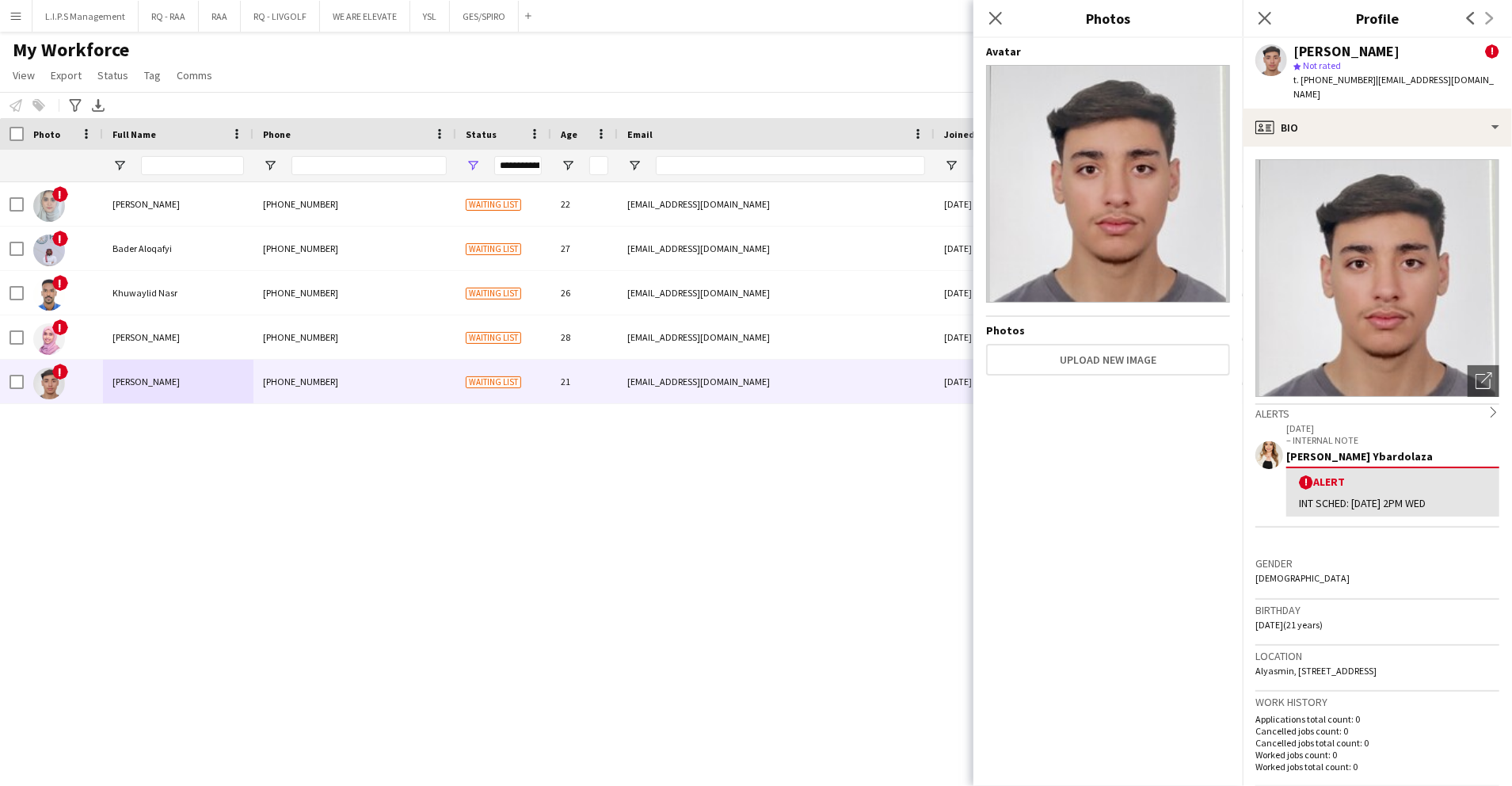
scroll to position [317, 0]
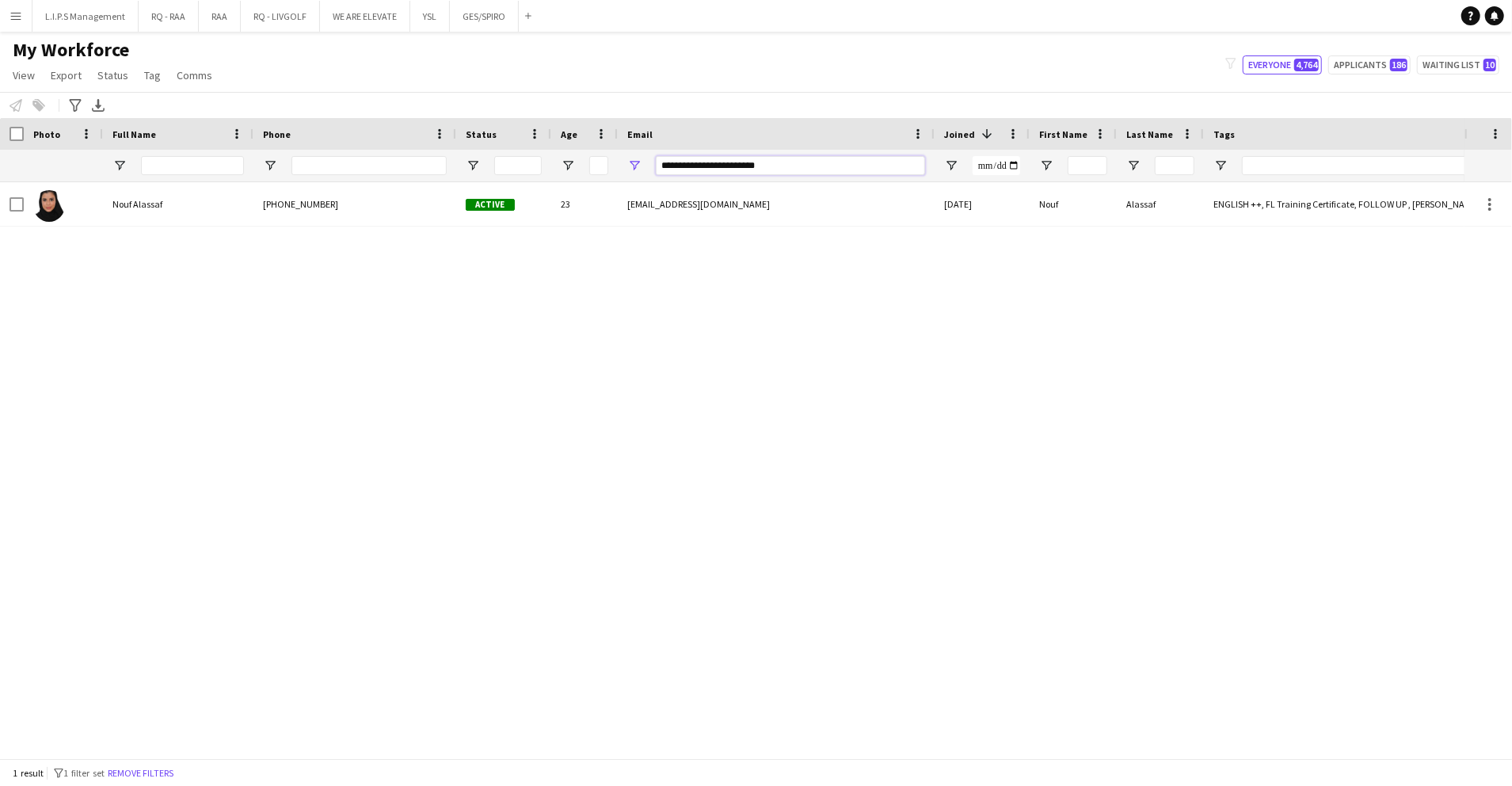
drag, startPoint x: 794, startPoint y: 166, endPoint x: 432, endPoint y: 154, distance: 362.2
click at [432, 154] on div at bounding box center [1103, 165] width 2205 height 31
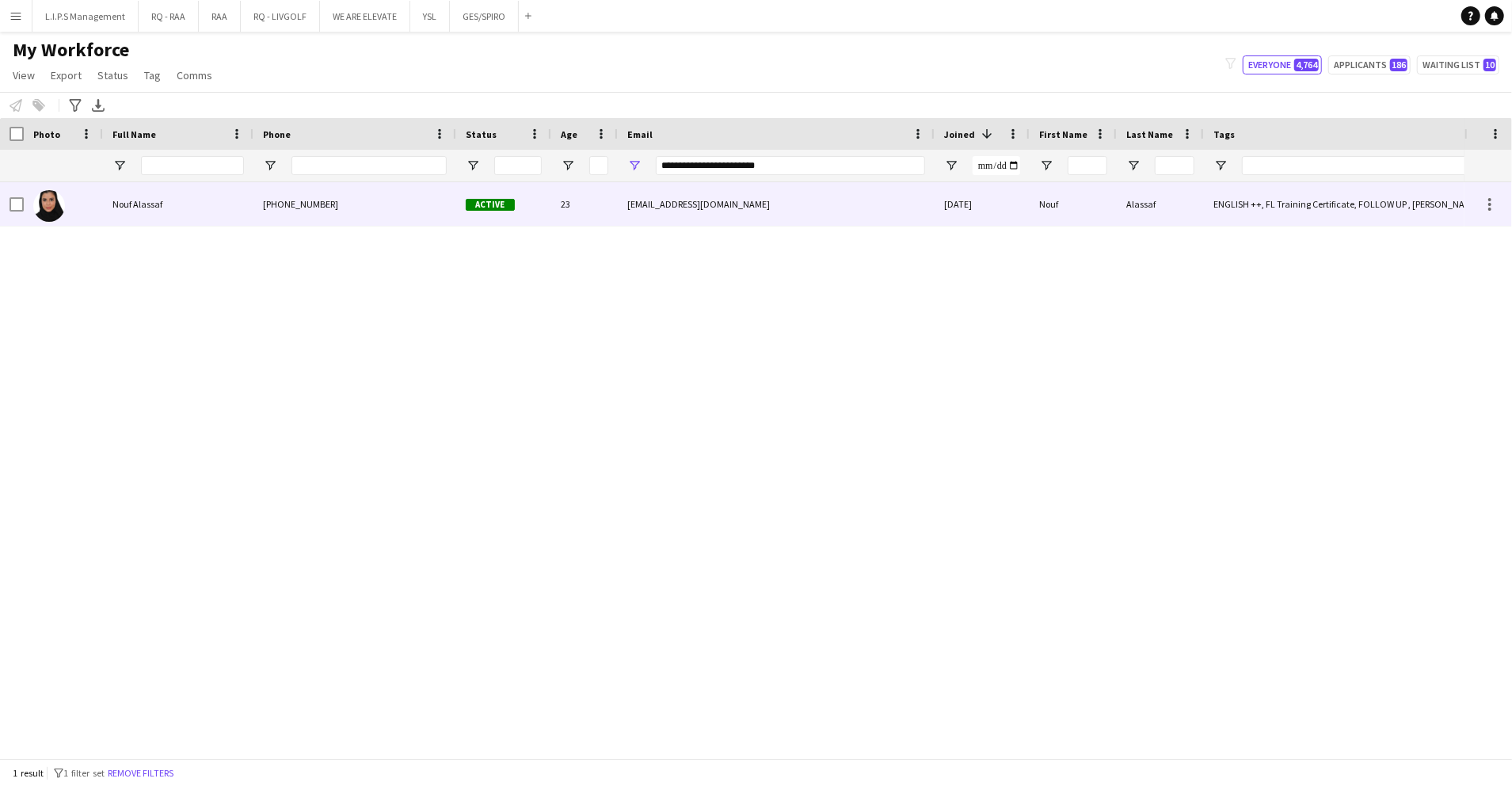
click at [496, 202] on span "Active" at bounding box center [490, 204] width 49 height 12
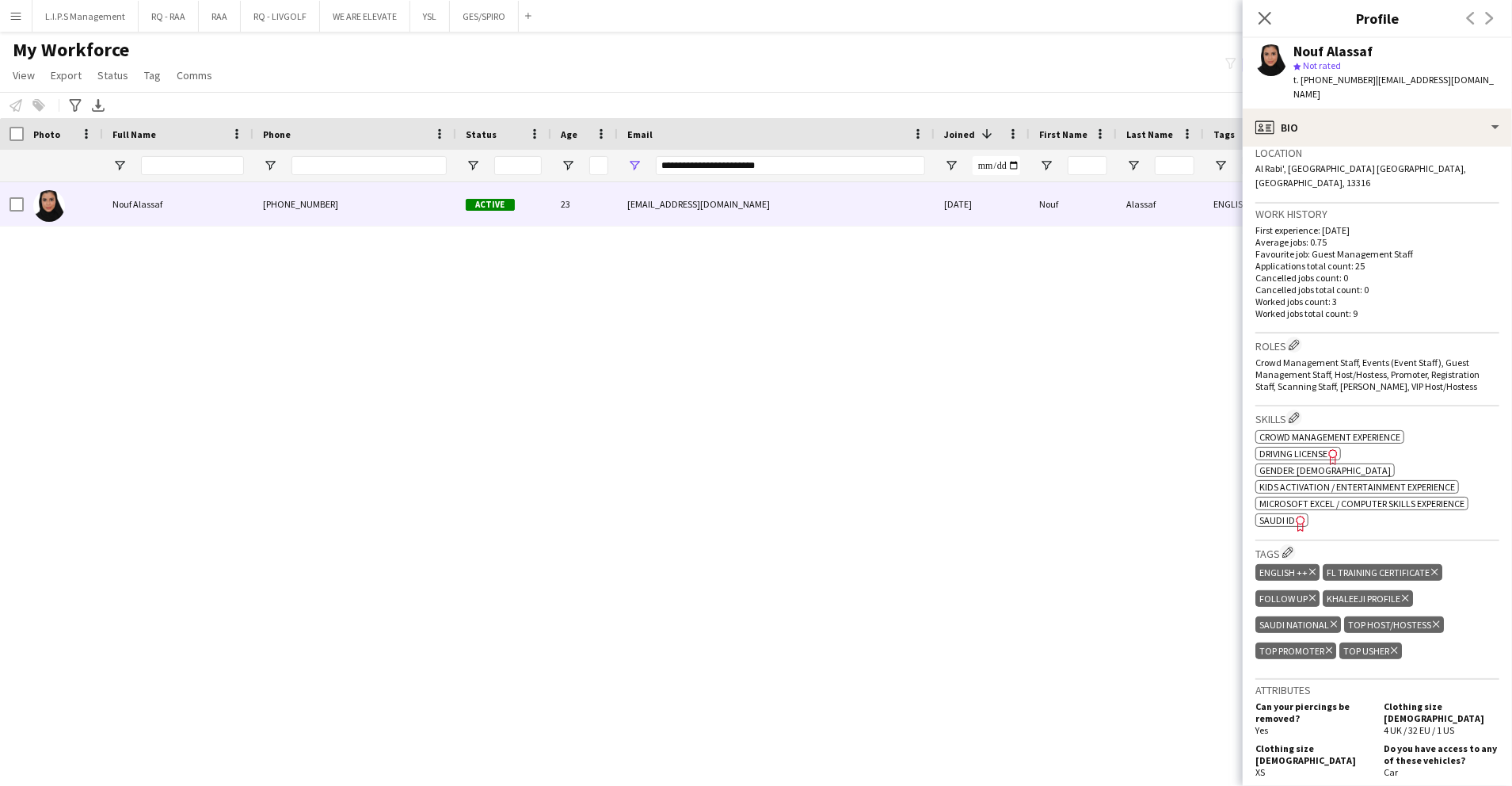
scroll to position [528, 0]
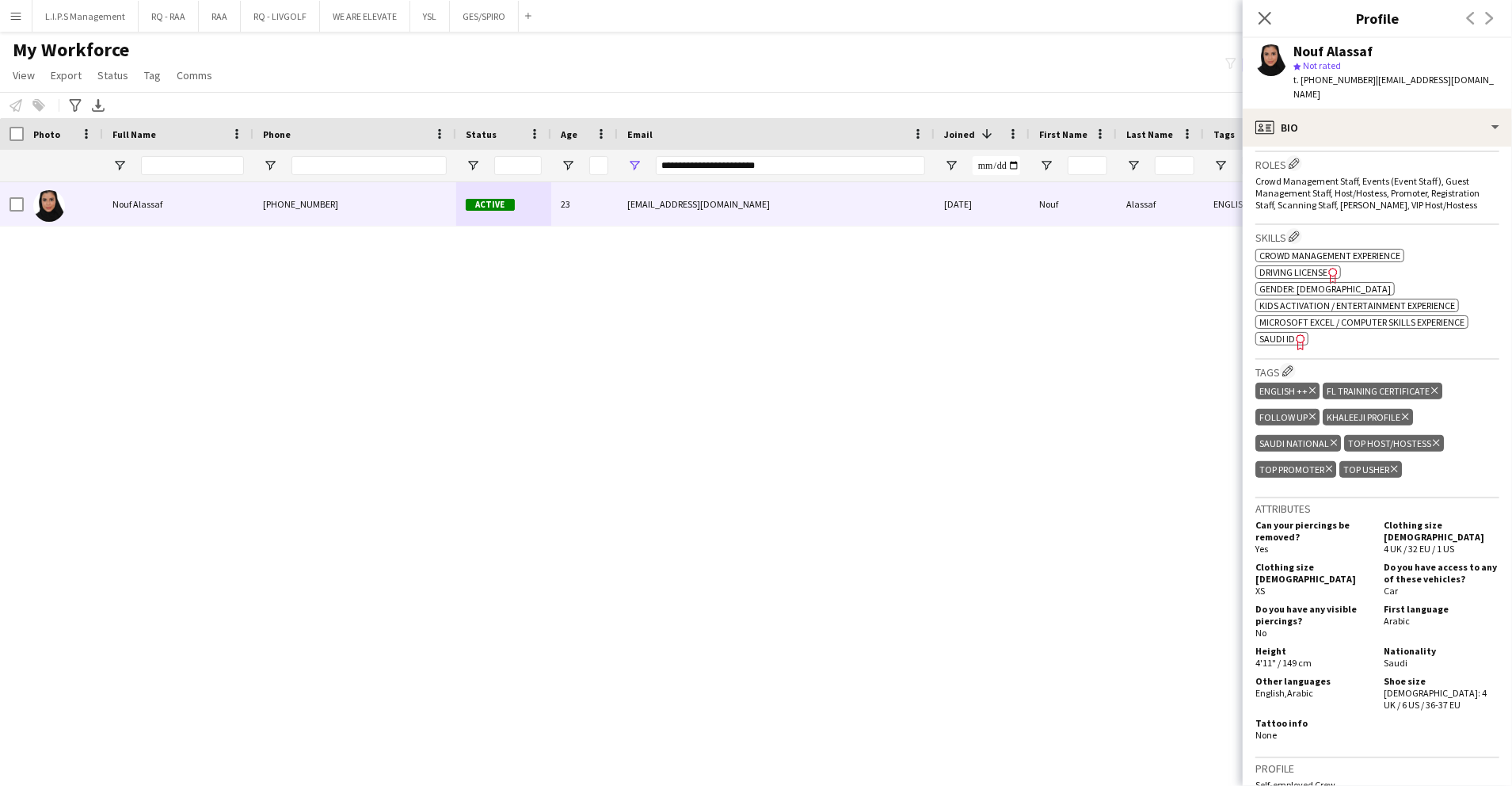
click at [1277, 333] on span "SAUDI ID" at bounding box center [1277, 339] width 36 height 12
drag, startPoint x: 871, startPoint y: 168, endPoint x: 463, endPoint y: 174, distance: 408.0
click at [463, 174] on div at bounding box center [1103, 165] width 2205 height 31
paste input "Email Filter Input"
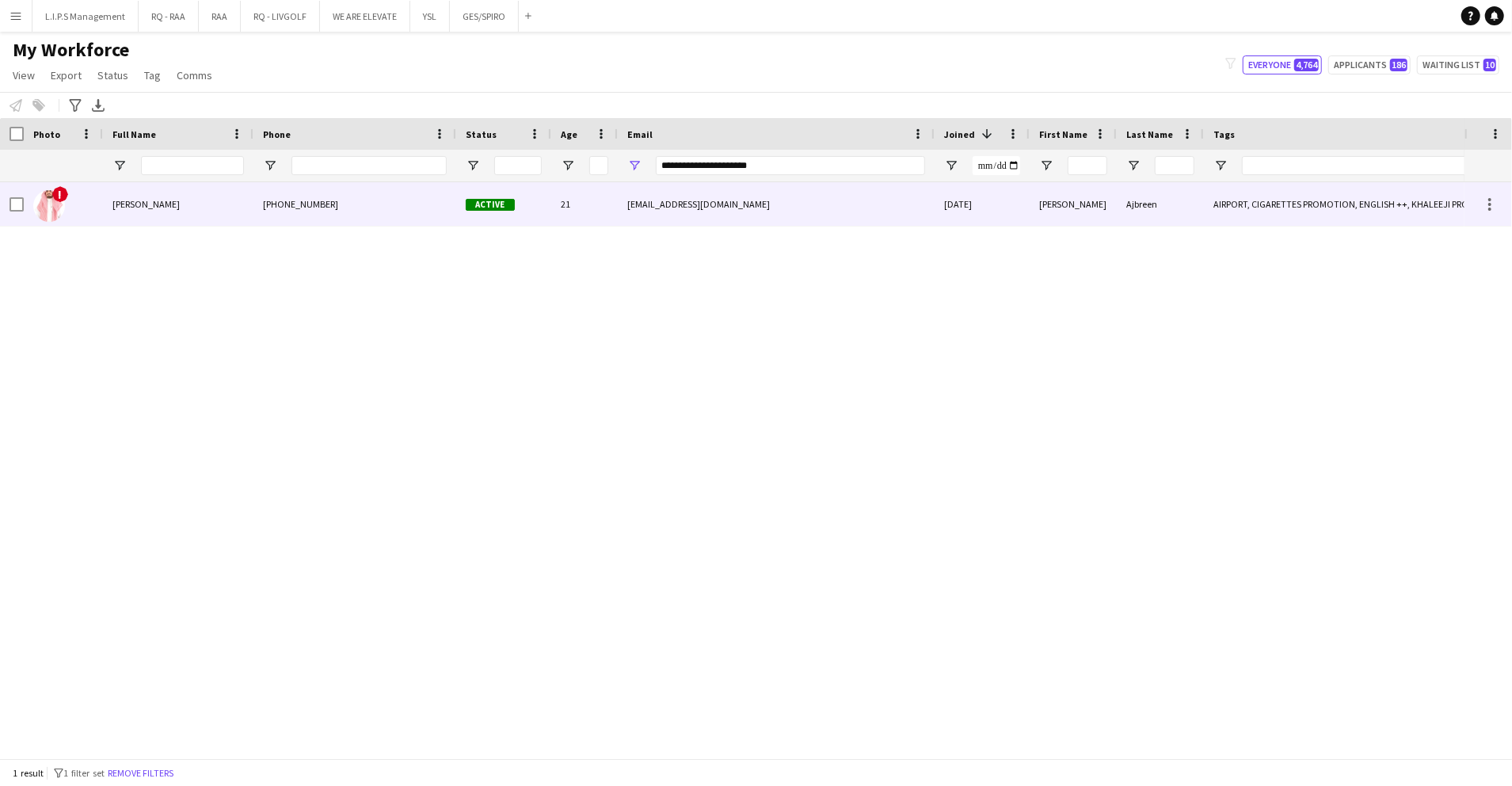
click at [508, 211] on div "Active" at bounding box center [503, 204] width 95 height 44
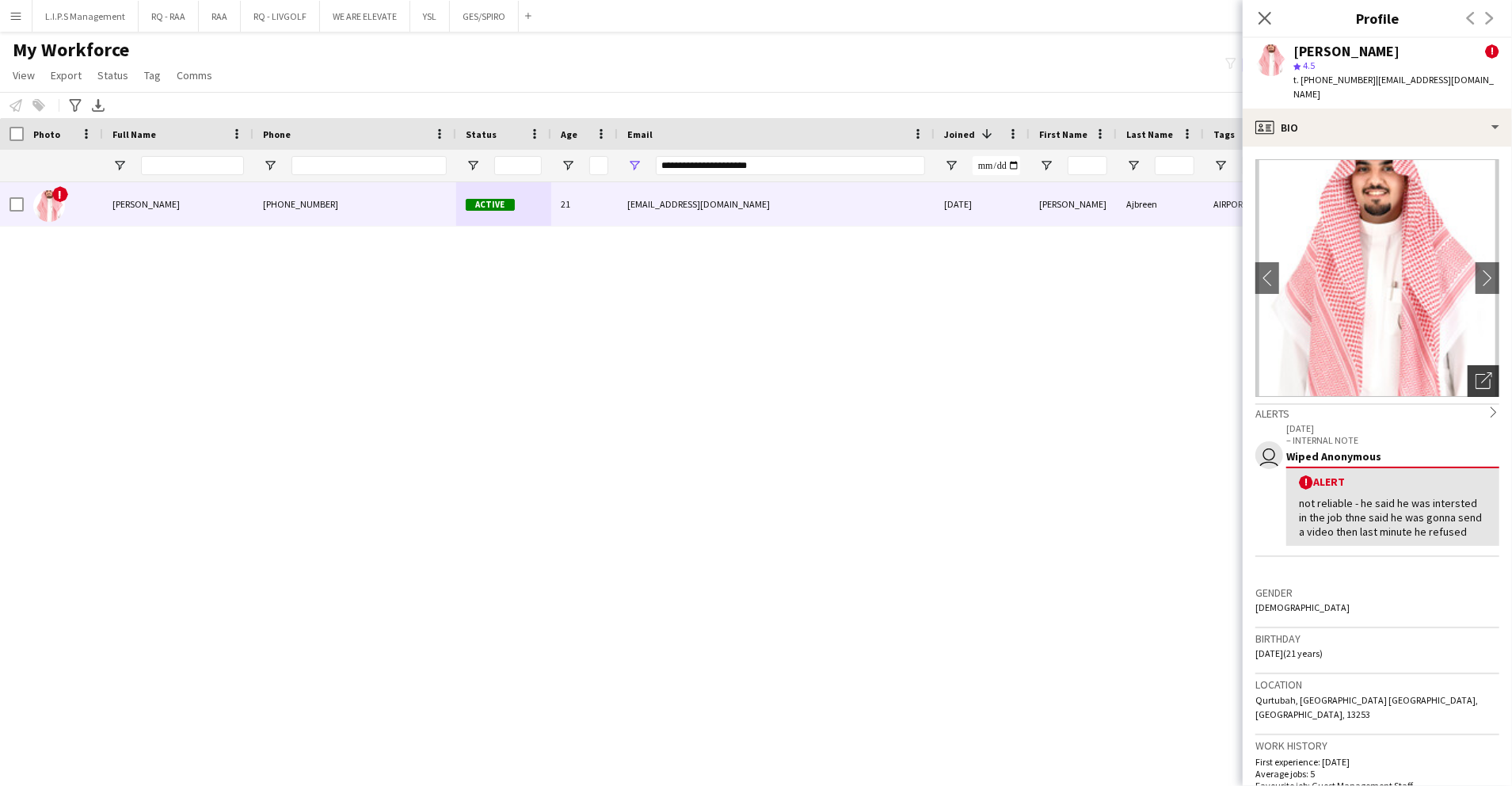
click at [1468, 365] on div "Open photos pop-in" at bounding box center [1483, 380] width 31 height 31
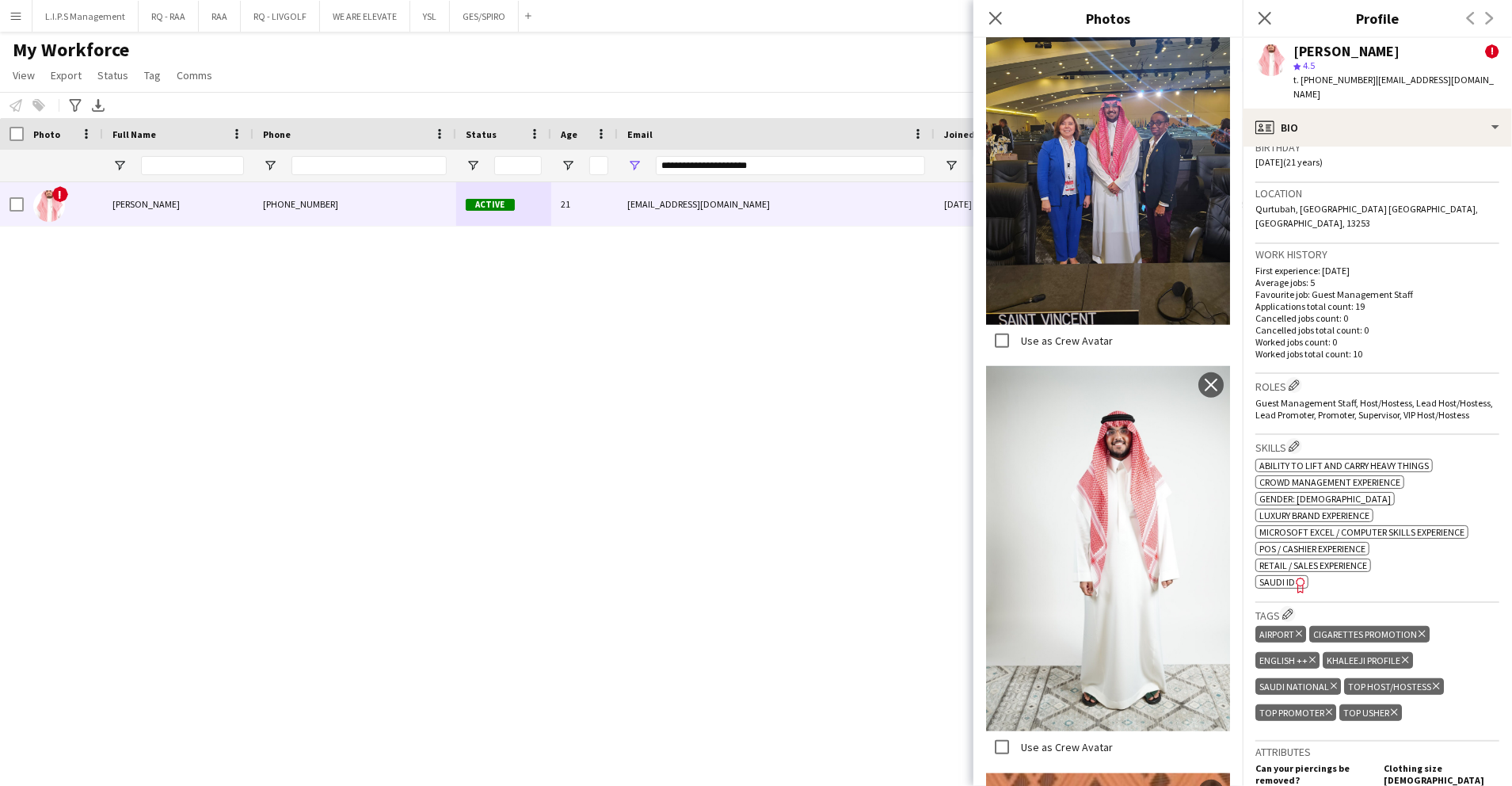
scroll to position [634, 0]
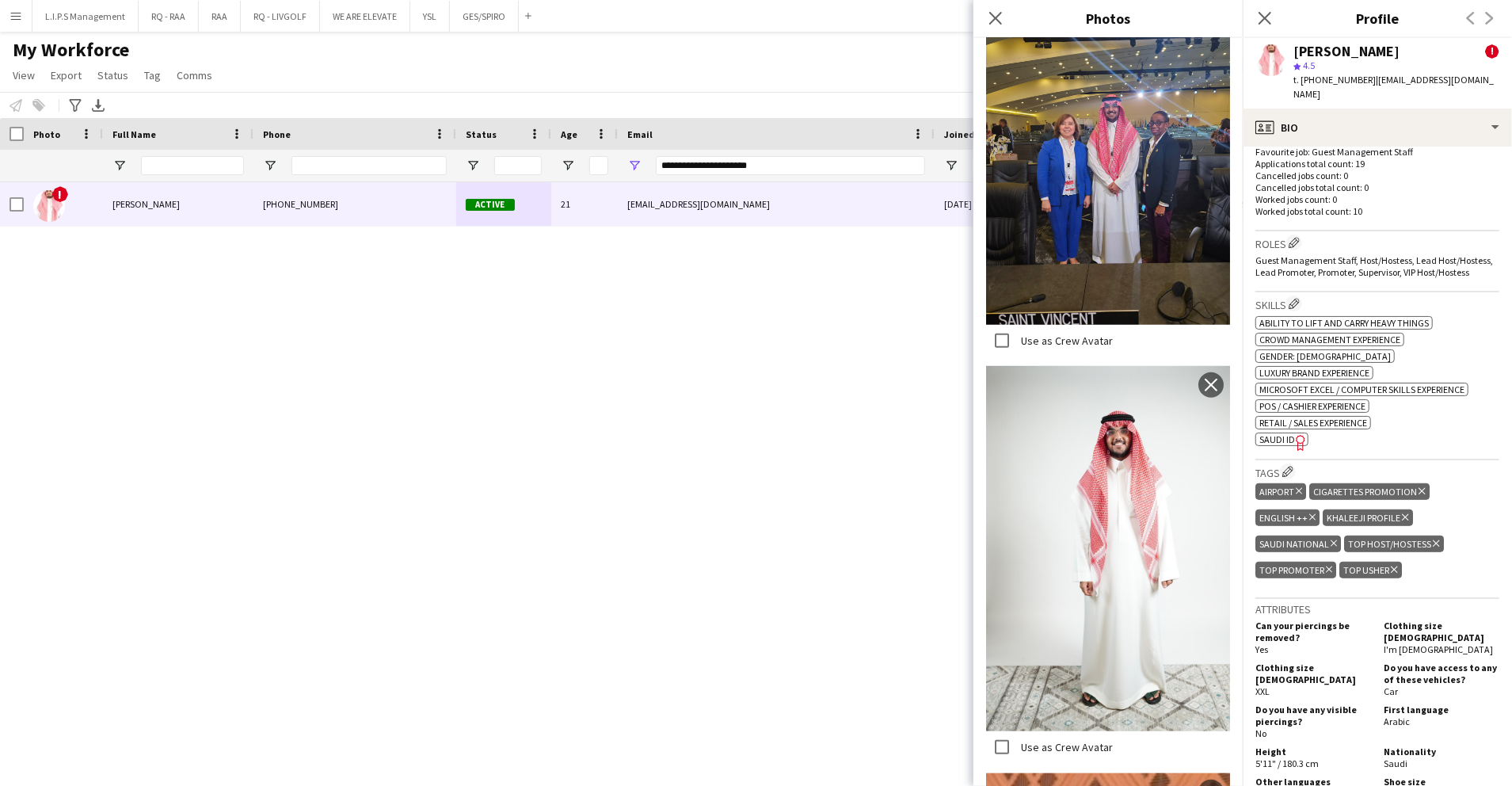
click at [1297, 434] on icon "Freelancer has uploaded a photo validation of skill. Click to see" at bounding box center [1301, 443] width 17 height 17
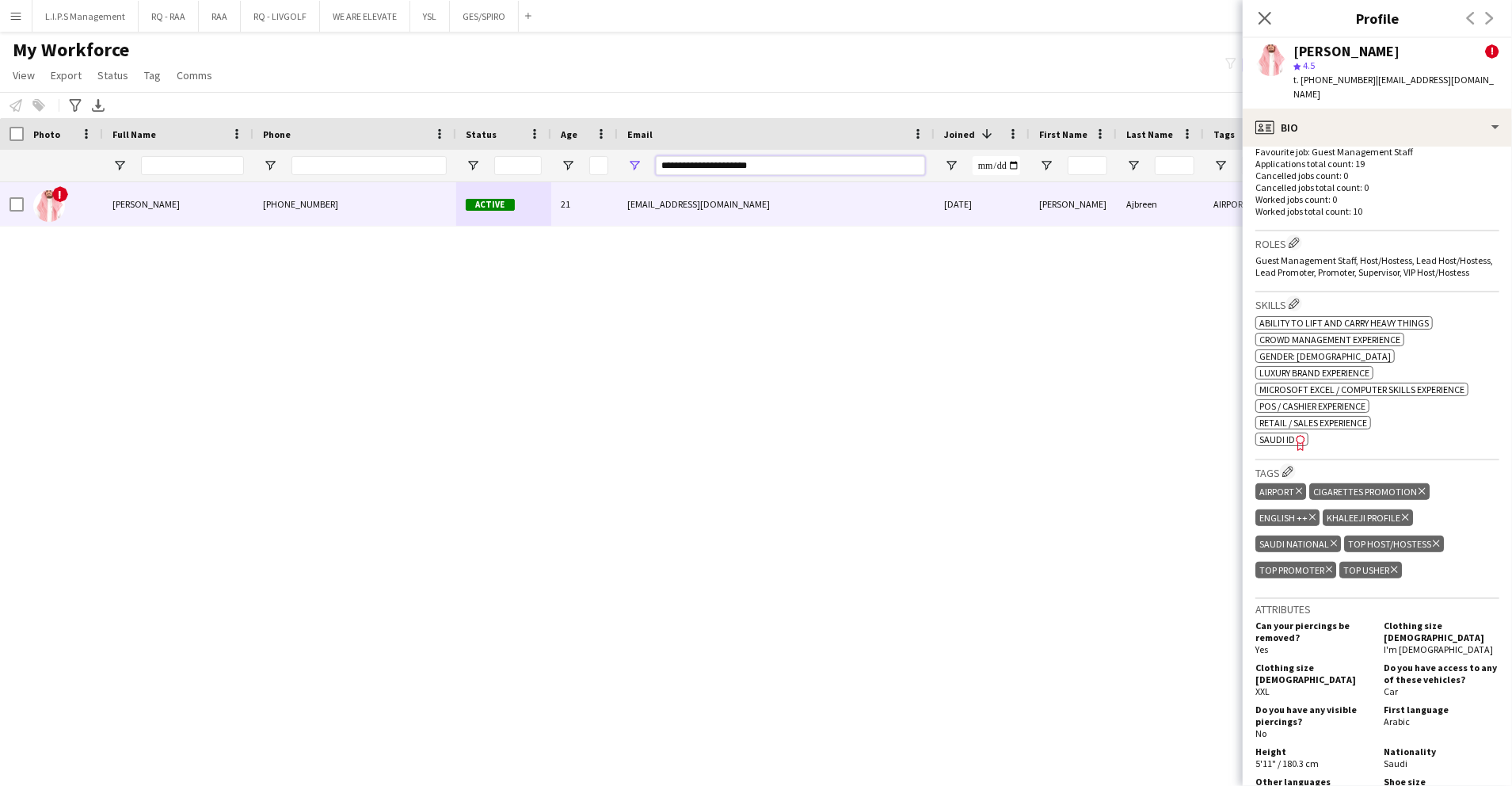
drag, startPoint x: 806, startPoint y: 166, endPoint x: 500, endPoint y: 171, distance: 306.0
click at [500, 171] on div at bounding box center [1103, 165] width 2205 height 31
paste input "**"
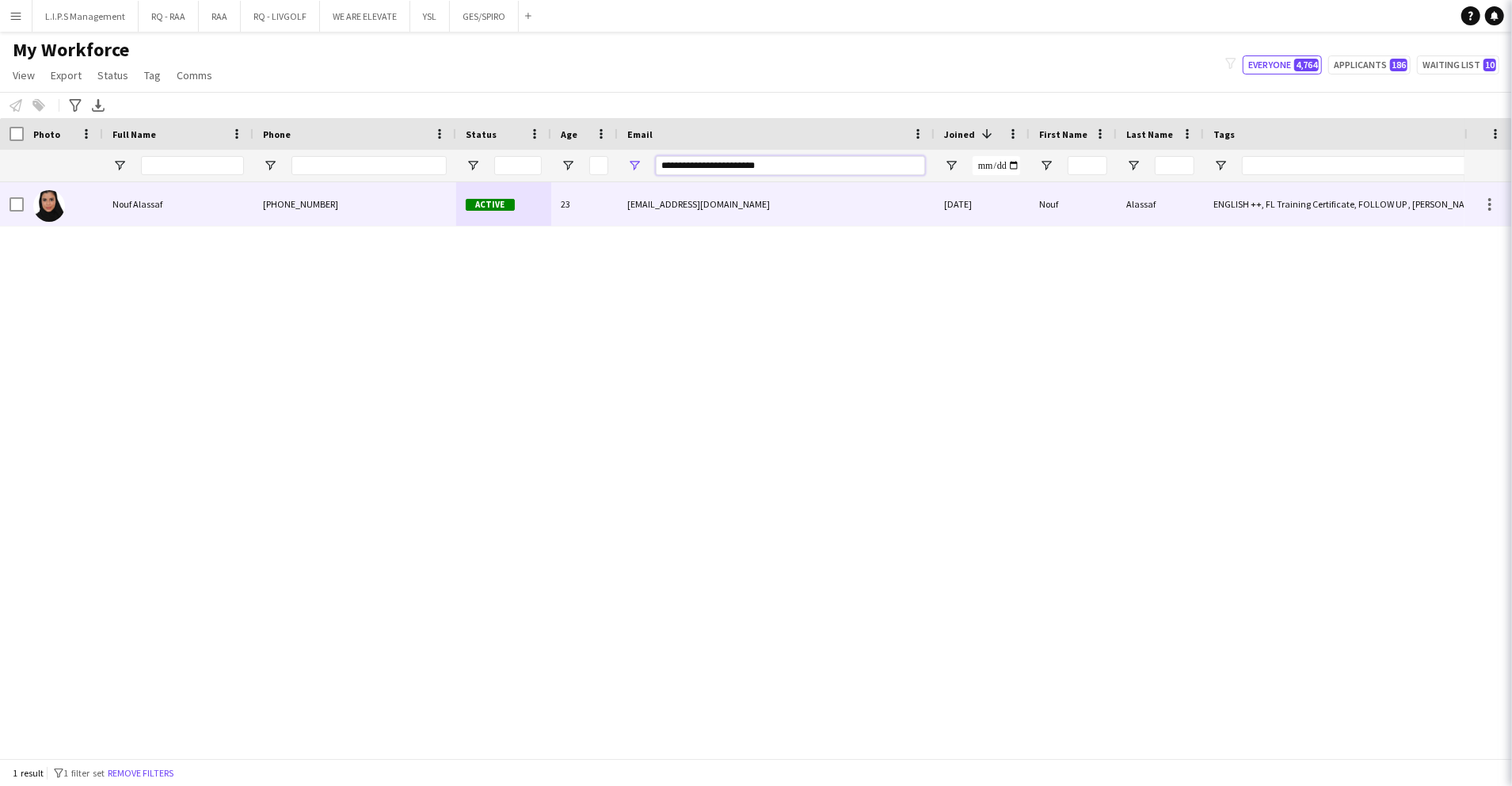
type input "**********"
click at [513, 193] on div "Active" at bounding box center [503, 204] width 95 height 44
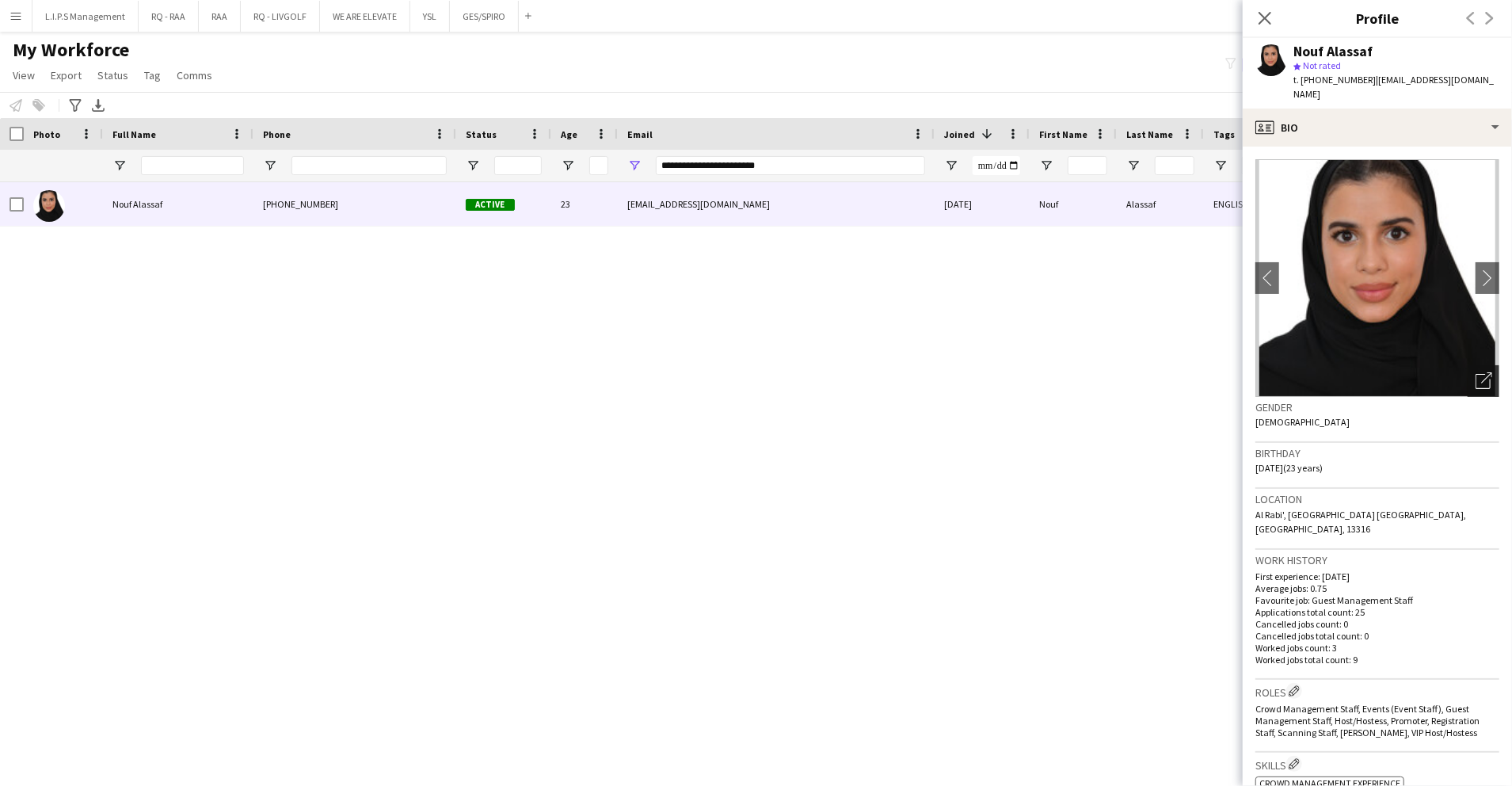
click at [1475, 373] on icon "Open photos pop-in" at bounding box center [1484, 381] width 17 height 17
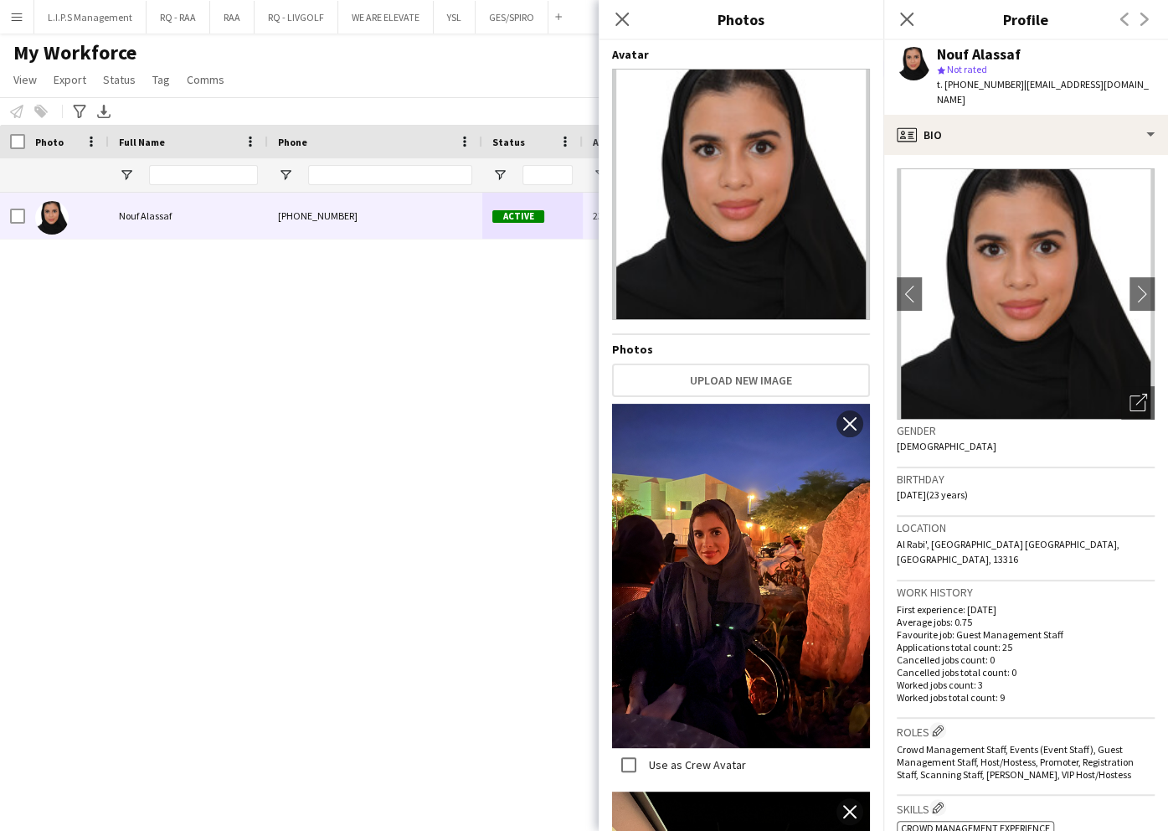
scroll to position [335, 0]
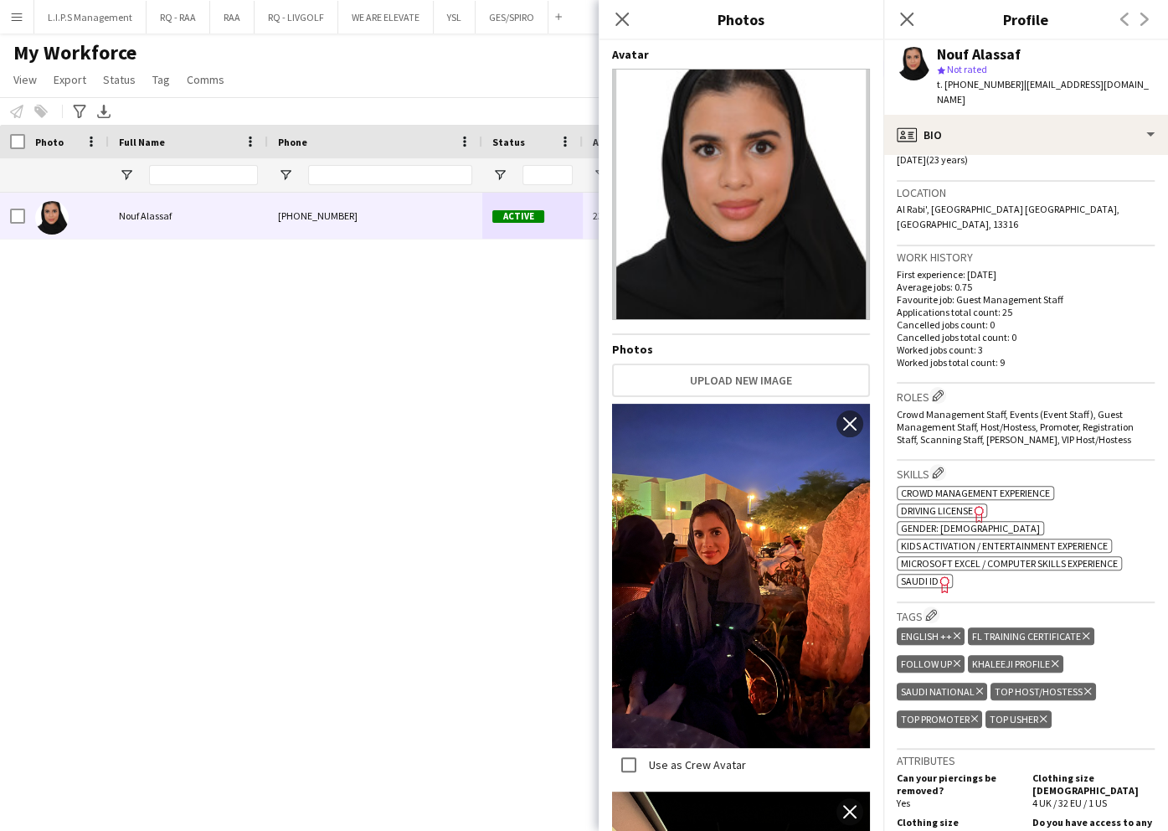
click at [939, 575] on icon "Freelancer has uploaded a photo validation of skill. Click to see" at bounding box center [945, 584] width 18 height 18
